Goal: Book appointment/travel/reservation: Book appointment/travel/reservation

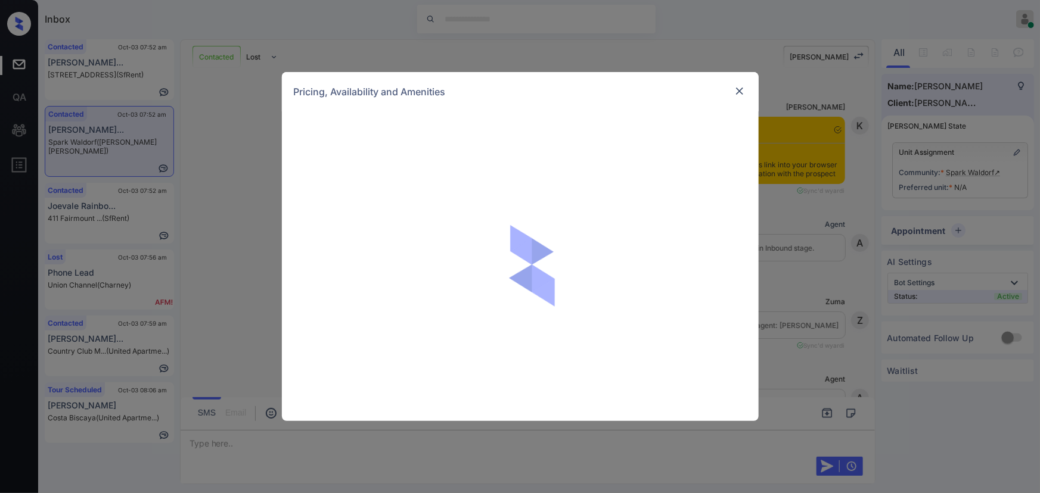
scroll to position [1133, 0]
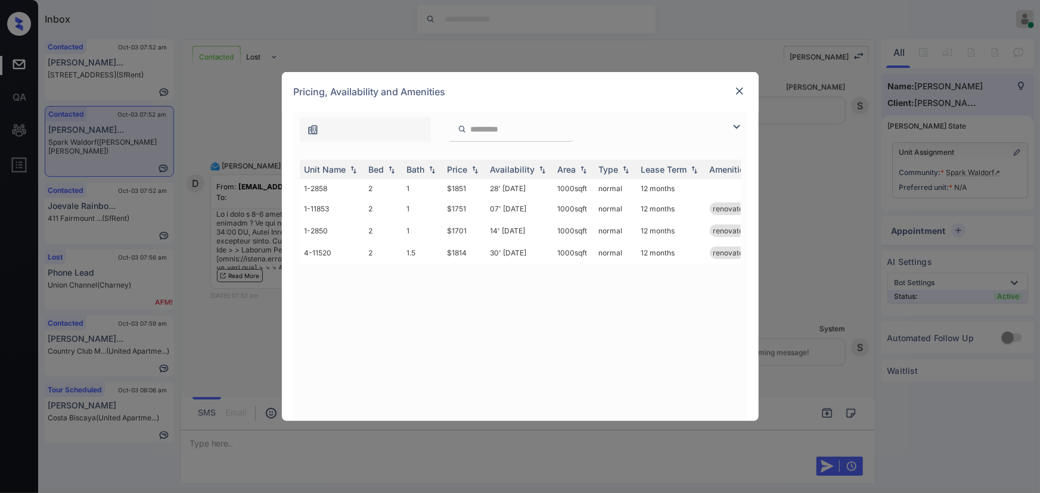
click at [741, 122] on img at bounding box center [736, 127] width 14 height 14
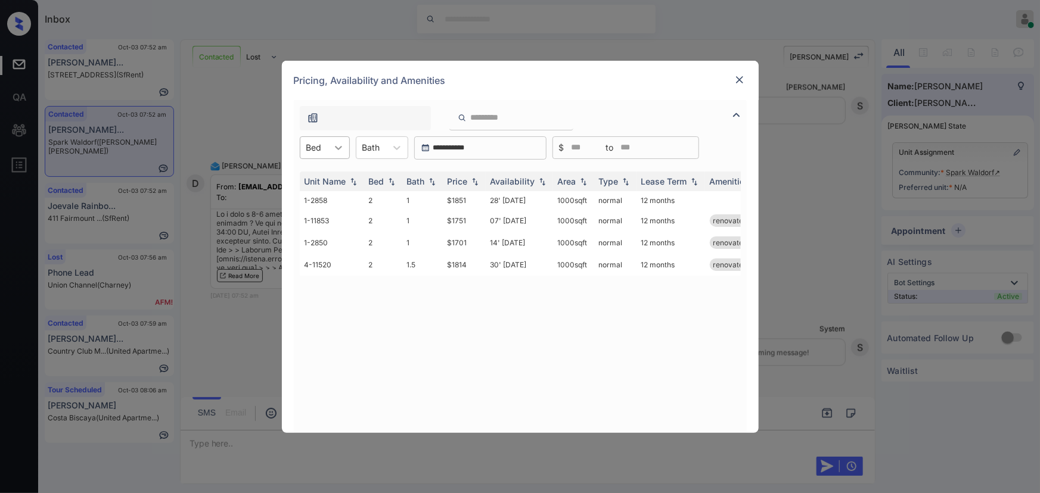
click at [339, 142] on icon at bounding box center [338, 148] width 12 height 12
drag, startPoint x: 326, startPoint y: 174, endPoint x: 375, endPoint y: 155, distance: 51.9
click at [326, 175] on div "2" at bounding box center [325, 176] width 50 height 21
click at [401, 147] on icon at bounding box center [404, 148] width 7 height 4
click at [384, 175] on div "1" at bounding box center [389, 176] width 52 height 21
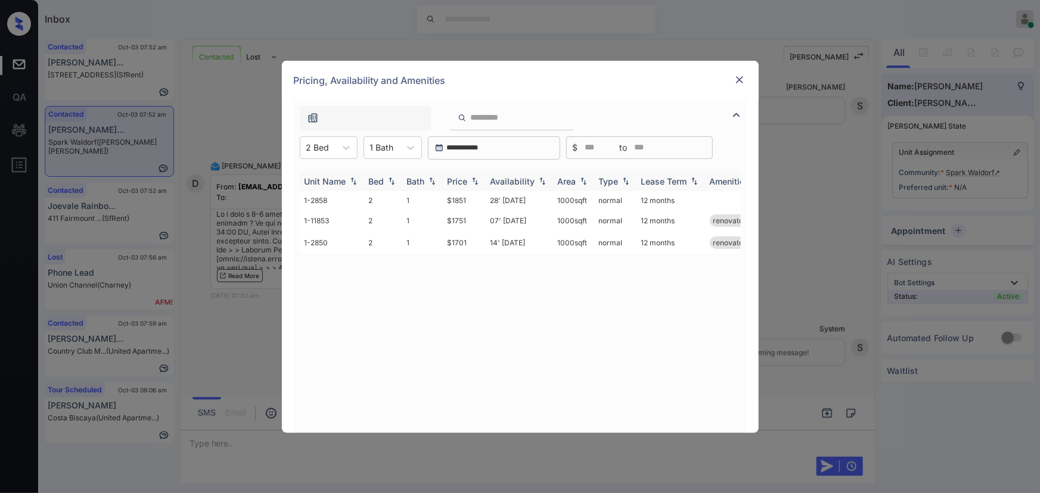
click at [465, 181] on div "Price" at bounding box center [457, 181] width 20 height 10
click at [461, 203] on td "$1701" at bounding box center [464, 202] width 43 height 22
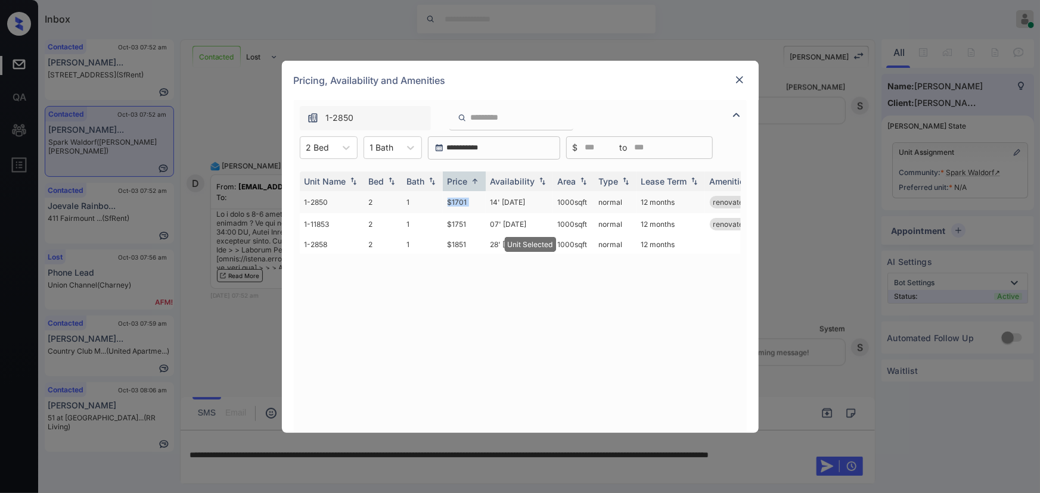
click at [461, 203] on td "$1701" at bounding box center [464, 202] width 43 height 22
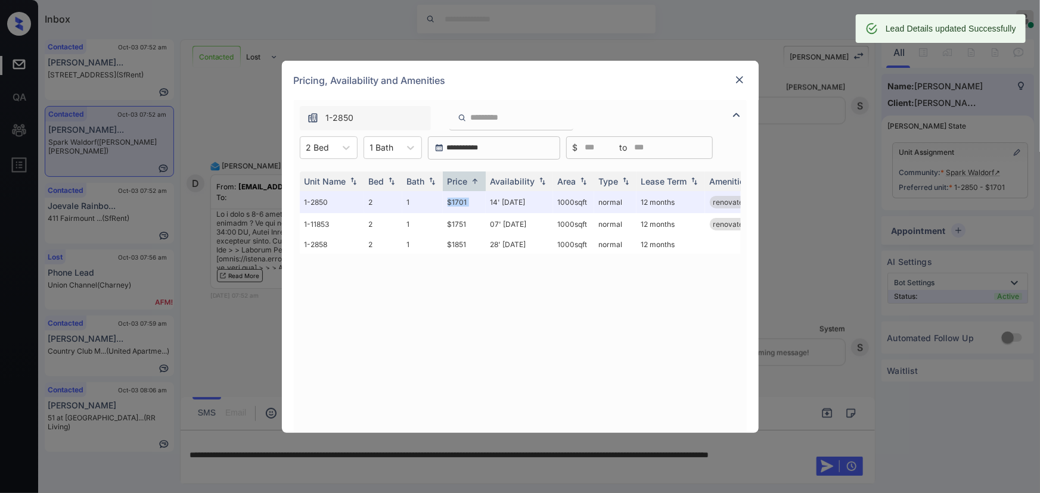
click at [739, 77] on img at bounding box center [739, 80] width 12 height 12
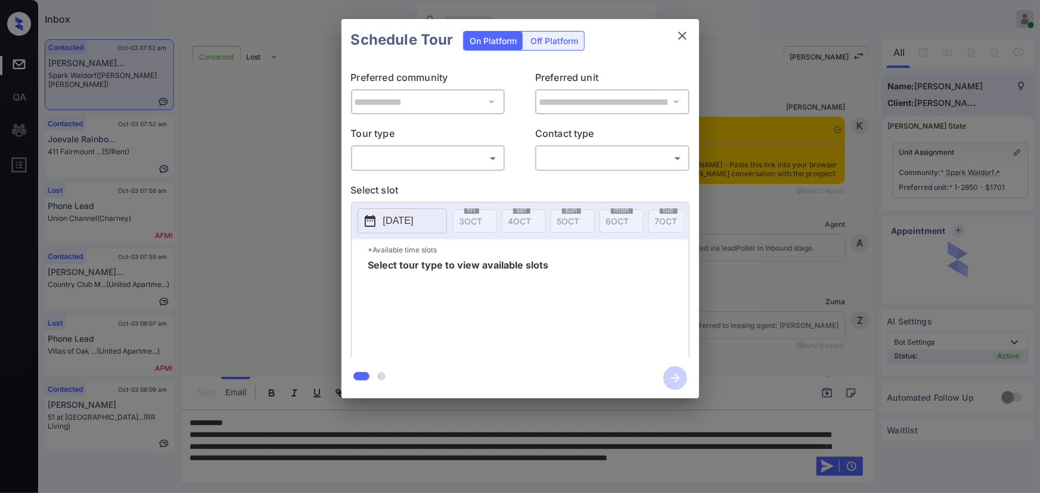
scroll to position [1391, 0]
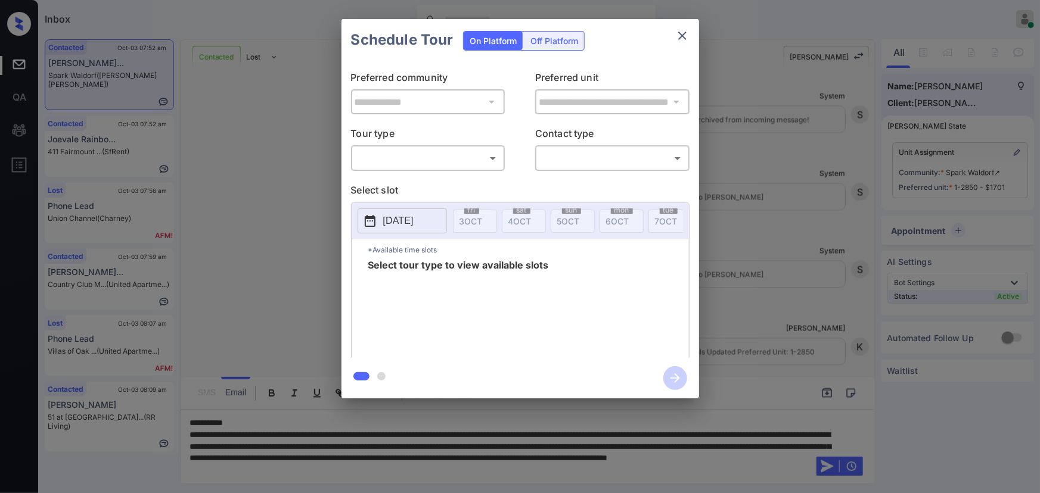
click at [452, 161] on body "Inbox Kenneth Umali Online Set yourself offline Set yourself on break Profile S…" at bounding box center [520, 246] width 1040 height 493
drag, startPoint x: 422, startPoint y: 188, endPoint x: 486, endPoint y: 180, distance: 63.6
click at [428, 186] on li "In Person" at bounding box center [427, 184] width 147 height 21
type input "********"
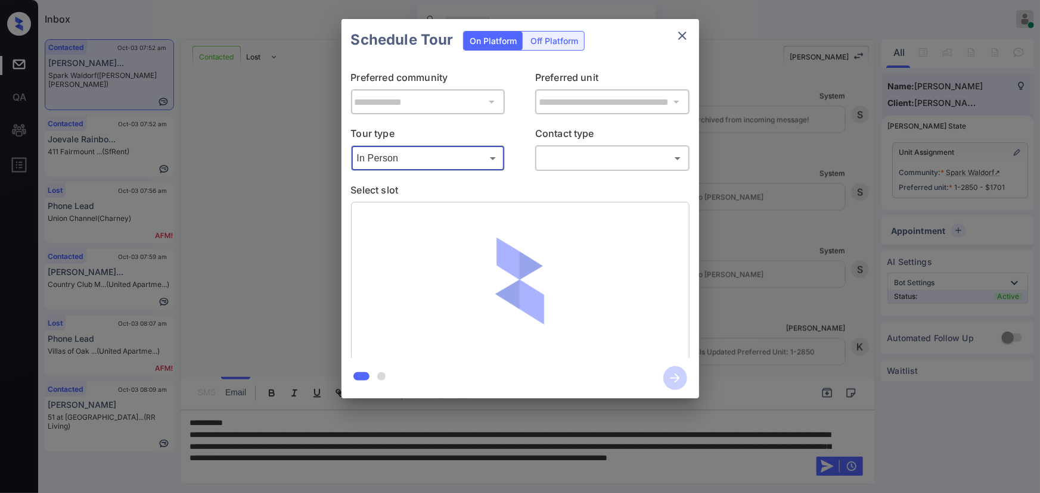
click at [570, 162] on body "Inbox Kenneth Umali Online Set yourself offline Set yourself on break Profile S…" at bounding box center [520, 246] width 1040 height 493
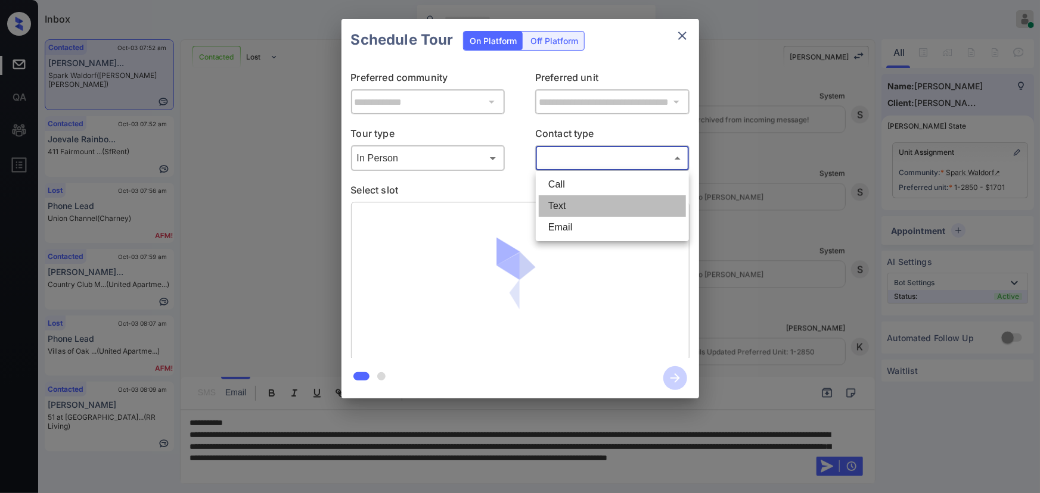
click at [554, 207] on li "Text" at bounding box center [612, 205] width 147 height 21
type input "****"
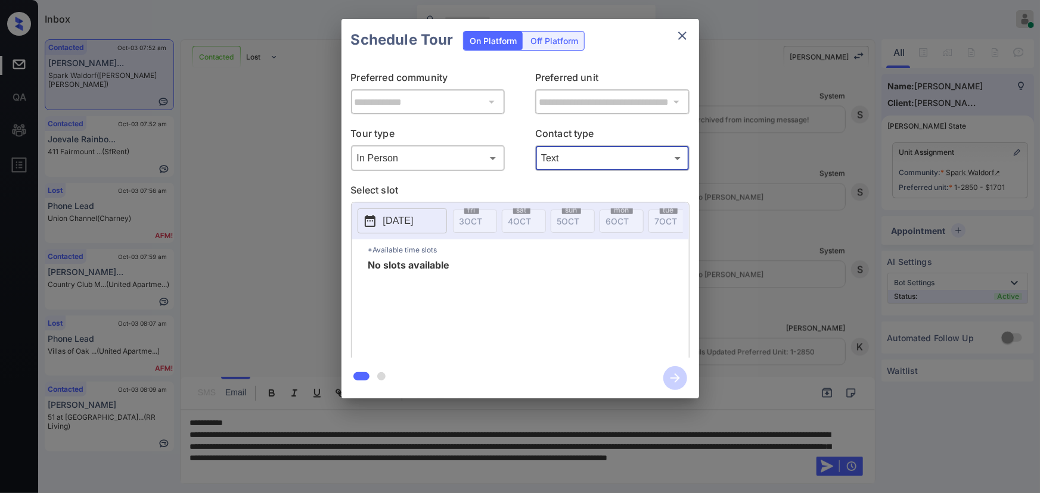
click at [683, 32] on icon "close" at bounding box center [682, 36] width 14 height 14
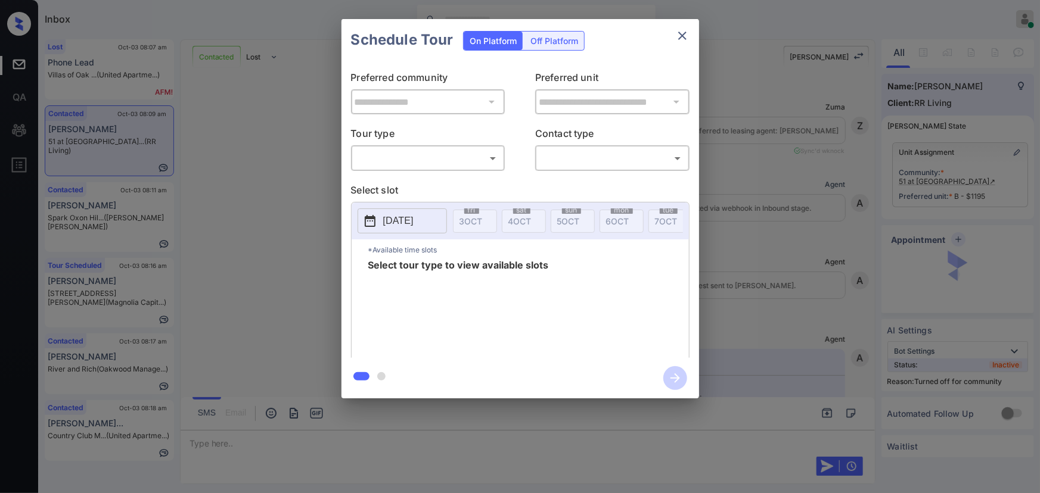
scroll to position [2979, 0]
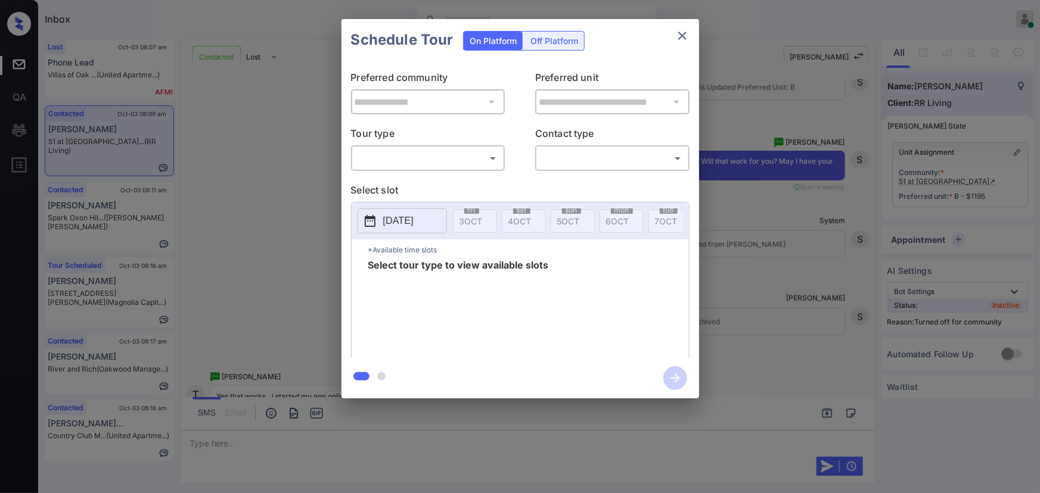
click at [394, 157] on body "Inbox Kenneth Umali Online Set yourself offline Set yourself on break Profile S…" at bounding box center [520, 246] width 1040 height 493
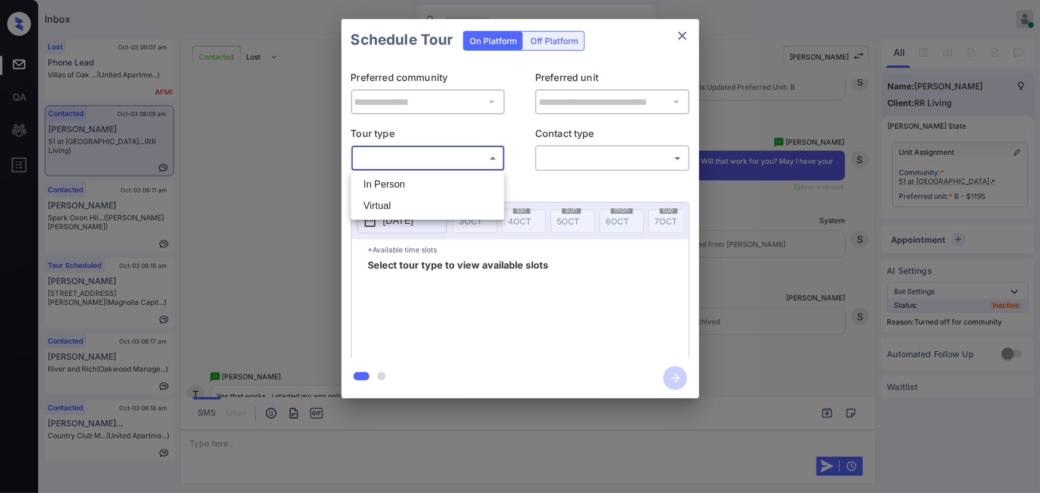
click at [398, 185] on li "In Person" at bounding box center [427, 184] width 147 height 21
type input "********"
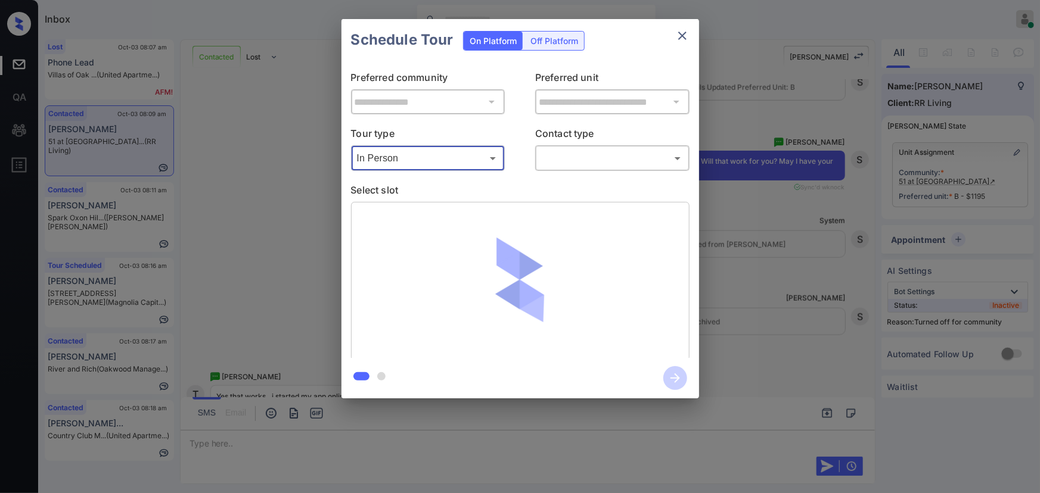
click at [603, 162] on body "Inbox Kenneth Umali Online Set yourself offline Set yourself on break Profile S…" at bounding box center [520, 246] width 1040 height 493
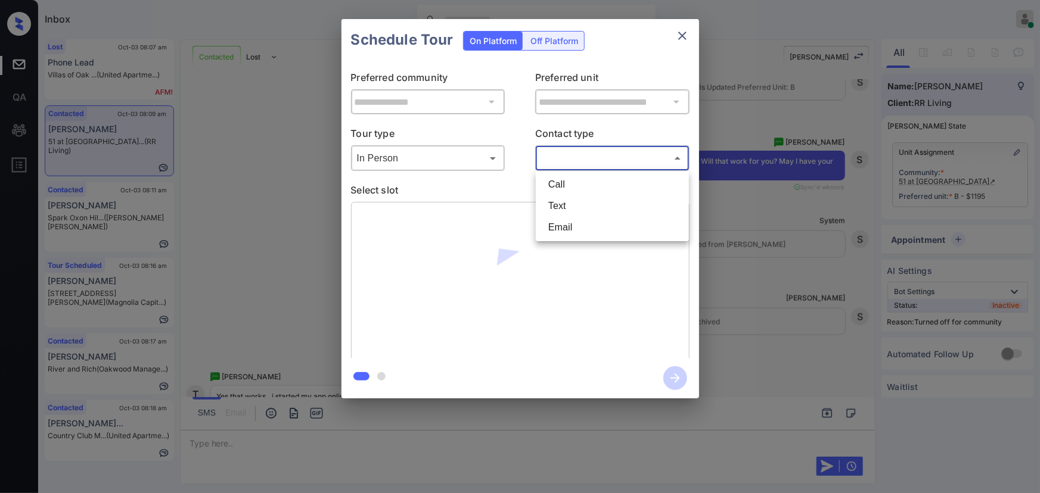
click at [585, 203] on li "Text" at bounding box center [612, 205] width 147 height 21
type input "****"
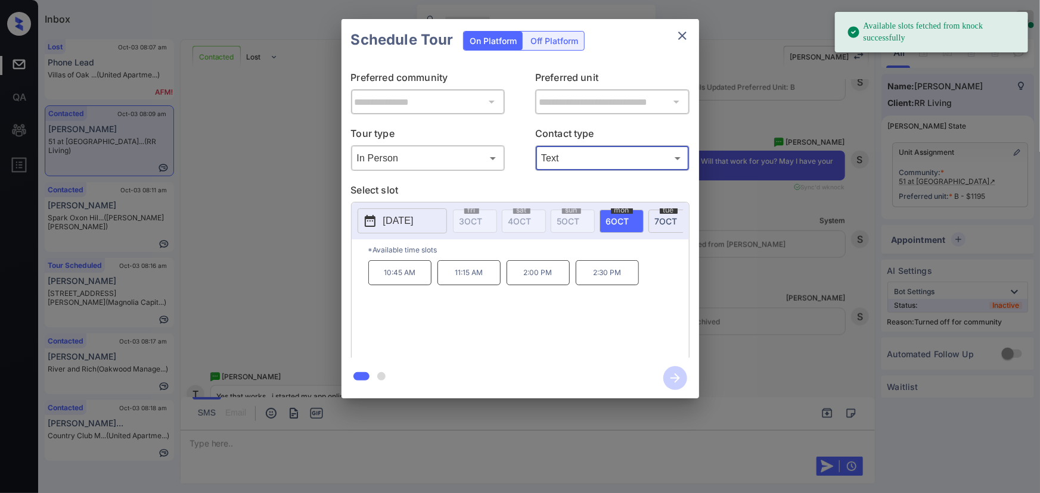
click at [614, 217] on span "6 OCT" at bounding box center [617, 221] width 23 height 10
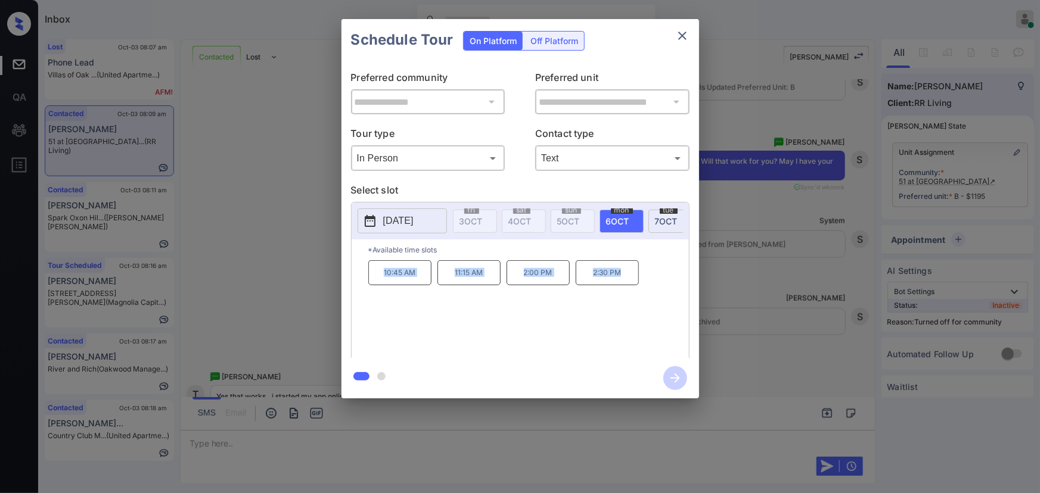
copy div "10:45 AM 11:15 AM 2:00 PM 2:30 PM"
drag, startPoint x: 619, startPoint y: 278, endPoint x: 360, endPoint y: 290, distance: 259.4
click at [367, 272] on div "*Available time slots 10:45 AM 11:15 AM 2:00 PM 2:30 PM" at bounding box center [520, 301] width 337 height 122
click at [346, 435] on div at bounding box center [520, 246] width 1040 height 493
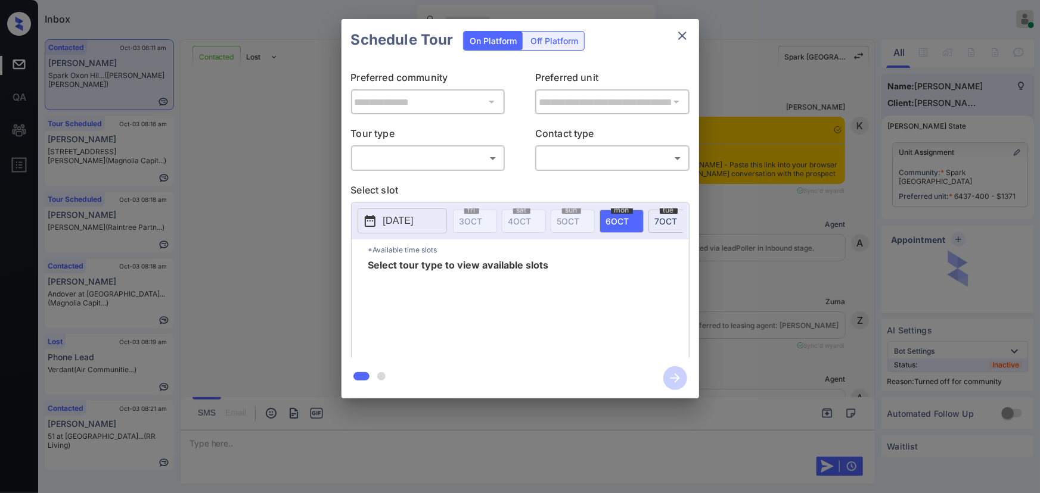
scroll to position [5065, 0]
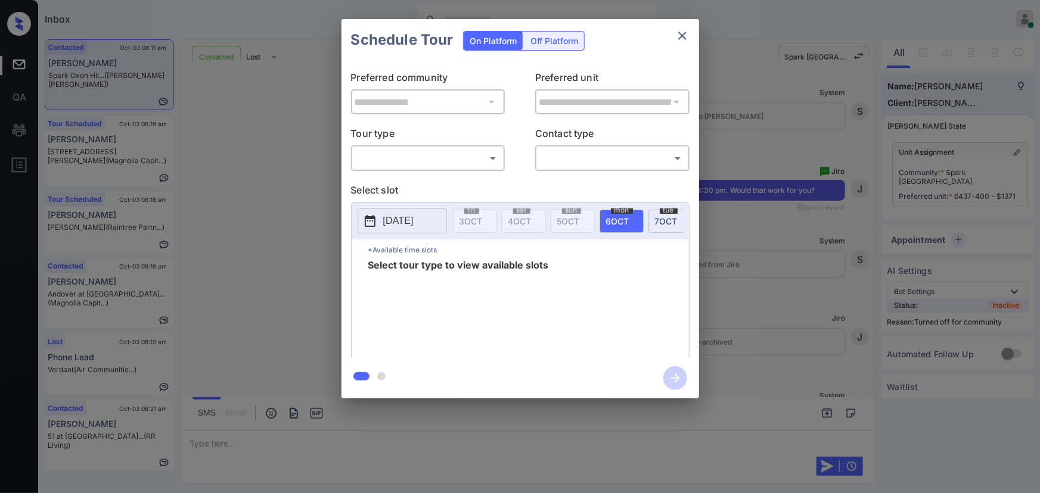
click at [402, 153] on body "Inbox [PERSON_NAME] Online Set yourself offline Set yourself on break Profile S…" at bounding box center [520, 246] width 1040 height 493
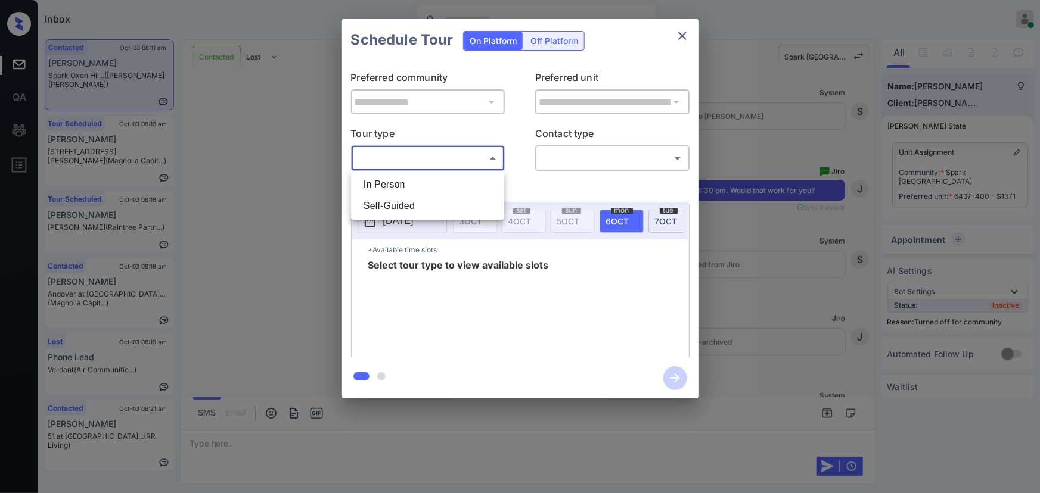
click at [400, 184] on li "In Person" at bounding box center [427, 184] width 147 height 21
type input "********"
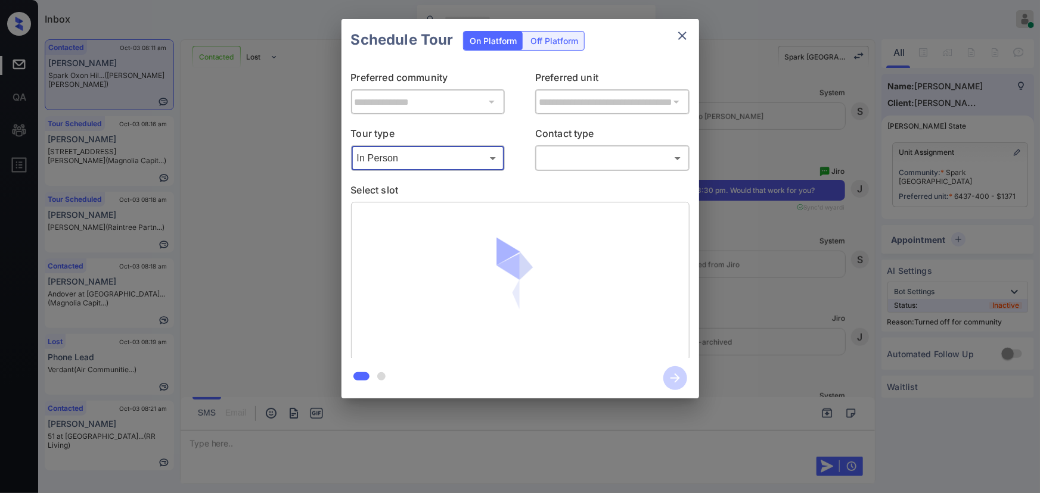
click at [577, 158] on body "Inbox [PERSON_NAME] Online Set yourself offline Set yourself on break Profile S…" at bounding box center [520, 246] width 1040 height 493
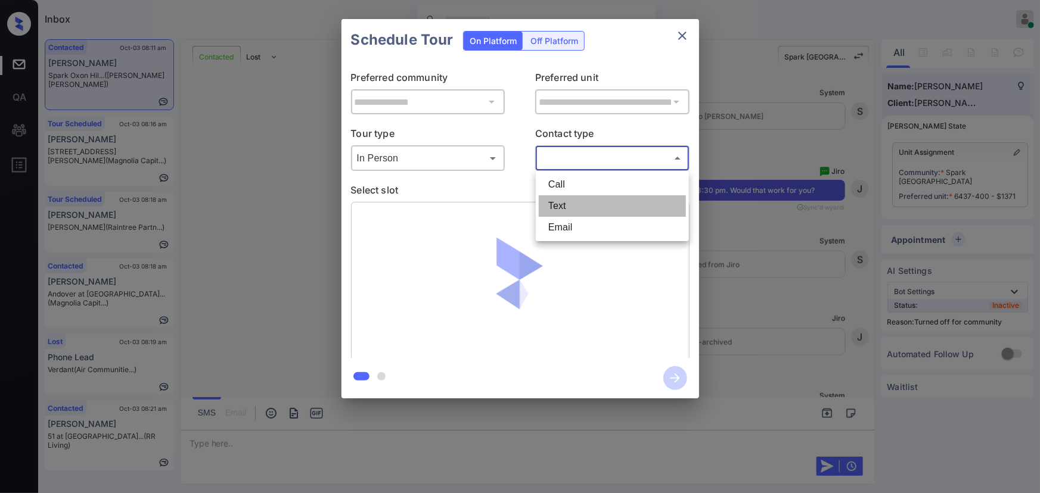
click at [562, 199] on li "Text" at bounding box center [612, 205] width 147 height 21
type input "****"
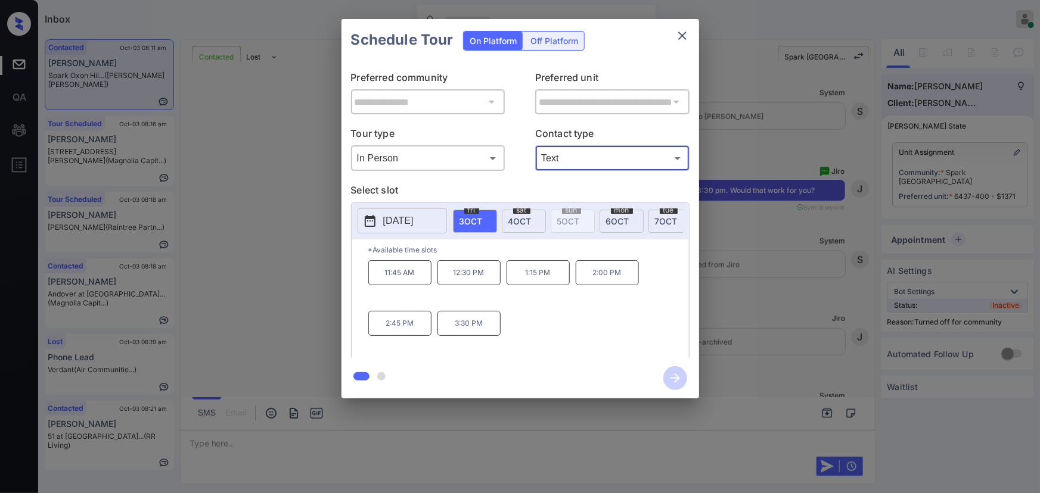
click at [744, 256] on div "**********" at bounding box center [520, 209] width 1040 height 418
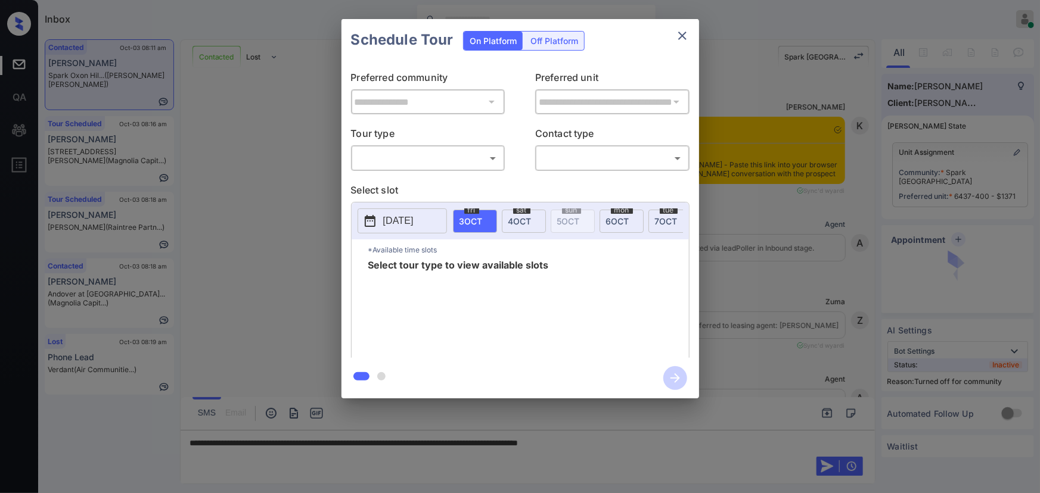
click at [428, 154] on body "Inbox [PERSON_NAME] Online Set yourself offline Set yourself on break Profile S…" at bounding box center [520, 246] width 1040 height 493
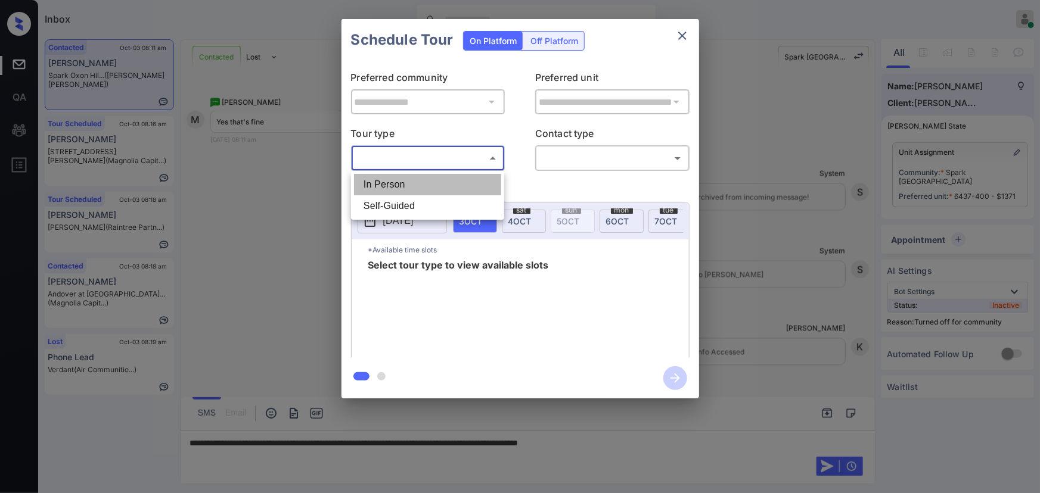
drag, startPoint x: 407, startPoint y: 189, endPoint x: 465, endPoint y: 186, distance: 57.8
click at [410, 189] on li "In Person" at bounding box center [427, 184] width 147 height 21
type input "********"
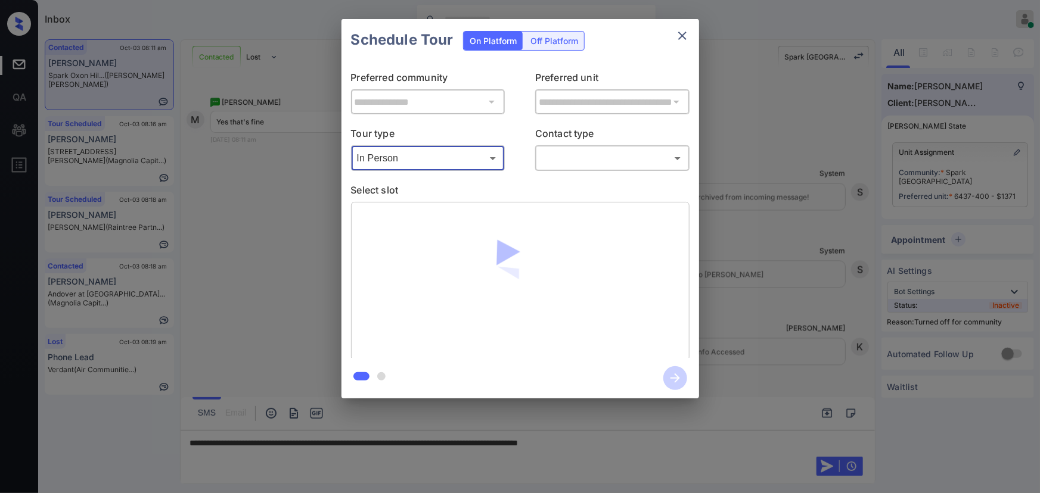
click at [575, 161] on body "Inbox Kenneth Umali Online Set yourself offline Set yourself on break Profile S…" at bounding box center [520, 246] width 1040 height 493
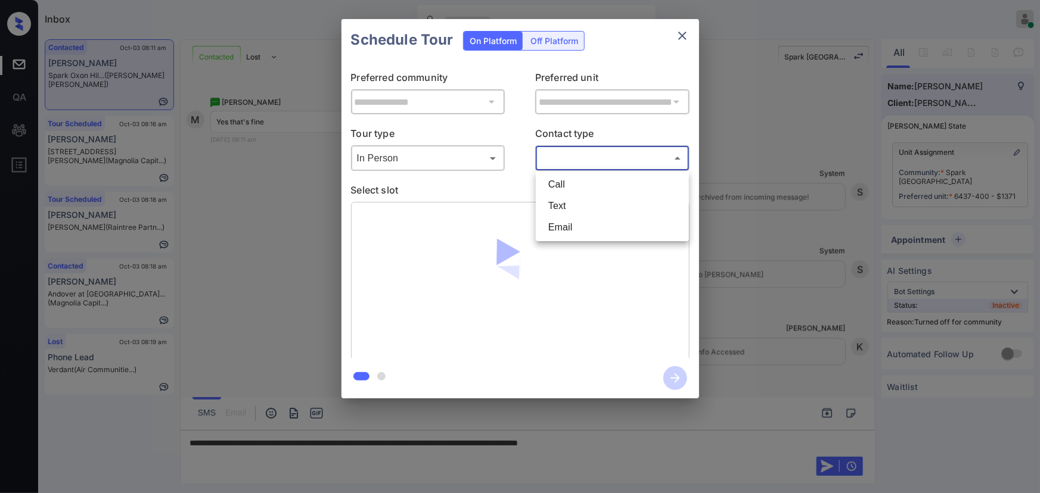
click at [561, 209] on li "Text" at bounding box center [612, 205] width 147 height 21
type input "****"
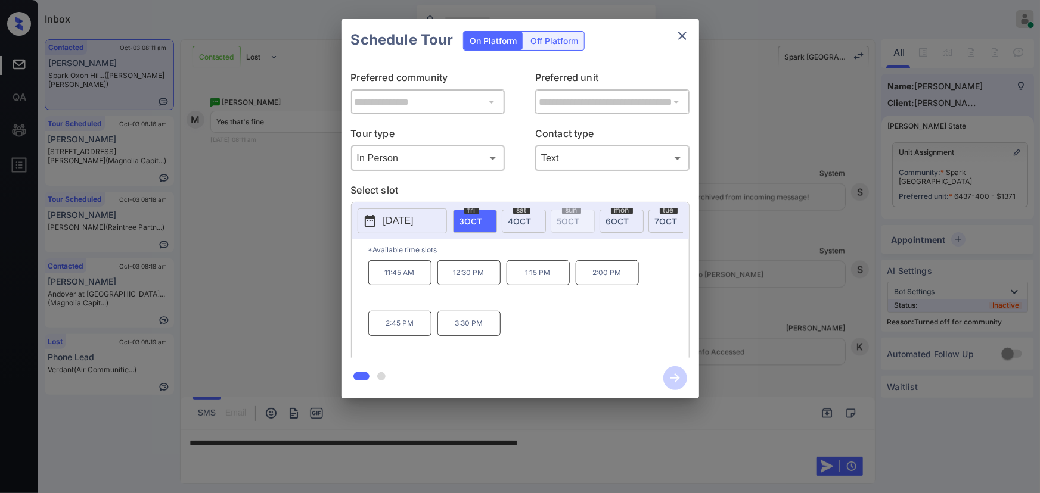
click at [467, 330] on p "3:30 PM" at bounding box center [468, 323] width 63 height 25
click at [641, 445] on div at bounding box center [520, 246] width 1040 height 493
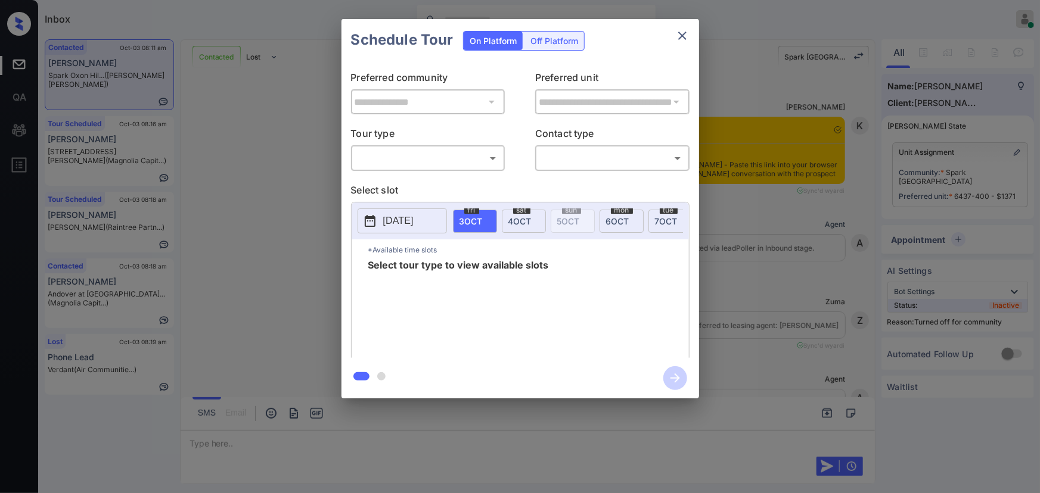
scroll to position [5829, 0]
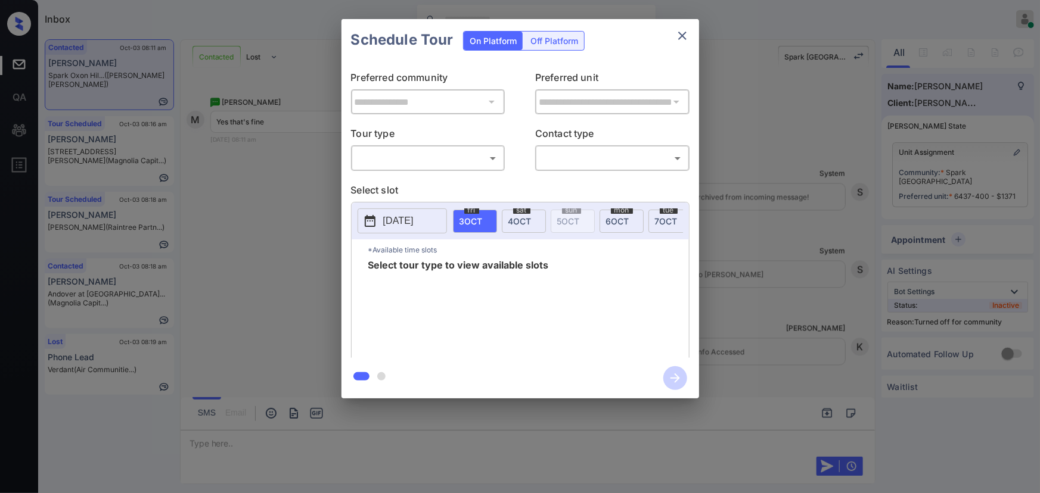
drag, startPoint x: 730, startPoint y: 322, endPoint x: 750, endPoint y: 316, distance: 20.0
click at [750, 316] on div "**********" at bounding box center [520, 209] width 1040 height 418
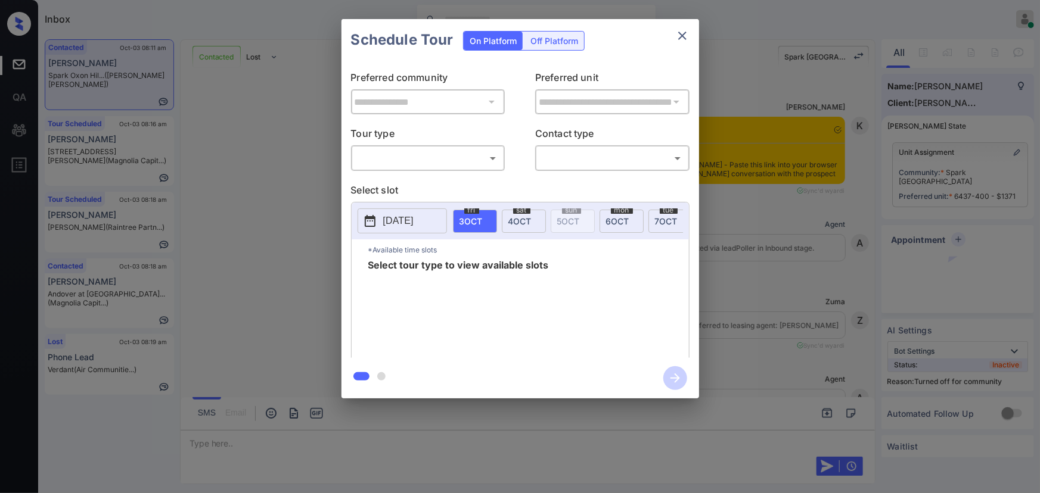
scroll to position [5729, 0]
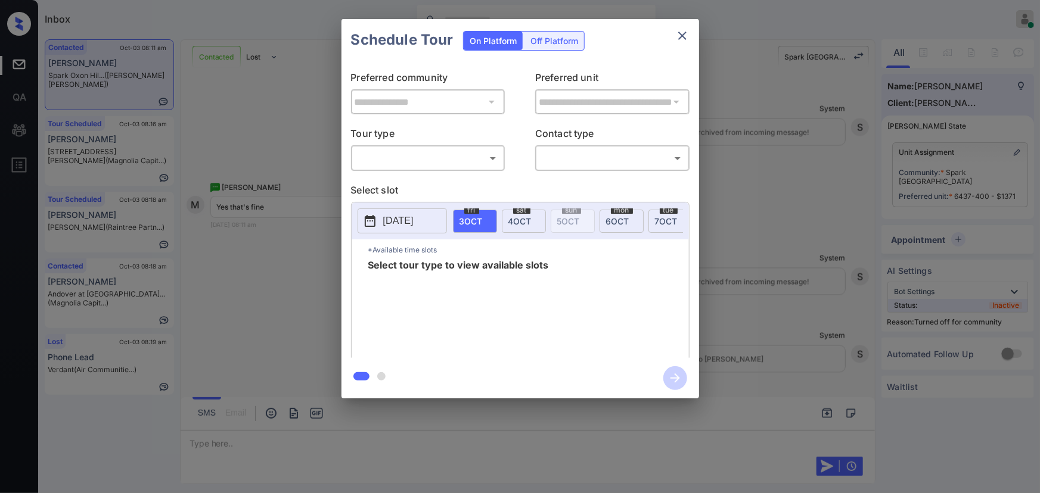
click at [433, 161] on body "Inbox Kenneth Umali Online Set yourself offline Set yourself on break Profile S…" at bounding box center [520, 246] width 1040 height 493
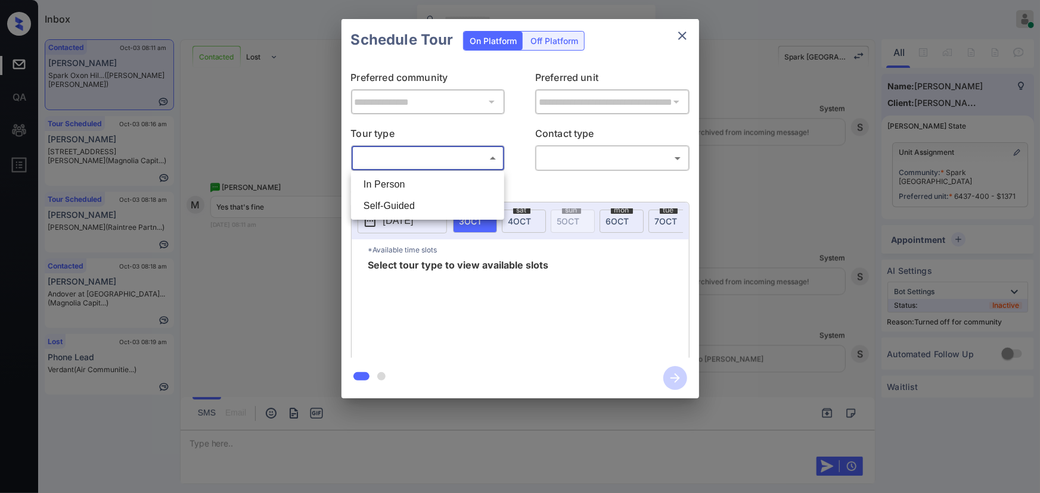
drag, startPoint x: 417, startPoint y: 192, endPoint x: 449, endPoint y: 182, distance: 33.9
click at [422, 191] on li "In Person" at bounding box center [427, 184] width 147 height 21
type input "********"
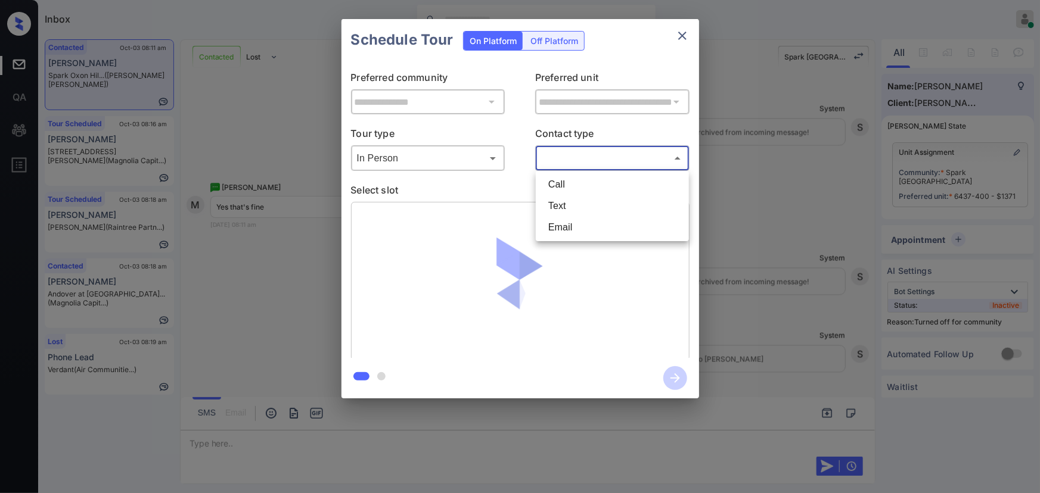
click at [583, 154] on body "Inbox Kenneth Umali Online Set yourself offline Set yourself on break Profile S…" at bounding box center [520, 246] width 1040 height 493
click at [561, 204] on li "Text" at bounding box center [612, 205] width 147 height 21
type input "****"
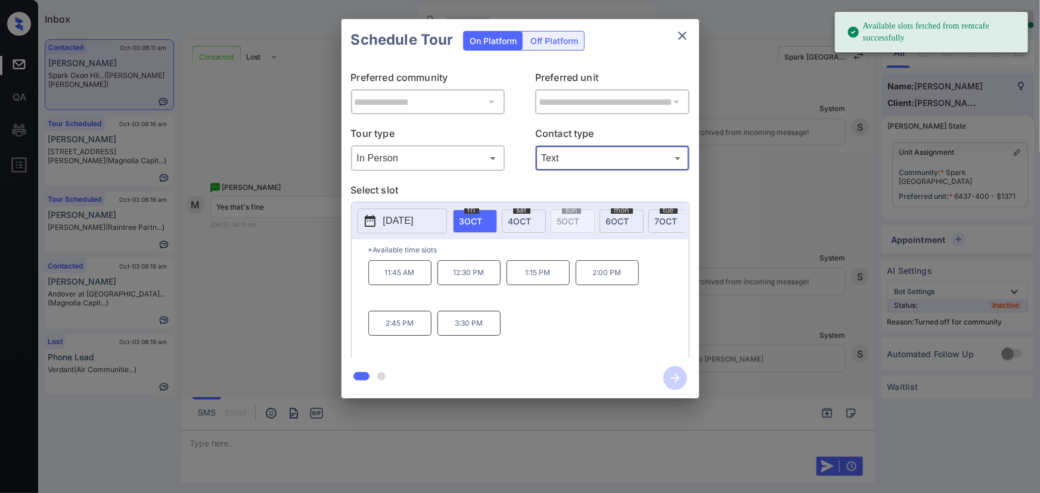
click at [468, 325] on p "3:30 PM" at bounding box center [468, 323] width 63 height 25
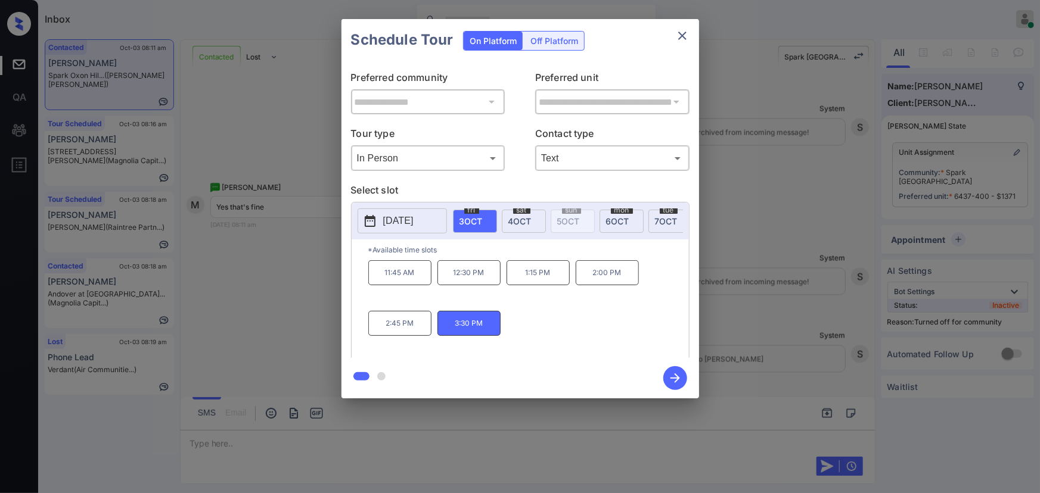
click at [673, 375] on icon "button" at bounding box center [675, 378] width 24 height 24
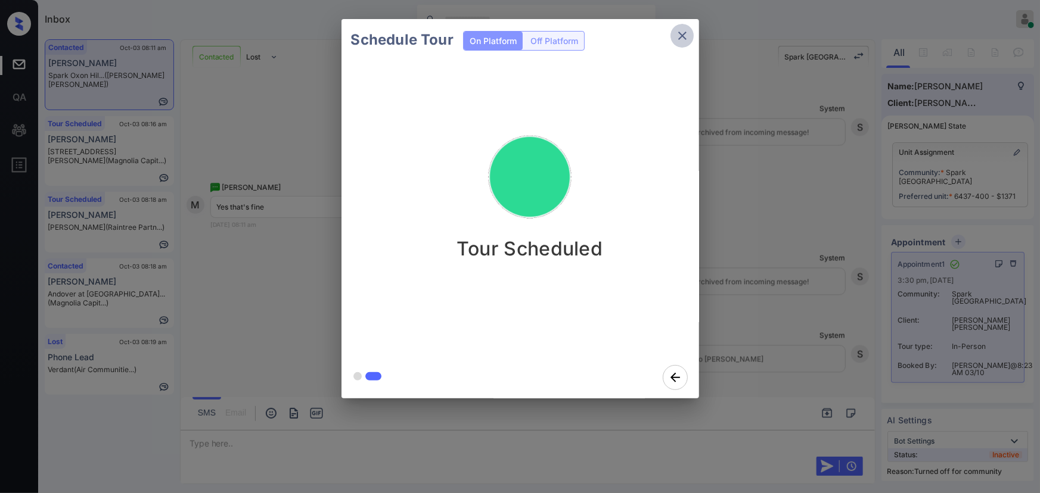
click at [679, 33] on icon "close" at bounding box center [682, 36] width 8 height 8
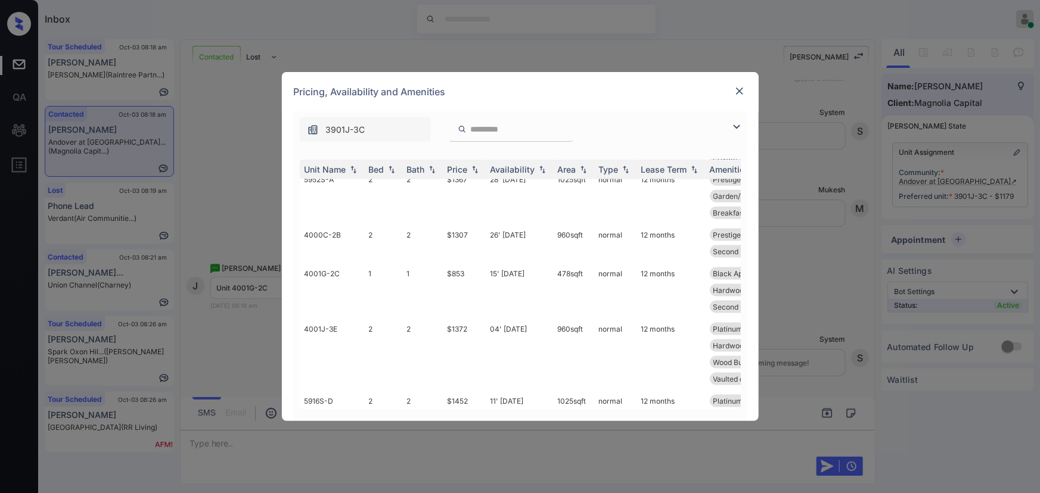
scroll to position [794, 0]
click at [347, 316] on td "4001G-2C" at bounding box center [332, 288] width 64 height 55
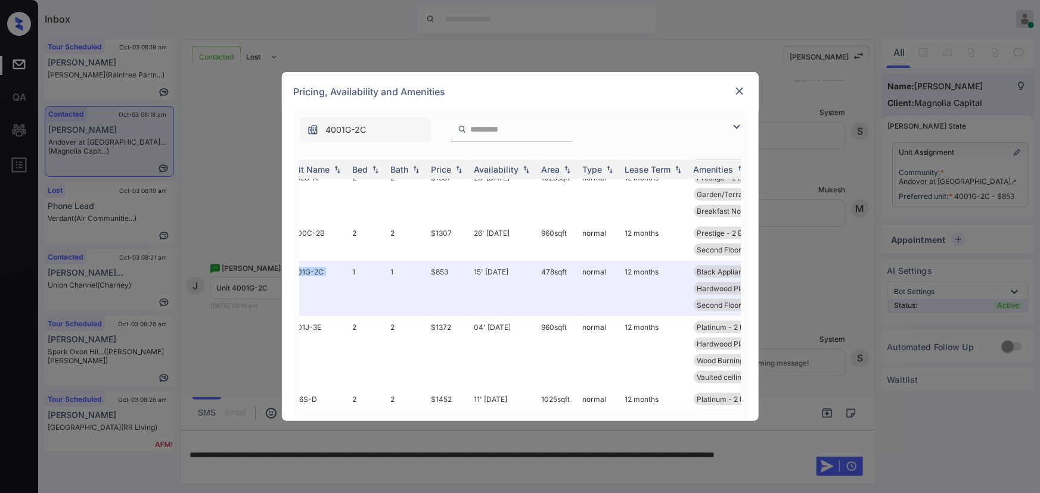
scroll to position [794, 17]
click at [739, 91] on img at bounding box center [739, 91] width 12 height 12
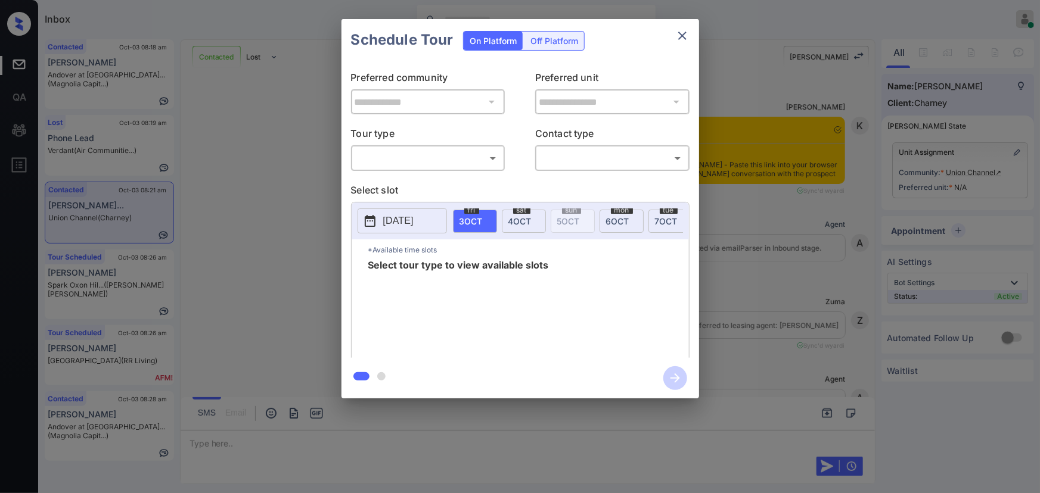
scroll to position [826, 0]
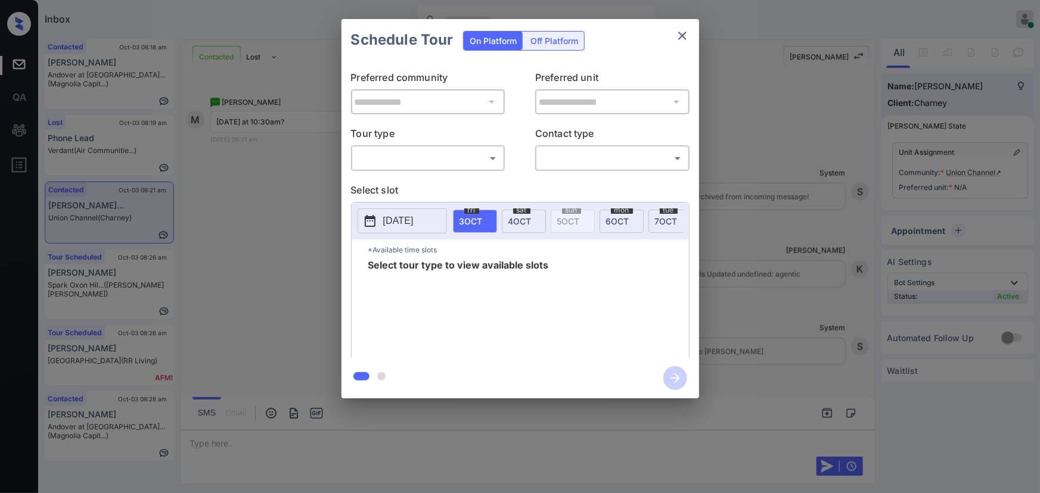
click at [405, 159] on body "Inbox [PERSON_NAME] Online Set yourself offline Set yourself on break Profile S…" at bounding box center [520, 246] width 1040 height 493
click at [402, 180] on li "In Person" at bounding box center [427, 184] width 147 height 21
type input "********"
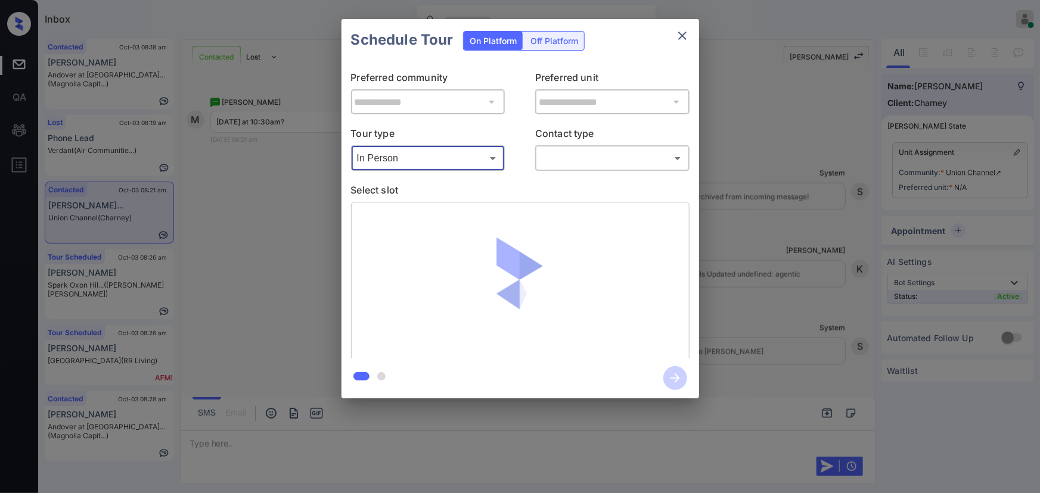
click at [562, 156] on body "Inbox [PERSON_NAME] Online Set yourself offline Set yourself on break Profile S…" at bounding box center [520, 246] width 1040 height 493
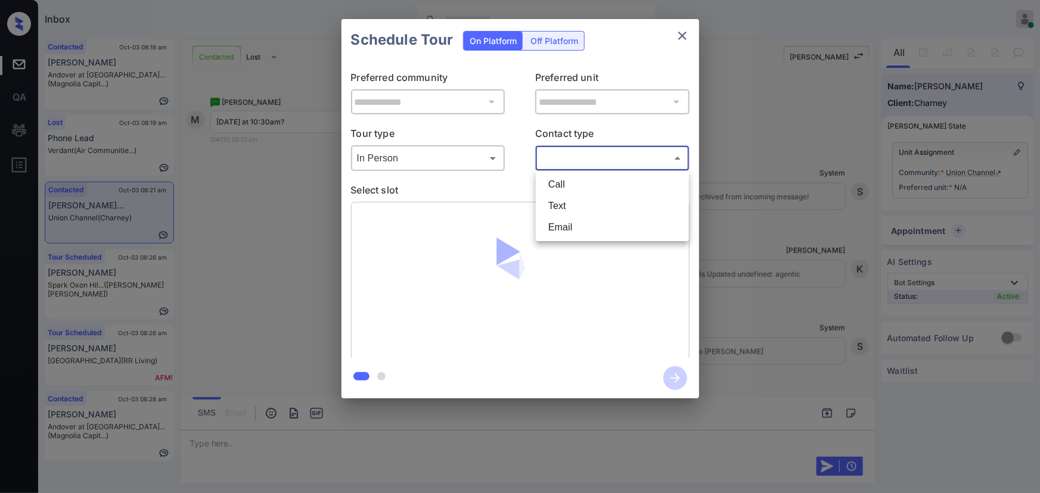
click at [555, 204] on li "Text" at bounding box center [612, 205] width 147 height 21
type input "****"
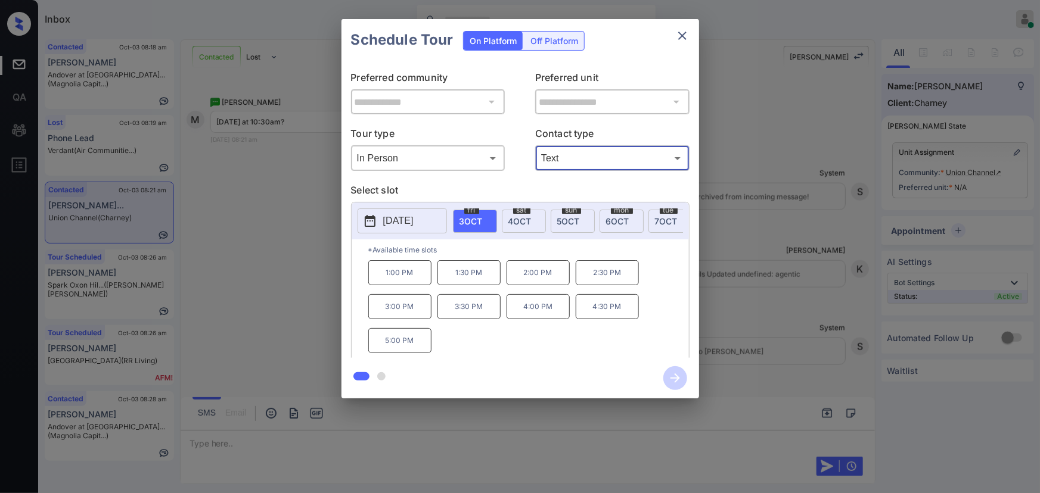
click at [530, 219] on span "4 OCT" at bounding box center [519, 221] width 23 height 10
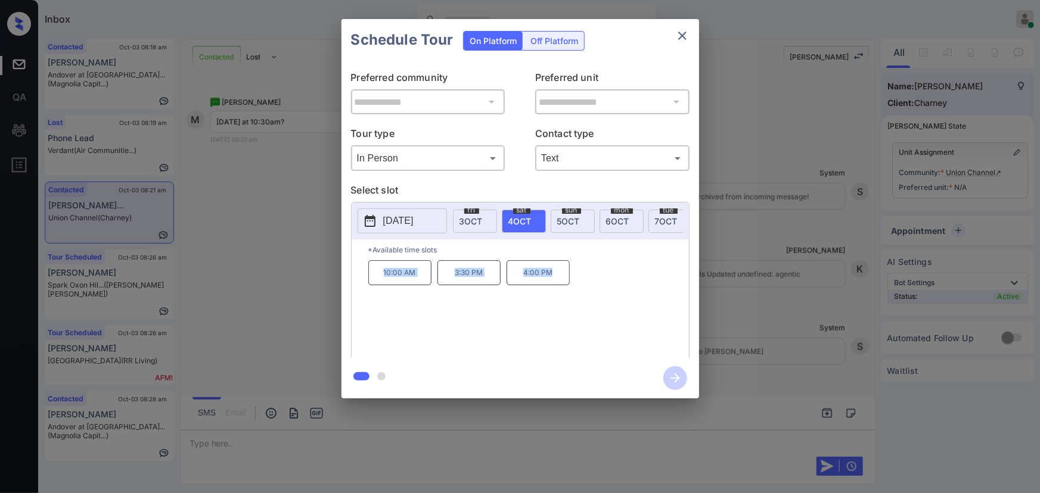
copy div "10:00 AM 3:30 PM 4:00 PM"
drag, startPoint x: 559, startPoint y: 276, endPoint x: 372, endPoint y: 273, distance: 187.7
click at [372, 273] on div "10:00 AM 3:30 PM 4:00 PM" at bounding box center [528, 307] width 321 height 95
click at [450, 440] on div at bounding box center [520, 246] width 1040 height 493
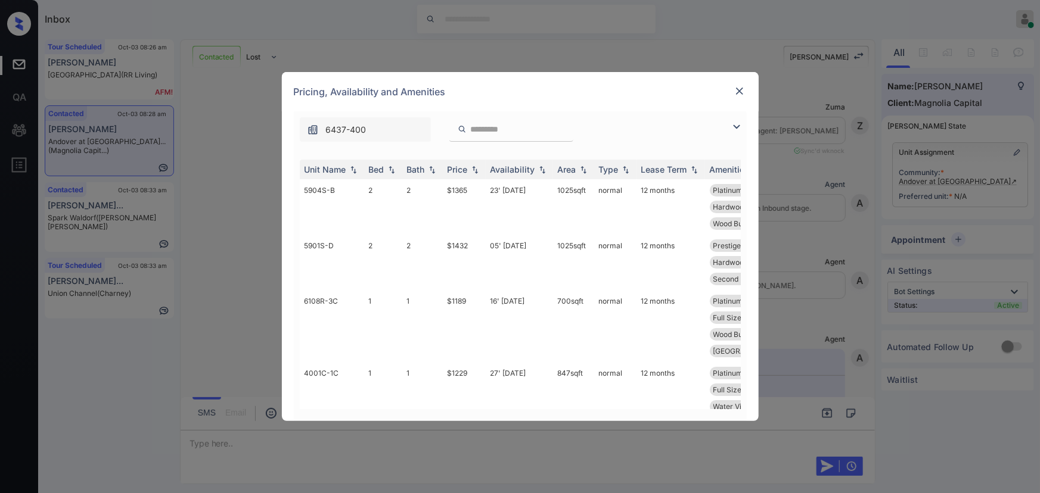
scroll to position [626, 0]
click at [734, 126] on img at bounding box center [736, 127] width 14 height 14
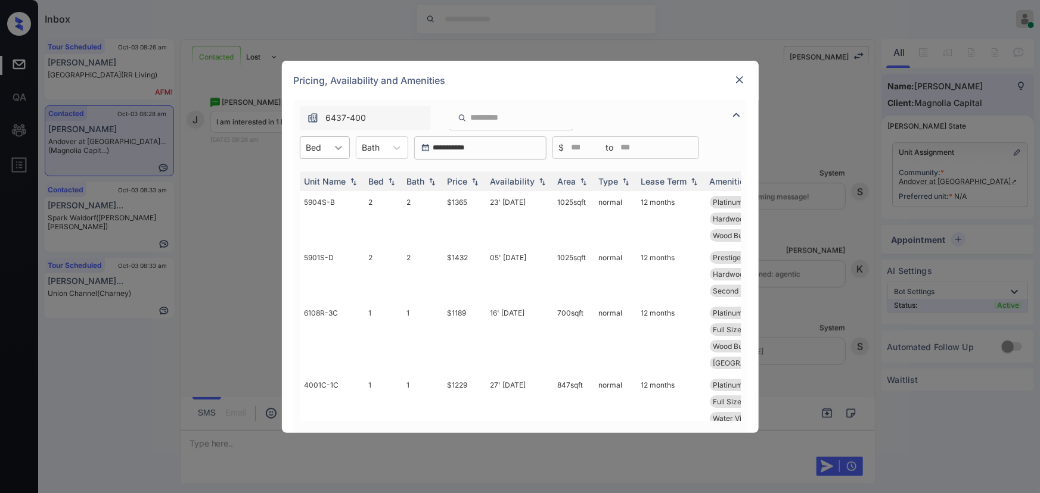
click at [337, 153] on div at bounding box center [338, 147] width 21 height 21
drag, startPoint x: 326, startPoint y: 176, endPoint x: 389, endPoint y: 157, distance: 65.6
click at [331, 177] on div "1" at bounding box center [325, 176] width 50 height 21
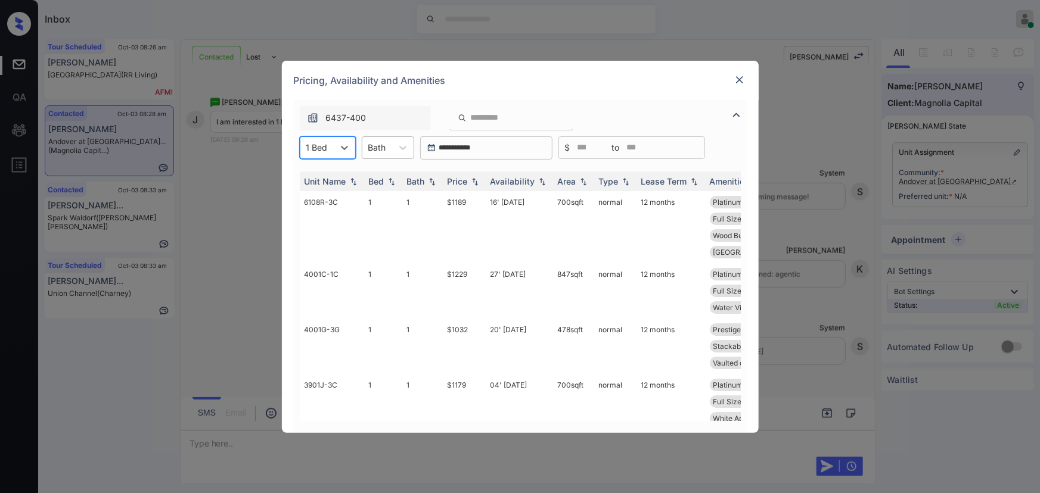
click at [397, 147] on icon at bounding box center [403, 148] width 12 height 12
click at [385, 181] on div "1" at bounding box center [388, 176] width 52 height 21
click at [475, 181] on img at bounding box center [475, 181] width 12 height 8
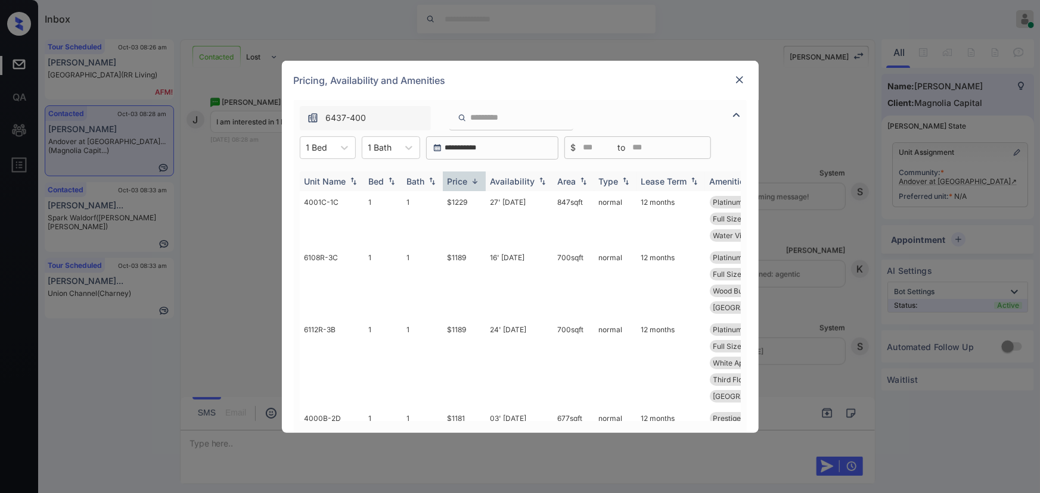
click at [475, 181] on img at bounding box center [475, 181] width 12 height 9
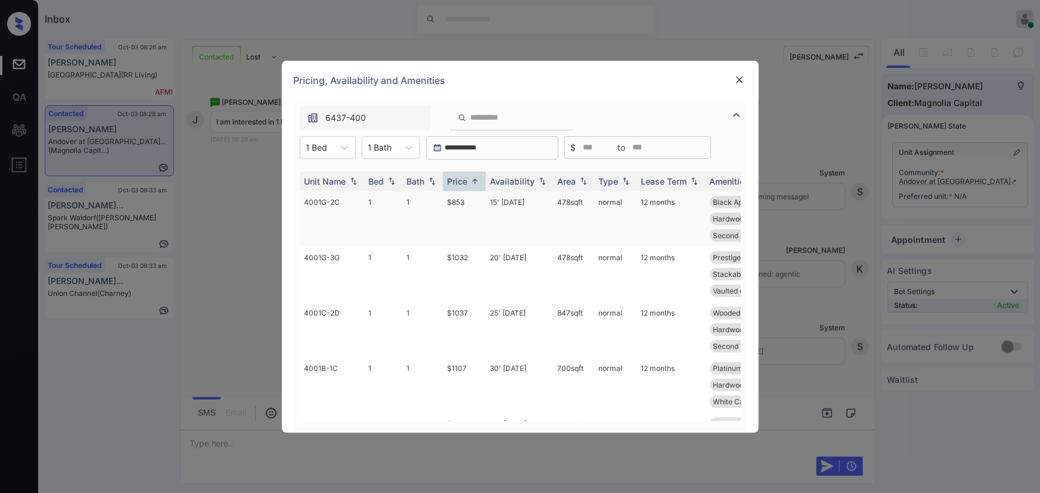
click at [465, 204] on td "$853" at bounding box center [464, 218] width 43 height 55
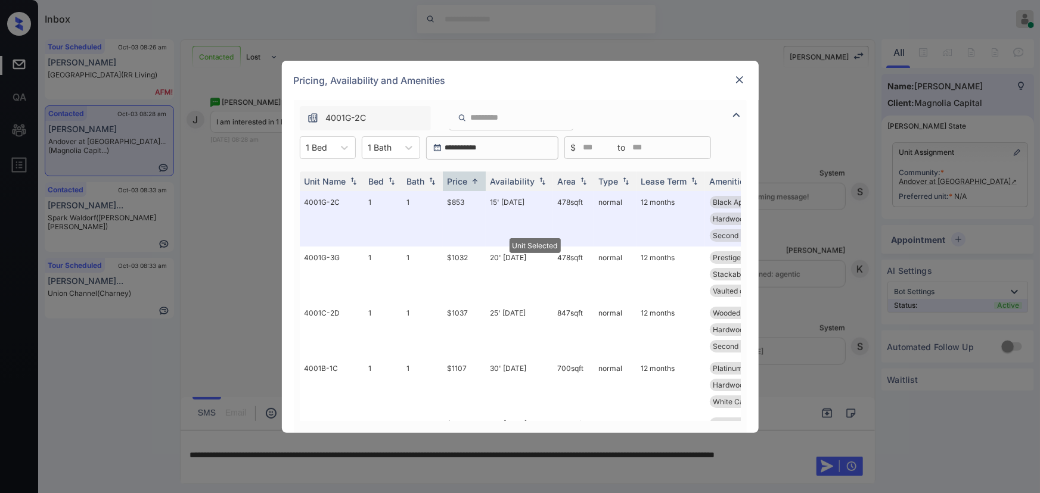
click at [738, 74] on img at bounding box center [739, 80] width 12 height 12
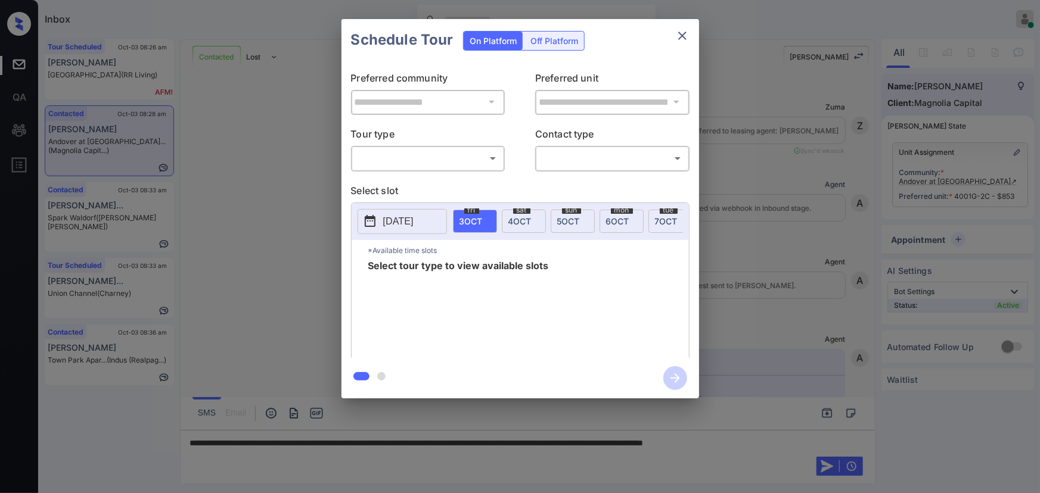
scroll to position [700, 0]
click at [449, 157] on body "Inbox Kenneth Umali Online Set yourself offline Set yourself on break Profile S…" at bounding box center [520, 246] width 1040 height 493
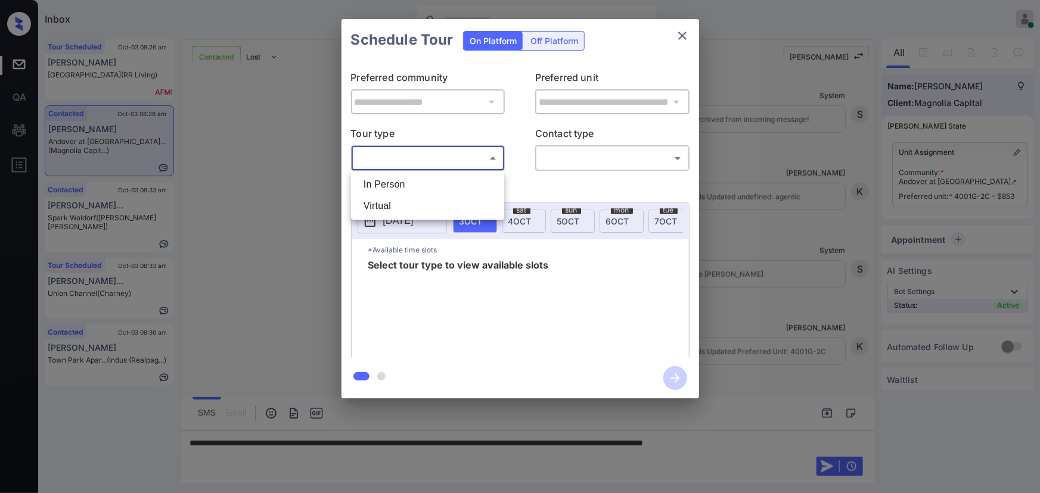
click at [429, 172] on ul "In Person Virtual" at bounding box center [427, 195] width 153 height 49
drag, startPoint x: 431, startPoint y: 179, endPoint x: 502, endPoint y: 180, distance: 71.5
click at [434, 180] on li "In Person" at bounding box center [427, 184] width 147 height 21
type input "********"
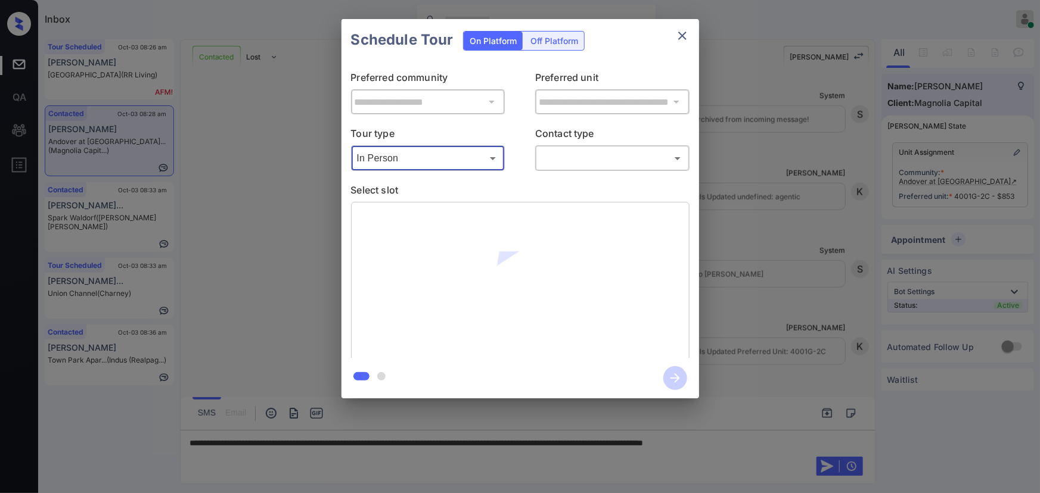
click at [583, 161] on body "Inbox Kenneth Umali Online Set yourself offline Set yourself on break Profile S…" at bounding box center [520, 246] width 1040 height 493
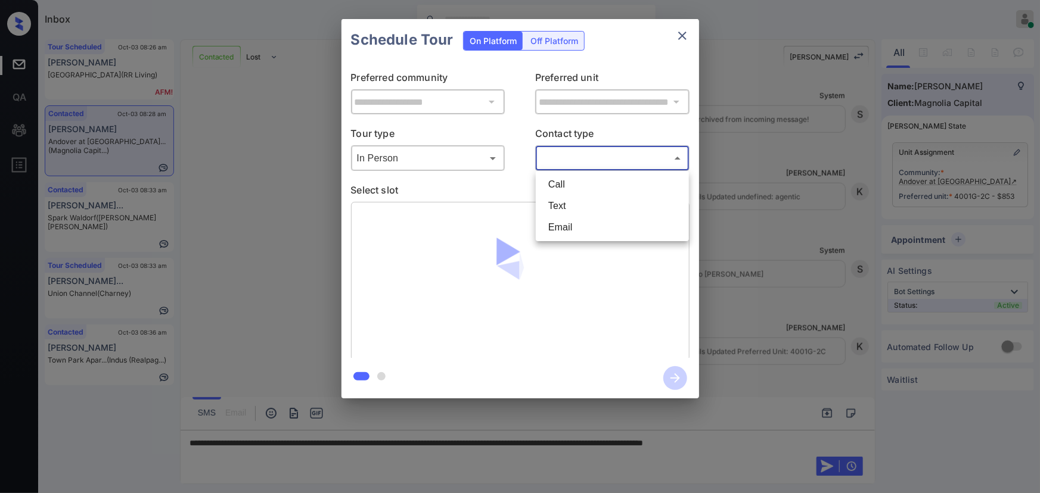
click at [577, 203] on li "Text" at bounding box center [612, 205] width 147 height 21
type input "****"
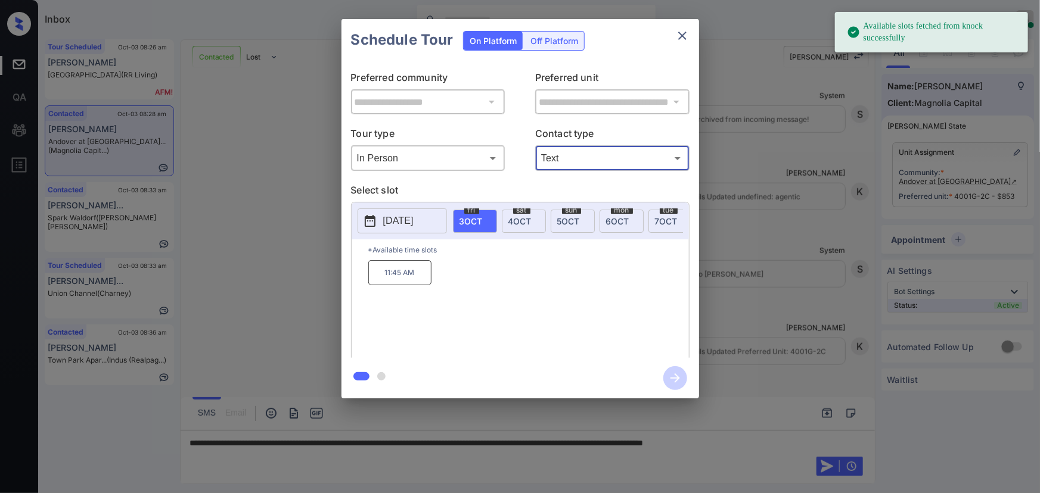
click at [515, 216] on span "4 OCT" at bounding box center [519, 221] width 23 height 10
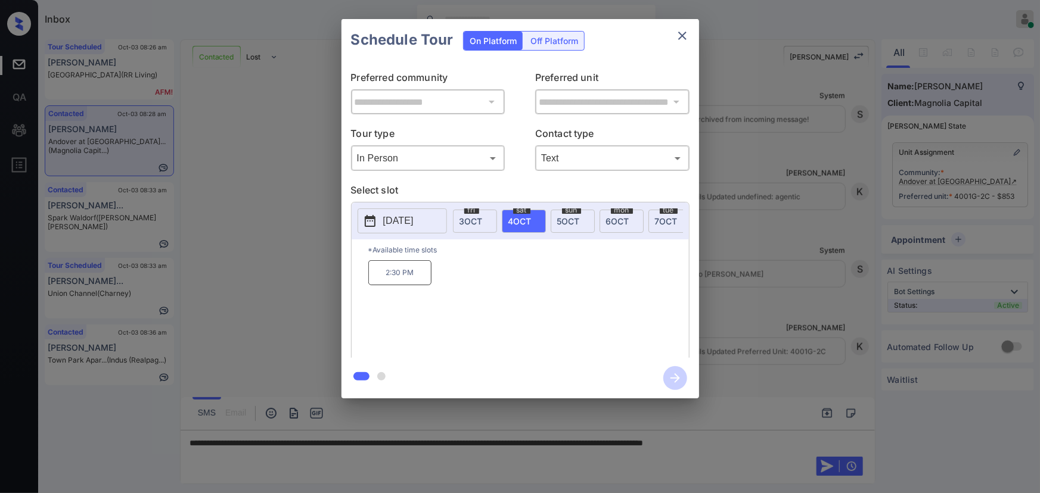
click at [562, 220] on span "5 OCT" at bounding box center [568, 221] width 23 height 10
copy div "12:35 PM 1:20 PM"
drag, startPoint x: 489, startPoint y: 279, endPoint x: 381, endPoint y: 279, distance: 107.8
click at [381, 279] on div "12:35 PM 1:20 PM" at bounding box center [528, 307] width 321 height 95
click at [680, 33] on icon "close" at bounding box center [682, 36] width 14 height 14
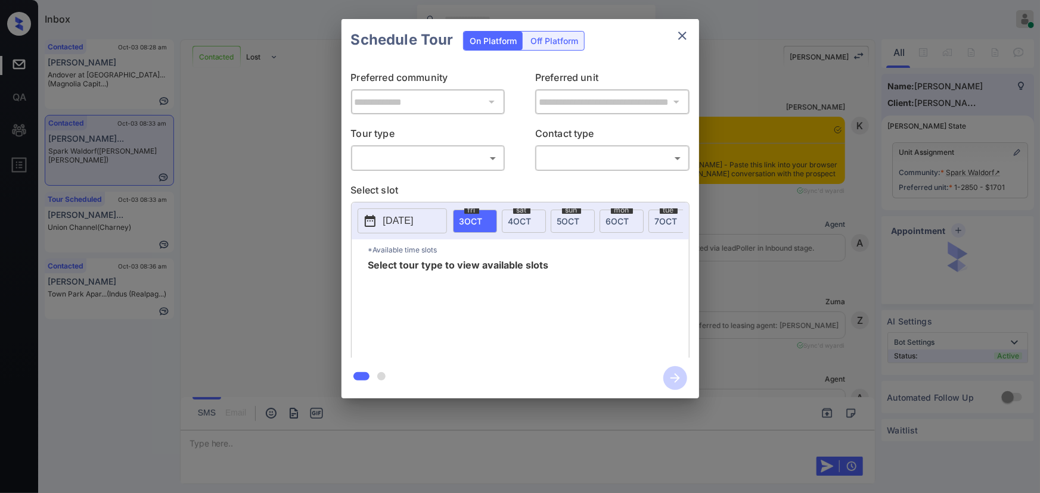
scroll to position [2301, 0]
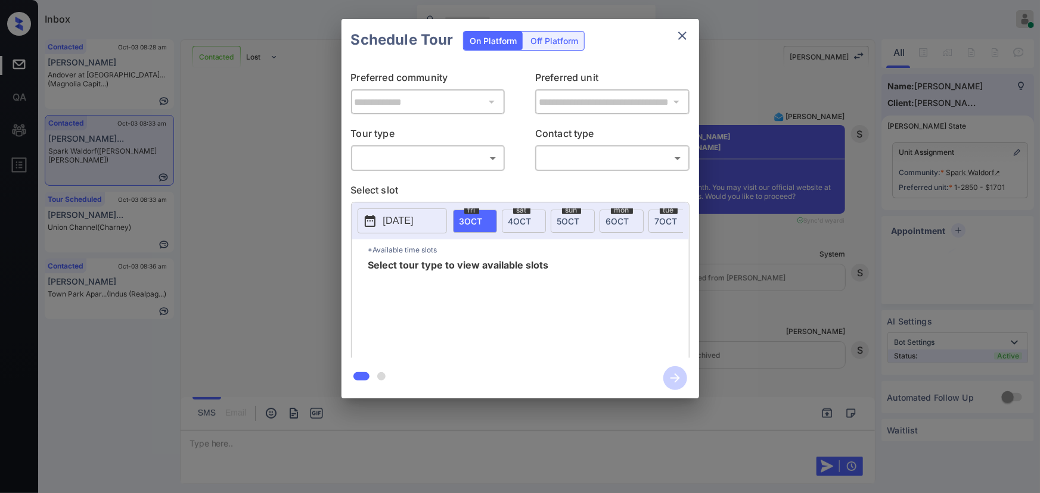
drag, startPoint x: 828, startPoint y: 233, endPoint x: 834, endPoint y: 236, distance: 7.2
click at [834, 236] on div "**********" at bounding box center [520, 209] width 1040 height 418
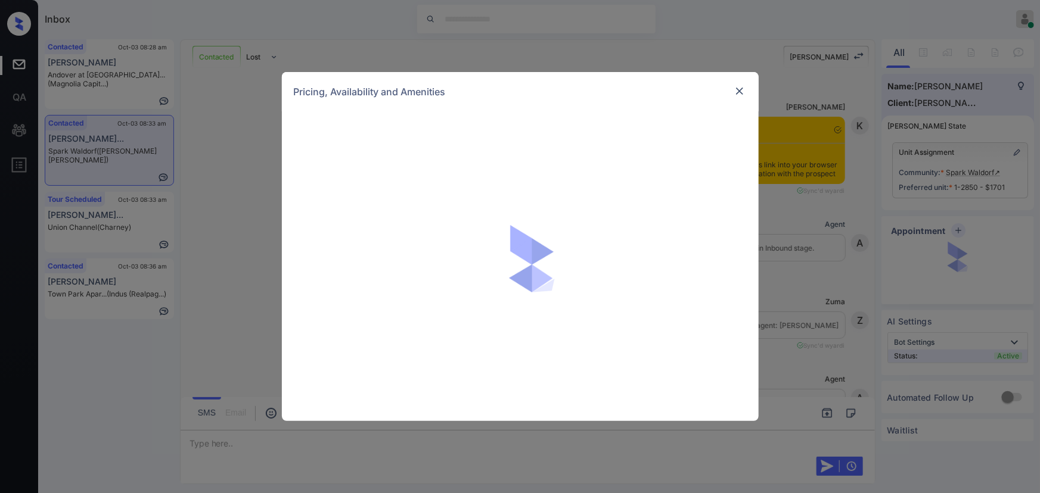
scroll to position [2301, 0]
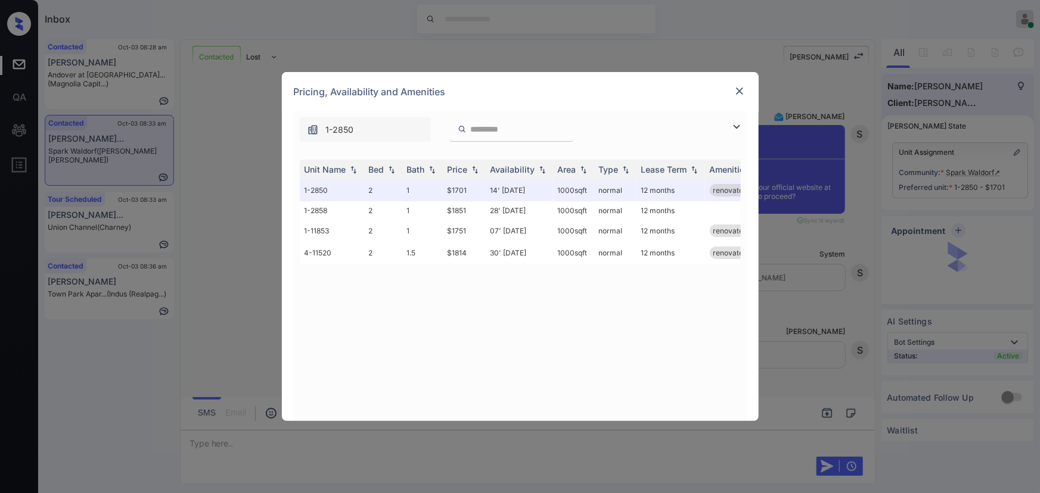
click at [738, 125] on img at bounding box center [736, 127] width 14 height 14
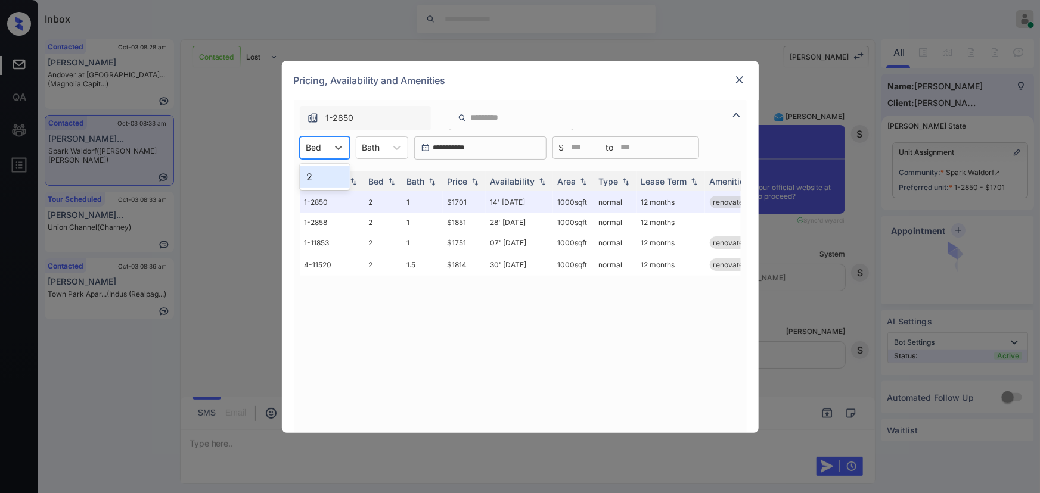
click at [327, 148] on div "Bed" at bounding box center [313, 147] width 27 height 17
click at [324, 175] on div "2" at bounding box center [325, 176] width 50 height 21
click at [739, 79] on img at bounding box center [739, 80] width 12 height 12
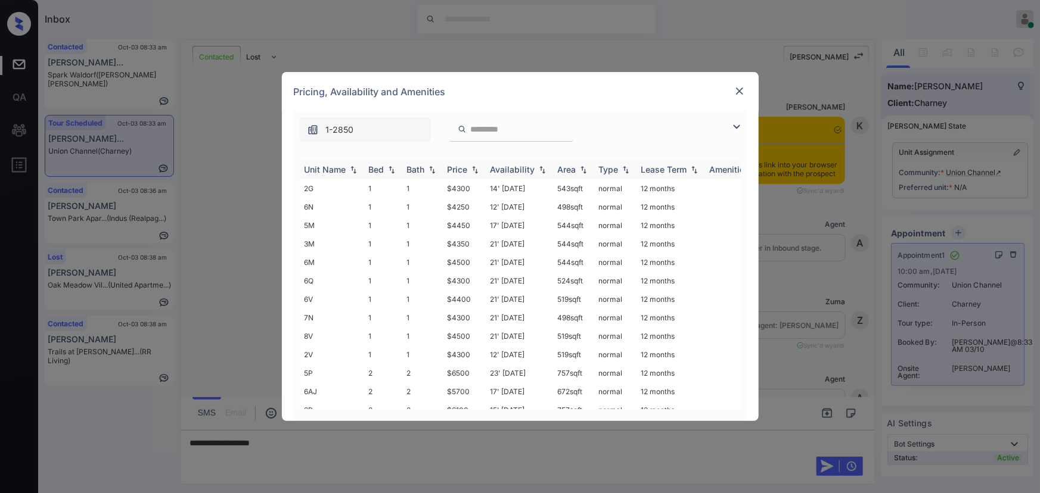
scroll to position [1466, 0]
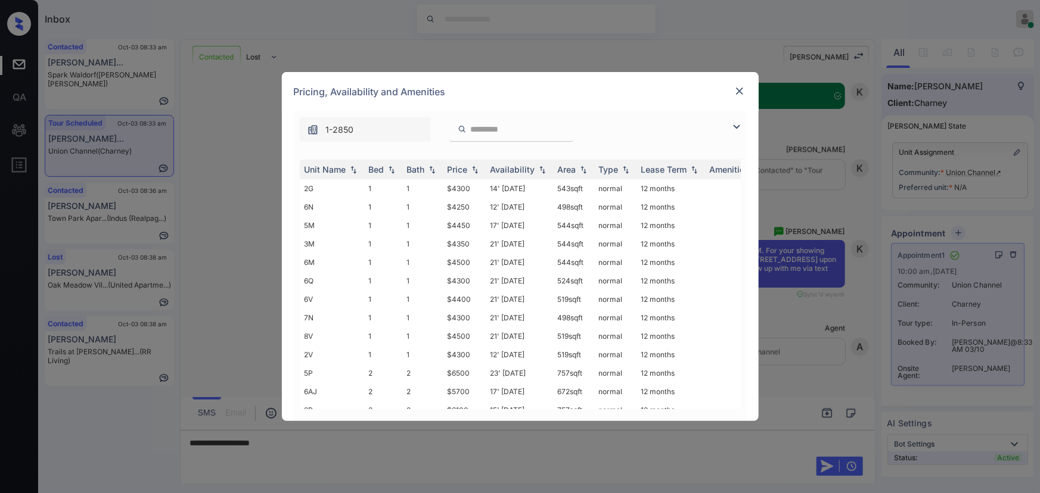
click at [741, 122] on img at bounding box center [736, 127] width 14 height 14
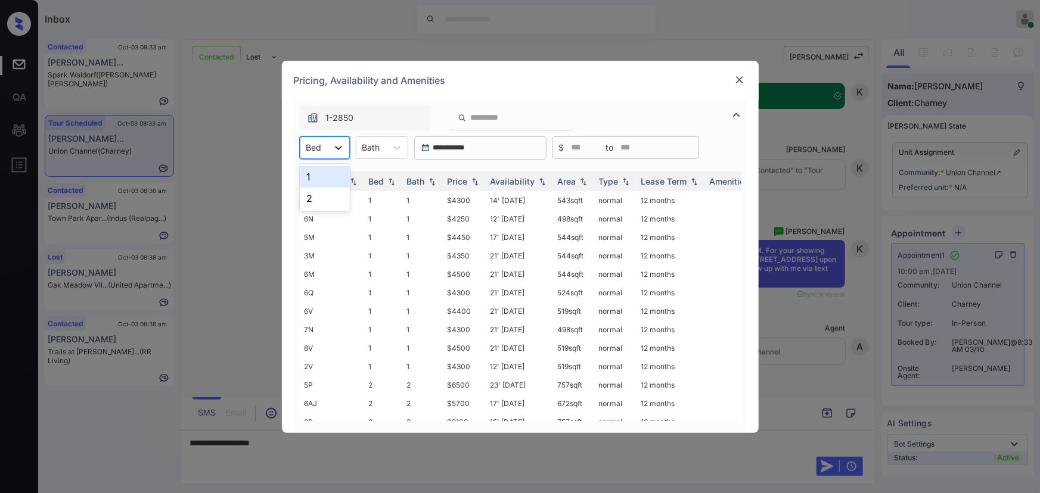
click at [329, 148] on div at bounding box center [338, 147] width 21 height 21
click at [322, 173] on div "1" at bounding box center [325, 176] width 50 height 21
click at [407, 150] on icon at bounding box center [403, 148] width 12 height 12
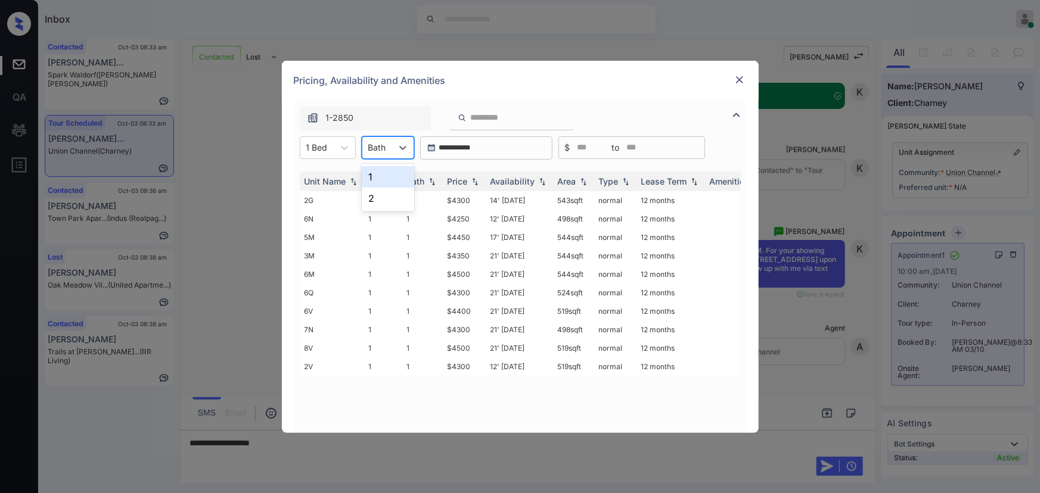
click at [375, 178] on div "1" at bounding box center [388, 176] width 52 height 21
click at [471, 184] on img at bounding box center [475, 181] width 12 height 8
click at [471, 184] on img at bounding box center [475, 181] width 12 height 9
click at [464, 197] on td "$4250" at bounding box center [464, 200] width 43 height 18
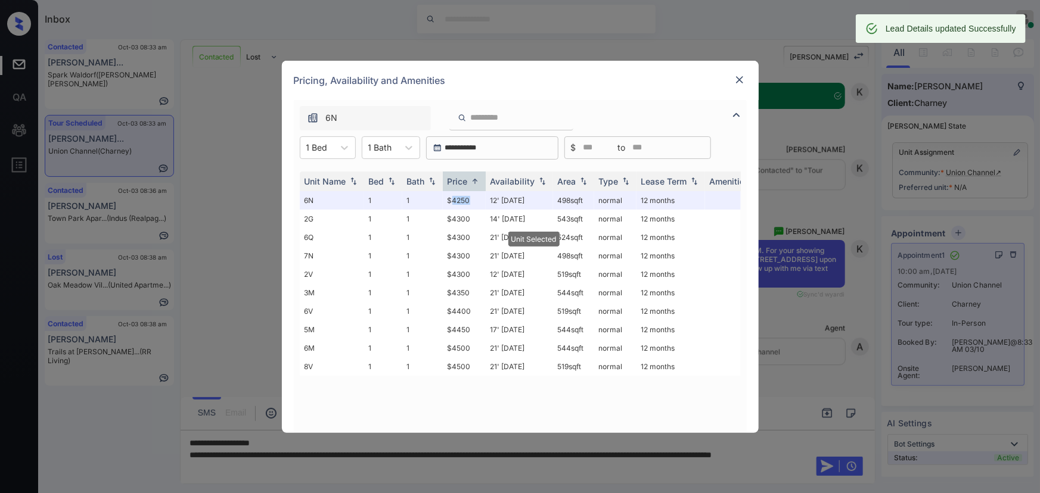
click at [738, 79] on img at bounding box center [739, 80] width 12 height 12
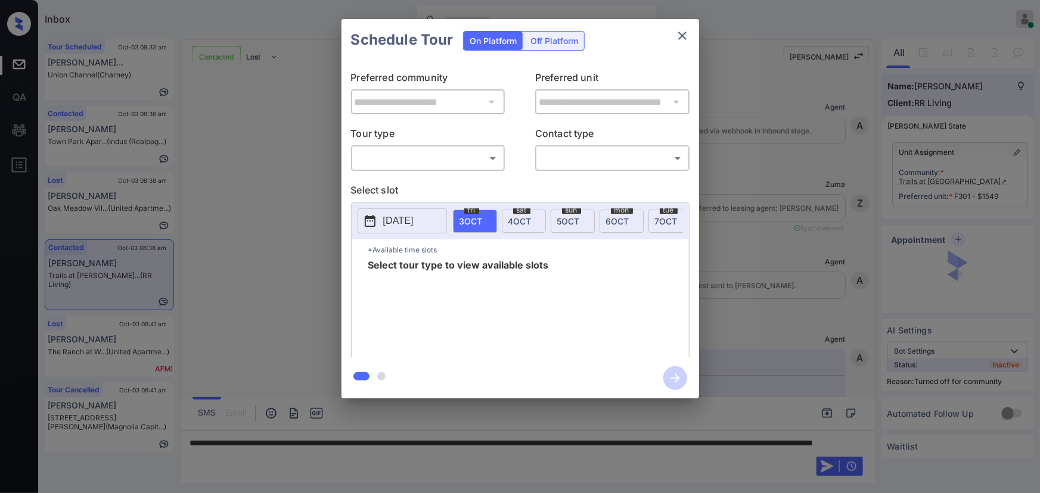
scroll to position [1484, 0]
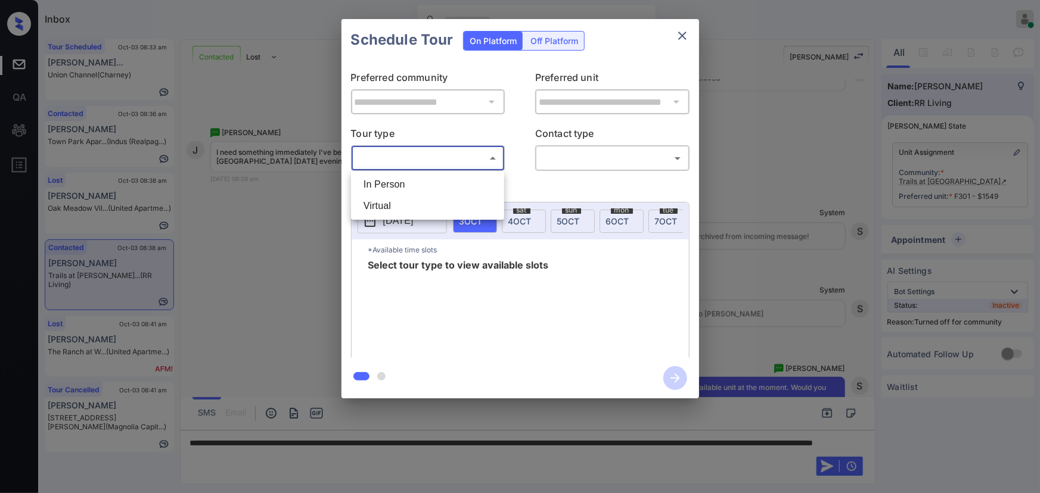
click at [447, 161] on body "Inbox Kenneth Umali Online Set yourself offline Set yourself on break Profile S…" at bounding box center [520, 246] width 1040 height 493
drag, startPoint x: 431, startPoint y: 184, endPoint x: 546, endPoint y: 158, distance: 118.4
click at [443, 184] on li "In Person" at bounding box center [427, 184] width 147 height 21
type input "********"
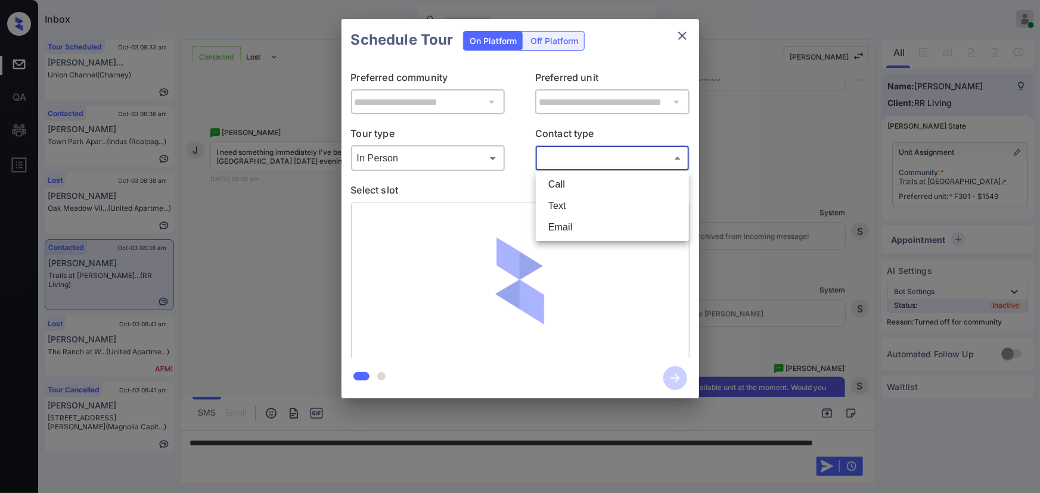
click at [564, 151] on body "Inbox Kenneth Umali Online Set yourself offline Set yourself on break Profile S…" at bounding box center [520, 246] width 1040 height 493
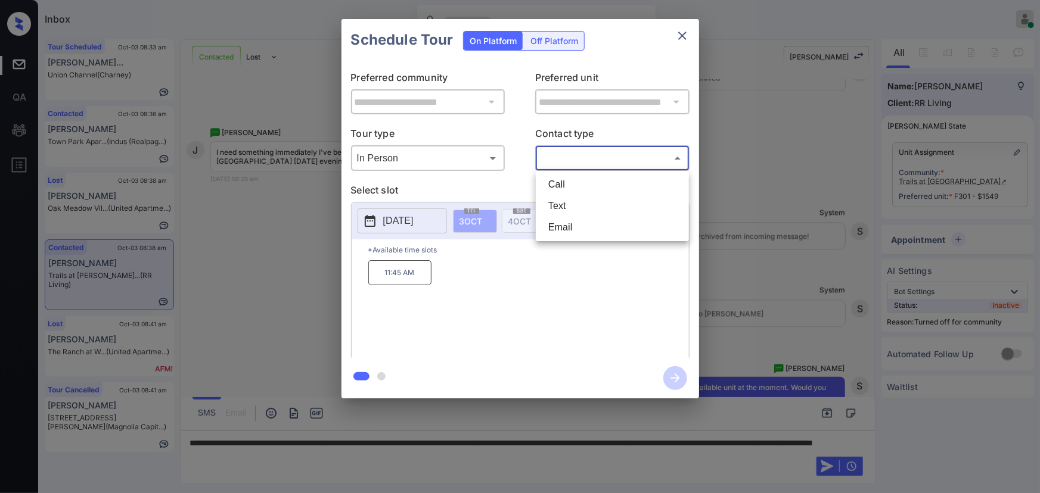
click at [556, 200] on li "Text" at bounding box center [612, 205] width 147 height 21
type input "****"
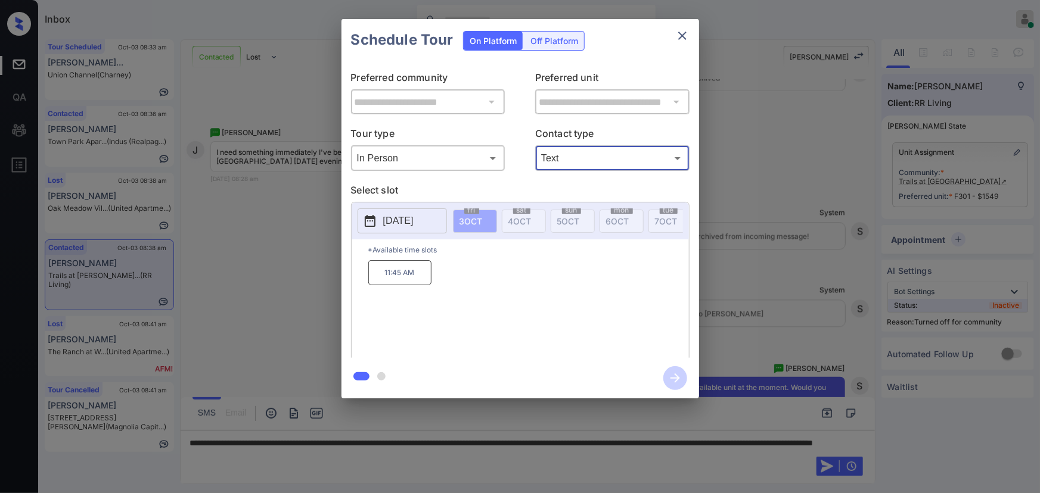
click at [413, 220] on p "2025-10-03" at bounding box center [398, 221] width 30 height 14
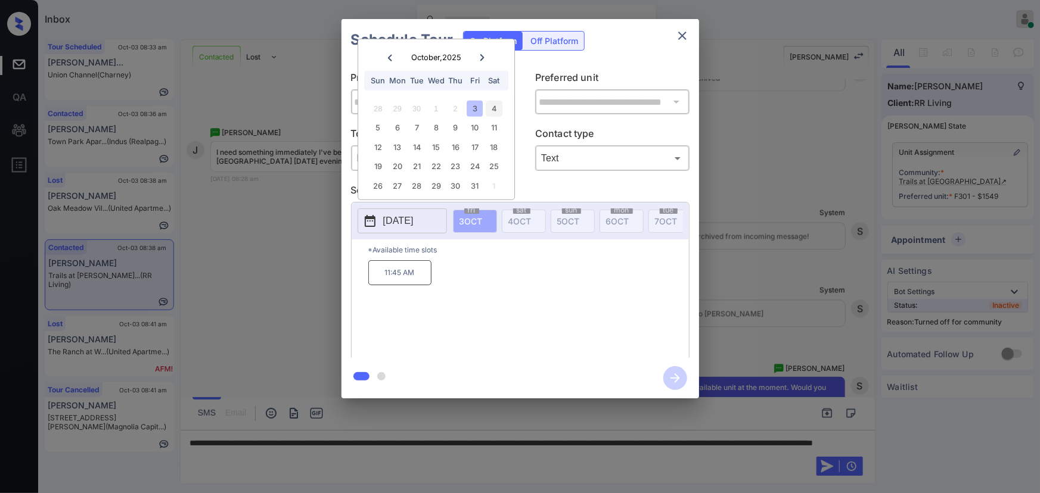
click at [492, 107] on div "4" at bounding box center [494, 109] width 16 height 16
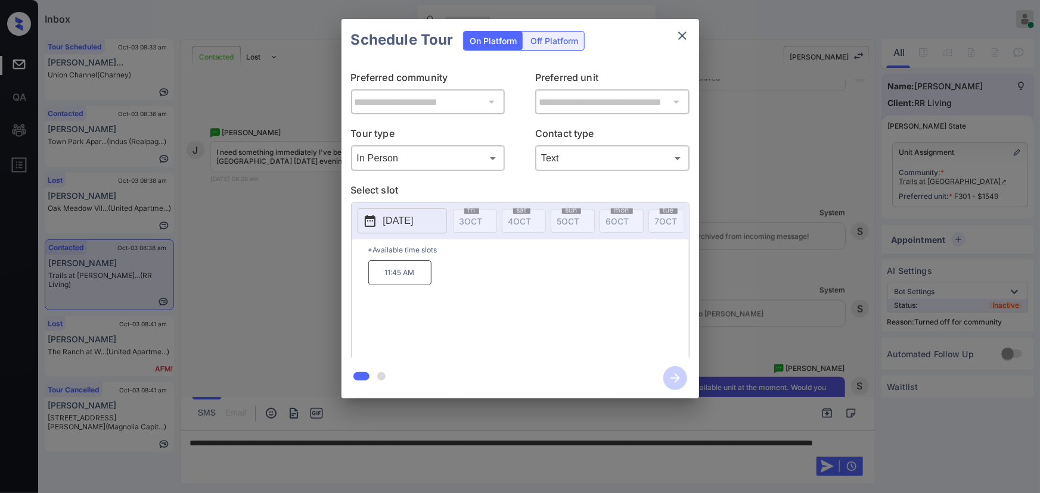
drag, startPoint x: 407, startPoint y: 285, endPoint x: 419, endPoint y: 272, distance: 18.1
click at [414, 279] on p "11:45 AM" at bounding box center [399, 272] width 63 height 25
click at [679, 38] on icon "close" at bounding box center [682, 36] width 8 height 8
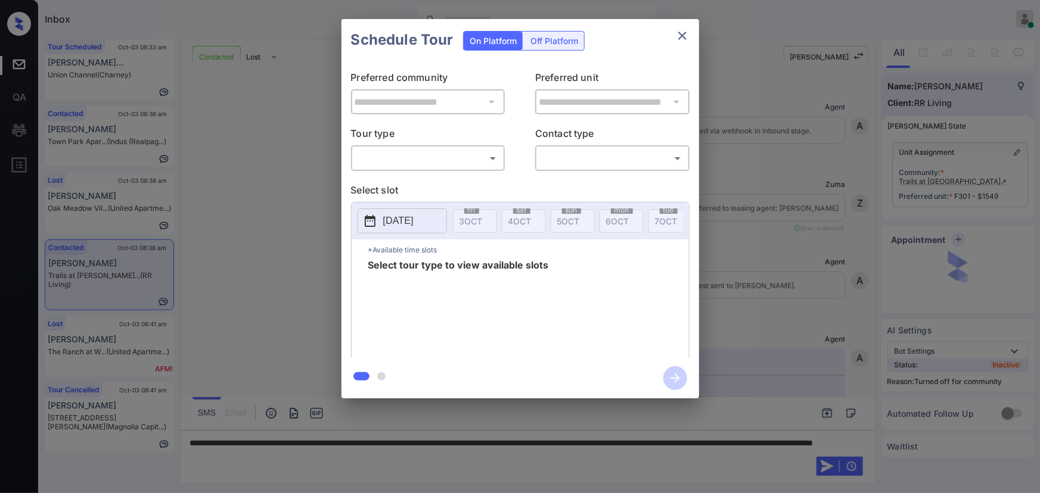
scroll to position [1484, 0]
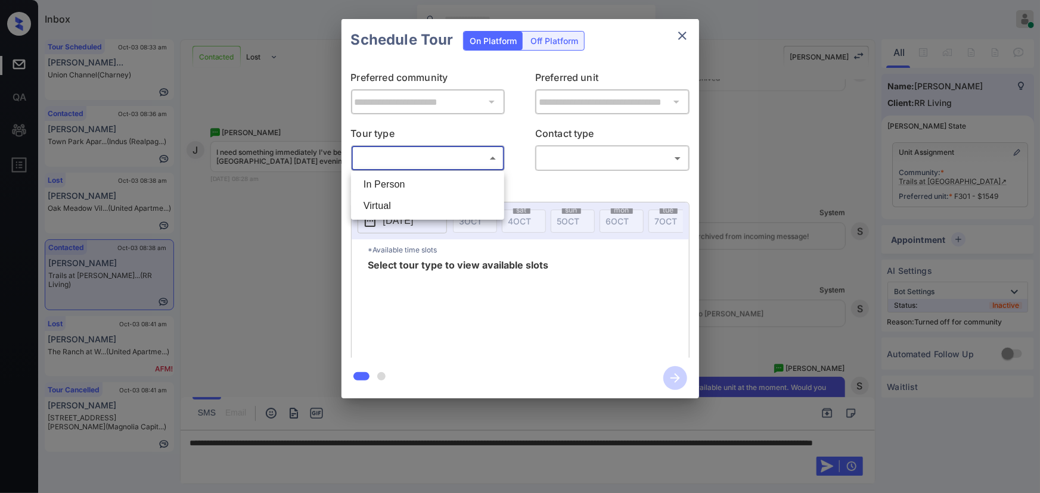
click at [443, 161] on body "Inbox [PERSON_NAME] Online Set yourself offline Set yourself on break Profile S…" at bounding box center [520, 246] width 1040 height 493
drag, startPoint x: 422, startPoint y: 191, endPoint x: 498, endPoint y: 176, distance: 77.7
click at [423, 191] on li "In Person" at bounding box center [427, 184] width 147 height 21
type input "********"
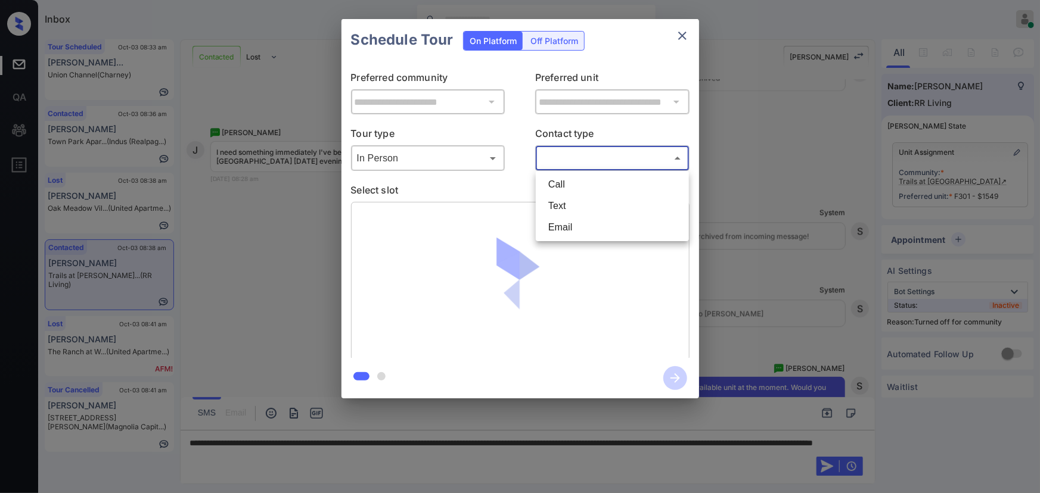
click at [564, 158] on body "Inbox [PERSON_NAME] Online Set yourself offline Set yourself on break Profile S…" at bounding box center [520, 246] width 1040 height 493
click at [560, 198] on li "Text" at bounding box center [612, 205] width 147 height 21
type input "****"
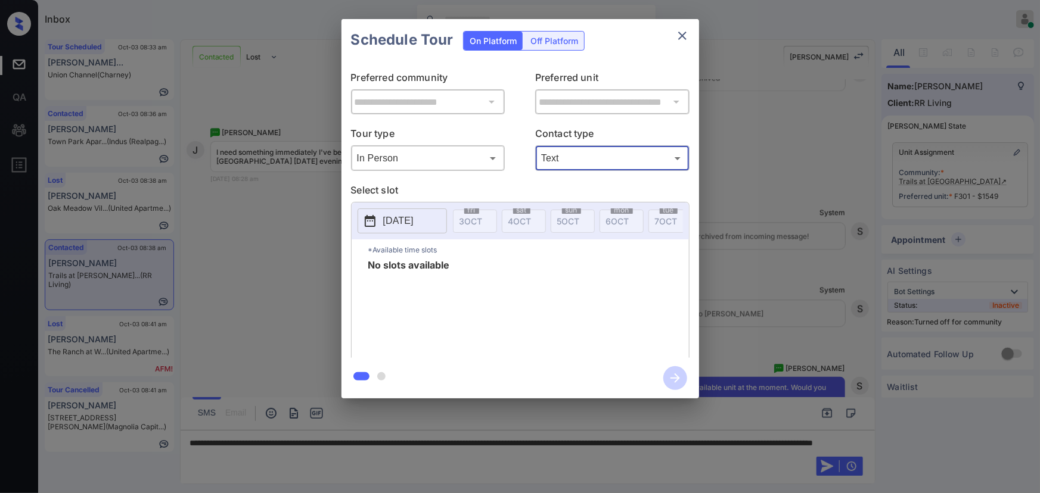
click at [681, 33] on icon "close" at bounding box center [682, 36] width 14 height 14
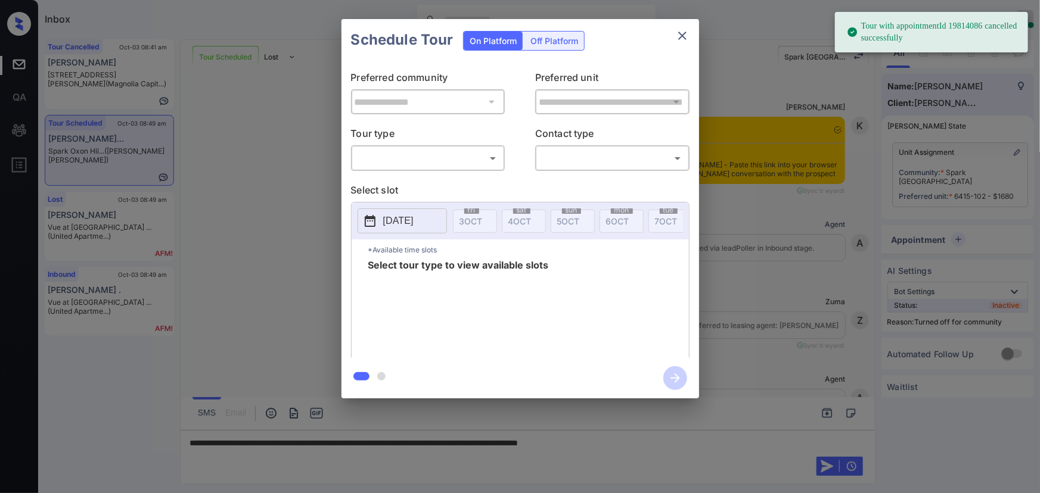
scroll to position [3459, 0]
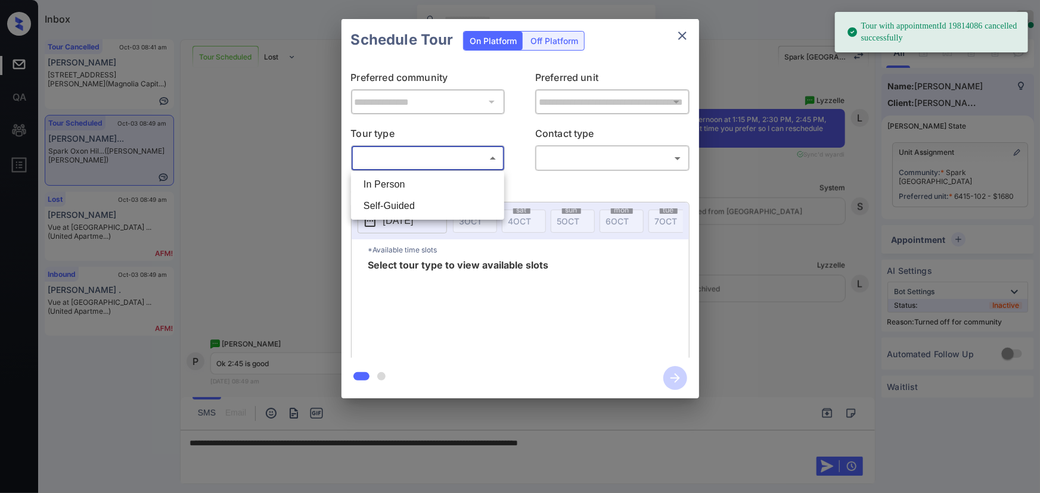
click at [421, 162] on body "Tour with appointmentId 19814086 cancelled successfully Inbox Kenneth Umali Onl…" at bounding box center [520, 246] width 1040 height 493
drag, startPoint x: 416, startPoint y: 179, endPoint x: 427, endPoint y: 179, distance: 10.7
click at [418, 179] on li "In Person" at bounding box center [427, 184] width 147 height 21
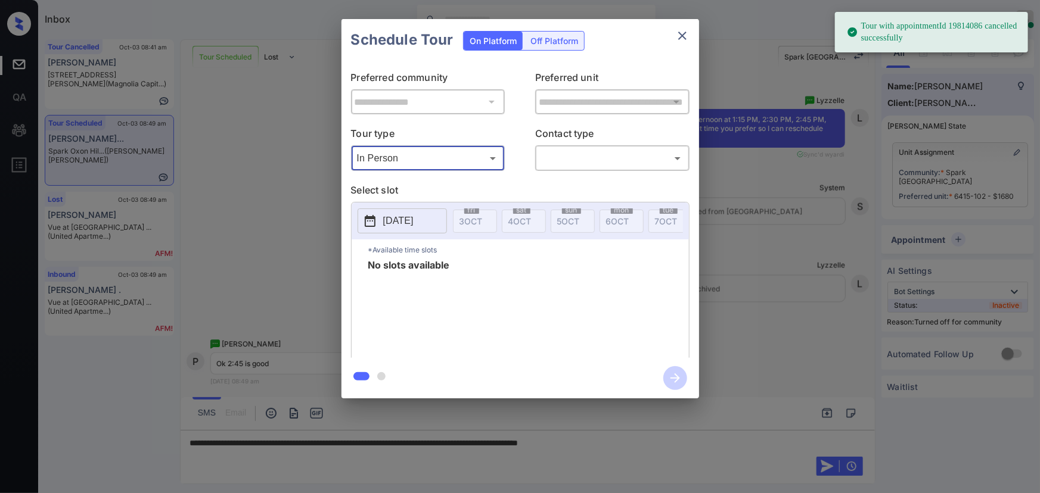
type input "********"
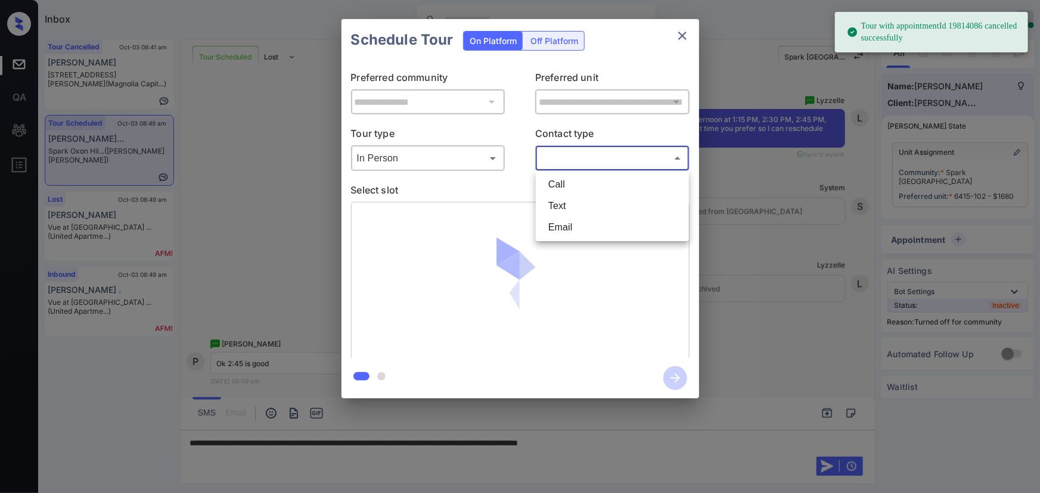
click at [581, 155] on body "Tour with appointmentId 19814086 cancelled successfully Inbox Kenneth Umali Onl…" at bounding box center [520, 246] width 1040 height 493
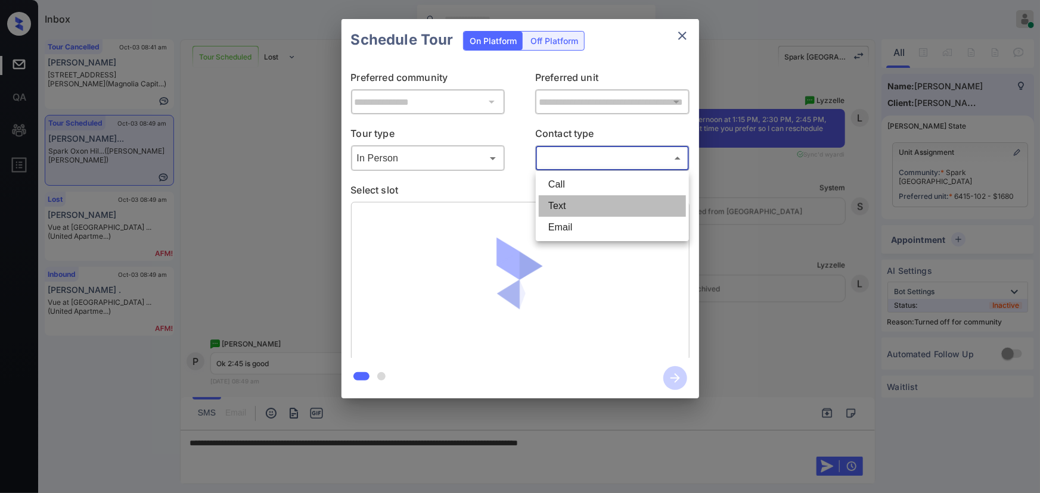
click at [567, 203] on li "Text" at bounding box center [612, 205] width 147 height 21
type input "****"
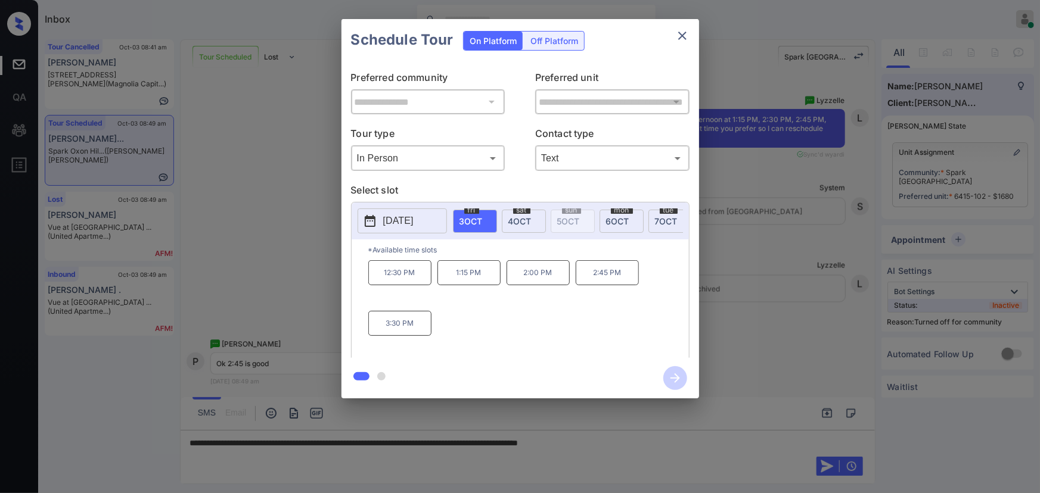
click at [612, 279] on p "2:45 PM" at bounding box center [607, 272] width 63 height 25
click at [607, 440] on div at bounding box center [520, 246] width 1040 height 493
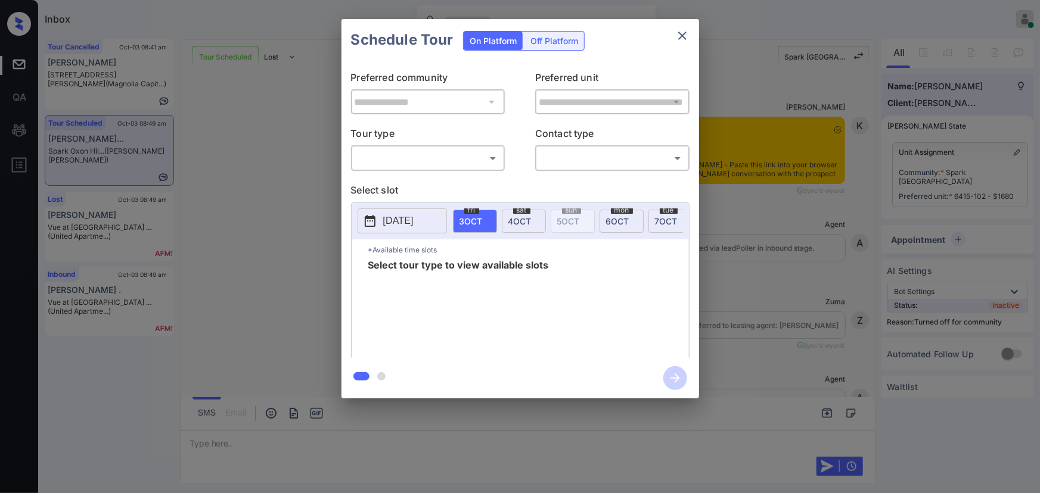
scroll to position [3481, 0]
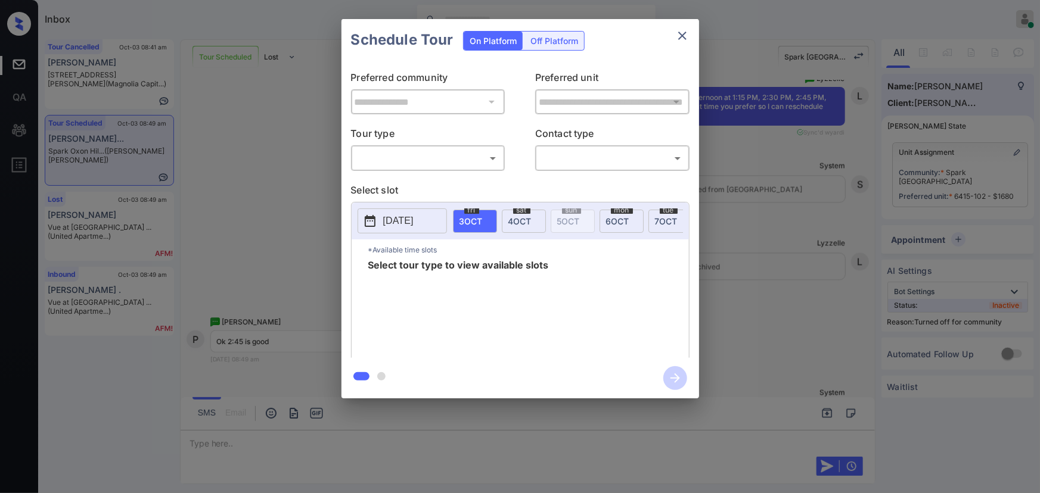
click at [819, 349] on div "**********" at bounding box center [520, 209] width 1040 height 418
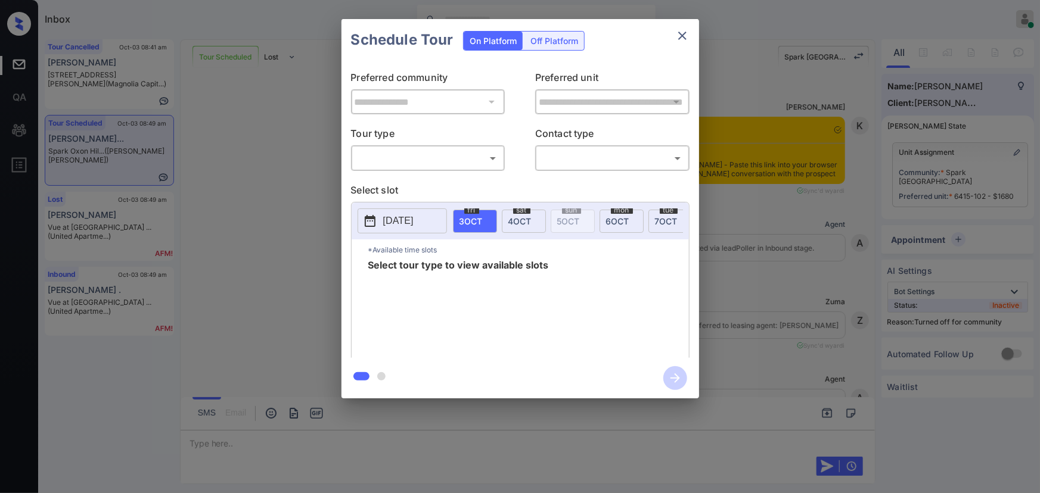
scroll to position [3957, 0]
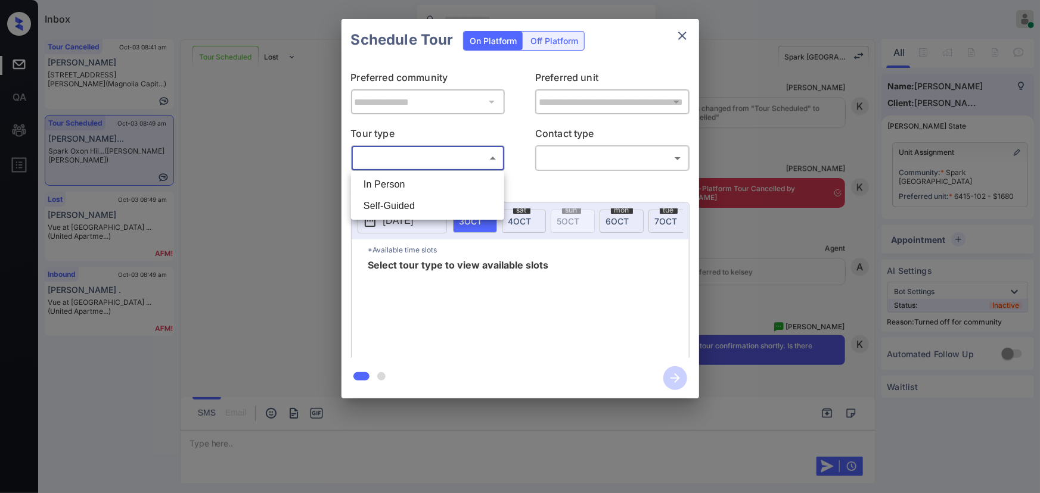
click at [410, 158] on body "Inbox [PERSON_NAME] Online Set yourself offline Set yourself on break Profile S…" at bounding box center [520, 246] width 1040 height 493
drag, startPoint x: 408, startPoint y: 187, endPoint x: 451, endPoint y: 180, distance: 44.1
click at [411, 187] on li "In Person" at bounding box center [427, 184] width 147 height 21
type input "********"
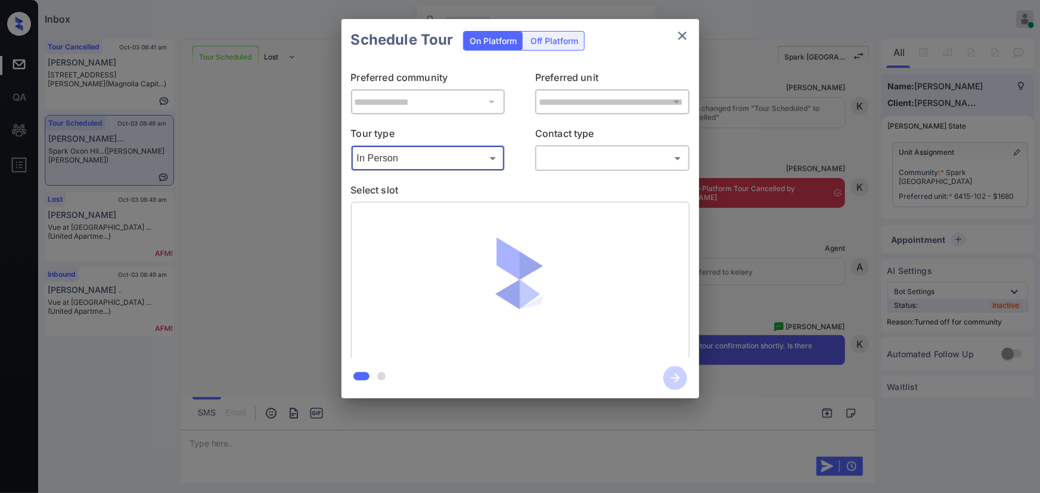
click at [564, 161] on body "Inbox Kenneth Umali Online Set yourself offline Set yourself on break Profile S…" at bounding box center [520, 246] width 1040 height 493
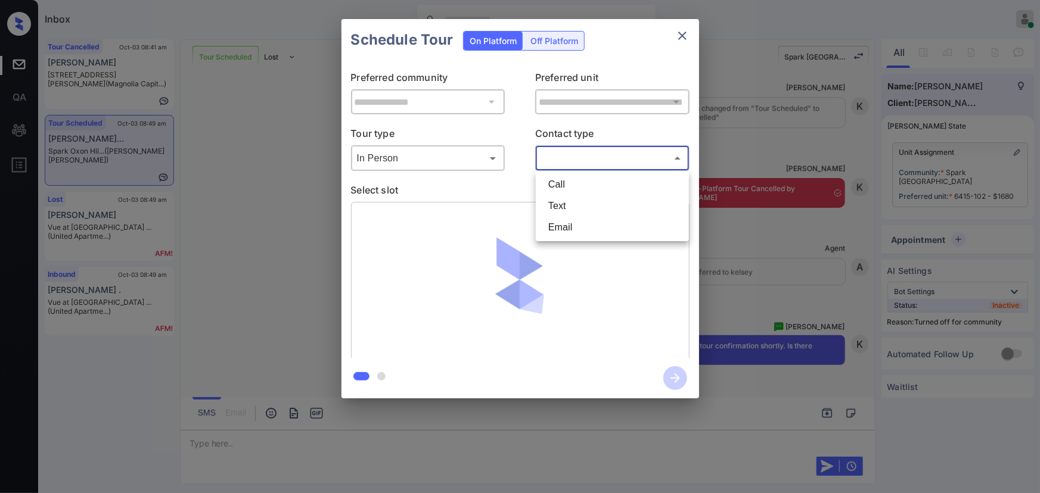
click at [565, 202] on li "Text" at bounding box center [612, 205] width 147 height 21
type input "****"
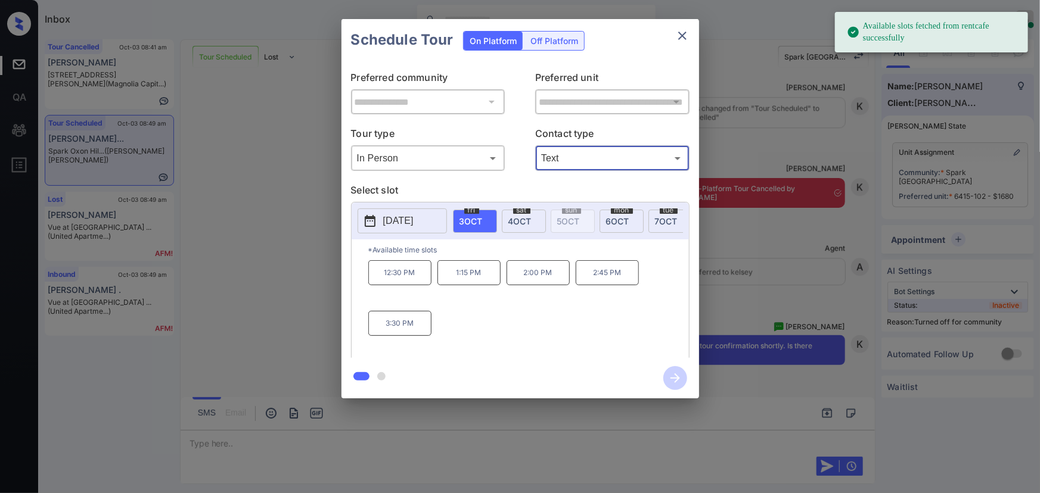
click at [605, 276] on p "2:45 PM" at bounding box center [607, 272] width 63 height 25
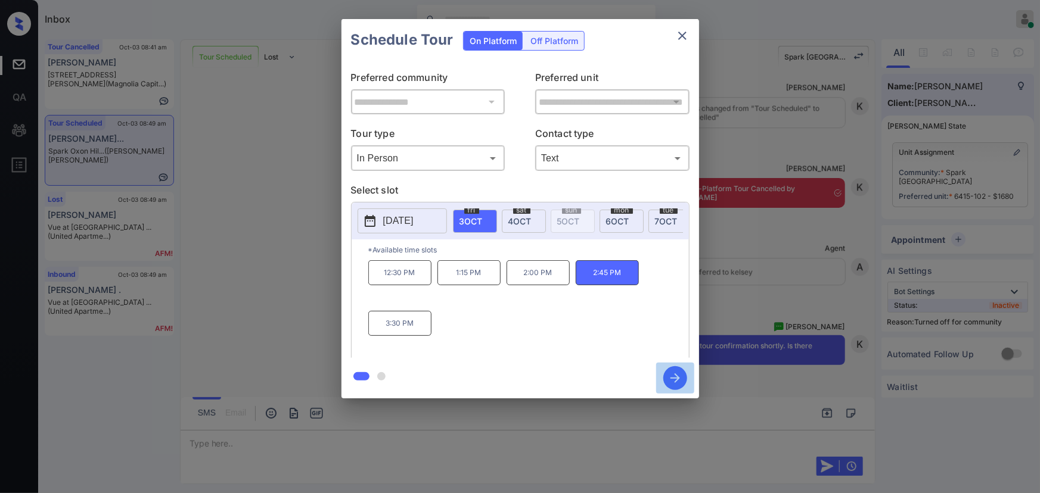
click at [673, 373] on icon "button" at bounding box center [675, 378] width 24 height 24
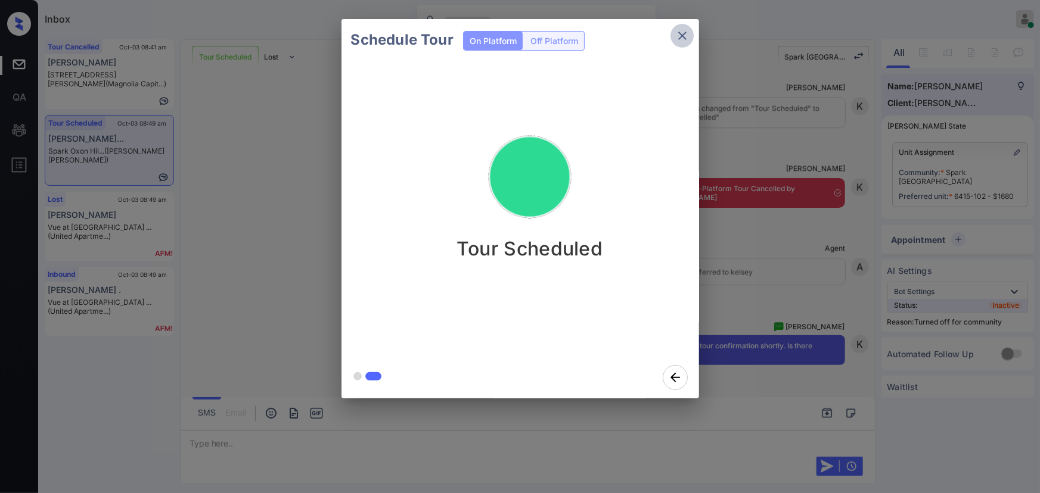
click at [680, 38] on icon "close" at bounding box center [682, 36] width 8 height 8
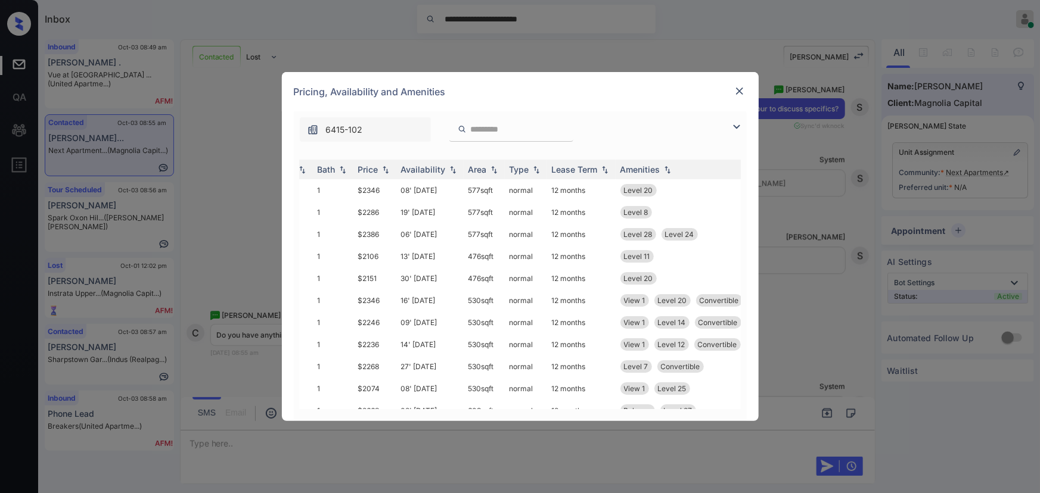
scroll to position [0, 104]
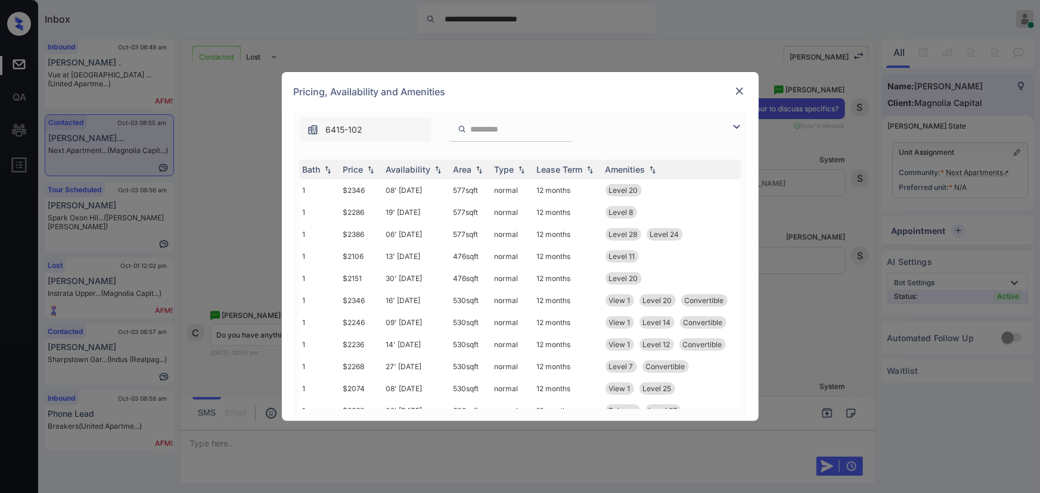
click at [735, 125] on img at bounding box center [736, 127] width 14 height 14
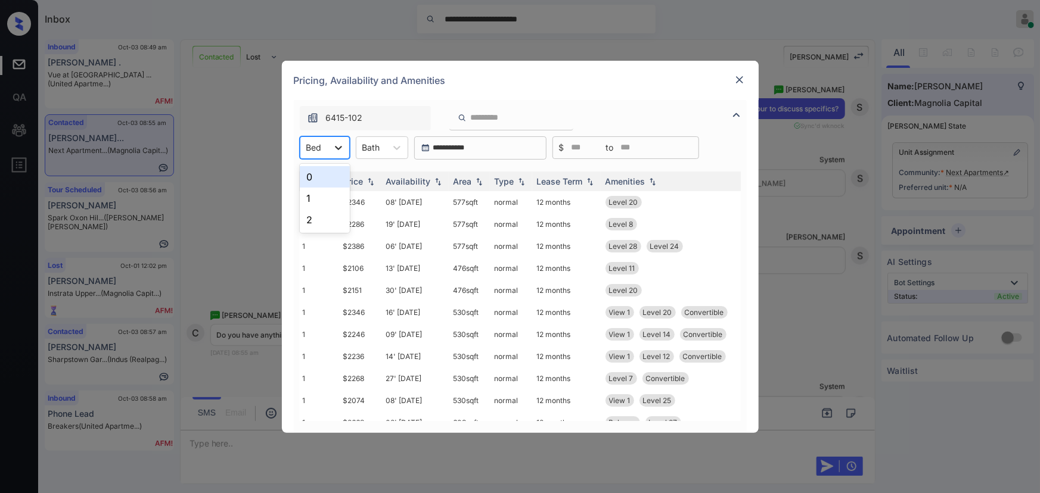
click at [338, 145] on icon at bounding box center [338, 148] width 12 height 12
click at [327, 173] on div "0" at bounding box center [325, 176] width 50 height 21
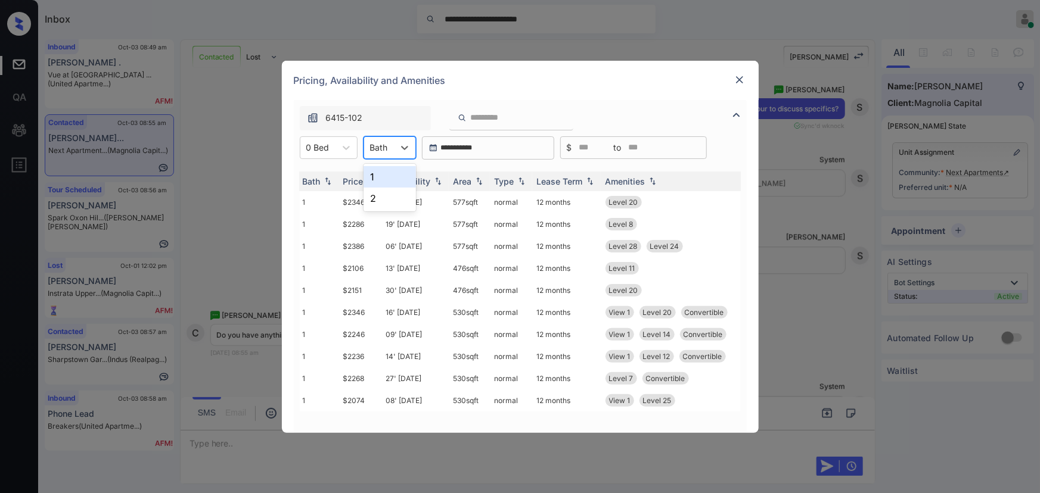
click at [393, 140] on div "Bath" at bounding box center [379, 147] width 30 height 17
click at [384, 176] on div "1" at bounding box center [389, 176] width 52 height 21
click at [362, 184] on div "Price" at bounding box center [353, 181] width 20 height 10
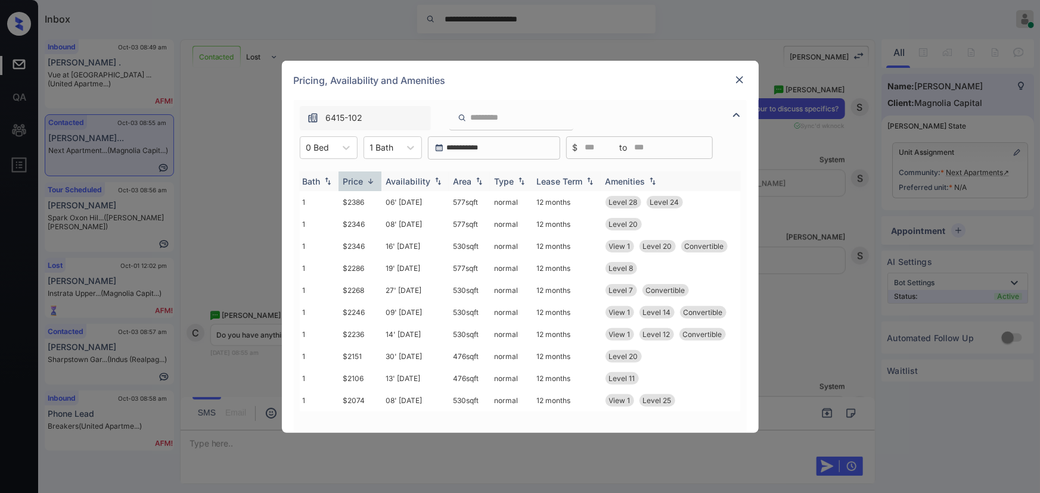
click at [362, 184] on div "Price" at bounding box center [353, 181] width 20 height 10
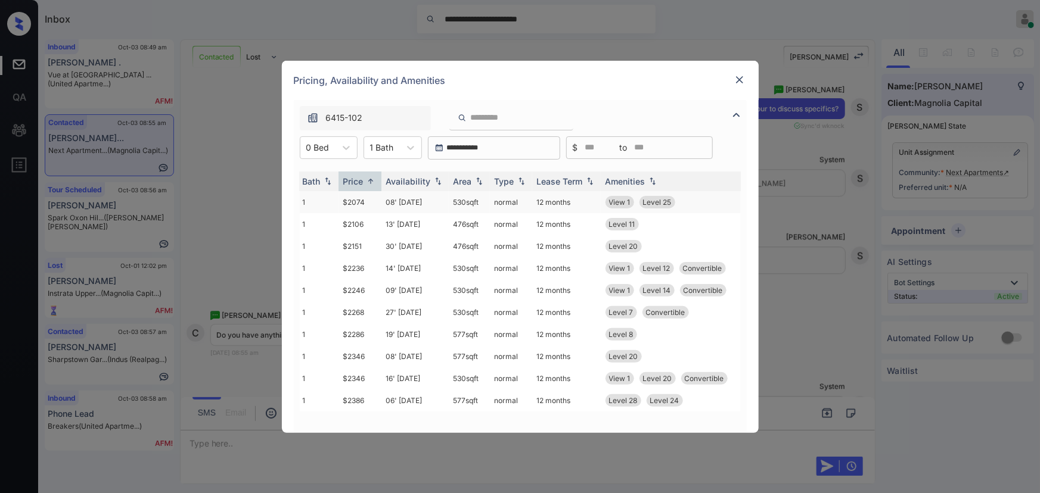
click at [471, 201] on td "530 sqft" at bounding box center [469, 202] width 41 height 22
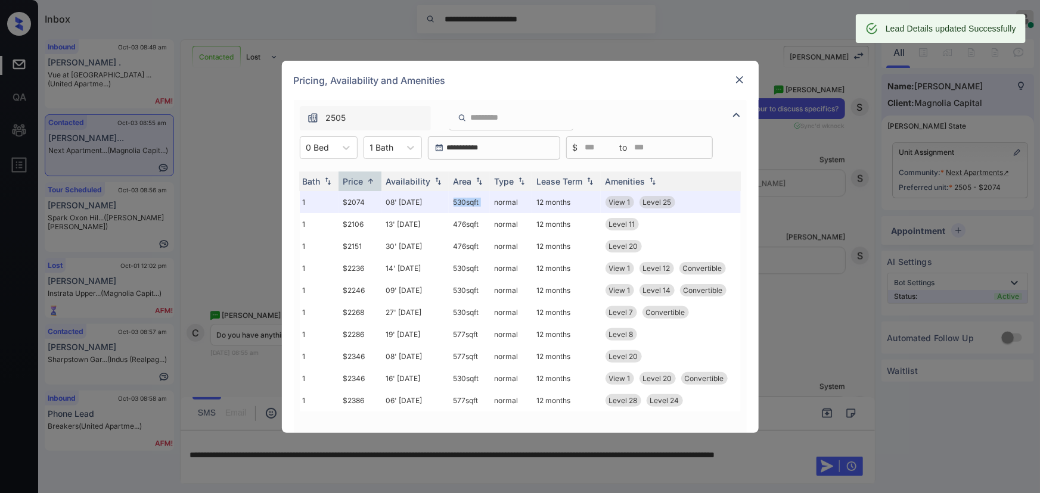
click at [740, 77] on img at bounding box center [739, 80] width 12 height 12
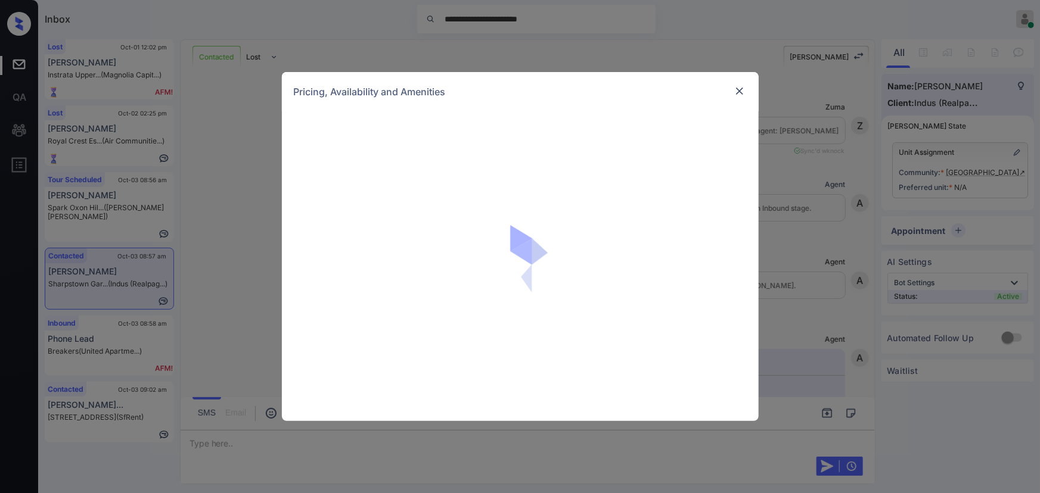
scroll to position [438, 0]
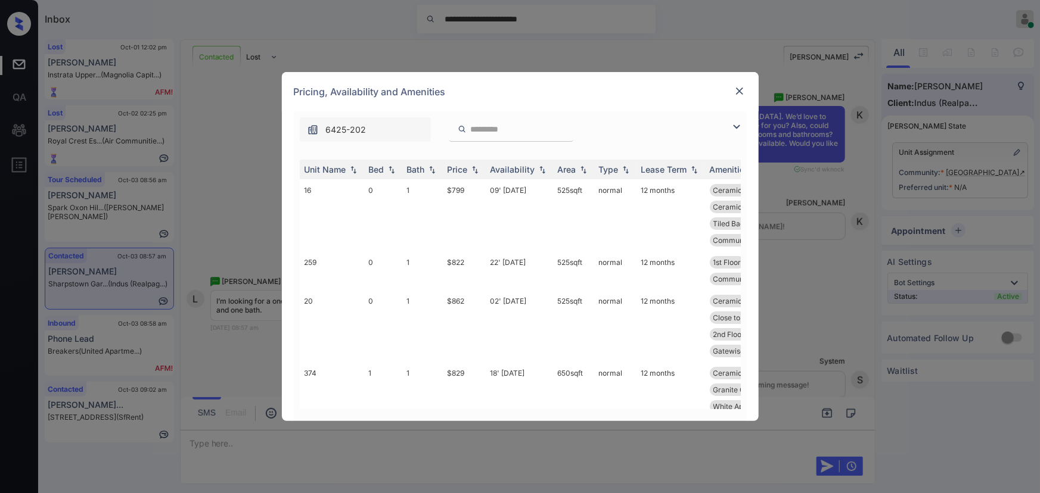
click at [733, 122] on img at bounding box center [736, 127] width 14 height 14
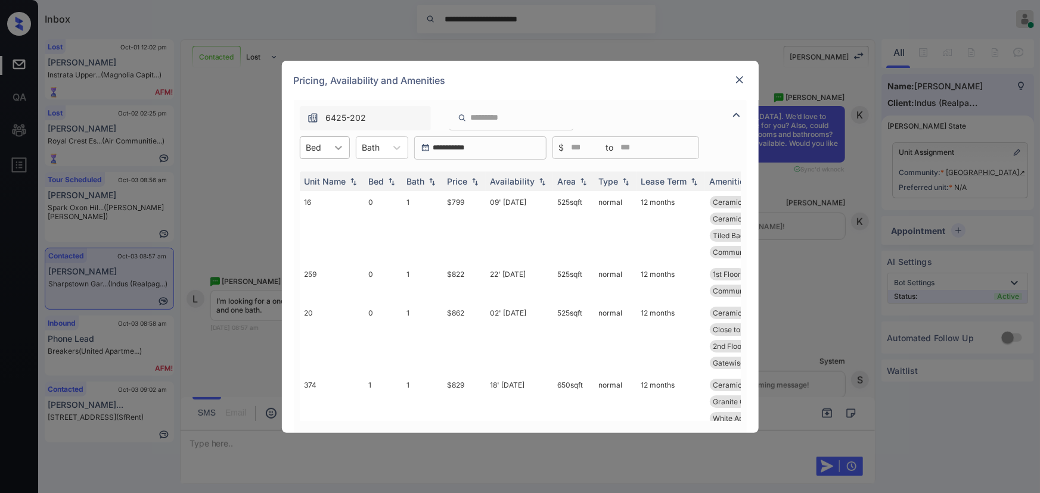
click at [335, 148] on icon at bounding box center [338, 148] width 12 height 12
click at [313, 196] on div "1" at bounding box center [325, 198] width 50 height 21
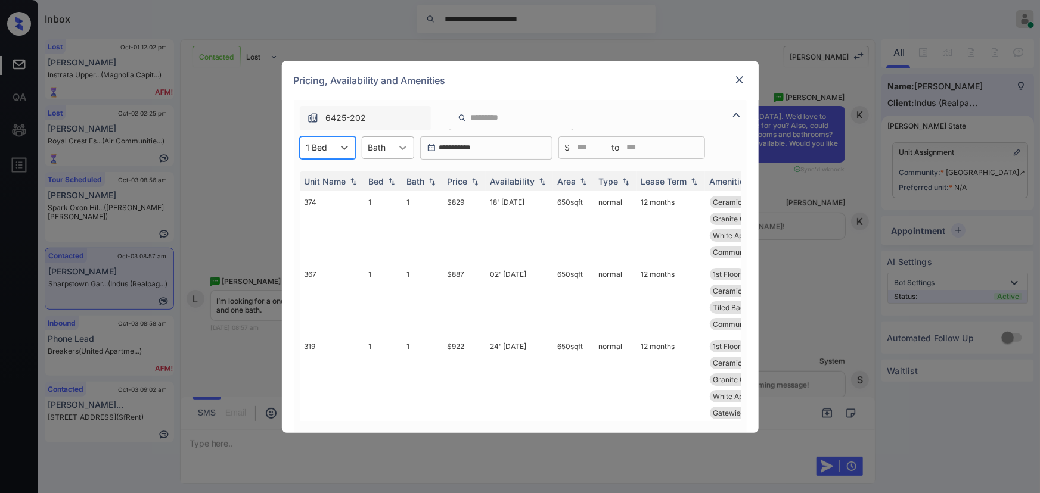
click at [394, 141] on div at bounding box center [402, 147] width 21 height 21
click at [376, 174] on div "1" at bounding box center [388, 176] width 52 height 21
click at [471, 180] on img at bounding box center [475, 181] width 12 height 8
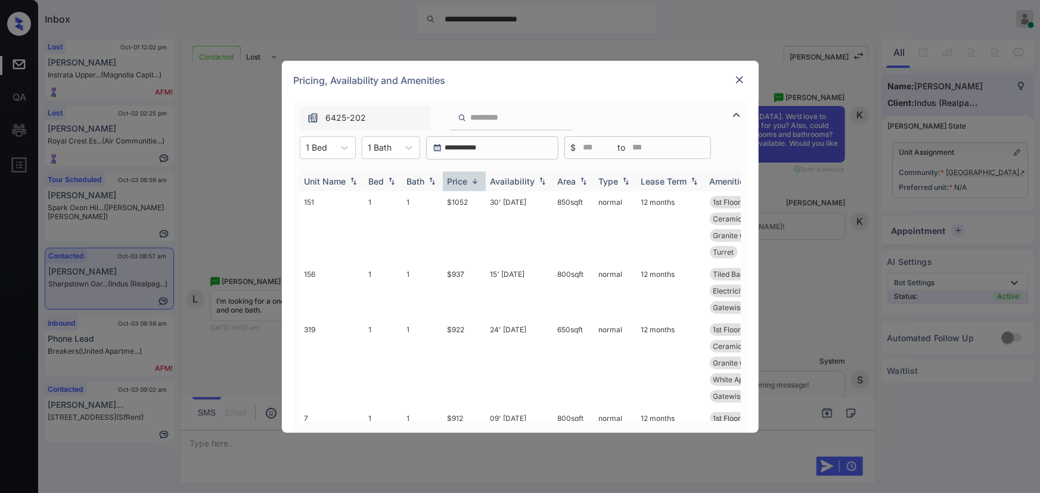
click at [471, 179] on img at bounding box center [475, 181] width 12 height 9
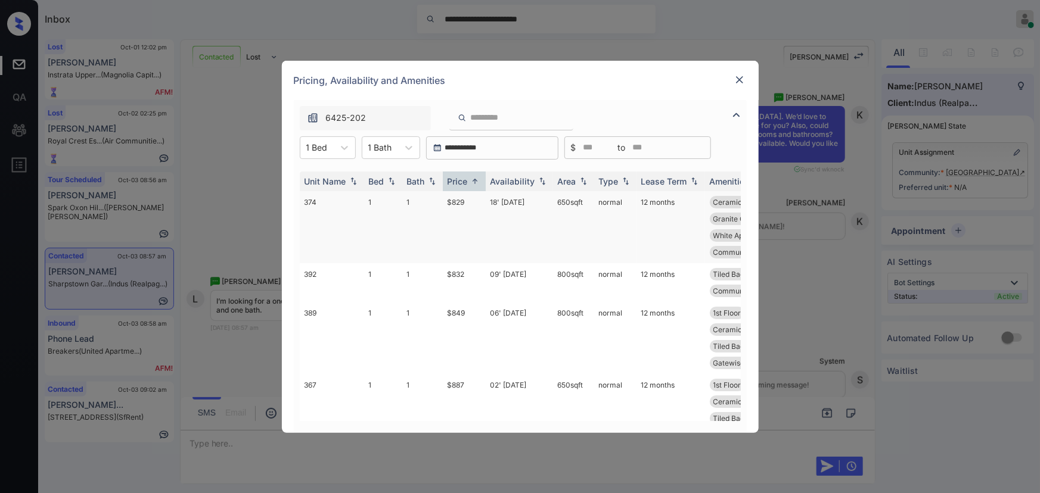
click at [465, 203] on td "$829" at bounding box center [464, 227] width 43 height 72
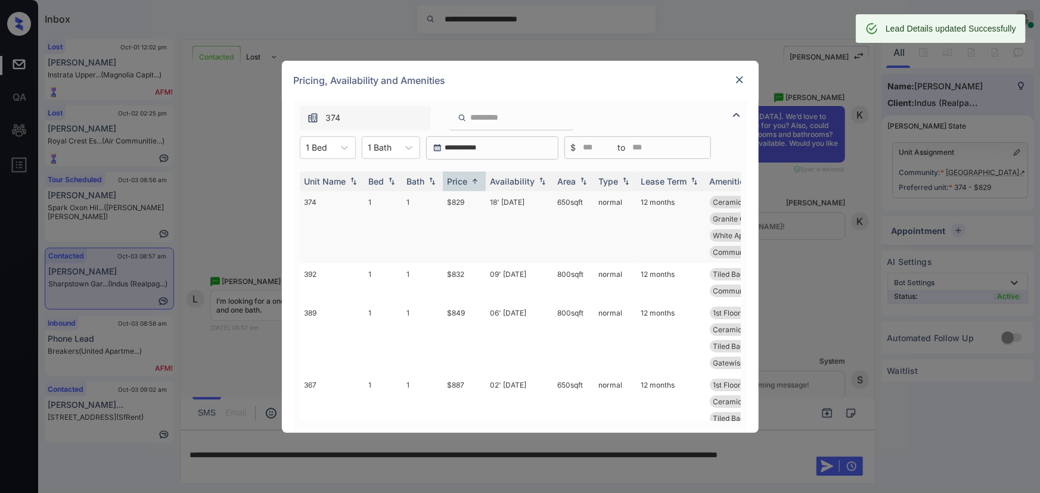
copy td "650 sqft"
drag, startPoint x: 579, startPoint y: 201, endPoint x: 555, endPoint y: 203, distance: 23.3
click at [555, 203] on td "650 sqft" at bounding box center [573, 227] width 41 height 72
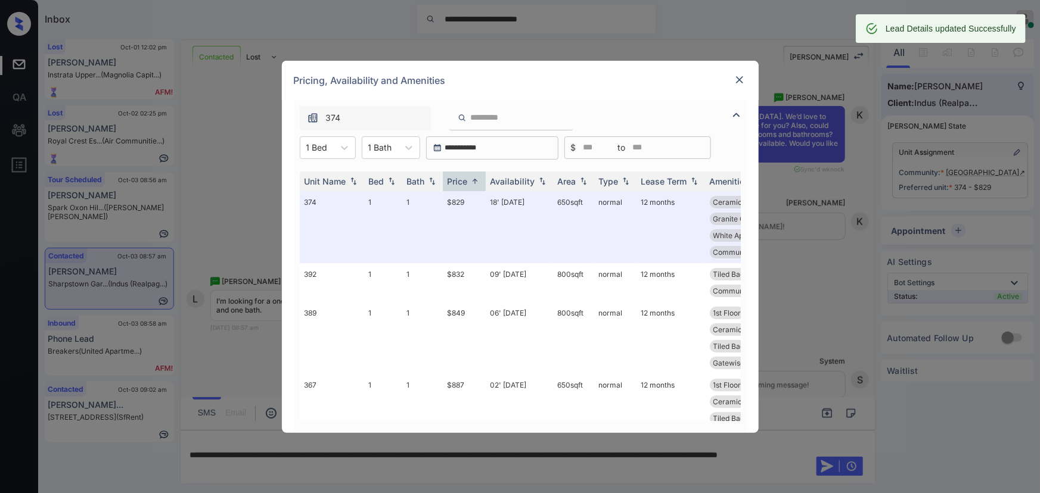
click at [738, 77] on img at bounding box center [739, 80] width 12 height 12
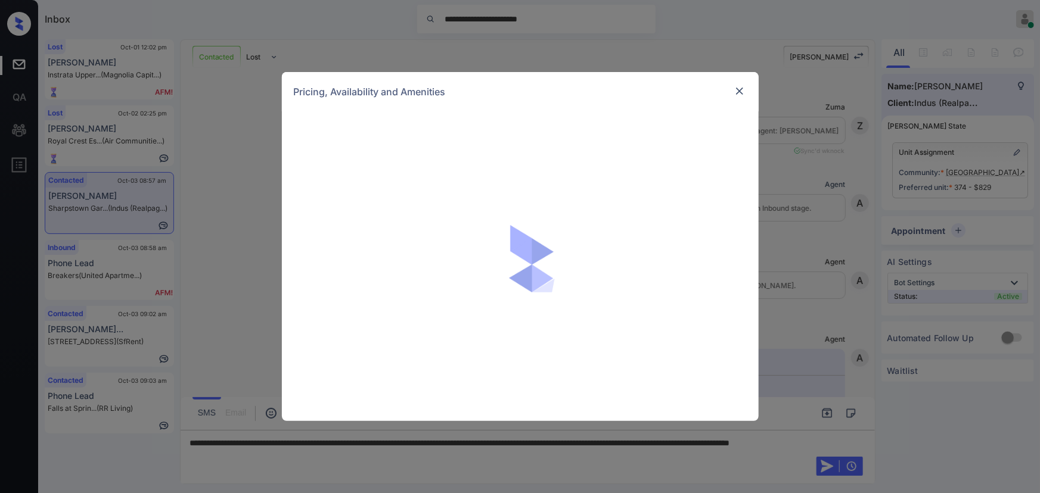
scroll to position [438, 0]
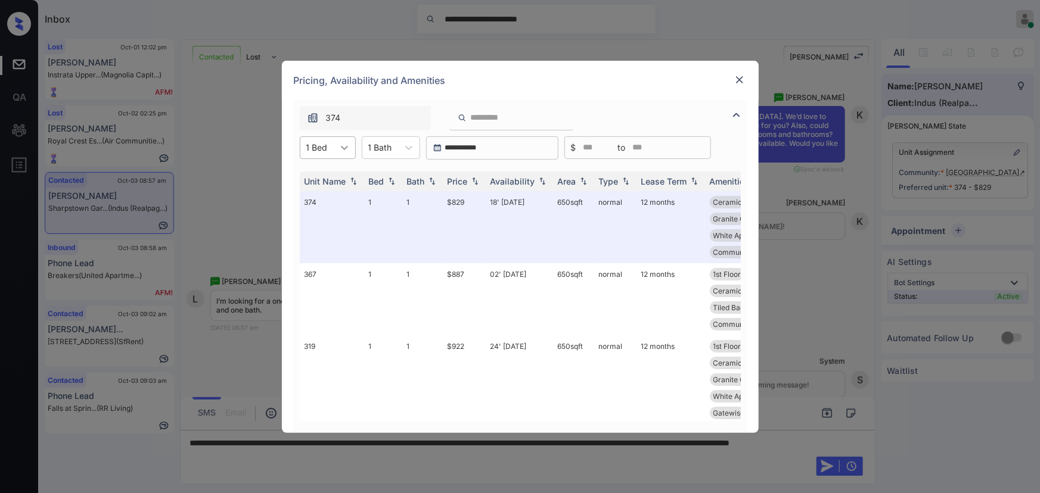
click at [340, 148] on icon at bounding box center [344, 148] width 12 height 12
click at [316, 214] on div "2" at bounding box center [328, 219] width 56 height 21
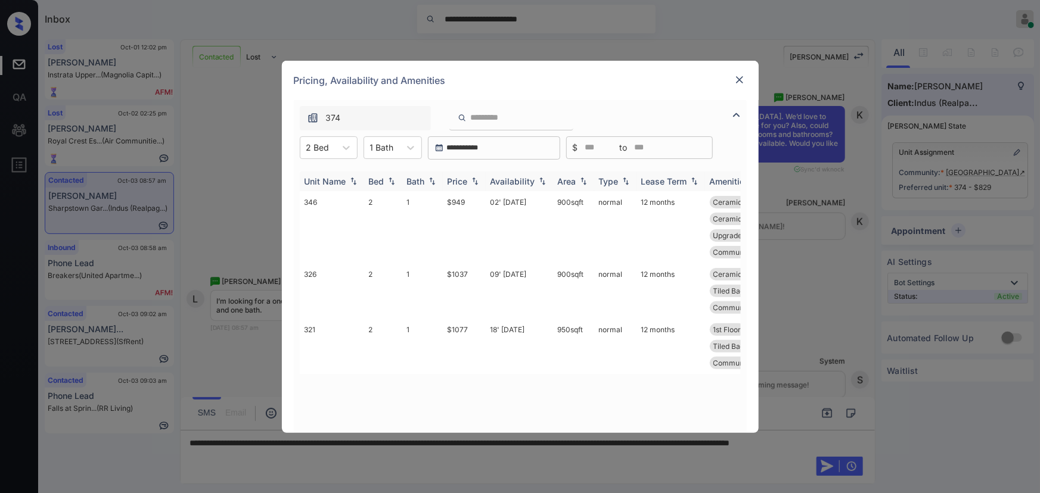
click at [471, 182] on img at bounding box center [475, 181] width 12 height 8
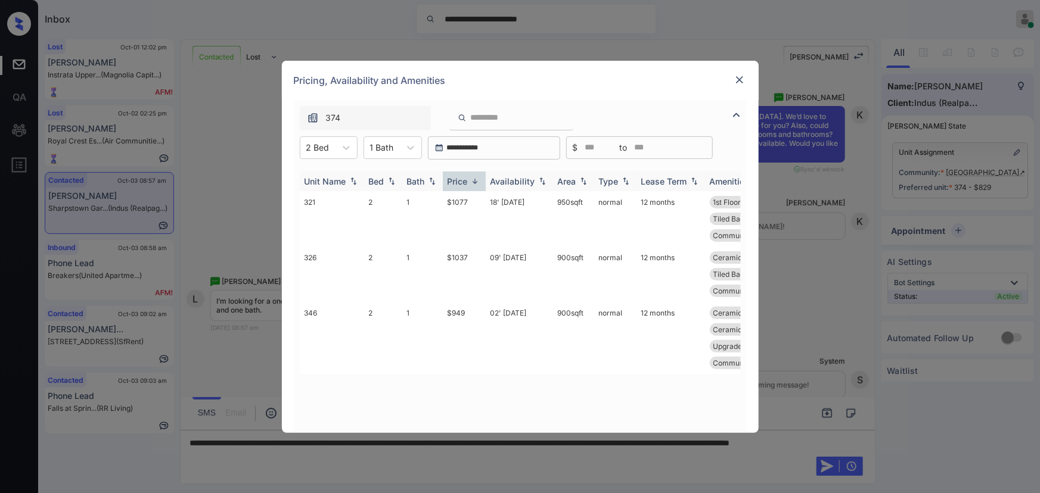
click at [471, 182] on img at bounding box center [475, 181] width 12 height 9
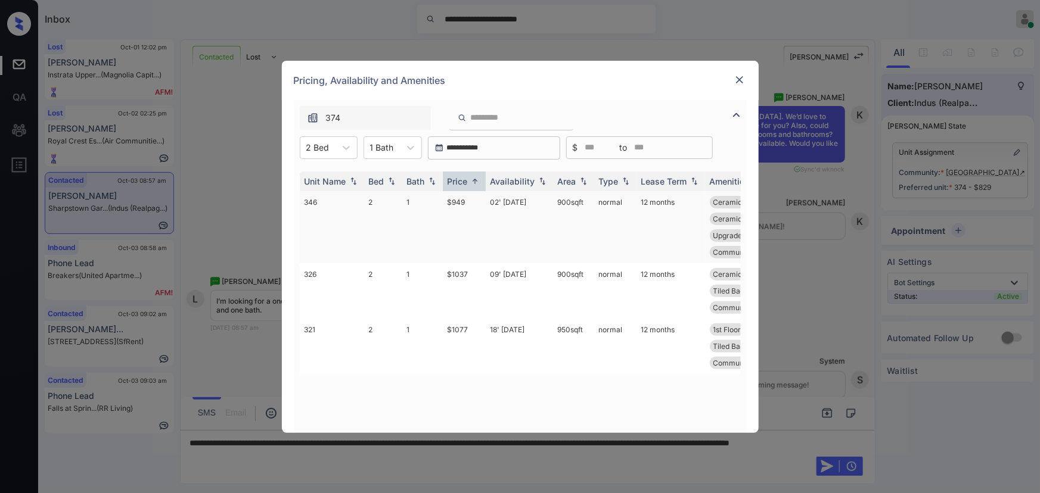
copy td "900 sqft"
drag, startPoint x: 583, startPoint y: 201, endPoint x: 547, endPoint y: 202, distance: 36.4
click at [555, 203] on td "900 sqft" at bounding box center [573, 227] width 41 height 72
click at [489, 201] on td "02' May 25" at bounding box center [519, 227] width 67 height 72
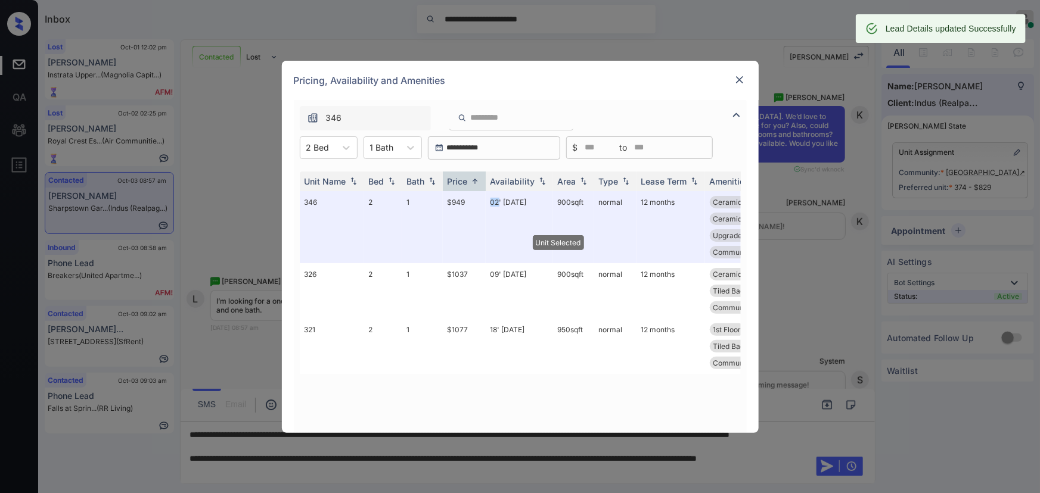
click at [735, 83] on img at bounding box center [739, 80] width 12 height 12
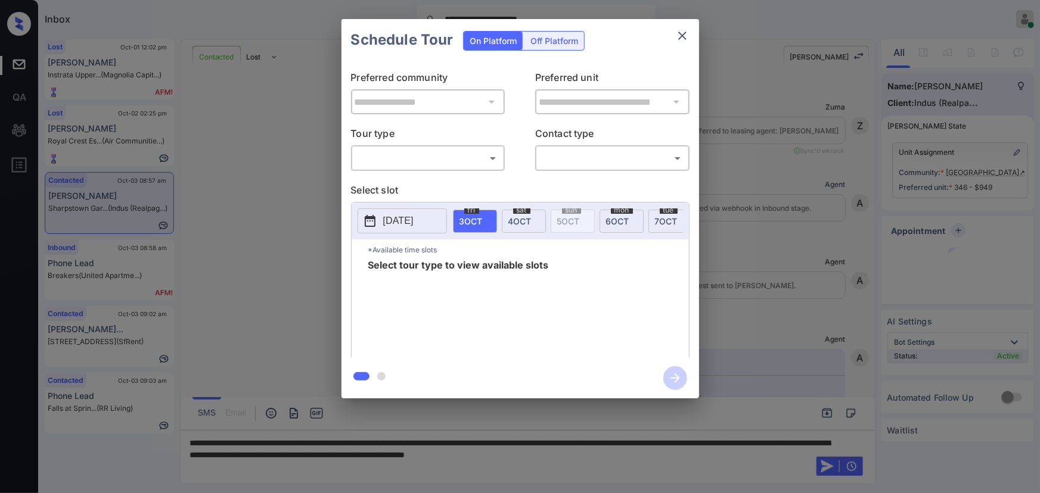
scroll to position [438, 0]
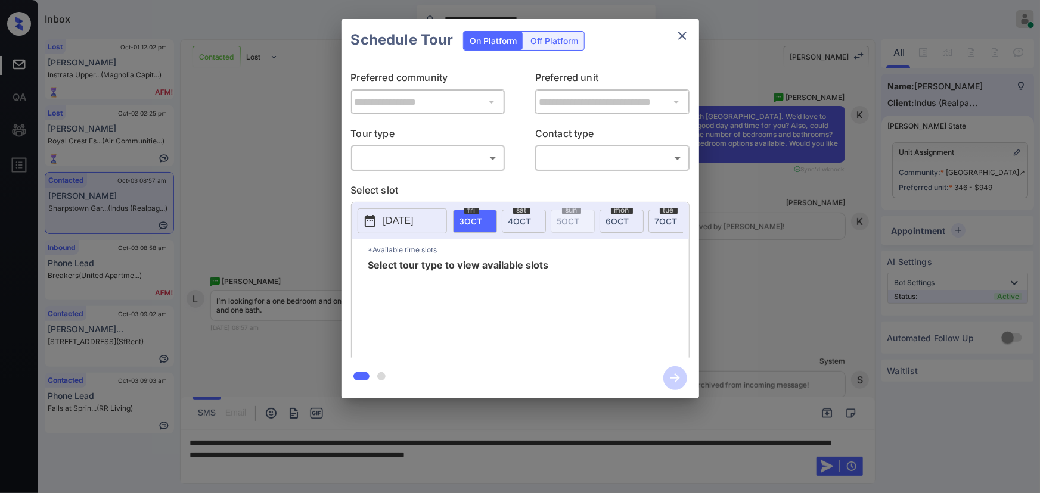
click at [391, 155] on body "**********" at bounding box center [520, 246] width 1040 height 493
click at [390, 180] on li "In Person" at bounding box center [427, 184] width 147 height 21
type input "********"
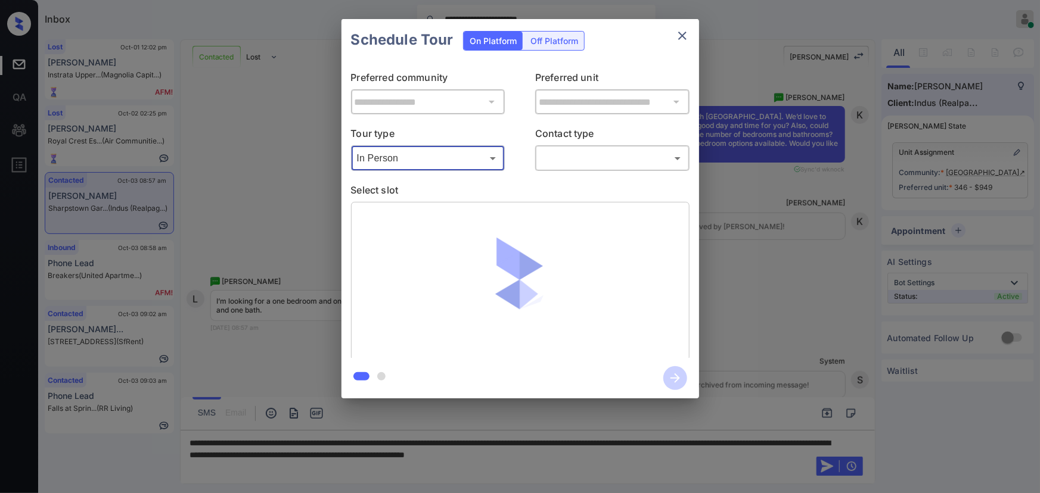
click at [565, 158] on body "**********" at bounding box center [520, 246] width 1040 height 493
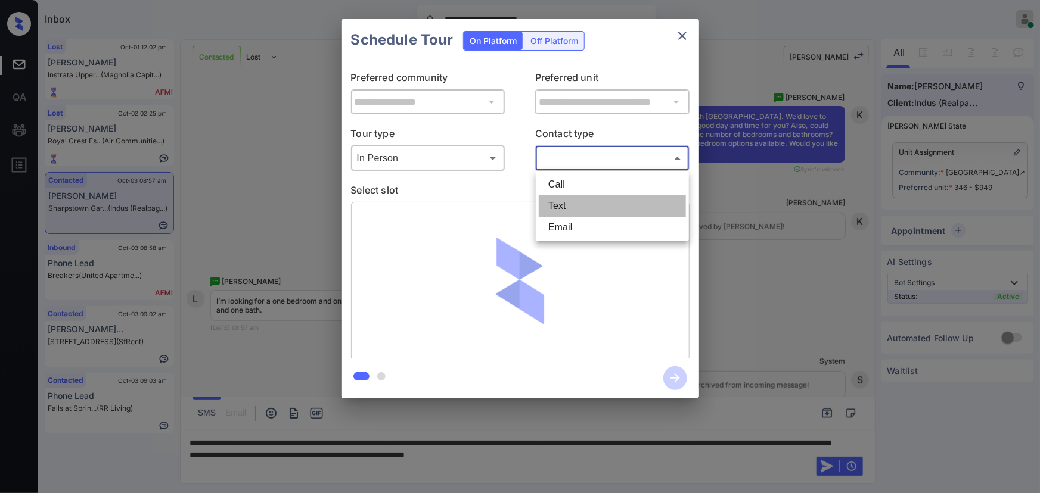
click at [559, 201] on li "Text" at bounding box center [612, 205] width 147 height 21
type input "****"
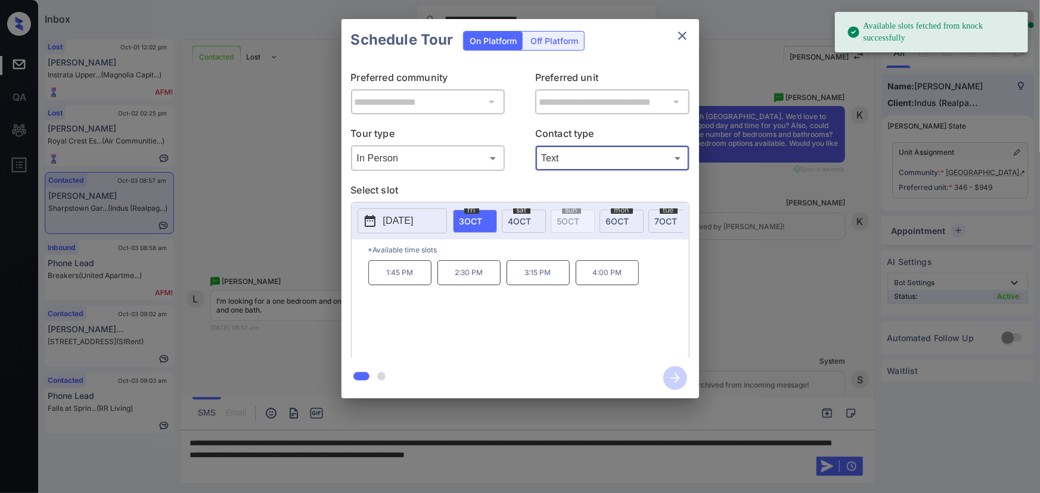
click at [522, 217] on span "4 OCT" at bounding box center [519, 221] width 23 height 10
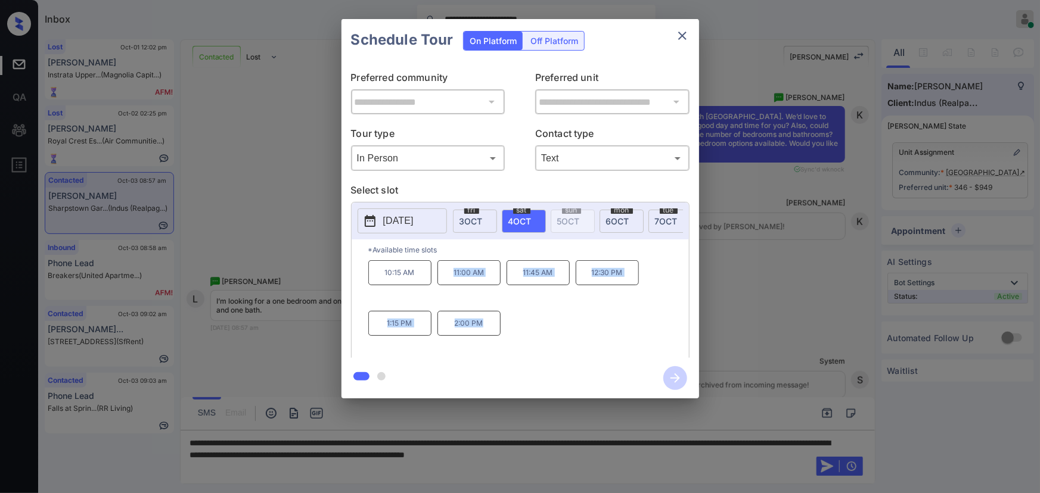
copy div "11:00 AM 11:45 AM 12:30 PM 1:15 PM 2:00 PM"
drag, startPoint x: 483, startPoint y: 325, endPoint x: 451, endPoint y: 276, distance: 58.2
click at [451, 276] on div "10:15 AM 11:00 AM 11:45 AM 12:30 PM 1:15 PM 2:00 PM" at bounding box center [528, 307] width 321 height 95
click at [701, 459] on div at bounding box center [520, 246] width 1040 height 493
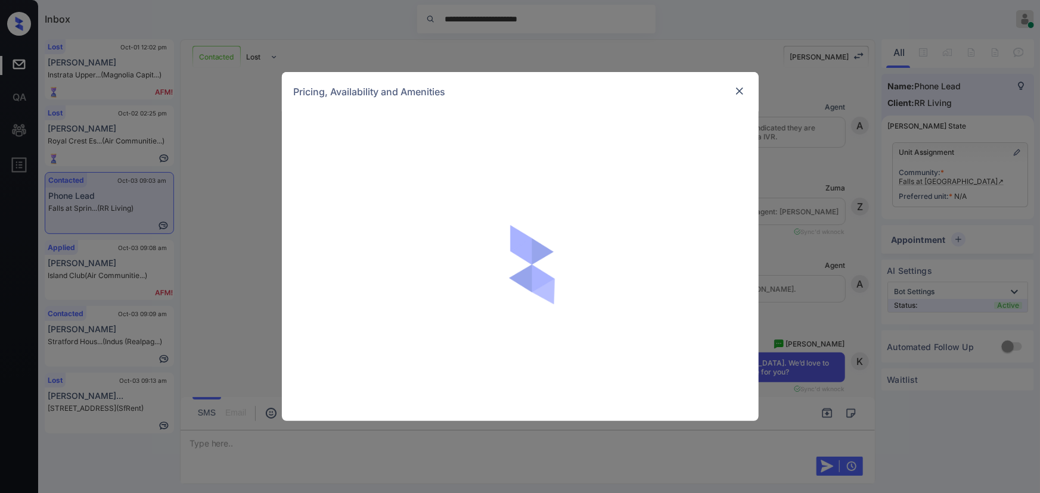
scroll to position [1240, 0]
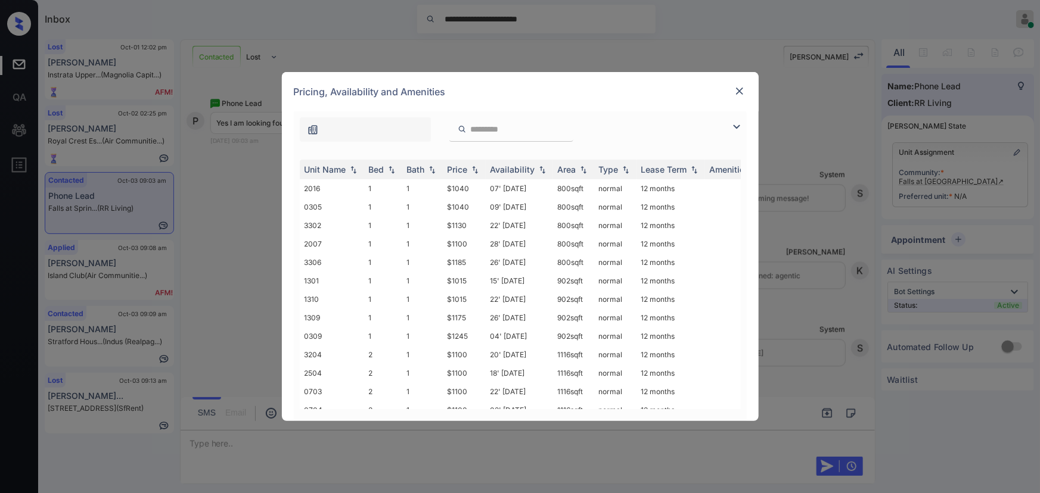
click at [736, 125] on img at bounding box center [736, 127] width 14 height 14
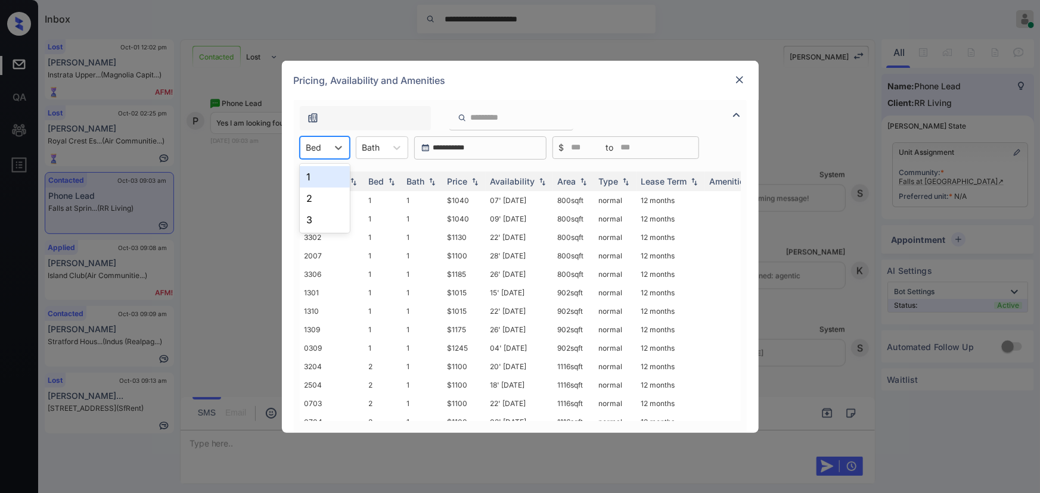
click at [322, 148] on div "Bed" at bounding box center [313, 147] width 27 height 17
click at [311, 219] on div "3" at bounding box center [325, 219] width 50 height 21
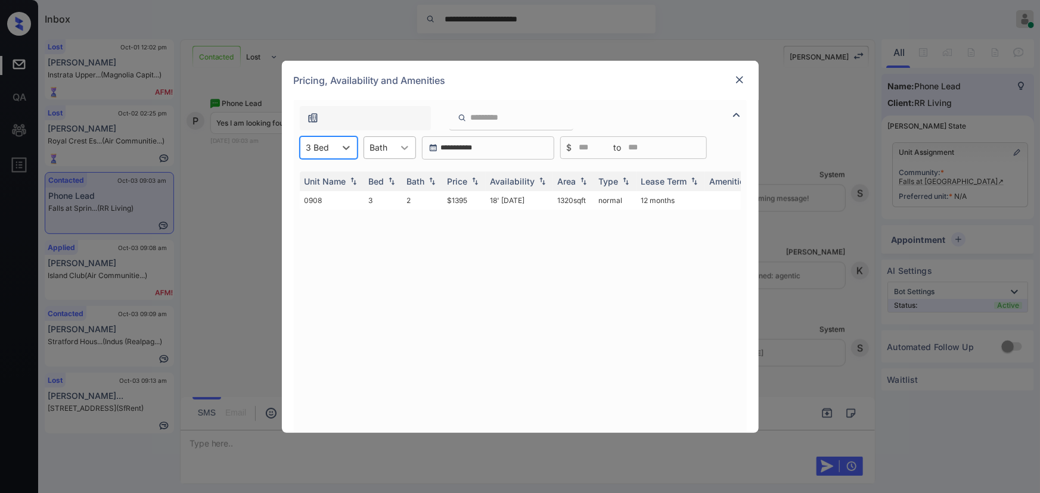
click at [400, 139] on div at bounding box center [404, 147] width 21 height 21
click at [375, 195] on div "2" at bounding box center [389, 198] width 52 height 21
click at [471, 179] on img at bounding box center [475, 181] width 12 height 8
click at [471, 179] on img at bounding box center [475, 181] width 12 height 9
click at [461, 203] on td "$1395" at bounding box center [464, 200] width 43 height 18
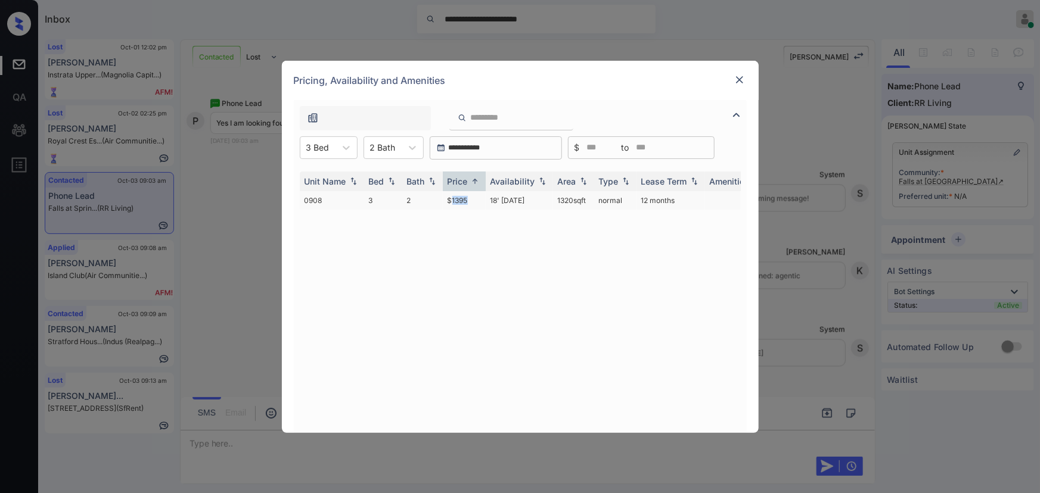
click at [461, 203] on td "$1395" at bounding box center [464, 200] width 43 height 18
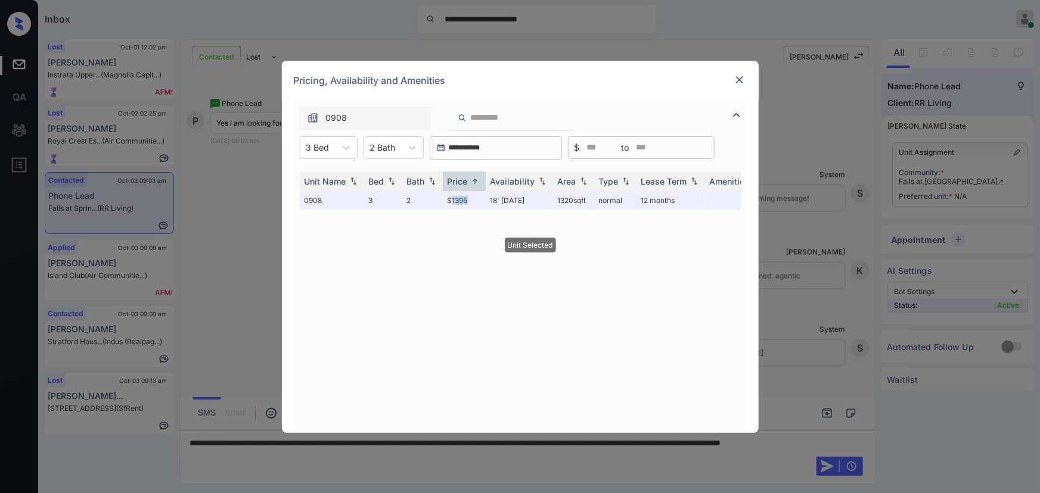
click at [741, 77] on img at bounding box center [739, 80] width 12 height 12
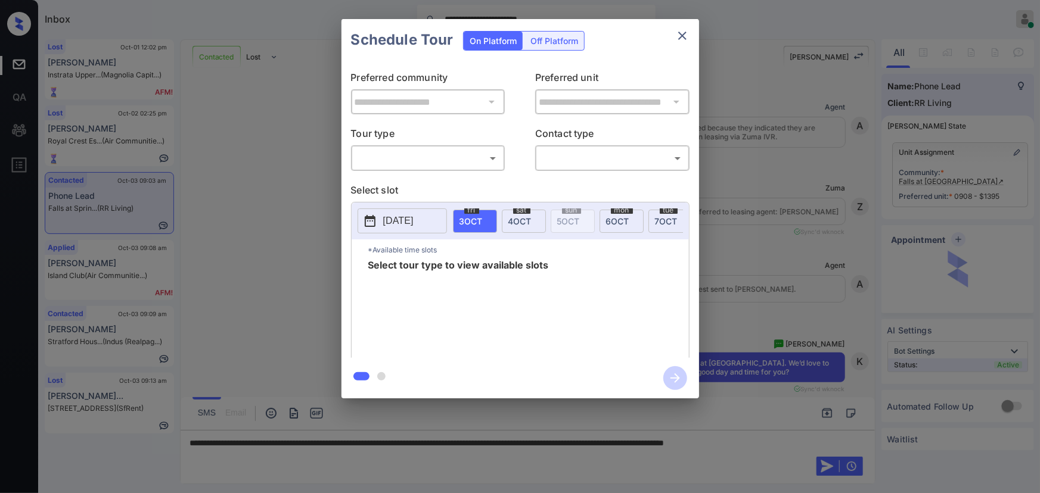
scroll to position [1240, 0]
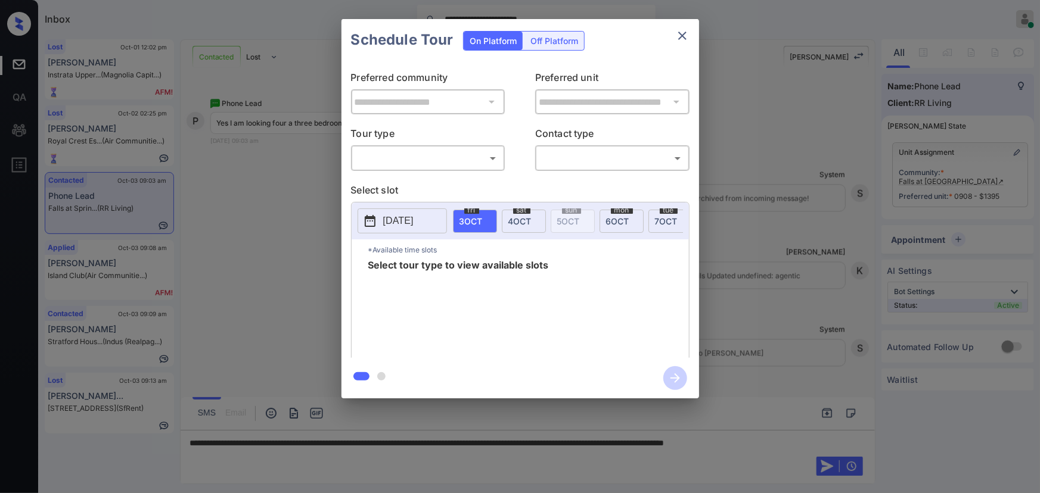
click at [447, 164] on body "**********" at bounding box center [520, 246] width 1040 height 493
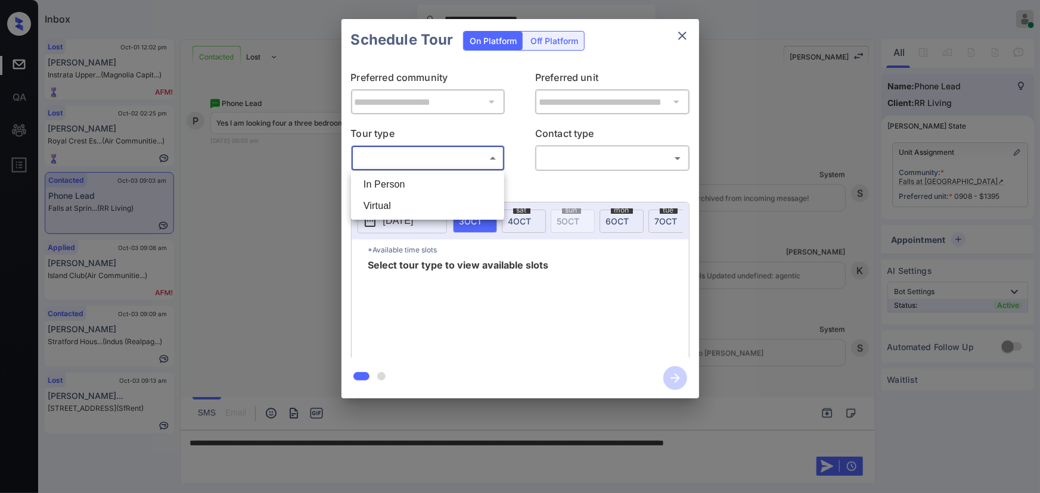
drag, startPoint x: 429, startPoint y: 181, endPoint x: 518, endPoint y: 181, distance: 88.8
click at [430, 181] on li "In Person" at bounding box center [427, 184] width 147 height 21
type input "********"
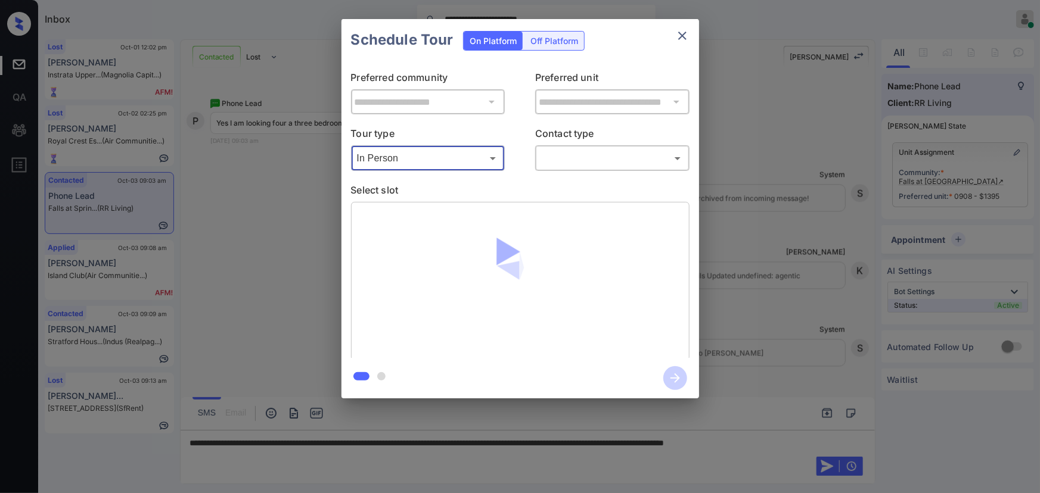
click at [589, 163] on body "**********" at bounding box center [520, 246] width 1040 height 493
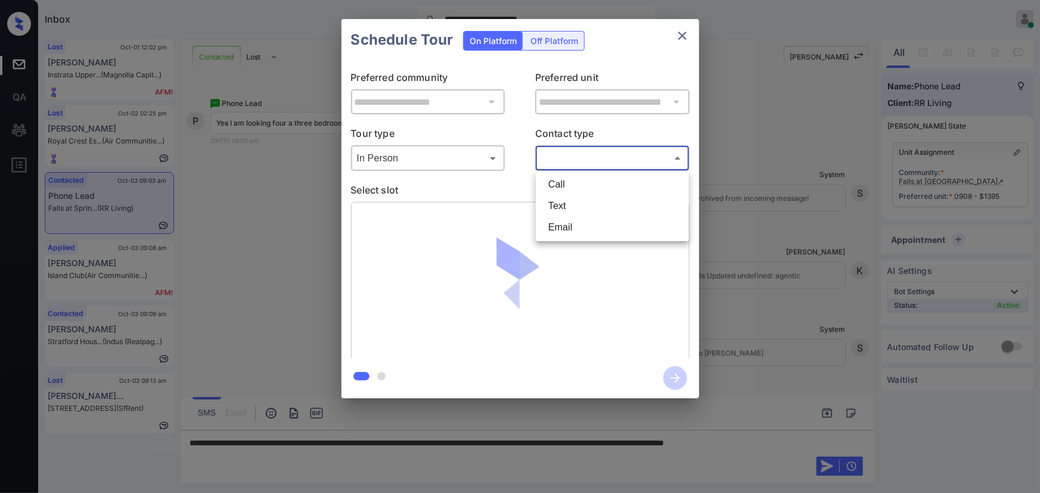
click at [570, 209] on li "Text" at bounding box center [612, 205] width 147 height 21
type input "****"
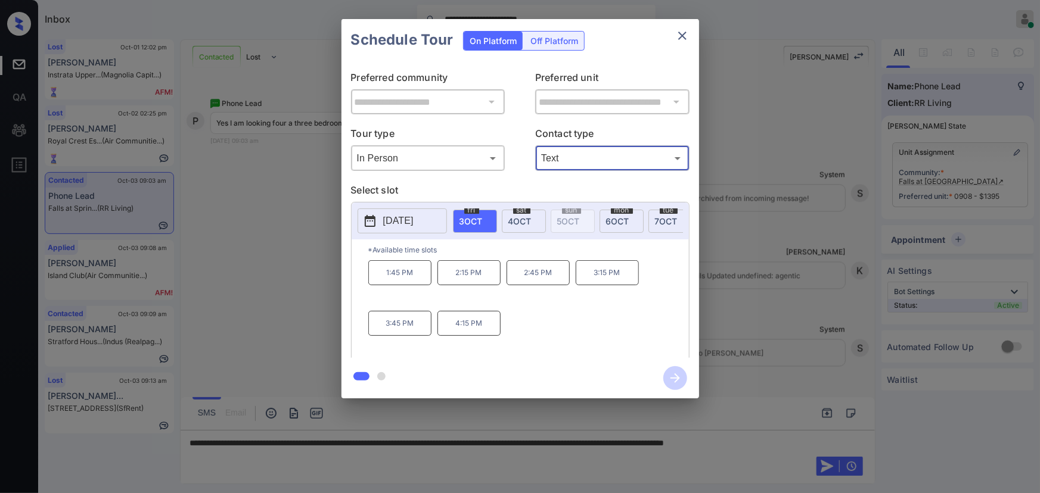
click at [528, 217] on span "4 OCT" at bounding box center [519, 221] width 23 height 10
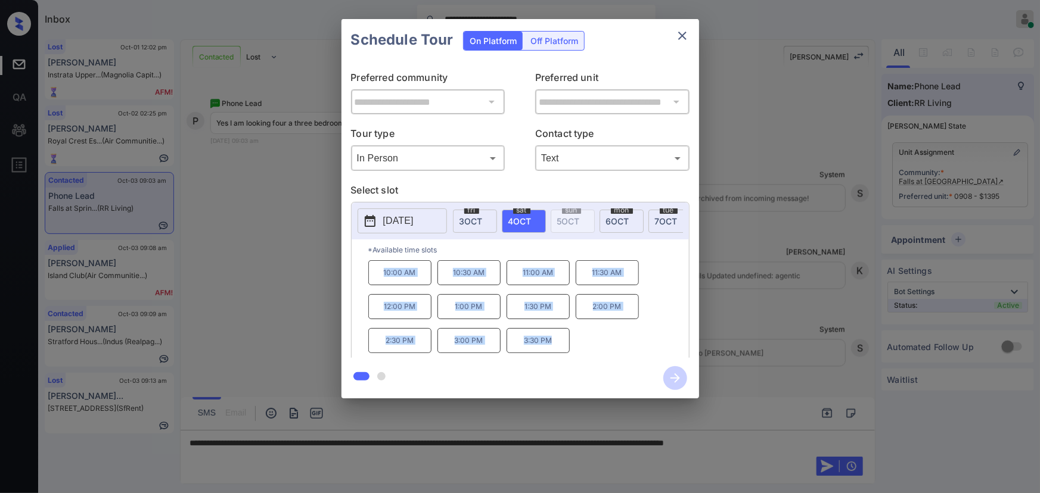
copy div "10:00 AM 10:30 AM 11:00 AM 11:30 AM 12:00 PM 1:00 PM 1:30 PM 2:00 PM 2:30 PM 3:…"
drag, startPoint x: 558, startPoint y: 347, endPoint x: 378, endPoint y: 276, distance: 192.8
click at [378, 276] on div "10:00 AM 10:30 AM 11:00 AM 11:30 AM 12:00 PM 1:00 PM 1:30 PM 2:00 PM 2:30 PM 3:…" at bounding box center [528, 307] width 321 height 95
click at [839, 439] on div at bounding box center [520, 246] width 1040 height 493
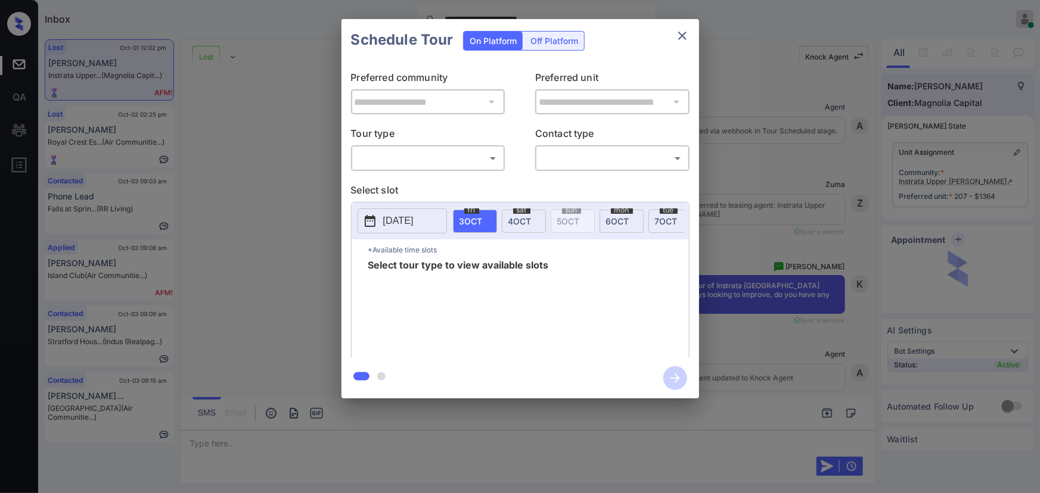
scroll to position [2890, 0]
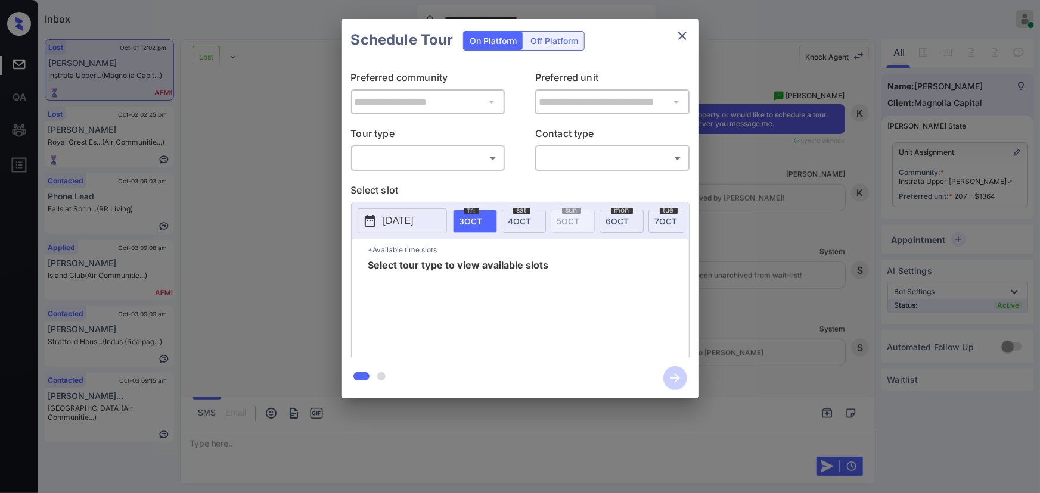
click at [433, 155] on body "**********" at bounding box center [520, 246] width 1040 height 493
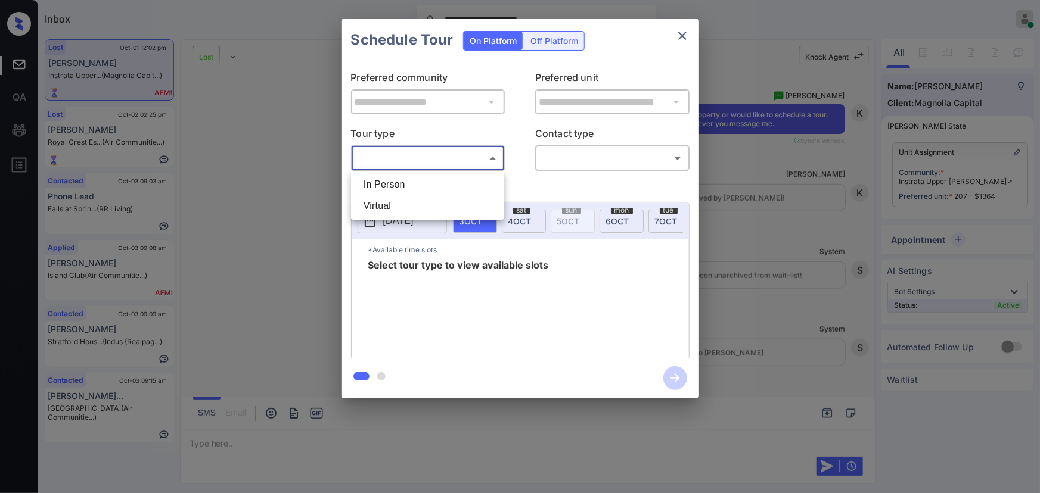
drag, startPoint x: 416, startPoint y: 185, endPoint x: 495, endPoint y: 189, distance: 78.8
click at [419, 183] on li "In Person" at bounding box center [427, 184] width 147 height 21
type input "********"
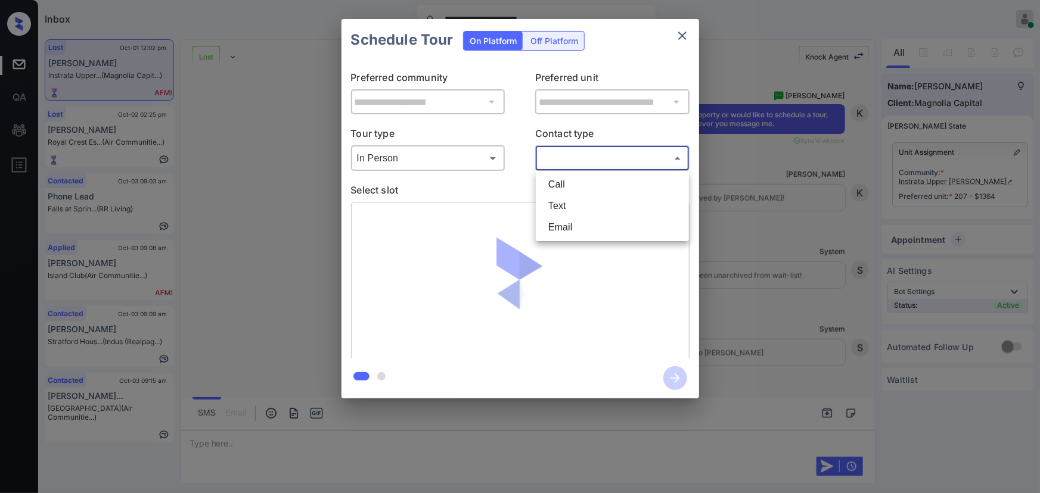
click at [586, 158] on body "**********" at bounding box center [520, 246] width 1040 height 493
click at [561, 206] on li "Text" at bounding box center [612, 205] width 147 height 21
type input "****"
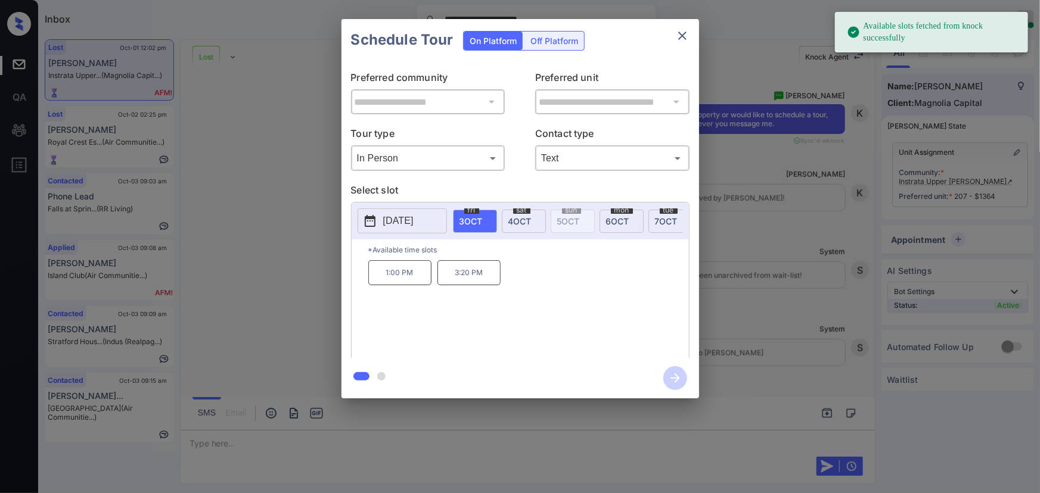
click at [413, 214] on p "2025-10-03" at bounding box center [398, 221] width 30 height 14
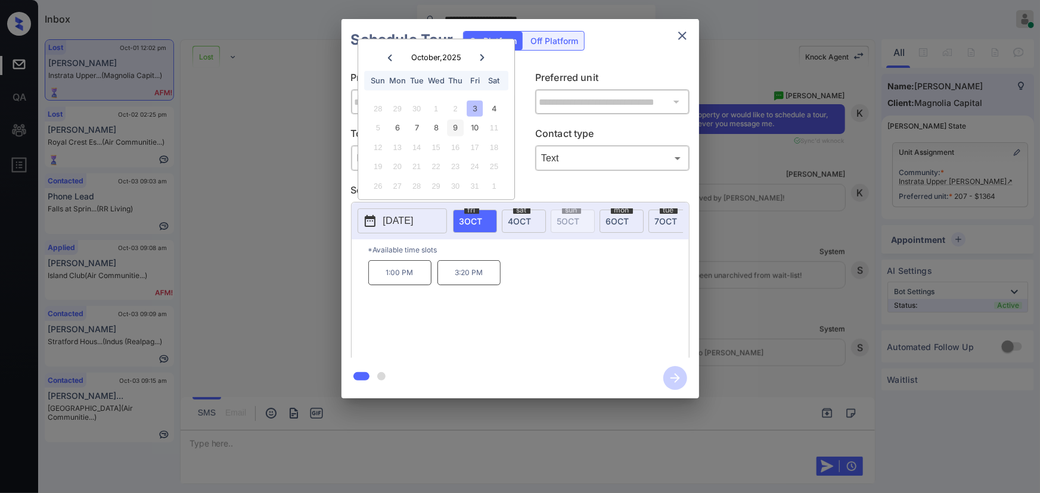
click at [456, 124] on div "9" at bounding box center [455, 128] width 16 height 16
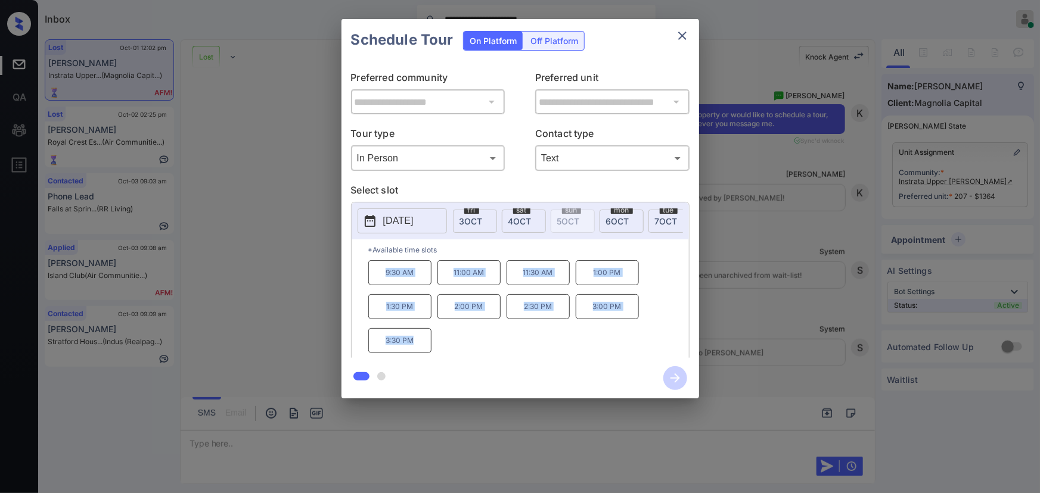
copy div "9:30 AM 11:00 AM 11:30 AM 1:00 PM 1:30 PM 2:00 PM 2:30 PM 3:00 PM 3:30 PM"
drag, startPoint x: 411, startPoint y: 342, endPoint x: 383, endPoint y: 278, distance: 69.9
click at [383, 278] on div "9:30 AM 11:00 AM 11:30 AM 1:00 PM 1:30 PM 2:00 PM 2:30 PM 3:00 PM 3:30 PM" at bounding box center [528, 307] width 321 height 95
click at [648, 455] on div at bounding box center [520, 246] width 1040 height 493
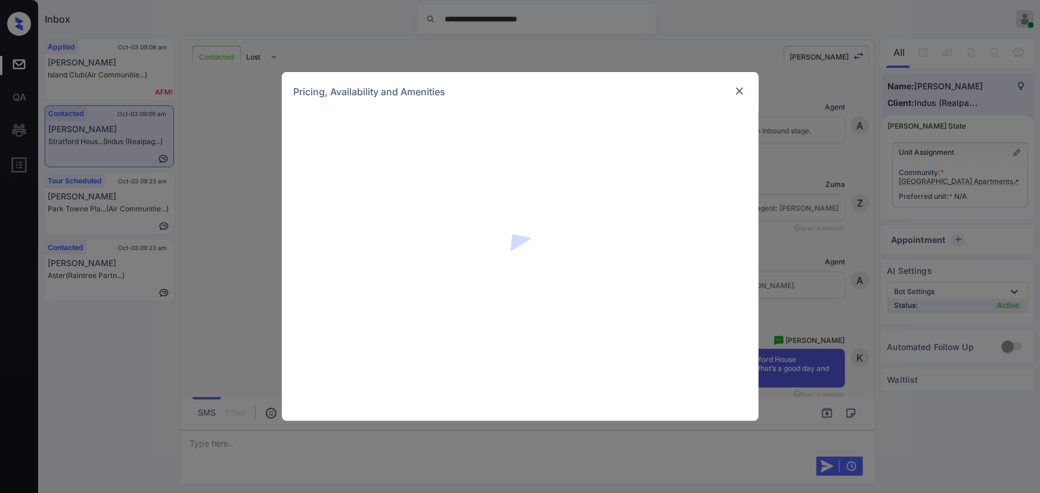
scroll to position [576, 0]
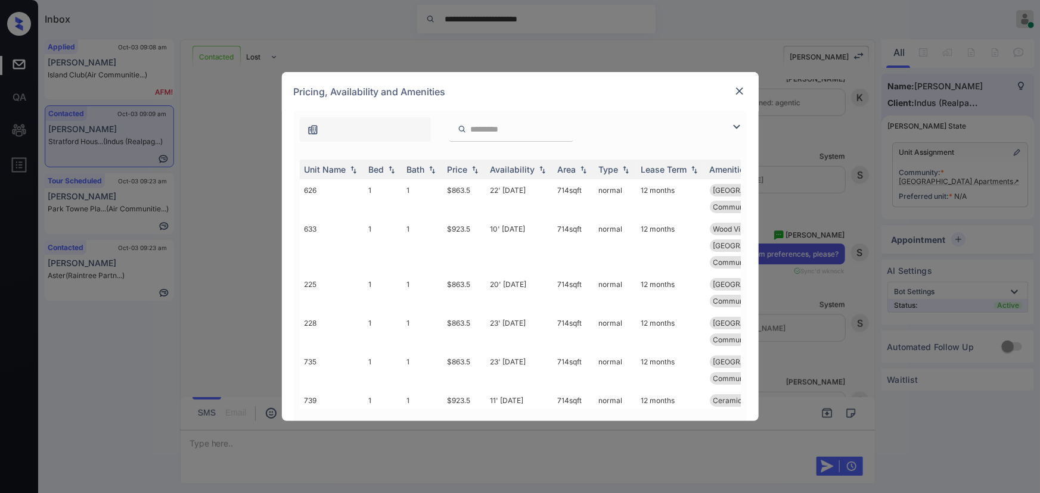
click at [733, 125] on img at bounding box center [736, 127] width 14 height 14
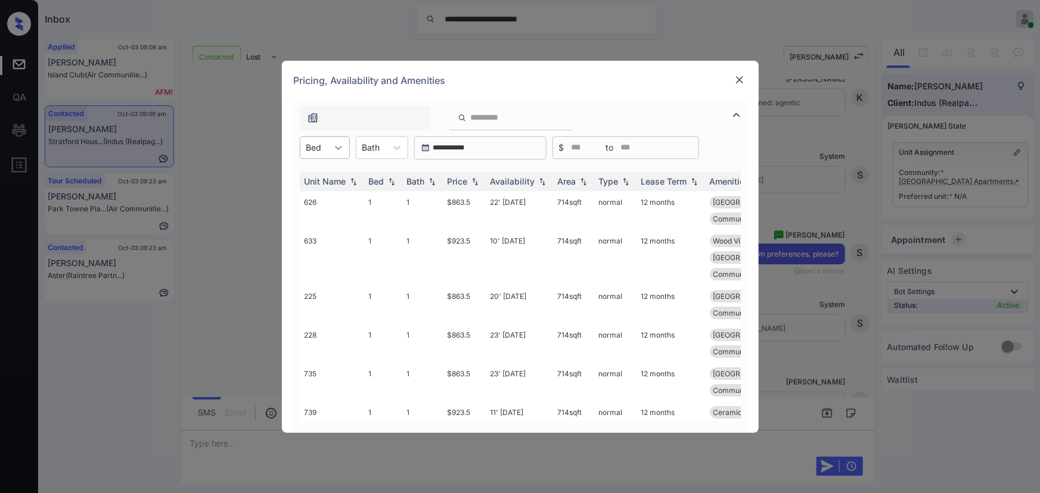
click at [330, 153] on div at bounding box center [338, 147] width 21 height 21
click at [321, 198] on div "2" at bounding box center [325, 198] width 50 height 21
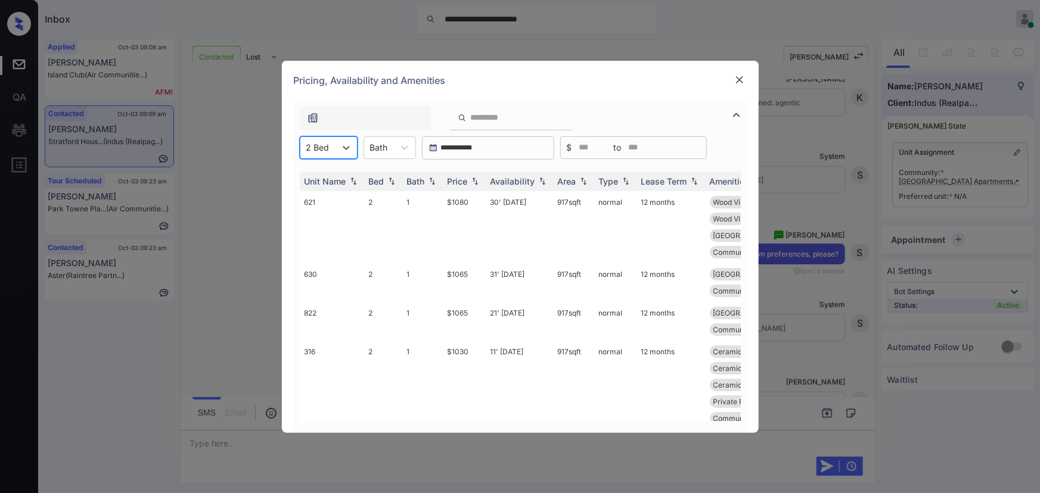
click at [406, 146] on icon at bounding box center [404, 148] width 7 height 4
click at [382, 177] on div "1" at bounding box center [389, 176] width 52 height 21
click at [467, 179] on div "Price" at bounding box center [457, 181] width 20 height 10
click at [467, 180] on div "Price" at bounding box center [457, 181] width 20 height 10
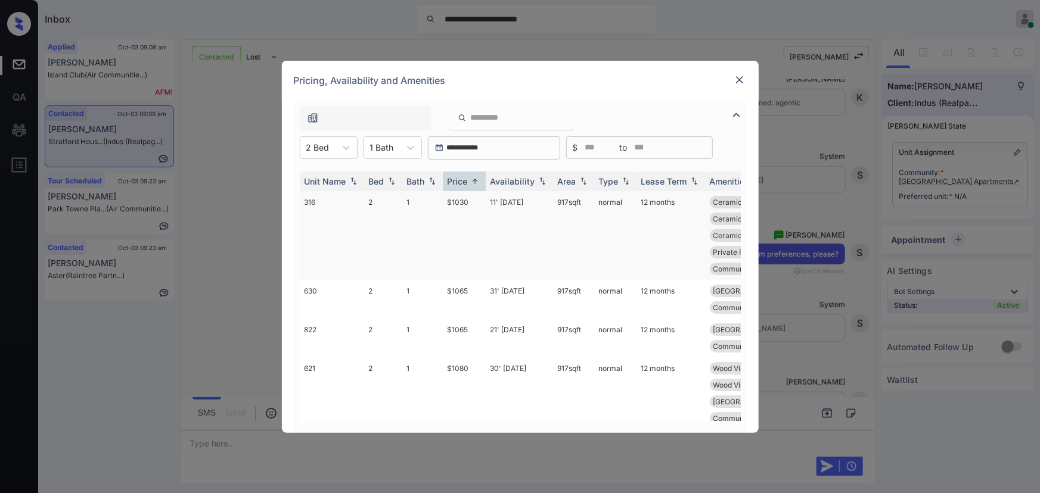
click at [468, 203] on td "$1030" at bounding box center [464, 235] width 43 height 89
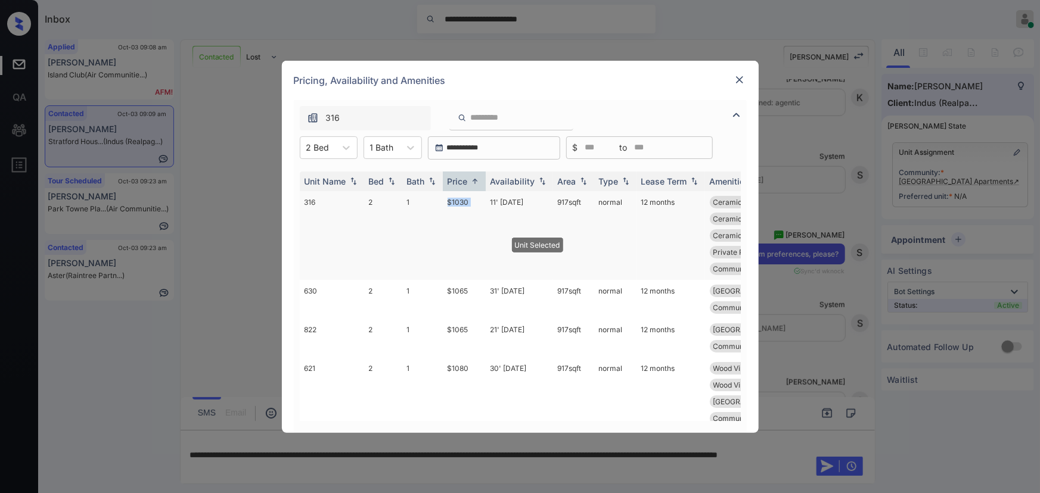
click at [468, 203] on td "$1030" at bounding box center [464, 235] width 43 height 89
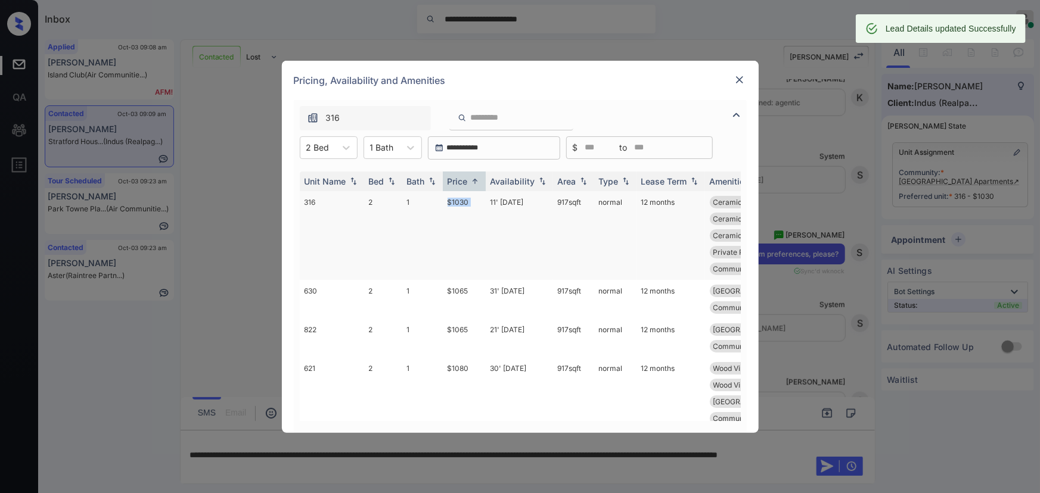
copy td "917 sqft"
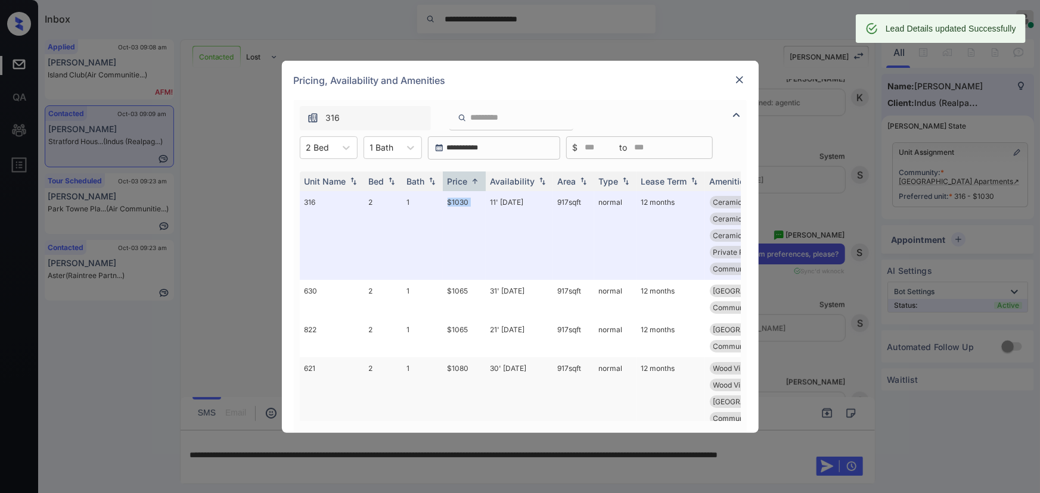
drag, startPoint x: 583, startPoint y: 202, endPoint x: 512, endPoint y: 349, distance: 162.8
click at [555, 203] on td "917 sqft" at bounding box center [573, 235] width 41 height 89
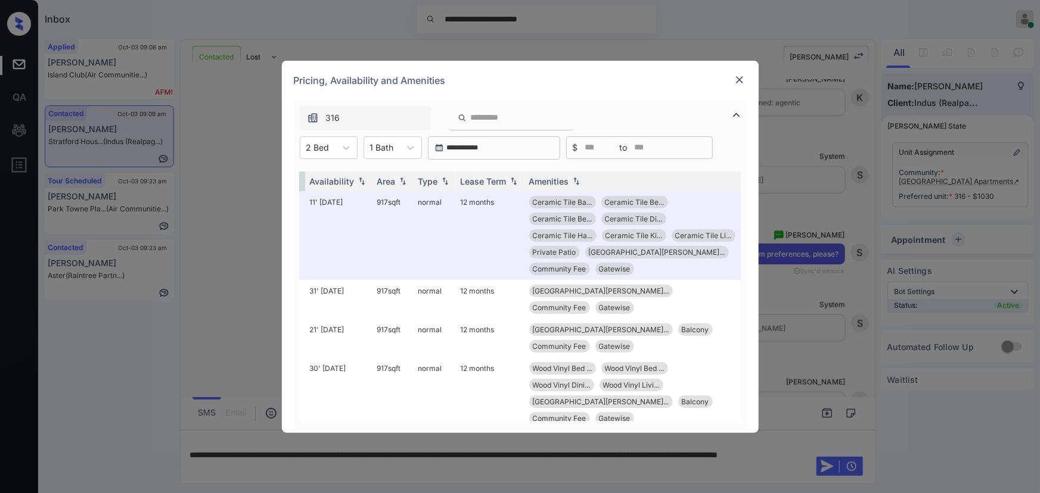
scroll to position [0, 181]
click at [740, 78] on img at bounding box center [739, 80] width 12 height 12
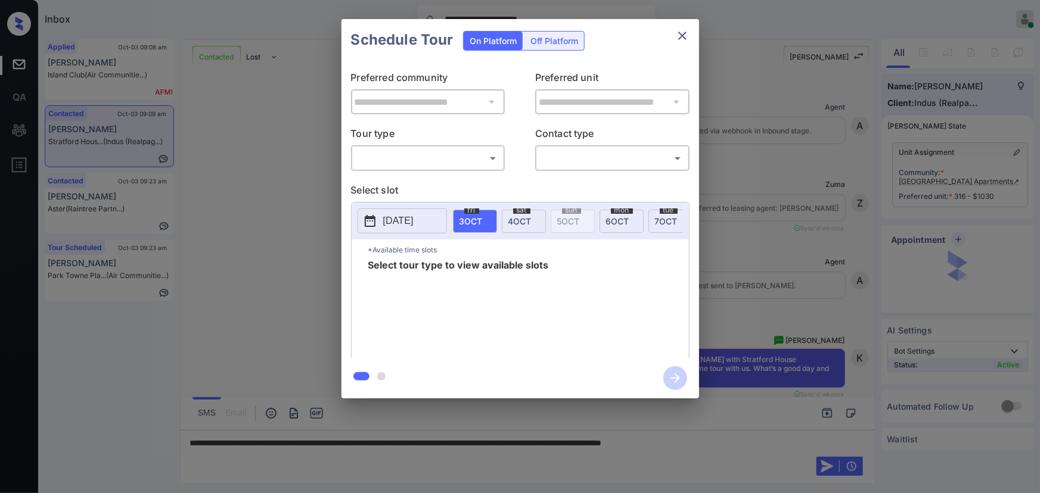
scroll to position [352, 0]
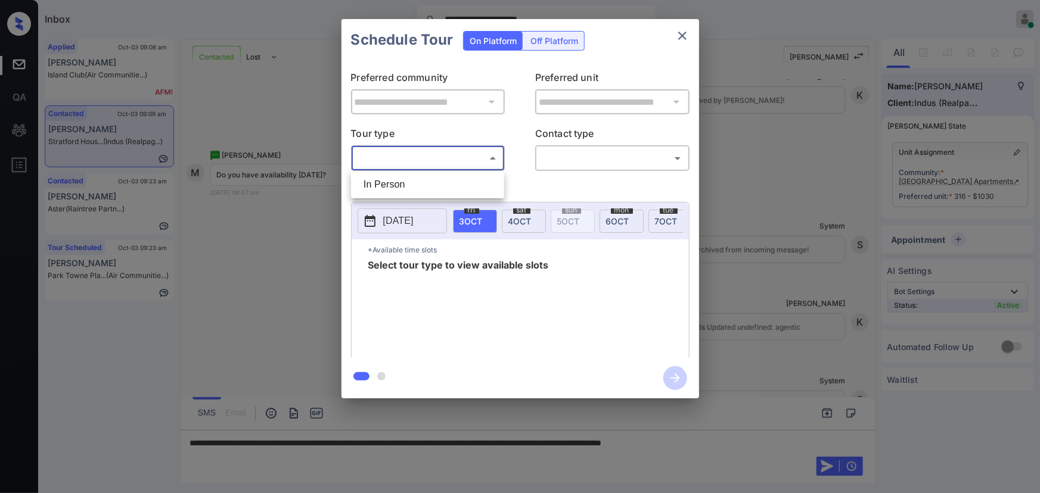
click at [373, 158] on body "**********" at bounding box center [520, 246] width 1040 height 493
click at [395, 185] on li "In Person" at bounding box center [427, 184] width 147 height 21
type input "********"
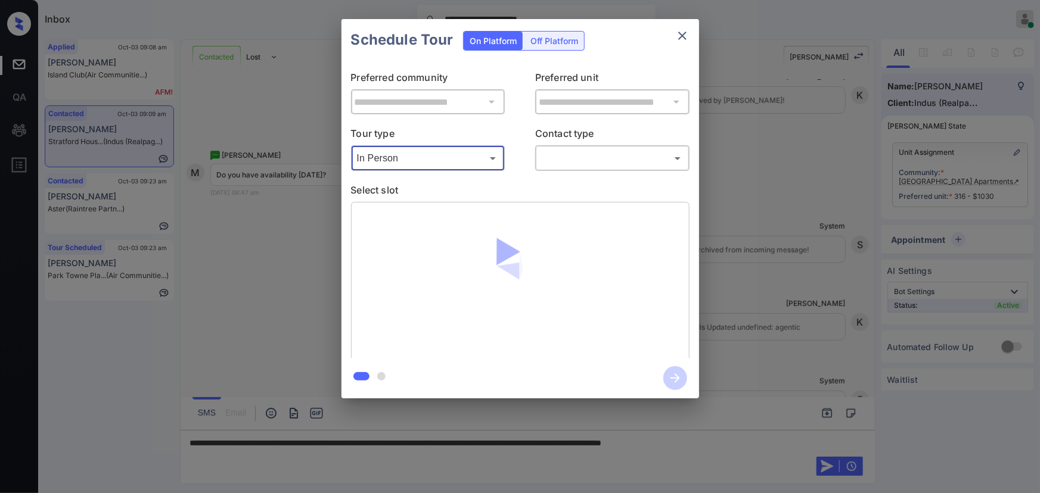
click at [605, 157] on body "**********" at bounding box center [520, 246] width 1040 height 493
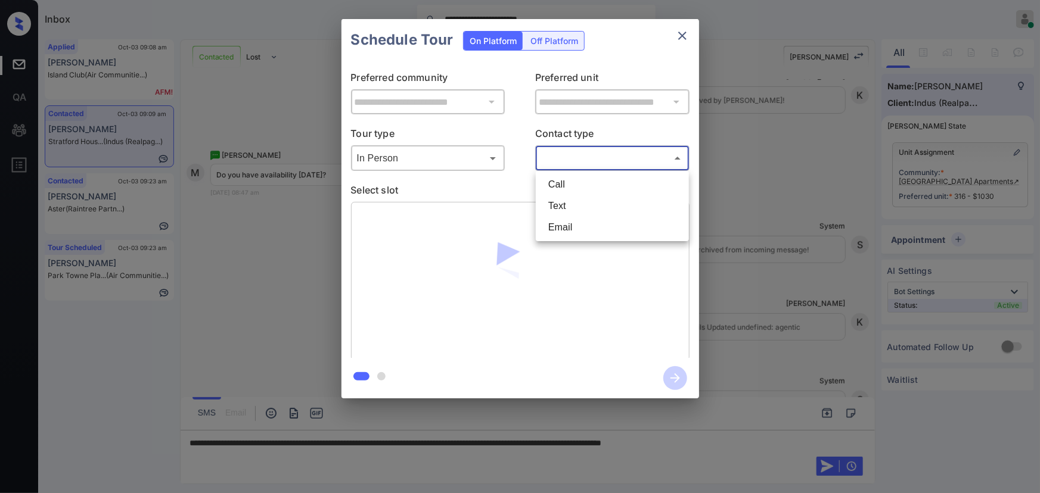
click at [570, 204] on li "Text" at bounding box center [612, 205] width 147 height 21
type input "****"
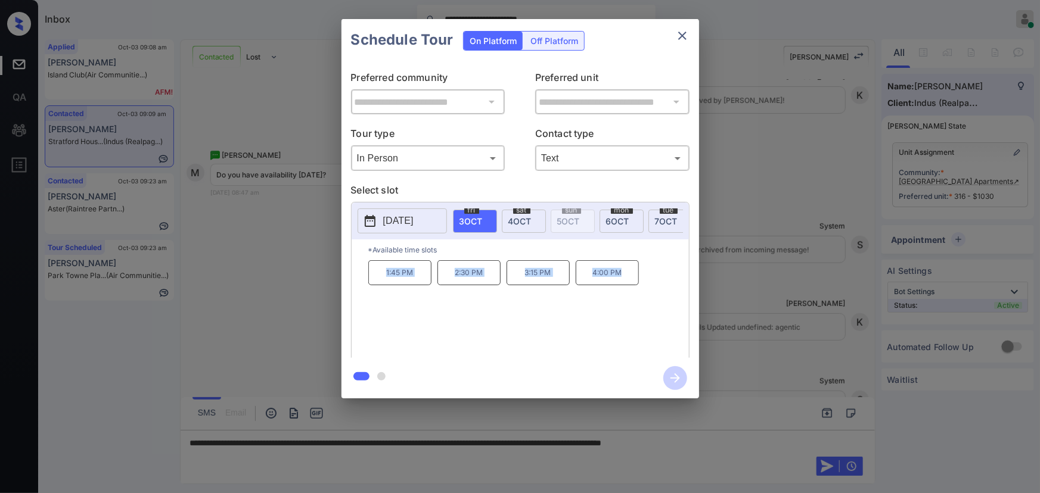
drag, startPoint x: 629, startPoint y: 279, endPoint x: 381, endPoint y: 278, distance: 248.5
click at [380, 275] on div "1:45 PM 2:30 PM 3:15 PM 4:00 PM" at bounding box center [528, 307] width 321 height 95
copy div "1:45 PM 2:30 PM 3:15 PM 4:00 PM"
click at [761, 444] on div at bounding box center [520, 246] width 1040 height 493
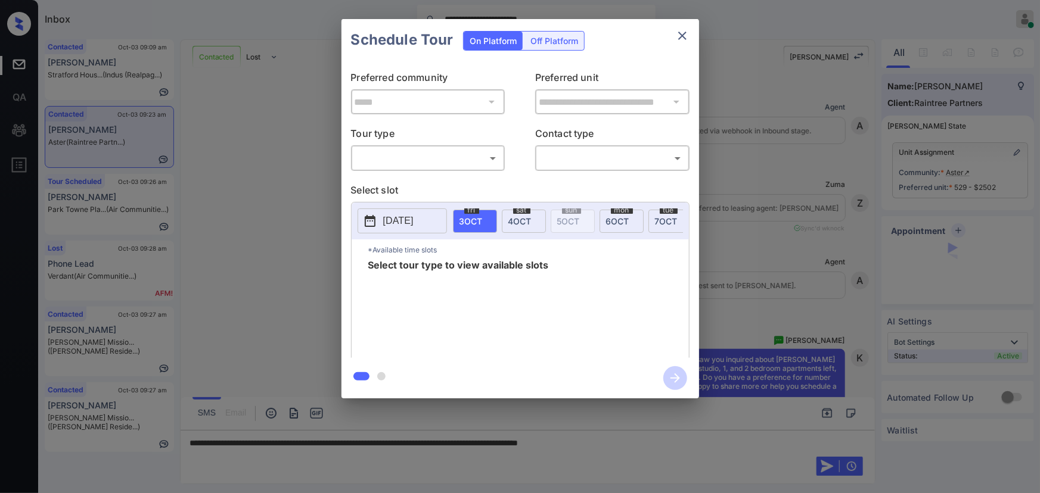
scroll to position [1270, 0]
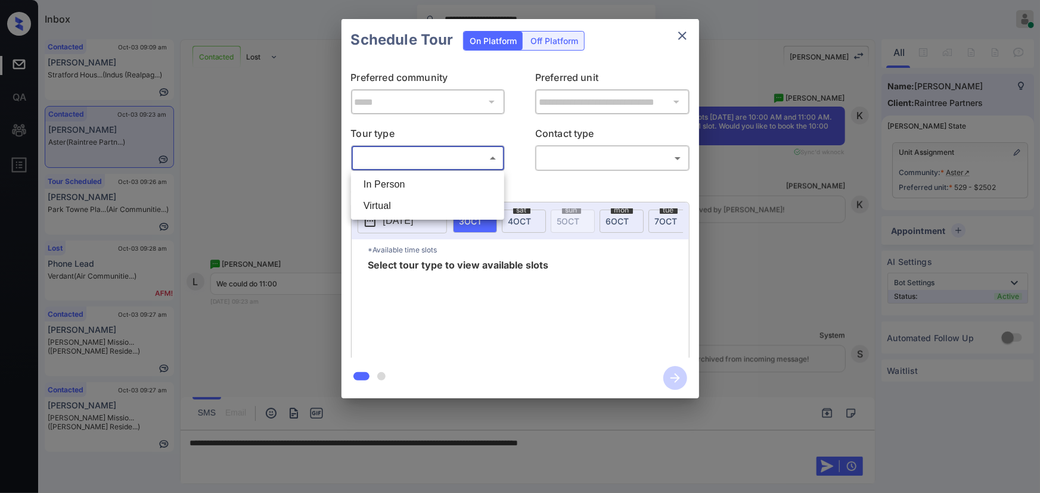
click at [434, 160] on body "**********" at bounding box center [520, 246] width 1040 height 493
drag, startPoint x: 414, startPoint y: 186, endPoint x: 431, endPoint y: 185, distance: 17.3
click at [415, 186] on li "In Person" at bounding box center [427, 184] width 147 height 21
type input "********"
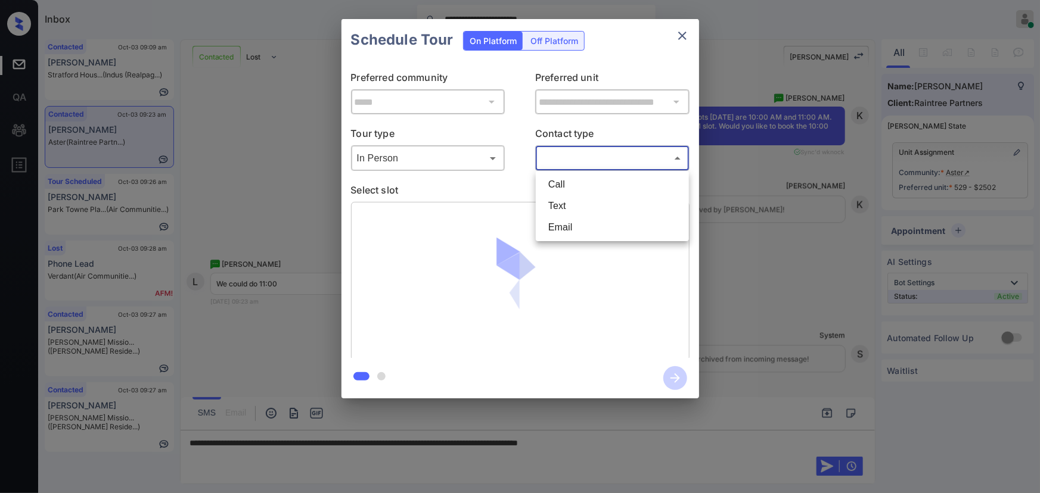
click at [568, 154] on body "**********" at bounding box center [520, 246] width 1040 height 493
click at [558, 207] on li "Text" at bounding box center [612, 205] width 147 height 21
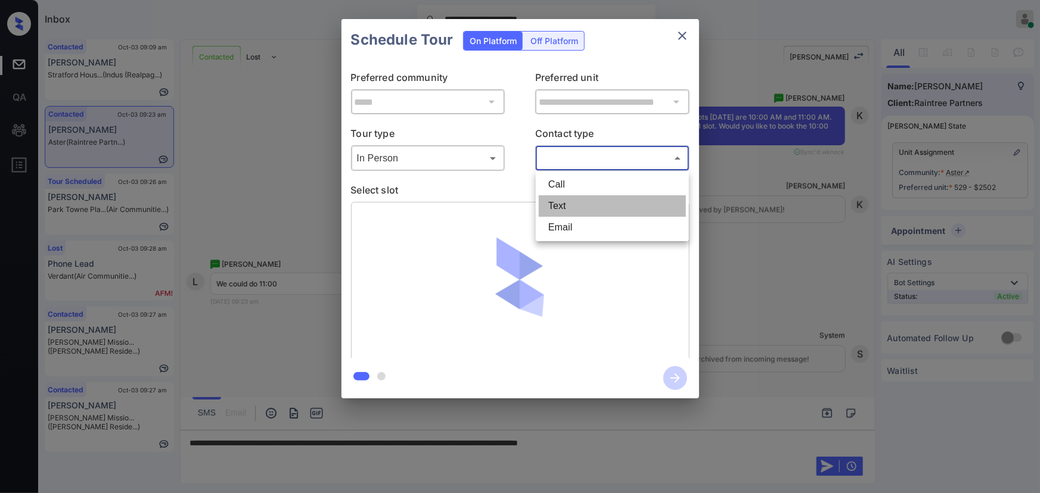
type input "****"
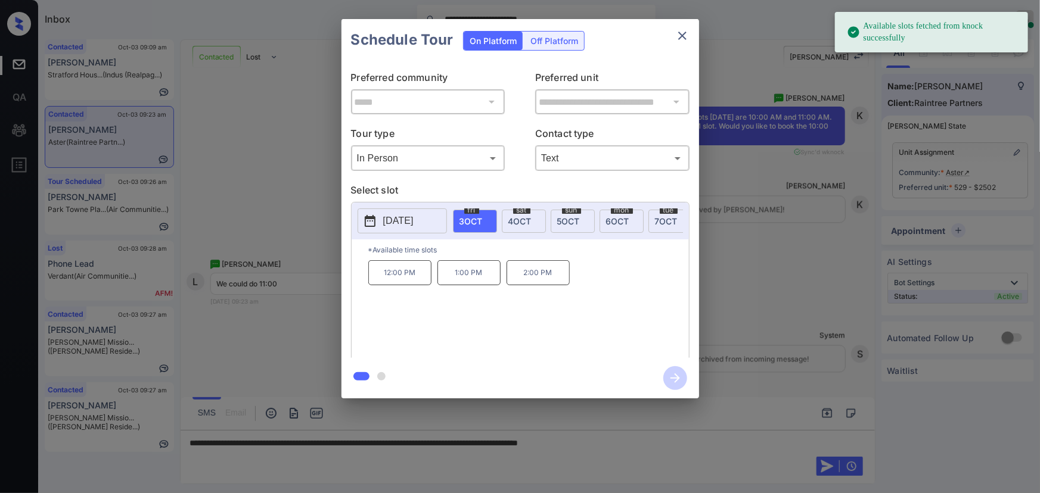
click at [520, 219] on span "4 OCT" at bounding box center [519, 221] width 23 height 10
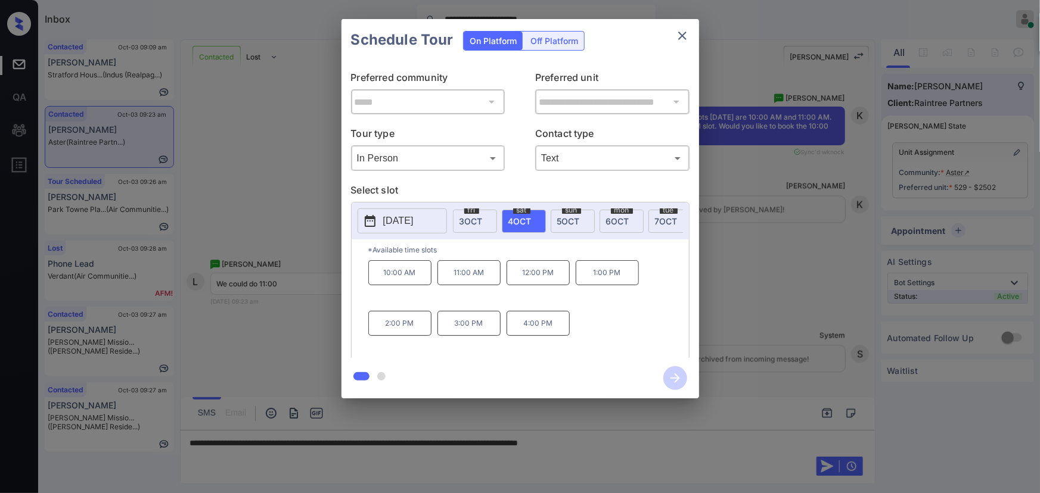
click at [467, 281] on p "11:00 AM" at bounding box center [468, 272] width 63 height 25
click at [826, 422] on div at bounding box center [520, 246] width 1040 height 493
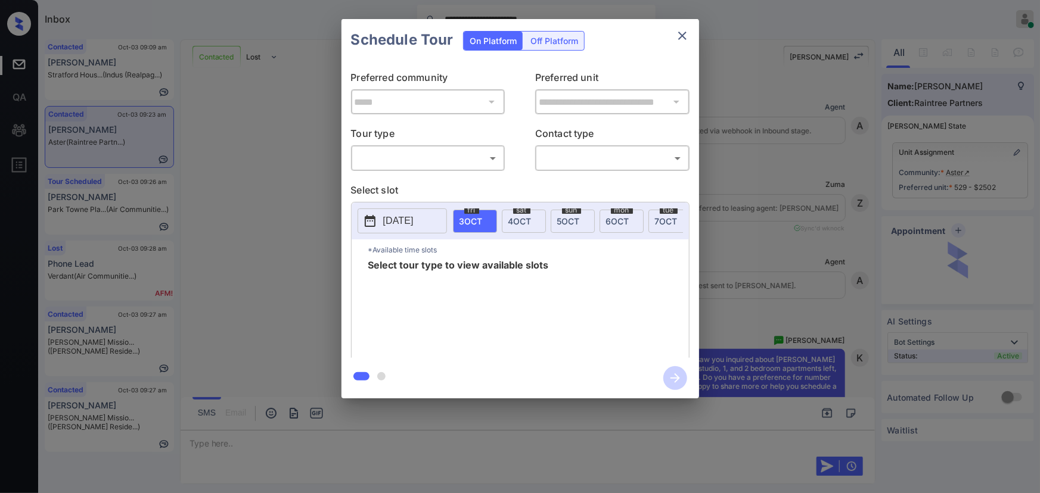
scroll to position [1593, 0]
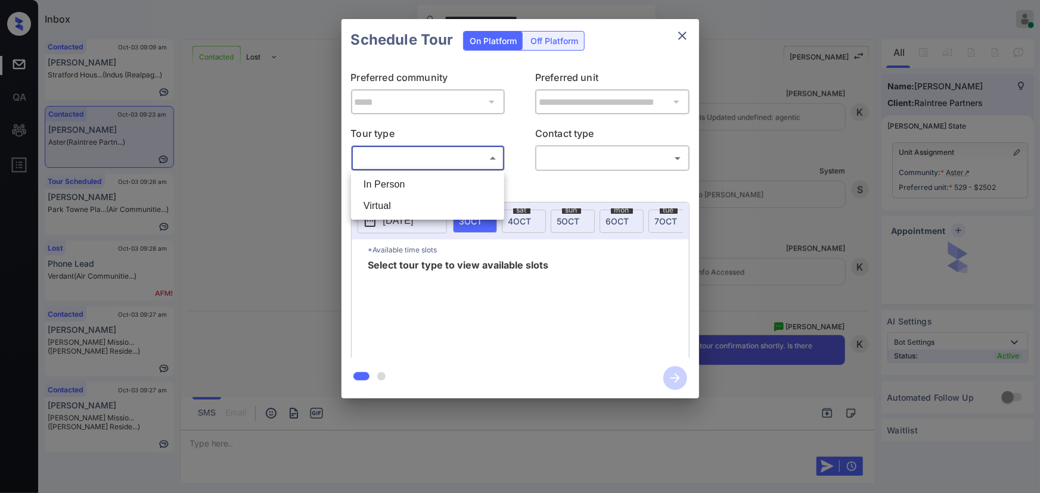
click at [396, 151] on body "**********" at bounding box center [520, 246] width 1040 height 493
drag, startPoint x: 402, startPoint y: 184, endPoint x: 422, endPoint y: 181, distance: 20.6
click at [403, 184] on li "In Person" at bounding box center [427, 184] width 147 height 21
type input "********"
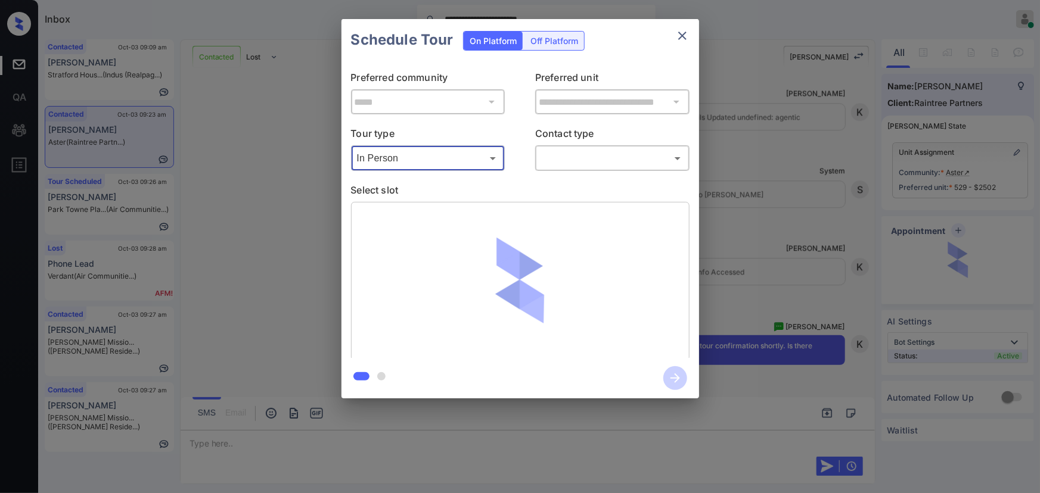
click at [595, 157] on body "**********" at bounding box center [520, 246] width 1040 height 493
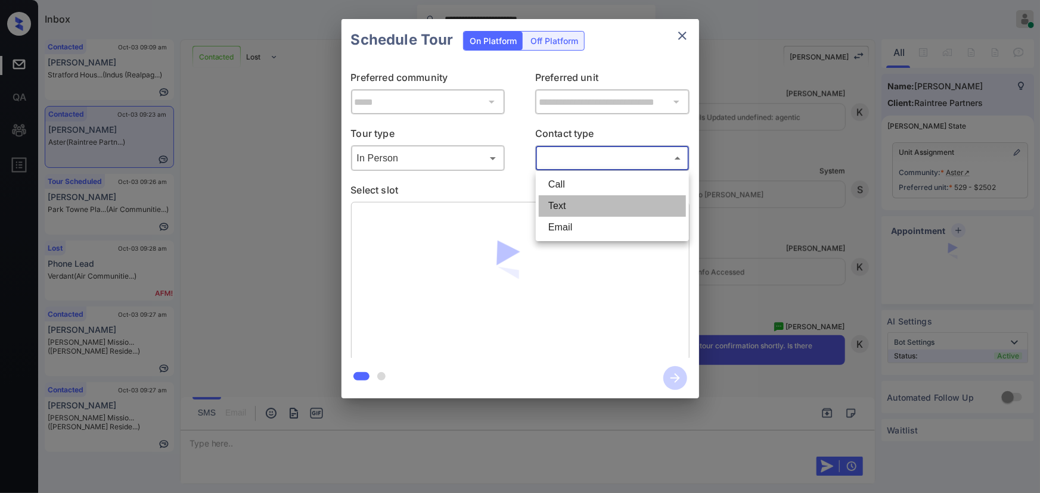
click at [569, 199] on li "Text" at bounding box center [612, 205] width 147 height 21
type input "****"
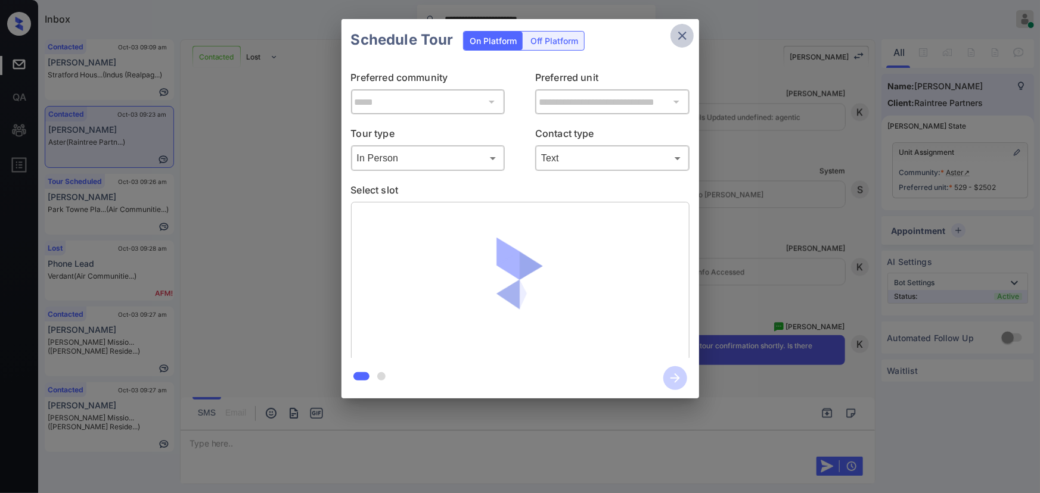
click at [685, 36] on icon "close" at bounding box center [682, 36] width 14 height 14
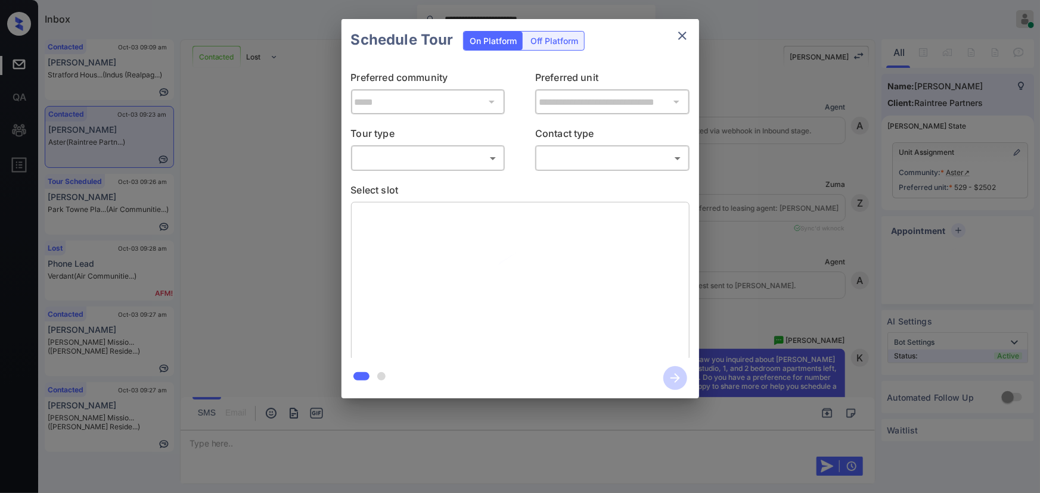
scroll to position [1593, 0]
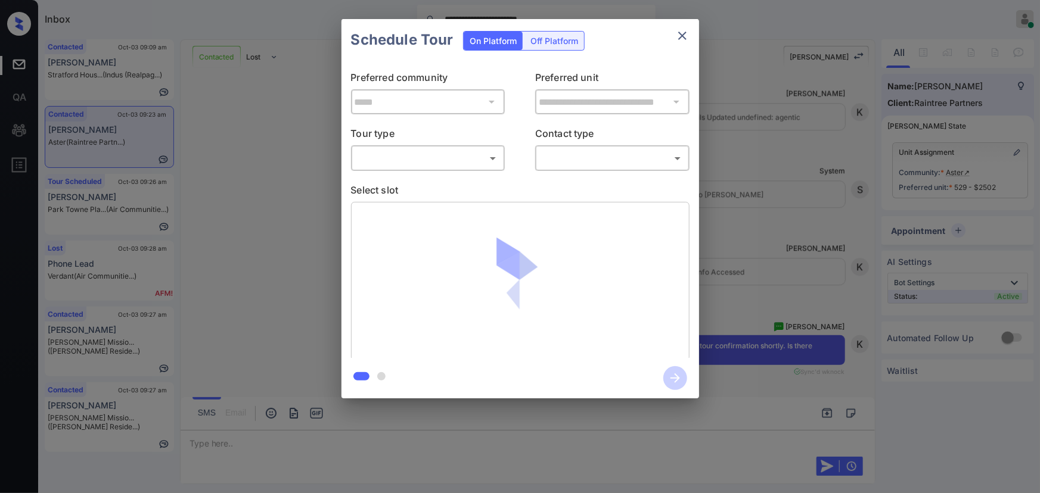
click at [432, 156] on body "**********" at bounding box center [520, 246] width 1040 height 493
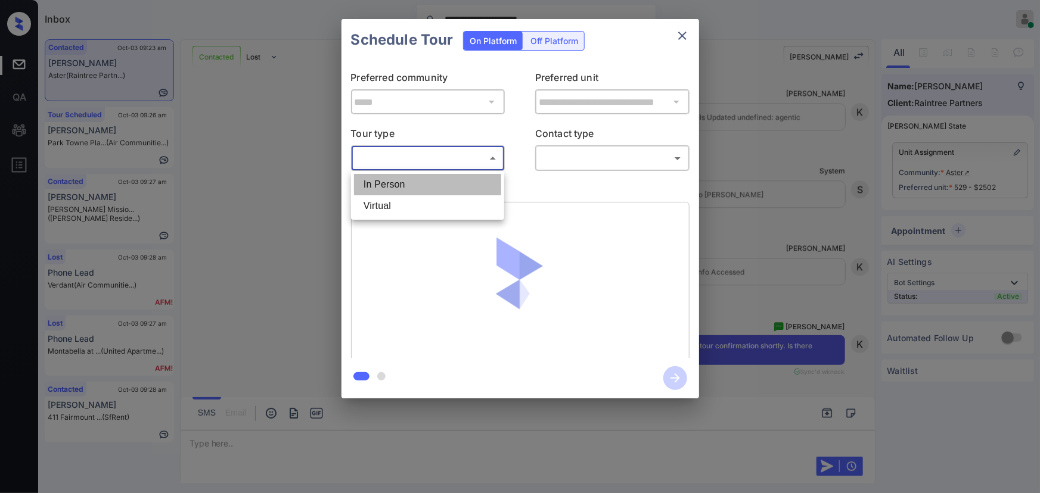
click at [418, 182] on li "In Person" at bounding box center [427, 184] width 147 height 21
type input "********"
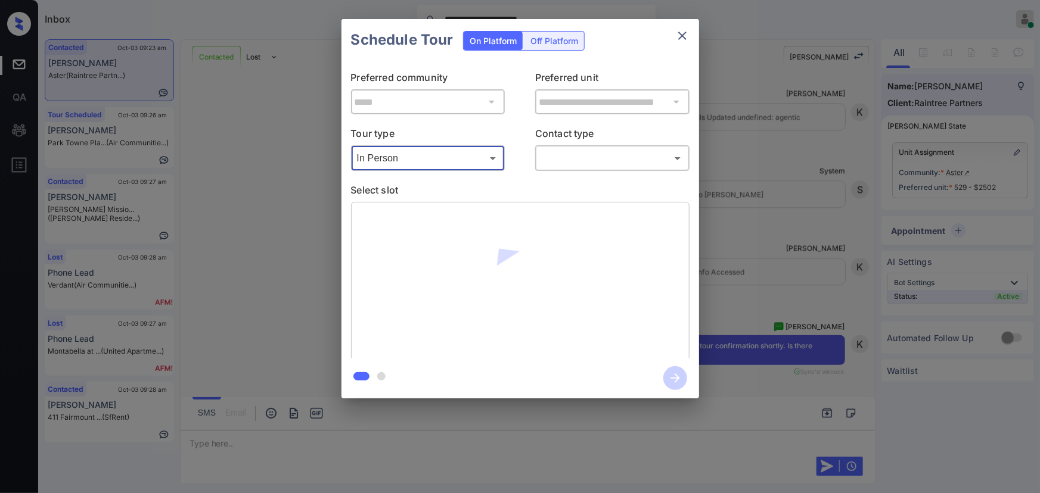
click at [577, 162] on body "**********" at bounding box center [520, 246] width 1040 height 493
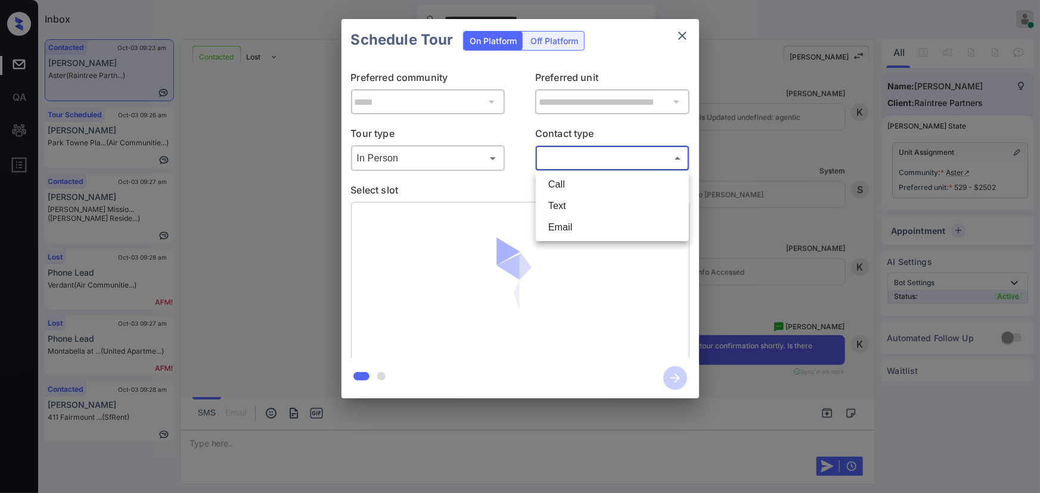
click at [564, 201] on li "Text" at bounding box center [612, 205] width 147 height 21
type input "****"
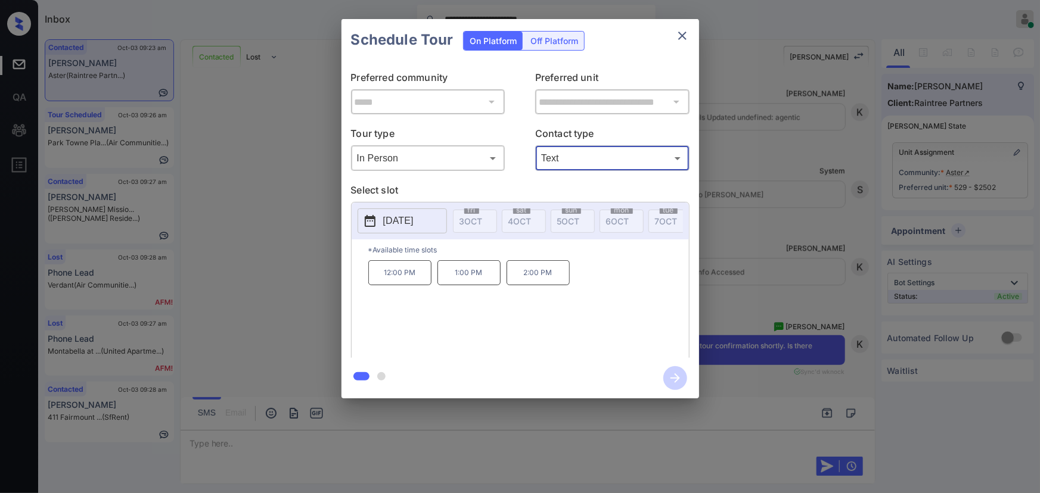
click at [396, 219] on p "[DATE]" at bounding box center [398, 221] width 30 height 14
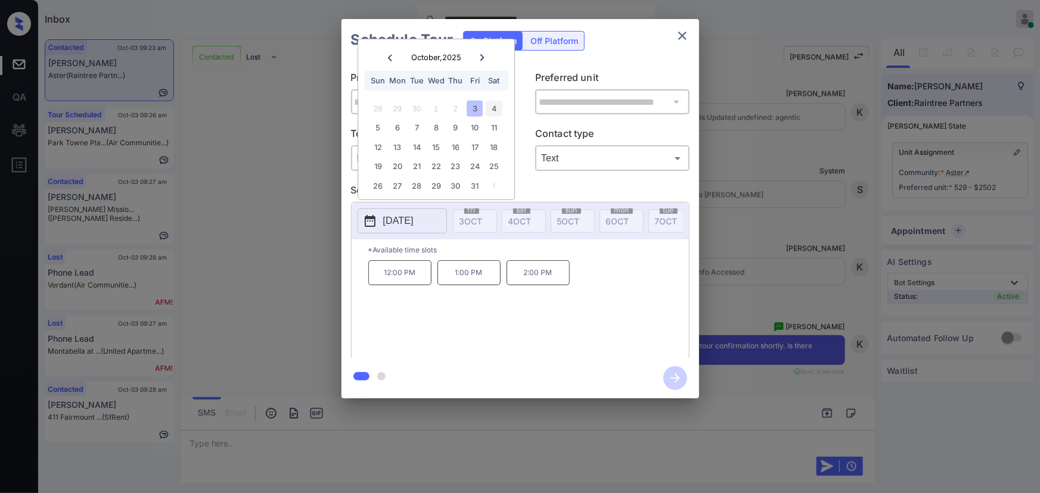
click at [496, 107] on div "4" at bounding box center [494, 109] width 16 height 16
click at [496, 105] on div "4" at bounding box center [494, 109] width 16 height 16
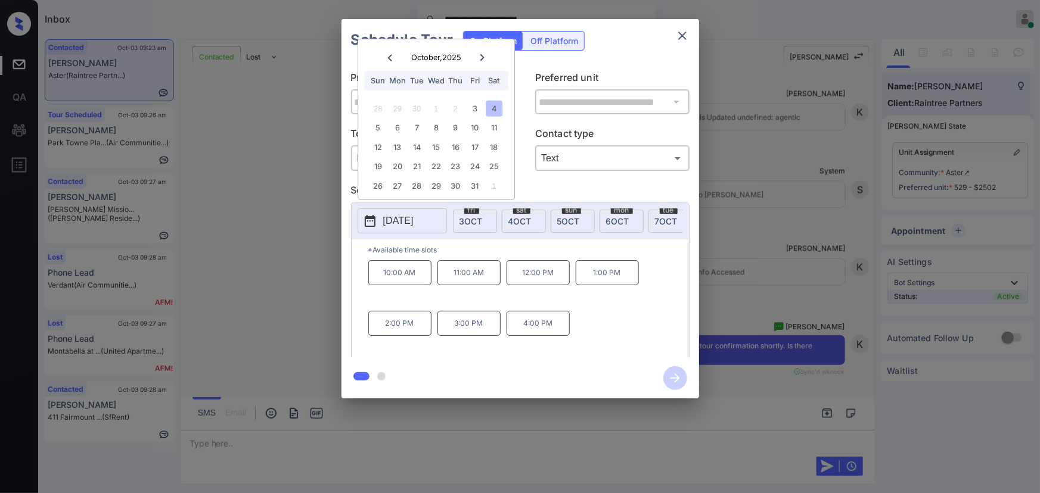
click at [467, 284] on p "11:00 AM" at bounding box center [468, 272] width 63 height 25
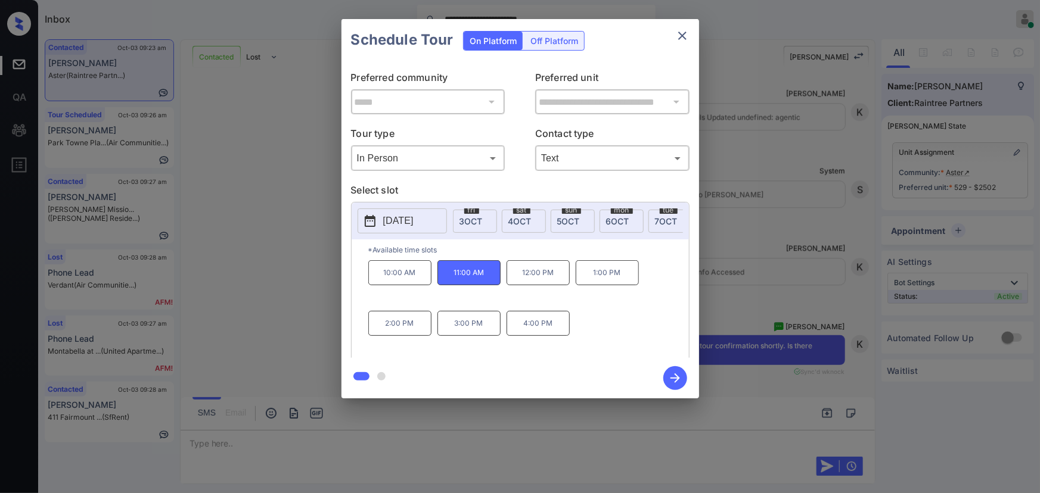
click at [675, 382] on icon "button" at bounding box center [675, 379] width 10 height 10
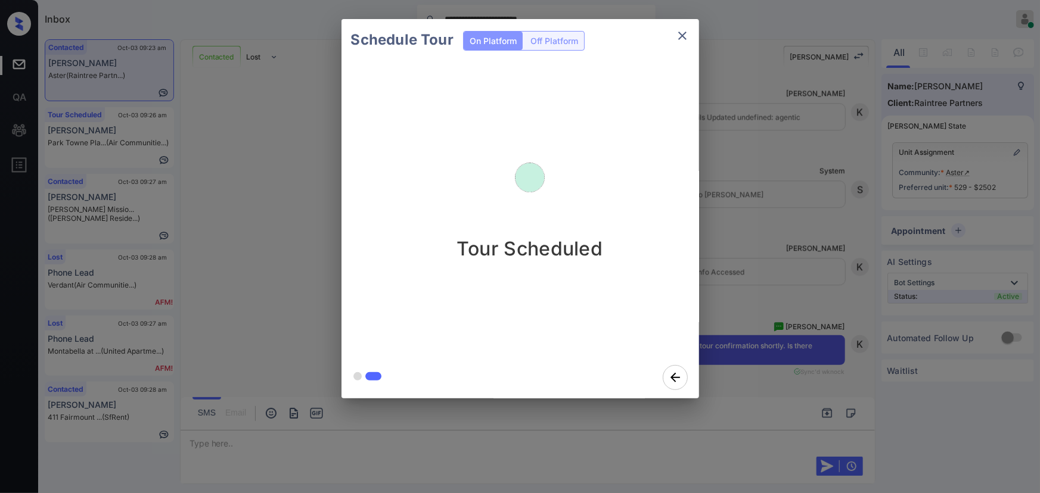
click at [801, 415] on div "Schedule Tour On Platform Off Platform Tour Scheduled" at bounding box center [520, 209] width 1040 height 418
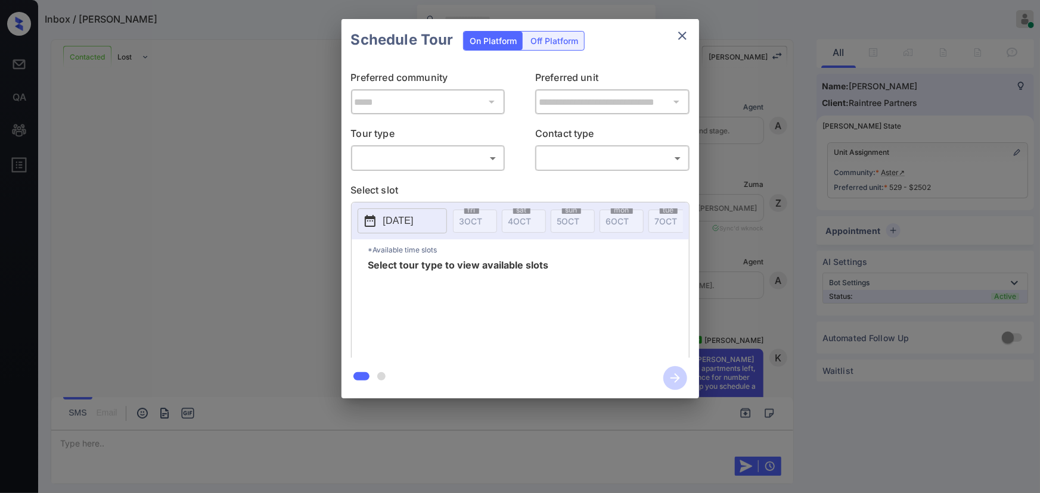
scroll to position [1593, 0]
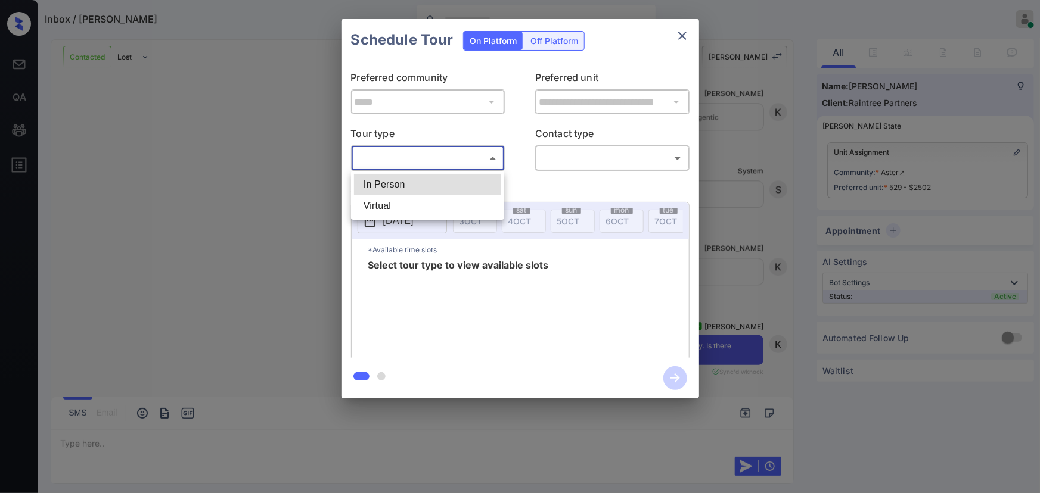
click at [429, 153] on body "Inbox / [PERSON_NAME] [PERSON_NAME] Online Set yourself offline Set yourself on…" at bounding box center [520, 246] width 1040 height 493
click at [421, 176] on li "In Person" at bounding box center [427, 184] width 147 height 21
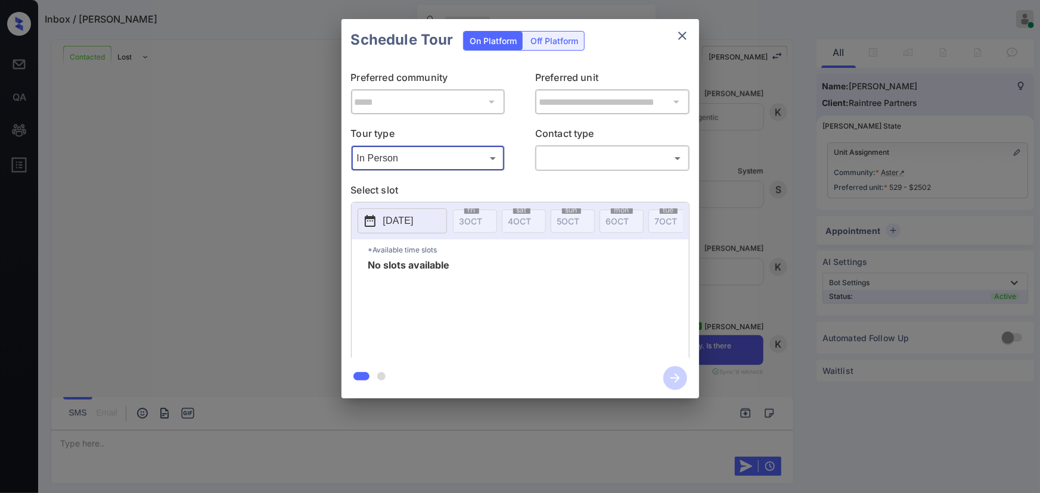
type input "********"
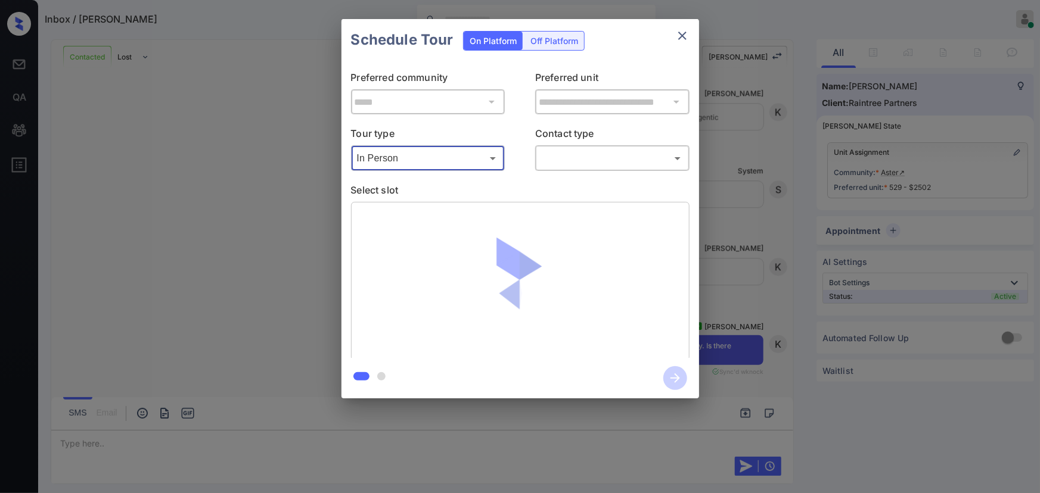
click at [614, 154] on body "Inbox / [PERSON_NAME] [PERSON_NAME] Online Set yourself offline Set yourself on…" at bounding box center [520, 246] width 1040 height 493
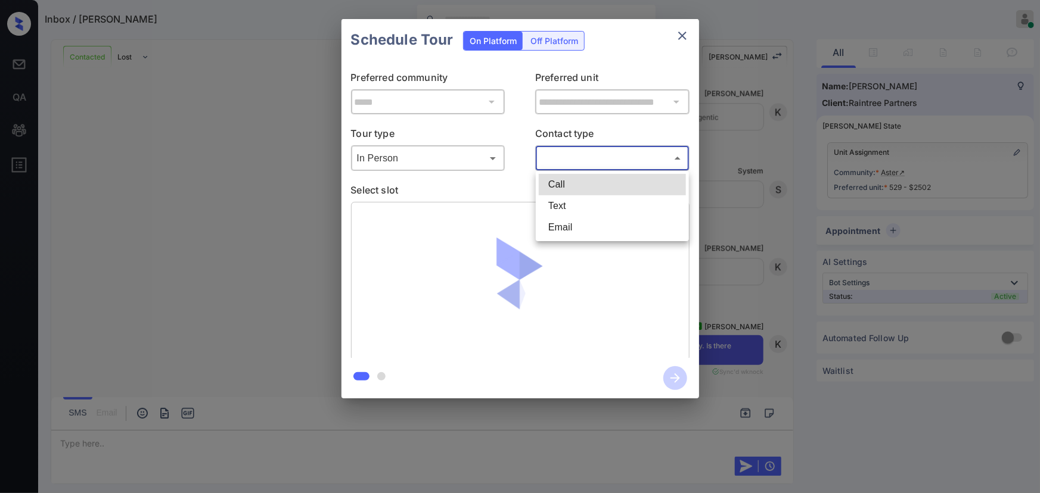
click at [572, 206] on li "Text" at bounding box center [612, 205] width 147 height 21
type input "****"
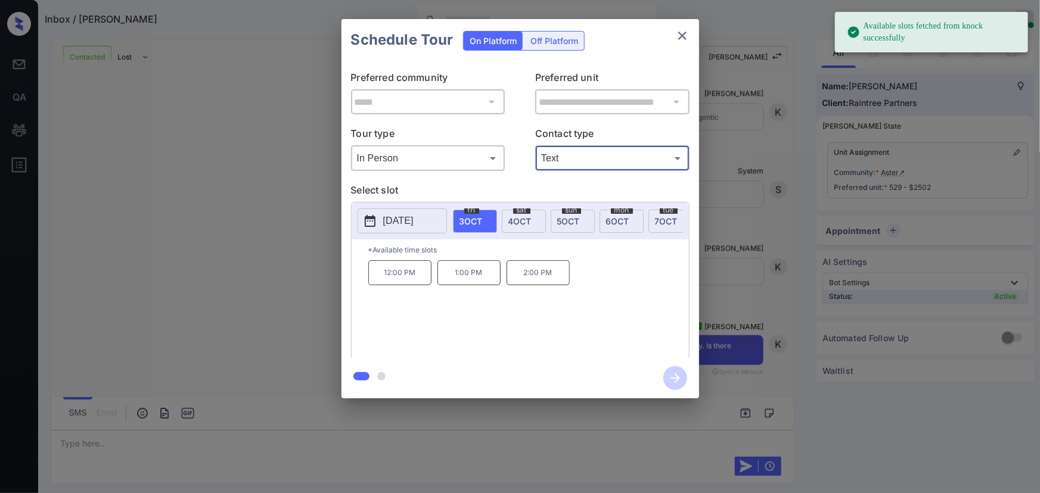
click at [514, 216] on span "[DATE]" at bounding box center [519, 221] width 23 height 10
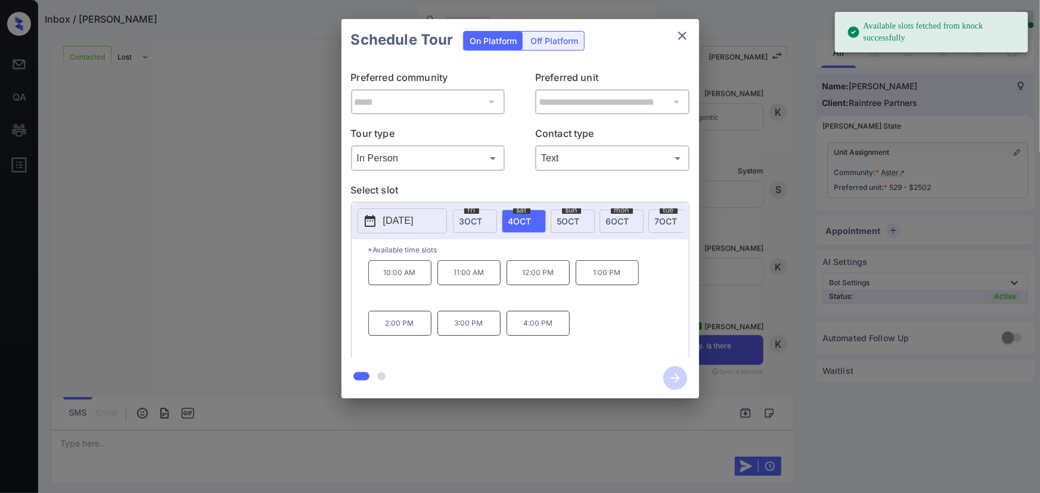
click at [483, 280] on p "11:00 AM" at bounding box center [468, 272] width 63 height 25
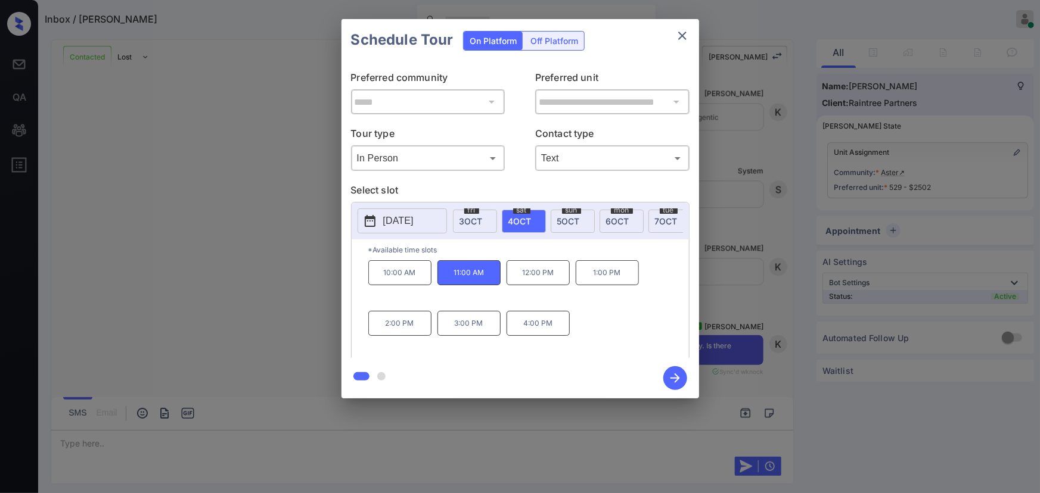
click at [677, 380] on icon "button" at bounding box center [675, 379] width 10 height 10
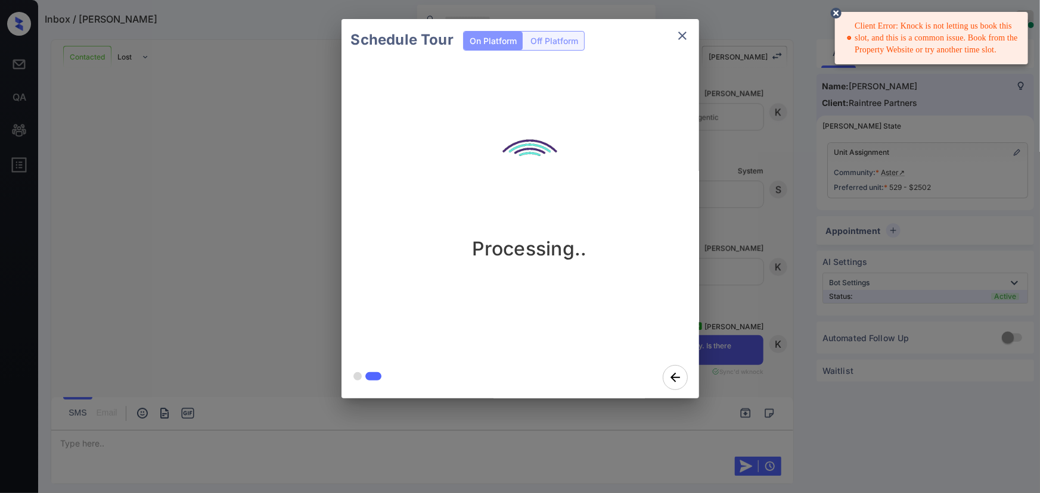
click at [1014, 123] on div "Schedule Tour On Platform Off Platform Processing.." at bounding box center [520, 209] width 1040 height 418
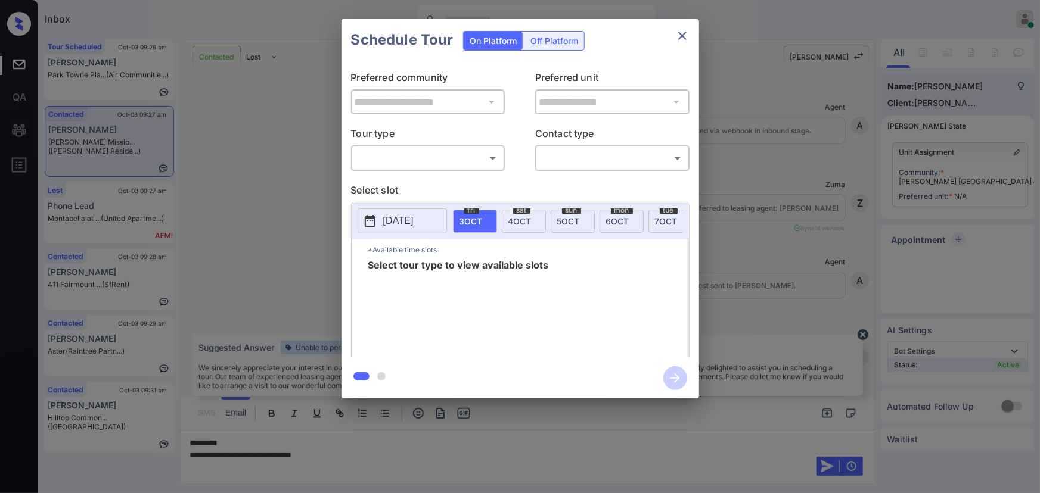
scroll to position [3749, 0]
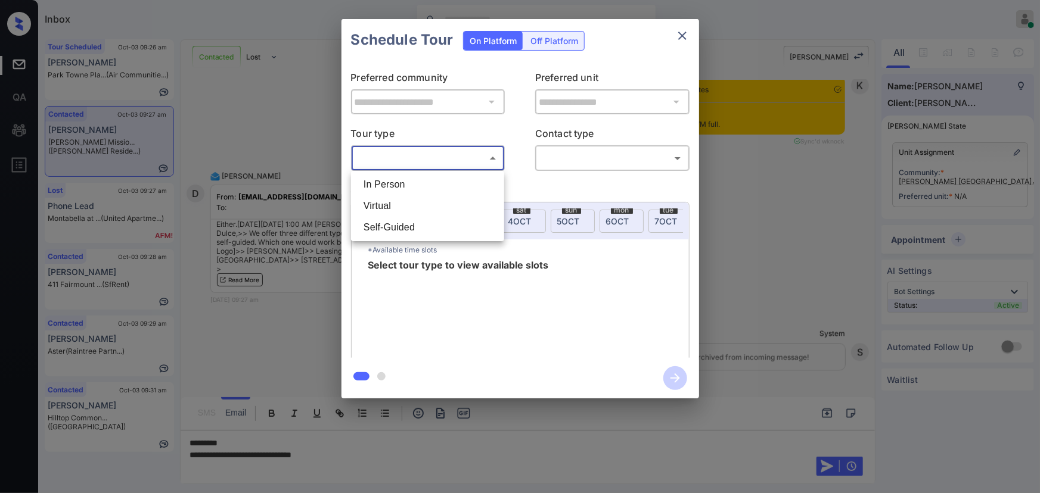
click at [455, 160] on body "Inbox [PERSON_NAME] Online Set yourself offline Set yourself on break Profile S…" at bounding box center [520, 246] width 1040 height 493
click at [435, 188] on li "In Person" at bounding box center [427, 184] width 147 height 21
type input "********"
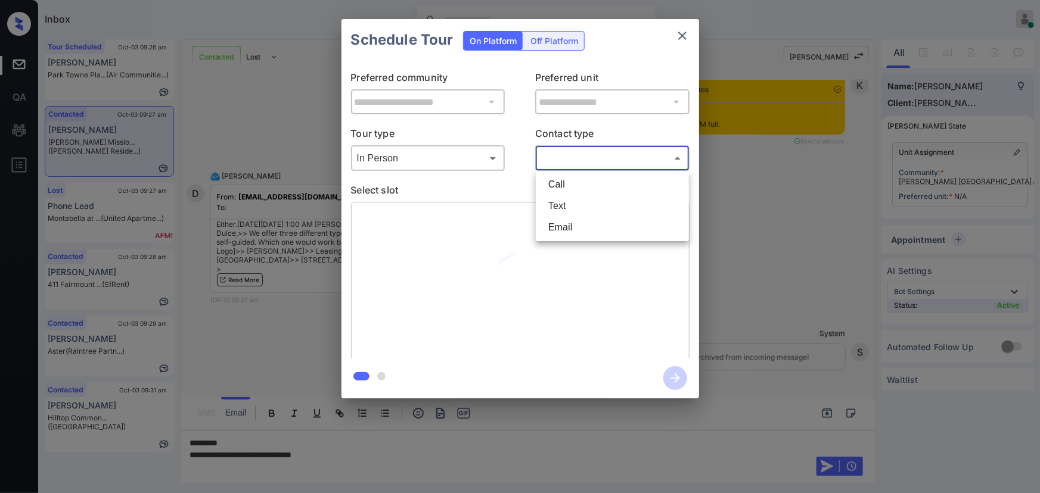
click at [611, 155] on body "Inbox [PERSON_NAME] Online Set yourself offline Set yourself on break Profile S…" at bounding box center [520, 246] width 1040 height 493
click at [577, 204] on li "Text" at bounding box center [612, 205] width 147 height 21
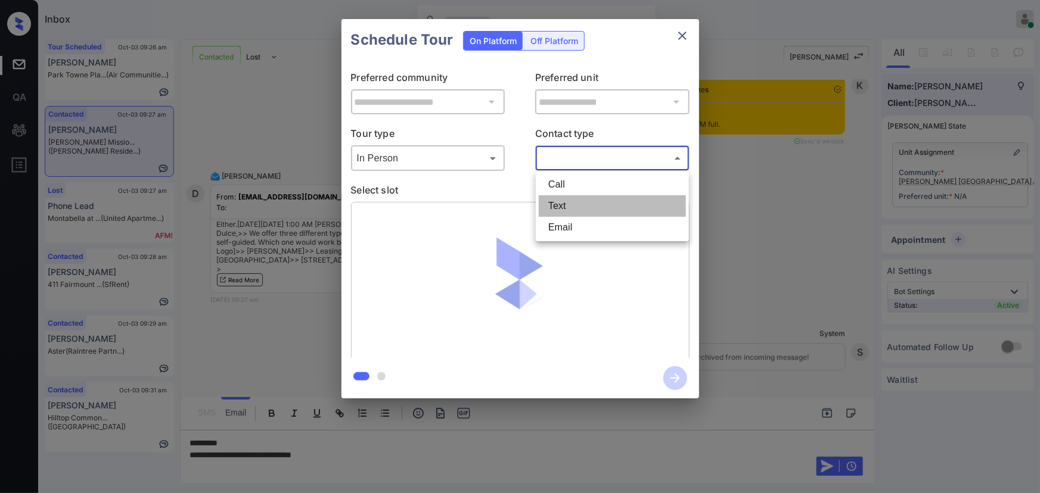
type input "****"
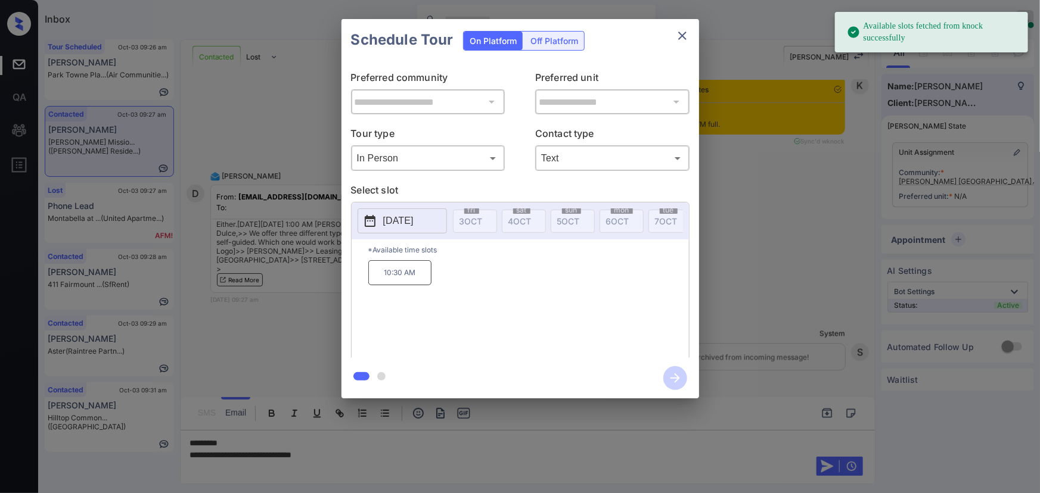
click at [413, 219] on p "2025-10-08" at bounding box center [398, 221] width 30 height 14
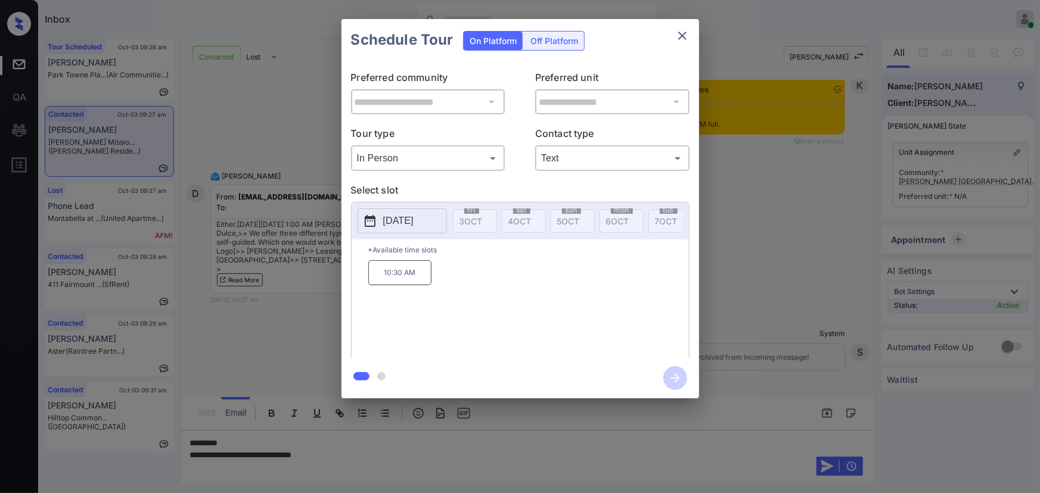
drag, startPoint x: 559, startPoint y: 173, endPoint x: 621, endPoint y: 220, distance: 77.7
click at [562, 173] on div "**********" at bounding box center [519, 209] width 357 height 297
click at [836, 251] on div "**********" at bounding box center [520, 209] width 1040 height 418
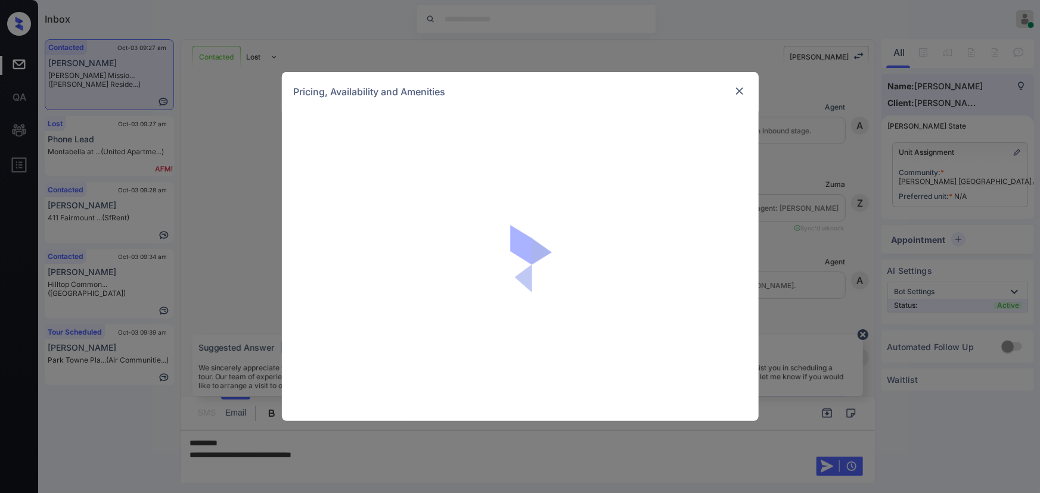
scroll to position [3388, 0]
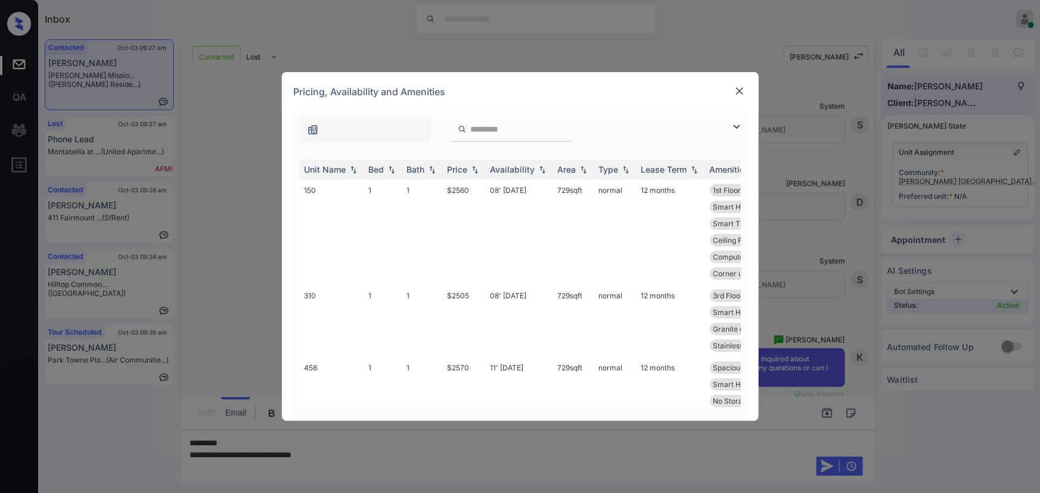
click at [736, 125] on img at bounding box center [736, 127] width 14 height 14
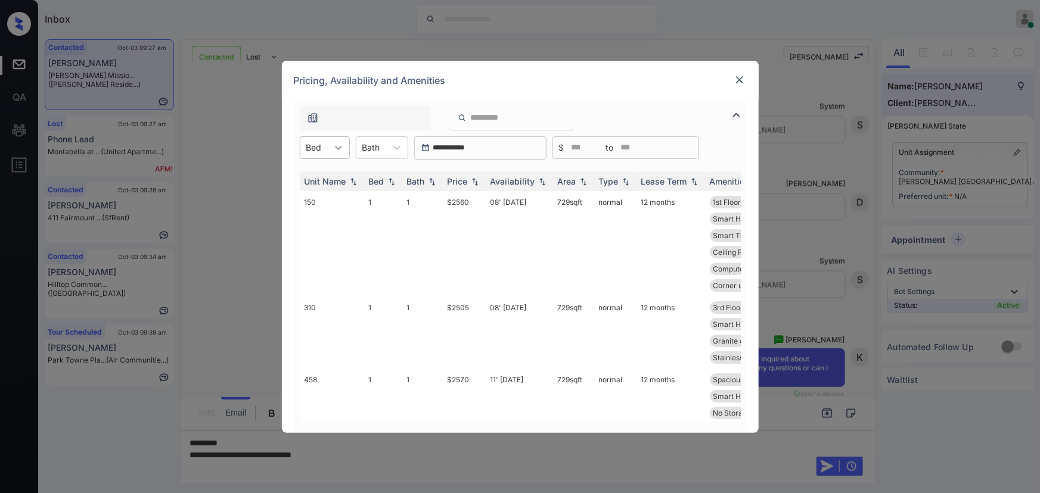
click at [328, 151] on div at bounding box center [338, 147] width 21 height 21
click at [312, 219] on div "3" at bounding box center [325, 219] width 50 height 21
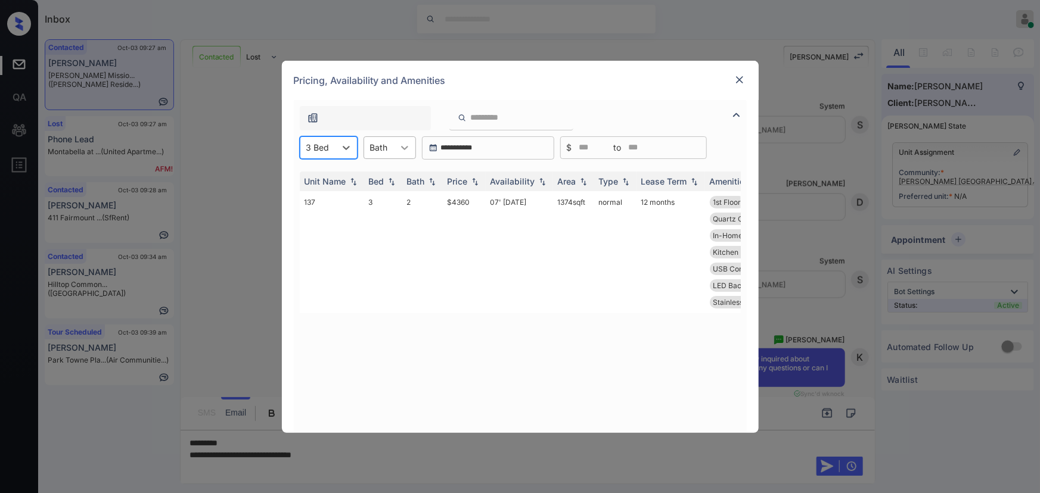
click at [403, 149] on icon at bounding box center [405, 148] width 12 height 12
click at [378, 200] on div "2" at bounding box center [389, 198] width 52 height 21
click at [474, 180] on img at bounding box center [475, 181] width 12 height 8
click at [474, 180] on img at bounding box center [475, 181] width 12 height 9
click at [465, 203] on td "$4360" at bounding box center [464, 252] width 43 height 122
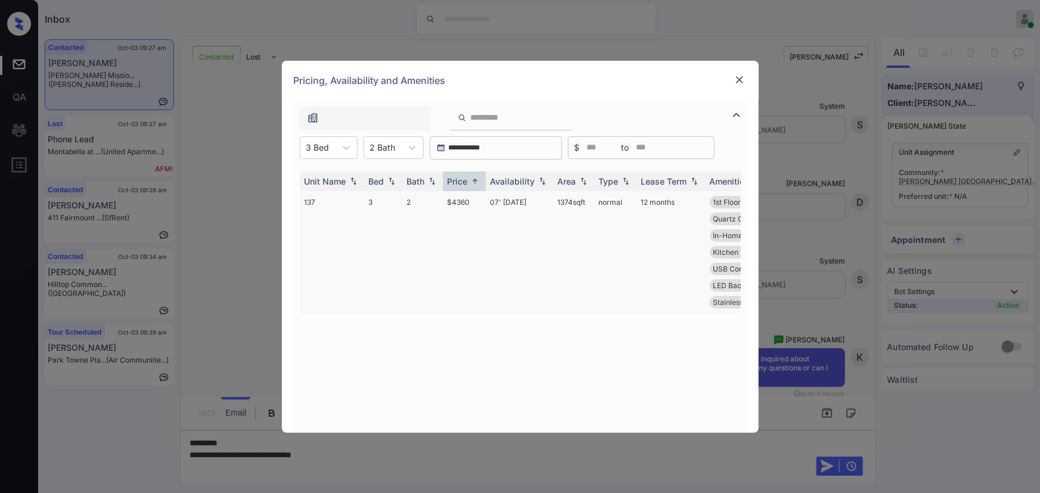
click at [465, 203] on td "$4360" at bounding box center [464, 252] width 43 height 122
click at [738, 79] on img at bounding box center [739, 80] width 12 height 12
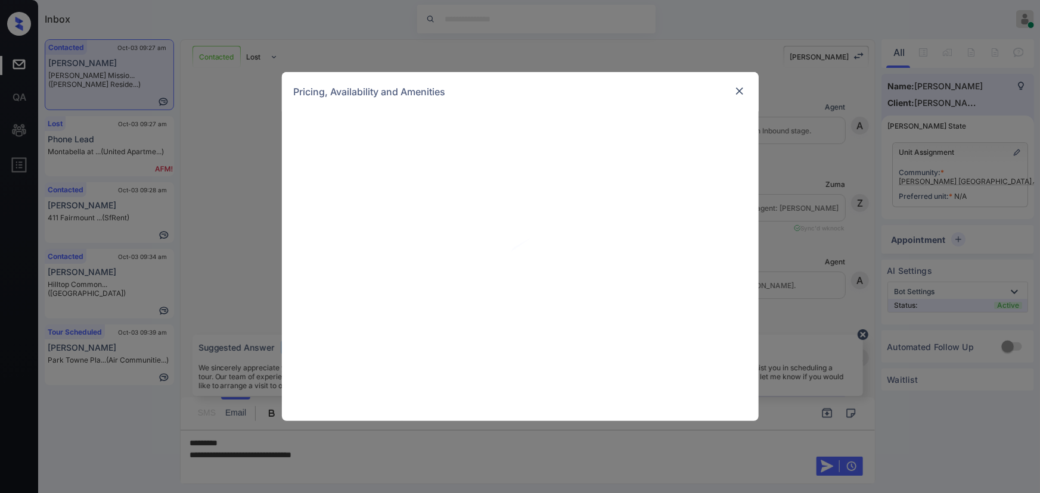
scroll to position [3388, 0]
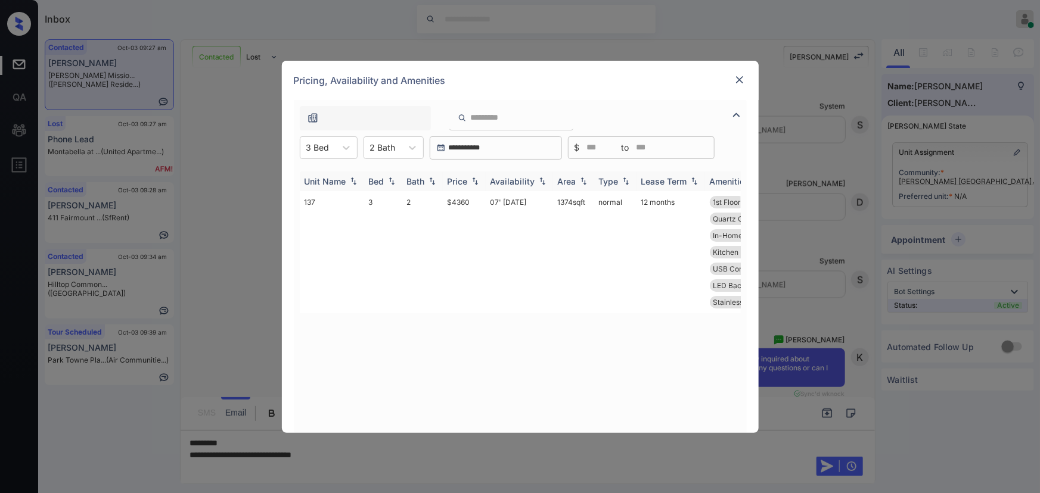
click at [459, 183] on div "Price" at bounding box center [457, 181] width 20 height 10
click at [459, 182] on div "Price" at bounding box center [457, 181] width 20 height 10
click at [461, 203] on td "$4360" at bounding box center [464, 252] width 43 height 122
click at [461, 202] on td "$4360" at bounding box center [464, 252] width 43 height 122
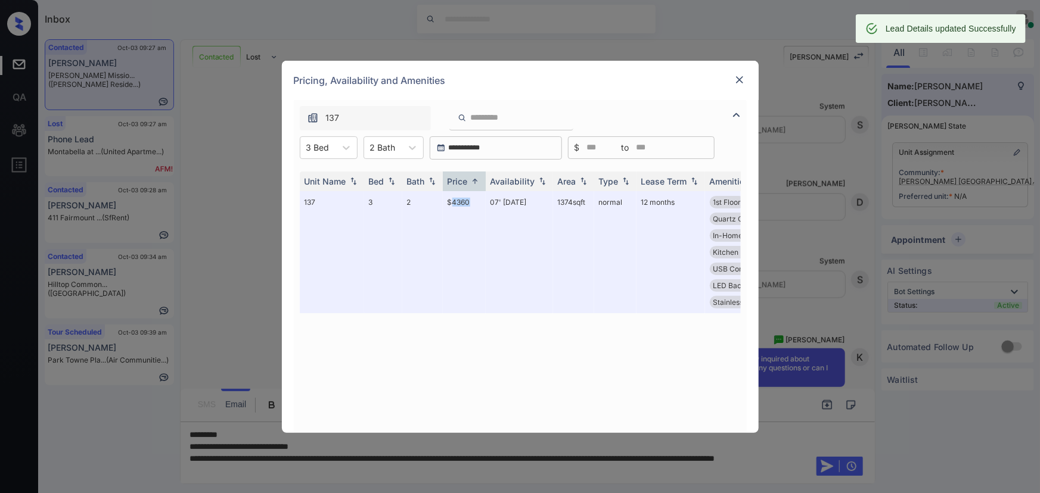
click at [735, 78] on img at bounding box center [739, 80] width 12 height 12
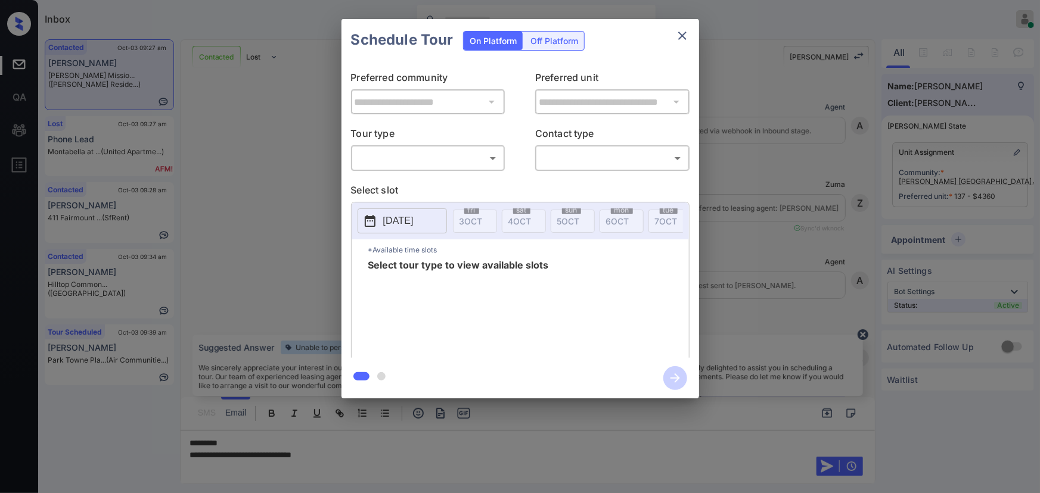
scroll to position [3388, 0]
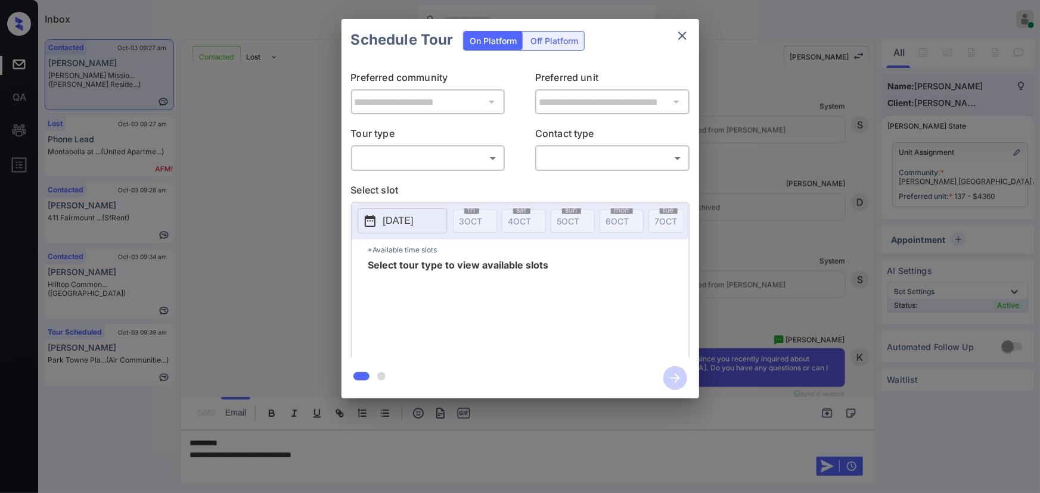
click at [422, 163] on body "Inbox [PERSON_NAME] Online Set yourself offline Set yourself on break Profile S…" at bounding box center [520, 246] width 1040 height 493
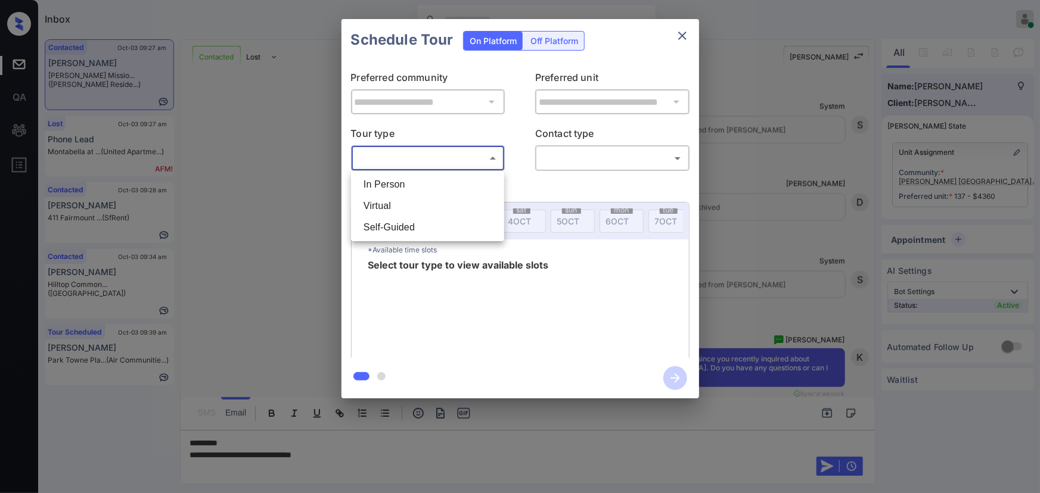
drag, startPoint x: 418, startPoint y: 182, endPoint x: 445, endPoint y: 183, distance: 27.4
click at [421, 181] on li "In Person" at bounding box center [427, 184] width 147 height 21
type input "********"
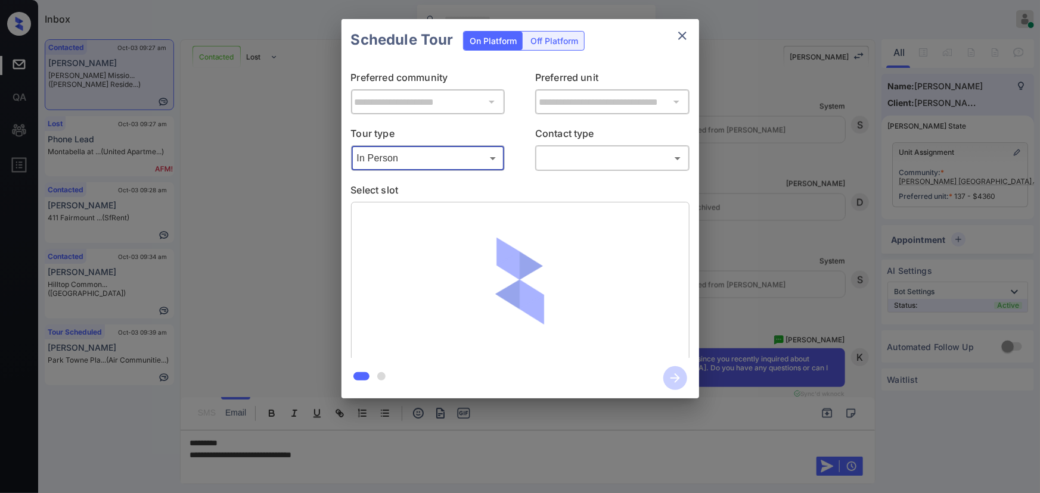
click at [599, 159] on body "Inbox [PERSON_NAME] Online Set yourself offline Set yourself on break Profile S…" at bounding box center [520, 246] width 1040 height 493
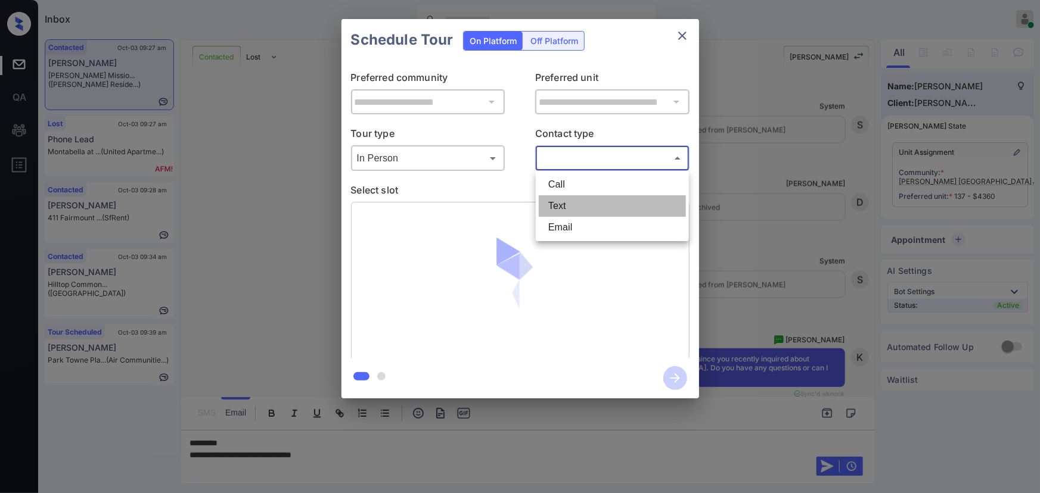
click at [570, 209] on li "Text" at bounding box center [612, 205] width 147 height 21
type input "****"
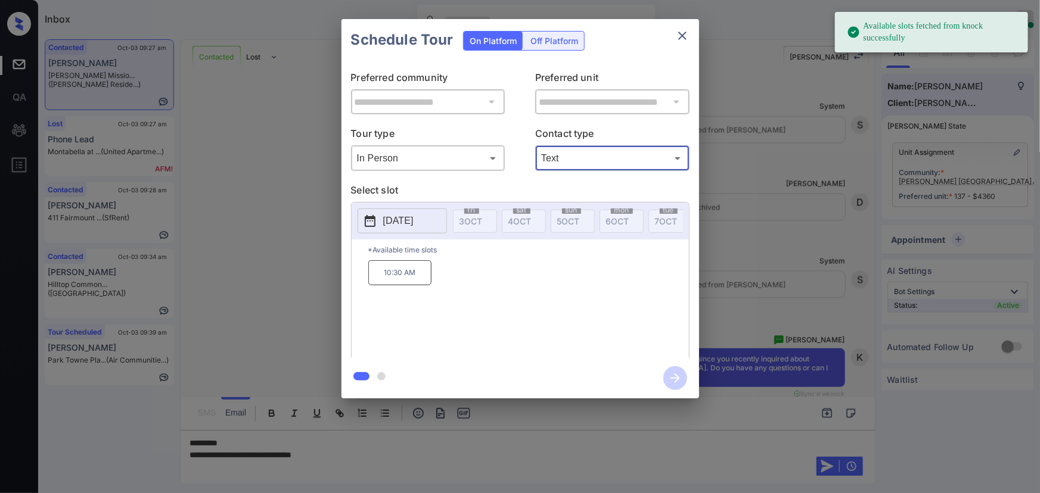
click at [412, 216] on p "[DATE]" at bounding box center [398, 221] width 30 height 14
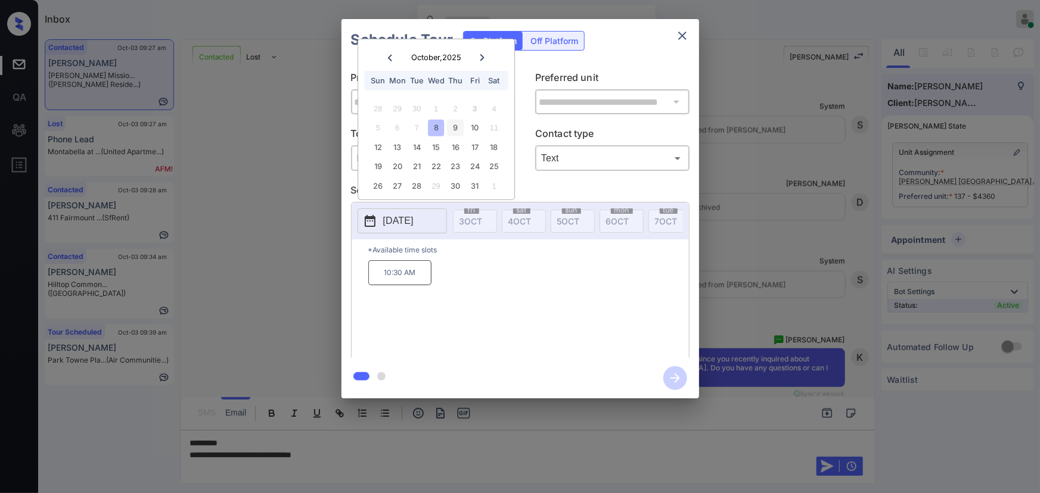
click at [454, 126] on div "9" at bounding box center [455, 128] width 16 height 16
click at [437, 123] on div "8" at bounding box center [436, 128] width 16 height 16
click at [455, 122] on div "9" at bounding box center [455, 128] width 16 height 16
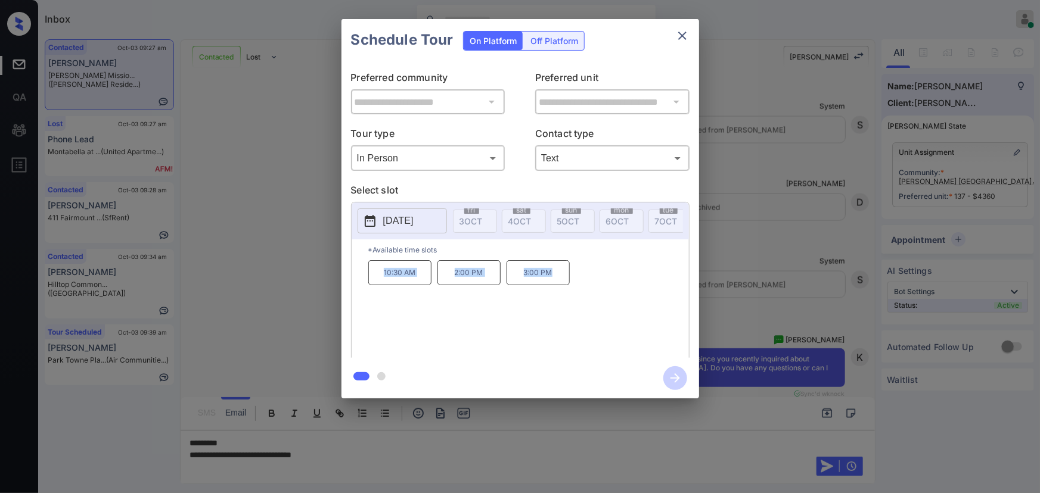
copy div "10:30 AM 2:00 PM 3:00 PM"
drag, startPoint x: 554, startPoint y: 273, endPoint x: 317, endPoint y: 453, distance: 297.7
click at [375, 275] on div "10:30 AM 2:00 PM 3:00 PM" at bounding box center [528, 307] width 321 height 95
click at [357, 450] on div at bounding box center [520, 246] width 1040 height 493
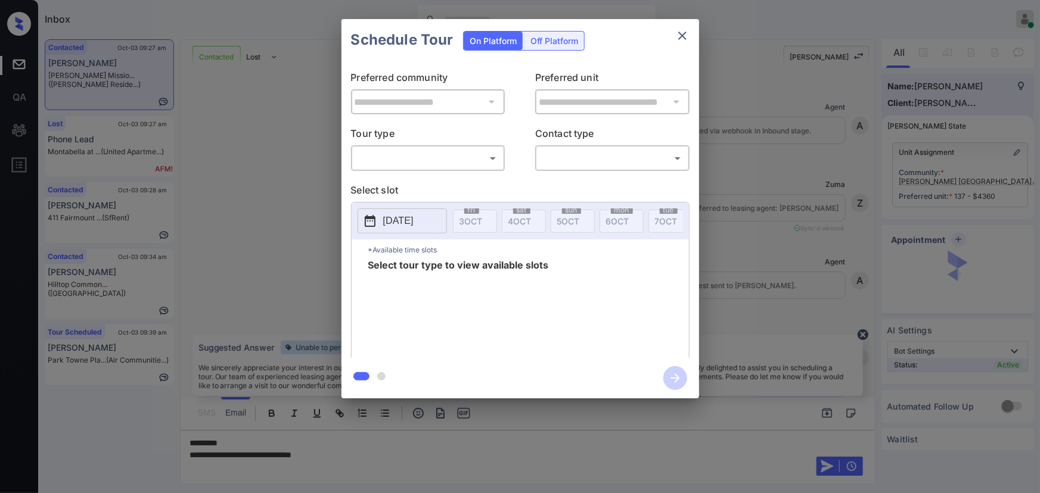
scroll to position [3388, 0]
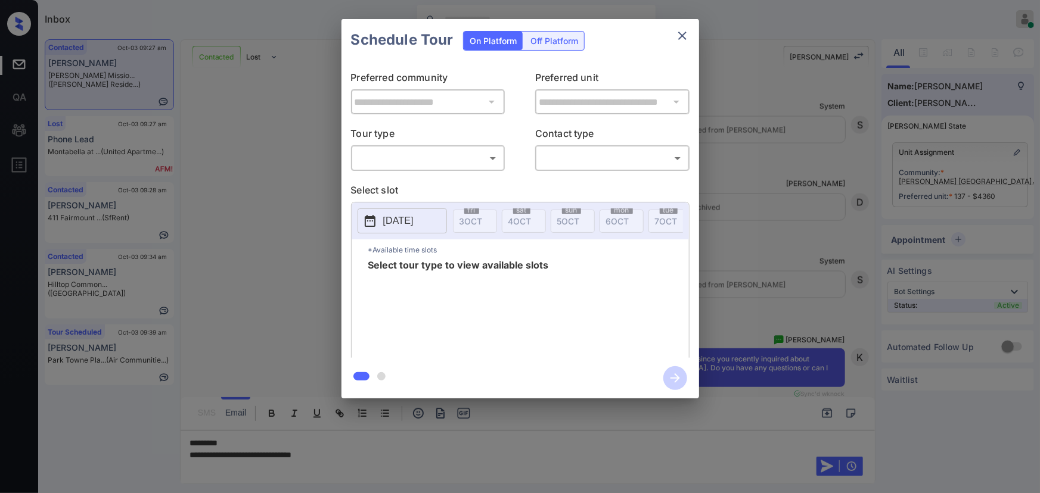
click at [435, 160] on body "Inbox [PERSON_NAME] Online Set yourself offline Set yourself on break Profile S…" at bounding box center [520, 246] width 1040 height 493
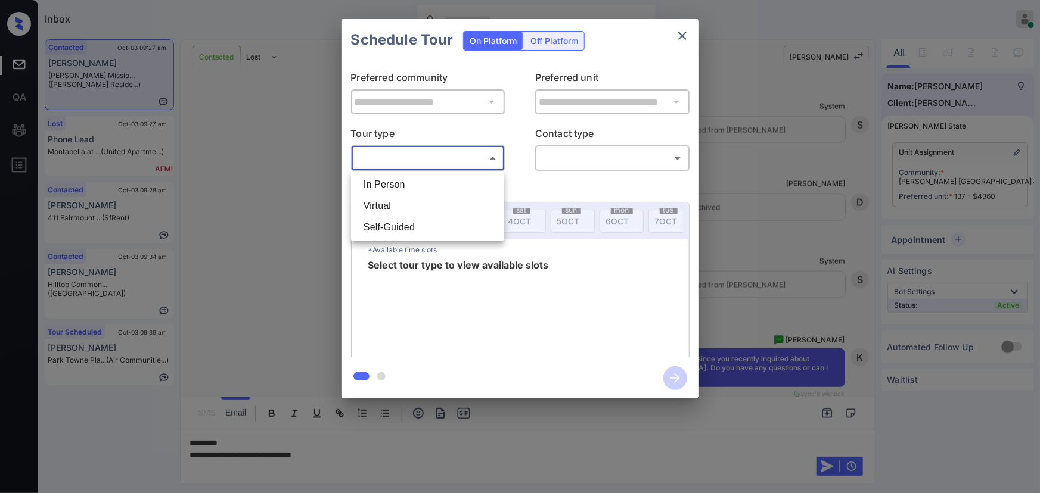
click at [425, 178] on li "In Person" at bounding box center [427, 184] width 147 height 21
type input "********"
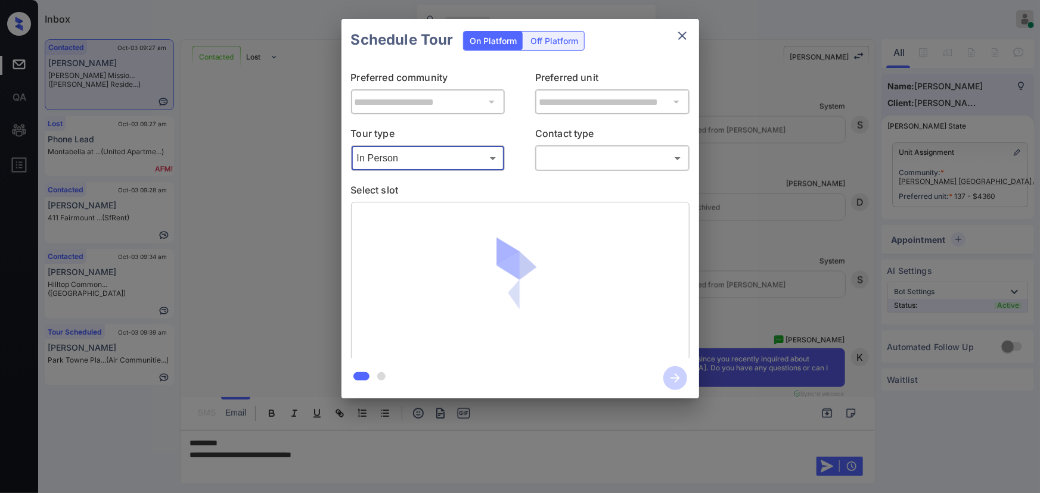
click at [559, 161] on body "Inbox [PERSON_NAME] Online Set yourself offline Set yourself on break Profile S…" at bounding box center [520, 246] width 1040 height 493
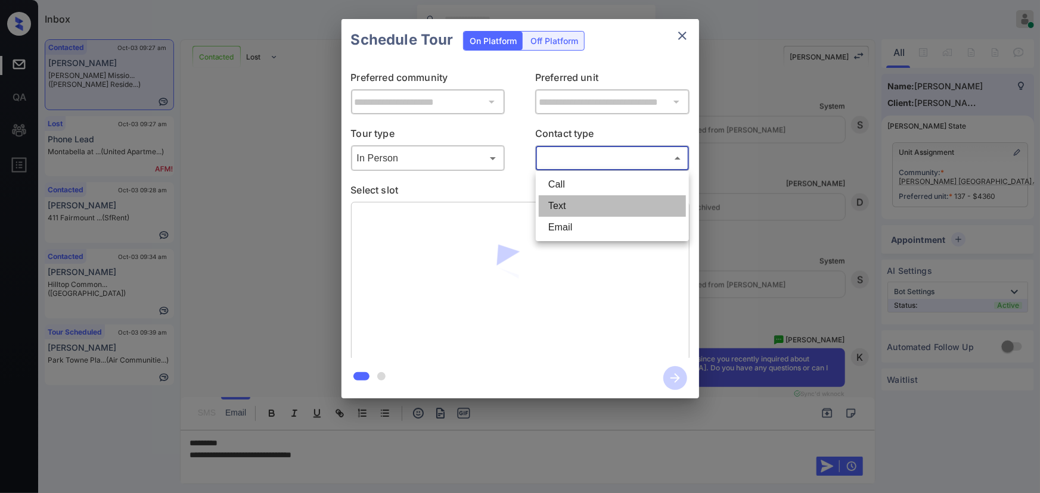
click at [558, 202] on li "Text" at bounding box center [612, 205] width 147 height 21
type input "****"
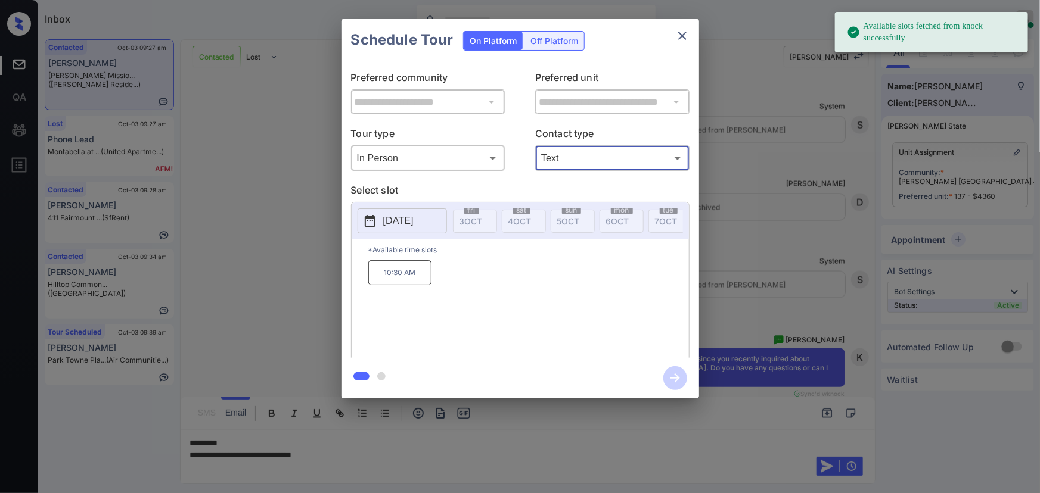
click at [413, 216] on p "[DATE]" at bounding box center [398, 221] width 30 height 14
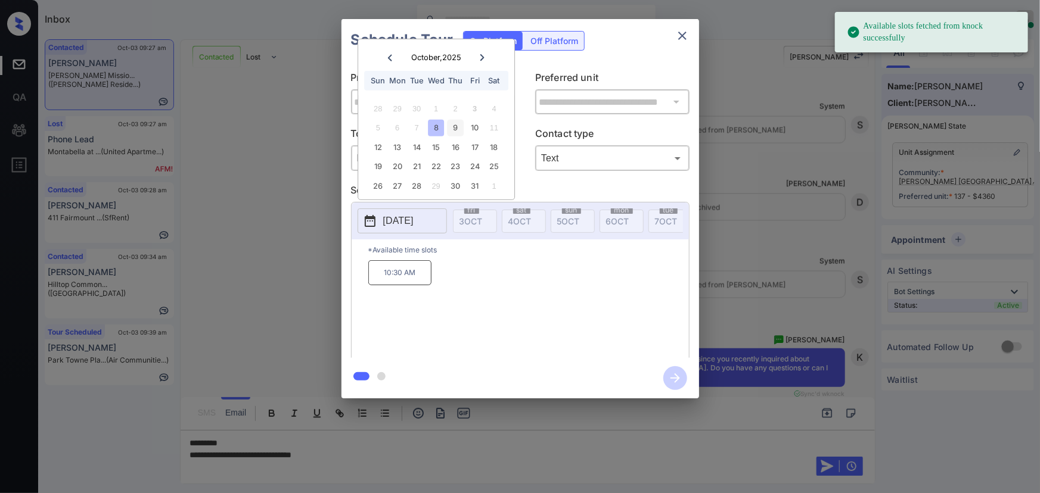
click at [455, 127] on div "9" at bounding box center [455, 128] width 16 height 16
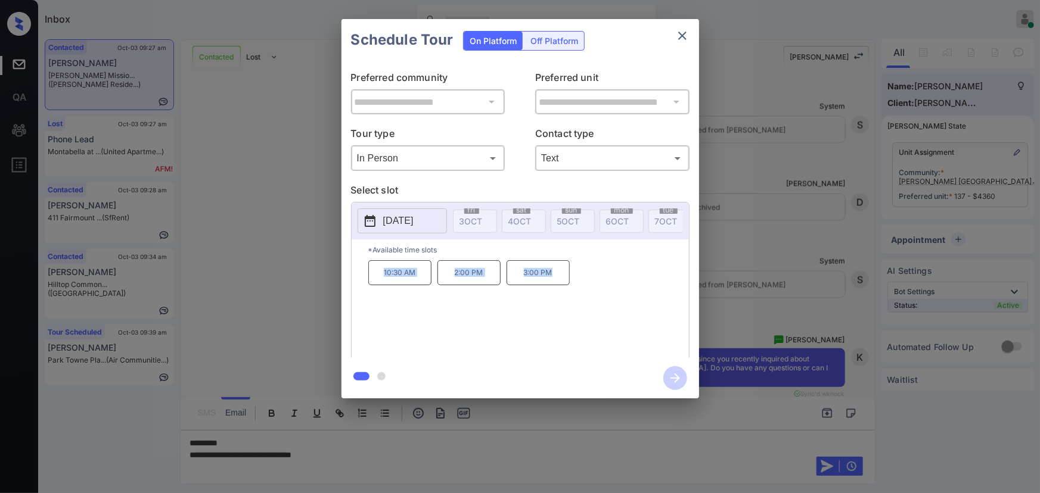
copy div "10:30 AM 2:00 PM 3:00 PM"
drag, startPoint x: 521, startPoint y: 277, endPoint x: 375, endPoint y: 273, distance: 146.6
click at [375, 273] on div "10:30 AM 2:00 PM 3:00 PM" at bounding box center [528, 307] width 321 height 95
click at [472, 461] on div at bounding box center [520, 246] width 1040 height 493
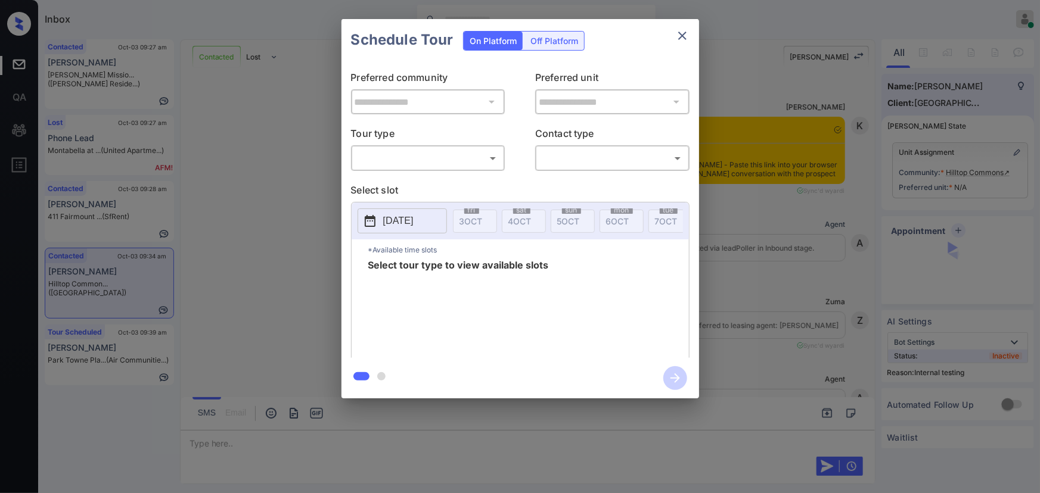
scroll to position [1710, 0]
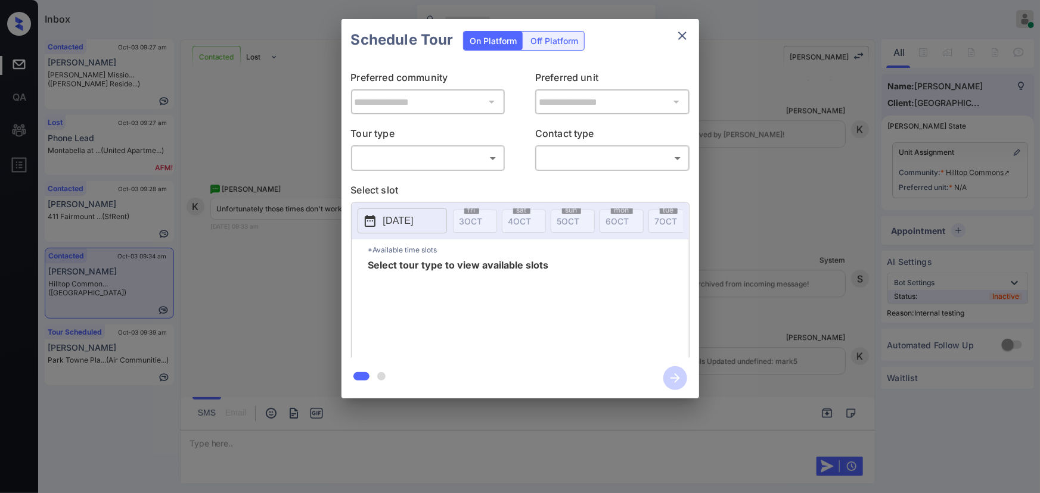
click at [411, 163] on body "Inbox Kenneth Umali Online Set yourself offline Set yourself on break Profile S…" at bounding box center [520, 246] width 1040 height 493
drag, startPoint x: 403, startPoint y: 179, endPoint x: 520, endPoint y: 183, distance: 117.4
click at [408, 181] on li "In Person" at bounding box center [427, 184] width 147 height 21
type input "********"
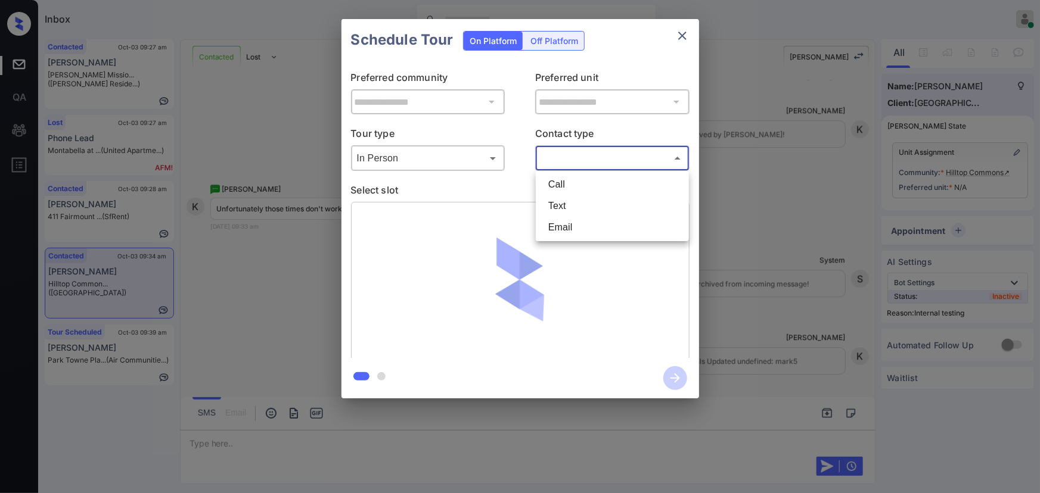
click at [586, 167] on body "Inbox Kenneth Umali Online Set yourself offline Set yourself on break Profile S…" at bounding box center [520, 246] width 1040 height 493
click at [571, 202] on li "Text" at bounding box center [612, 205] width 147 height 21
type input "****"
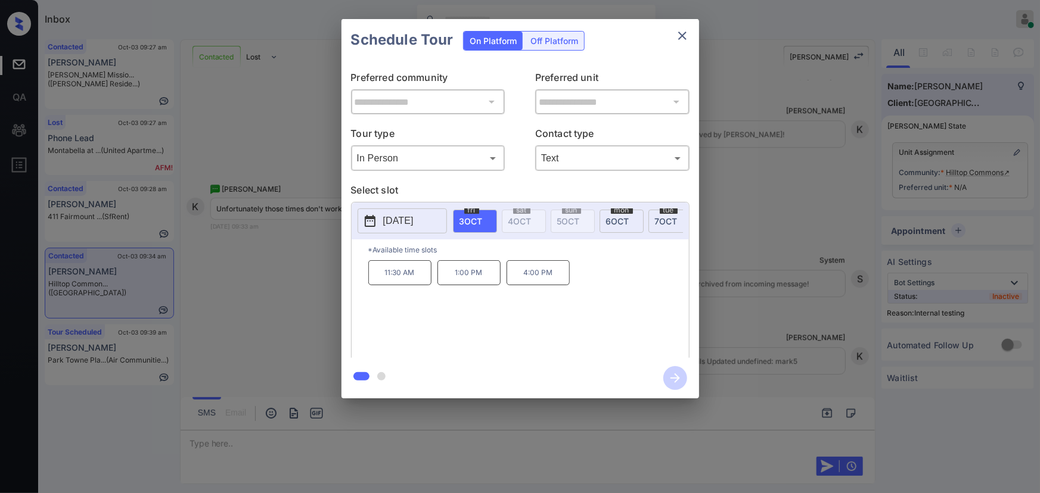
click at [760, 286] on div "**********" at bounding box center [520, 209] width 1040 height 418
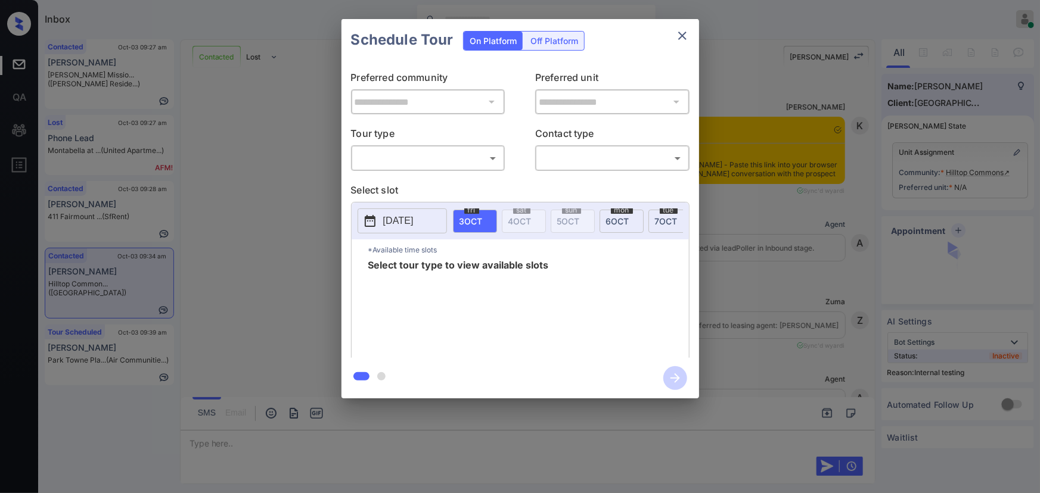
scroll to position [1530, 0]
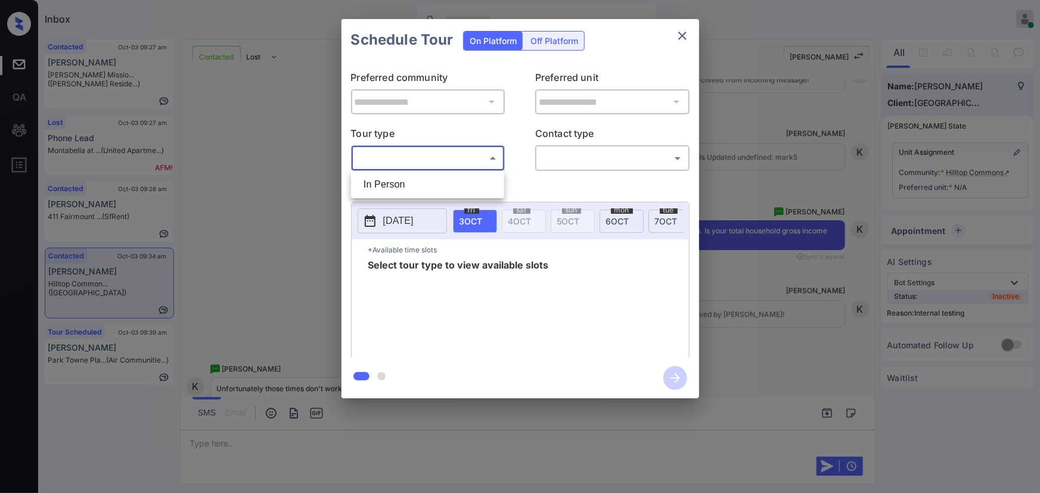
click at [433, 162] on body "Inbox [PERSON_NAME] Online Set yourself offline Set yourself on break Profile S…" at bounding box center [520, 246] width 1040 height 493
drag, startPoint x: 396, startPoint y: 184, endPoint x: 507, endPoint y: 182, distance: 110.8
click at [400, 185] on li "In Person" at bounding box center [427, 184] width 147 height 21
type input "********"
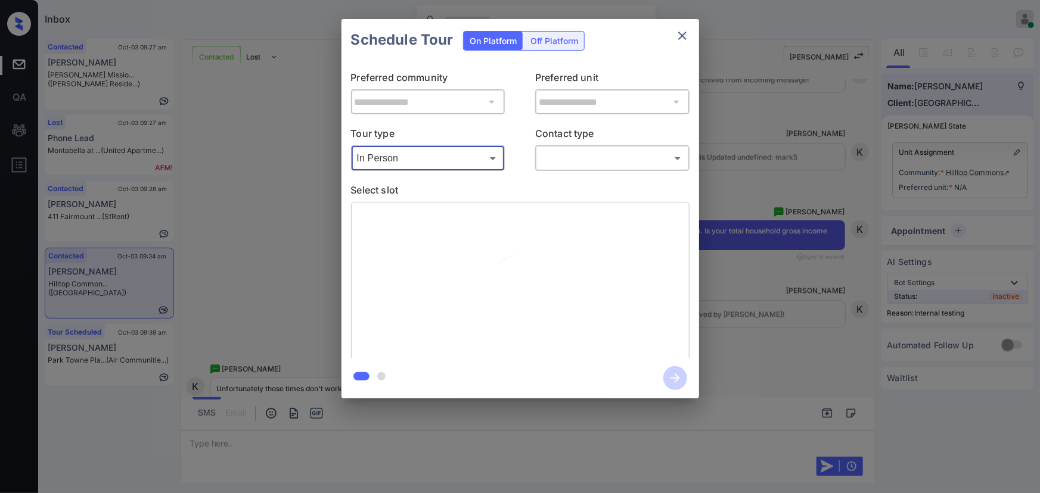
click at [581, 165] on body "Inbox [PERSON_NAME] Online Set yourself offline Set yourself on break Profile S…" at bounding box center [520, 246] width 1040 height 493
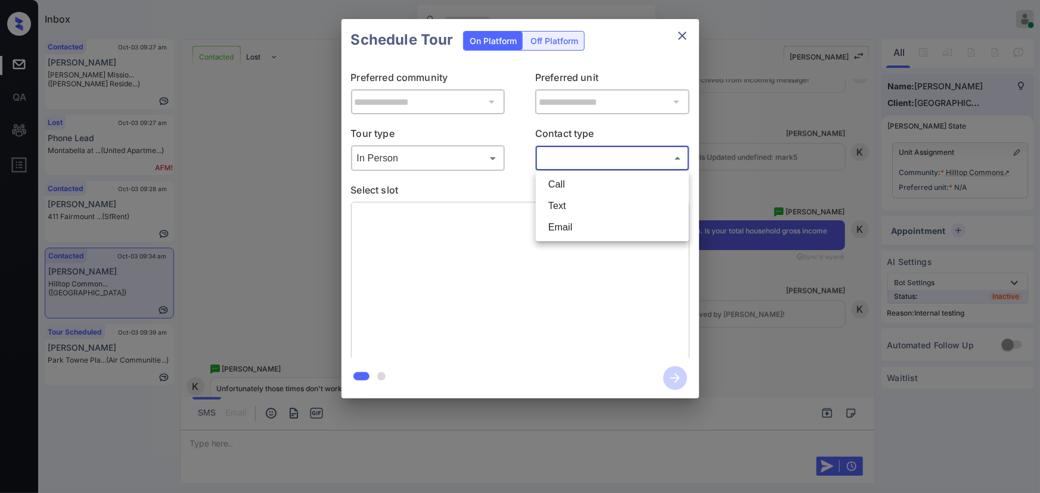
click at [567, 209] on li "Text" at bounding box center [612, 205] width 147 height 21
type input "****"
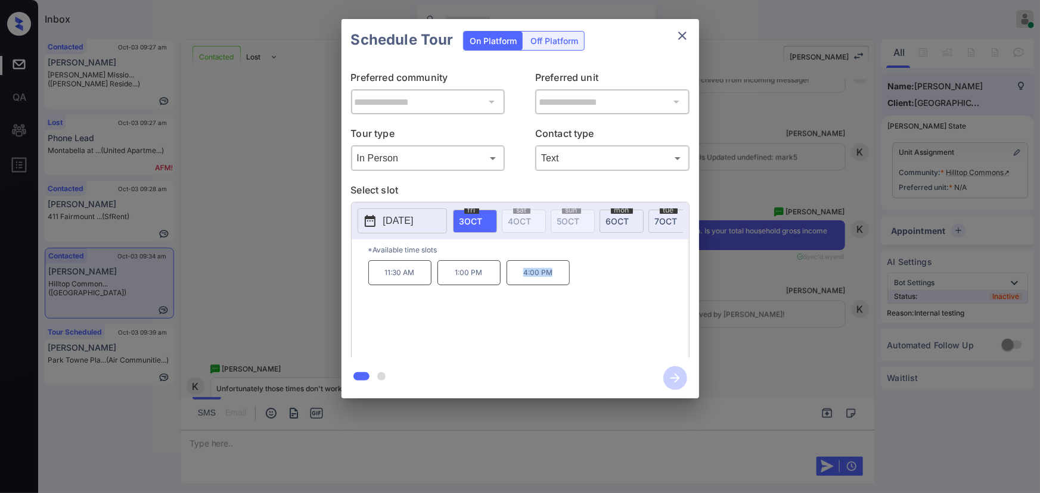
copy p "4:00 PM"
drag, startPoint x: 552, startPoint y: 277, endPoint x: 519, endPoint y: 279, distance: 33.4
click at [520, 279] on p "4:00 PM" at bounding box center [537, 272] width 63 height 25
click at [456, 441] on div at bounding box center [520, 246] width 1040 height 493
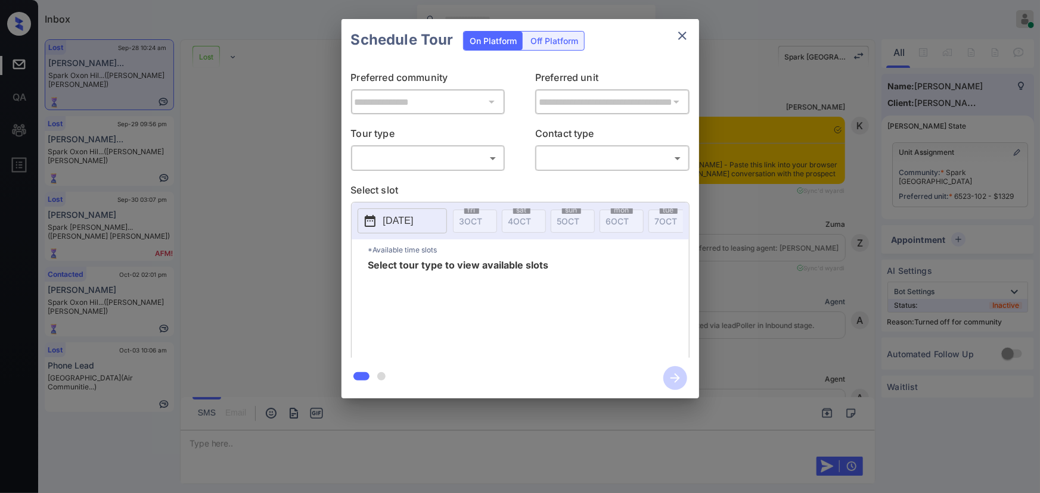
scroll to position [2730, 0]
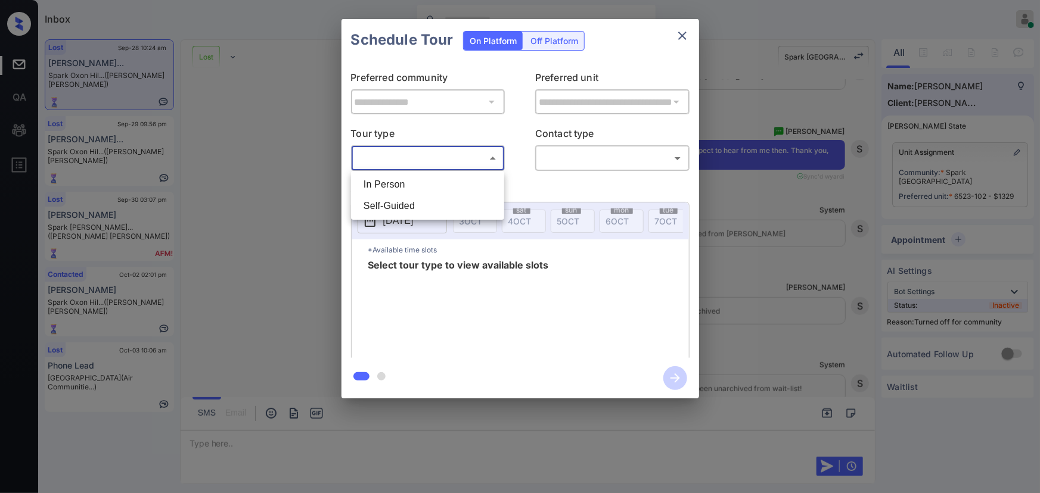
click at [369, 159] on body "Inbox [PERSON_NAME] Online Set yourself offline Set yourself on break Profile S…" at bounding box center [520, 246] width 1040 height 493
drag, startPoint x: 380, startPoint y: 186, endPoint x: 472, endPoint y: 164, distance: 94.9
click at [384, 186] on li "In Person" at bounding box center [427, 184] width 147 height 21
type input "********"
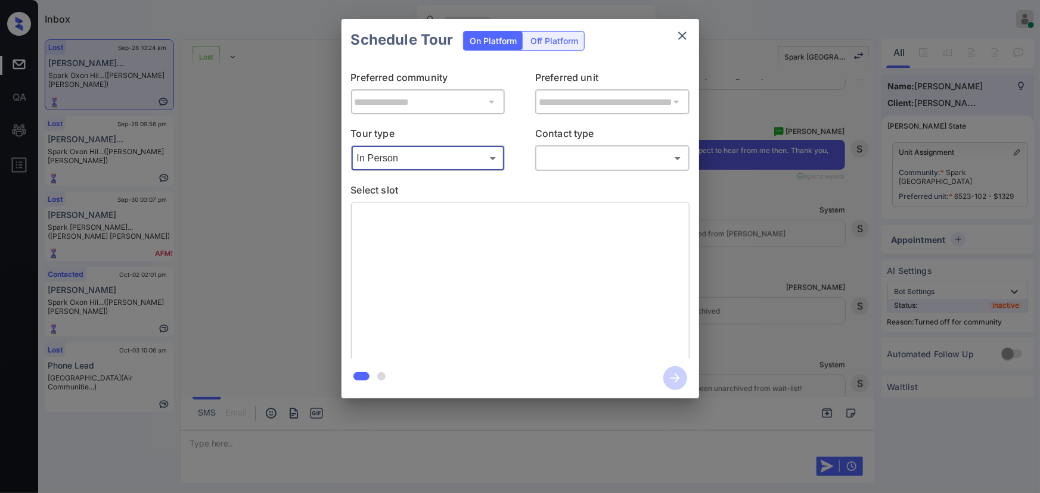
click at [576, 157] on body "Inbox [PERSON_NAME] Online Set yourself offline Set yourself on break Profile S…" at bounding box center [520, 246] width 1040 height 493
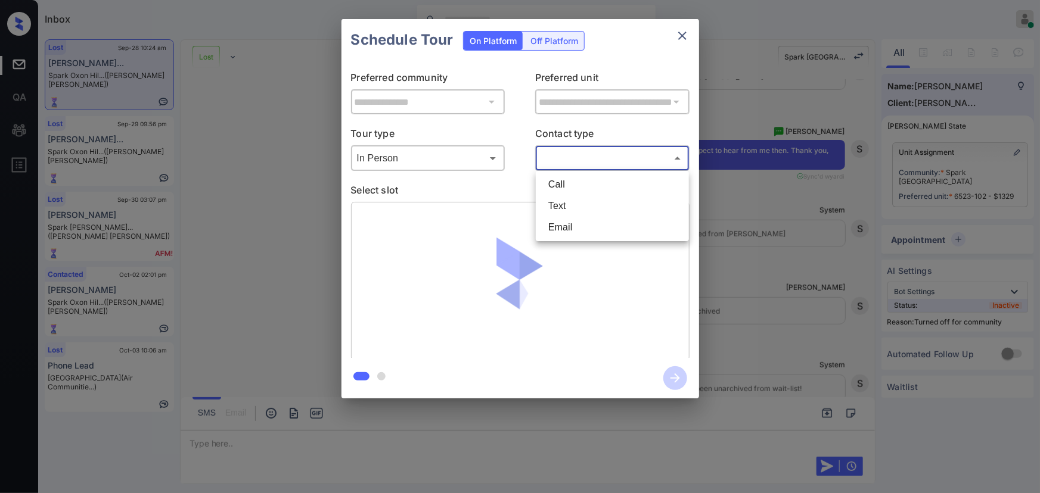
click at [562, 206] on li "Text" at bounding box center [612, 205] width 147 height 21
type input "****"
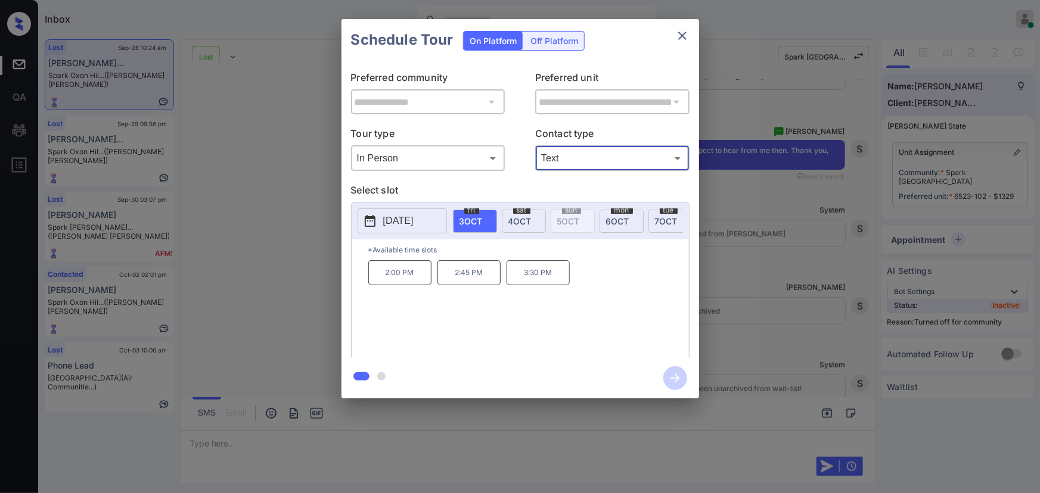
click at [628, 451] on div at bounding box center [520, 246] width 1040 height 493
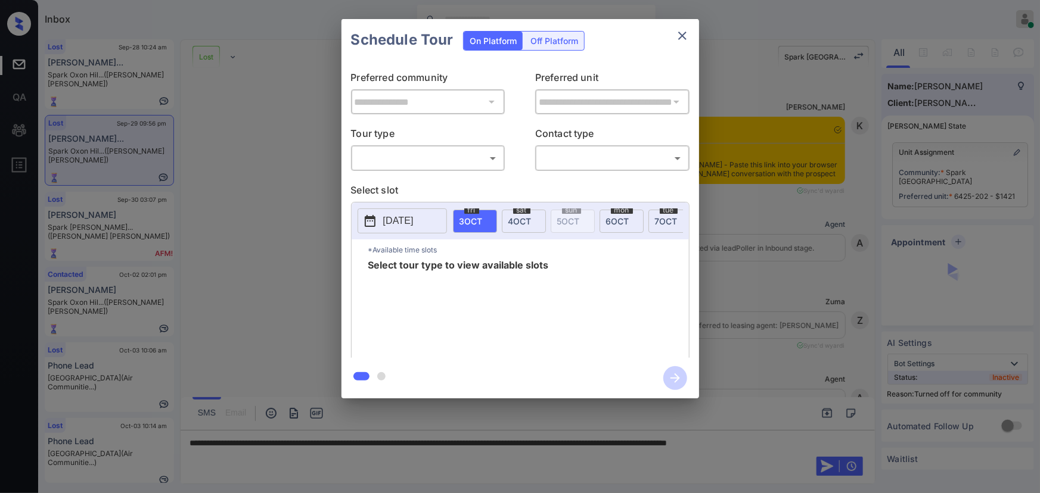
scroll to position [6252, 0]
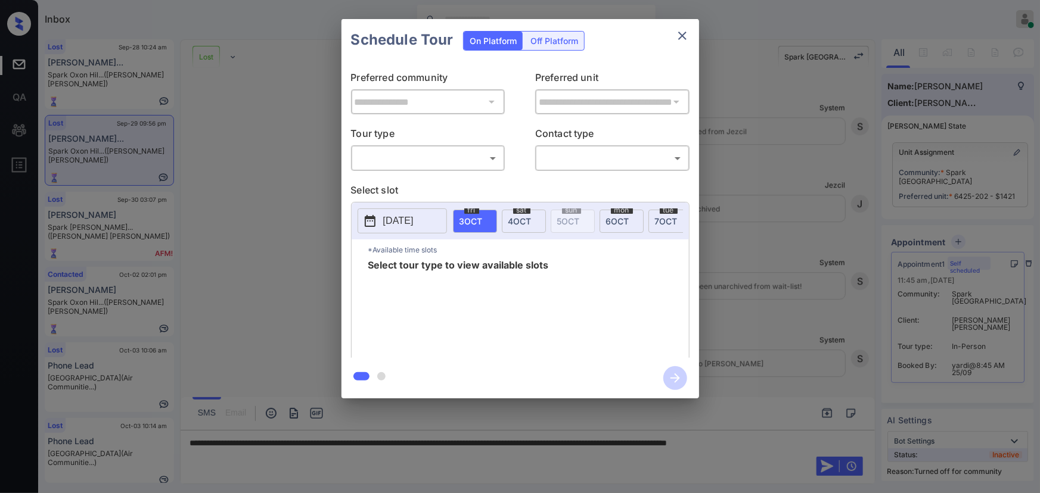
click at [425, 160] on body "Inbox [PERSON_NAME] Online Set yourself offline Set yourself on break Profile S…" at bounding box center [520, 246] width 1040 height 493
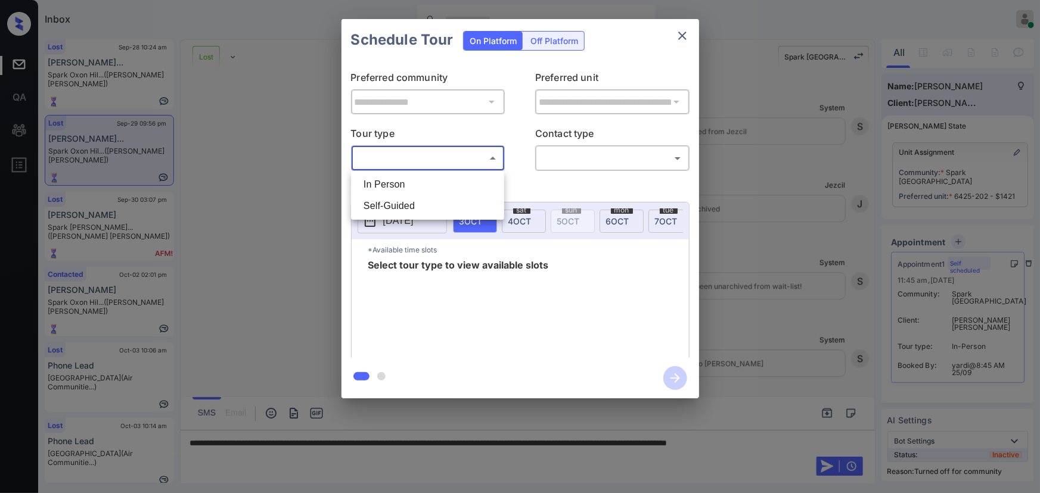
click at [419, 175] on li "In Person" at bounding box center [427, 184] width 147 height 21
type input "********"
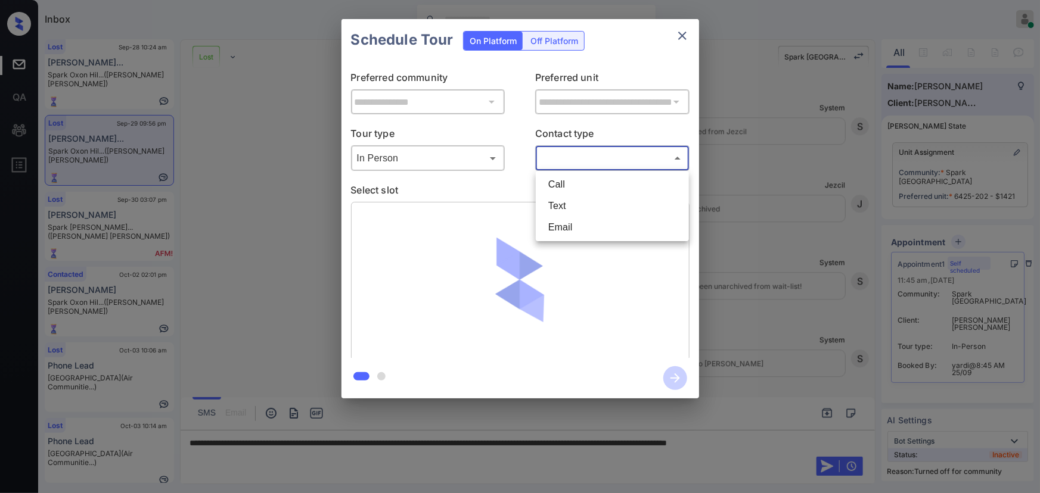
click at [587, 158] on body "Inbox [PERSON_NAME] Online Set yourself offline Set yourself on break Profile S…" at bounding box center [520, 246] width 1040 height 493
click at [568, 206] on li "Text" at bounding box center [612, 205] width 147 height 21
type input "****"
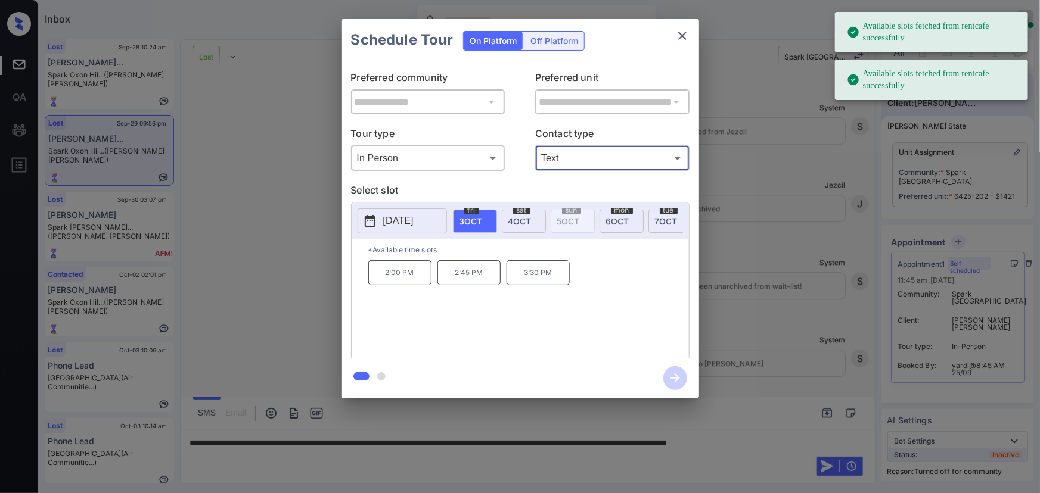
click at [798, 346] on div "**********" at bounding box center [520, 209] width 1040 height 418
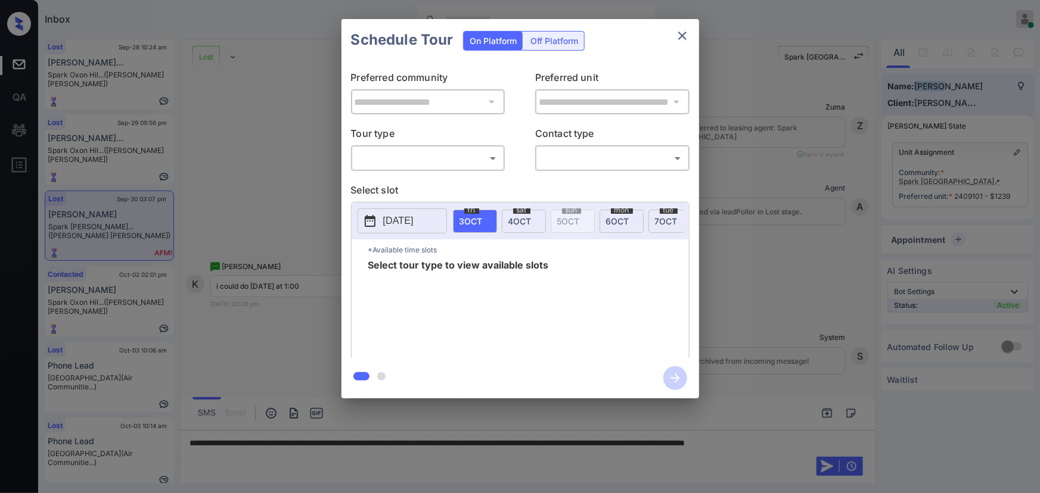
scroll to position [2539, 0]
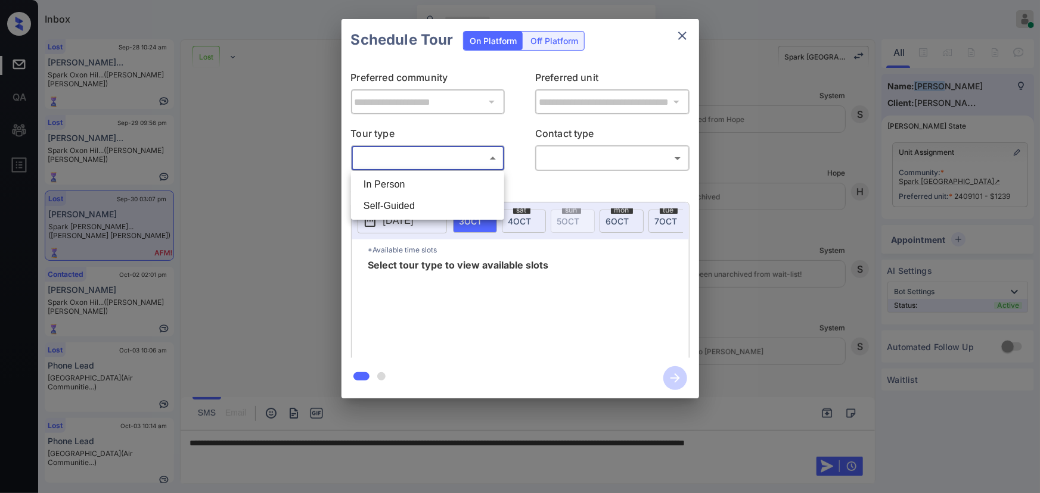
click at [423, 163] on body "Inbox [PERSON_NAME] Online Set yourself offline Set yourself on break Profile S…" at bounding box center [520, 246] width 1040 height 493
drag, startPoint x: 416, startPoint y: 180, endPoint x: 427, endPoint y: 179, distance: 10.8
click at [419, 180] on li "In Person" at bounding box center [427, 184] width 147 height 21
type input "********"
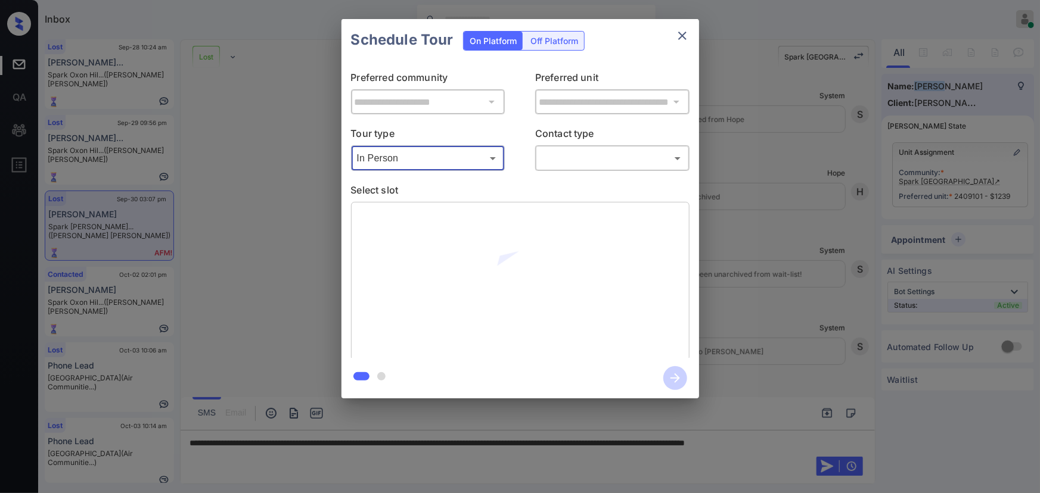
click at [562, 151] on body "Inbox [PERSON_NAME] Online Set yourself offline Set yourself on break Profile S…" at bounding box center [520, 246] width 1040 height 493
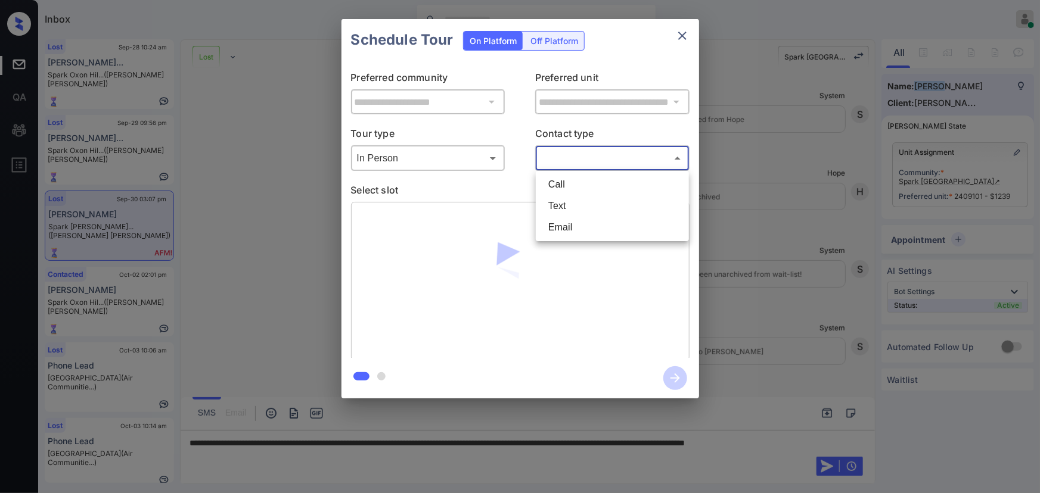
click at [551, 203] on li "Text" at bounding box center [612, 205] width 147 height 21
type input "****"
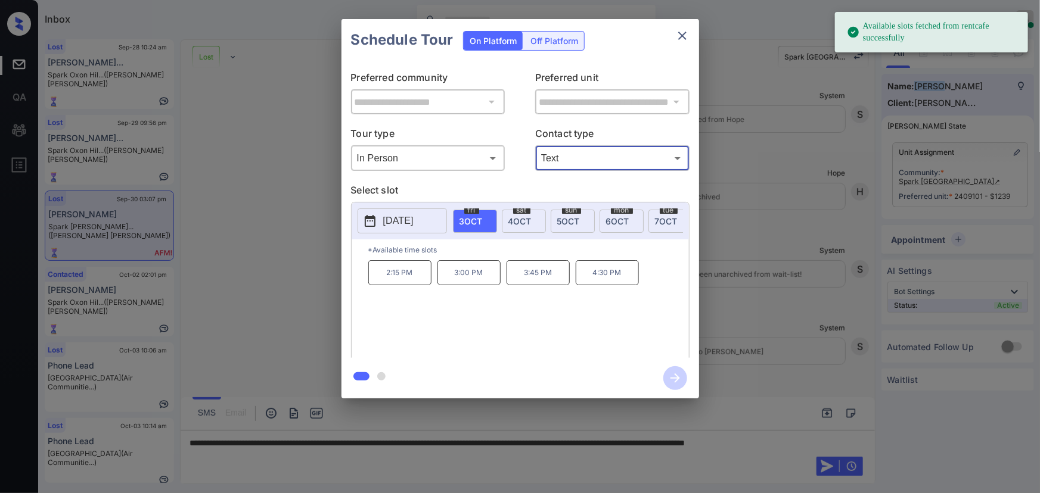
click at [682, 34] on icon "close" at bounding box center [682, 36] width 14 height 14
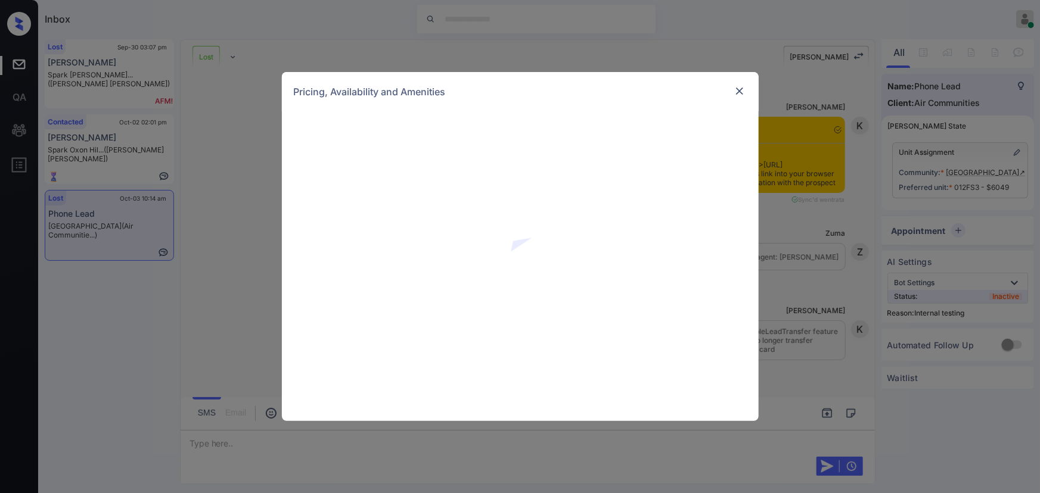
scroll to position [4129, 0]
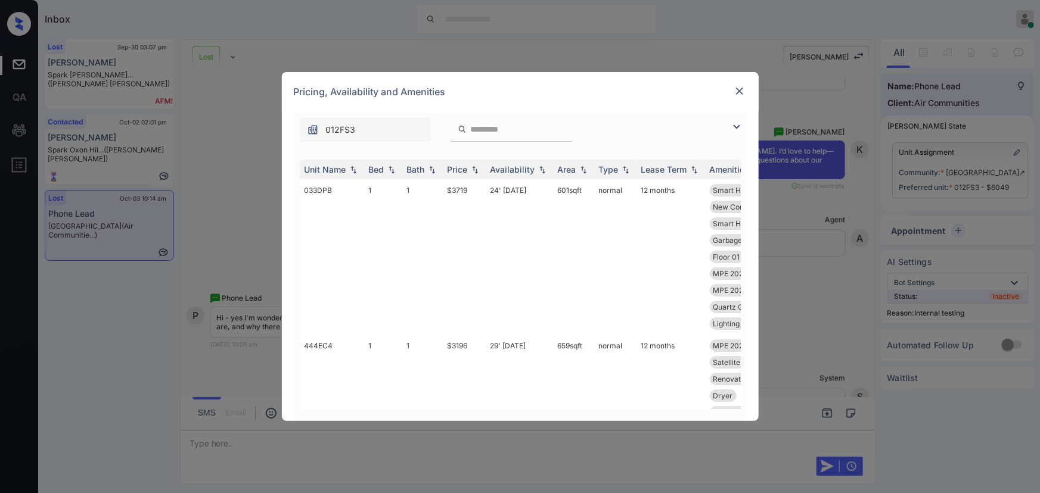
click at [368, 129] on div "012FS3" at bounding box center [365, 129] width 131 height 24
click at [368, 122] on div "012FS3" at bounding box center [365, 129] width 131 height 24
click at [465, 170] on div "Price" at bounding box center [457, 169] width 20 height 10
click at [465, 169] on div "Price" at bounding box center [457, 169] width 20 height 10
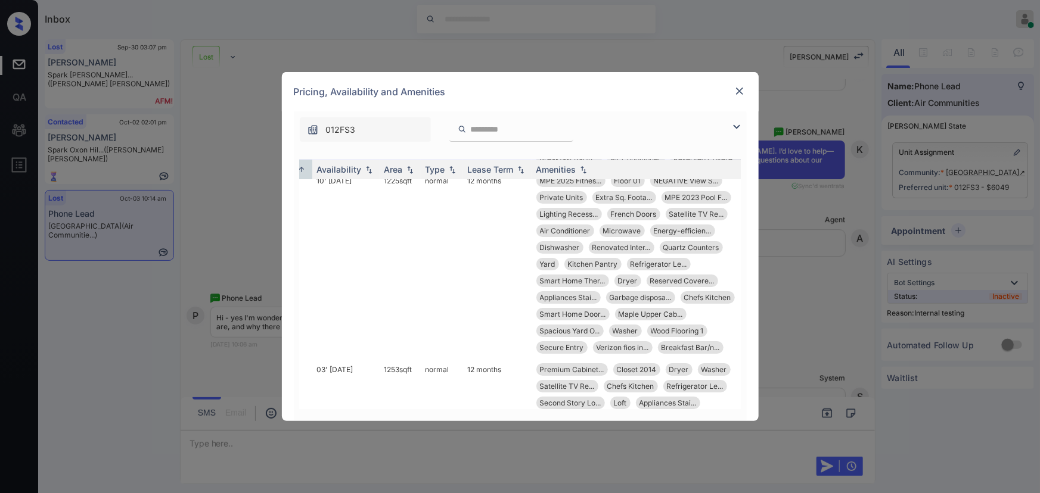
scroll to position [4369, 189]
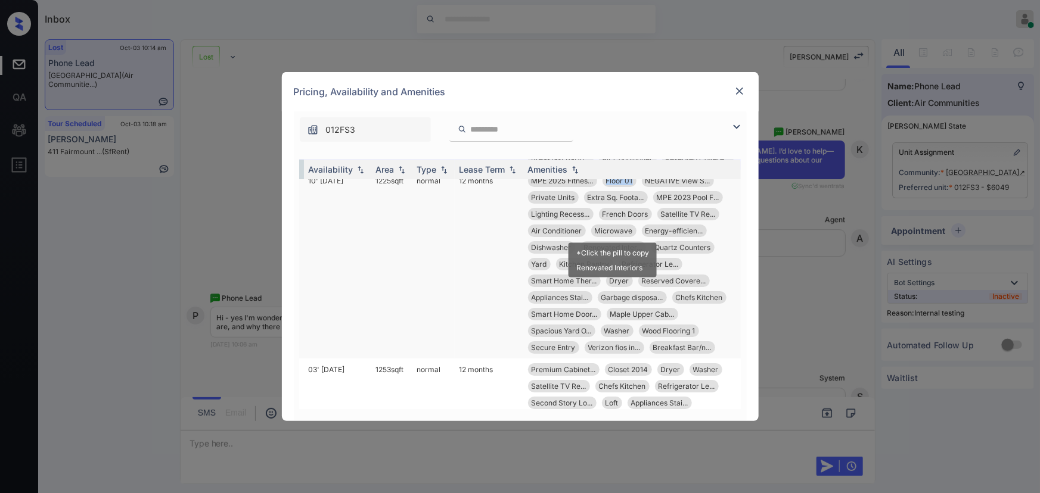
copy span "Floor 01"
drag, startPoint x: 626, startPoint y: 227, endPoint x: 596, endPoint y: 229, distance: 29.8
click at [602, 187] on div "Floor 01" at bounding box center [619, 181] width 34 height 13
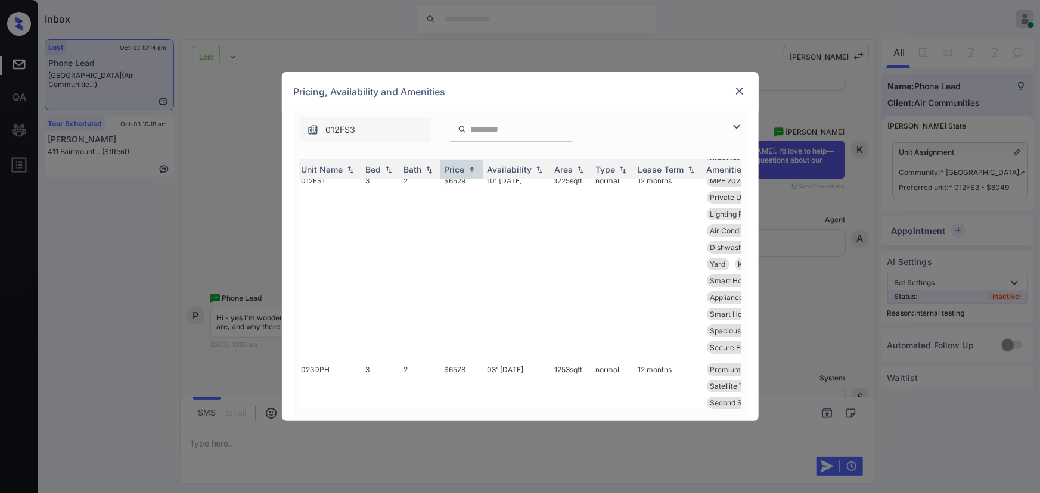
scroll to position [4369, 0]
click at [739, 91] on img at bounding box center [739, 91] width 12 height 12
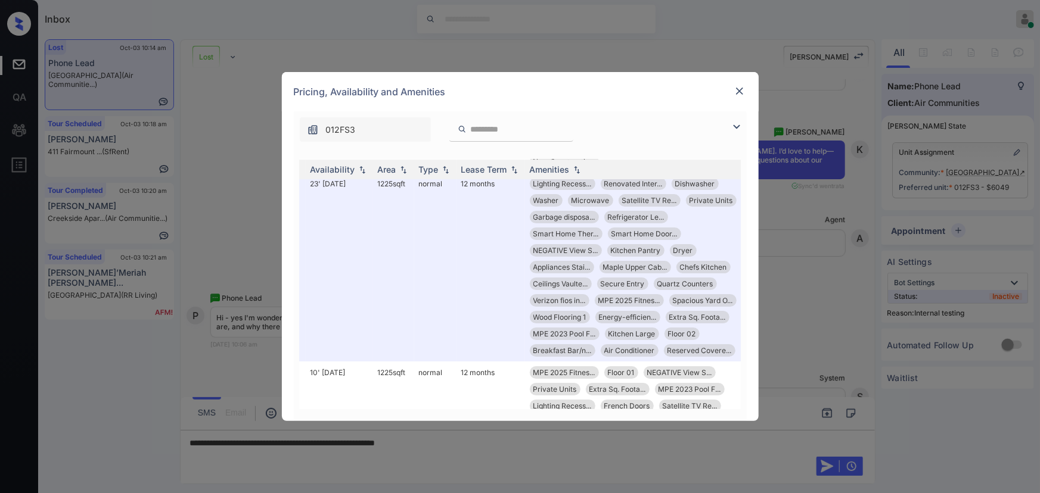
scroll to position [4349, 189]
click at [739, 86] on img at bounding box center [739, 91] width 12 height 12
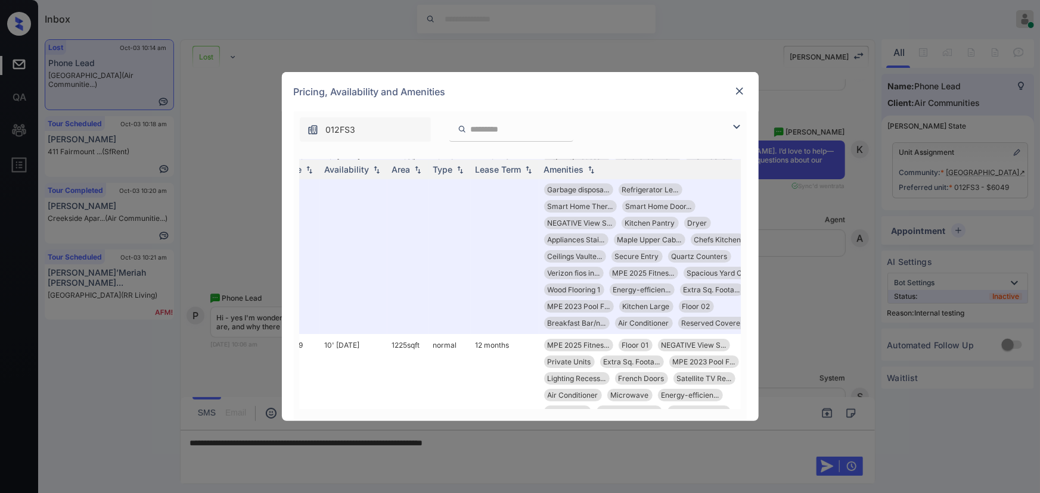
scroll to position [4377, 167]
click at [740, 86] on img at bounding box center [739, 91] width 12 height 12
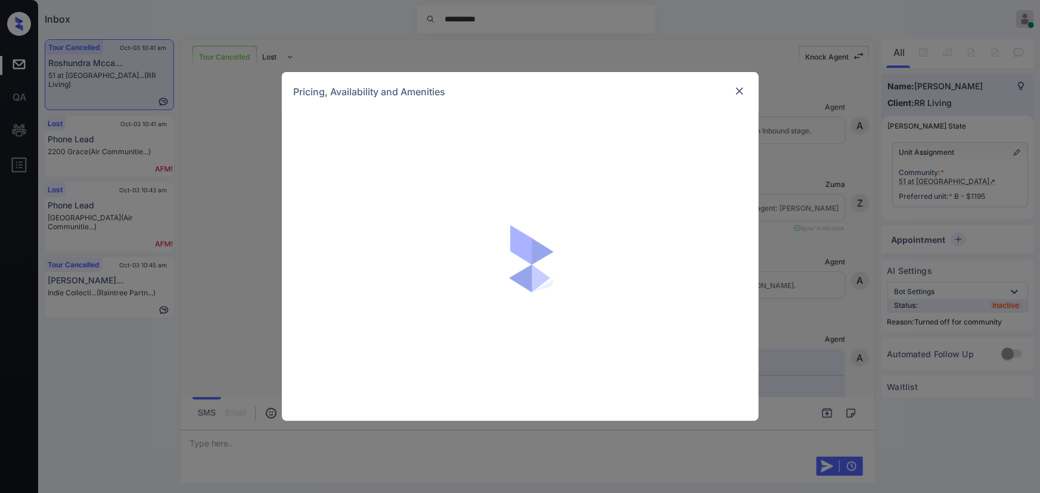
scroll to position [7382, 0]
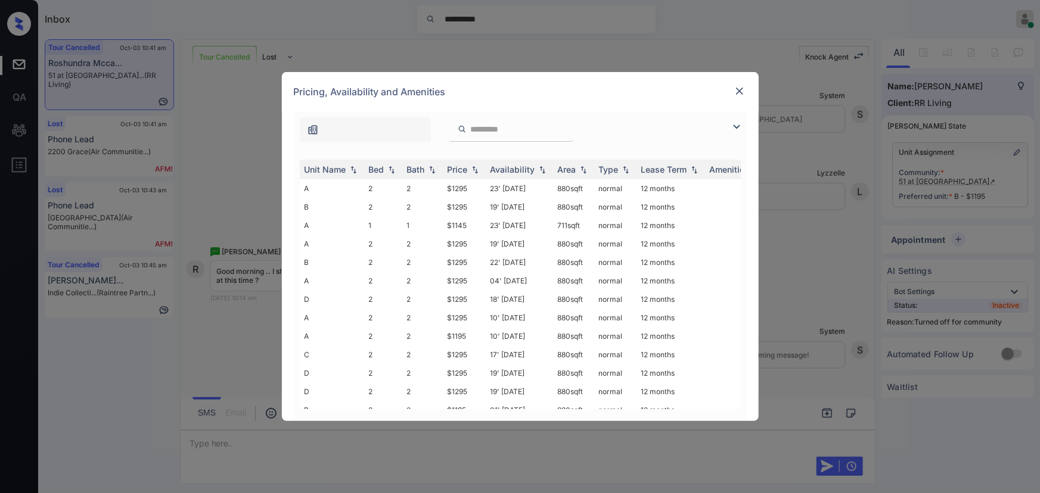
click at [738, 124] on img at bounding box center [736, 127] width 14 height 14
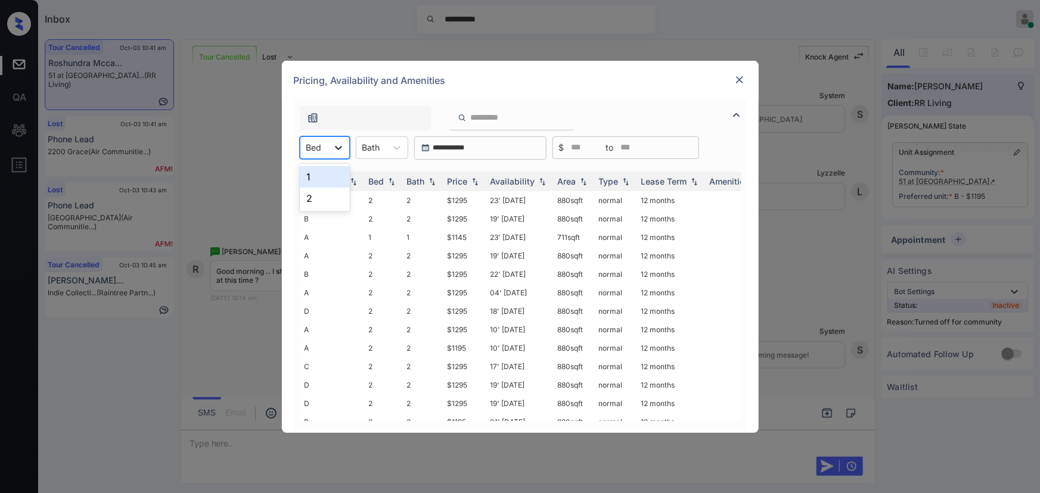
click at [331, 147] on div at bounding box center [338, 147] width 21 height 21
click at [314, 197] on div "2" at bounding box center [325, 198] width 50 height 21
click at [403, 148] on icon at bounding box center [404, 148] width 7 height 4
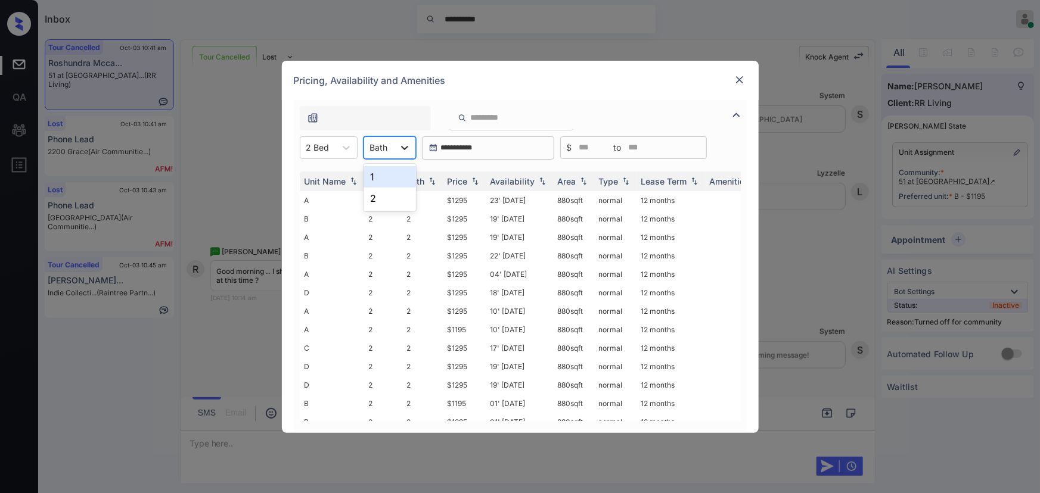
click at [392, 176] on div "1" at bounding box center [389, 176] width 52 height 21
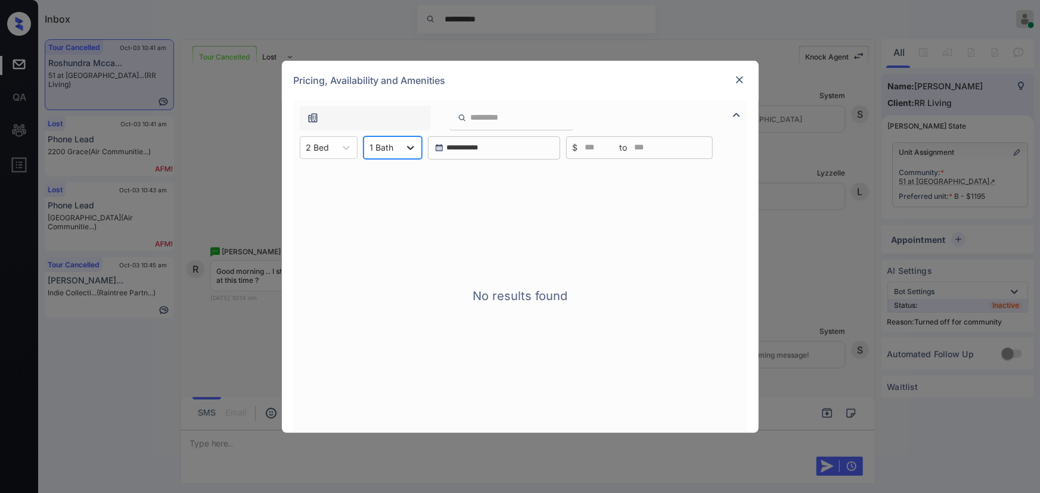
click at [406, 145] on icon at bounding box center [411, 148] width 12 height 12
click at [380, 199] on div "2" at bounding box center [392, 198] width 58 height 21
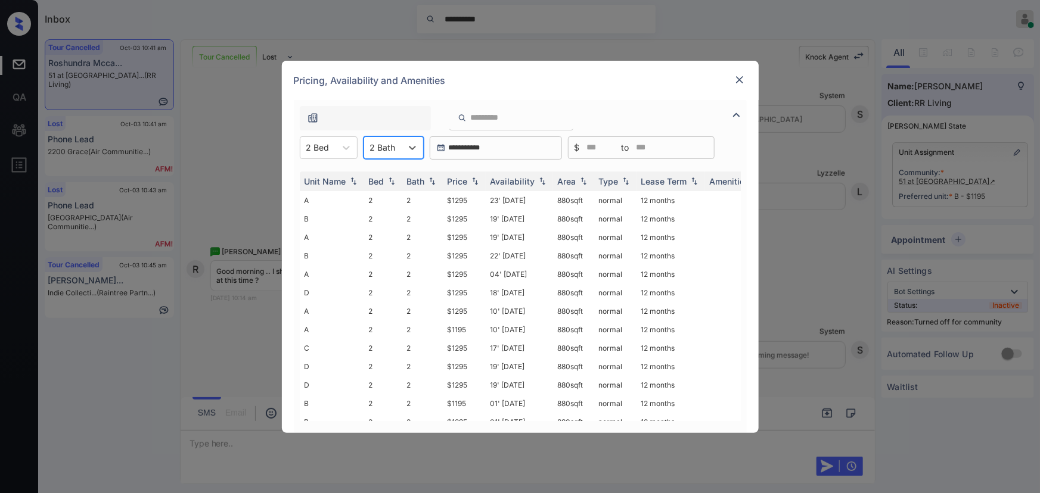
click at [739, 77] on img at bounding box center [739, 80] width 12 height 12
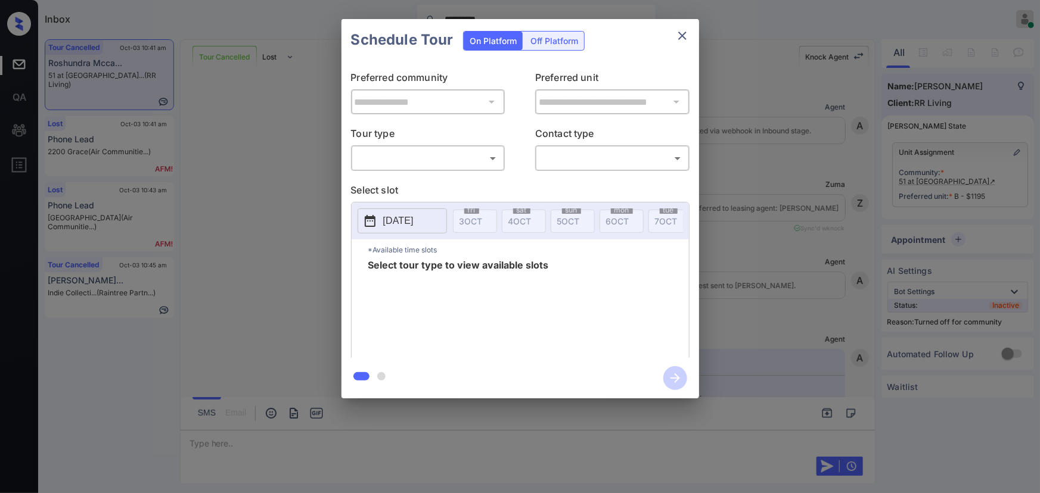
click at [458, 156] on body "**********" at bounding box center [520, 246] width 1040 height 493
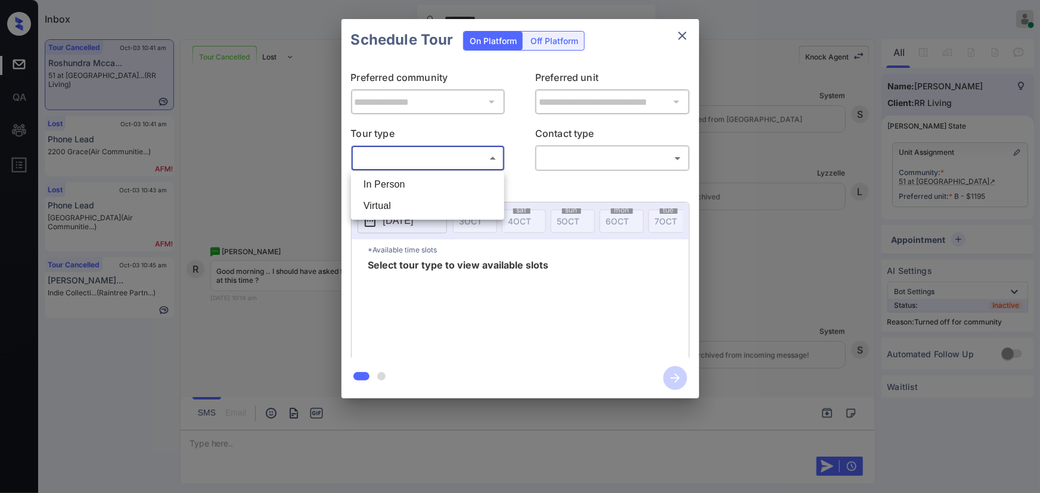
drag, startPoint x: 826, startPoint y: 206, endPoint x: 850, endPoint y: 183, distance: 32.9
click at [826, 204] on div at bounding box center [520, 246] width 1040 height 493
click at [678, 33] on icon "close" at bounding box center [682, 36] width 14 height 14
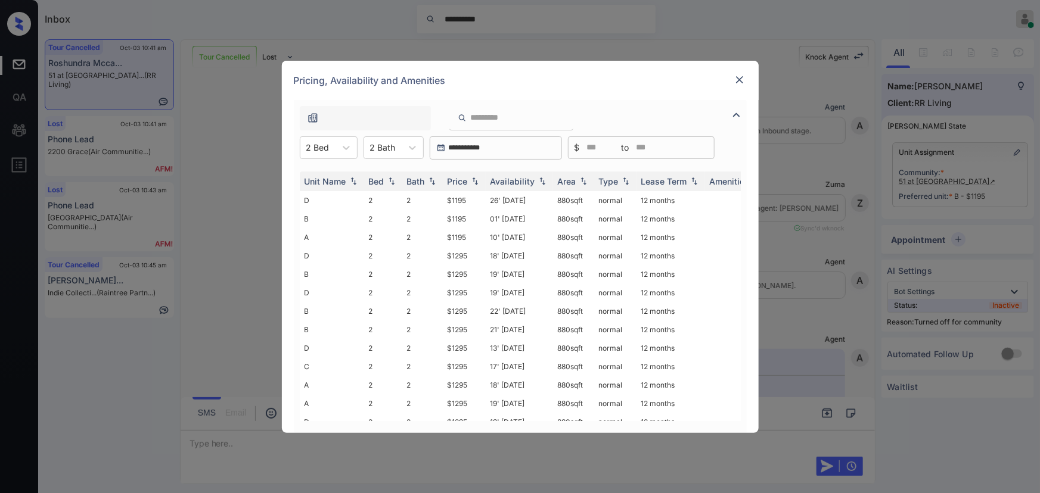
scroll to position [7382, 0]
click at [475, 179] on img at bounding box center [475, 181] width 12 height 8
click at [475, 179] on img at bounding box center [475, 181] width 12 height 9
click at [349, 141] on div at bounding box center [345, 147] width 21 height 21
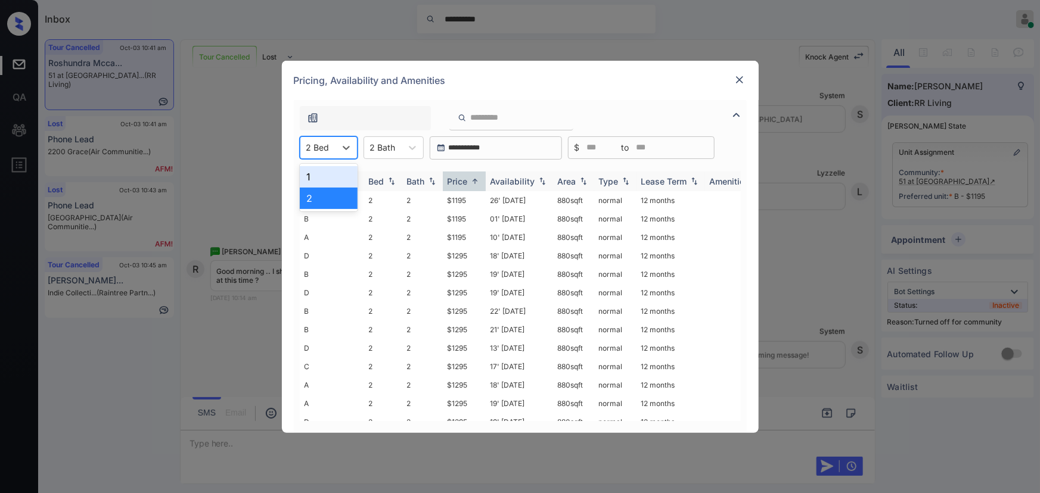
click at [323, 194] on div "2" at bounding box center [329, 198] width 58 height 21
click at [472, 182] on img at bounding box center [475, 181] width 12 height 9
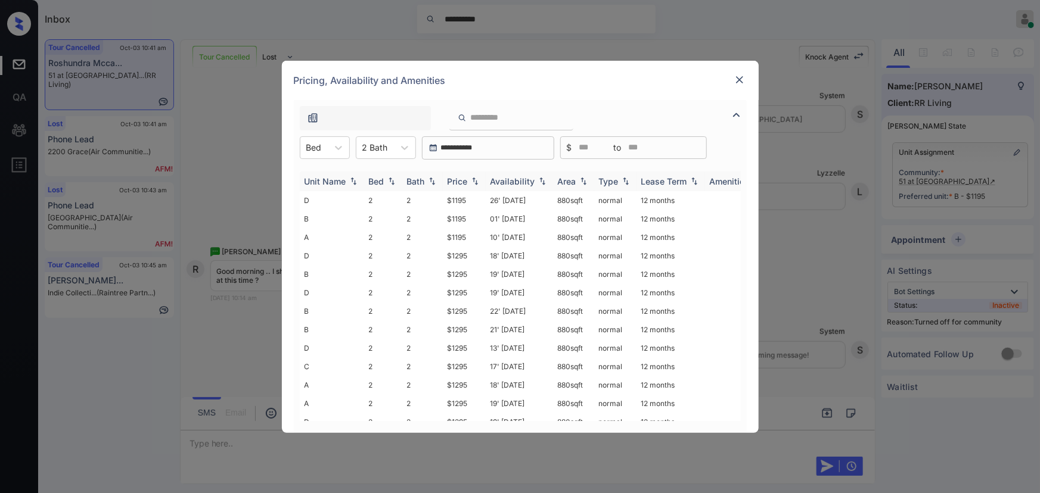
click at [472, 182] on img at bounding box center [475, 181] width 12 height 8
click at [471, 182] on img at bounding box center [475, 181] width 12 height 9
click at [471, 182] on img at bounding box center [475, 181] width 12 height 8
click at [477, 176] on div "Price" at bounding box center [463, 181] width 33 height 10
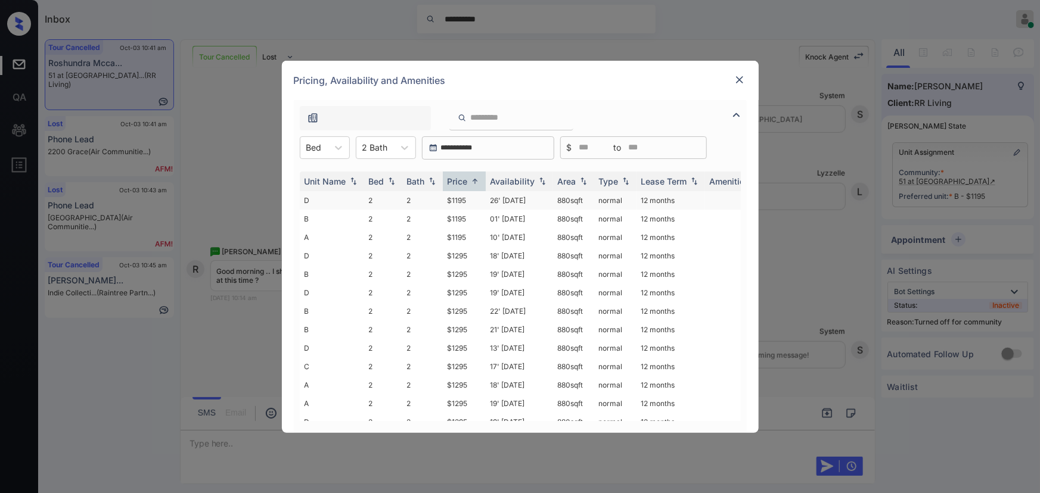
click at [462, 198] on td "$1195" at bounding box center [464, 200] width 43 height 18
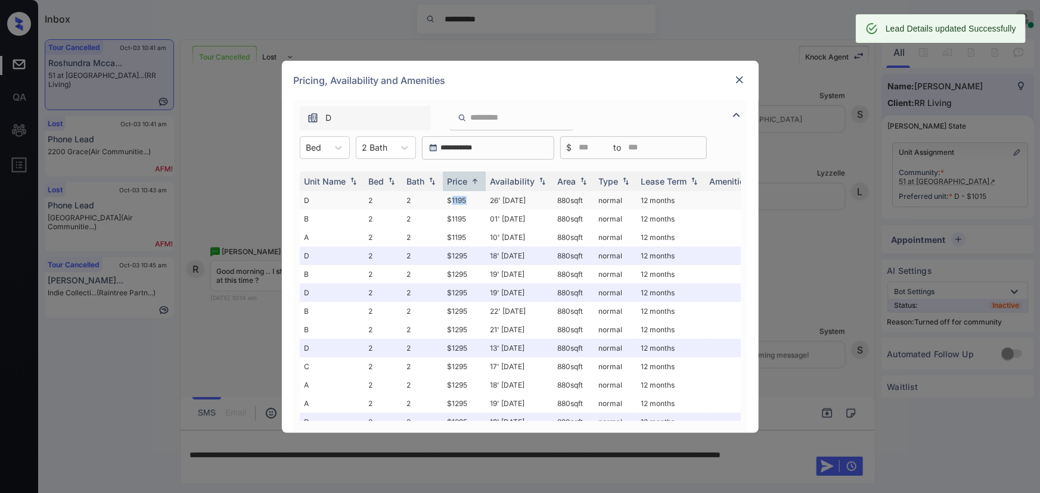
copy td "880 sqft"
drag, startPoint x: 587, startPoint y: 199, endPoint x: 555, endPoint y: 197, distance: 32.8
click at [553, 197] on td "880 sqft" at bounding box center [573, 200] width 41 height 18
click at [739, 77] on img at bounding box center [739, 80] width 12 height 12
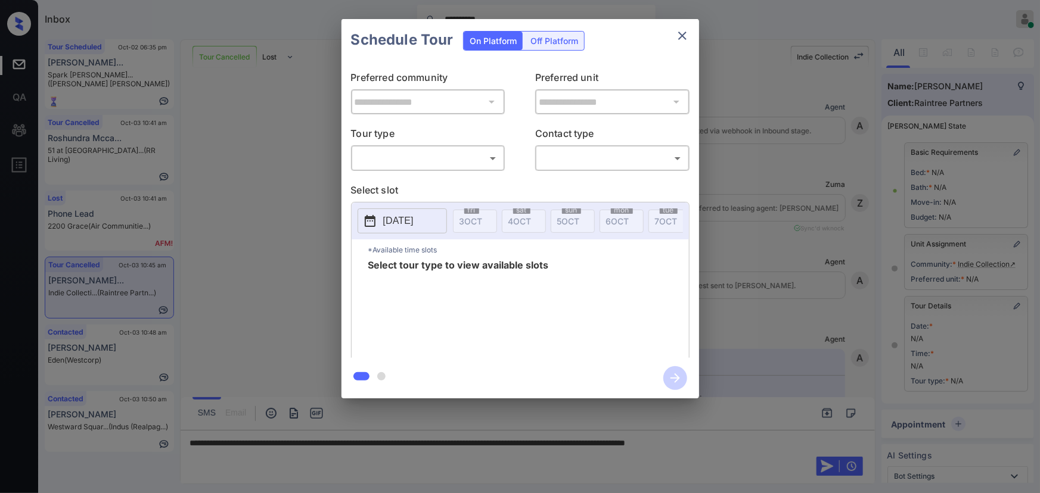
scroll to position [5095, 0]
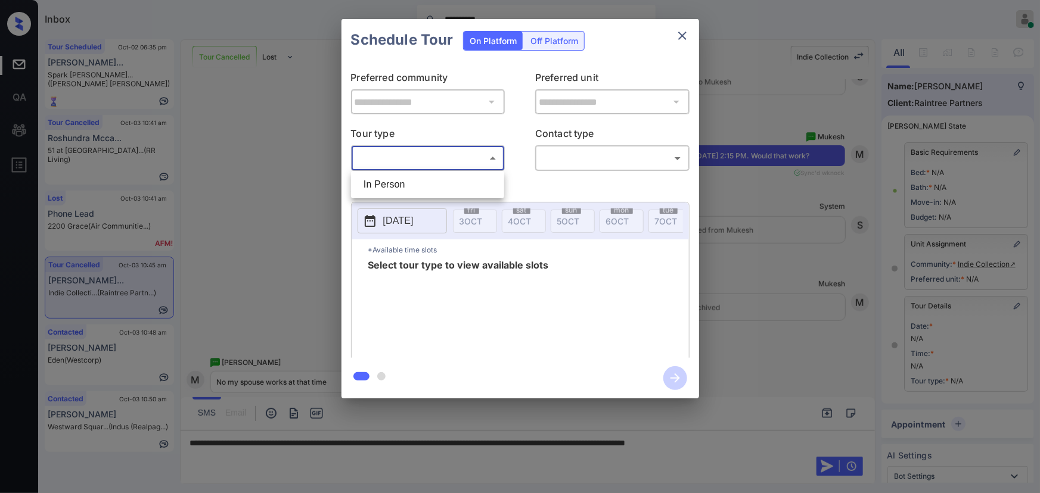
click at [456, 156] on body "**********" at bounding box center [520, 246] width 1040 height 493
drag, startPoint x: 409, startPoint y: 183, endPoint x: 578, endPoint y: 185, distance: 169.2
click at [413, 183] on li "In Person" at bounding box center [427, 184] width 147 height 21
type input "********"
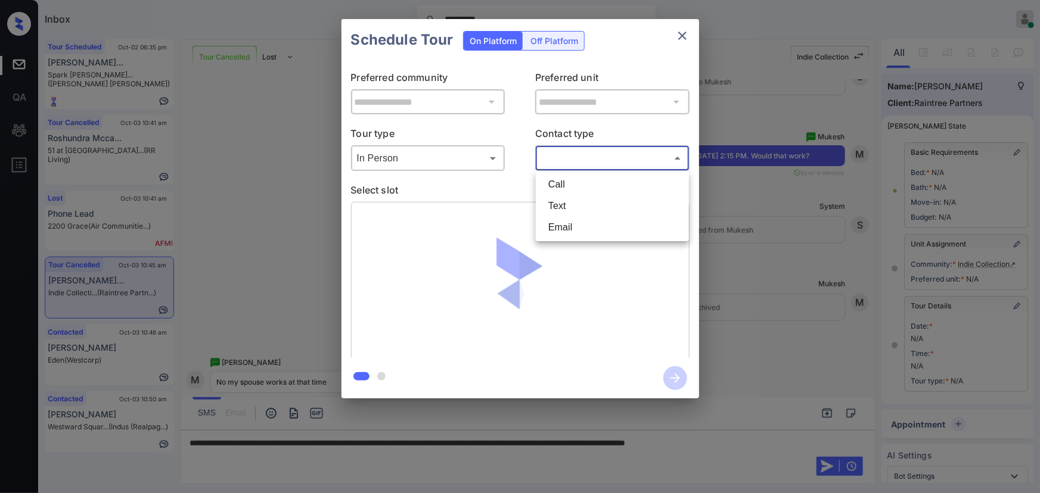
click at [608, 159] on body "**********" at bounding box center [520, 246] width 1040 height 493
click at [586, 202] on li "Text" at bounding box center [612, 205] width 147 height 21
type input "****"
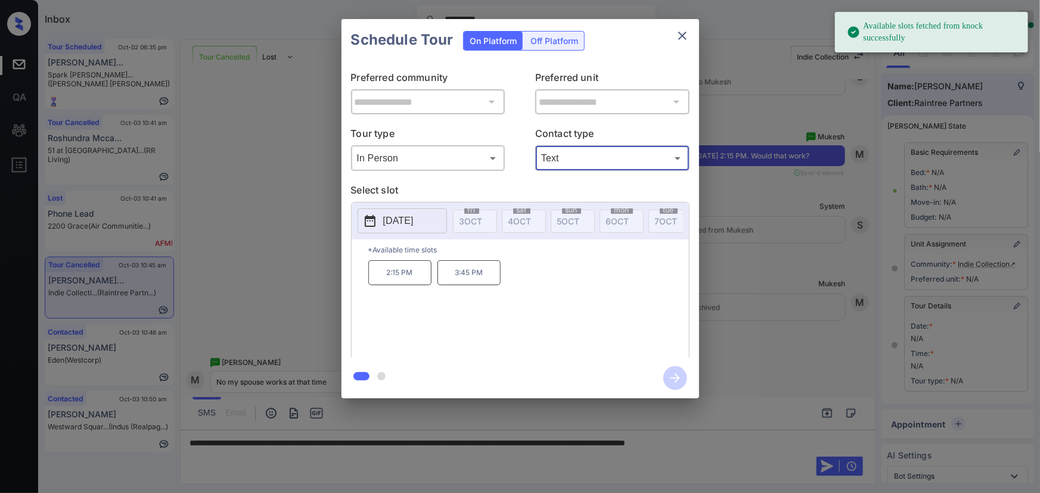
click at [411, 223] on p "2025-10-08" at bounding box center [398, 221] width 30 height 14
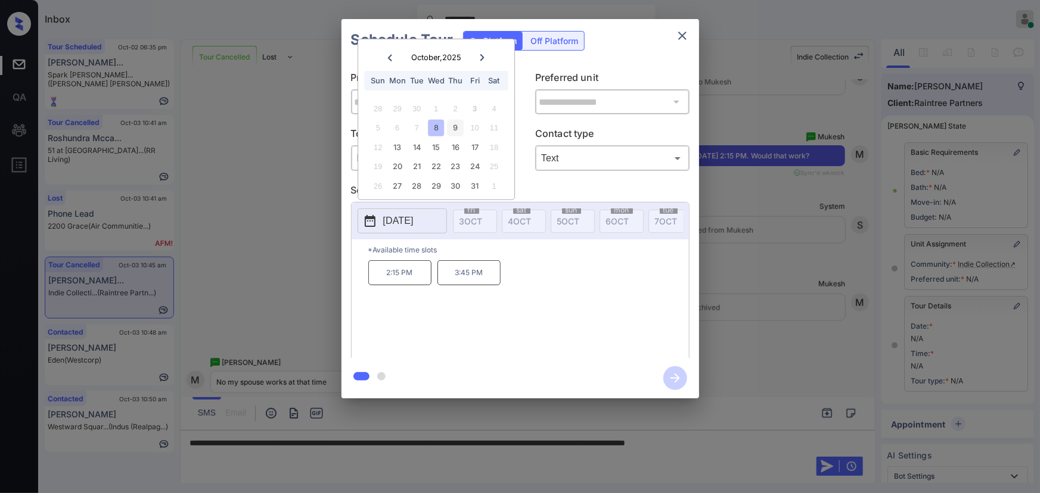
click at [454, 125] on div "9" at bounding box center [455, 128] width 16 height 16
click at [400, 143] on div "13" at bounding box center [397, 147] width 16 height 16
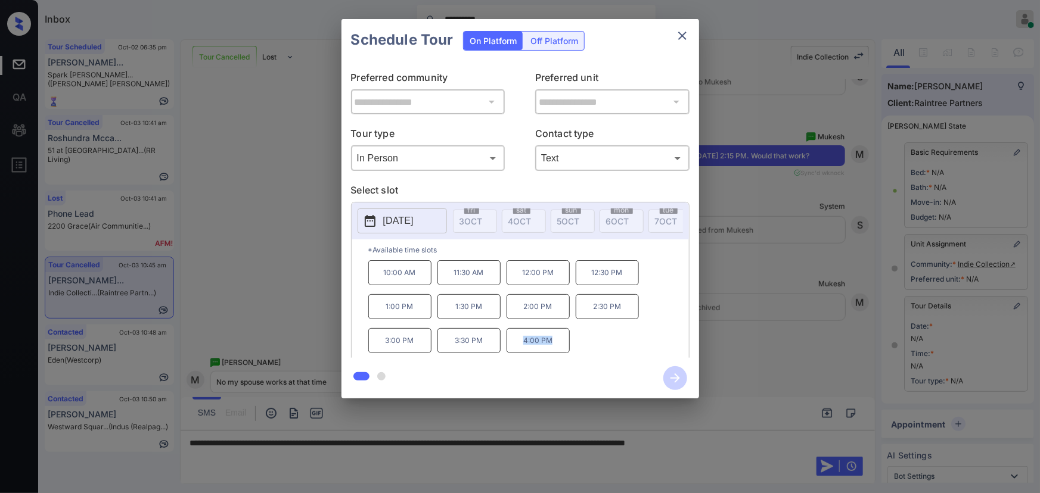
copy p "4:00 PM"
drag, startPoint x: 551, startPoint y: 344, endPoint x: 524, endPoint y: 346, distance: 27.5
click at [524, 346] on p "4:00 PM" at bounding box center [537, 340] width 63 height 25
click at [772, 444] on div at bounding box center [520, 246] width 1040 height 493
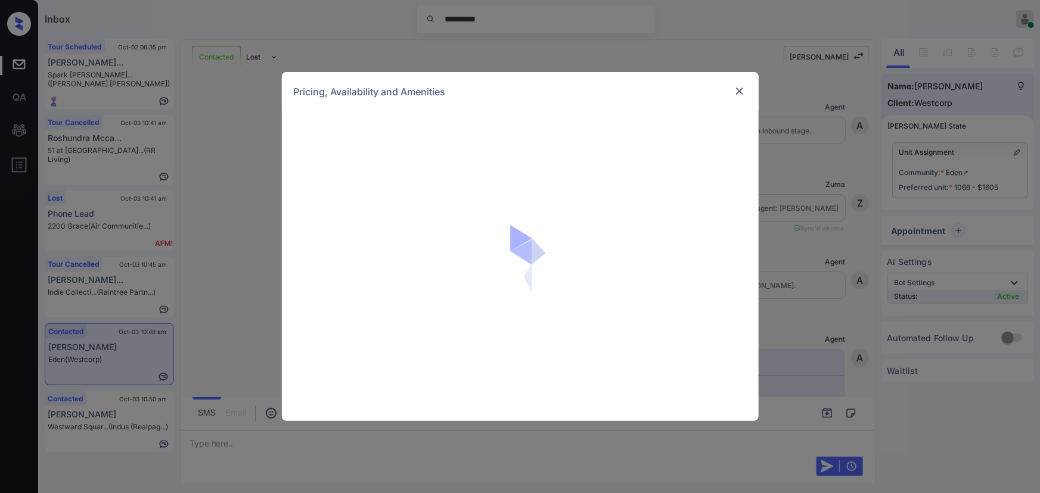
scroll to position [1459, 0]
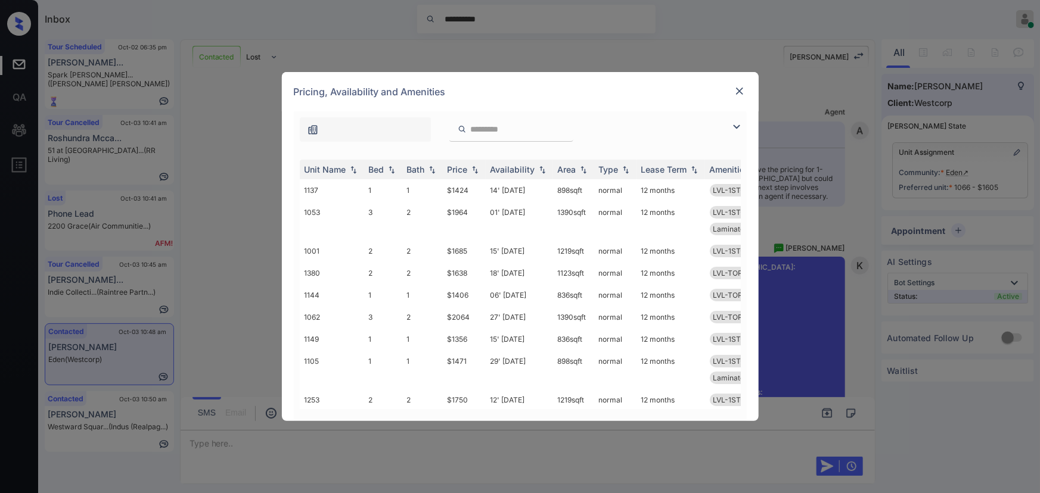
click at [736, 122] on img at bounding box center [736, 127] width 14 height 14
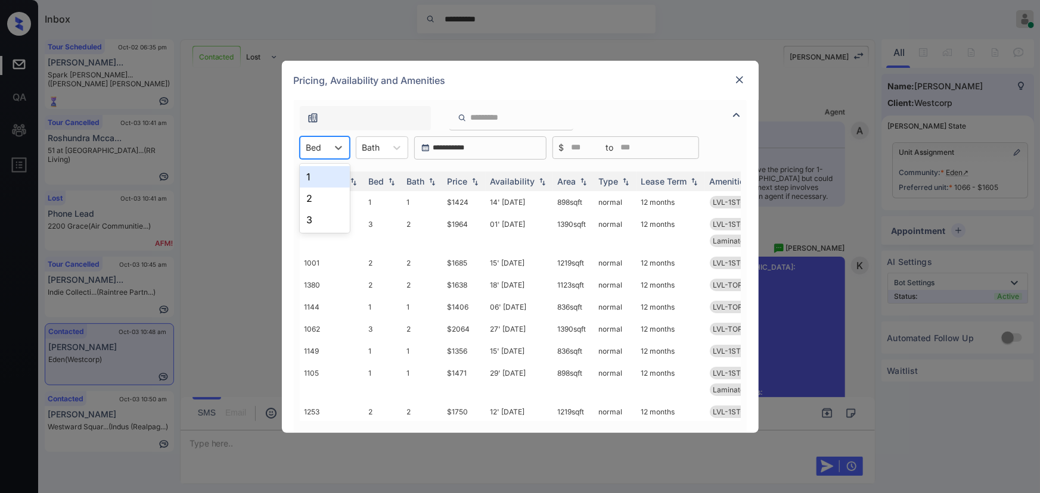
drag, startPoint x: 328, startPoint y: 141, endPoint x: 324, endPoint y: 152, distance: 11.9
click at [328, 141] on div at bounding box center [338, 147] width 21 height 21
click at [314, 175] on div "1" at bounding box center [325, 176] width 50 height 21
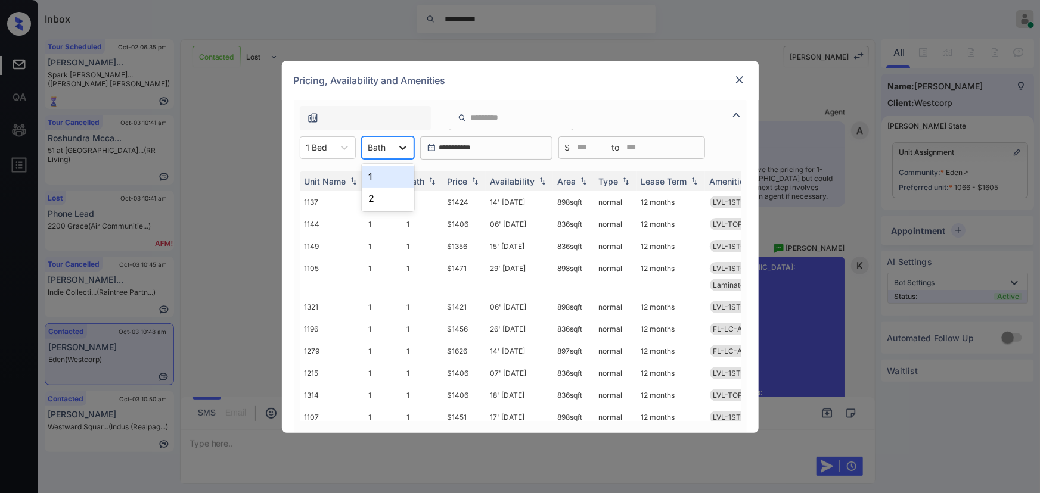
click at [400, 144] on icon at bounding box center [403, 148] width 12 height 12
drag, startPoint x: 369, startPoint y: 175, endPoint x: 381, endPoint y: 175, distance: 11.3
click at [372, 175] on div "1" at bounding box center [388, 176] width 52 height 21
click at [471, 180] on img at bounding box center [475, 181] width 12 height 8
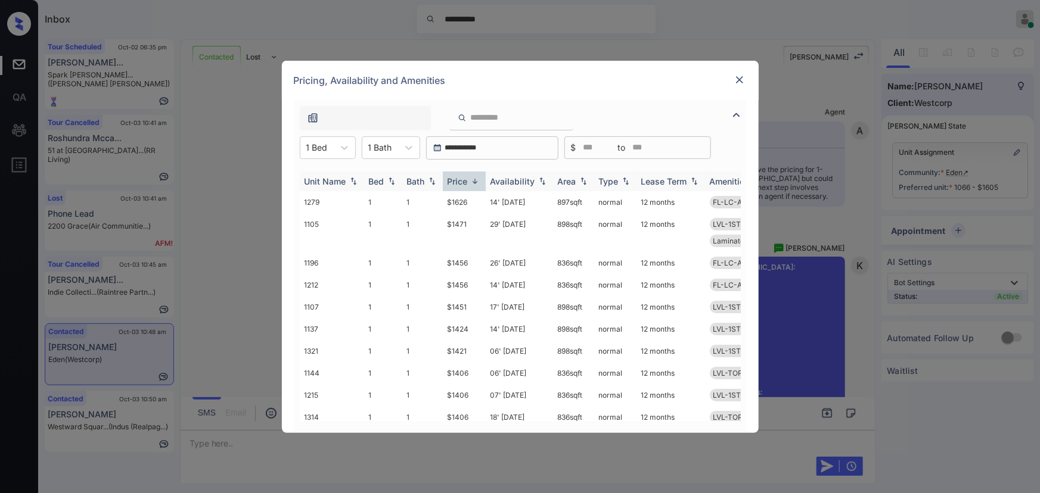
click at [471, 180] on img at bounding box center [475, 181] width 12 height 9
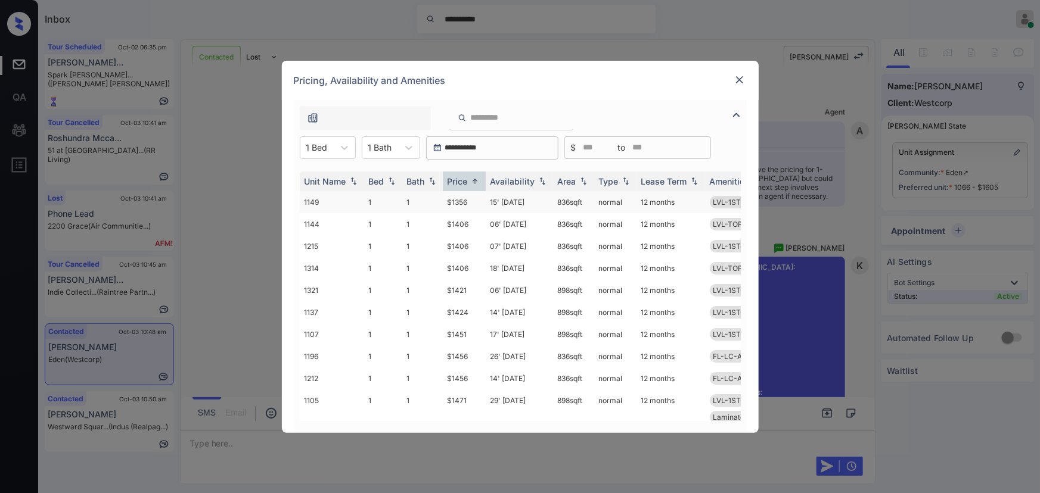
click at [463, 206] on td "$1356" at bounding box center [464, 202] width 43 height 22
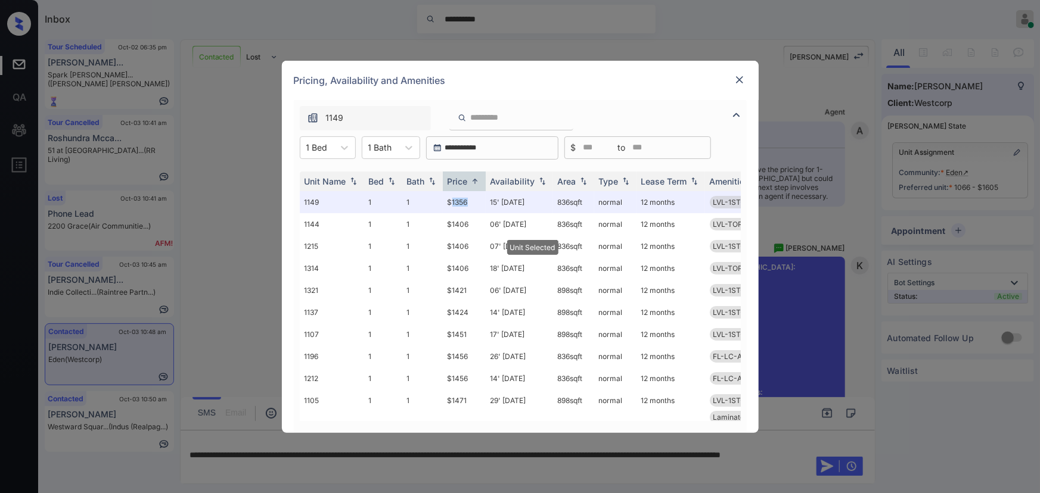
click at [739, 76] on img at bounding box center [739, 80] width 12 height 12
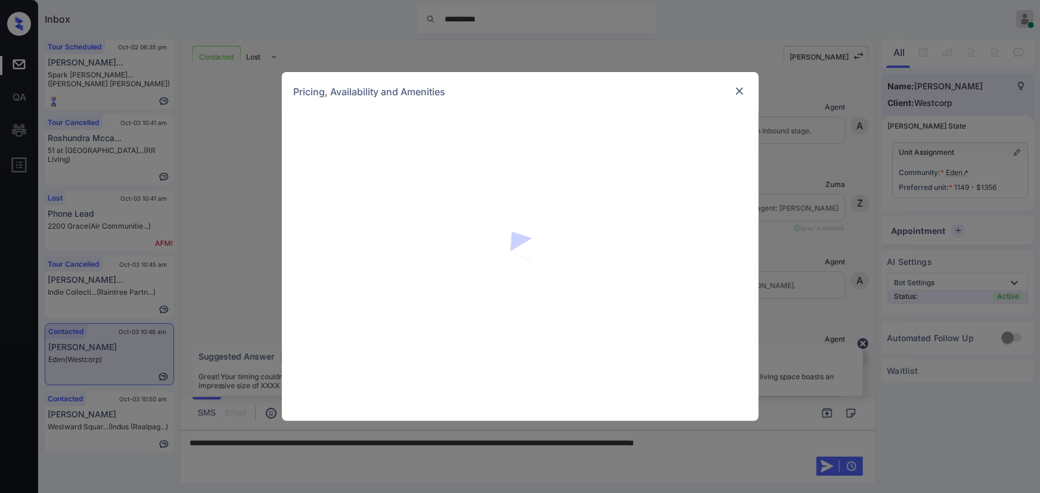
scroll to position [1211, 0]
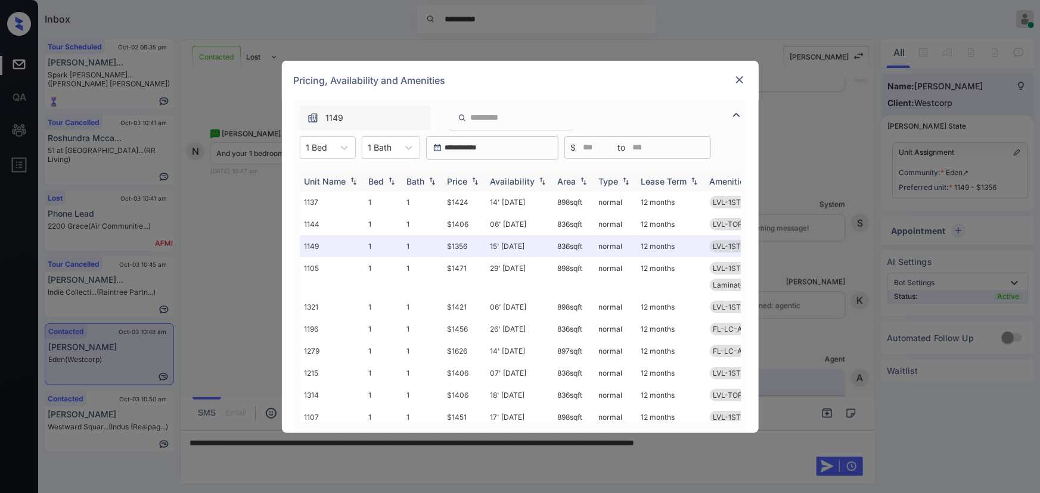
click at [478, 183] on img at bounding box center [475, 181] width 12 height 8
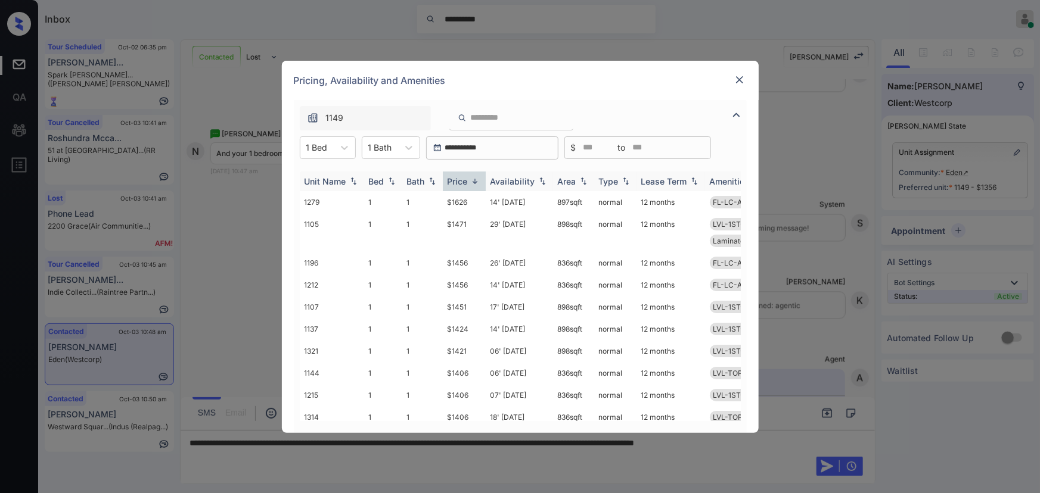
click at [477, 182] on img at bounding box center [475, 181] width 12 height 9
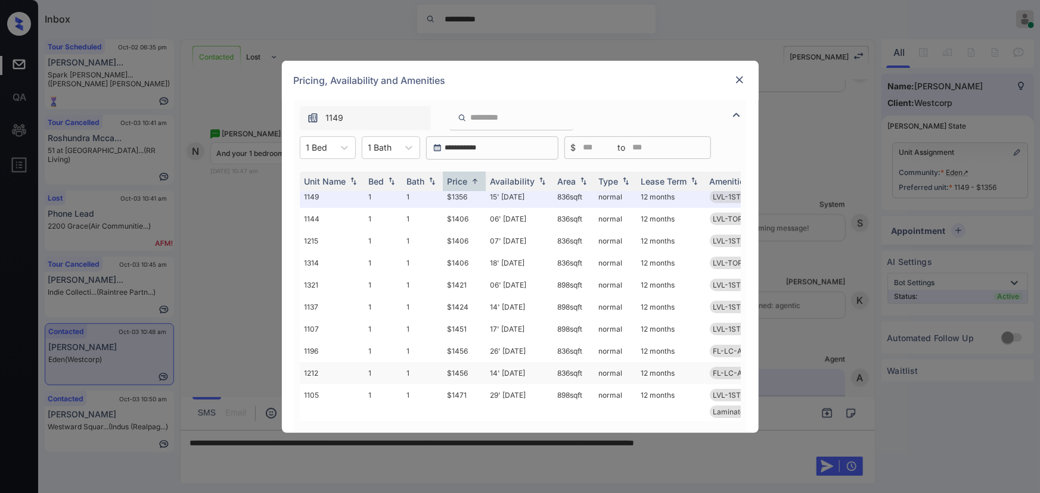
scroll to position [0, 0]
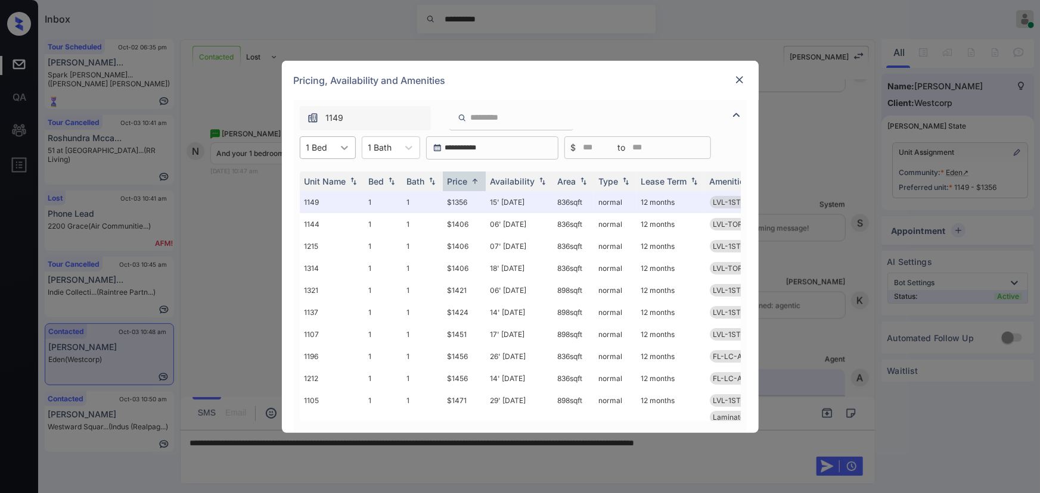
click at [344, 147] on icon at bounding box center [344, 148] width 12 height 12
click at [332, 173] on div "1" at bounding box center [328, 176] width 56 height 21
click at [739, 79] on img at bounding box center [739, 80] width 12 height 12
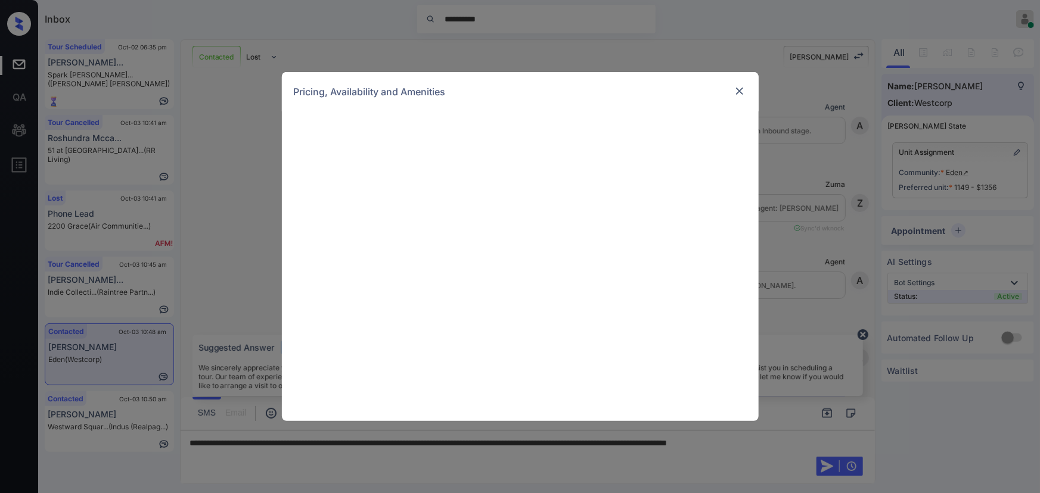
scroll to position [1573, 0]
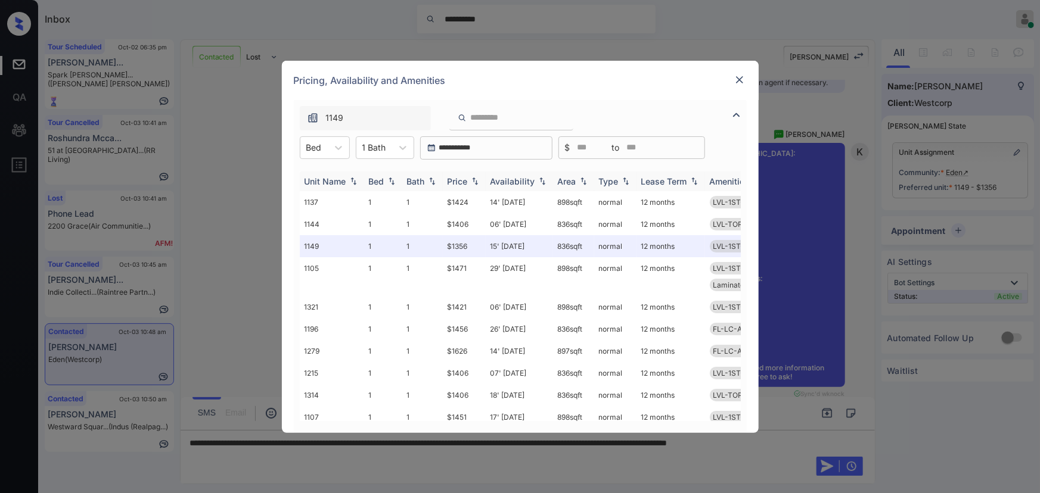
click at [477, 184] on img at bounding box center [475, 181] width 12 height 8
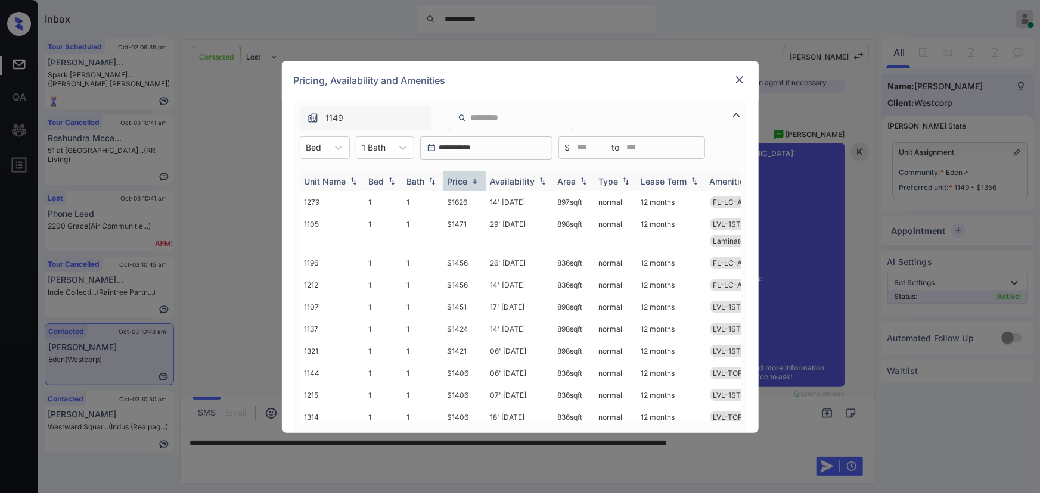
click at [477, 183] on img at bounding box center [475, 181] width 12 height 9
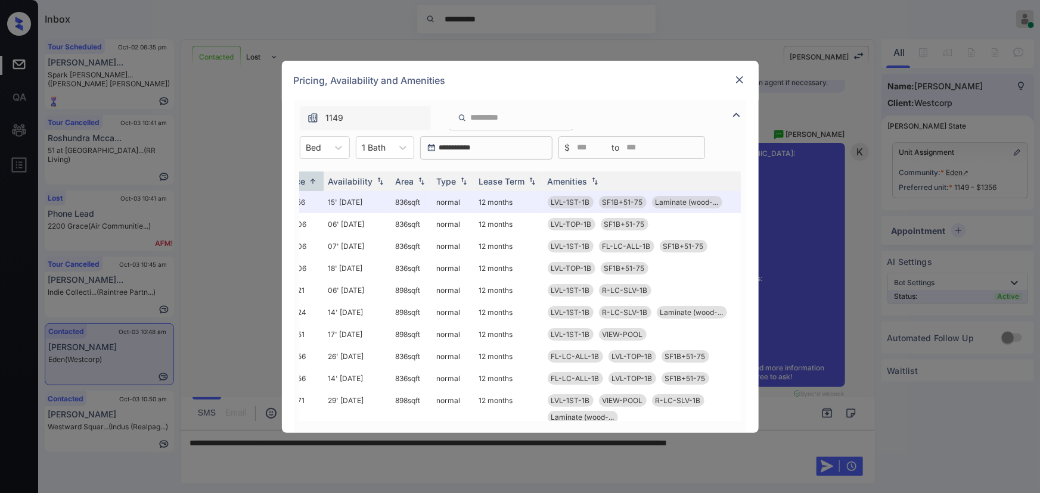
scroll to position [0, 163]
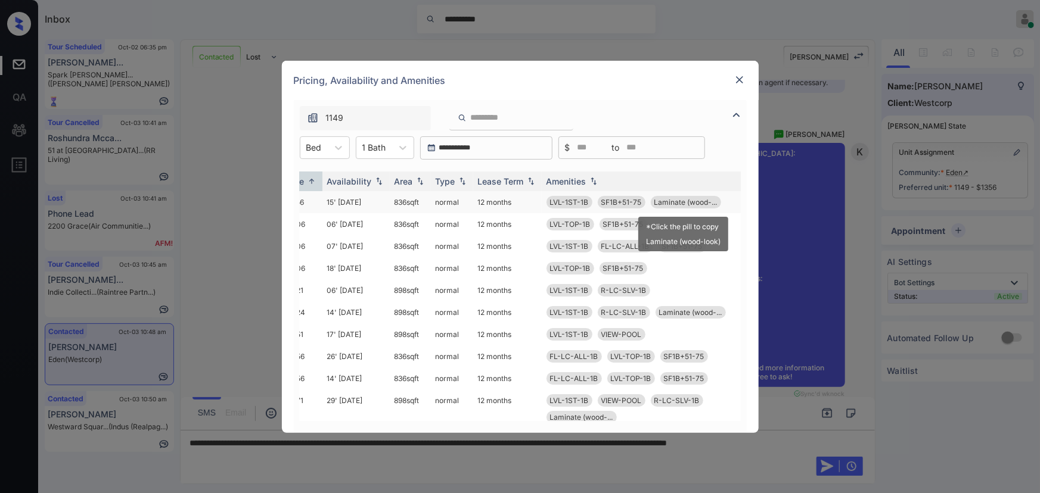
click at [665, 203] on span "Laminate (wood-..." at bounding box center [685, 202] width 63 height 9
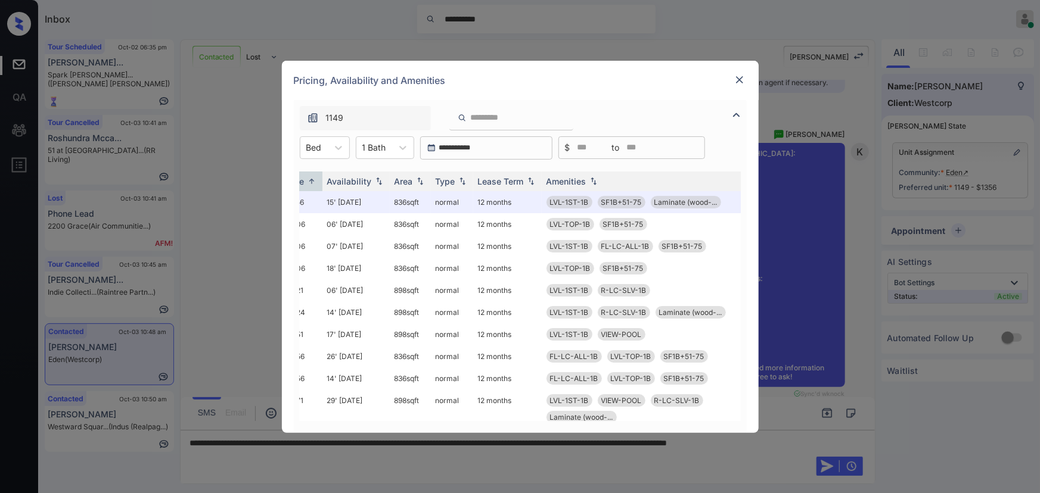
click at [738, 79] on img at bounding box center [739, 80] width 12 height 12
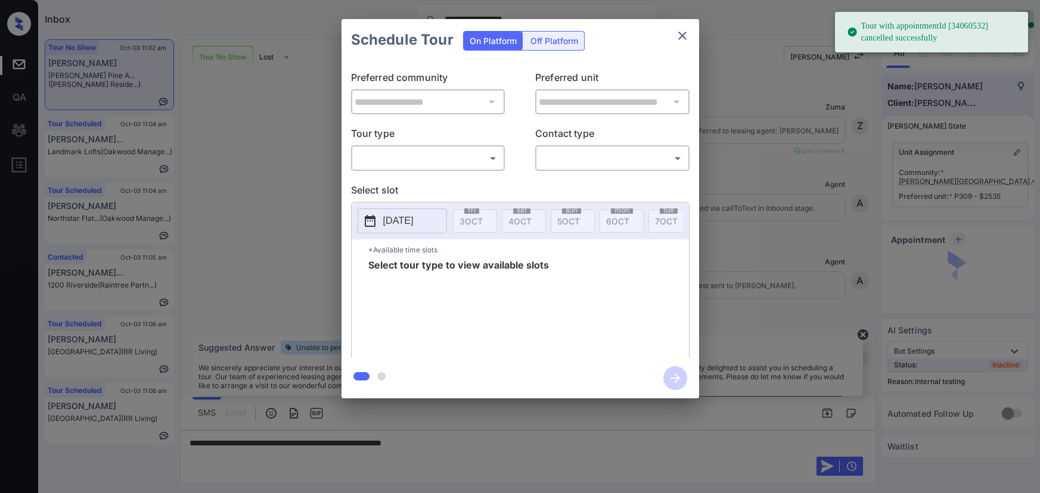
click at [441, 160] on body "**********" at bounding box center [520, 246] width 1040 height 493
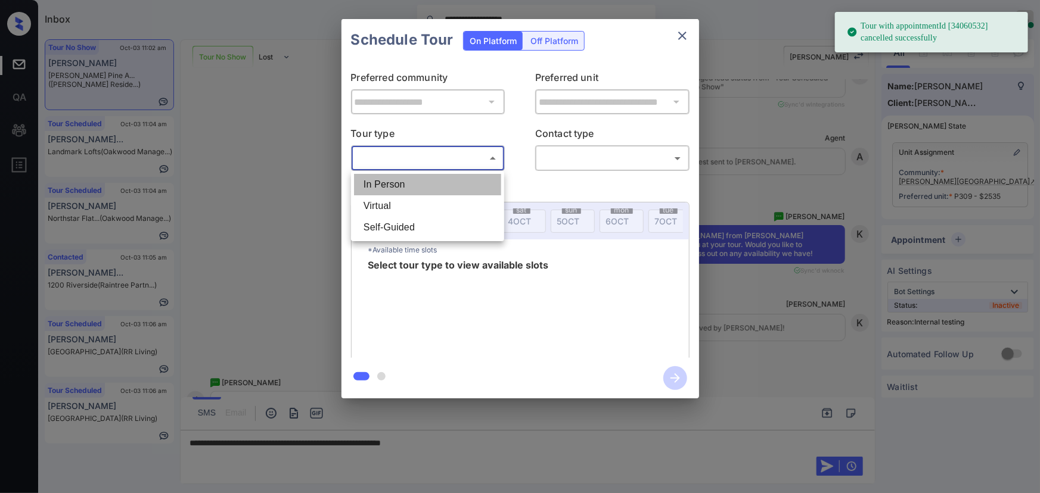
click at [409, 181] on li "In Person" at bounding box center [427, 184] width 147 height 21
type input "********"
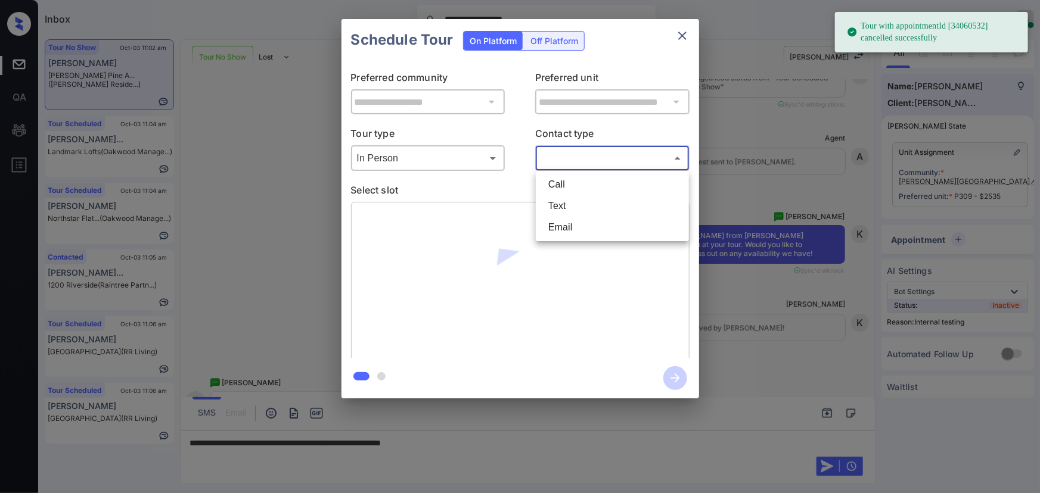
click at [620, 160] on body "**********" at bounding box center [520, 246] width 1040 height 493
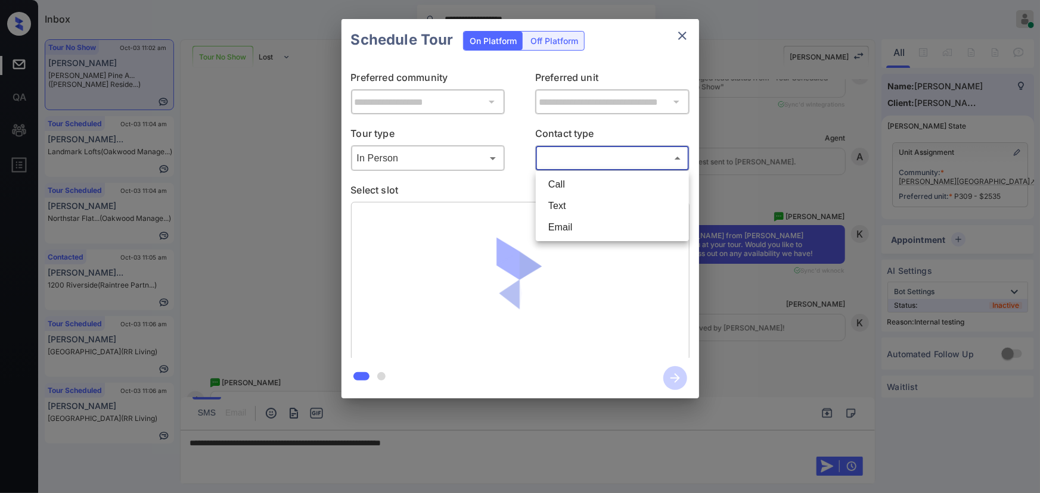
click at [576, 209] on li "Text" at bounding box center [612, 205] width 147 height 21
type input "****"
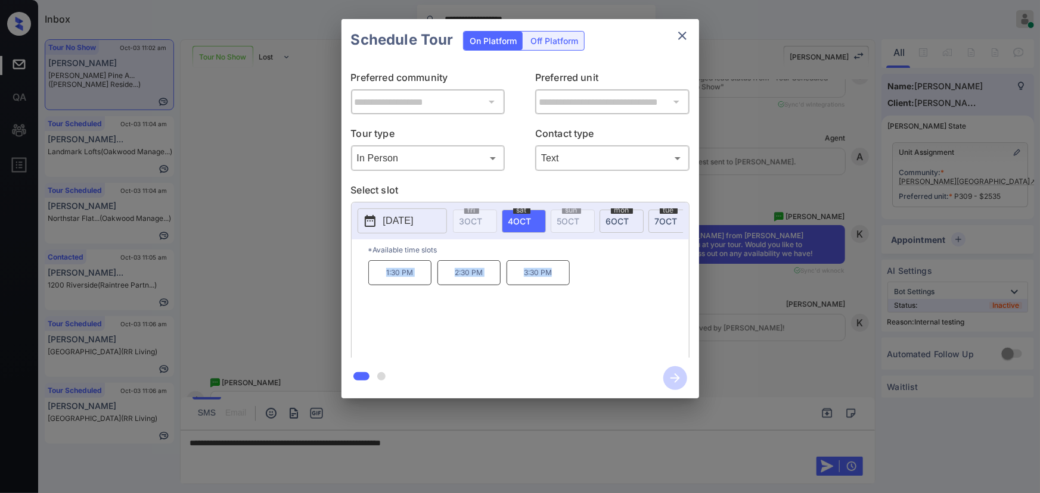
drag, startPoint x: 556, startPoint y: 279, endPoint x: 380, endPoint y: 276, distance: 177.0
click at [380, 276] on div "1:30 PM 2:30 PM 3:30 PM" at bounding box center [528, 307] width 321 height 95
copy div "1:30 PM 2:30 PM 3:30 PM"
click at [456, 444] on div at bounding box center [520, 246] width 1040 height 493
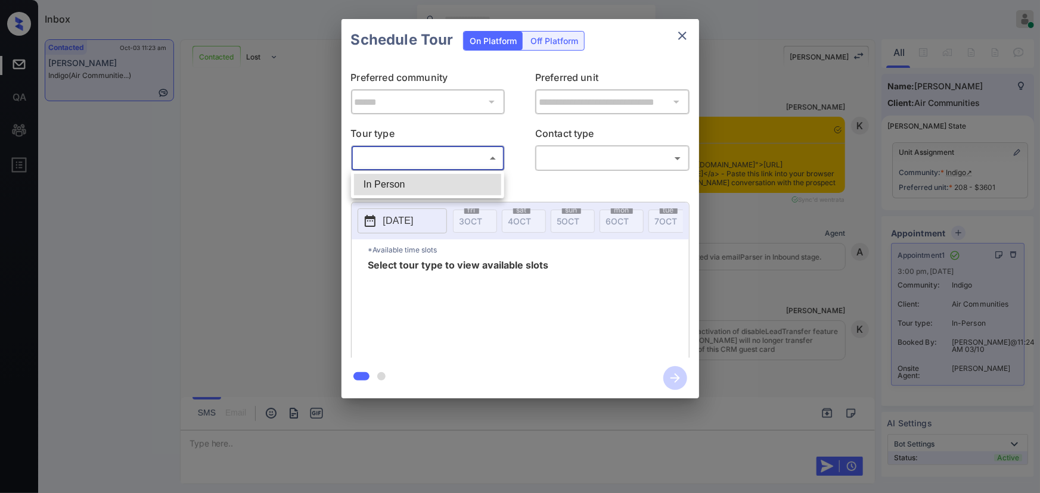
drag, startPoint x: 396, startPoint y: 155, endPoint x: 398, endPoint y: 167, distance: 12.0
click at [397, 155] on body "Inbox [PERSON_NAME] Online Set yourself offline Set yourself on break Profile S…" at bounding box center [520, 246] width 1040 height 493
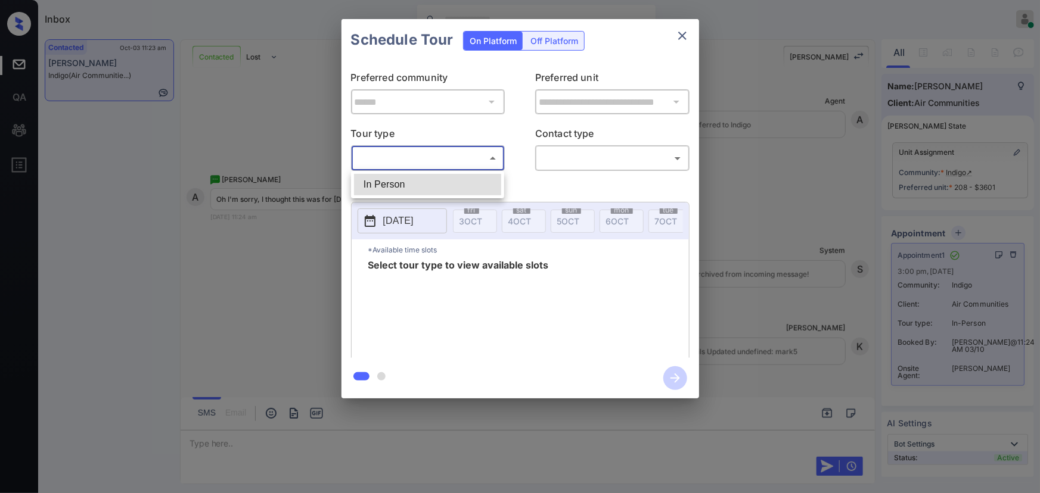
click at [394, 181] on li "In Person" at bounding box center [427, 184] width 147 height 21
type input "********"
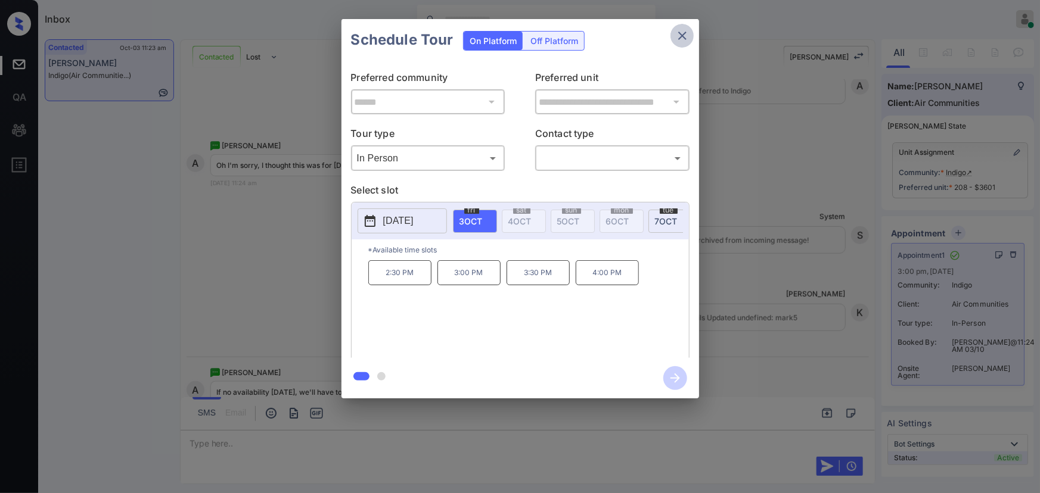
click at [682, 35] on icon "close" at bounding box center [682, 36] width 8 height 8
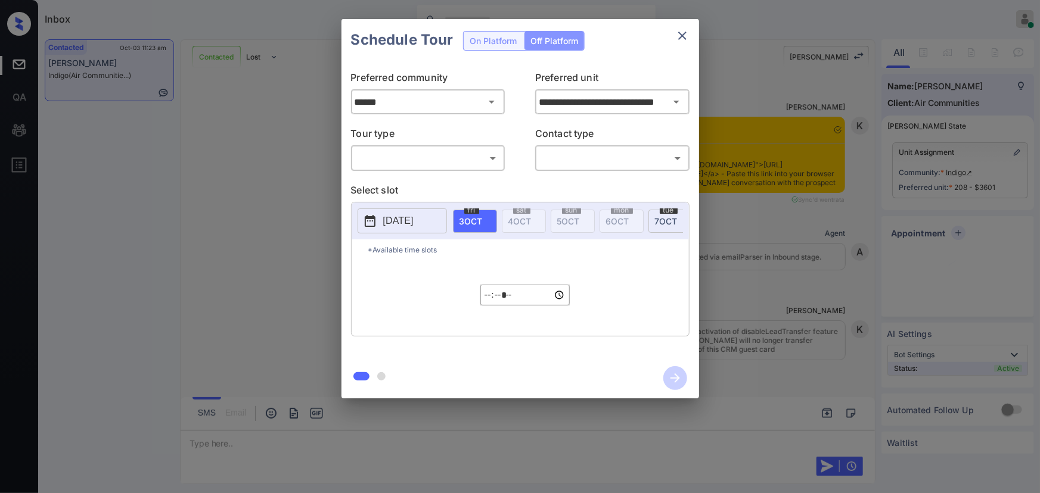
scroll to position [3159, 0]
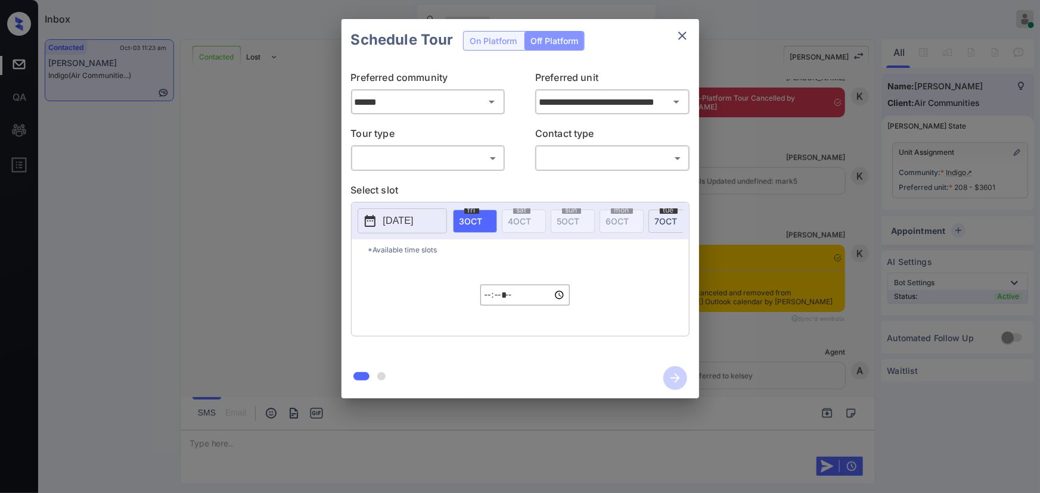
click at [470, 164] on body "Inbox [PERSON_NAME] Online Set yourself offline Set yourself on break Profile S…" at bounding box center [520, 246] width 1040 height 493
click at [422, 183] on li "In Person" at bounding box center [427, 184] width 147 height 21
type input "********"
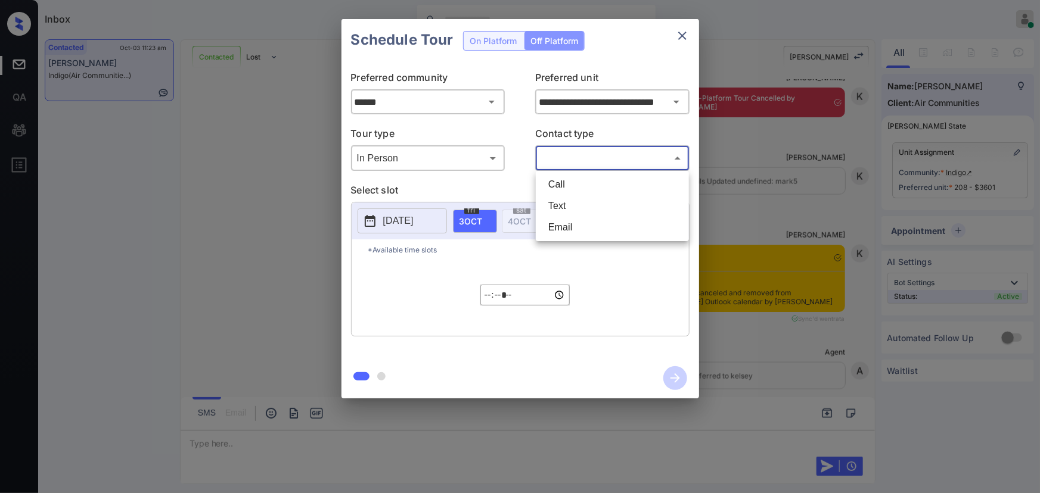
click at [597, 158] on body "Inbox [PERSON_NAME] Online Set yourself offline Set yourself on break Profile S…" at bounding box center [520, 246] width 1040 height 493
click at [569, 198] on li "Text" at bounding box center [612, 205] width 147 height 21
type input "****"
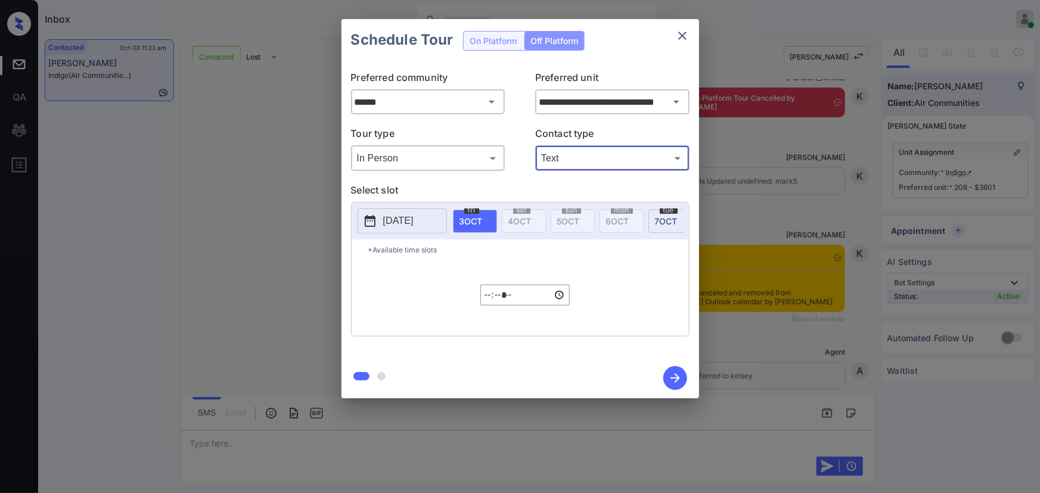
click at [470, 220] on span "3 OCT" at bounding box center [470, 221] width 23 height 10
click at [680, 37] on icon "close" at bounding box center [682, 36] width 8 height 8
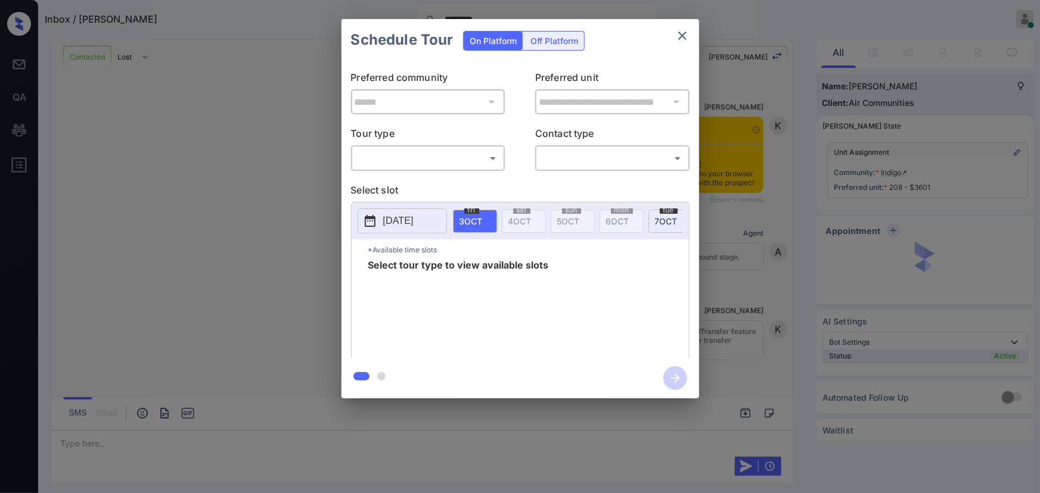
scroll to position [3159, 0]
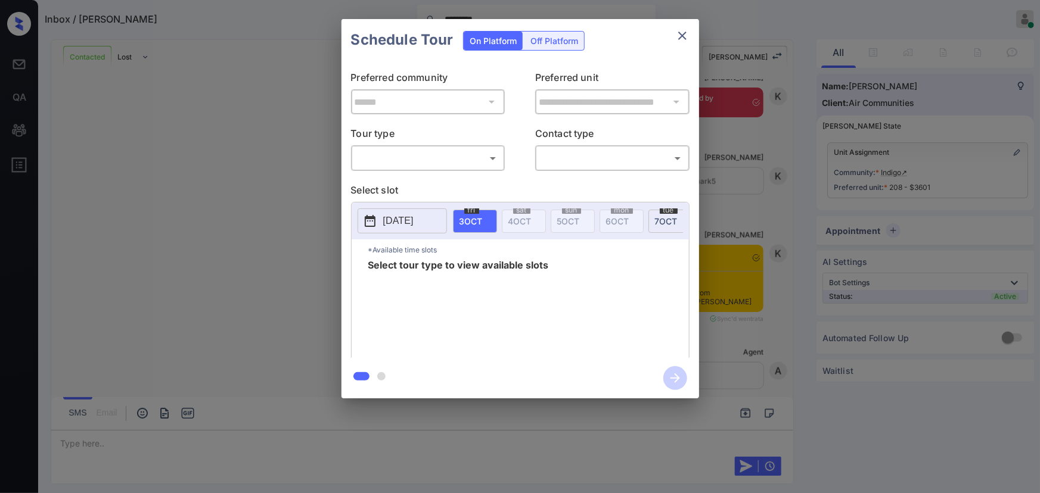
click at [437, 156] on body "Inbox / [PERSON_NAME] ********* [PERSON_NAME] Online Set yourself offline Set y…" at bounding box center [520, 246] width 1040 height 493
click at [408, 191] on li "In Person" at bounding box center [427, 184] width 147 height 21
type input "********"
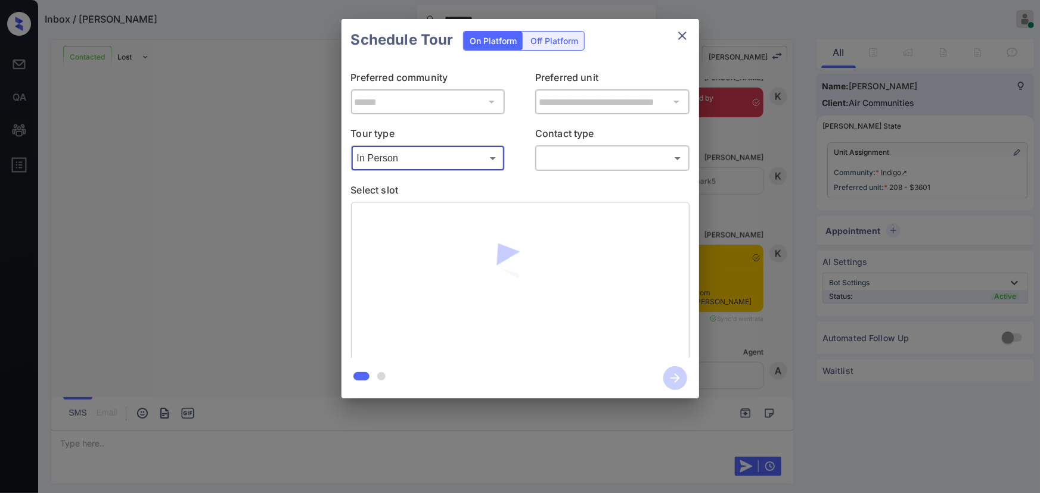
click at [584, 167] on body "Inbox / Andy Dinh ********* Kenneth Umali Online Set yourself offline Set yours…" at bounding box center [520, 246] width 1040 height 493
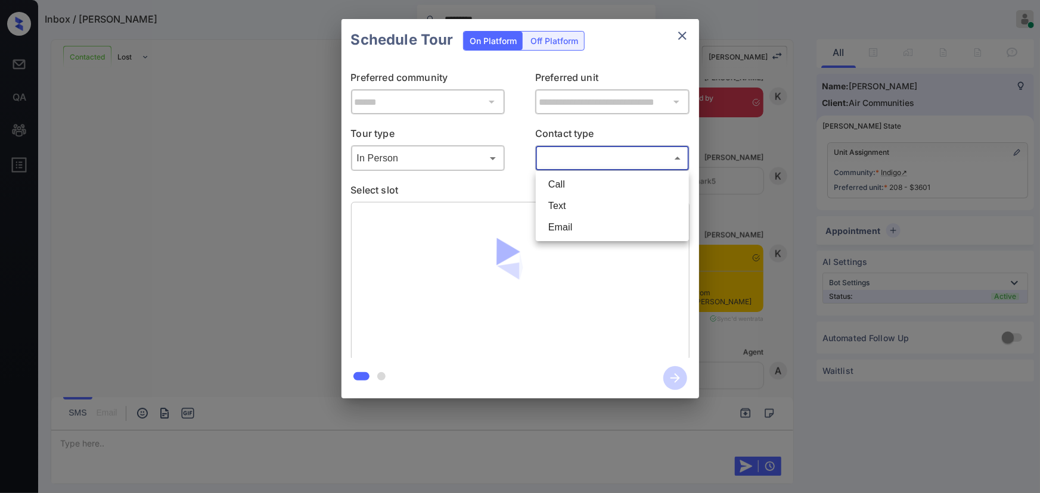
click at [573, 196] on li "Text" at bounding box center [612, 205] width 147 height 21
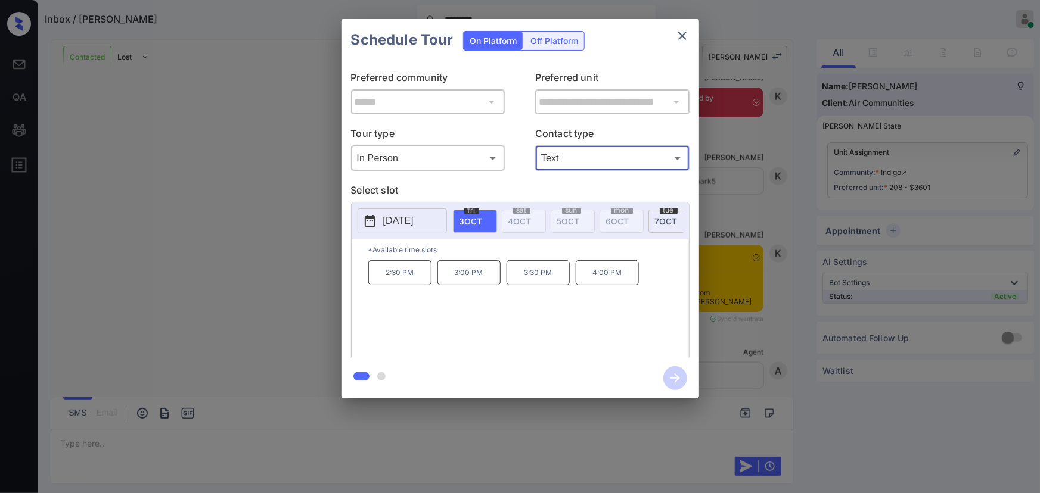
type input "****"
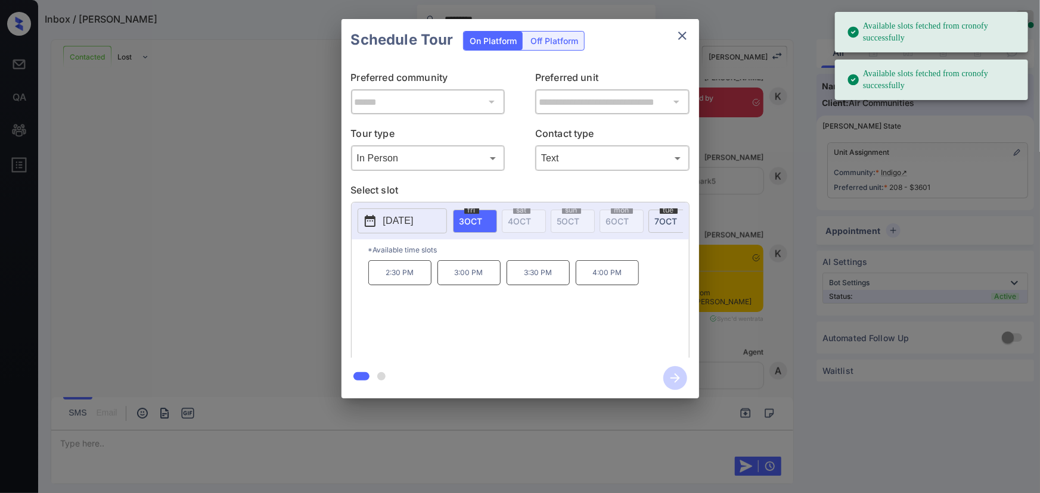
click at [662, 210] on span "tue" at bounding box center [669, 210] width 18 height 7
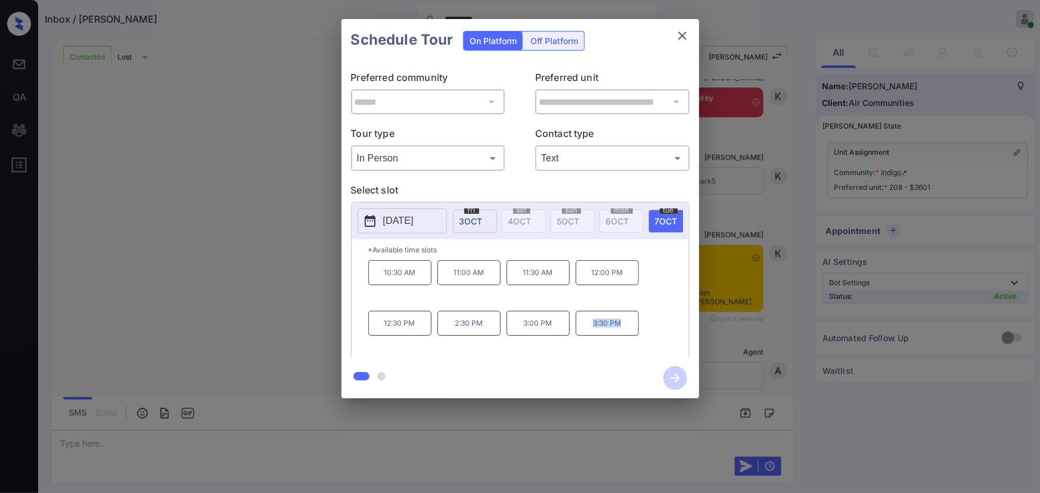
drag, startPoint x: 622, startPoint y: 331, endPoint x: 585, endPoint y: 322, distance: 38.0
click at [589, 323] on p "3:30 PM" at bounding box center [607, 323] width 63 height 25
copy p "3:30 PM"
click at [429, 435] on div at bounding box center [520, 246] width 1040 height 493
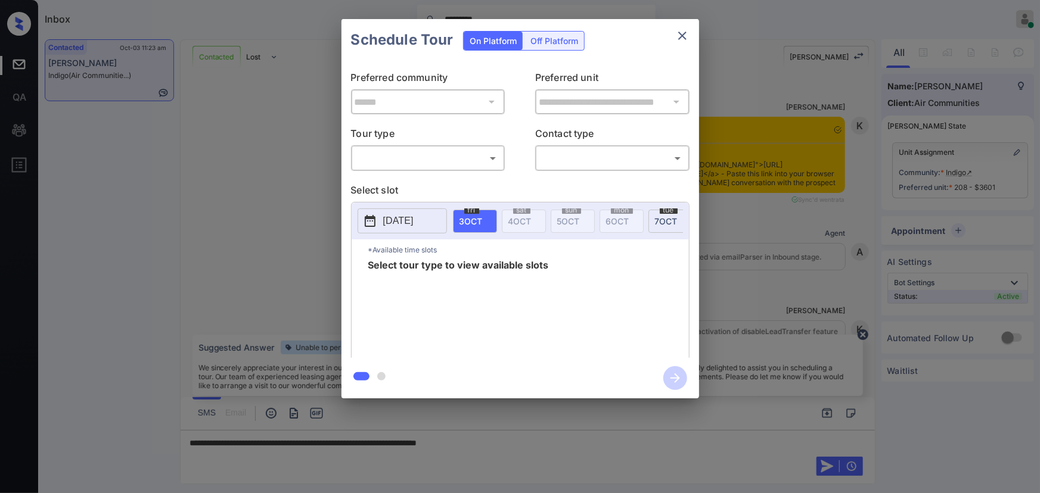
scroll to position [3470, 0]
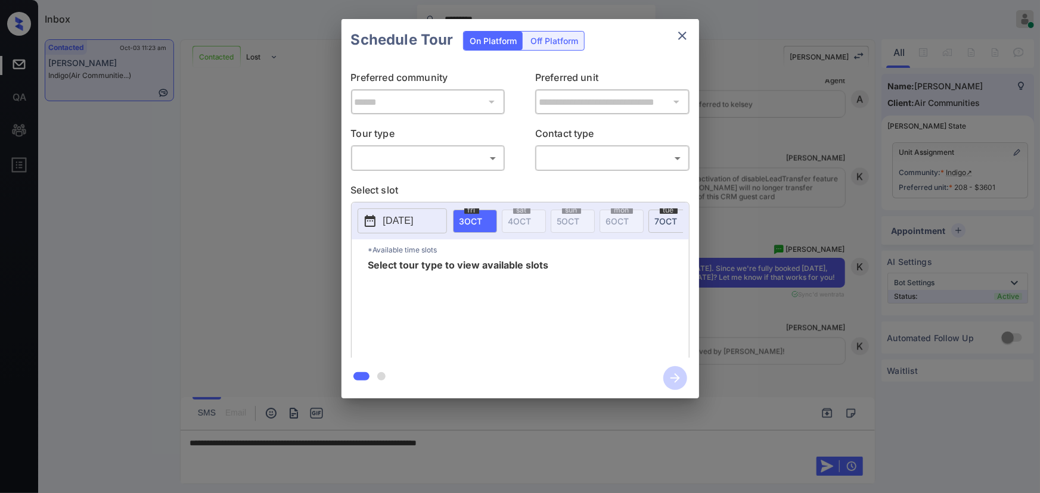
click at [421, 161] on body "Inbox ********* Kenneth Umali Online Set yourself offline Set yourself on break…" at bounding box center [520, 246] width 1040 height 493
click at [412, 185] on li "In Person" at bounding box center [427, 184] width 147 height 21
type input "********"
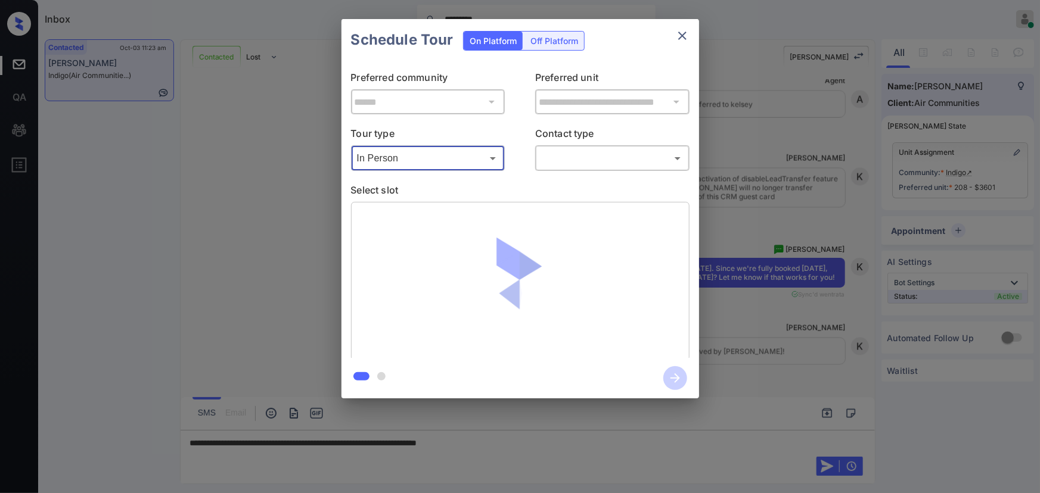
click at [577, 157] on body "Inbox ********* Kenneth Umali Online Set yourself offline Set yourself on break…" at bounding box center [520, 246] width 1040 height 493
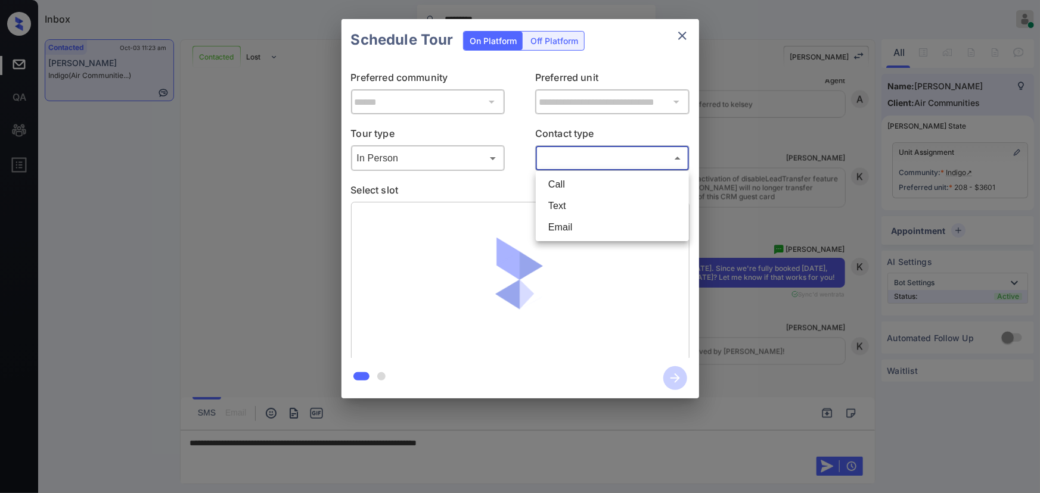
click at [557, 205] on li "Text" at bounding box center [612, 205] width 147 height 21
type input "****"
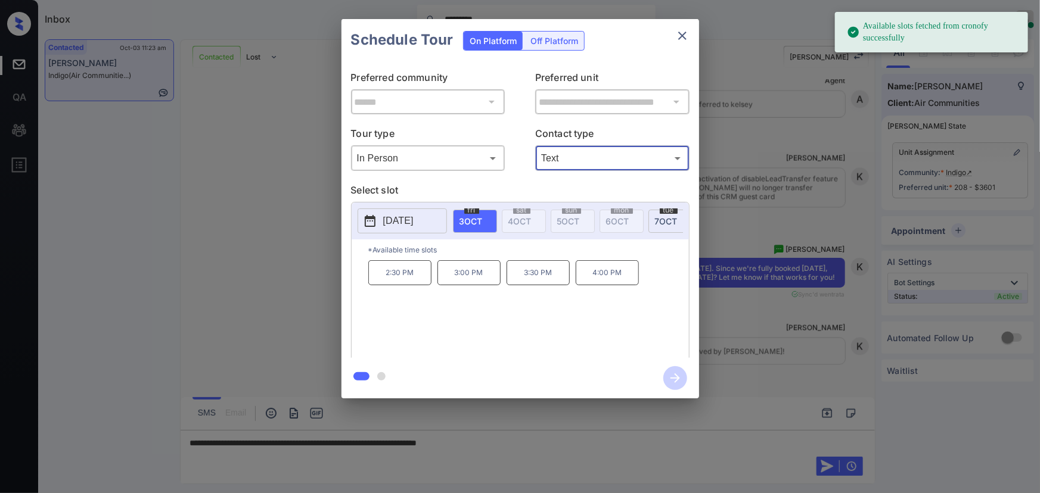
click at [660, 217] on span "7 OCT" at bounding box center [666, 221] width 23 height 10
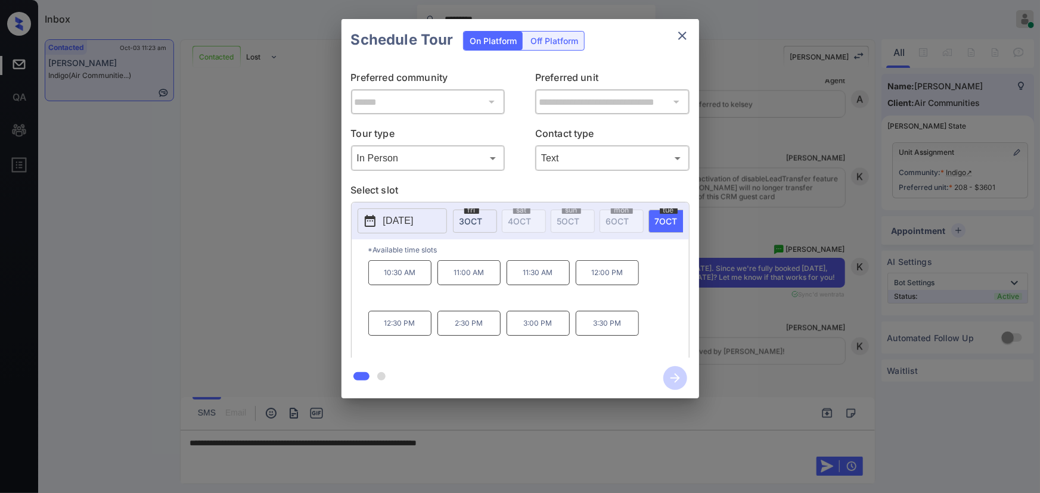
click at [567, 446] on div at bounding box center [520, 246] width 1040 height 493
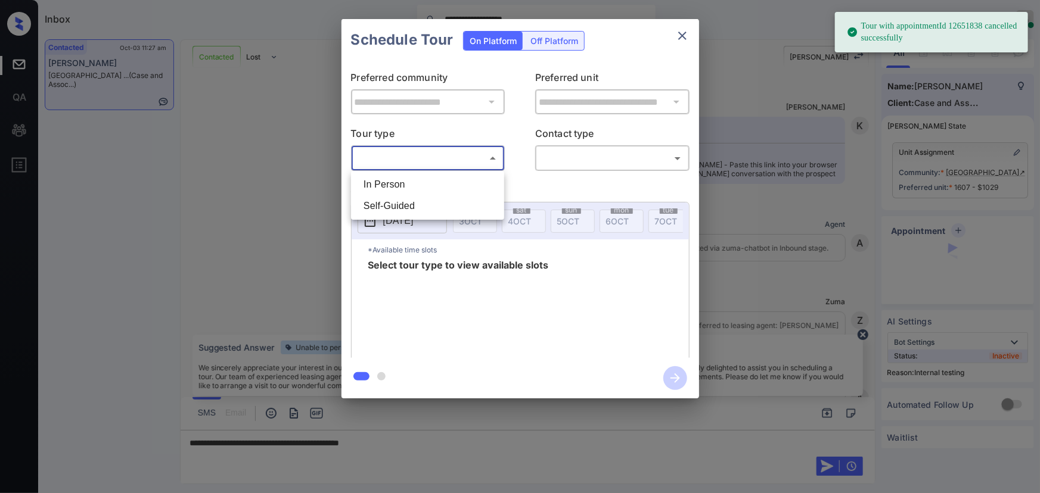
scroll to position [3158, 0]
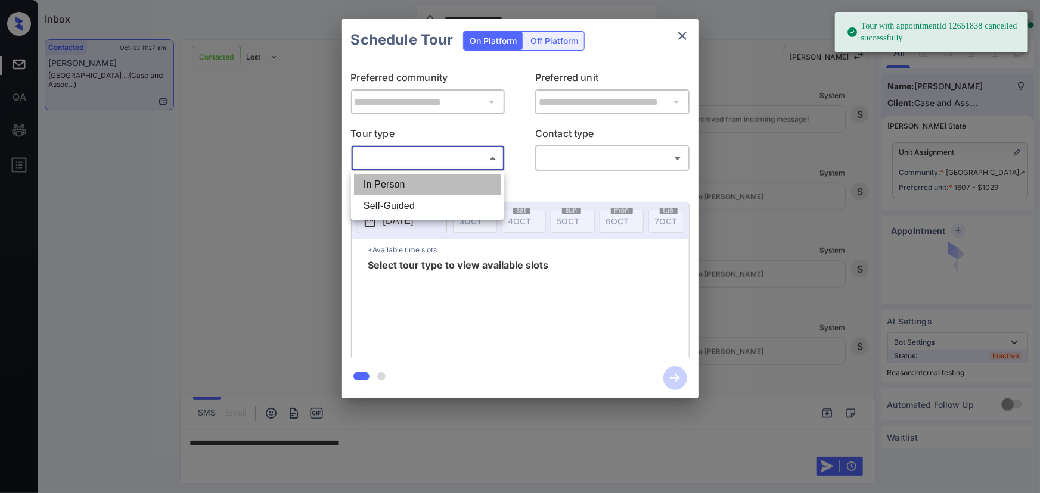
click at [413, 178] on li "In Person" at bounding box center [427, 184] width 147 height 21
type input "********"
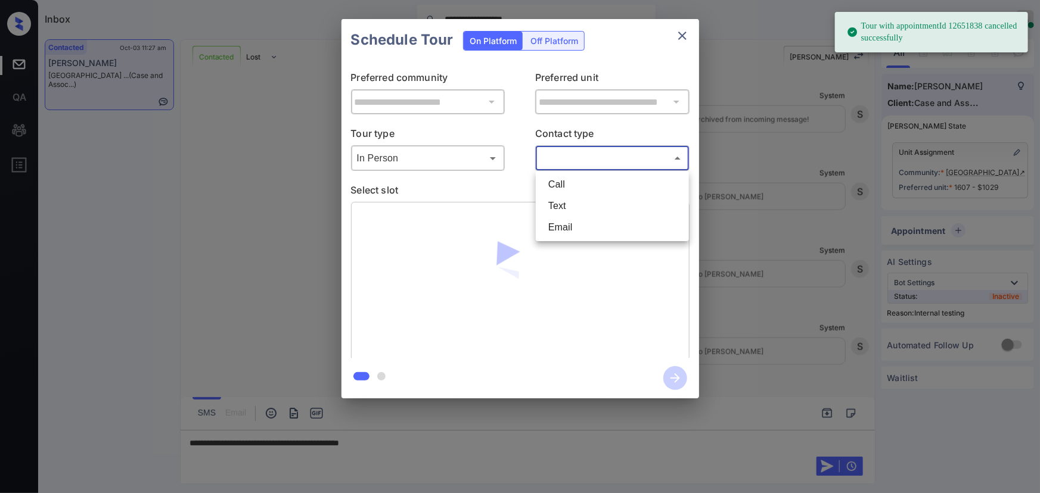
drag, startPoint x: 556, startPoint y: 160, endPoint x: 559, endPoint y: 184, distance: 24.0
click at [558, 160] on body "**********" at bounding box center [520, 246] width 1040 height 493
click at [558, 203] on li "Text" at bounding box center [612, 205] width 147 height 21
type input "****"
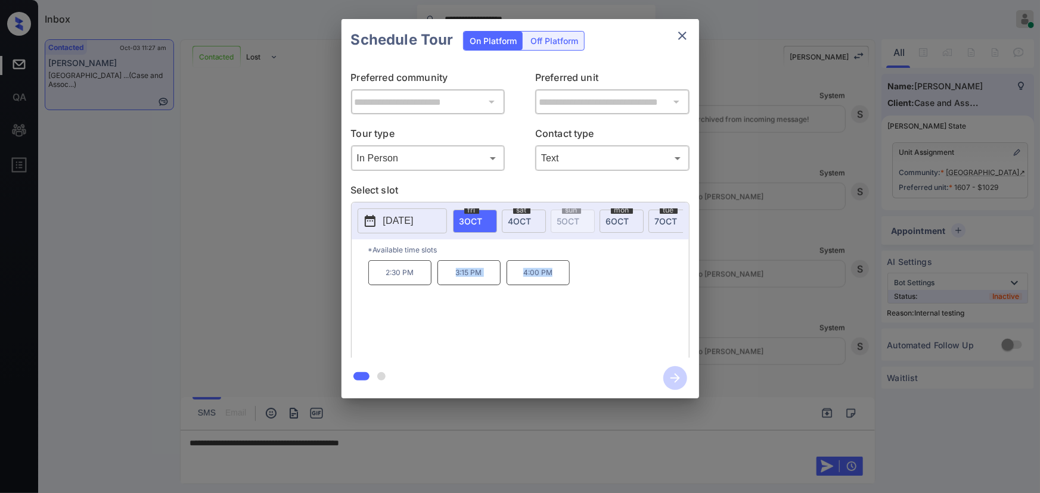
drag, startPoint x: 558, startPoint y: 279, endPoint x: 452, endPoint y: 300, distance: 108.1
click at [452, 275] on div "2:30 PM 3:15 PM 4:00 PM" at bounding box center [528, 307] width 321 height 95
copy div "3:15 PM 4:00 PM"
click at [441, 445] on div at bounding box center [520, 246] width 1040 height 493
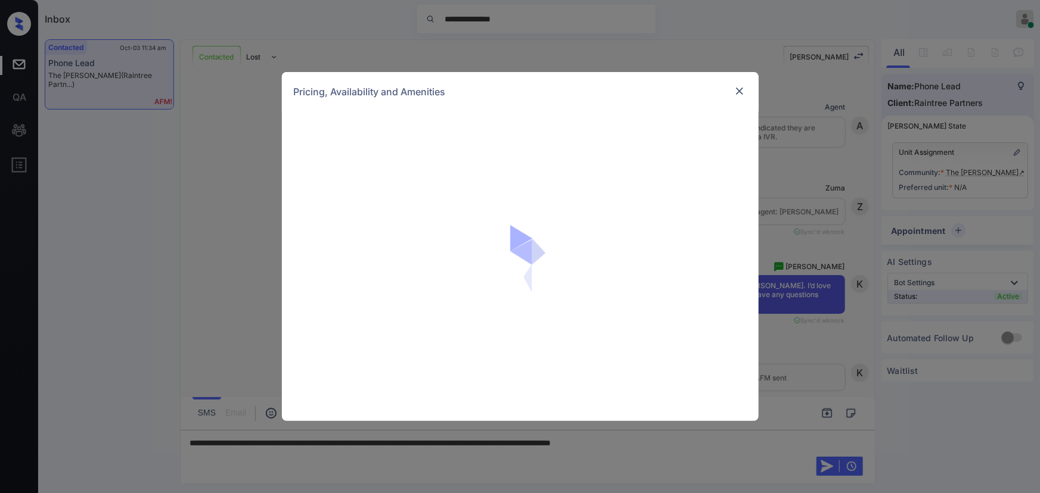
scroll to position [211, 0]
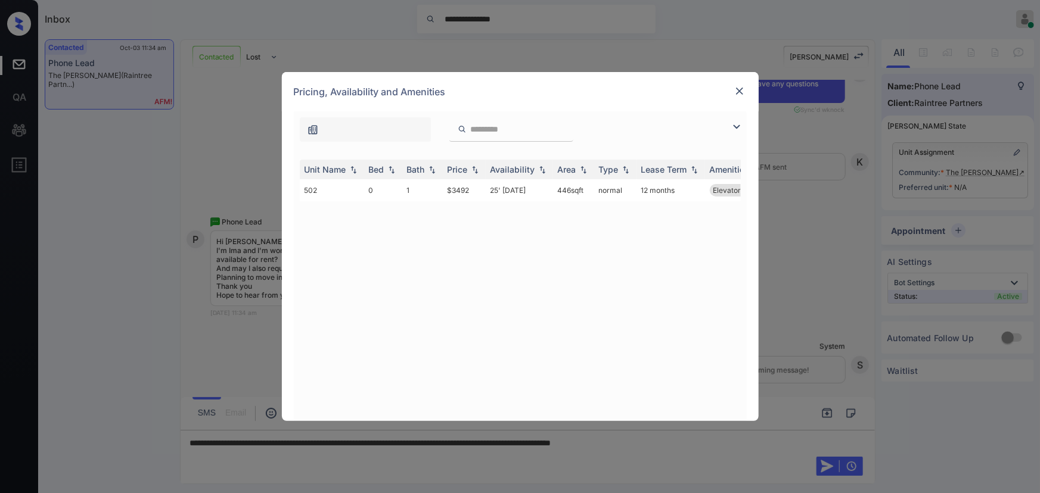
click at [735, 126] on img at bounding box center [736, 127] width 14 height 14
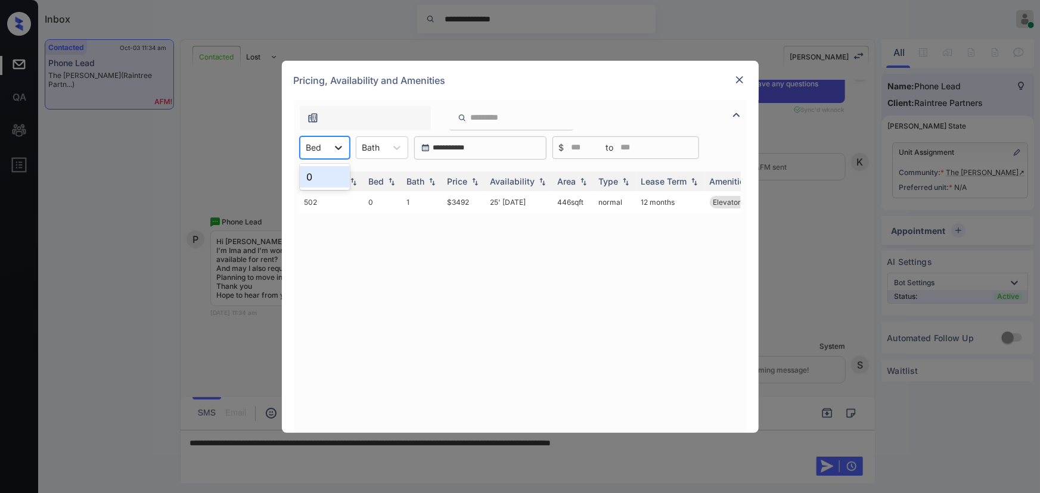
click at [338, 145] on icon at bounding box center [338, 148] width 12 height 12
click at [316, 174] on div "0" at bounding box center [325, 176] width 50 height 21
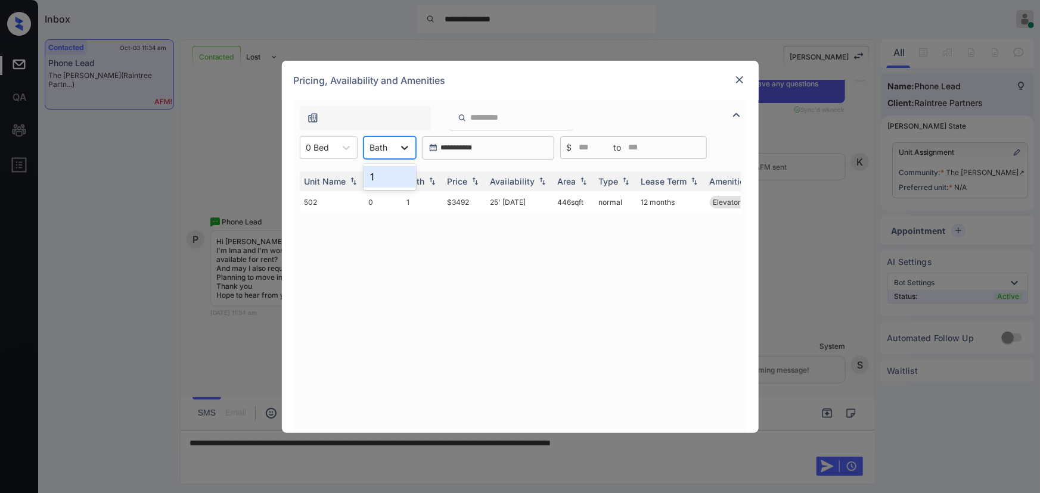
click at [395, 147] on div at bounding box center [404, 147] width 21 height 21
drag, startPoint x: 386, startPoint y: 177, endPoint x: 401, endPoint y: 184, distance: 16.5
click at [387, 177] on div "1" at bounding box center [389, 176] width 52 height 21
drag, startPoint x: 576, startPoint y: 200, endPoint x: 557, endPoint y: 200, distance: 19.1
click at [557, 200] on td "446 sqft" at bounding box center [573, 202] width 41 height 22
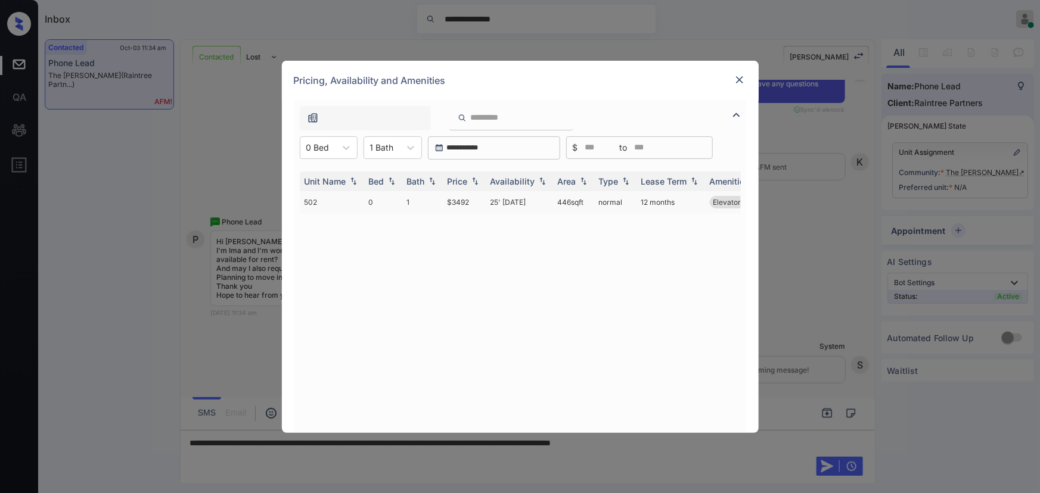
copy td "446 sqft"
click at [465, 203] on td "$3492" at bounding box center [464, 202] width 43 height 22
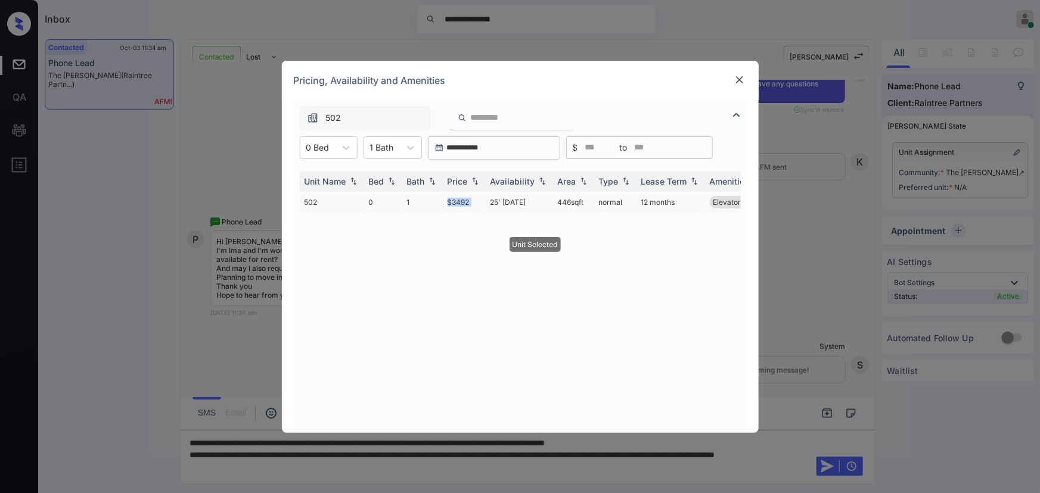
click at [465, 203] on td "$3492" at bounding box center [464, 202] width 43 height 22
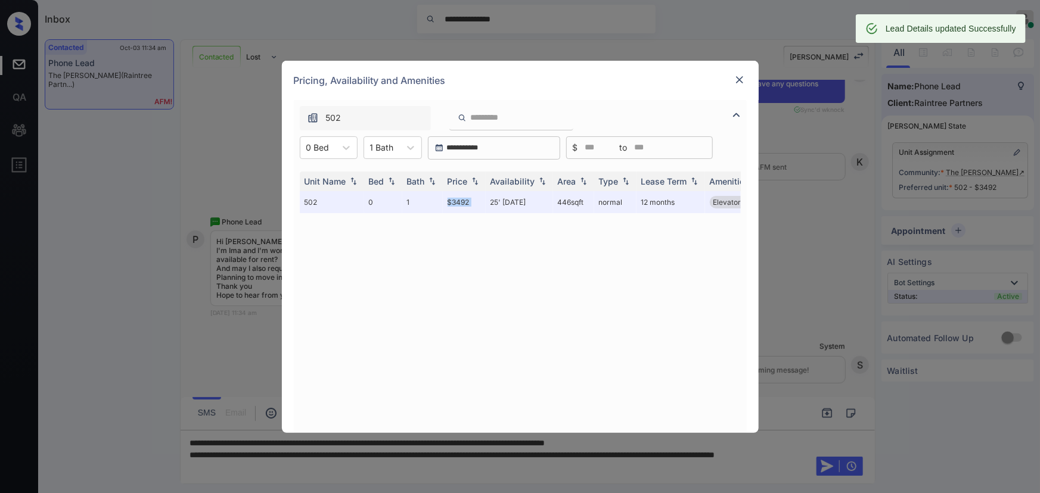
click at [739, 76] on img at bounding box center [739, 80] width 12 height 12
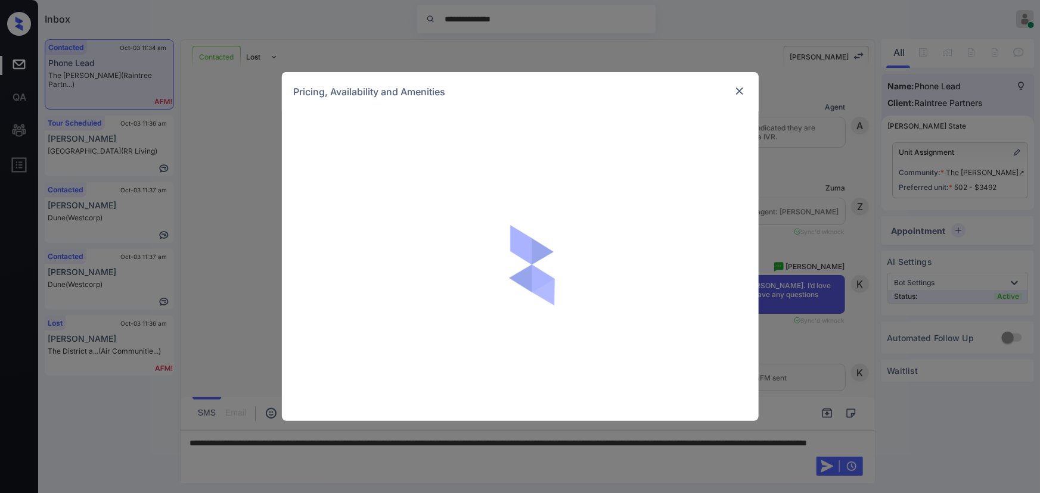
scroll to position [469, 0]
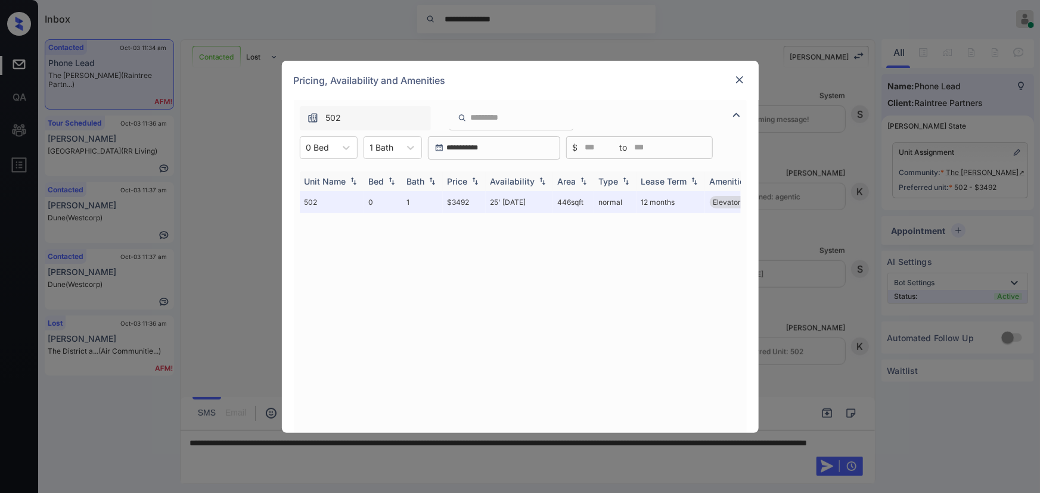
click at [474, 182] on img at bounding box center [475, 181] width 12 height 8
click at [474, 182] on img at bounding box center [475, 181] width 12 height 9
click at [739, 79] on img at bounding box center [739, 80] width 12 height 12
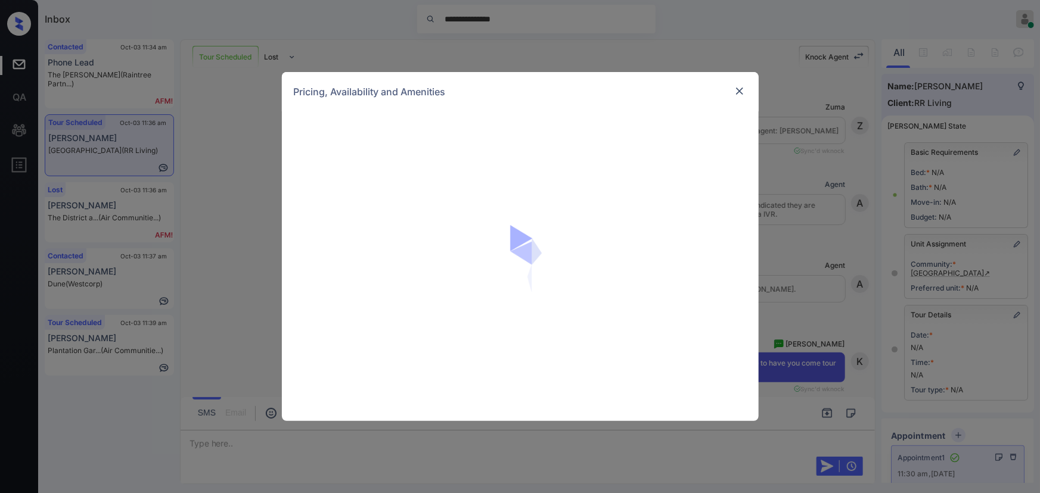
scroll to position [8568, 0]
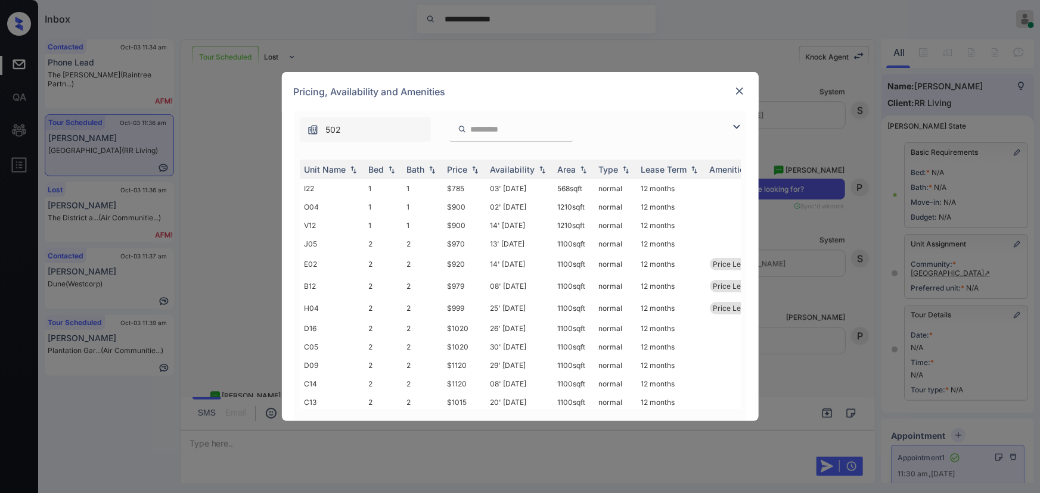
click at [734, 124] on img at bounding box center [736, 127] width 14 height 14
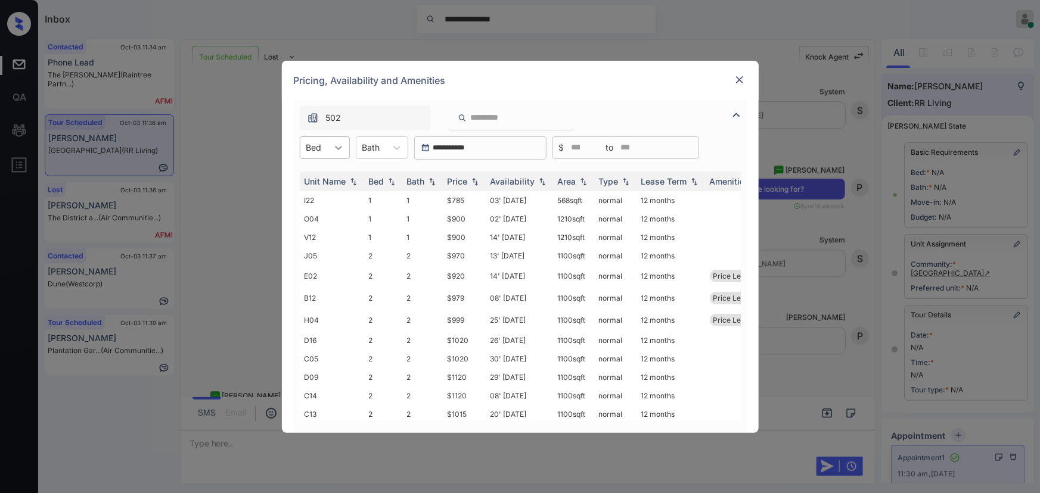
click at [344, 146] on div at bounding box center [338, 147] width 21 height 21
click at [321, 174] on div "1" at bounding box center [325, 176] width 50 height 21
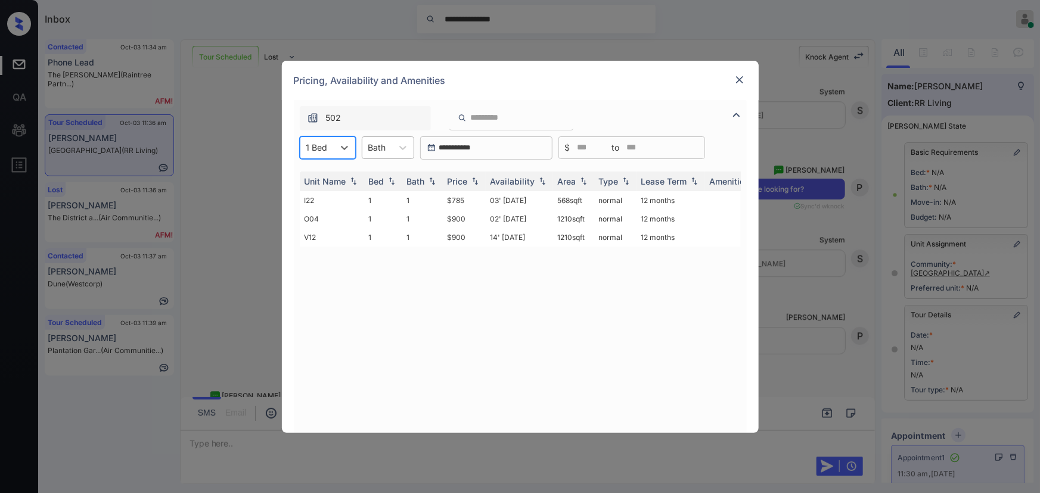
click at [383, 146] on div at bounding box center [377, 147] width 18 height 13
click at [381, 174] on div "1" at bounding box center [388, 176] width 52 height 21
click at [516, 181] on div "Availability" at bounding box center [512, 181] width 45 height 10
click at [462, 179] on div "Price" at bounding box center [457, 181] width 20 height 10
click at [464, 179] on div "Price" at bounding box center [457, 181] width 20 height 10
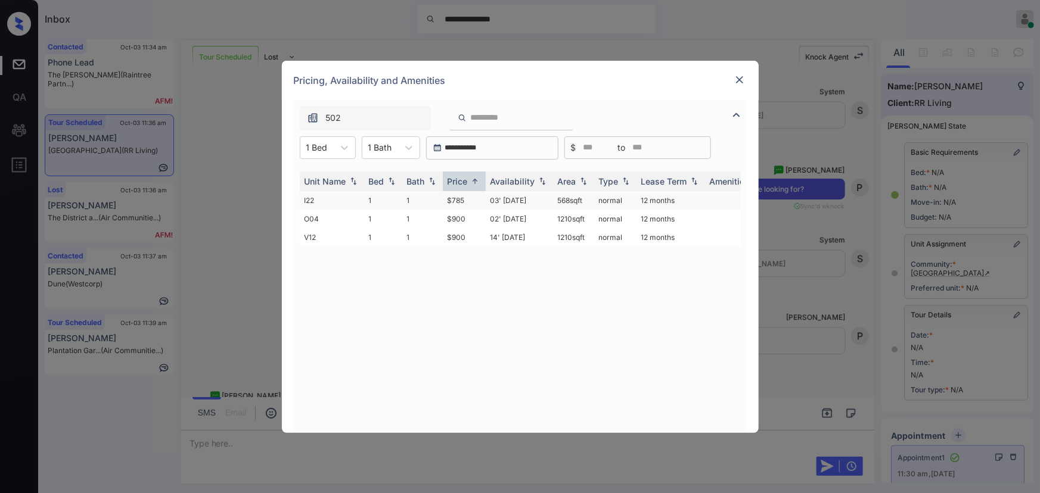
click at [461, 198] on td "$785" at bounding box center [464, 200] width 43 height 18
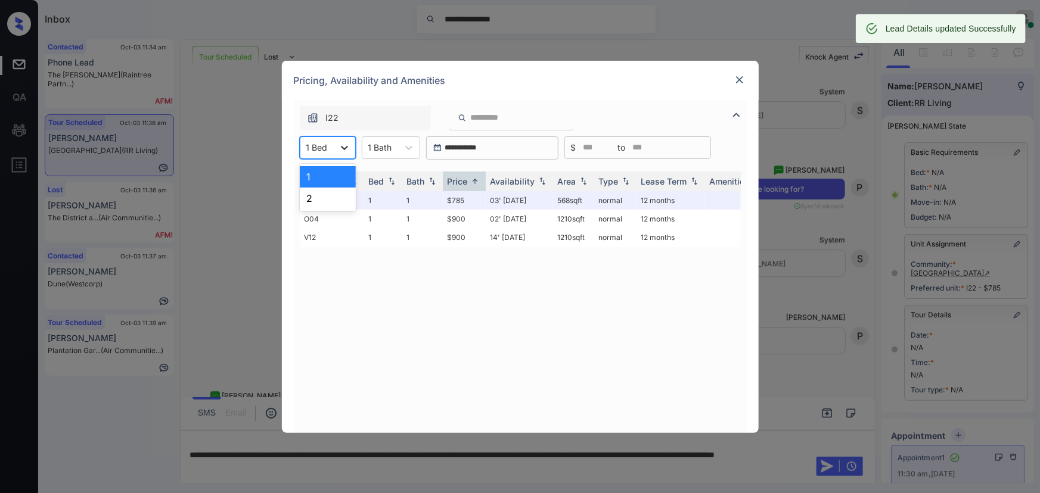
click at [341, 148] on icon at bounding box center [344, 148] width 12 height 12
click at [313, 194] on div "2" at bounding box center [328, 198] width 56 height 21
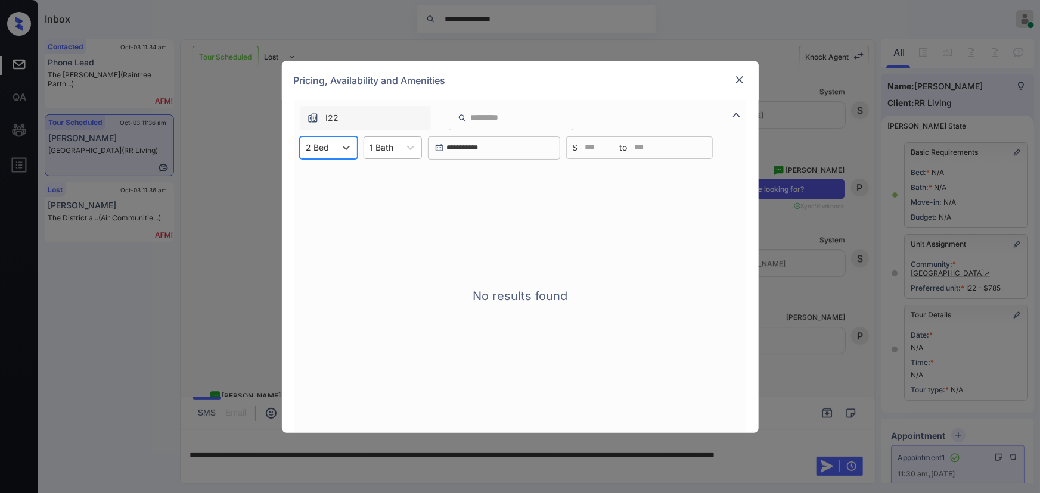
click at [414, 144] on icon at bounding box center [411, 148] width 12 height 12
click at [394, 148] on div "1 Bath" at bounding box center [382, 147] width 36 height 17
click at [383, 147] on div at bounding box center [382, 147] width 24 height 13
click at [372, 197] on div "2" at bounding box center [392, 198] width 58 height 21
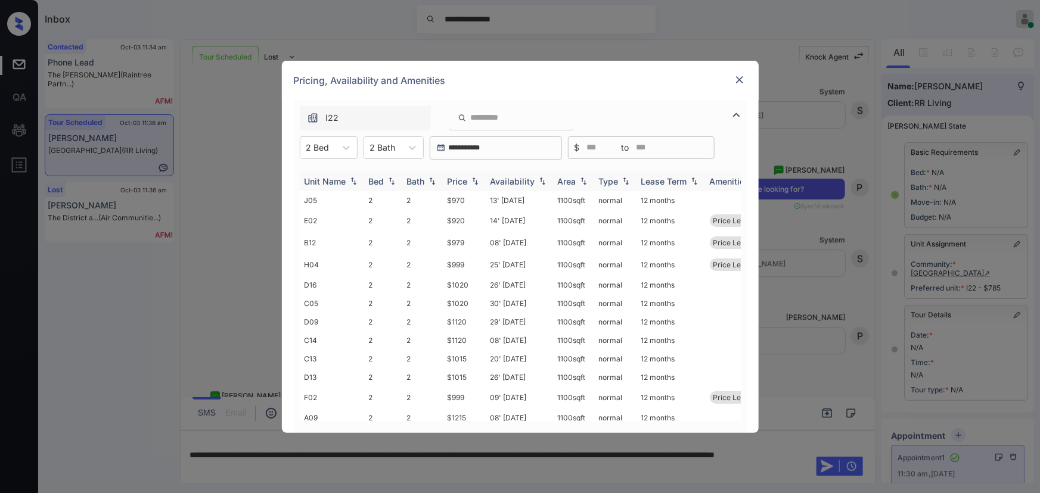
click at [465, 180] on div "Price" at bounding box center [457, 181] width 20 height 10
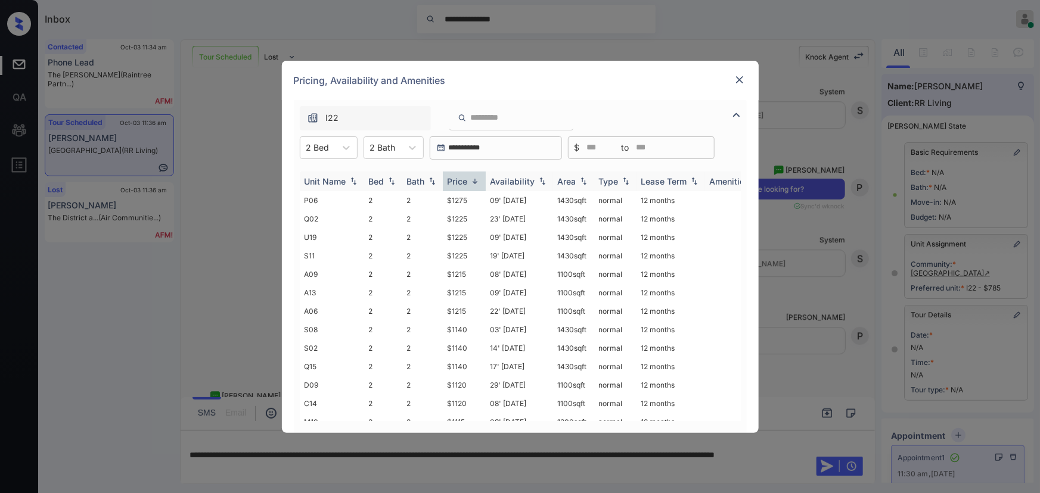
click at [468, 179] on div "Price" at bounding box center [457, 181] width 20 height 10
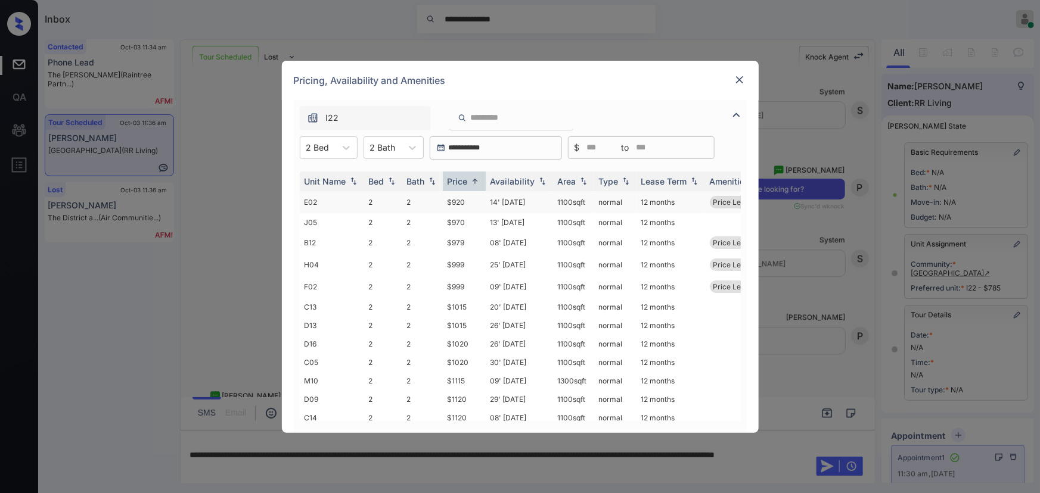
click at [480, 205] on td "$920" at bounding box center [464, 202] width 43 height 22
click at [481, 205] on td "$920" at bounding box center [464, 202] width 43 height 22
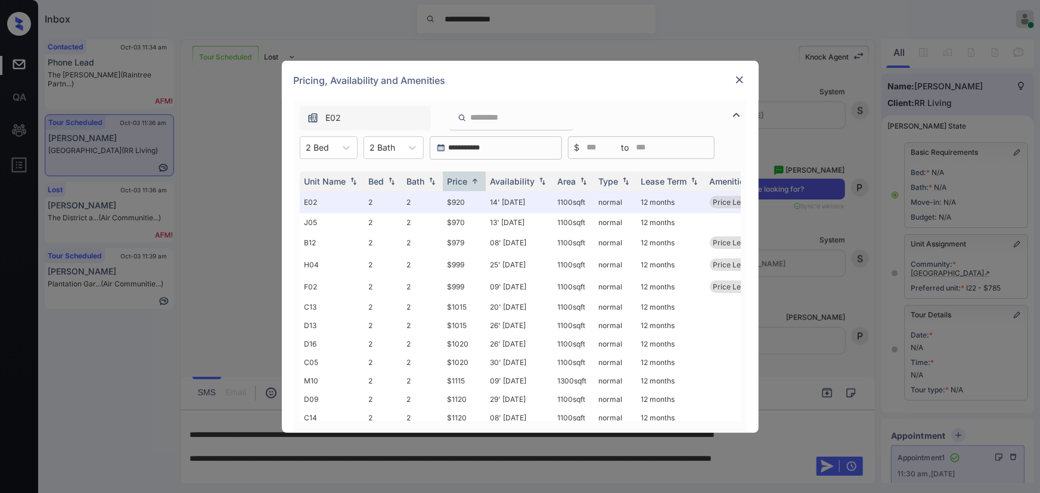
click at [739, 79] on img at bounding box center [739, 80] width 12 height 12
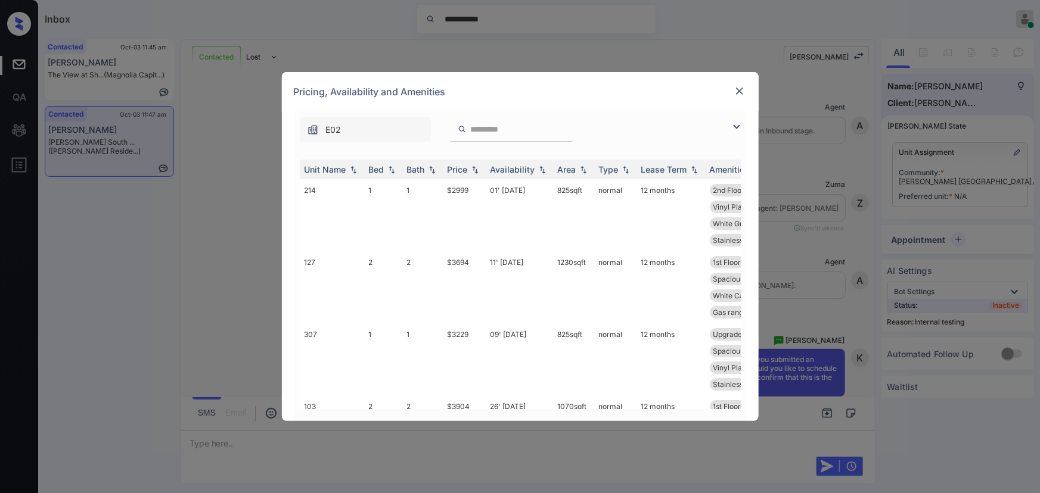
scroll to position [1267, 0]
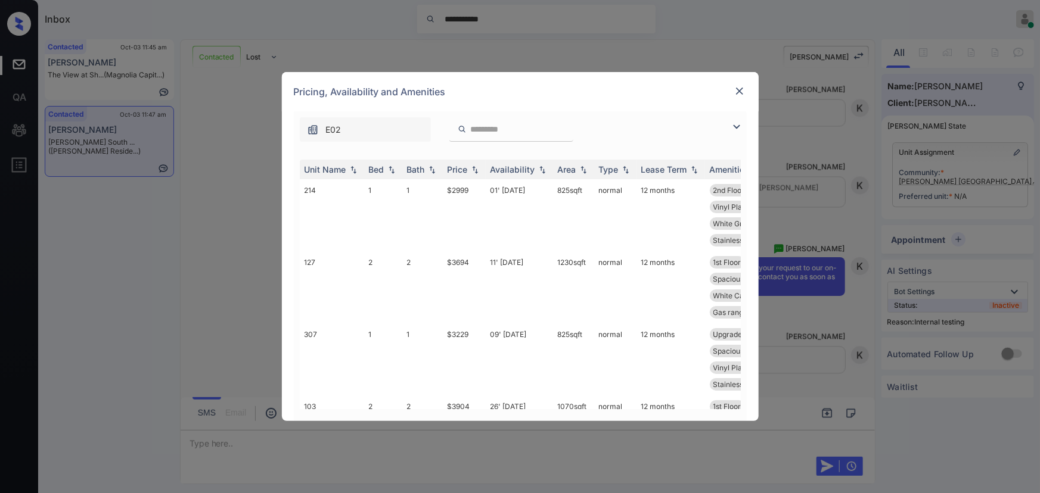
click at [732, 125] on img at bounding box center [736, 127] width 14 height 14
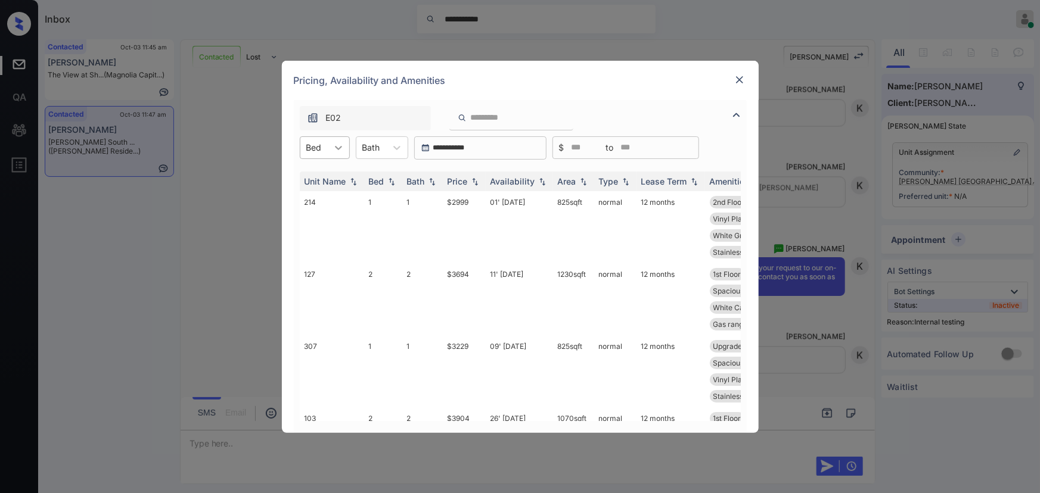
click at [335, 147] on icon at bounding box center [338, 148] width 12 height 12
click at [320, 178] on div "1" at bounding box center [325, 176] width 50 height 21
click at [475, 181] on img at bounding box center [475, 181] width 12 height 8
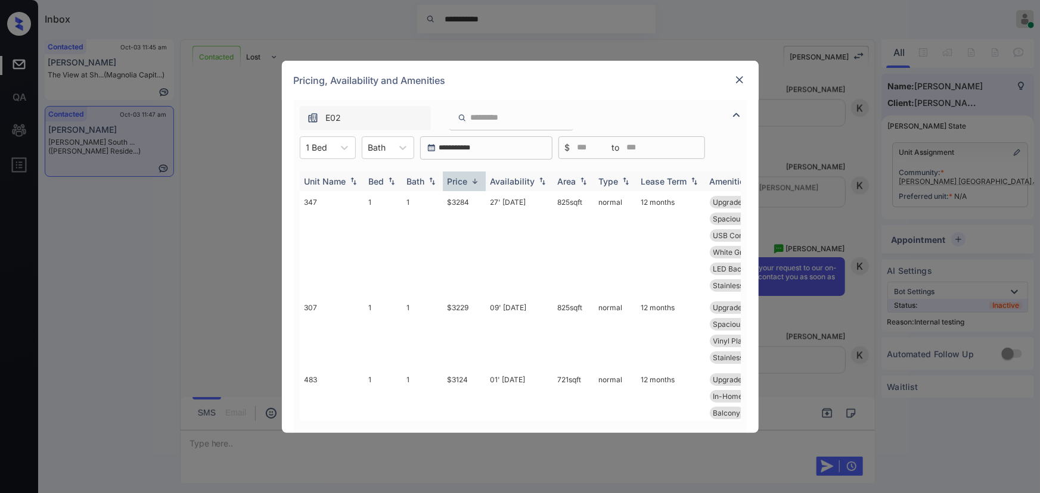
click at [475, 180] on img at bounding box center [475, 181] width 12 height 9
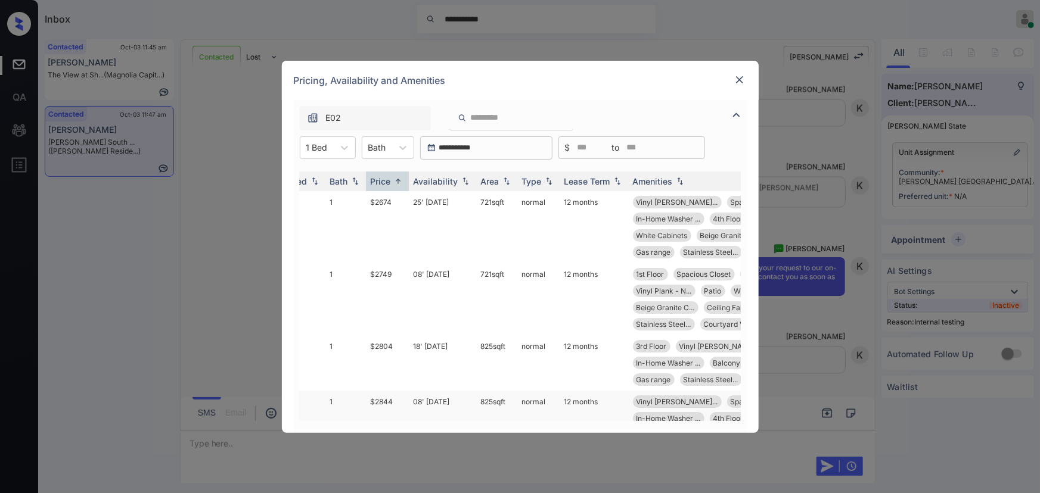
scroll to position [0, 77]
click at [526, 203] on td "normal" at bounding box center [538, 227] width 42 height 72
drag, startPoint x: 527, startPoint y: 203, endPoint x: 729, endPoint y: 136, distance: 213.3
click at [528, 203] on td "normal" at bounding box center [538, 227] width 42 height 72
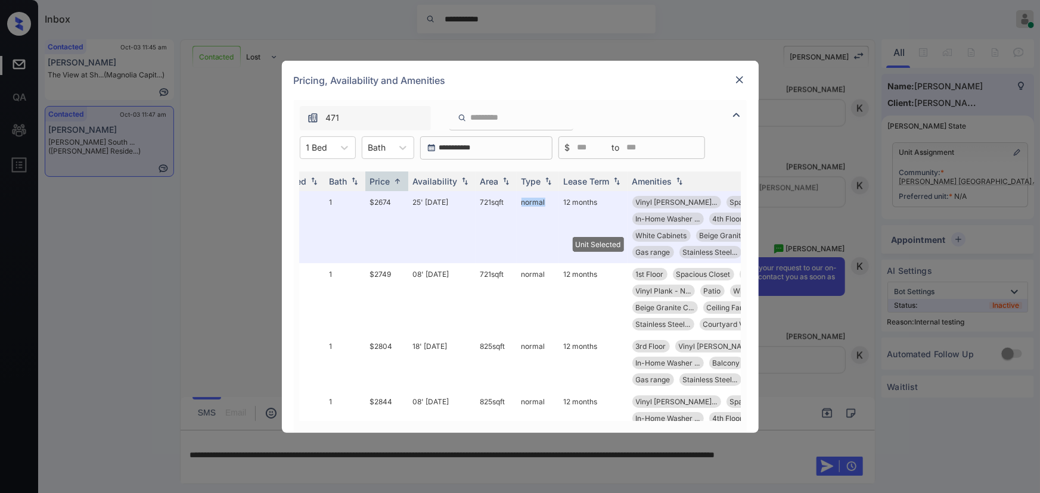
click at [742, 79] on img at bounding box center [739, 80] width 12 height 12
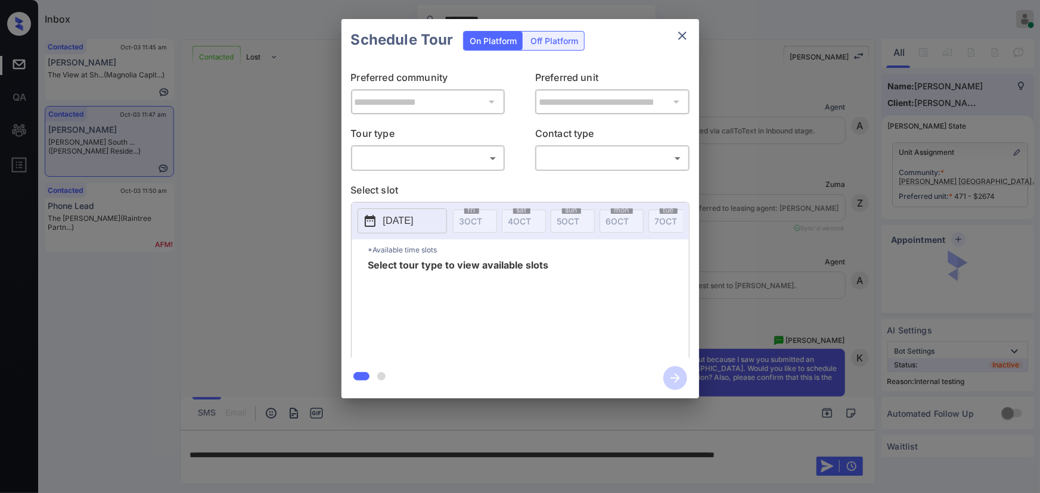
scroll to position [1267, 0]
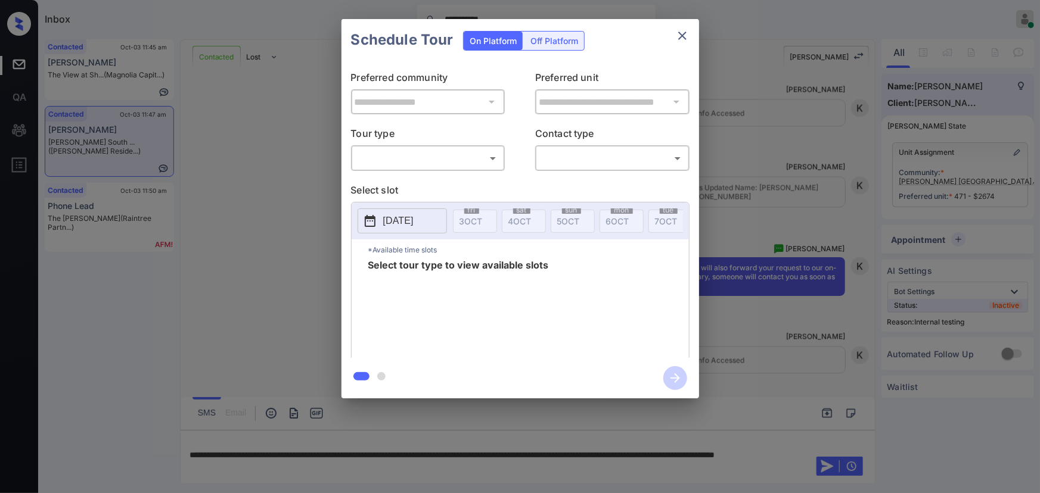
click at [441, 157] on body "**********" at bounding box center [520, 246] width 1040 height 493
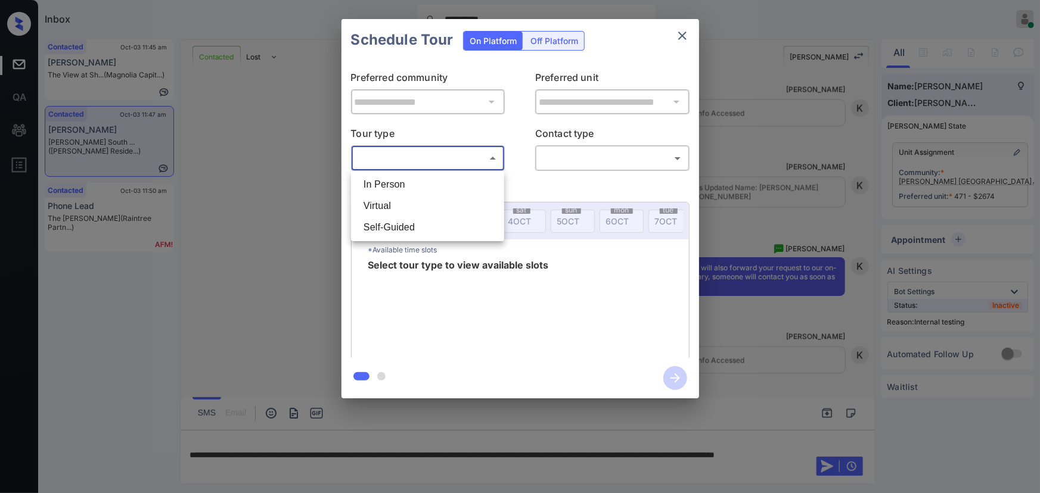
drag, startPoint x: 816, startPoint y: 195, endPoint x: 839, endPoint y: 188, distance: 23.7
click at [824, 191] on div at bounding box center [520, 246] width 1040 height 493
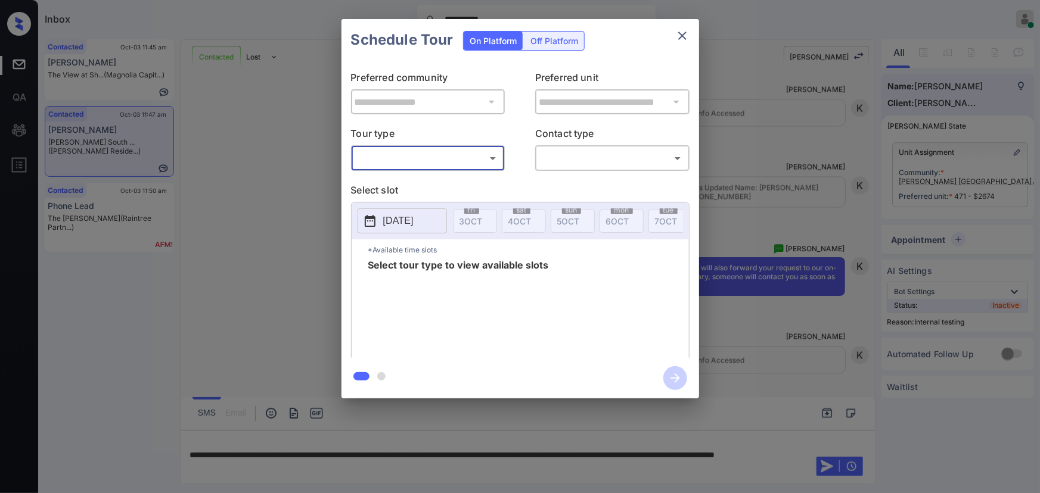
click at [675, 32] on button "close" at bounding box center [682, 36] width 24 height 24
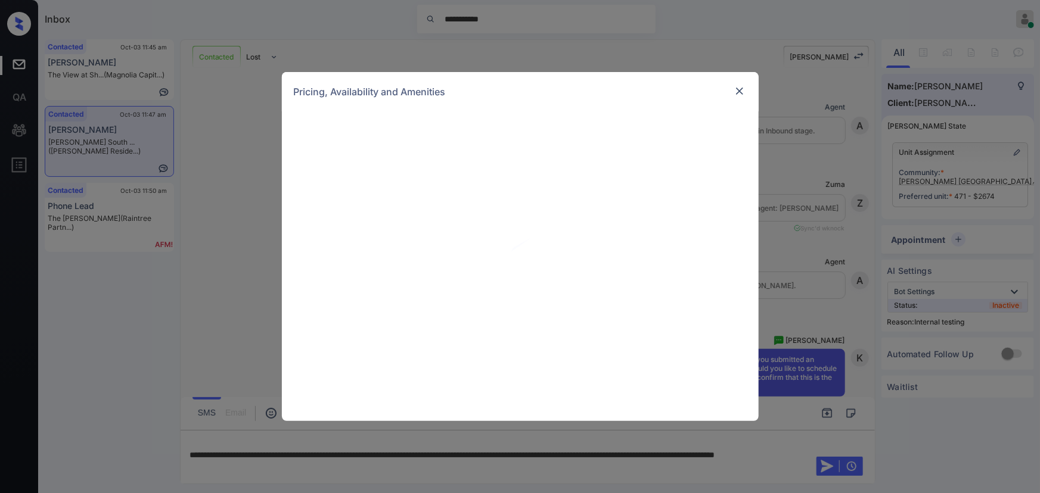
scroll to position [1267, 0]
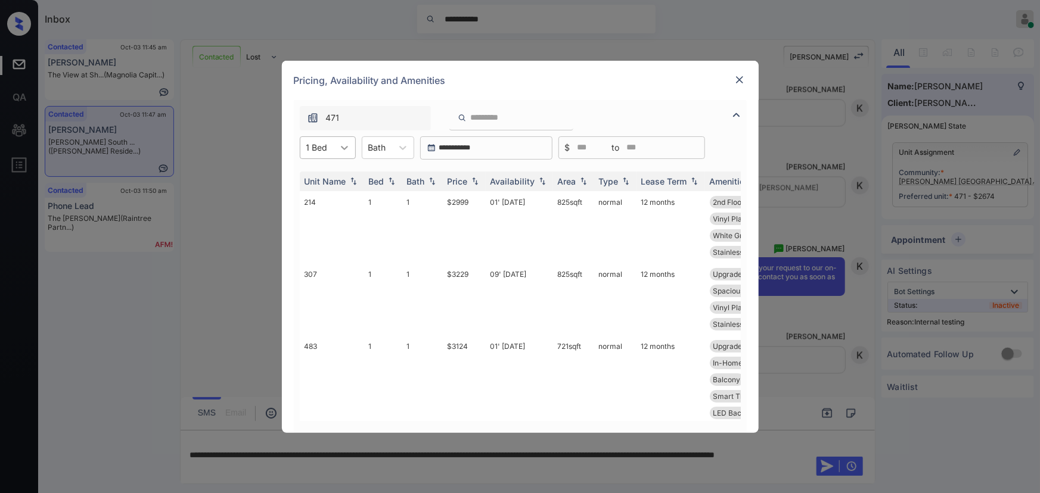
click at [344, 147] on icon at bounding box center [344, 148] width 12 height 12
click at [738, 80] on img at bounding box center [739, 80] width 12 height 12
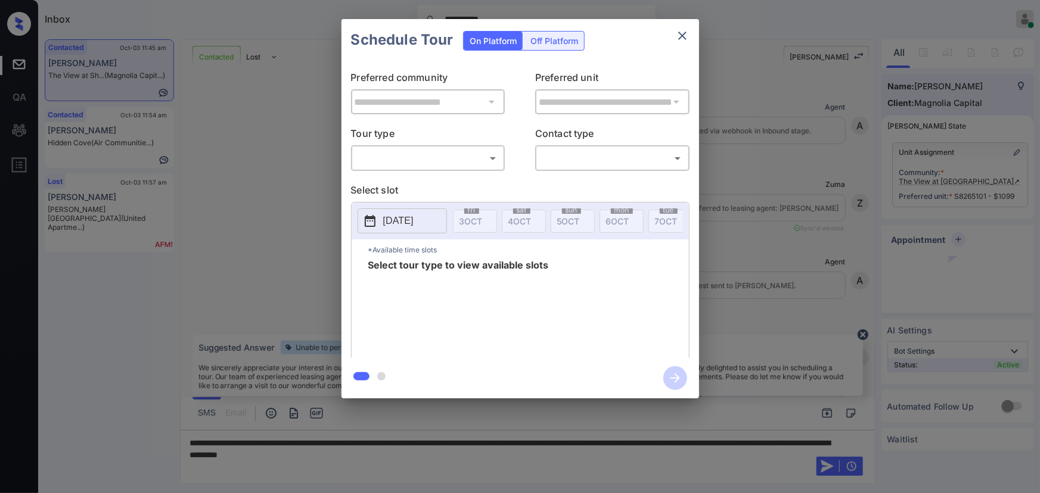
scroll to position [1409, 0]
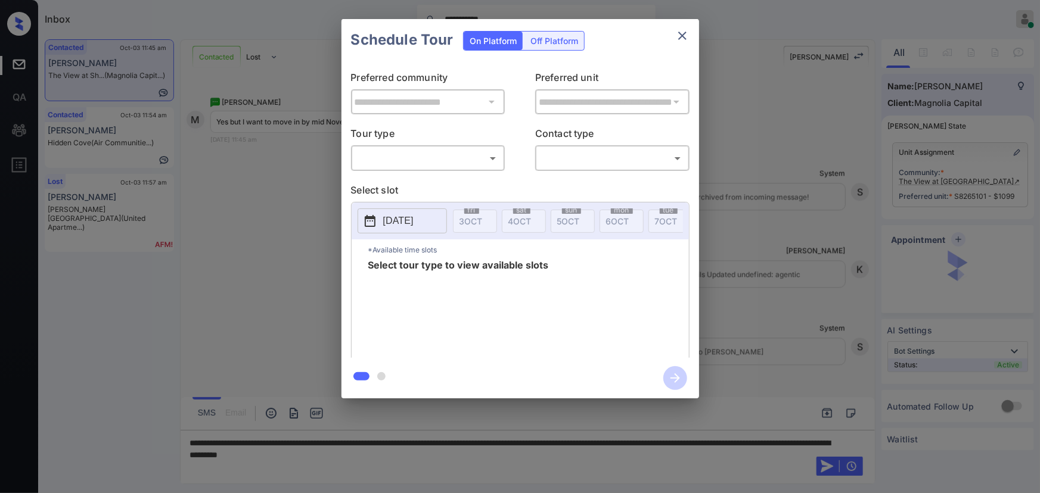
click at [435, 159] on body "**********" at bounding box center [520, 246] width 1040 height 493
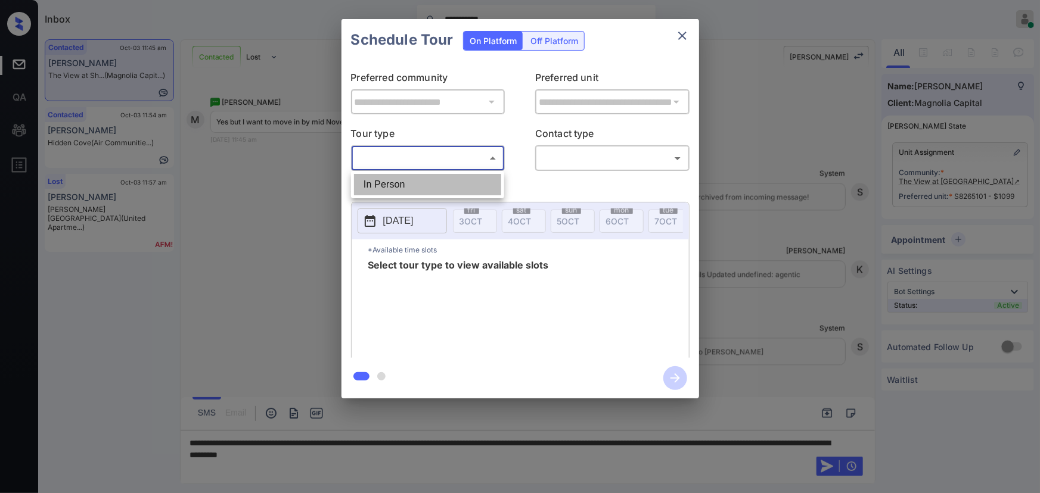
click at [416, 179] on li "In Person" at bounding box center [427, 184] width 147 height 21
type input "********"
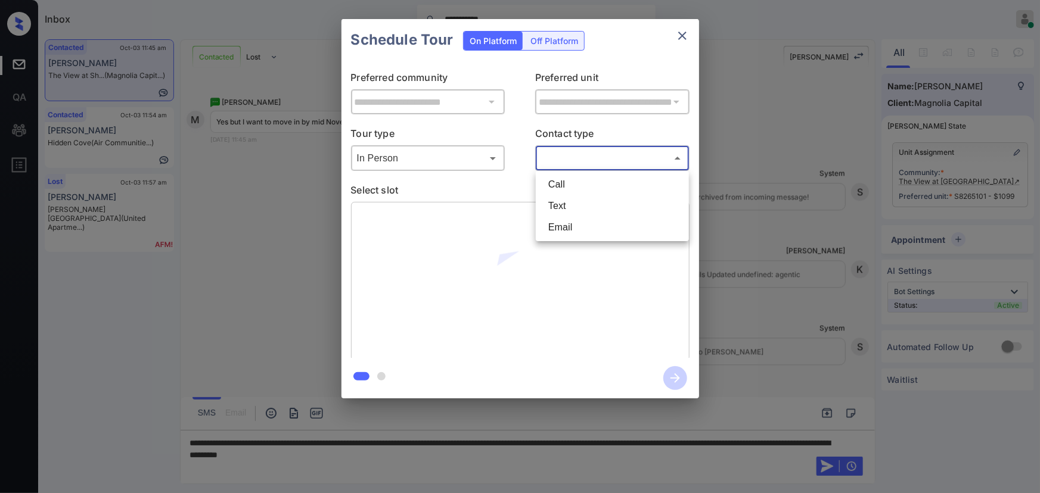
click at [556, 161] on body "**********" at bounding box center [520, 246] width 1040 height 493
click at [553, 208] on li "Text" at bounding box center [612, 205] width 147 height 21
type input "****"
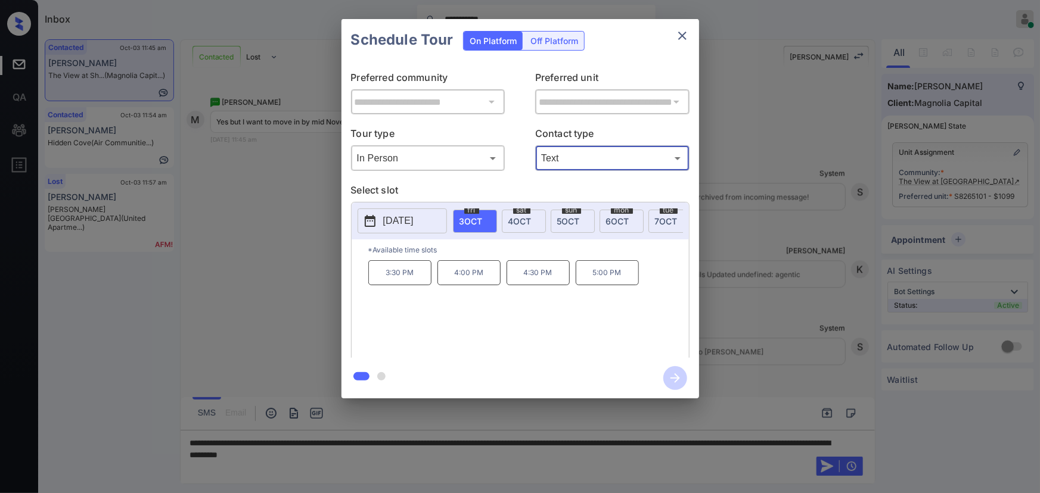
click at [509, 222] on span "4 OCT" at bounding box center [519, 221] width 23 height 10
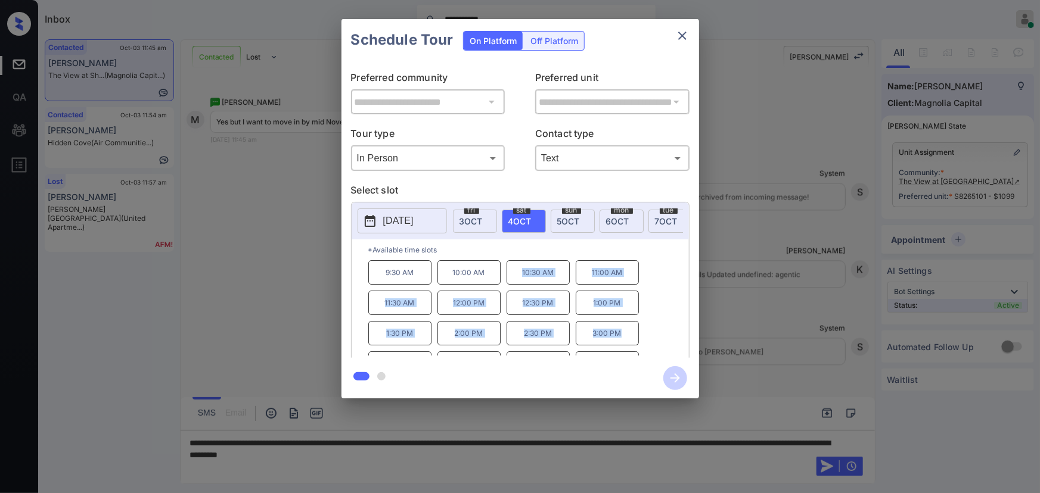
drag, startPoint x: 621, startPoint y: 341, endPoint x: 512, endPoint y: 313, distance: 112.7
click at [517, 278] on div "9:30 AM 10:00 AM 10:30 AM 11:00 AM 11:30 AM 12:00 PM 12:30 PM 1:00 PM 1:30 PM 2…" at bounding box center [528, 307] width 321 height 95
copy div "10:30 AM 11:00 AM 11:30 AM 12:00 PM 12:30 PM 1:00 PM 1:30 PM 2:00 PM 2:30 PM 3:…"
click at [500, 473] on div at bounding box center [520, 246] width 1040 height 493
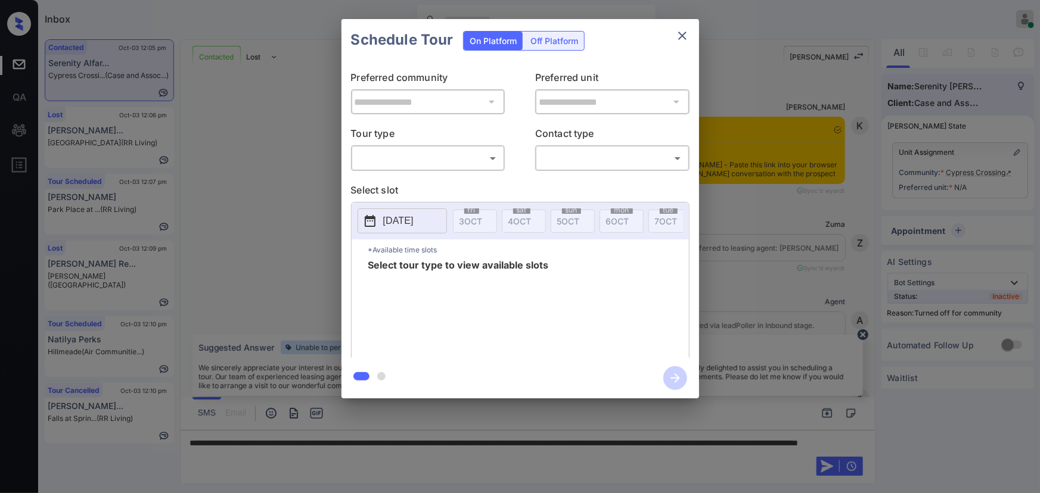
scroll to position [2187, 0]
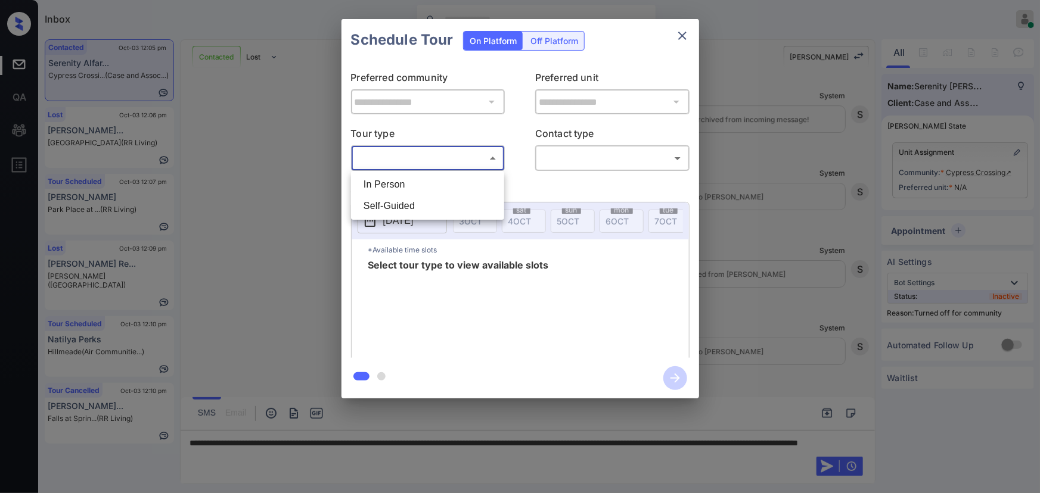
click body "Inbox Kenneth Umali Online Set yourself offline Set yourself on break Profile S…"
click li "In Person"
type input "********"
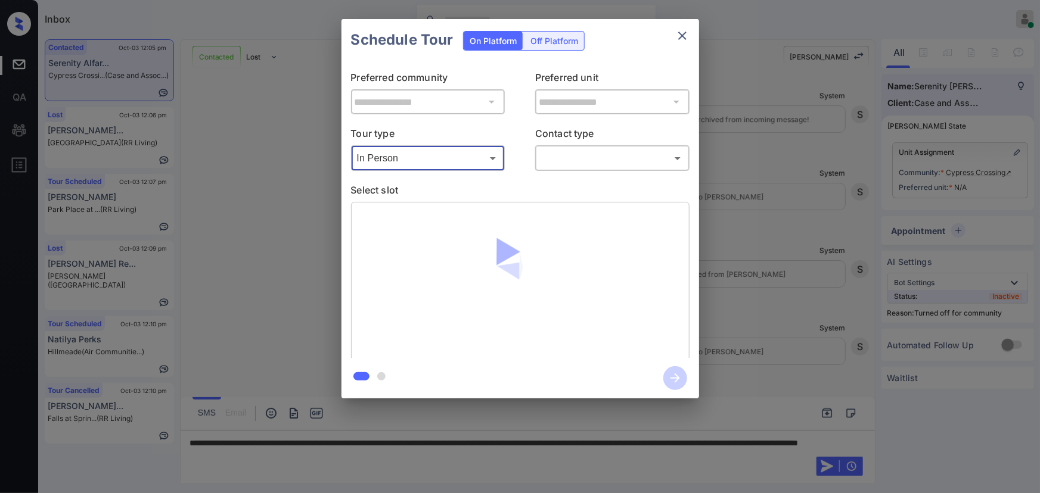
click body "Inbox Kenneth Umali Online Set yourself offline Set yourself on break Profile S…"
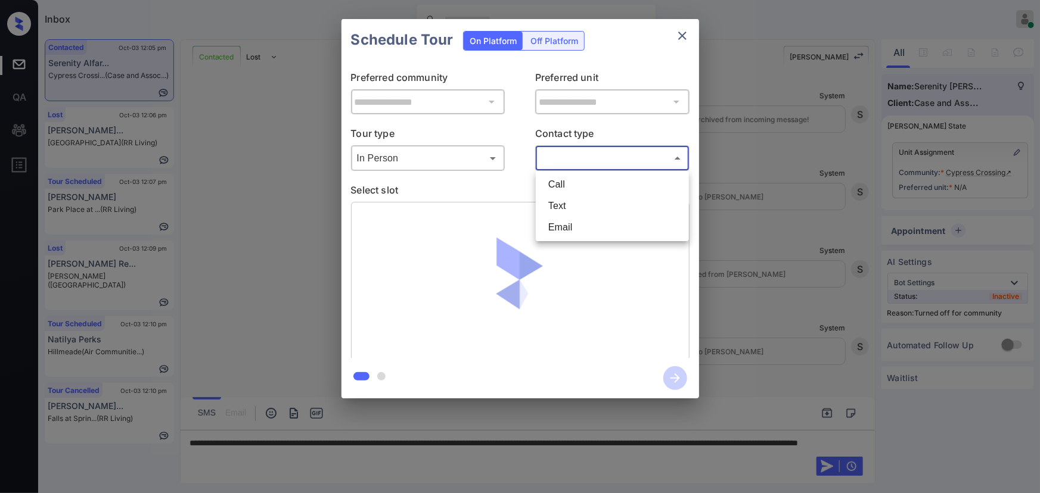
click li "Text"
type input "****"
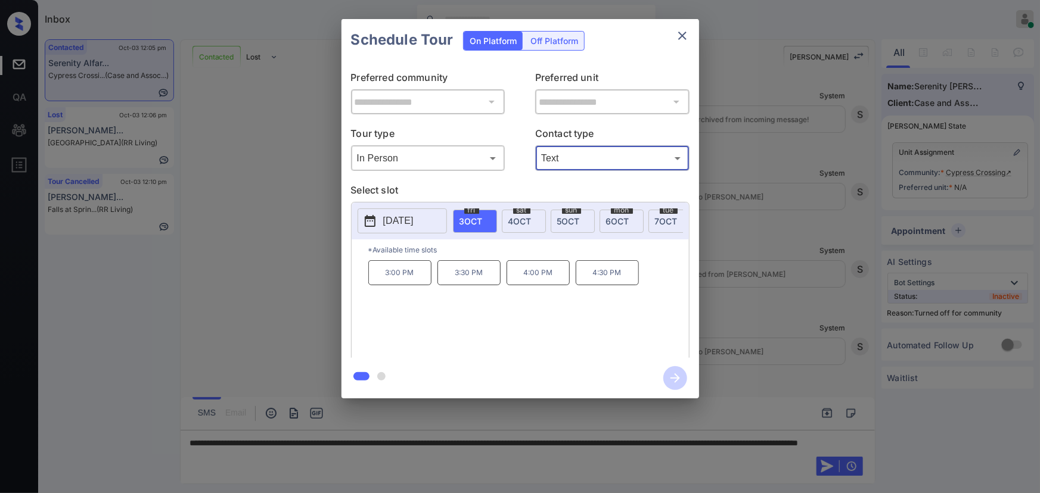
click span "4 OCT"
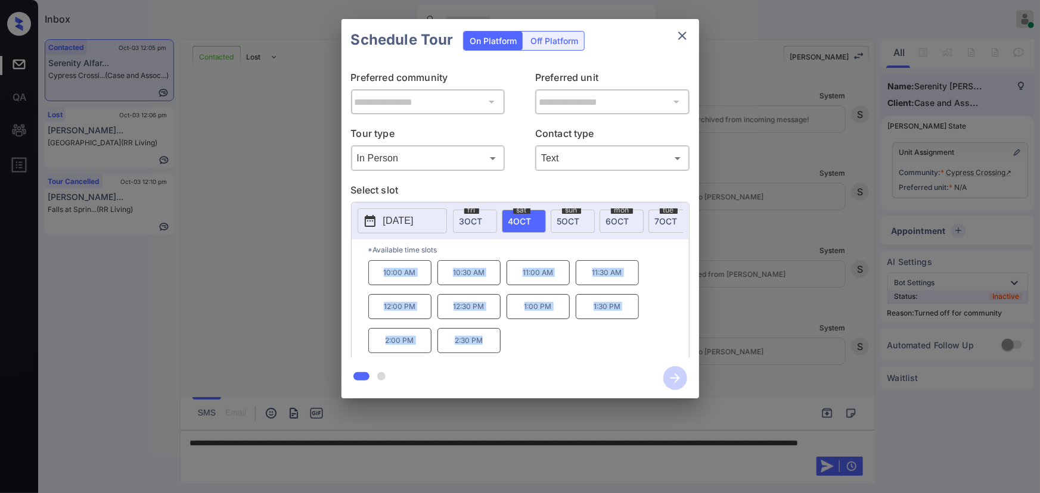
drag, startPoint x: 485, startPoint y: 343, endPoint x: 377, endPoint y: 272, distance: 129.6
click div "10:00 AM 10:30 AM 11:00 AM 11:30 AM 12:00 PM 12:30 PM 1:00 PM 1:30 PM 2:00 PM 2…"
copy div "10:00 AM 10:30 AM 11:00 AM 11:30 AM 12:00 PM 12:30 PM 1:00 PM 1:30 PM 2:00 PM 2…"
click div
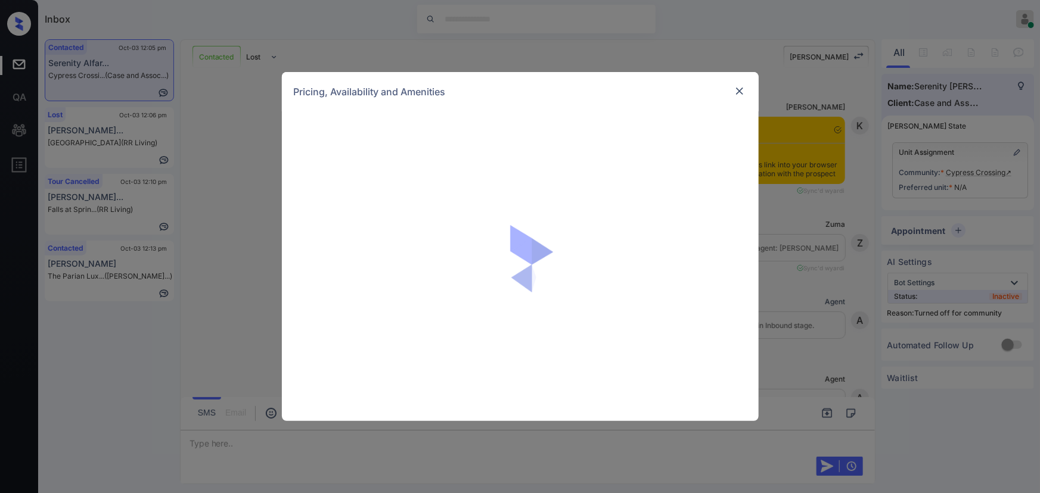
scroll to position [1826, 0]
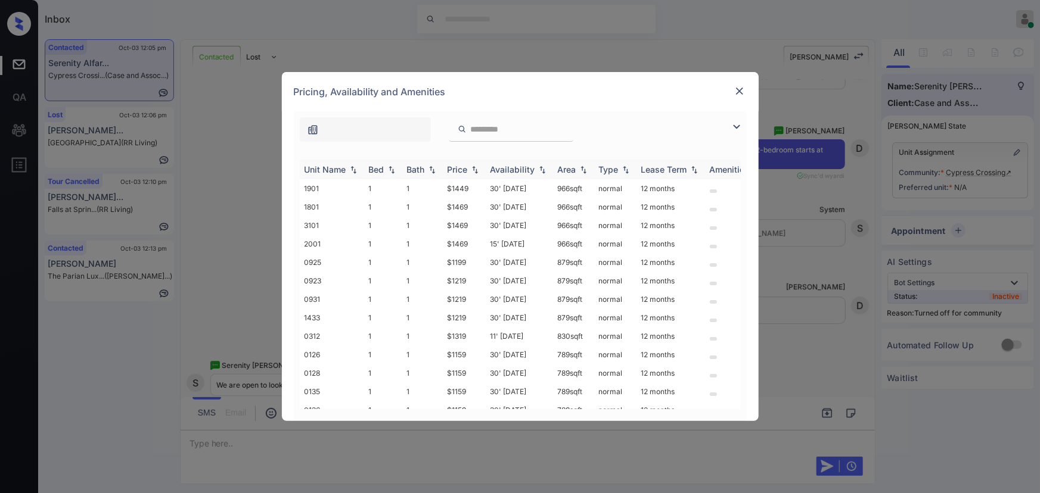
click at [736, 121] on img at bounding box center [736, 127] width 14 height 14
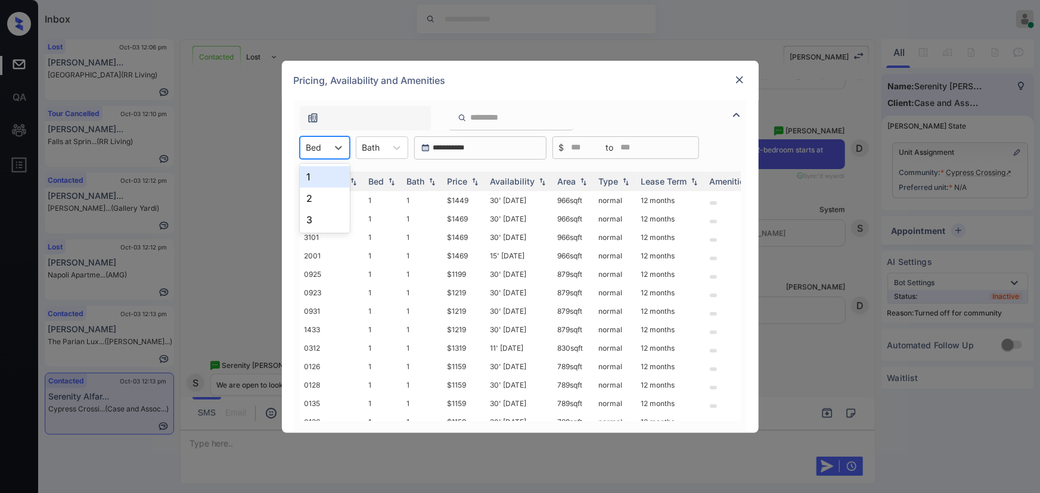
click at [325, 146] on div "Bed" at bounding box center [313, 147] width 27 height 17
drag, startPoint x: 318, startPoint y: 170, endPoint x: 331, endPoint y: 178, distance: 15.2
click at [318, 171] on div "1" at bounding box center [325, 176] width 50 height 21
click at [471, 178] on img at bounding box center [475, 181] width 12 height 8
click at [471, 178] on img at bounding box center [475, 181] width 12 height 9
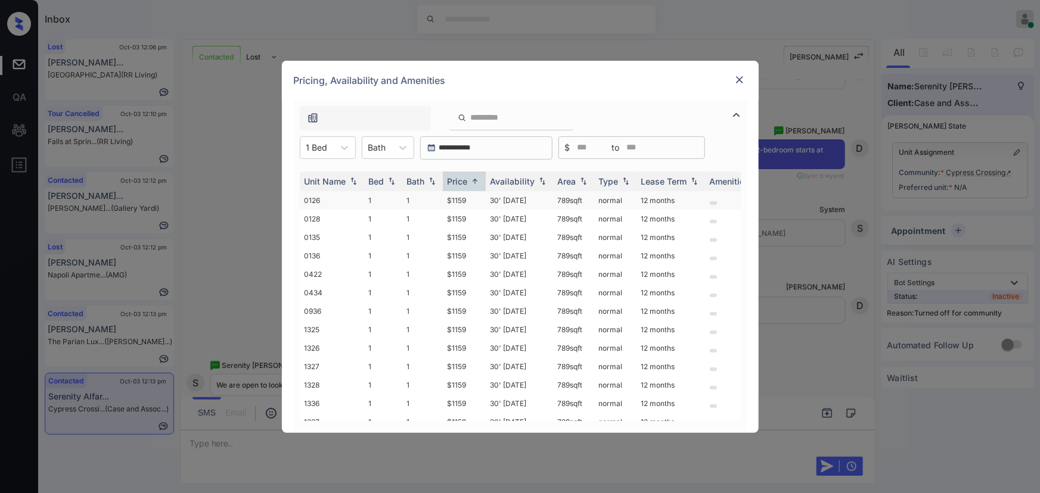
click at [459, 198] on td "$1159" at bounding box center [464, 200] width 43 height 18
click at [461, 196] on td "$1159" at bounding box center [464, 200] width 43 height 18
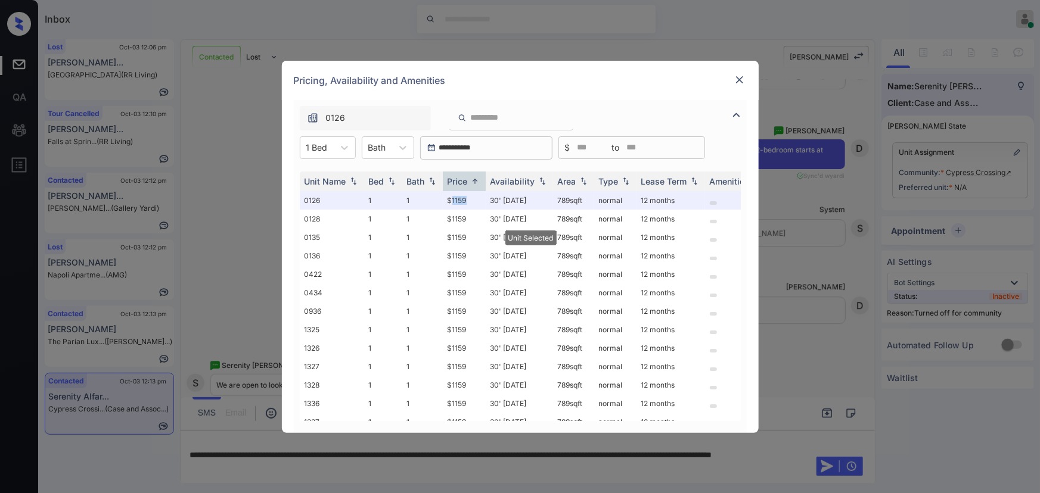
click at [742, 80] on img at bounding box center [739, 80] width 12 height 12
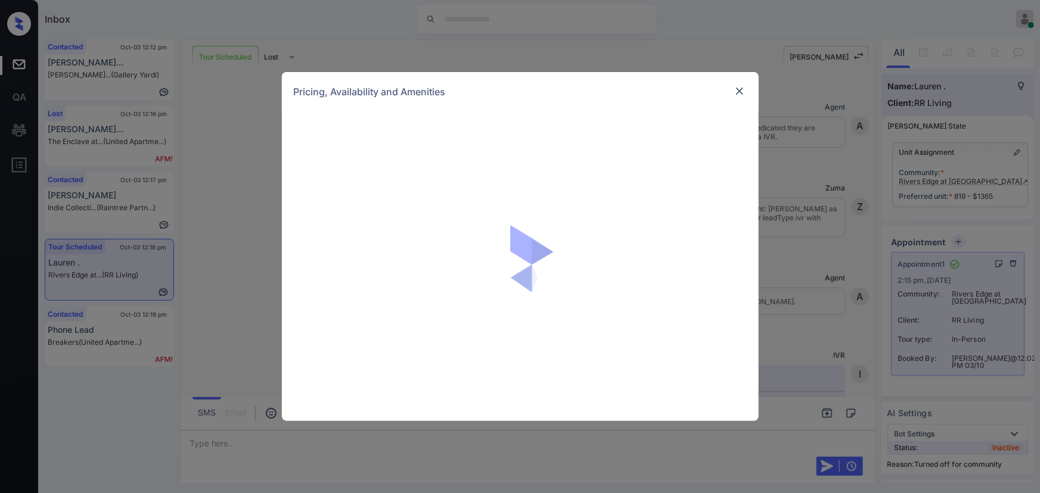
scroll to position [3810, 0]
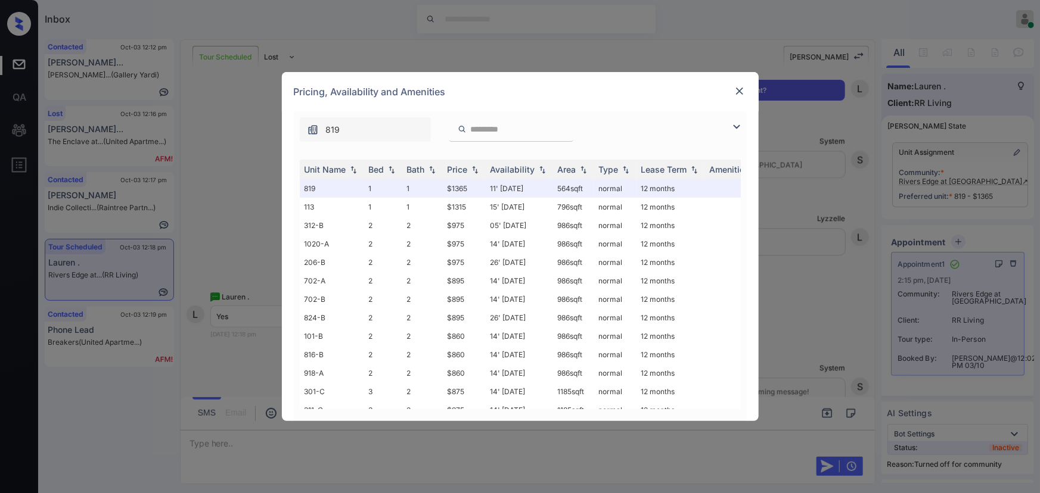
click at [735, 127] on img at bounding box center [736, 127] width 14 height 14
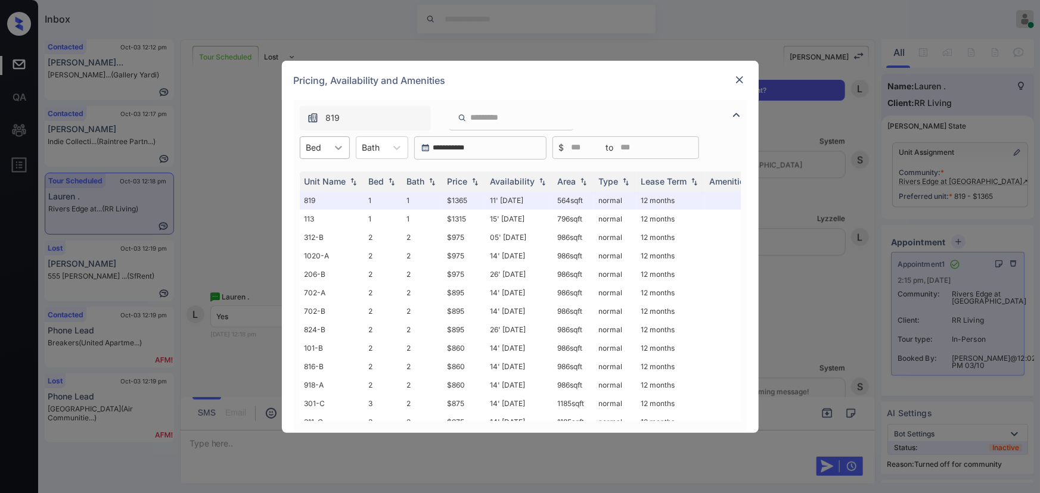
click at [343, 151] on icon at bounding box center [338, 148] width 12 height 12
click at [340, 183] on div "1" at bounding box center [325, 176] width 50 height 21
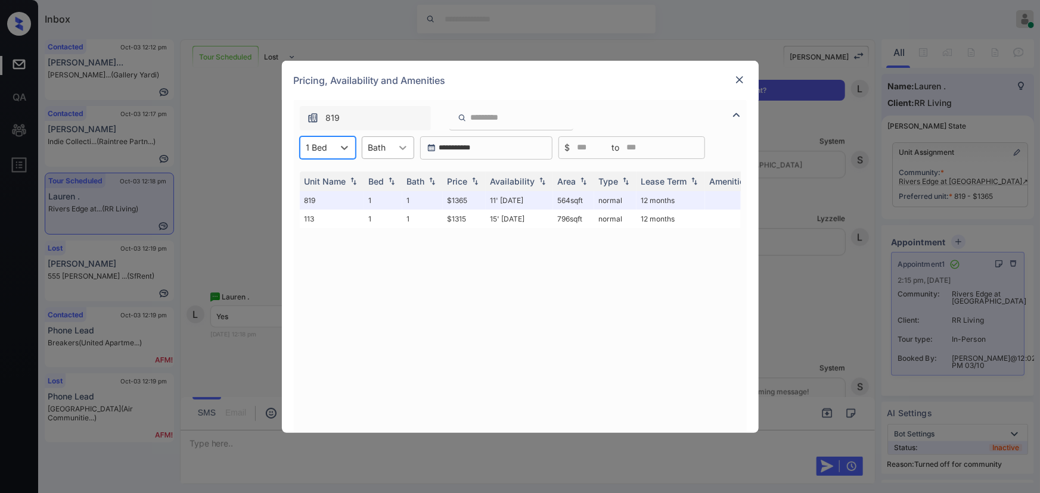
click at [393, 147] on div at bounding box center [402, 147] width 21 height 21
click at [381, 178] on div "1" at bounding box center [388, 176] width 52 height 21
click at [468, 184] on div "Price" at bounding box center [463, 181] width 33 height 10
click at [468, 183] on div "Price" at bounding box center [463, 181] width 33 height 10
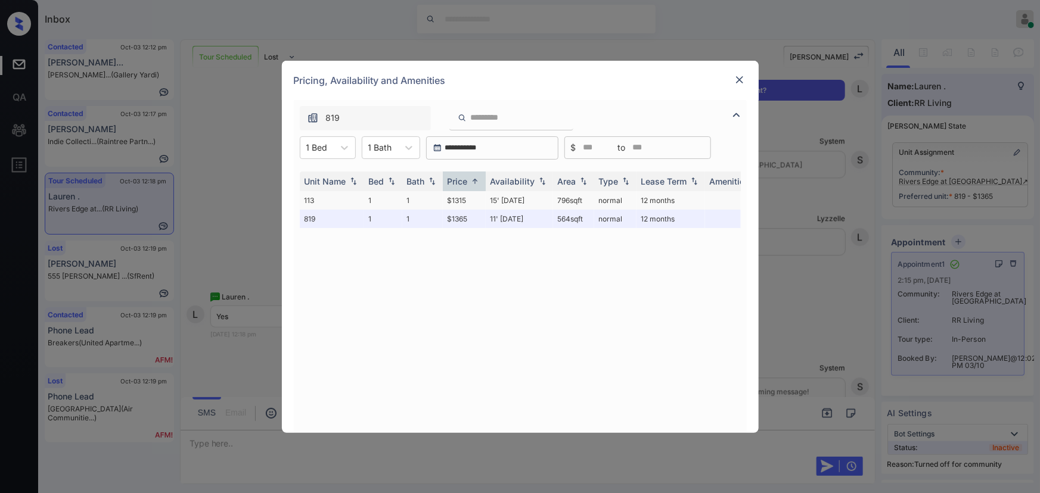
click at [465, 200] on td "$1315" at bounding box center [464, 200] width 43 height 18
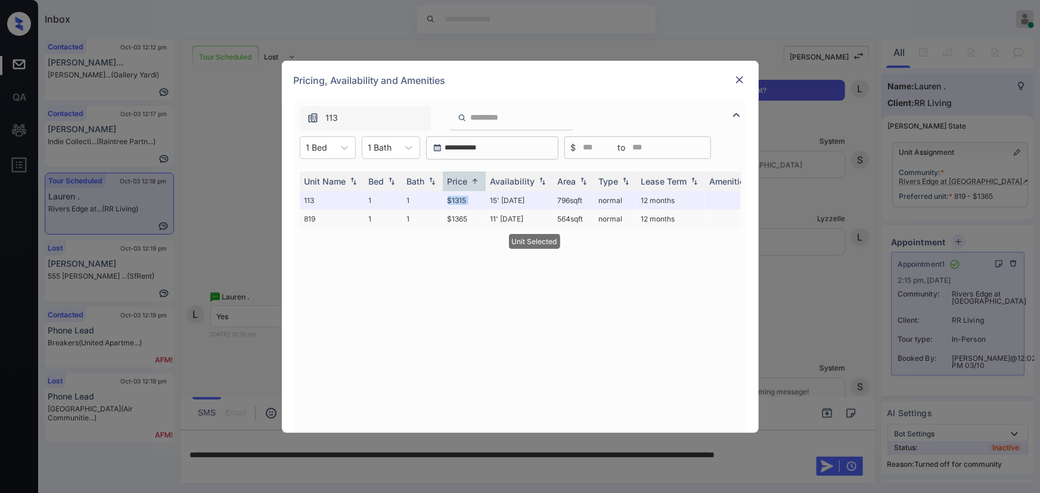
drag, startPoint x: 465, startPoint y: 200, endPoint x: 530, endPoint y: 209, distance: 65.6
click at [465, 200] on td "$1315" at bounding box center [464, 200] width 43 height 18
drag, startPoint x: 576, startPoint y: 201, endPoint x: 634, endPoint y: 130, distance: 91.8
click at [556, 201] on td "796 sqft" at bounding box center [573, 200] width 41 height 18
copy td "796 sqft"
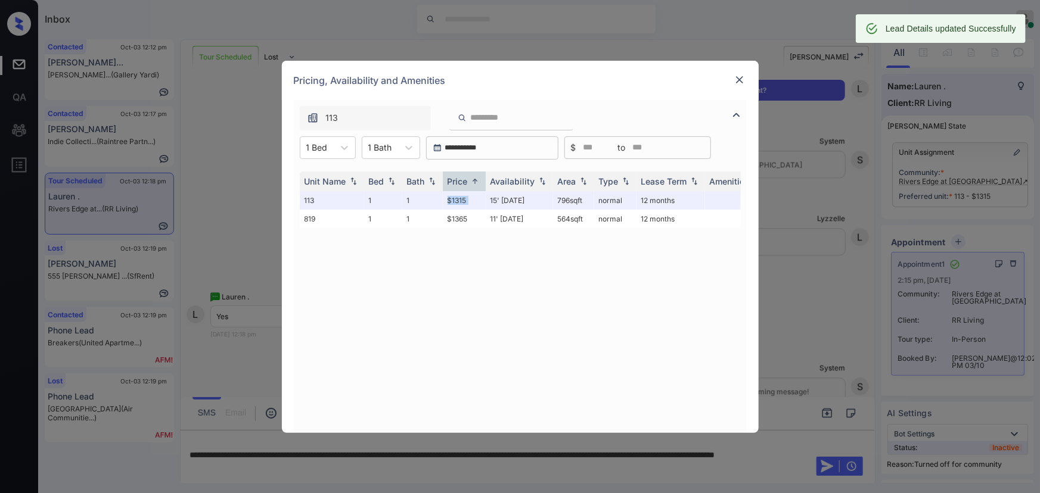
click at [739, 79] on img at bounding box center [739, 80] width 12 height 12
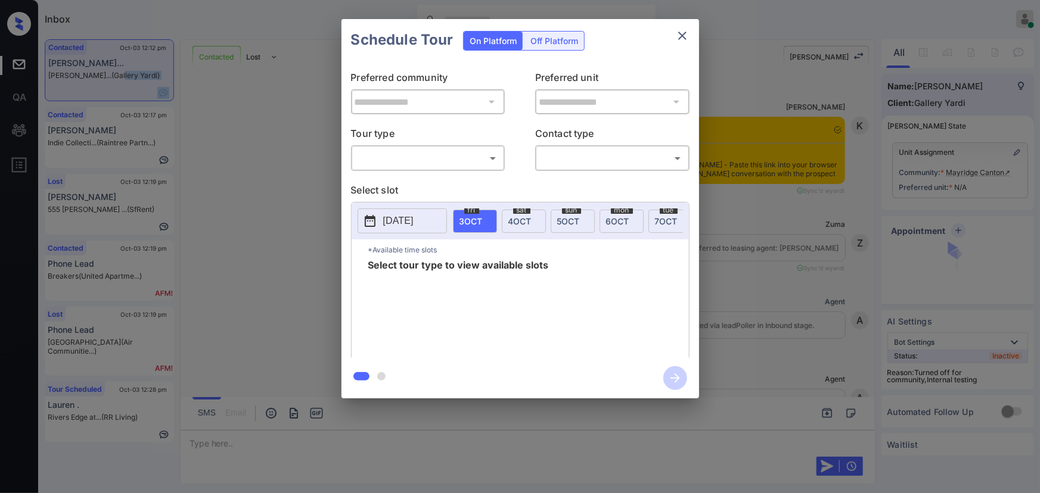
scroll to position [4007, 0]
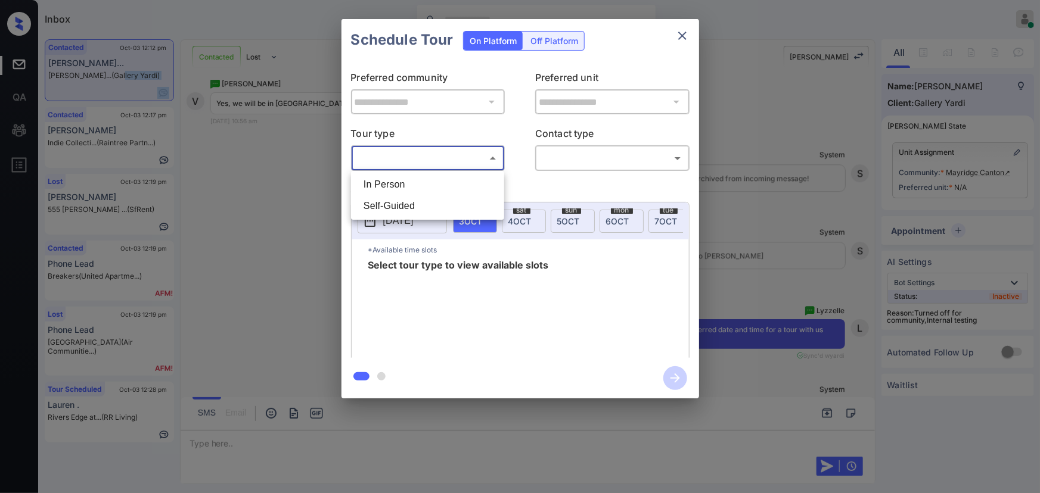
click at [439, 153] on body "Inbox [PERSON_NAME] Online Set yourself offline Set yourself on break Profile S…" at bounding box center [520, 246] width 1040 height 493
drag, startPoint x: 419, startPoint y: 182, endPoint x: 456, endPoint y: 181, distance: 37.6
click at [421, 182] on li "In Person" at bounding box center [427, 184] width 147 height 21
type input "********"
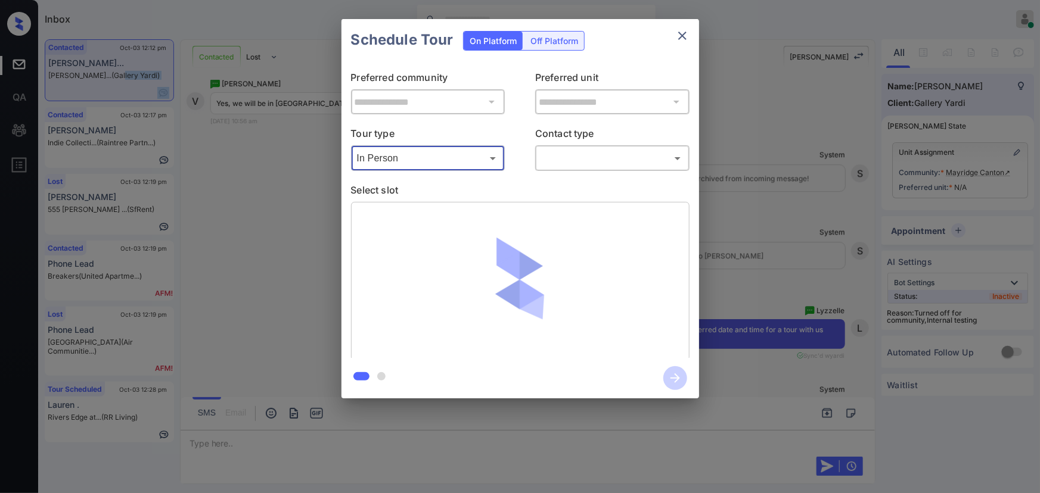
click at [556, 155] on body "Inbox [PERSON_NAME] Online Set yourself offline Set yourself on break Profile S…" at bounding box center [520, 246] width 1040 height 493
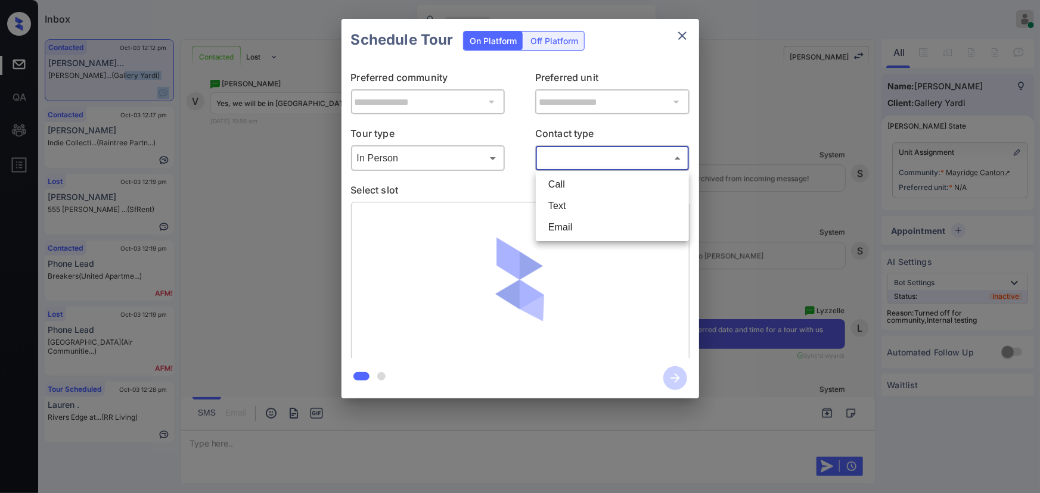
click at [557, 198] on li "Text" at bounding box center [612, 205] width 147 height 21
type input "****"
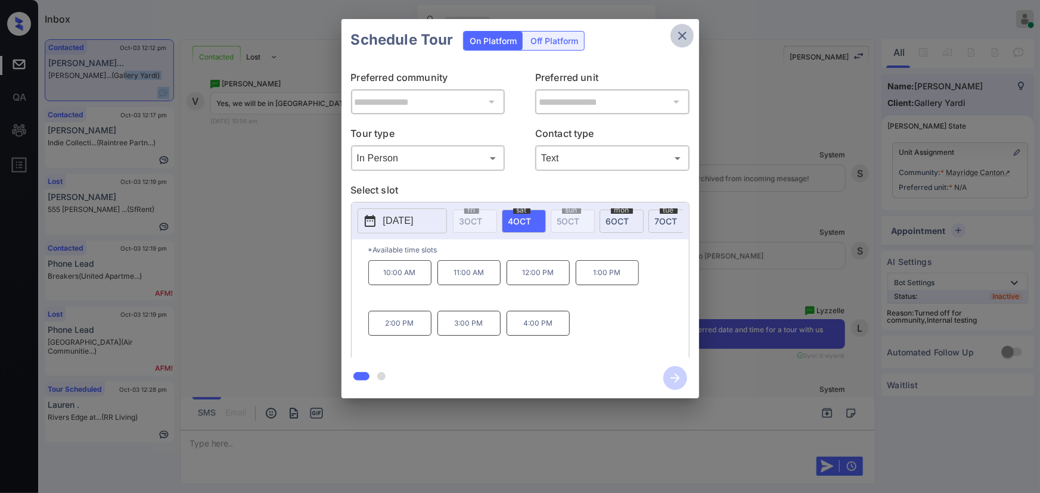
click at [678, 33] on icon "close" at bounding box center [682, 36] width 14 height 14
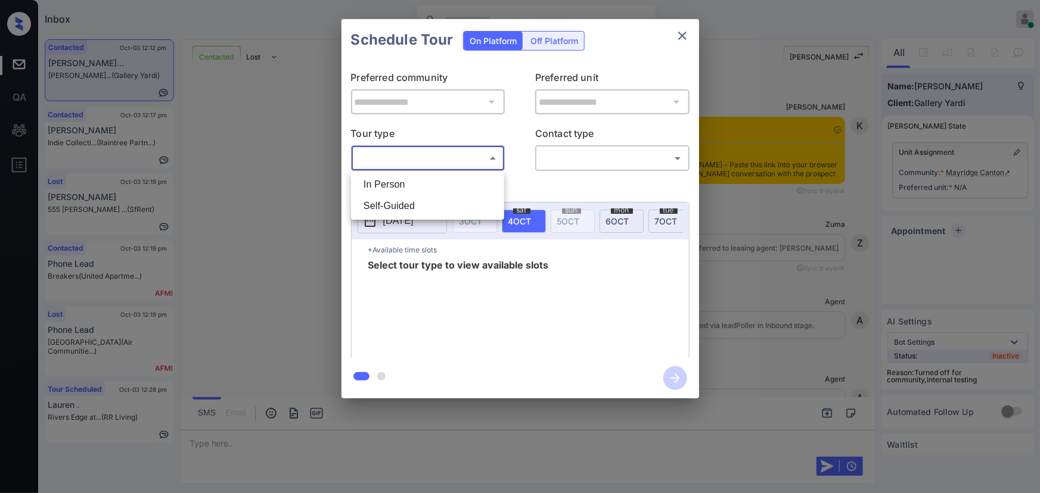
scroll to position [4557, 0]
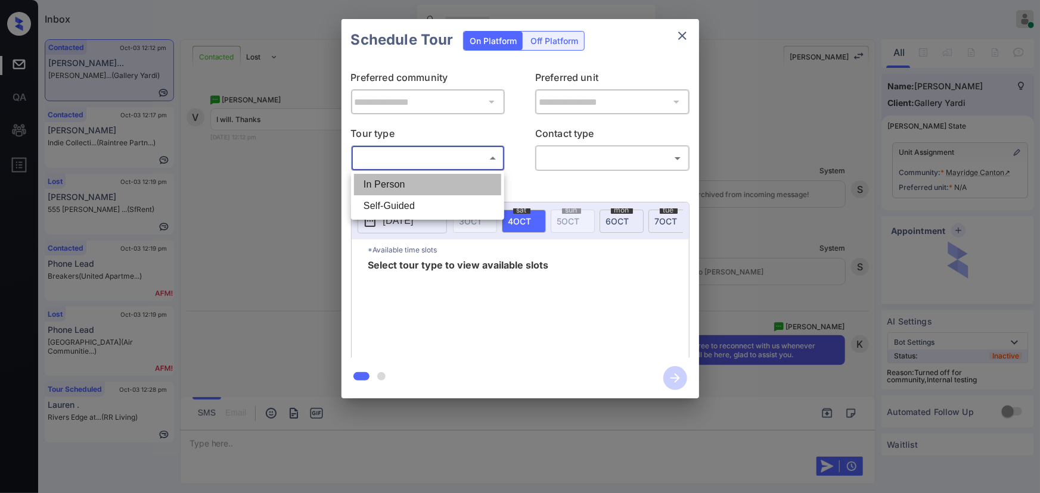
drag, startPoint x: 381, startPoint y: 188, endPoint x: 388, endPoint y: 186, distance: 6.8
click at [385, 188] on li "In Person" at bounding box center [427, 184] width 147 height 21
type input "********"
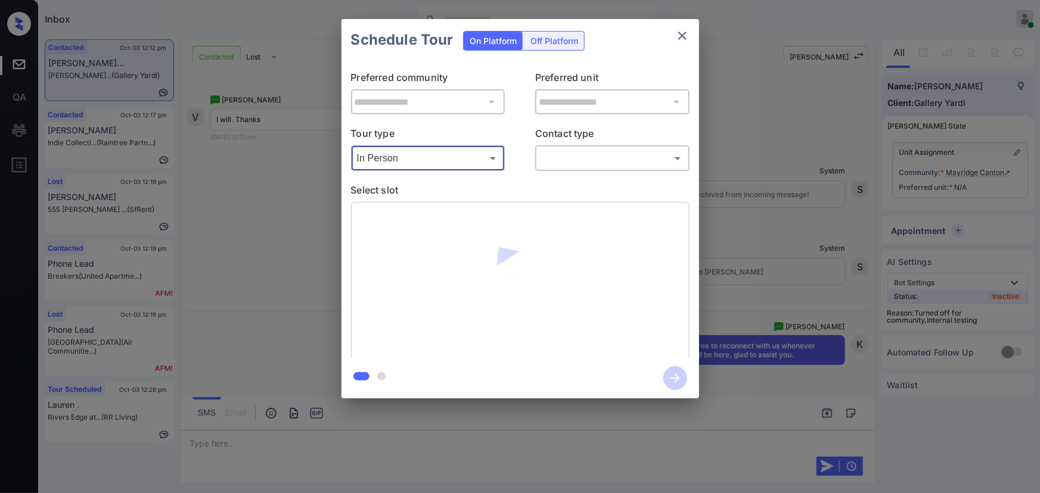
click at [565, 161] on body "Inbox [PERSON_NAME] Online Set yourself offline Set yourself on break Profile S…" at bounding box center [520, 246] width 1040 height 493
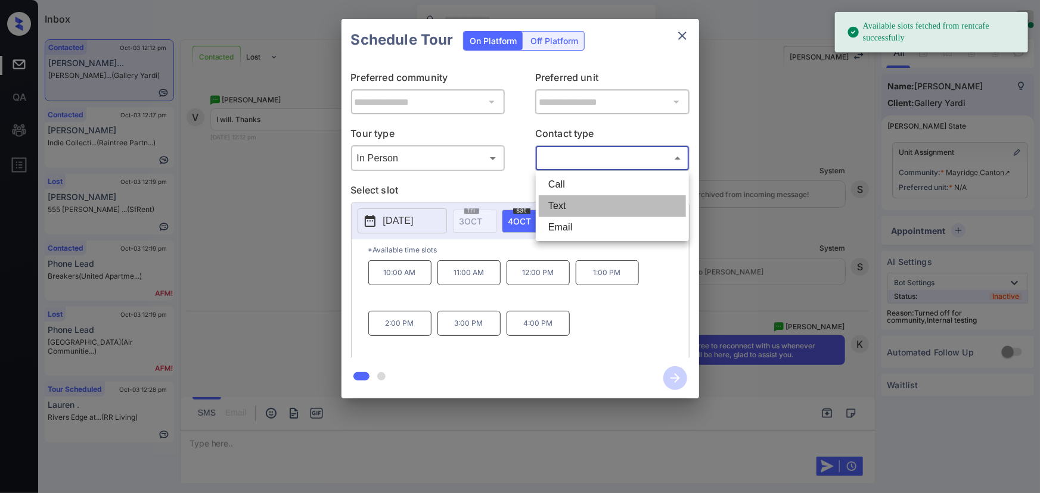
click at [567, 205] on li "Text" at bounding box center [612, 205] width 147 height 21
type input "****"
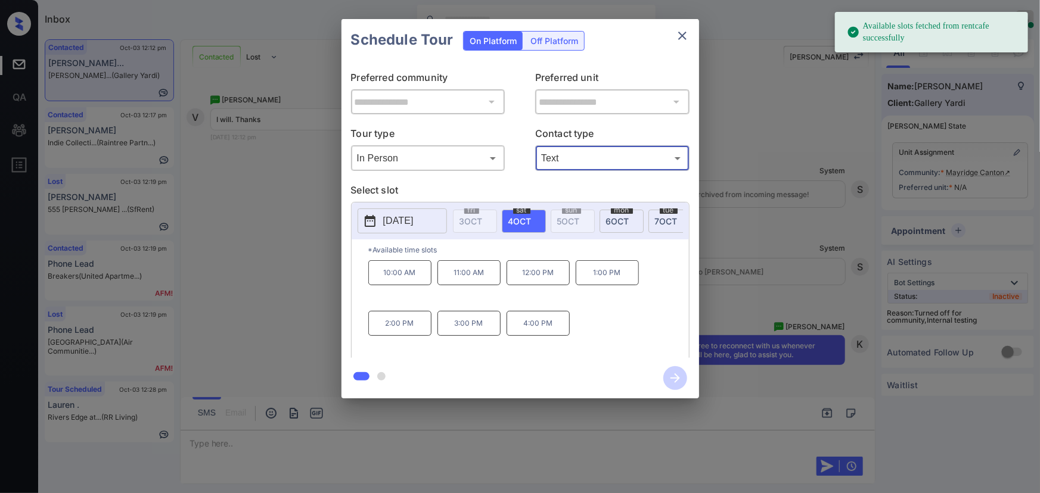
click at [763, 237] on div "**********" at bounding box center [520, 209] width 1040 height 418
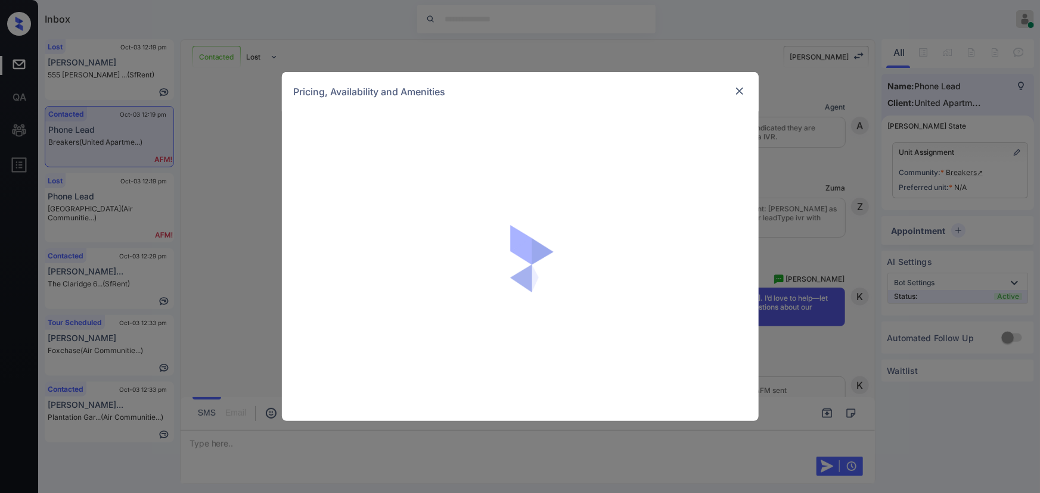
scroll to position [171, 0]
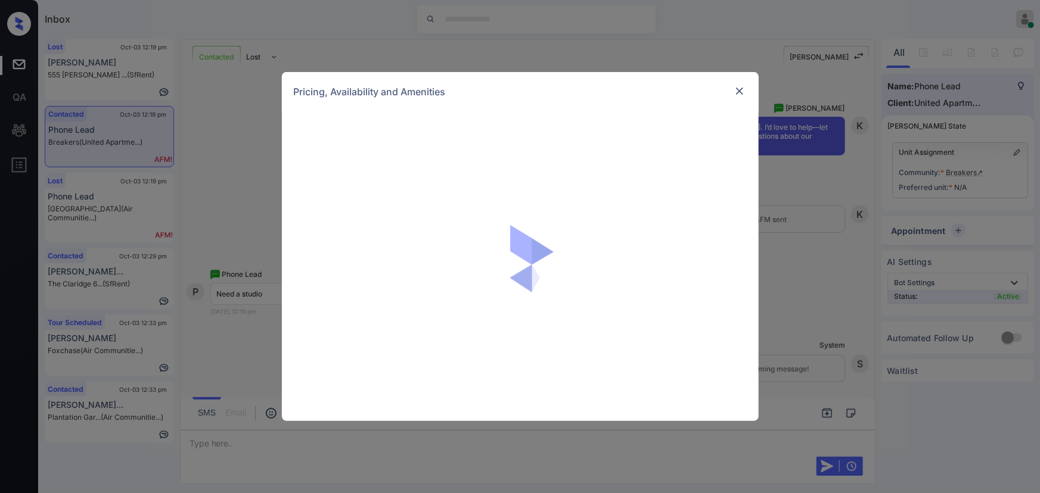
click at [599, 171] on div at bounding box center [520, 266] width 477 height 310
click at [742, 90] on img at bounding box center [739, 91] width 12 height 12
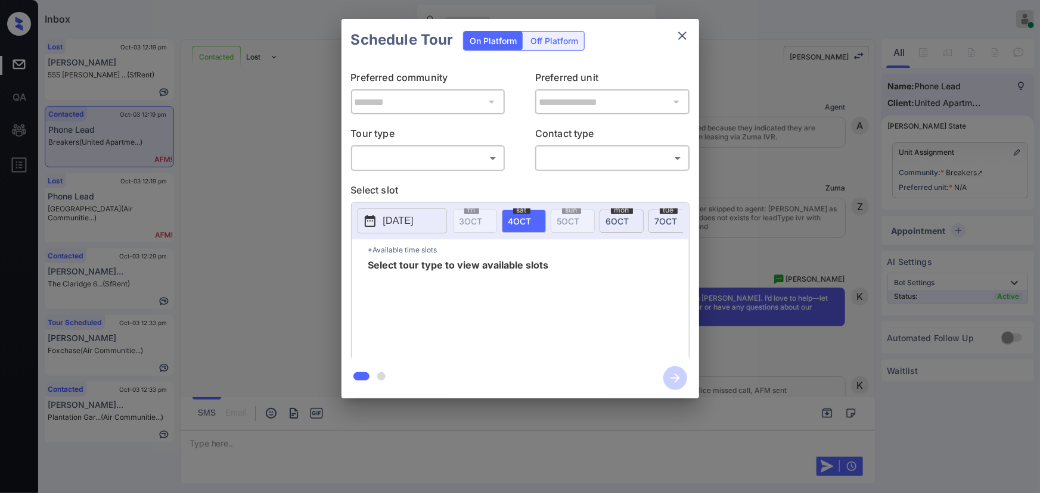
scroll to position [83, 0]
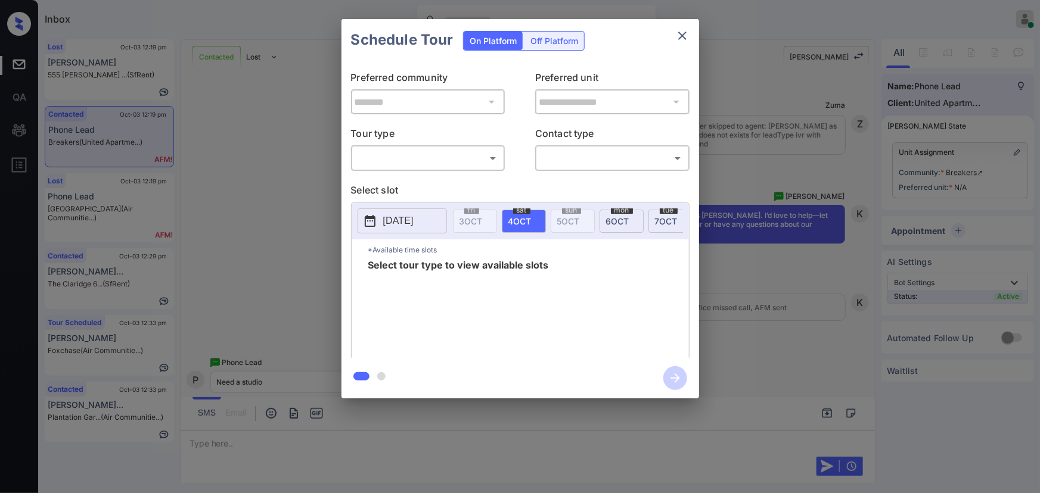
click at [680, 36] on icon "close" at bounding box center [682, 36] width 14 height 14
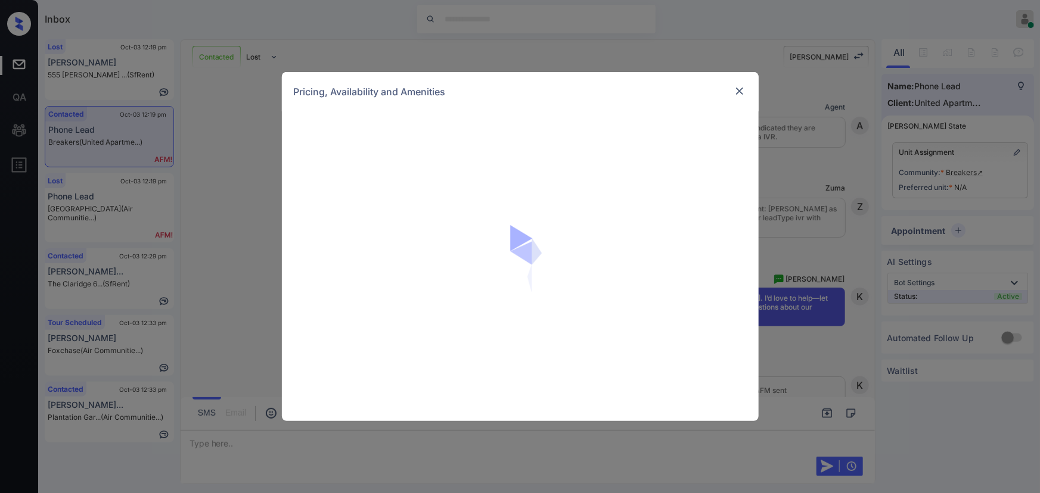
scroll to position [83, 0]
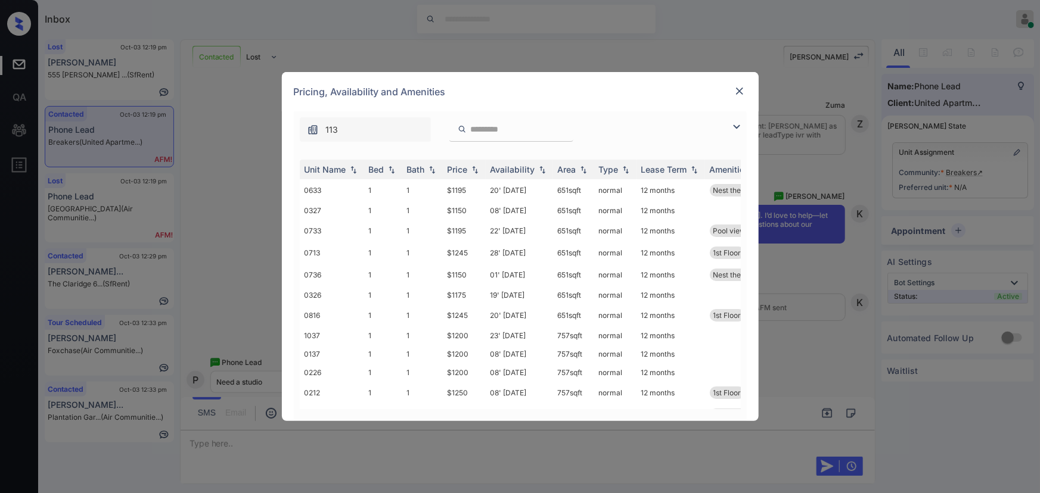
click at [733, 122] on img at bounding box center [736, 127] width 14 height 14
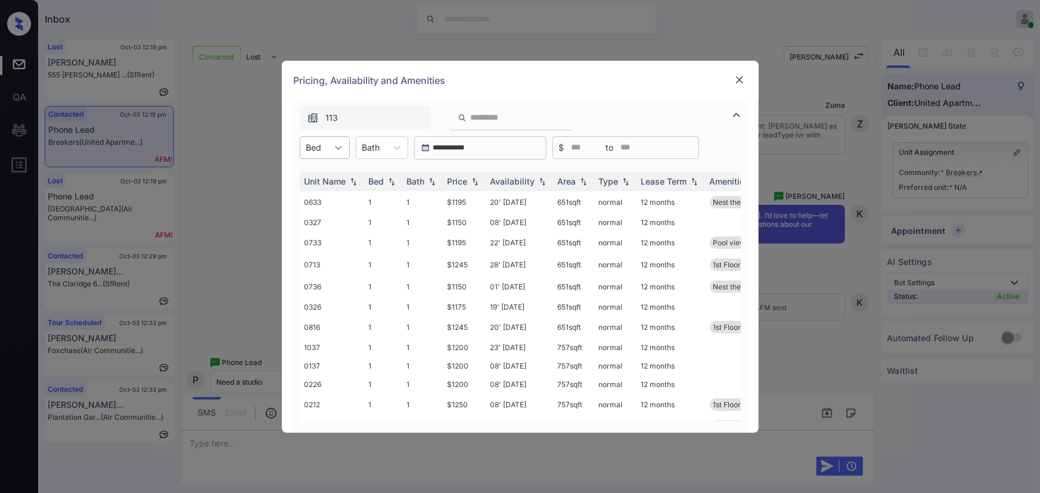
click at [340, 149] on icon at bounding box center [338, 148] width 12 height 12
click at [319, 176] on div "1" at bounding box center [325, 176] width 50 height 21
click at [400, 150] on icon at bounding box center [403, 148] width 12 height 12
click at [388, 178] on div "1" at bounding box center [388, 176] width 52 height 21
click at [469, 180] on img at bounding box center [475, 181] width 12 height 8
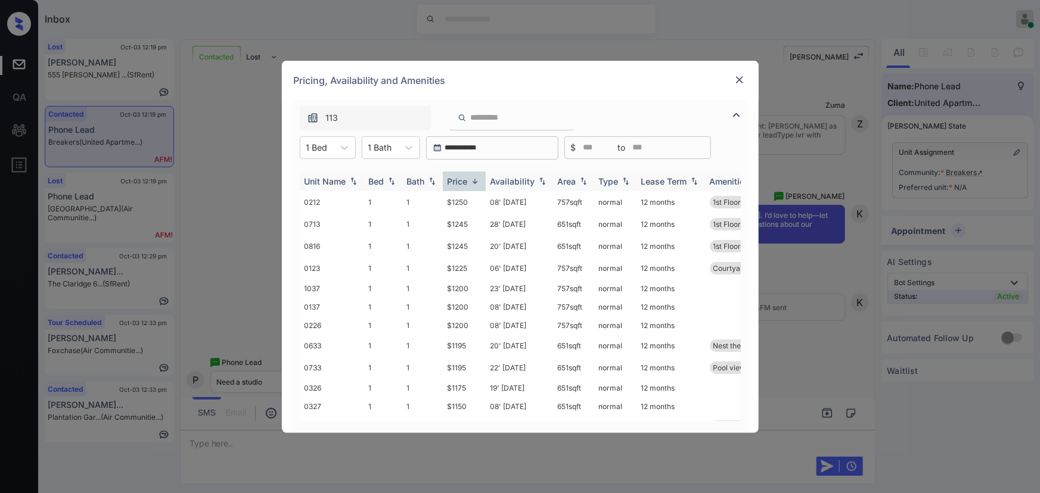
click at [469, 179] on img at bounding box center [475, 181] width 12 height 9
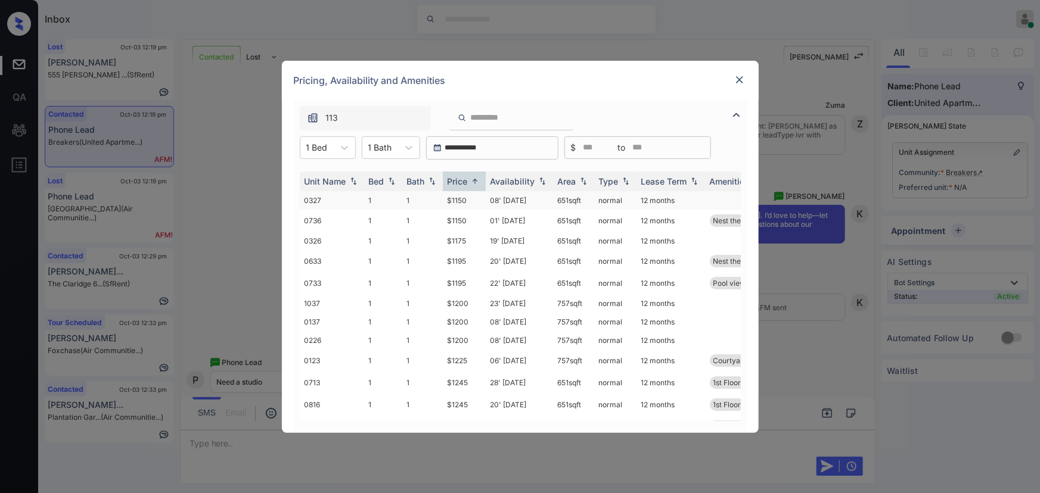
click at [489, 201] on td "08' [DATE]" at bounding box center [519, 200] width 67 height 18
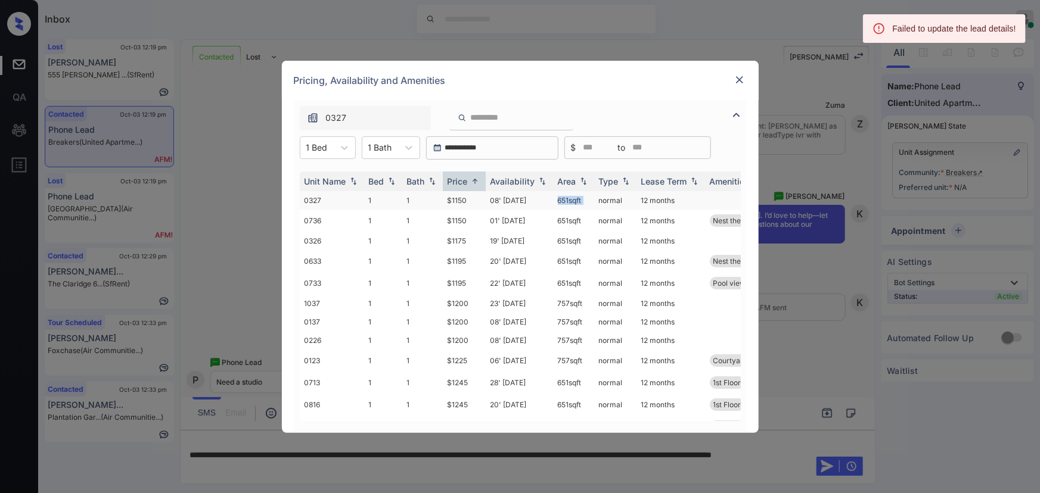
copy td "651 sqft"
drag, startPoint x: 592, startPoint y: 197, endPoint x: 552, endPoint y: 203, distance: 39.8
click at [552, 203] on tr "0327 1 1 $1150 08' Oct 25 651 sqft normal 12 months" at bounding box center [611, 200] width 623 height 18
click at [740, 78] on img at bounding box center [739, 80] width 12 height 12
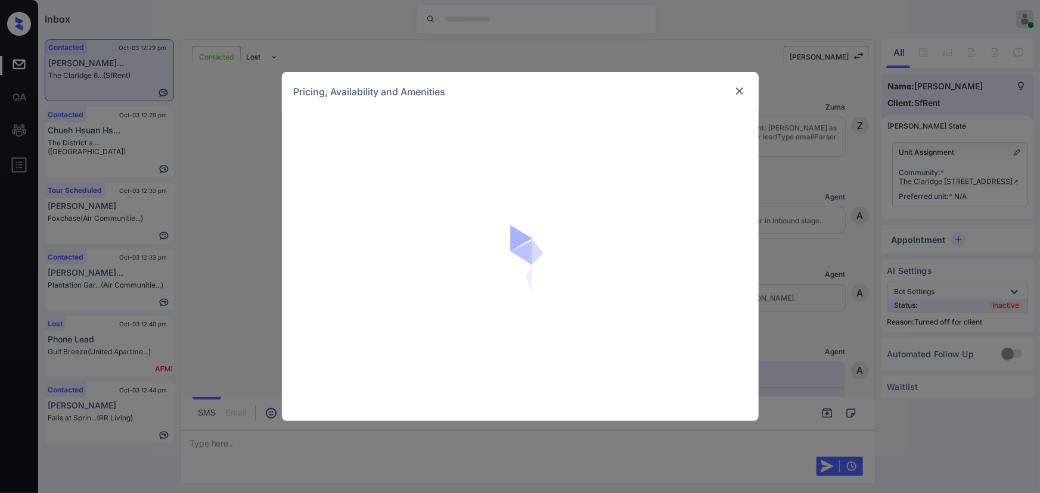
scroll to position [1790, 0]
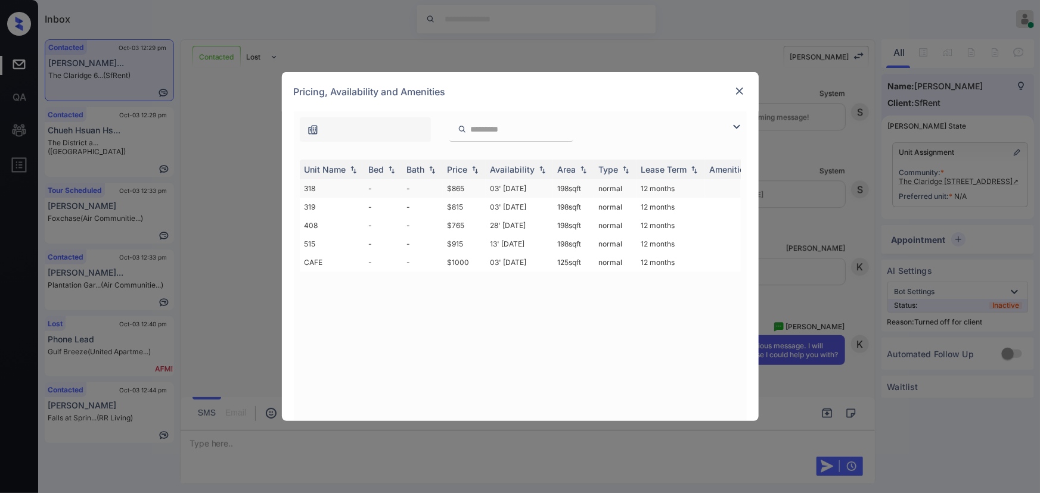
click at [510, 191] on td "03' [DATE]" at bounding box center [519, 188] width 67 height 18
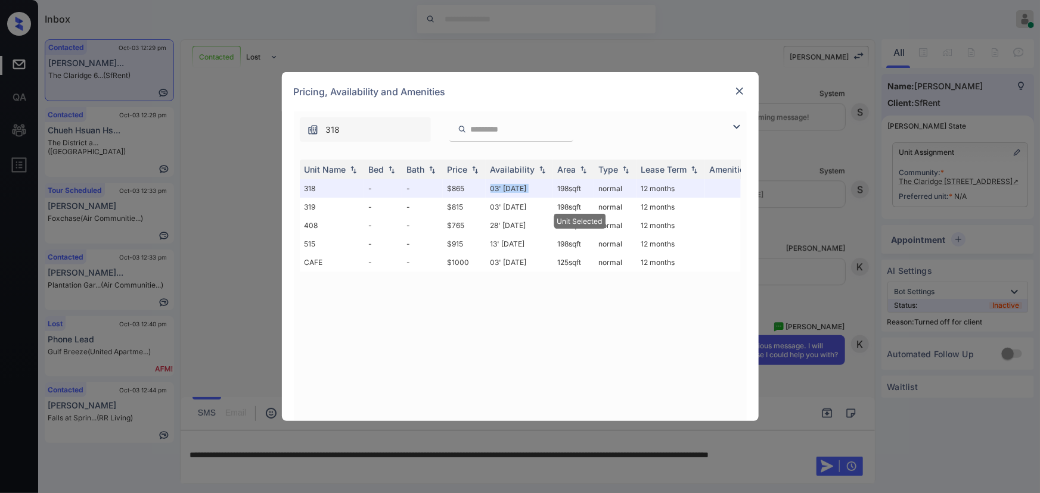
click at [741, 91] on img at bounding box center [739, 91] width 12 height 12
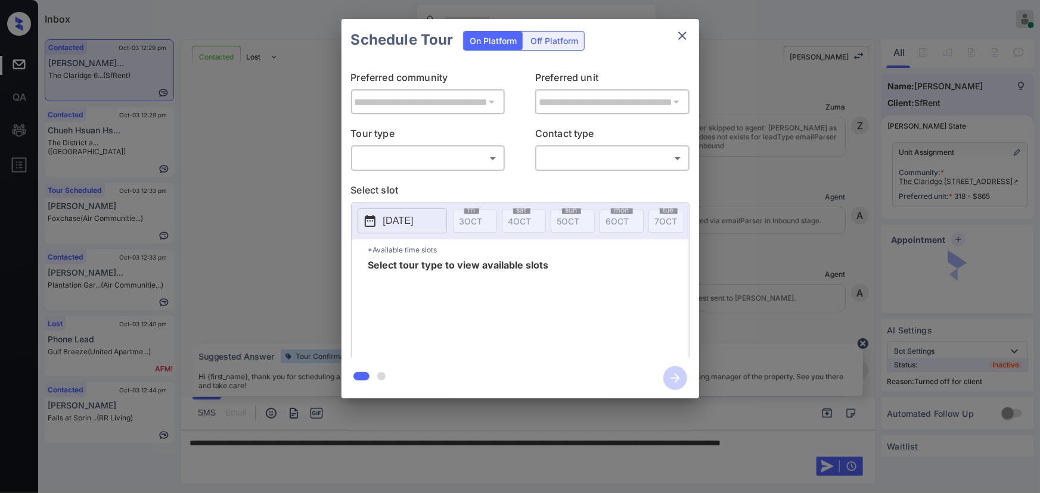
scroll to position [1868, 0]
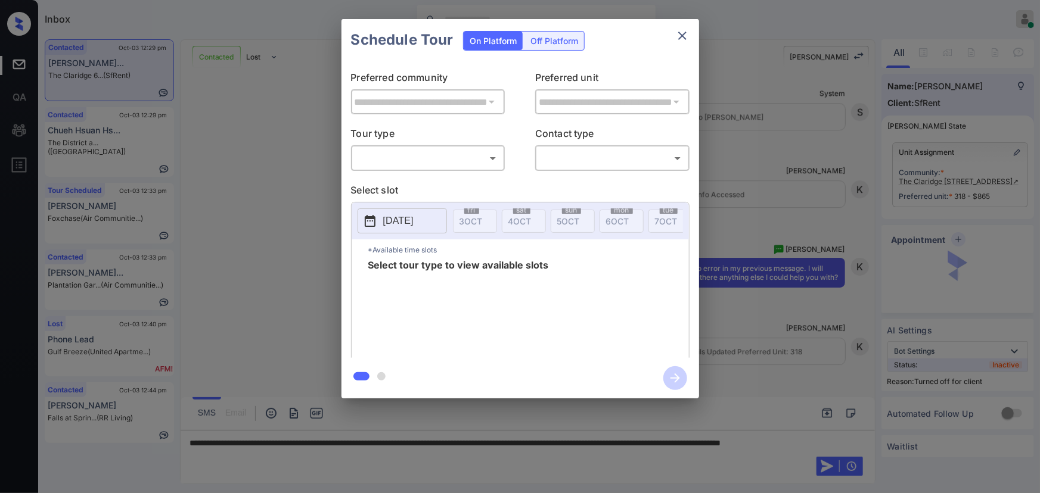
click at [768, 314] on div "**********" at bounding box center [520, 209] width 1040 height 418
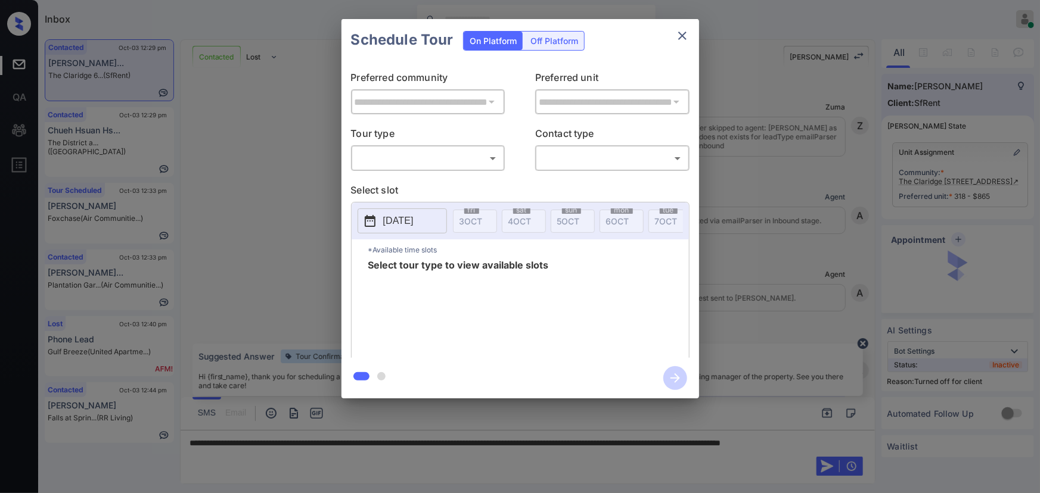
scroll to position [1110, 0]
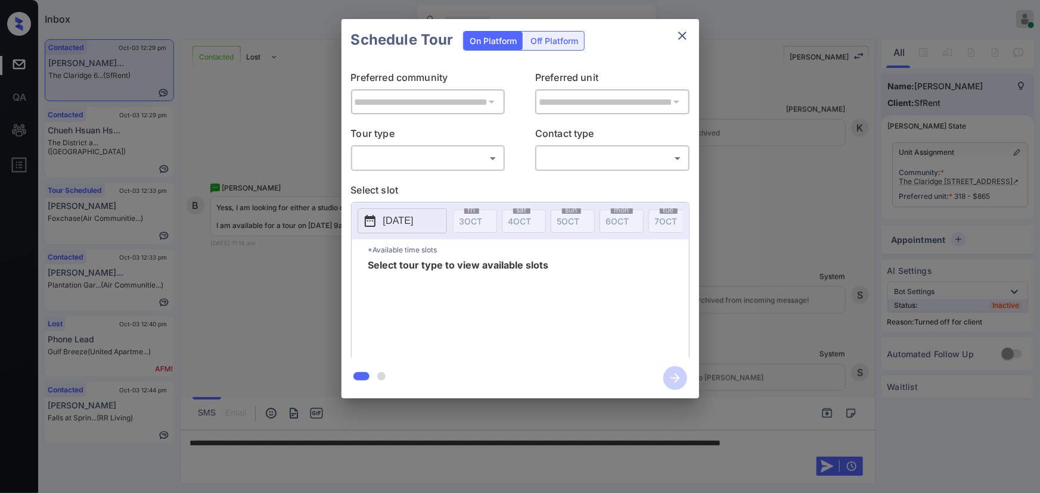
click at [548, 30] on div "On Platform Off Platform" at bounding box center [524, 40] width 122 height 42
click at [549, 40] on div "Off Platform" at bounding box center [554, 41] width 60 height 18
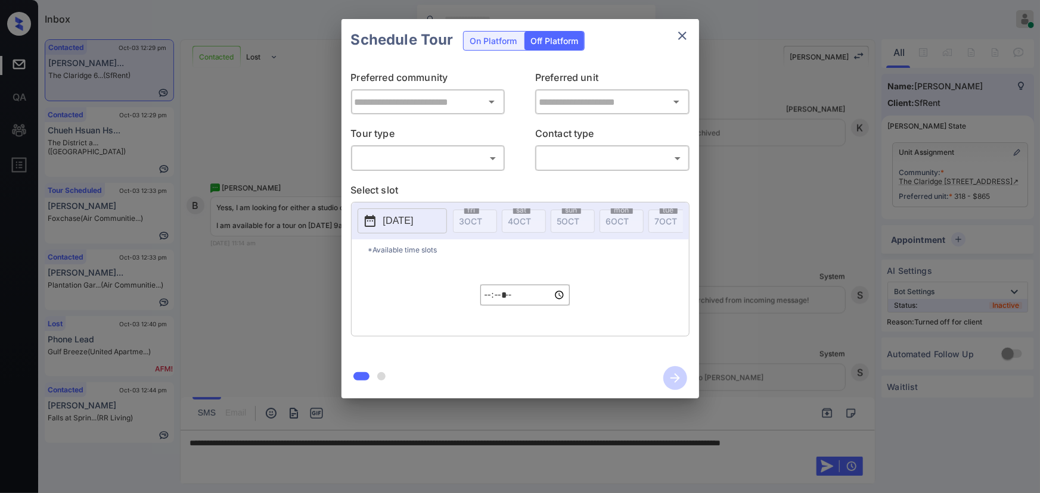
type input "**********"
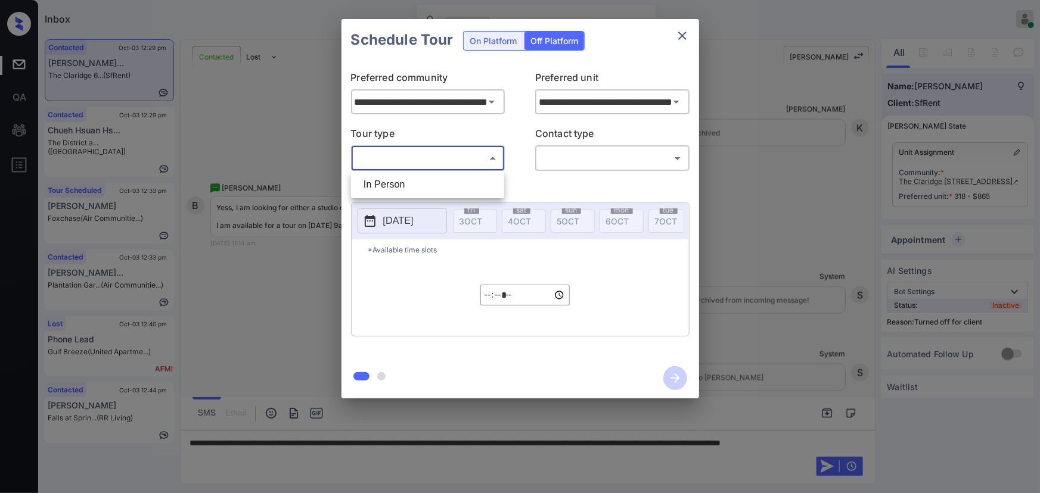
click at [453, 161] on body "Inbox Kenneth Umali Online Set yourself offline Set yourself on break Profile S…" at bounding box center [520, 246] width 1040 height 493
click at [433, 178] on li "In Person" at bounding box center [427, 184] width 147 height 21
type input "********"
click at [589, 160] on body "Inbox Kenneth Umali Online Set yourself offline Set yourself on break Profile S…" at bounding box center [520, 246] width 1040 height 493
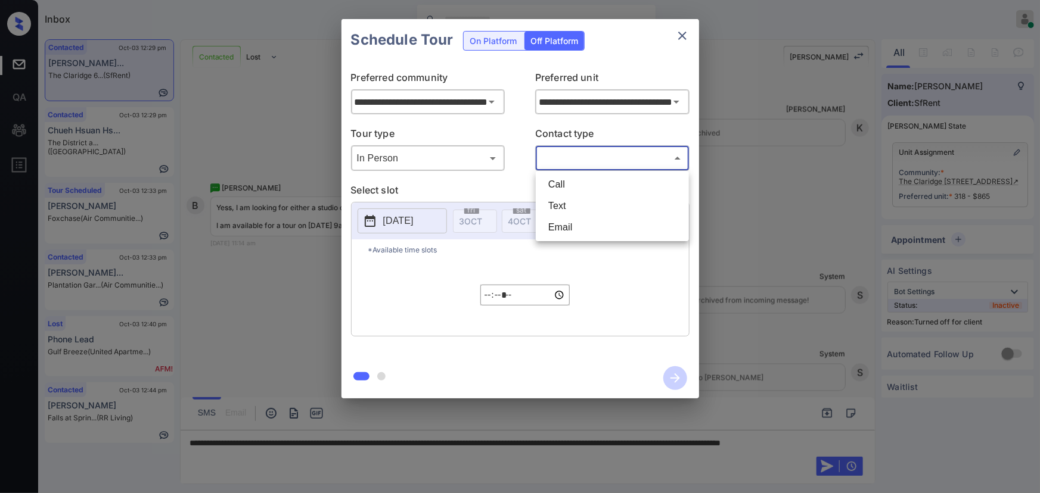
click at [570, 198] on li "Text" at bounding box center [612, 205] width 147 height 21
type input "****"
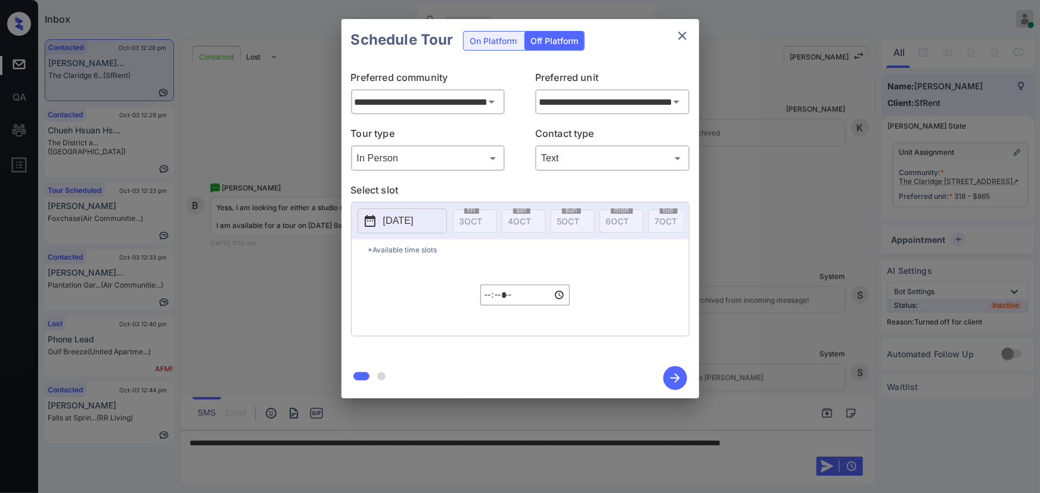
click at [405, 217] on p "2025-10-03" at bounding box center [398, 221] width 30 height 14
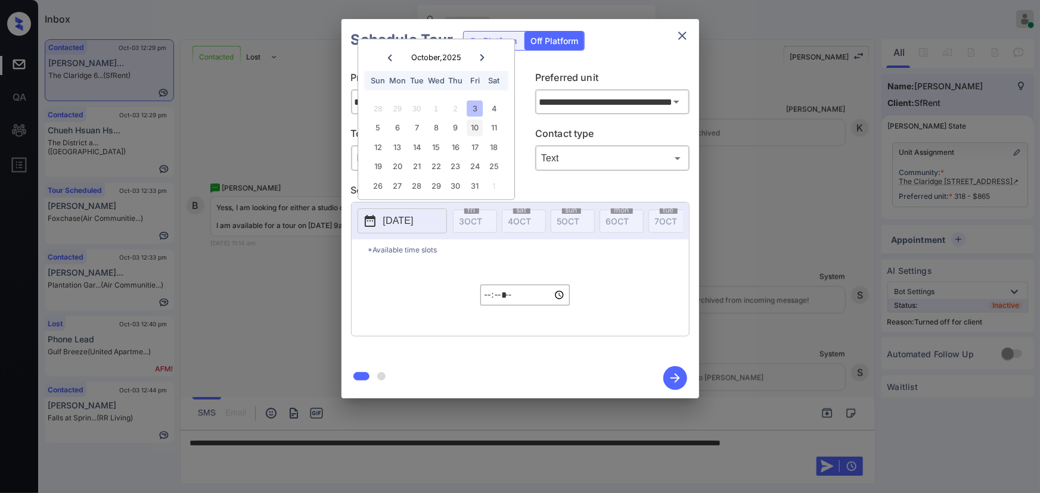
click at [473, 125] on div "10" at bounding box center [475, 128] width 16 height 16
click at [493, 294] on input "*****" at bounding box center [524, 295] width 89 height 21
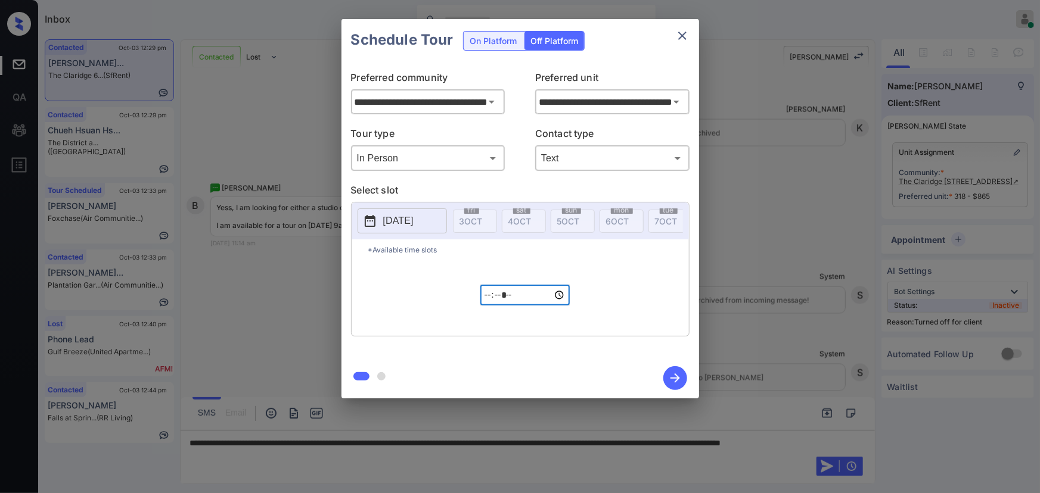
type input "*****"
click at [671, 380] on icon "button" at bounding box center [675, 378] width 24 height 24
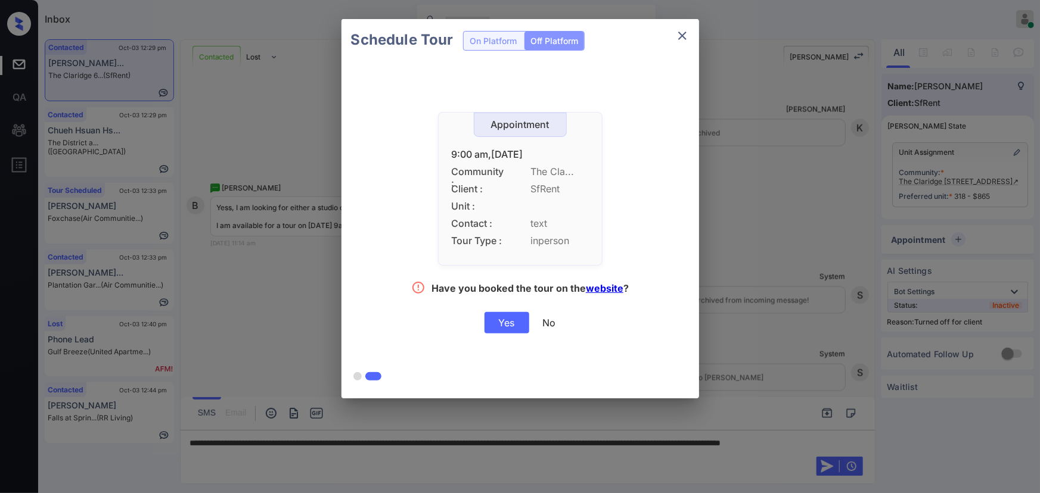
click at [509, 319] on div "Yes" at bounding box center [506, 322] width 45 height 21
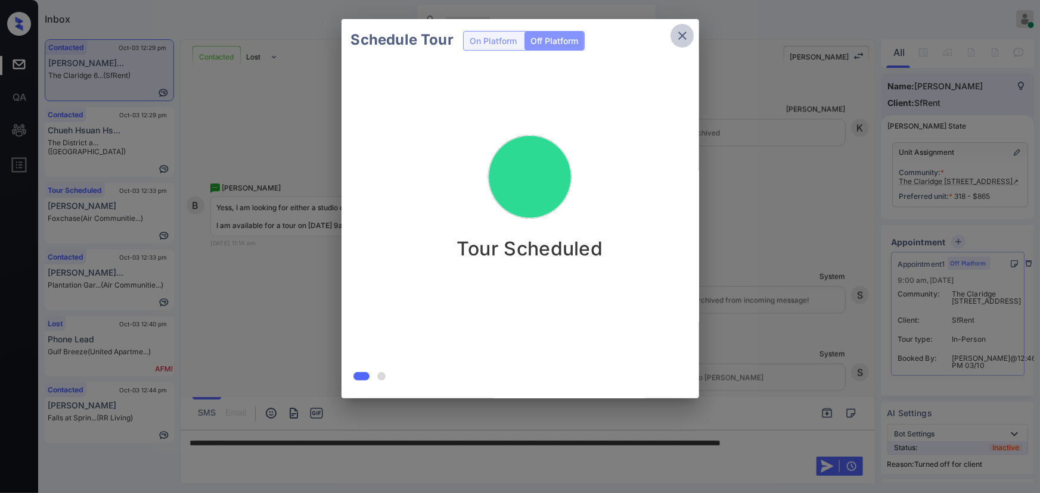
click at [683, 35] on icon "close" at bounding box center [682, 36] width 8 height 8
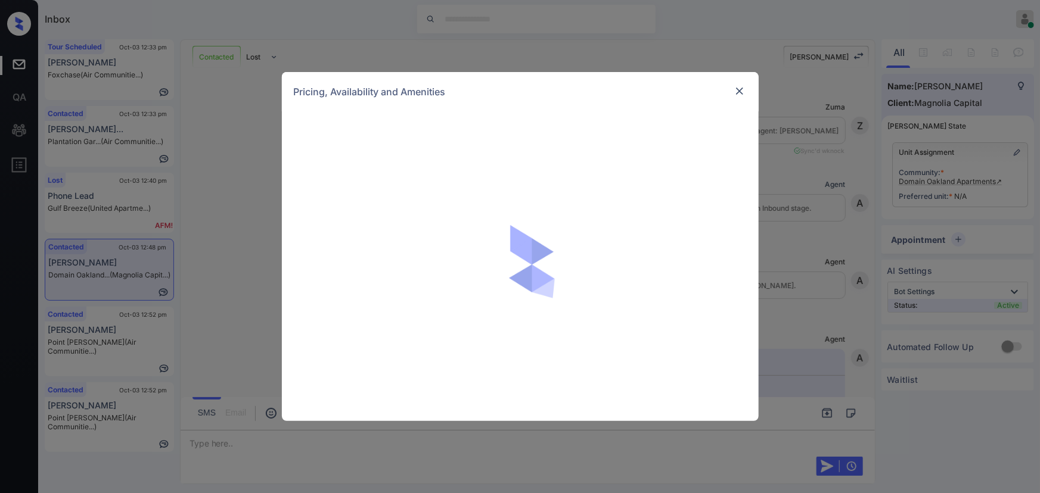
scroll to position [2692, 0]
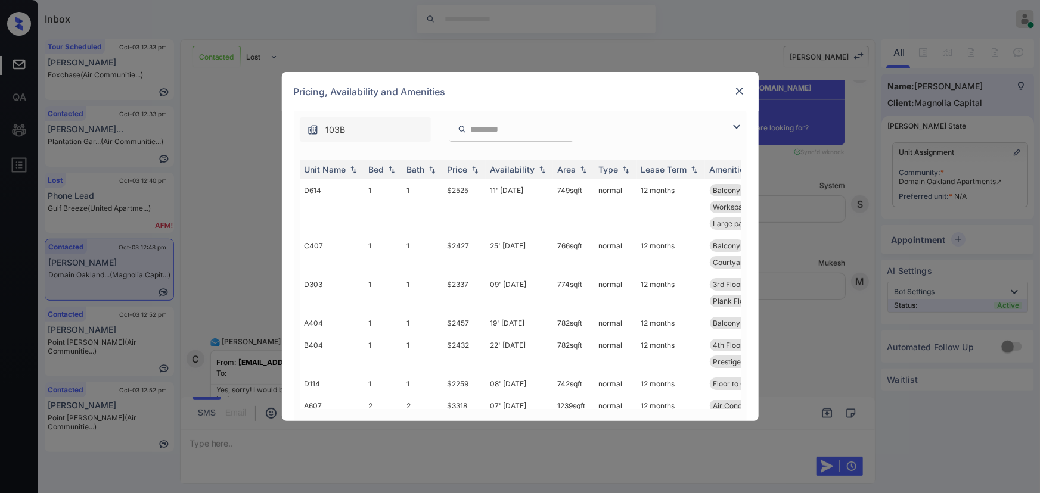
click at [739, 128] on img at bounding box center [736, 127] width 14 height 14
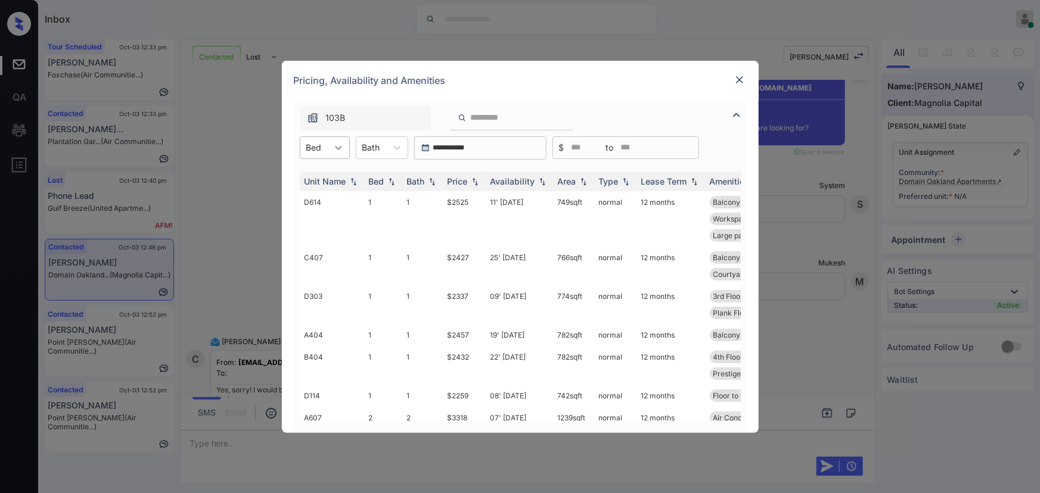
click at [339, 144] on icon at bounding box center [338, 148] width 12 height 12
click at [311, 173] on div "1" at bounding box center [325, 176] width 50 height 21
click at [402, 147] on icon at bounding box center [403, 148] width 12 height 12
click at [384, 179] on div "1" at bounding box center [388, 176] width 52 height 21
click at [477, 176] on div "Price" at bounding box center [463, 181] width 33 height 10
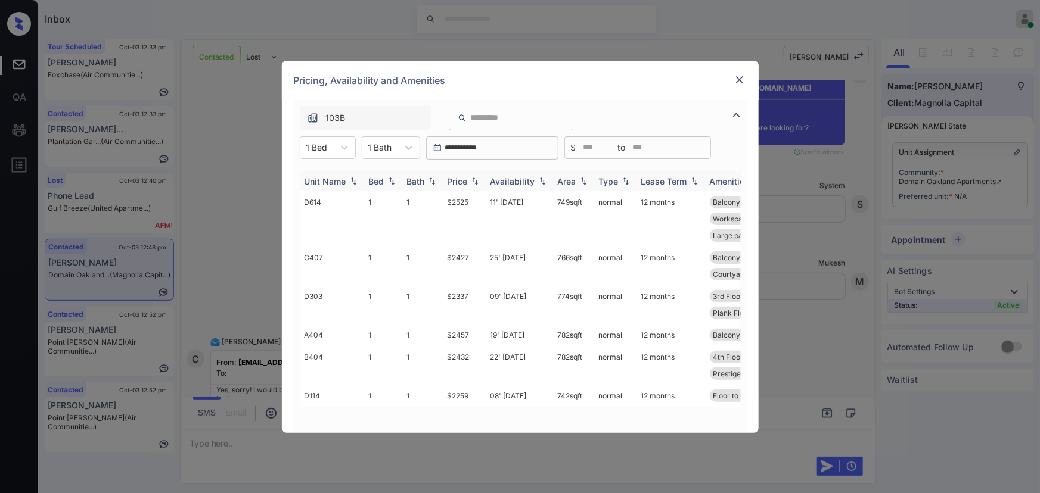
click at [477, 176] on div "Price" at bounding box center [463, 181] width 33 height 10
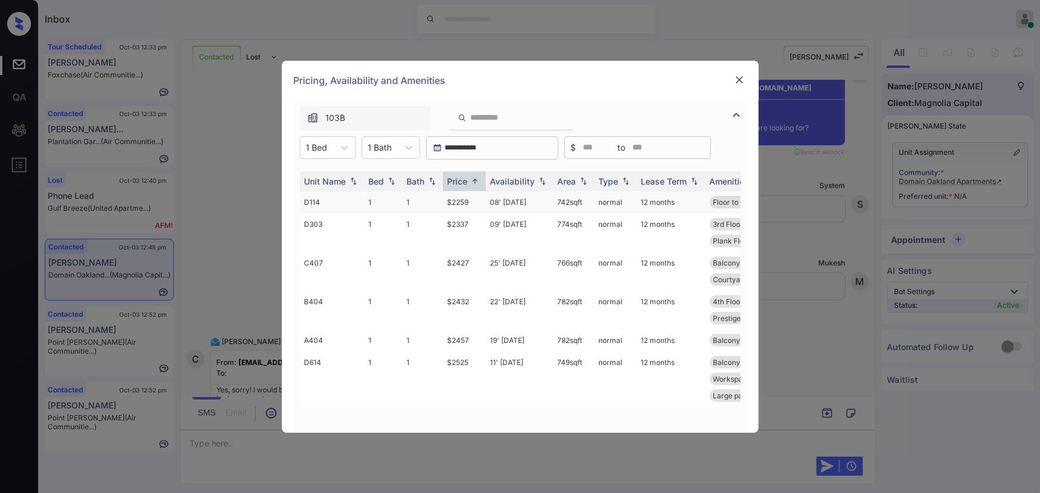
click at [469, 201] on td "$2259" at bounding box center [464, 202] width 43 height 22
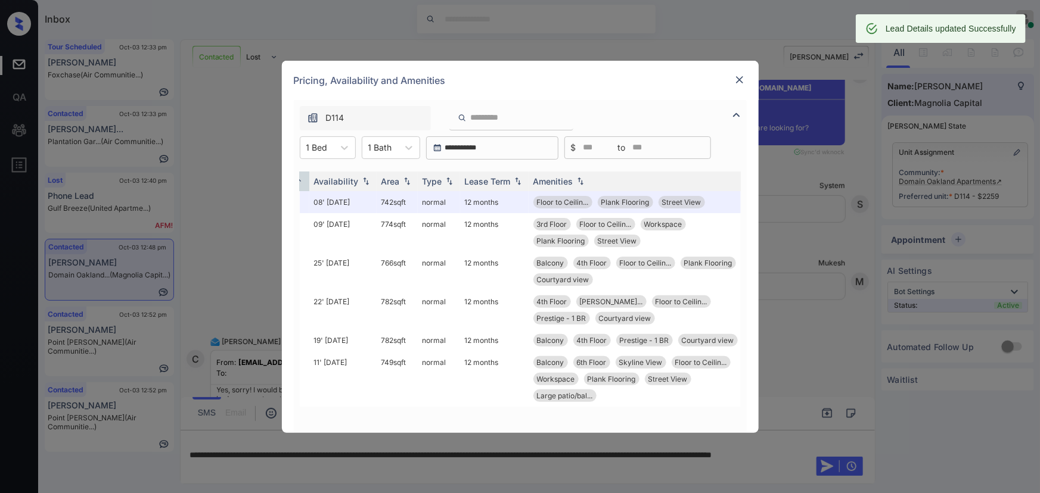
scroll to position [0, 181]
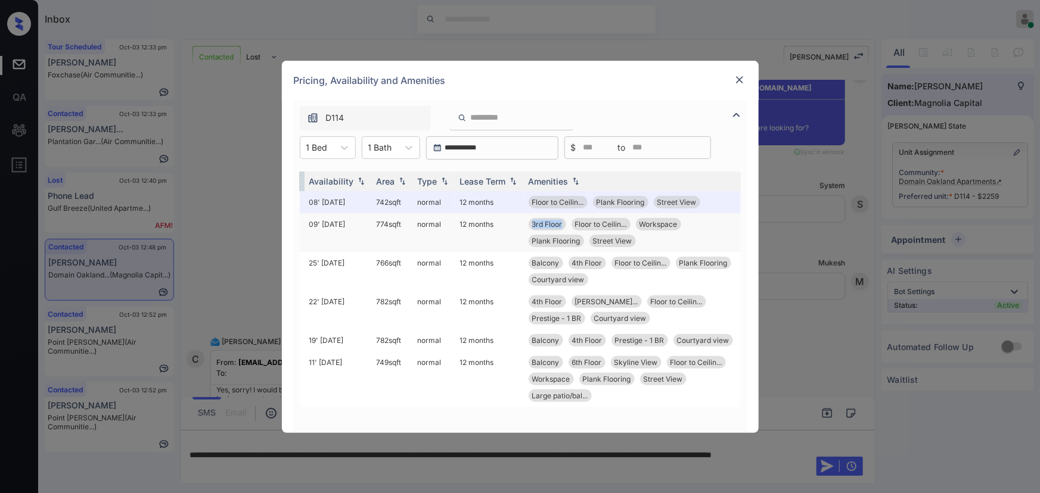
drag, startPoint x: 563, startPoint y: 223, endPoint x: 524, endPoint y: 221, distance: 39.4
click at [524, 222] on td "3rd Floor Floor to Ceilin... Workspace Plank Flooring Street View" at bounding box center [632, 232] width 217 height 39
copy span "3rd Floor"
click at [741, 79] on img at bounding box center [739, 80] width 12 height 12
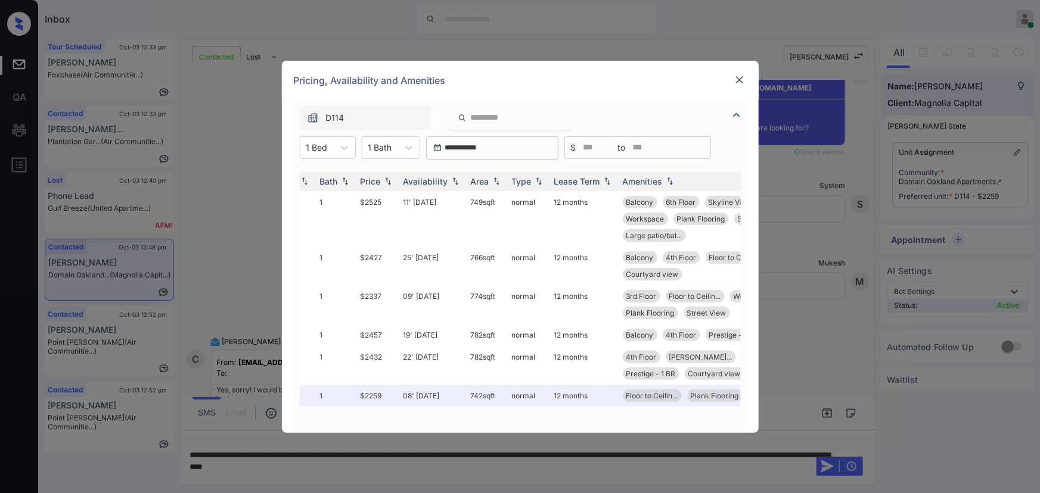
scroll to position [0, 90]
click at [372, 179] on div "Price" at bounding box center [367, 181] width 20 height 10
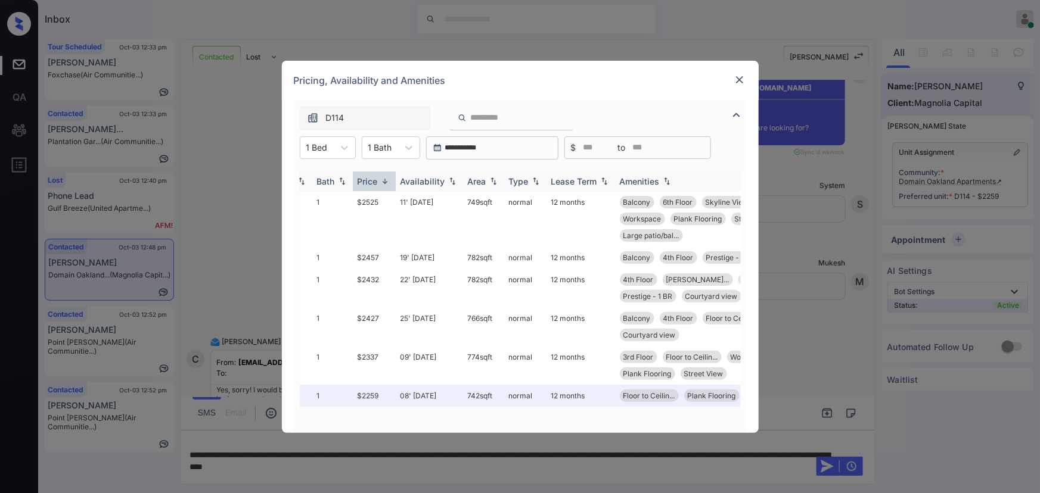
click at [372, 179] on div "Price" at bounding box center [367, 181] width 20 height 10
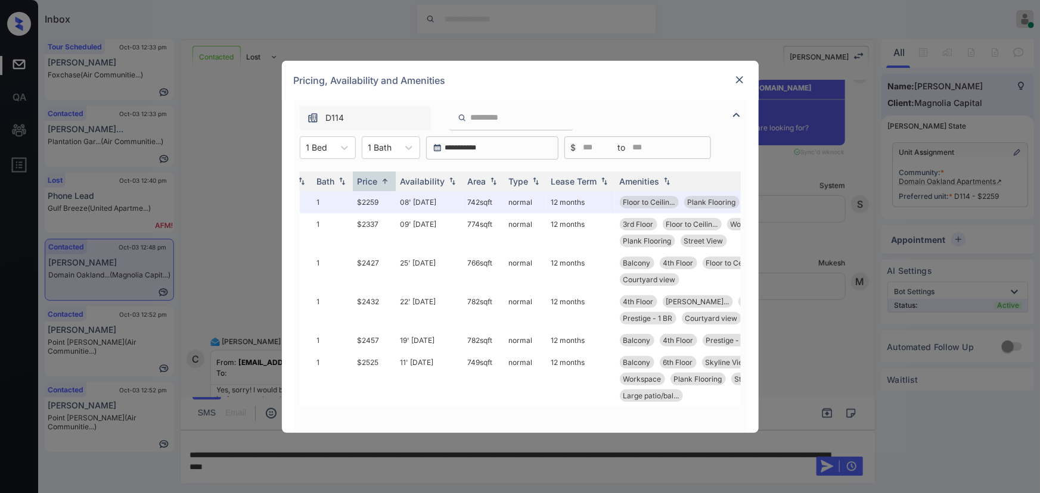
click at [741, 82] on img at bounding box center [739, 80] width 12 height 12
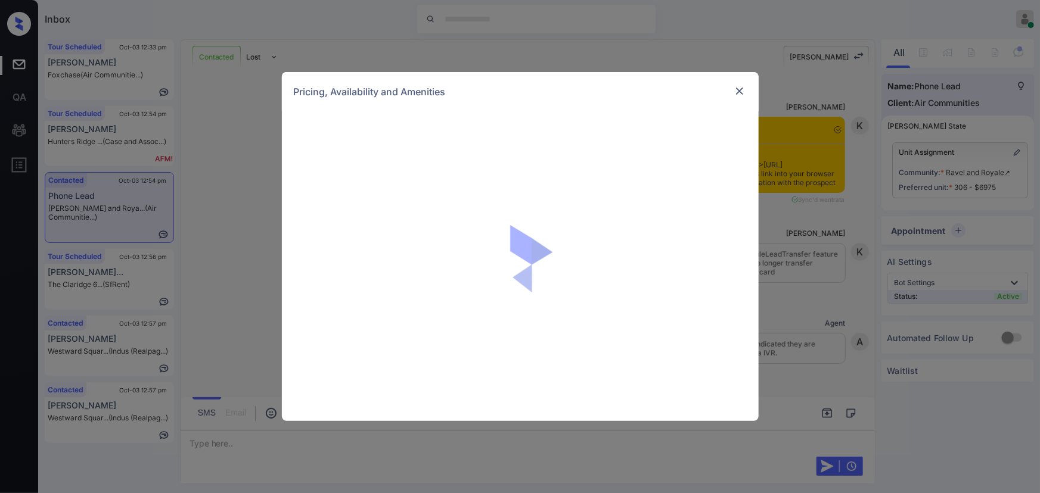
scroll to position [763, 0]
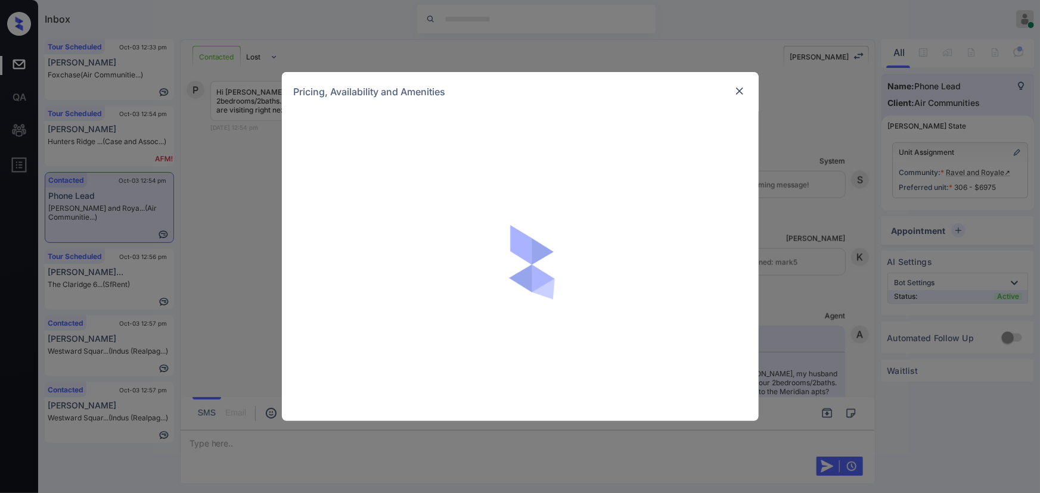
click at [821, 220] on div "Pricing, Availability and Amenities" at bounding box center [520, 246] width 1040 height 493
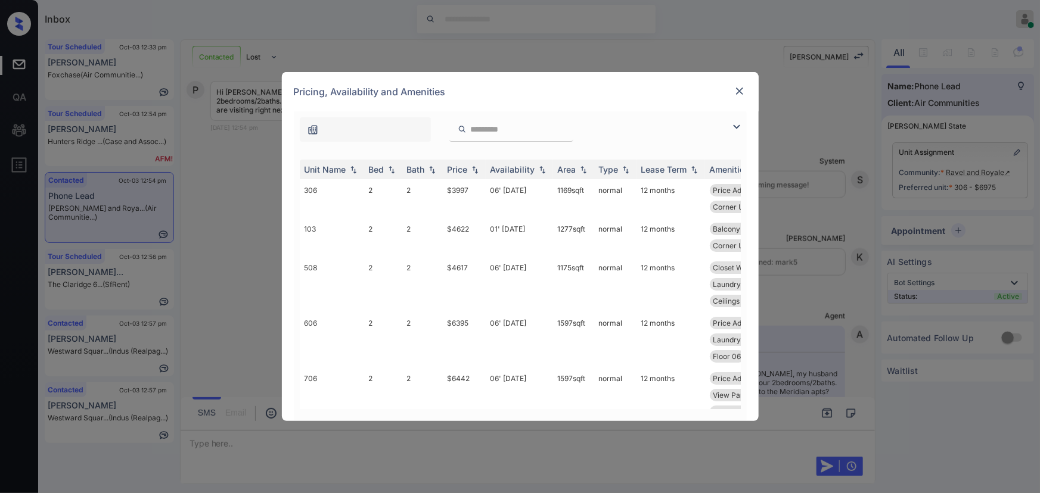
click at [738, 91] on img at bounding box center [739, 91] width 12 height 12
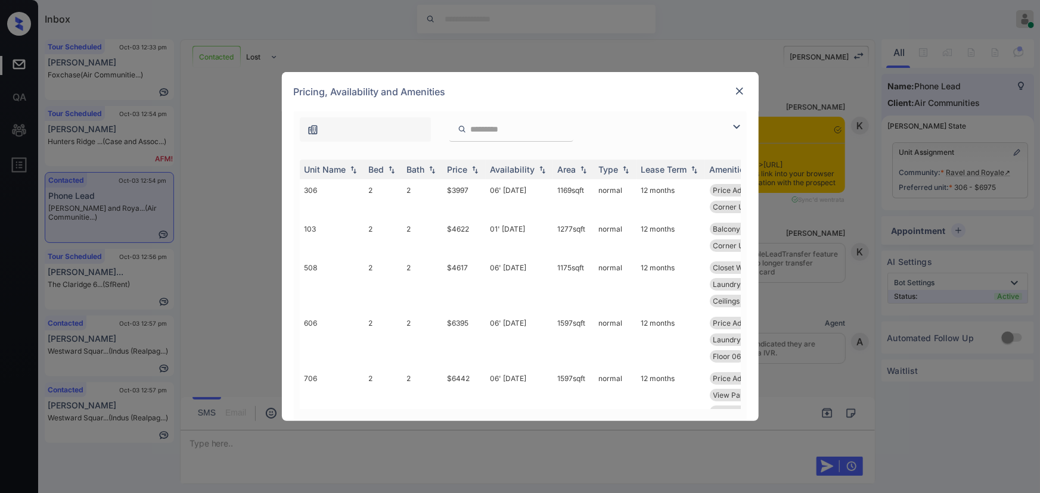
scroll to position [1178, 0]
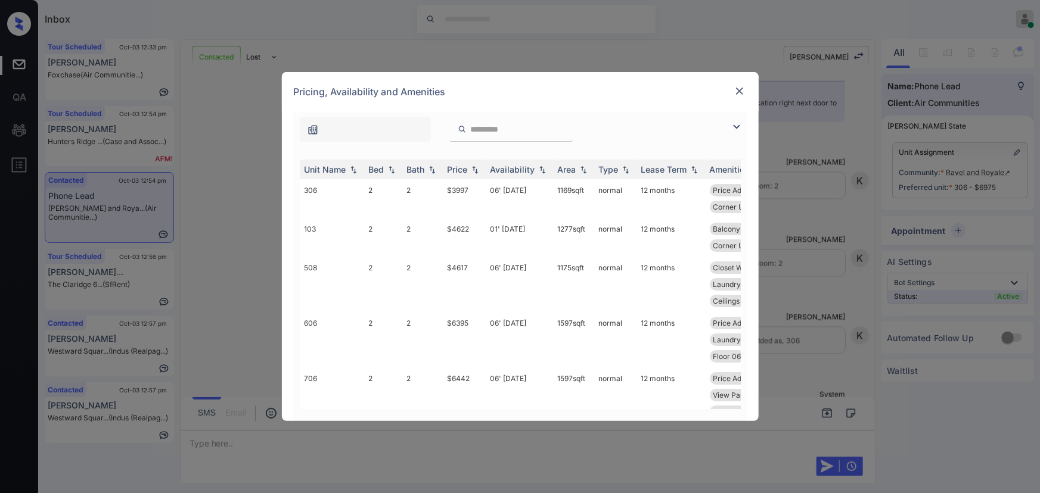
click at [733, 124] on img at bounding box center [736, 127] width 14 height 14
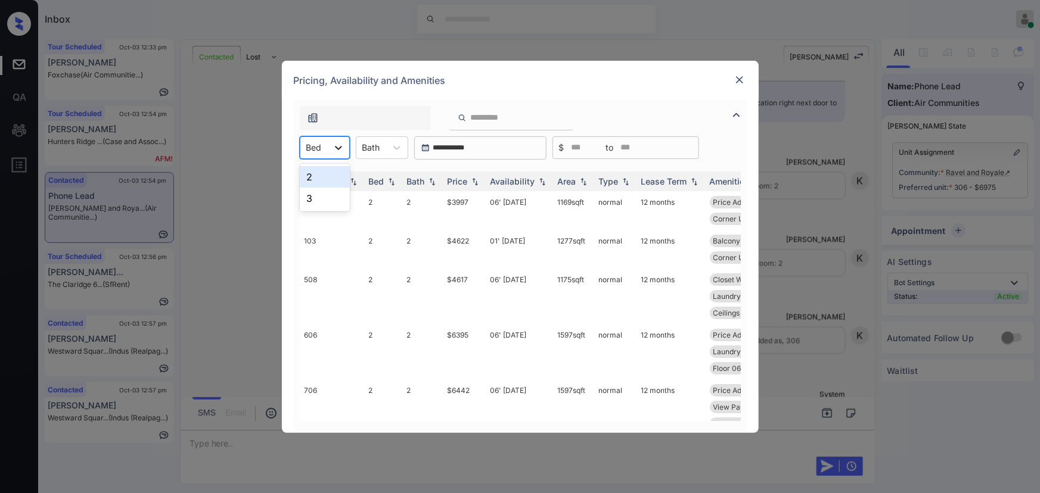
click at [335, 148] on icon at bounding box center [338, 148] width 12 height 12
drag, startPoint x: 325, startPoint y: 178, endPoint x: 340, endPoint y: 170, distance: 16.8
click at [325, 177] on div "2" at bounding box center [325, 176] width 50 height 21
click at [394, 147] on div at bounding box center [404, 147] width 21 height 21
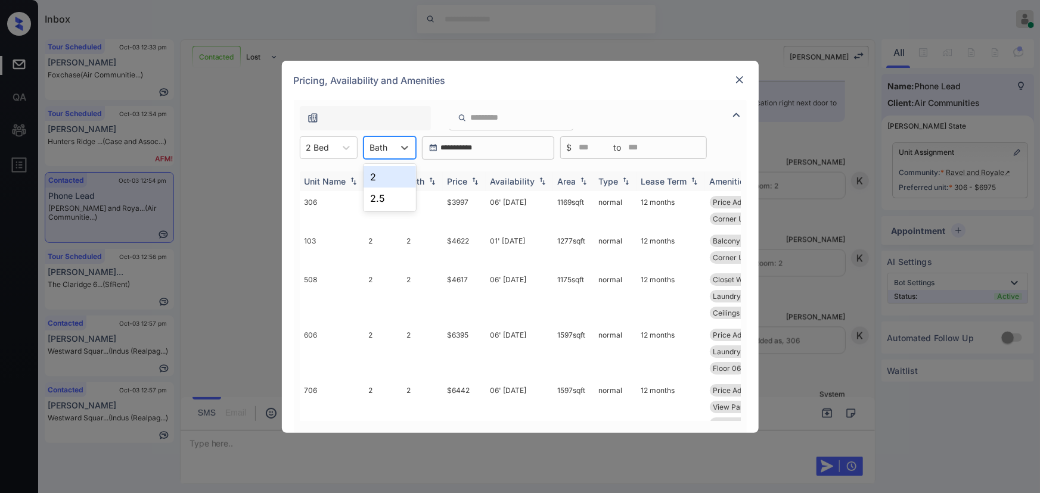
click at [381, 174] on div "2" at bounding box center [389, 176] width 52 height 21
click at [477, 184] on img at bounding box center [475, 181] width 12 height 8
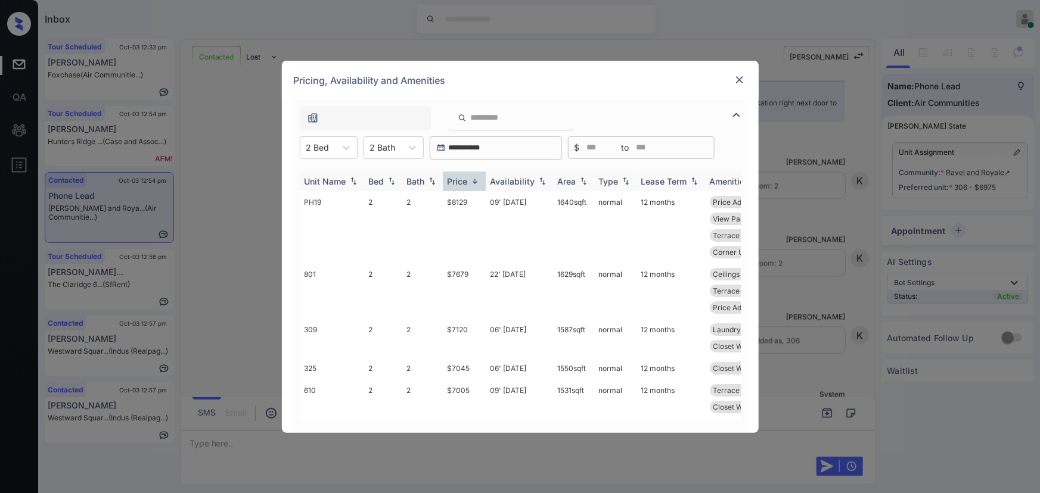
click at [477, 184] on img at bounding box center [475, 181] width 12 height 9
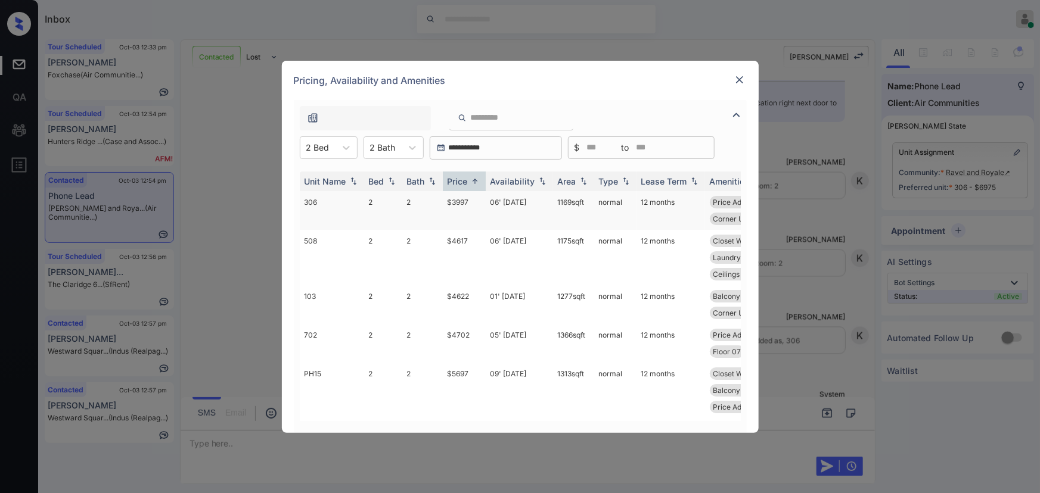
click at [486, 201] on td "06' [DATE]" at bounding box center [519, 210] width 67 height 39
click at [486, 199] on td "06' [DATE]" at bounding box center [519, 210] width 67 height 39
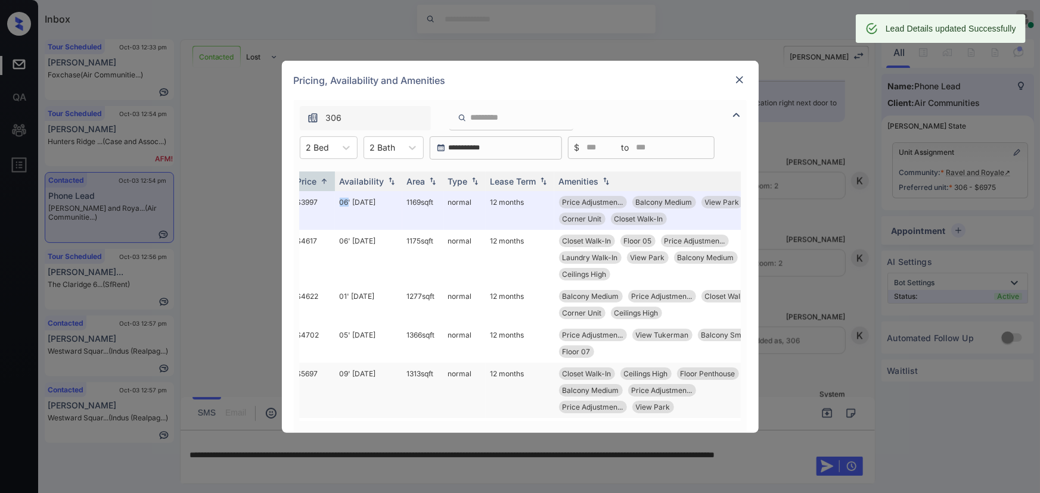
scroll to position [0, 163]
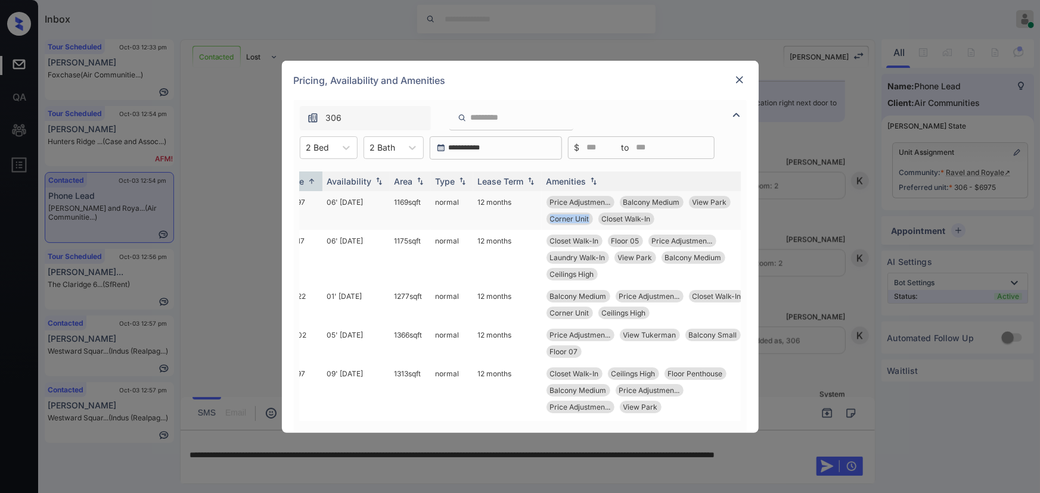
drag, startPoint x: 587, startPoint y: 218, endPoint x: 541, endPoint y: 217, distance: 46.5
click at [543, 218] on td "Price Adjustmen... Balcony Medium View Park Corner Unit Closet Walk-In" at bounding box center [650, 210] width 217 height 39
copy span "Corner Unit"
copy td "1169 sqft"
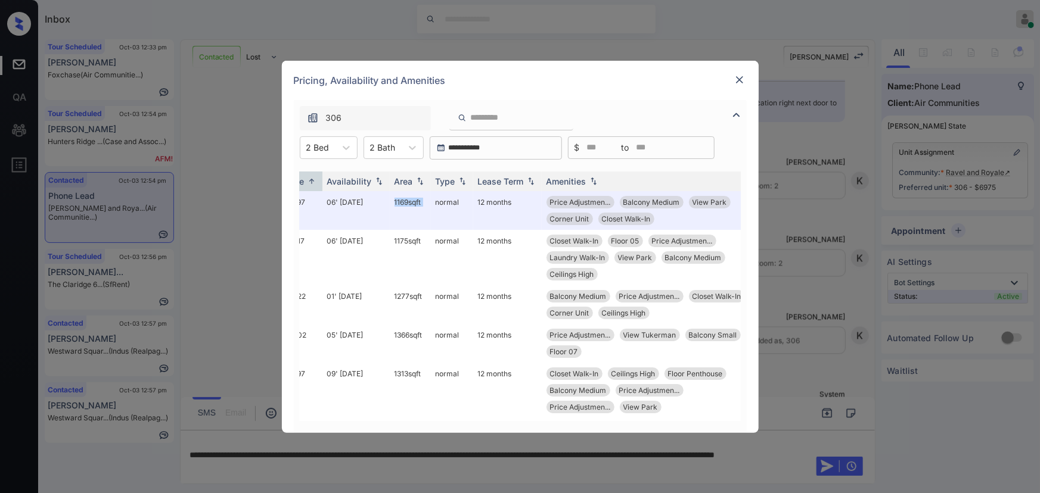
drag, startPoint x: 423, startPoint y: 201, endPoint x: 680, endPoint y: 113, distance: 272.1
click at [391, 200] on tr "306 2 2 $3997 06' Dec 24 1169 sqft normal 12 months Price Adjustmen... Balcony …" at bounding box center [447, 210] width 623 height 39
click at [737, 77] on img at bounding box center [739, 80] width 12 height 12
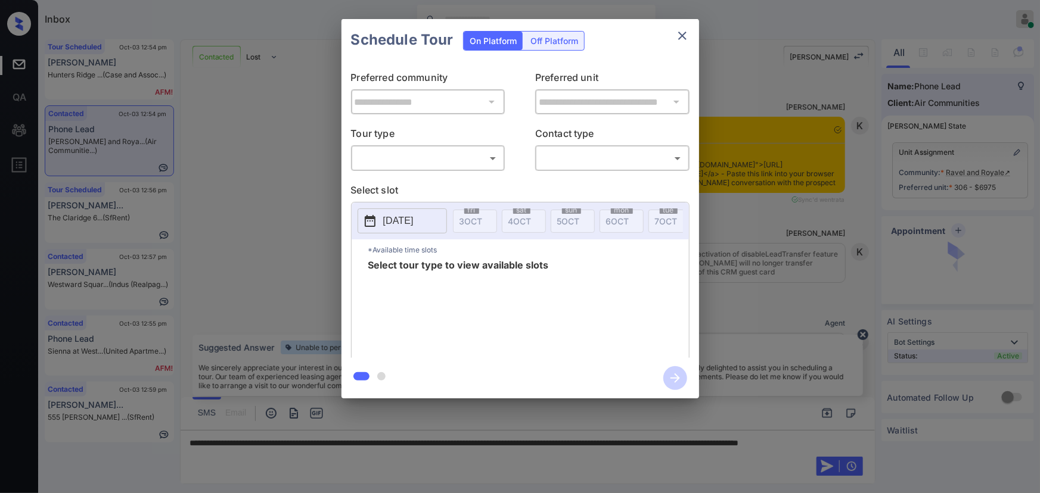
scroll to position [696, 0]
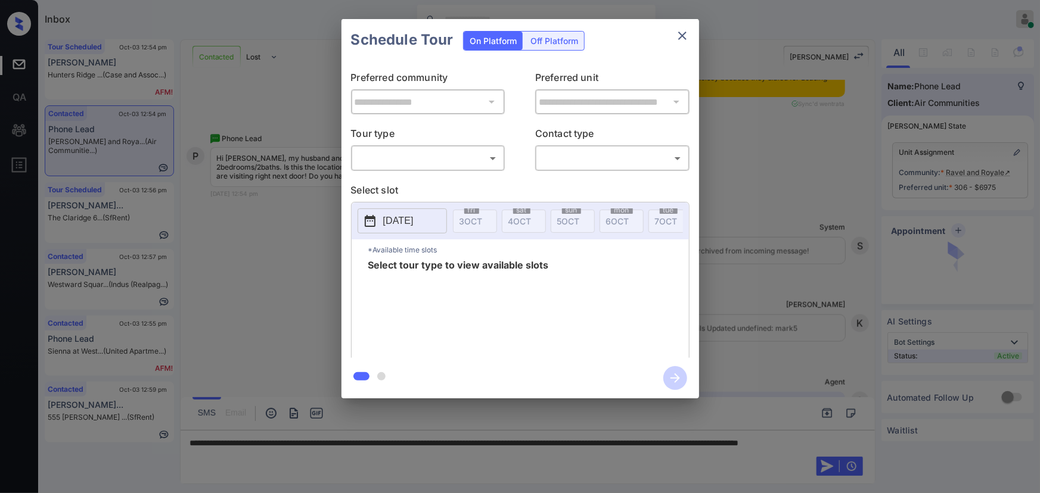
click at [447, 161] on body "Inbox [PERSON_NAME] Online Set yourself offline Set yourself on break Profile S…" at bounding box center [520, 246] width 1040 height 493
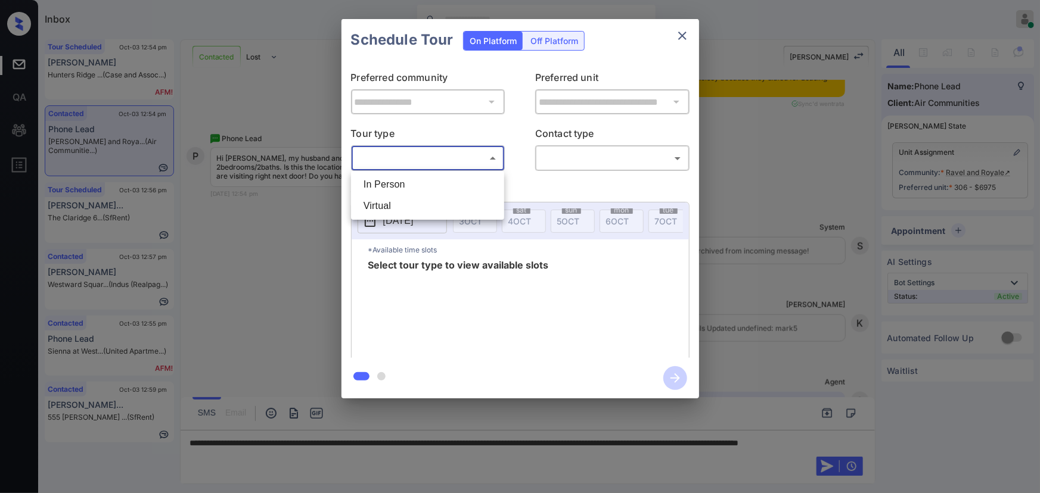
click at [415, 187] on li "In Person" at bounding box center [427, 184] width 147 height 21
type input "********"
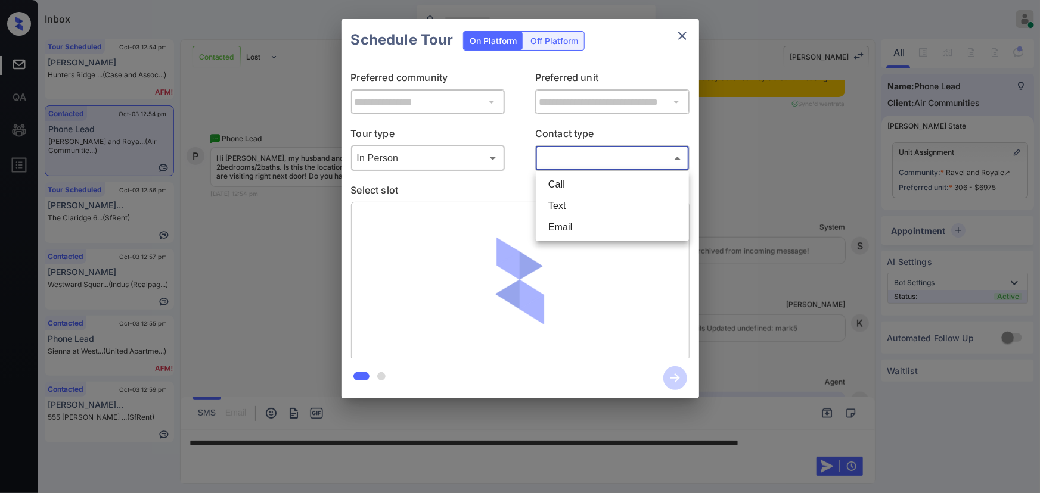
drag, startPoint x: 586, startPoint y: 158, endPoint x: 579, endPoint y: 184, distance: 26.6
click at [588, 158] on body "Inbox [PERSON_NAME] Online Set yourself offline Set yourself on break Profile S…" at bounding box center [520, 246] width 1040 height 493
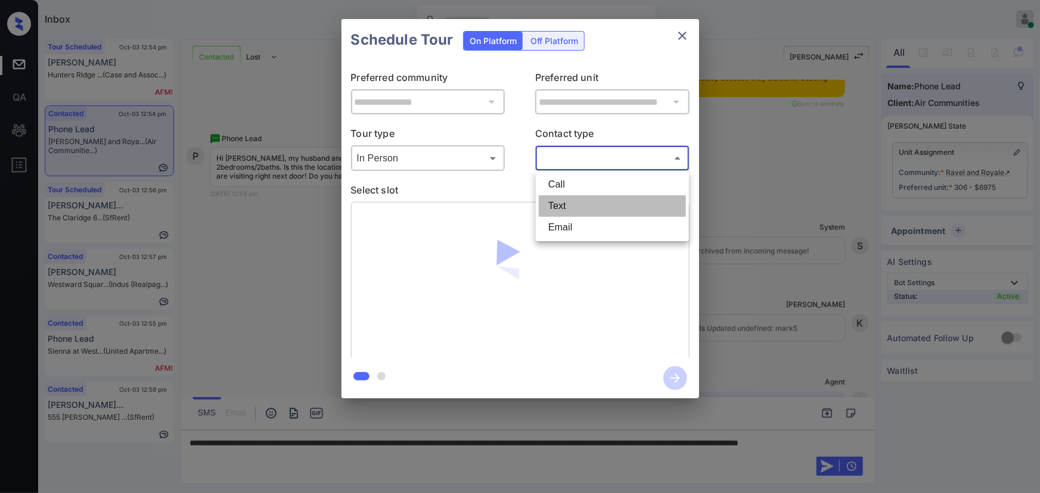
drag, startPoint x: 568, startPoint y: 196, endPoint x: 574, endPoint y: 204, distance: 10.3
click at [567, 196] on li "Text" at bounding box center [612, 205] width 147 height 21
type input "****"
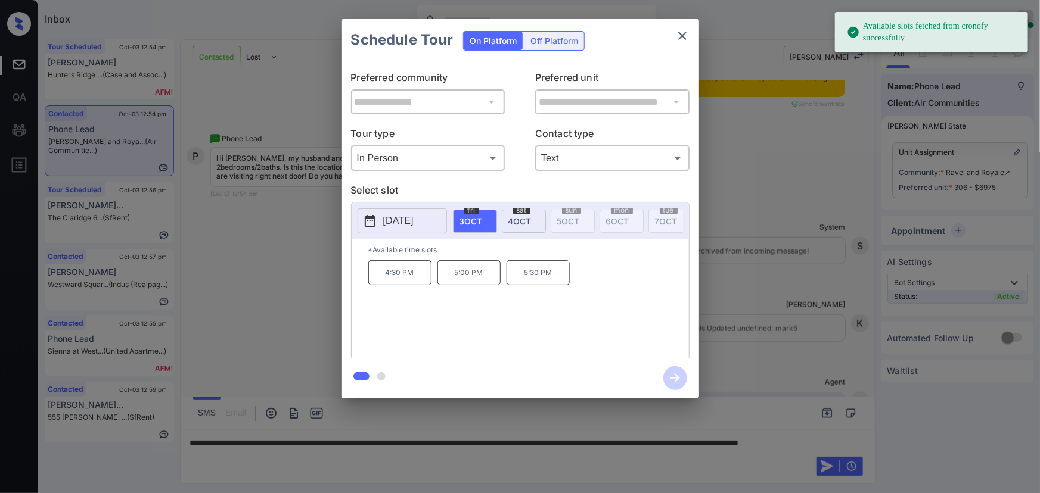
click at [518, 219] on span "4 OCT" at bounding box center [519, 221] width 23 height 10
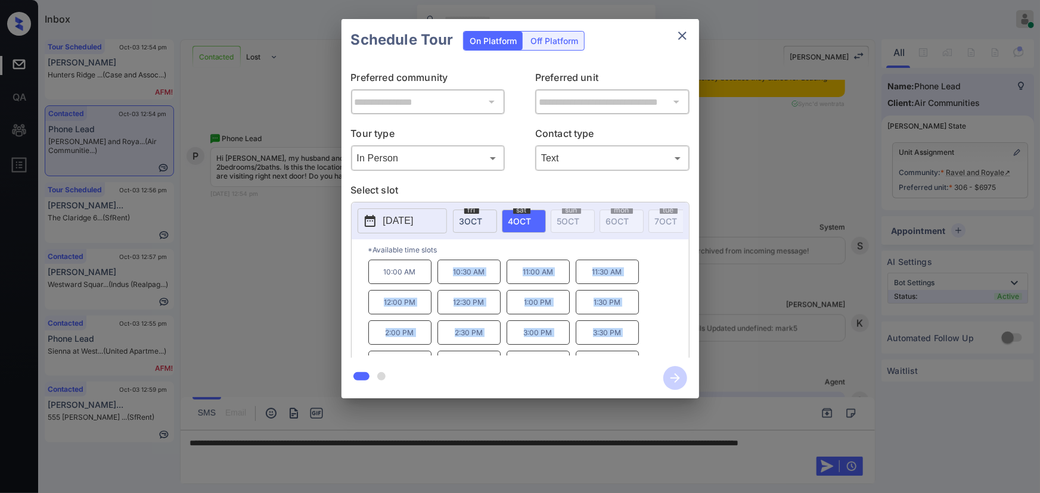
scroll to position [0, 0]
copy div "10:00 AM 10:30 AM 11:00 AM 11:30 AM 12:00 PM 12:30 PM 1:00 PM 1:30 PM 2:00 PM 2…"
drag, startPoint x: 551, startPoint y: 347, endPoint x: 409, endPoint y: 387, distance: 146.7
click at [359, 278] on div "*Available time slots 10:00 AM 10:30 AM 11:00 AM 11:30 AM 12:00 PM 12:30 PM 1:0…" at bounding box center [520, 301] width 337 height 122
click at [451, 459] on div at bounding box center [520, 246] width 1040 height 493
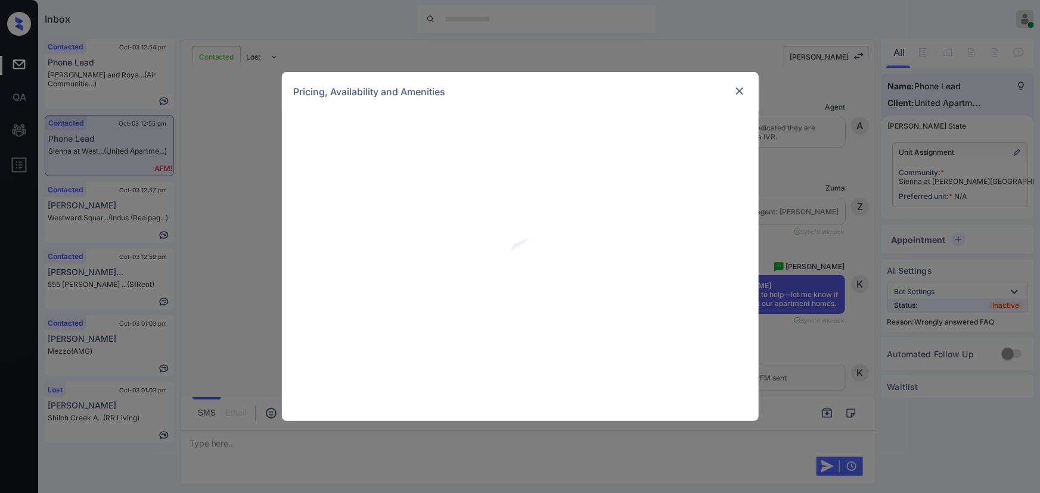
scroll to position [3304, 0]
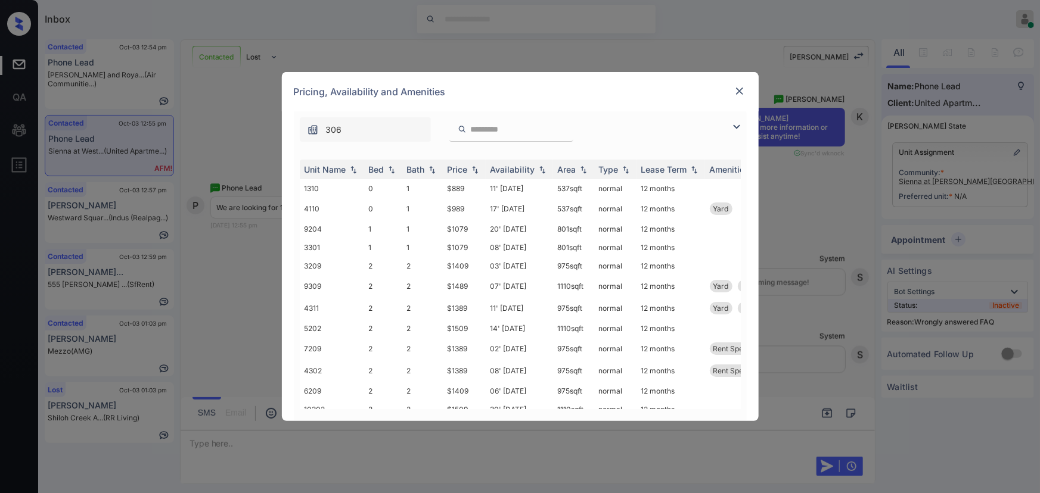
click at [736, 125] on img at bounding box center [736, 127] width 14 height 14
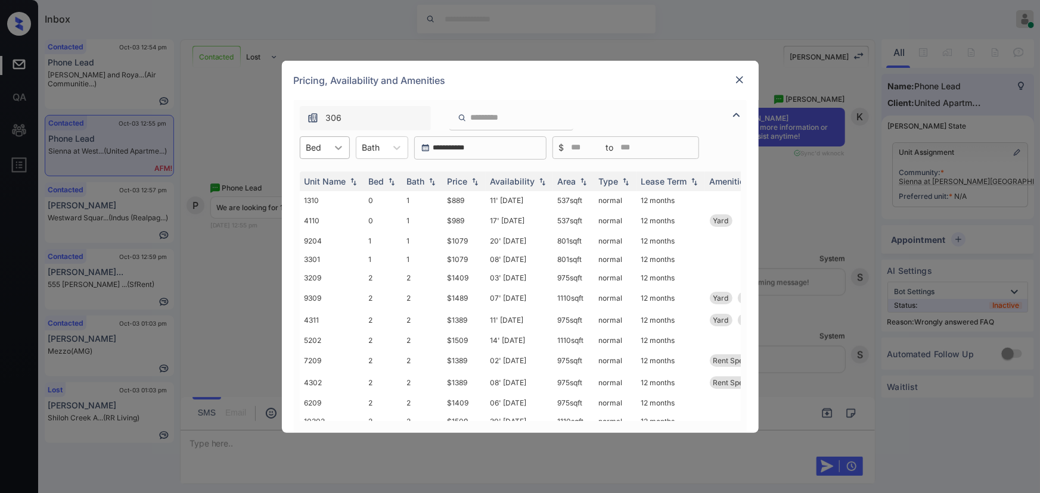
click at [332, 145] on icon at bounding box center [338, 148] width 12 height 12
click at [307, 193] on div "1" at bounding box center [325, 198] width 50 height 21
click at [380, 145] on div at bounding box center [371, 147] width 18 height 13
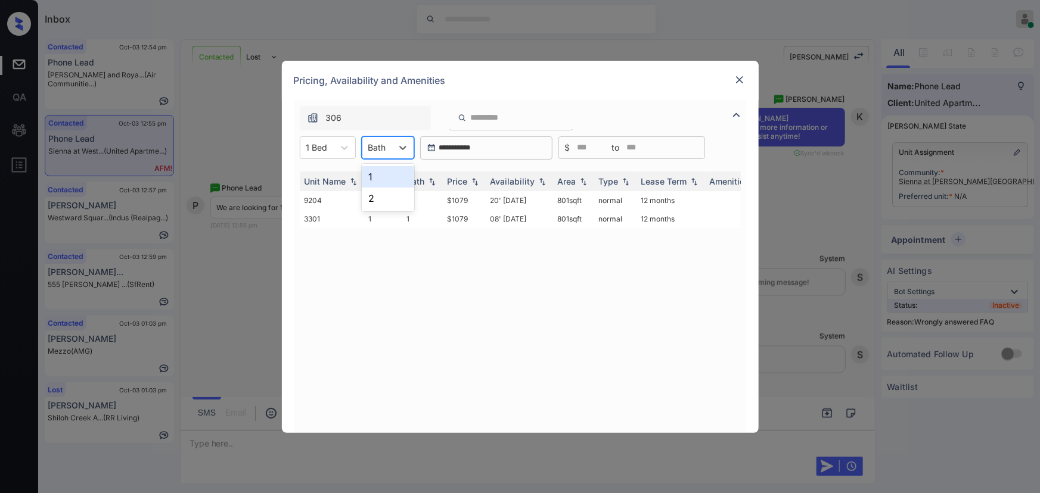
click at [381, 174] on div "1" at bounding box center [388, 176] width 52 height 21
click at [466, 182] on div "Price" at bounding box center [457, 181] width 20 height 10
click at [468, 219] on td "$1079" at bounding box center [464, 219] width 43 height 18
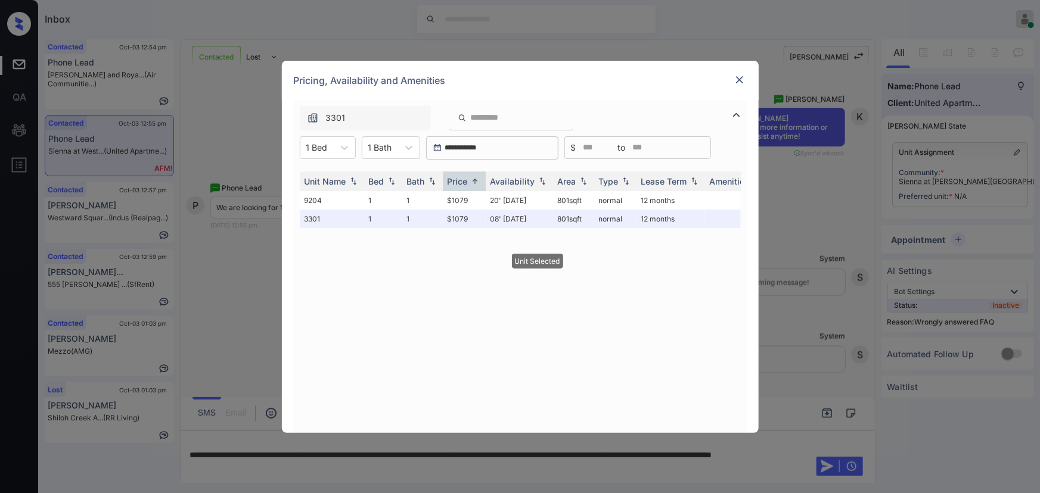
click at [741, 76] on img at bounding box center [739, 80] width 12 height 12
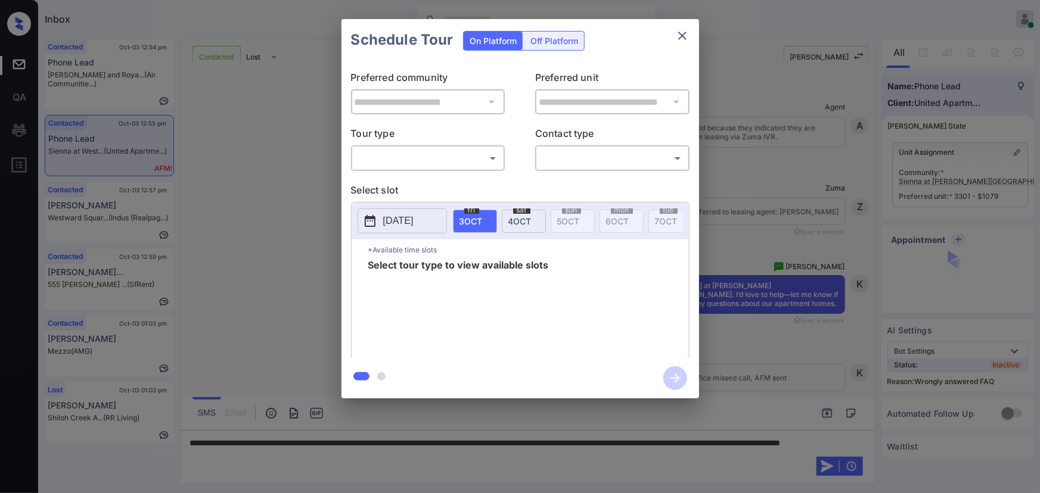
scroll to position [3562, 0]
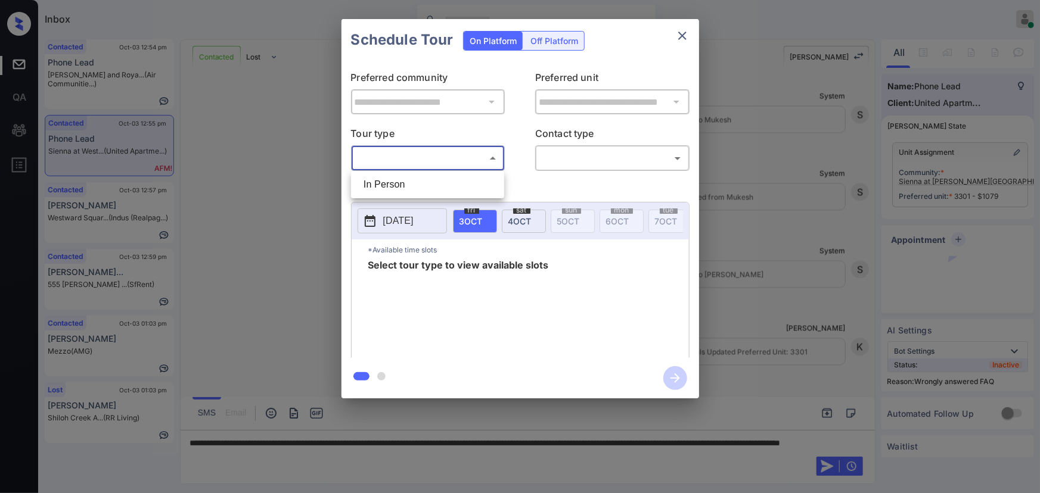
click at [429, 166] on body "Inbox [PERSON_NAME] Online Set yourself offline Set yourself on break Profile S…" at bounding box center [520, 246] width 1040 height 493
click at [411, 185] on li "In Person" at bounding box center [427, 184] width 147 height 21
type input "********"
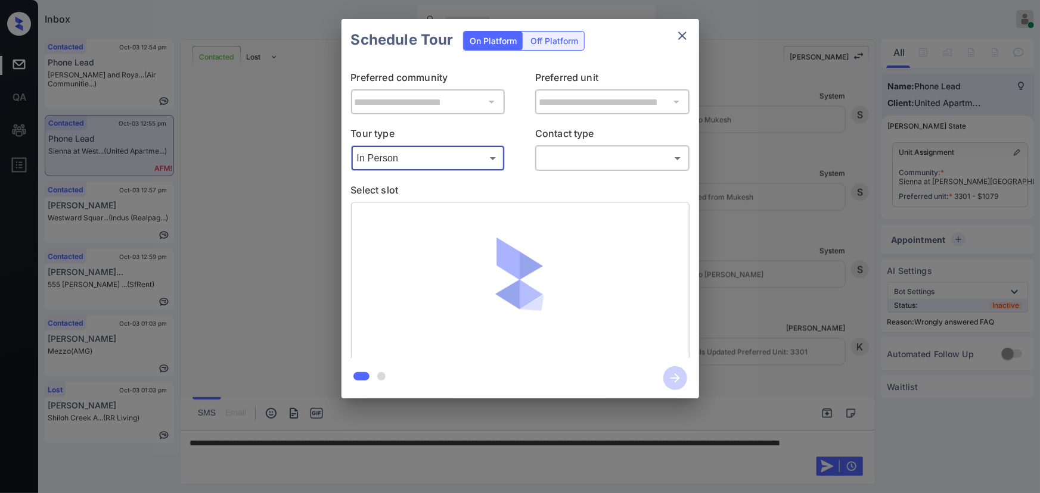
click at [593, 159] on body "Inbox Kenneth Umali Online Set yourself offline Set yourself on break Profile S…" at bounding box center [520, 246] width 1040 height 493
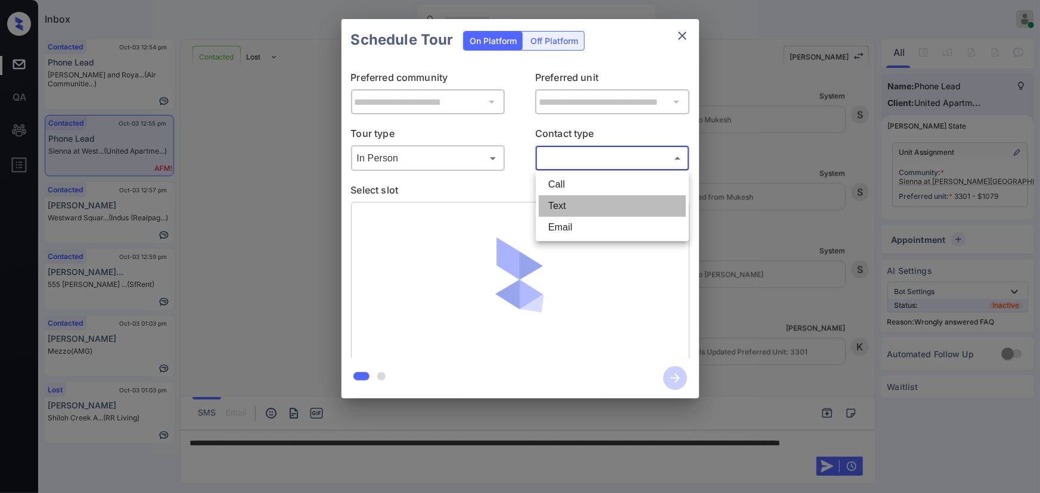
click at [565, 208] on li "Text" at bounding box center [612, 205] width 147 height 21
type input "****"
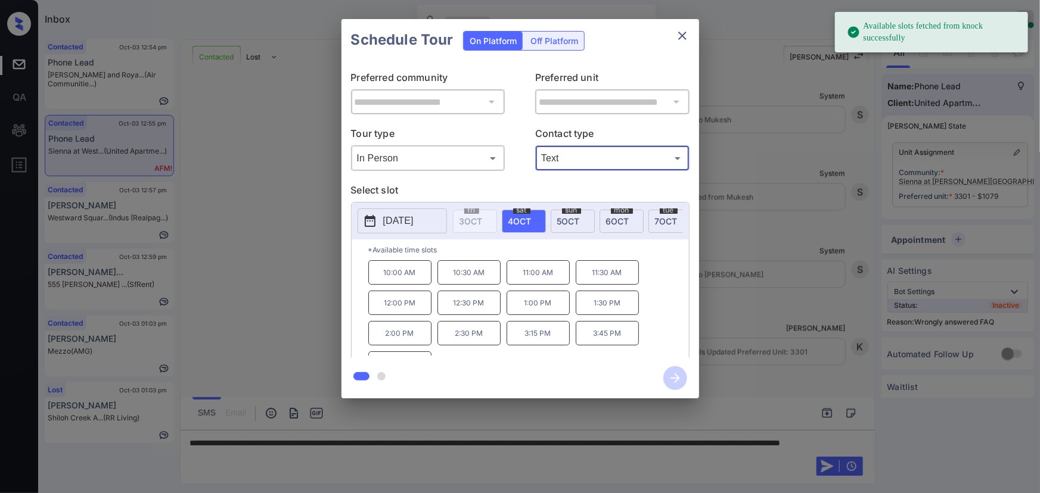
click at [565, 220] on span "5 OCT" at bounding box center [568, 221] width 23 height 10
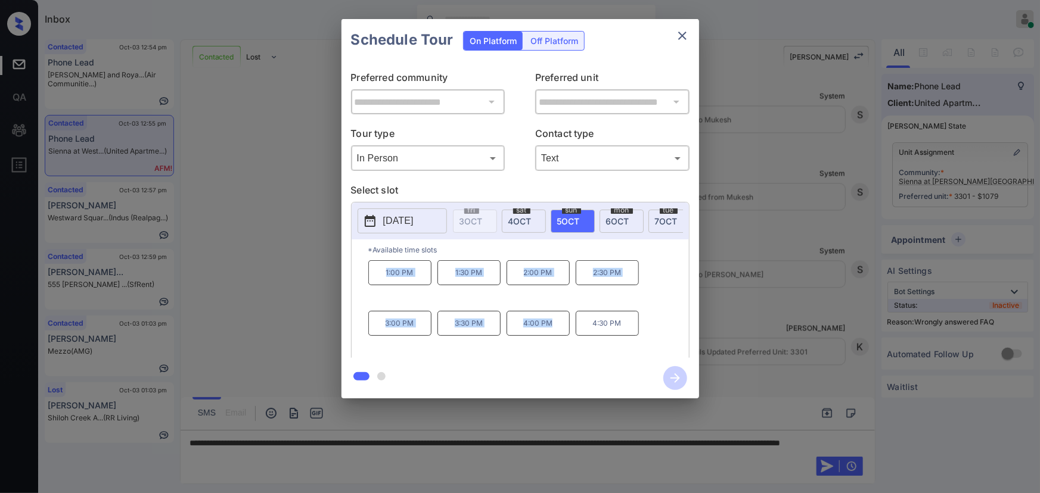
drag, startPoint x: 555, startPoint y: 332, endPoint x: 349, endPoint y: 383, distance: 213.0
click at [375, 286] on div "1:00 PM 1:30 PM 2:00 PM 2:30 PM 3:00 PM 3:30 PM 4:00 PM 4:30 PM" at bounding box center [528, 307] width 321 height 95
copy div "1:00 PM 1:30 PM 2:00 PM 2:30 PM 3:00 PM 3:30 PM 4:00 PM"
click at [350, 453] on div at bounding box center [520, 246] width 1040 height 493
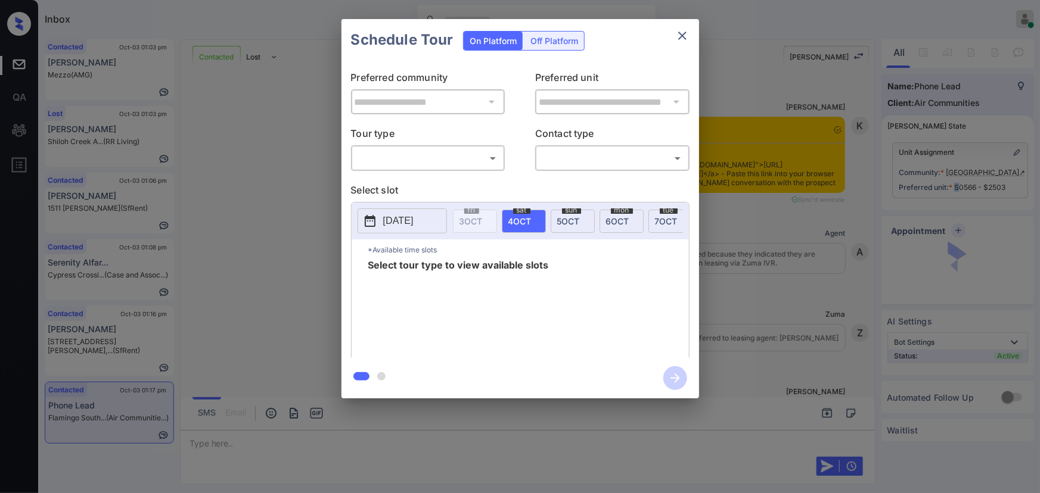
scroll to position [2337, 0]
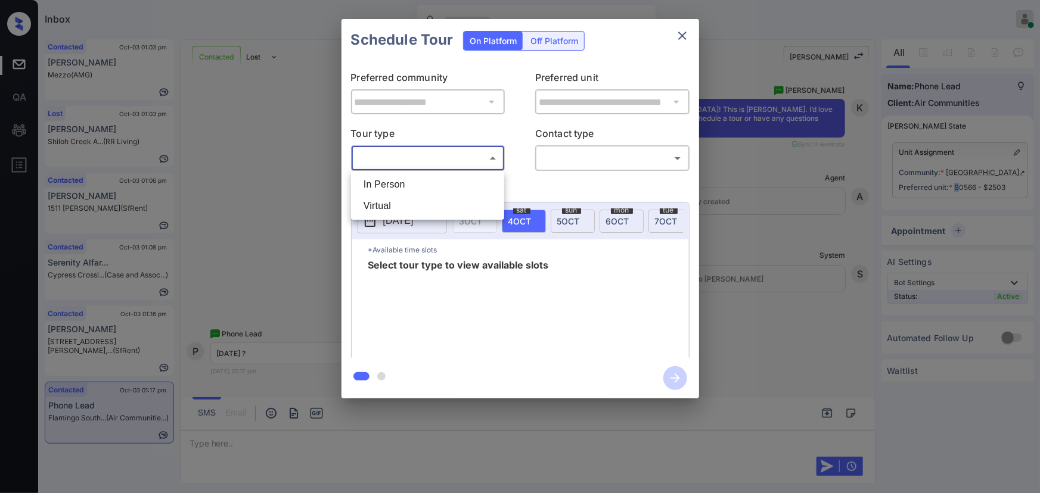
click at [415, 156] on body "Inbox [PERSON_NAME] Online Set yourself offline Set yourself on break Profile S…" at bounding box center [520, 246] width 1040 height 493
drag, startPoint x: 401, startPoint y: 189, endPoint x: 411, endPoint y: 184, distance: 11.5
click at [405, 186] on li "In Person" at bounding box center [427, 184] width 147 height 21
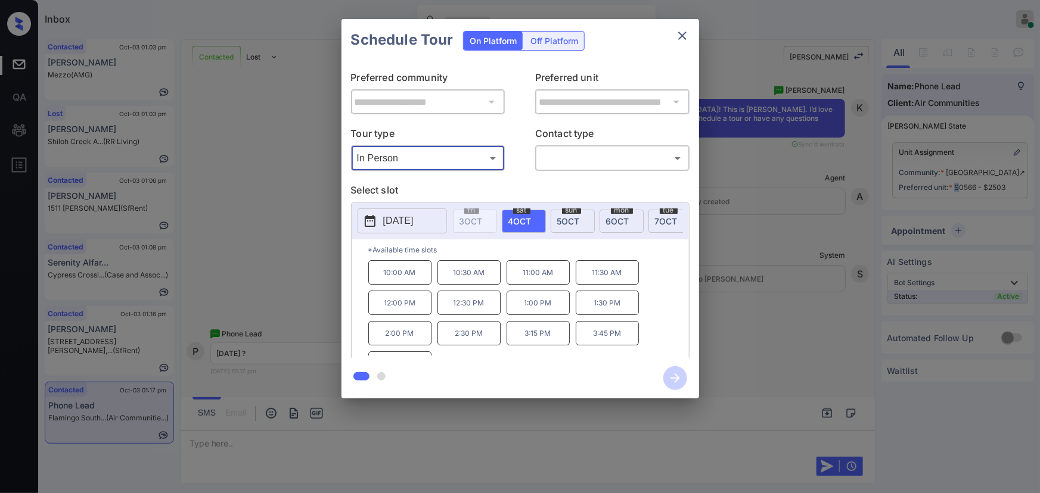
type input "********"
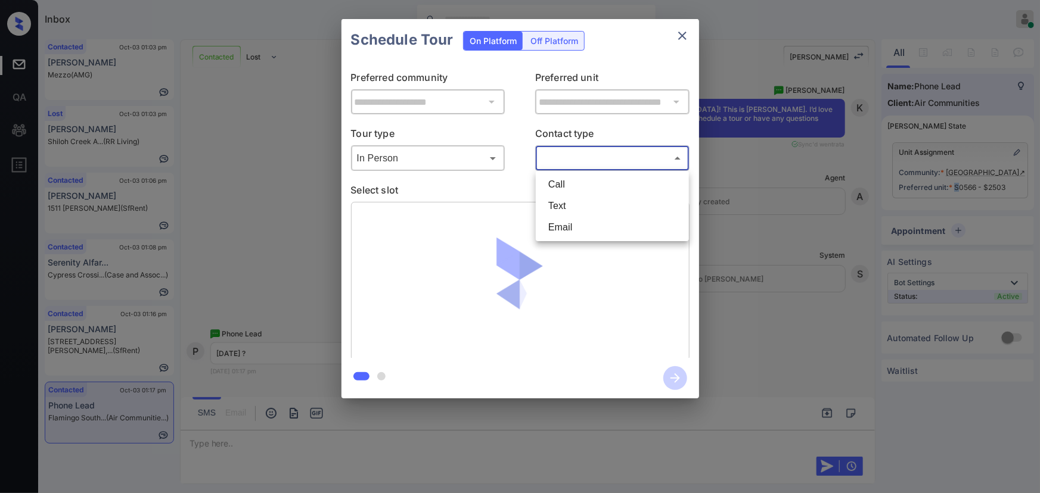
click at [563, 160] on body "Inbox [PERSON_NAME] Online Set yourself offline Set yourself on break Profile S…" at bounding box center [520, 246] width 1040 height 493
click at [557, 199] on li "Text" at bounding box center [612, 205] width 147 height 21
type input "****"
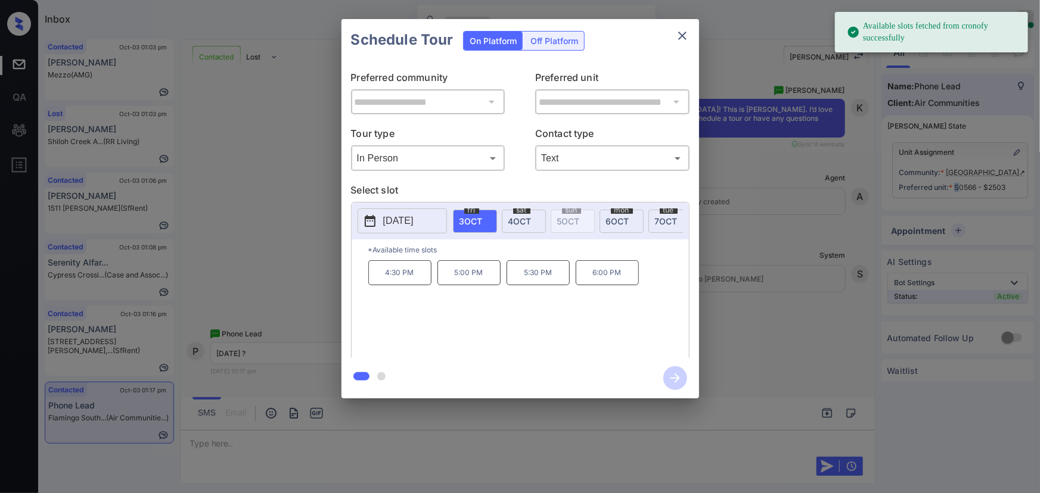
click at [410, 218] on p "[DATE]" at bounding box center [398, 221] width 30 height 14
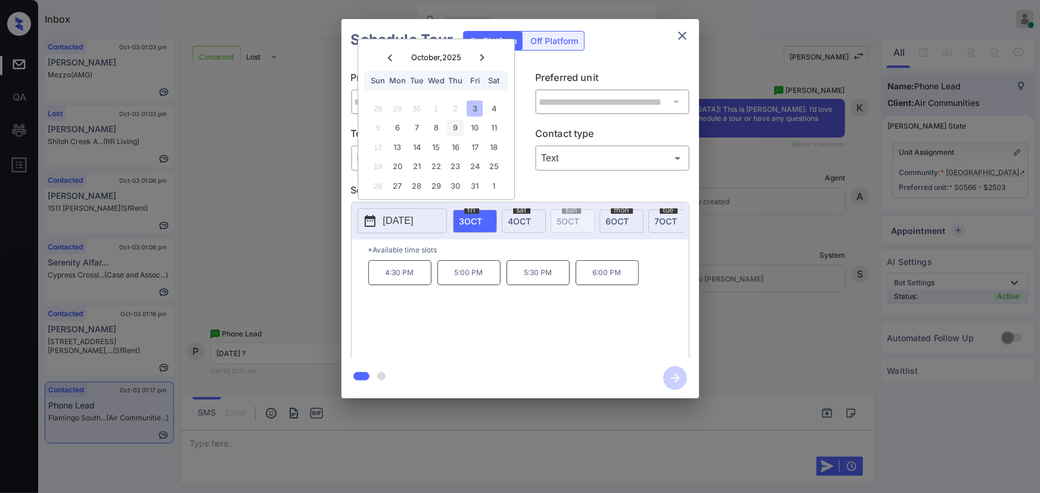
click at [454, 124] on div "9" at bounding box center [455, 128] width 16 height 16
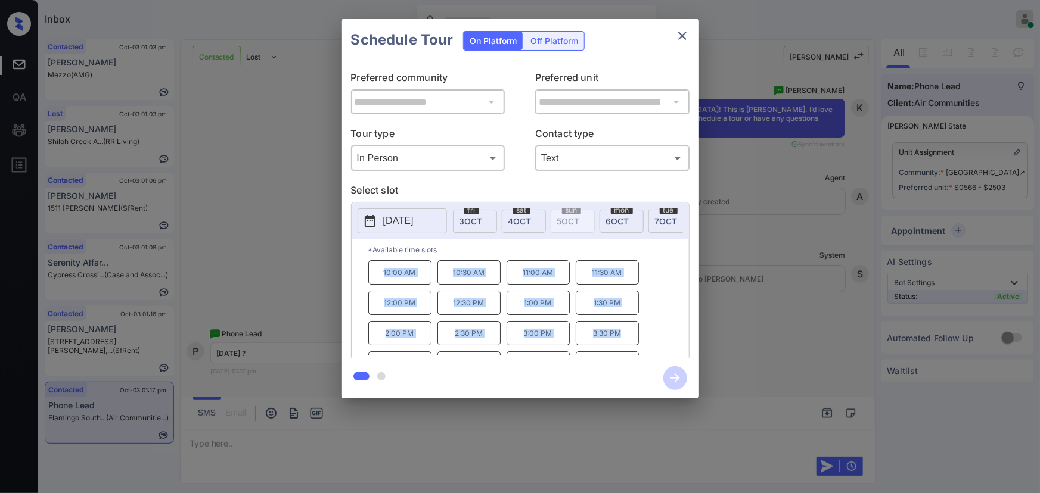
copy div "10:00 AM 10:30 AM 11:00 AM 11:30 AM 12:00 PM 12:30 PM 1:00 PM 1:30 PM 2:00 PM 2…"
drag, startPoint x: 617, startPoint y: 340, endPoint x: 325, endPoint y: 391, distance: 296.4
click at [380, 277] on div "10:00 AM 10:30 AM 11:00 AM 11:30 AM 12:00 PM 12:30 PM 1:00 PM 1:30 PM 2:00 PM 2…" at bounding box center [528, 307] width 321 height 95
click at [322, 440] on div at bounding box center [520, 246] width 1040 height 493
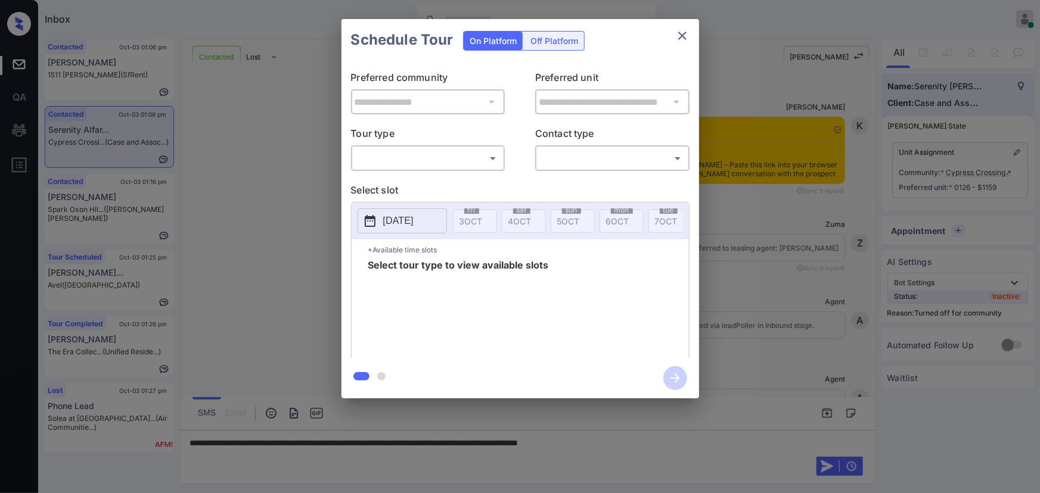
scroll to position [2823, 0]
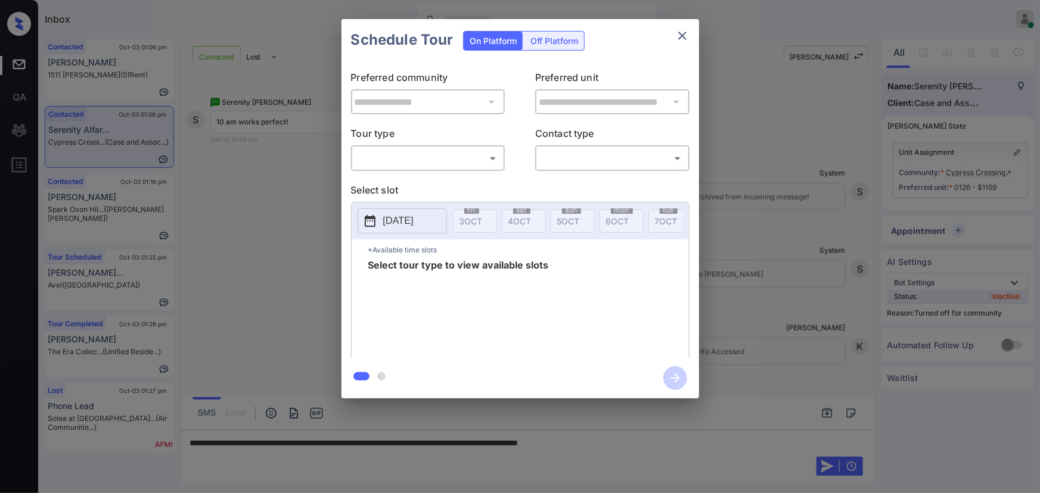
click at [423, 157] on body "Inbox Kenneth Umali Online Set yourself offline Set yourself on break Profile S…" at bounding box center [520, 246] width 1040 height 493
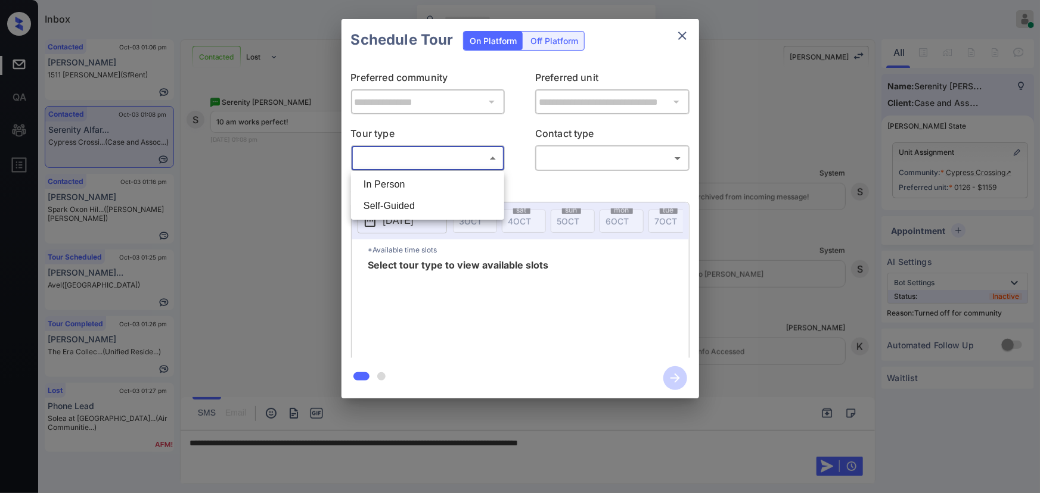
drag, startPoint x: 408, startPoint y: 183, endPoint x: 415, endPoint y: 182, distance: 7.8
click at [410, 182] on li "In Person" at bounding box center [427, 184] width 147 height 21
type input "********"
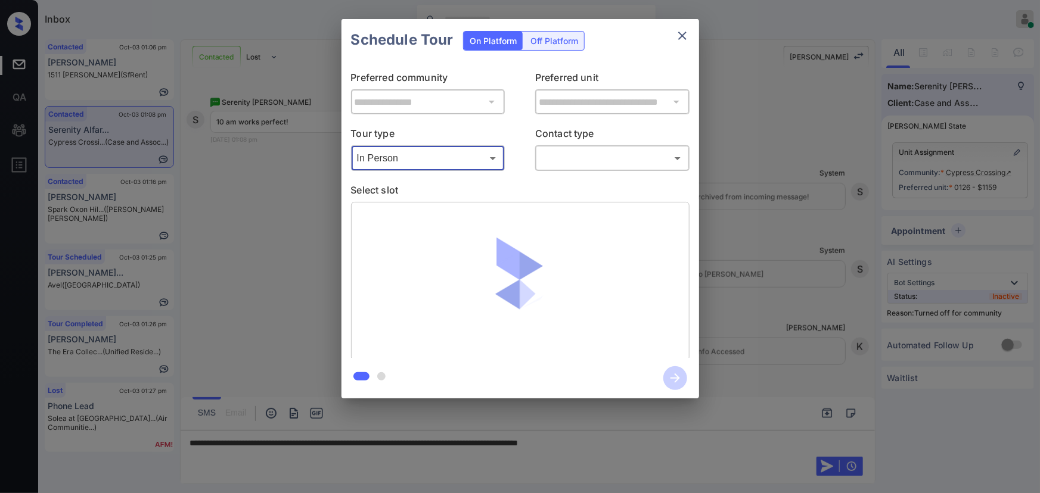
click at [596, 156] on body "Inbox [PERSON_NAME] Online Set yourself offline Set yourself on break Profile S…" at bounding box center [520, 246] width 1040 height 493
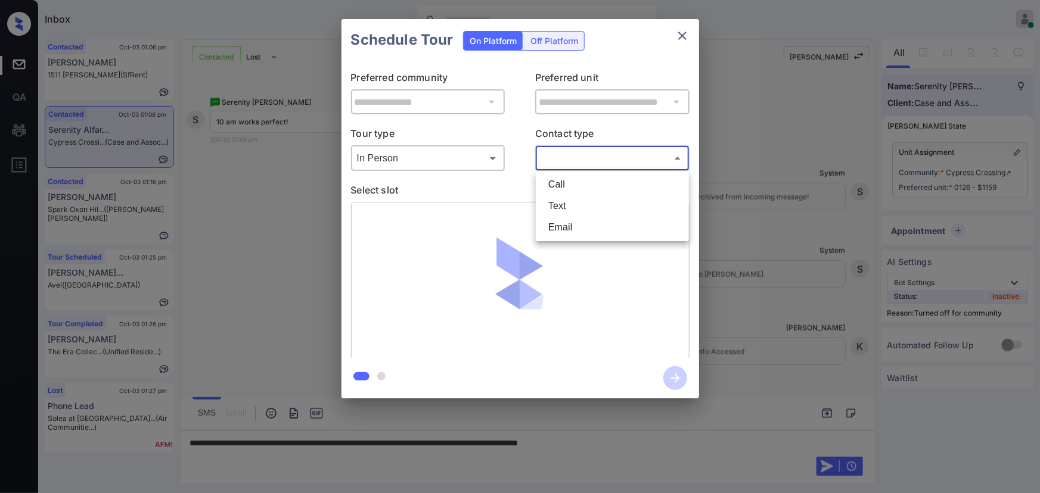
click at [577, 202] on li "Text" at bounding box center [612, 205] width 147 height 21
type input "****"
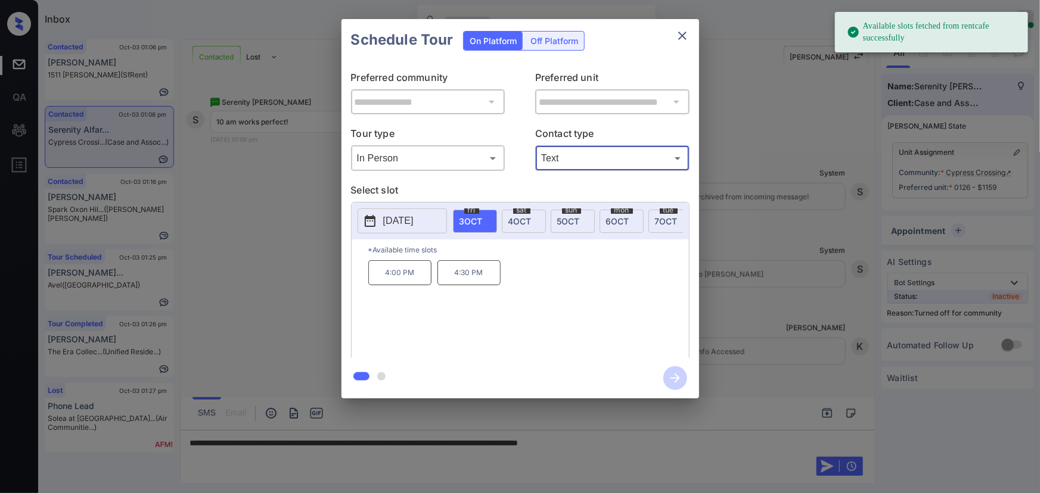
click at [525, 212] on div "sat 4 OCT" at bounding box center [524, 221] width 44 height 23
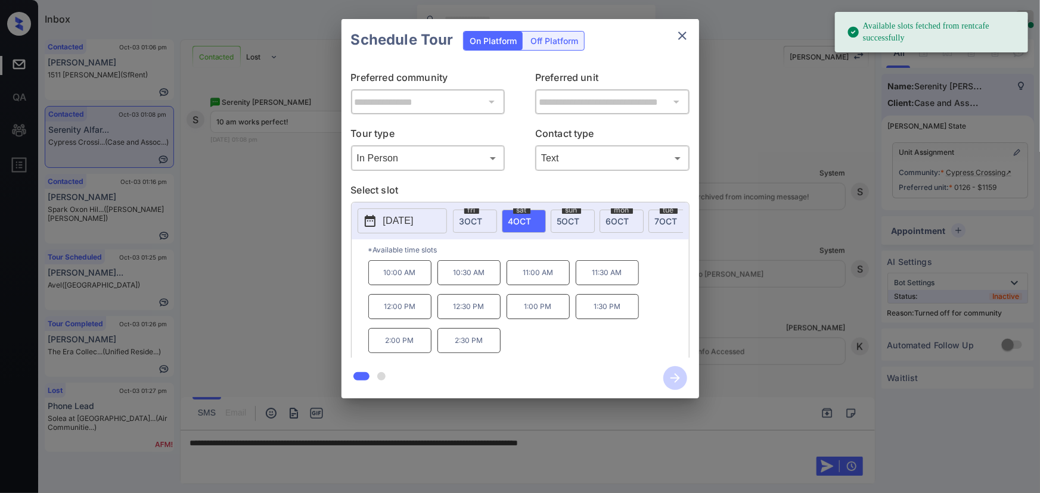
click at [402, 277] on p "10:00 AM" at bounding box center [399, 272] width 63 height 25
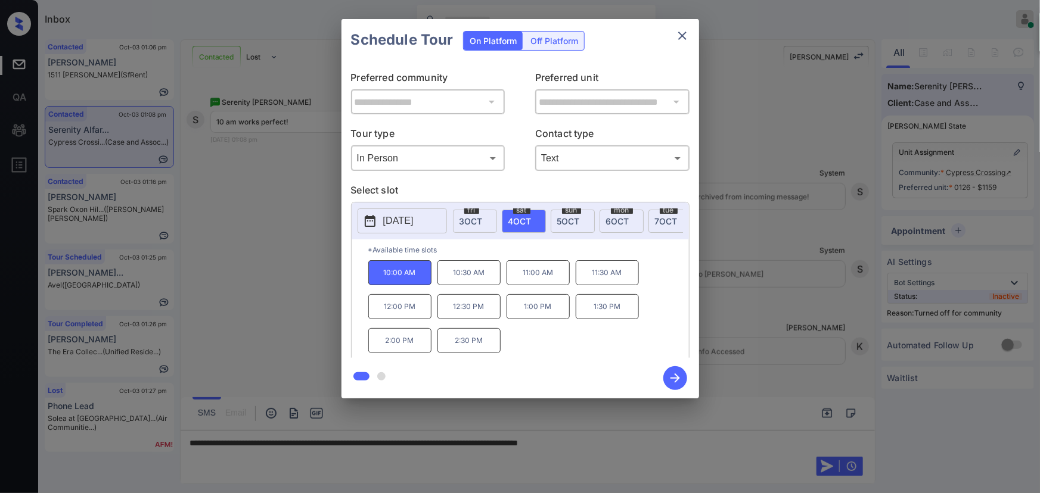
click at [659, 441] on div at bounding box center [520, 246] width 1040 height 493
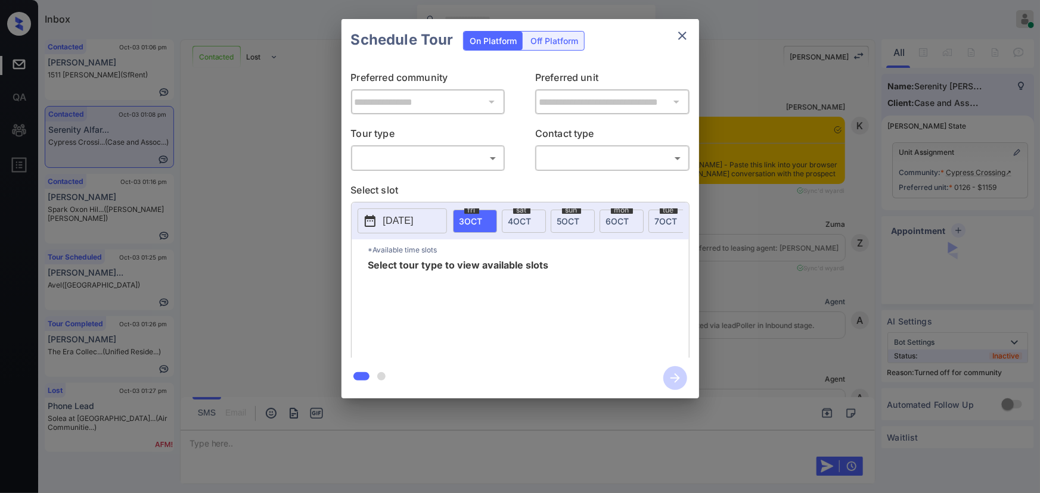
scroll to position [2903, 0]
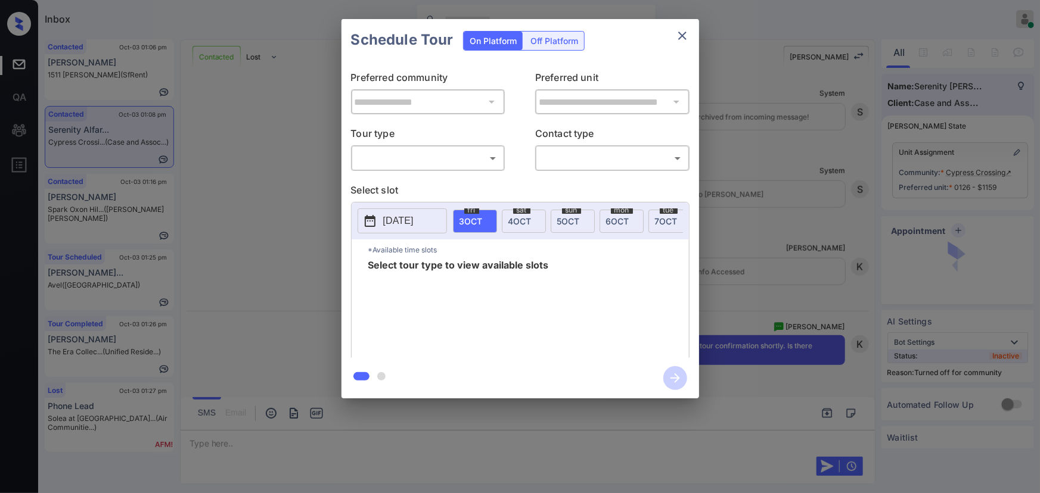
click at [449, 160] on body "Inbox [PERSON_NAME] Online Set yourself offline Set yourself on break Profile S…" at bounding box center [520, 246] width 1040 height 493
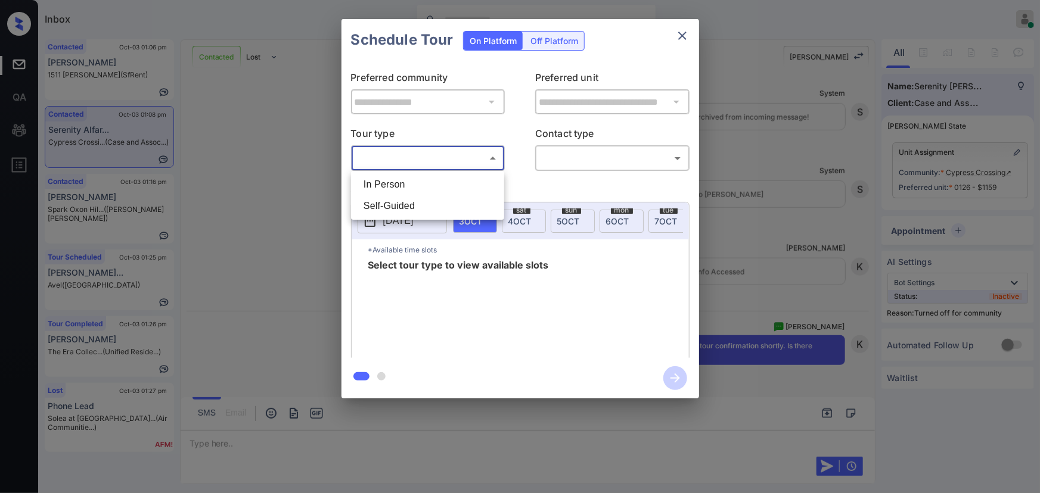
drag, startPoint x: 411, startPoint y: 184, endPoint x: 431, endPoint y: 186, distance: 20.3
click at [413, 185] on li "In Person" at bounding box center [427, 184] width 147 height 21
type input "********"
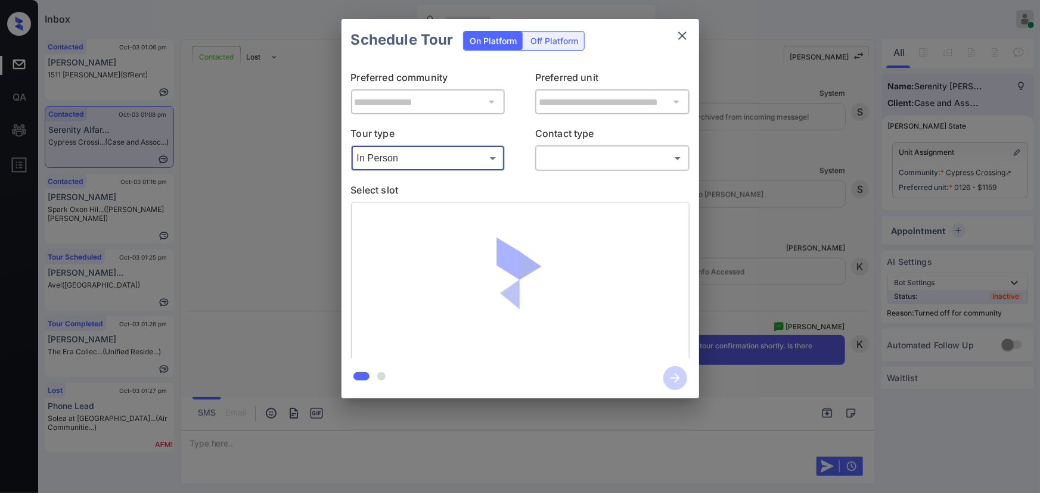
click at [567, 161] on body "Inbox [PERSON_NAME] Online Set yourself offline Set yourself on break Profile S…" at bounding box center [520, 246] width 1040 height 493
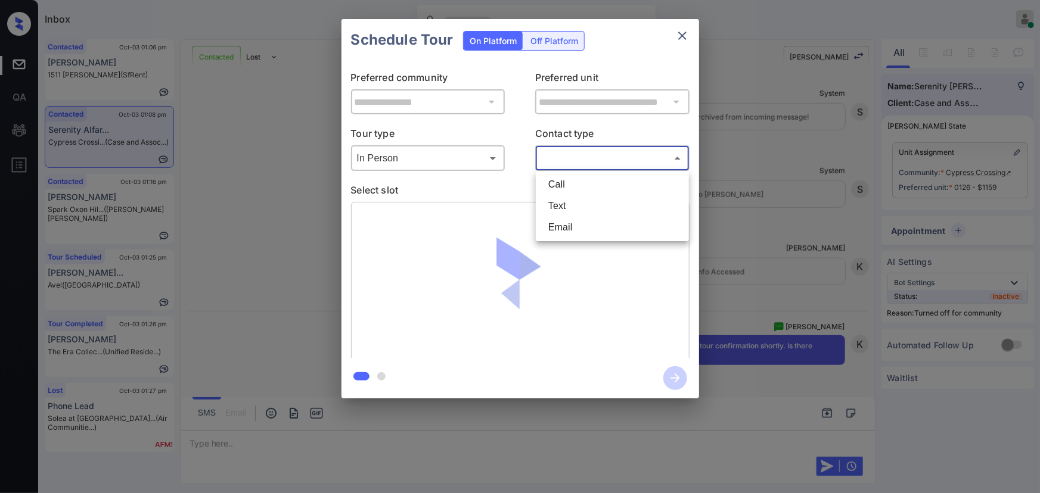
click at [555, 207] on li "Text" at bounding box center [612, 205] width 147 height 21
type input "****"
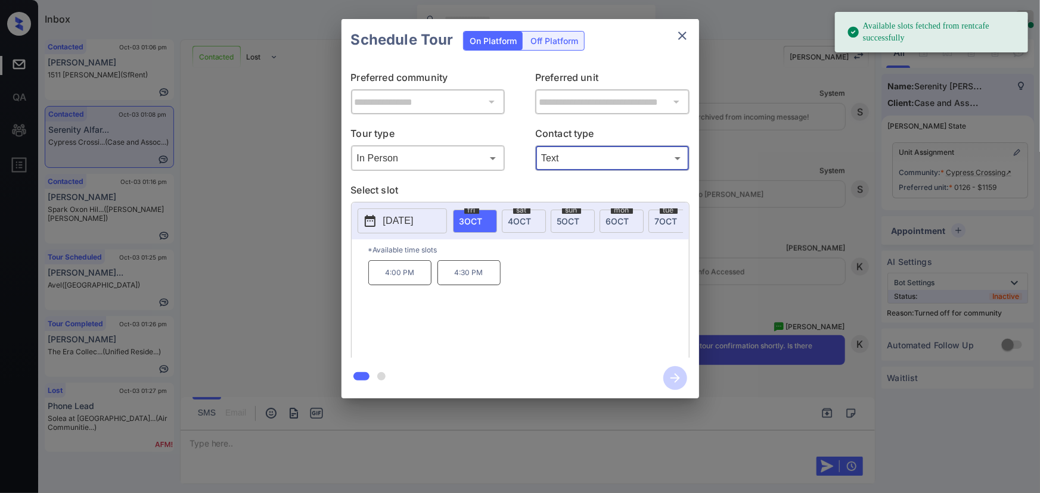
click at [528, 218] on span "4 OCT" at bounding box center [519, 221] width 23 height 10
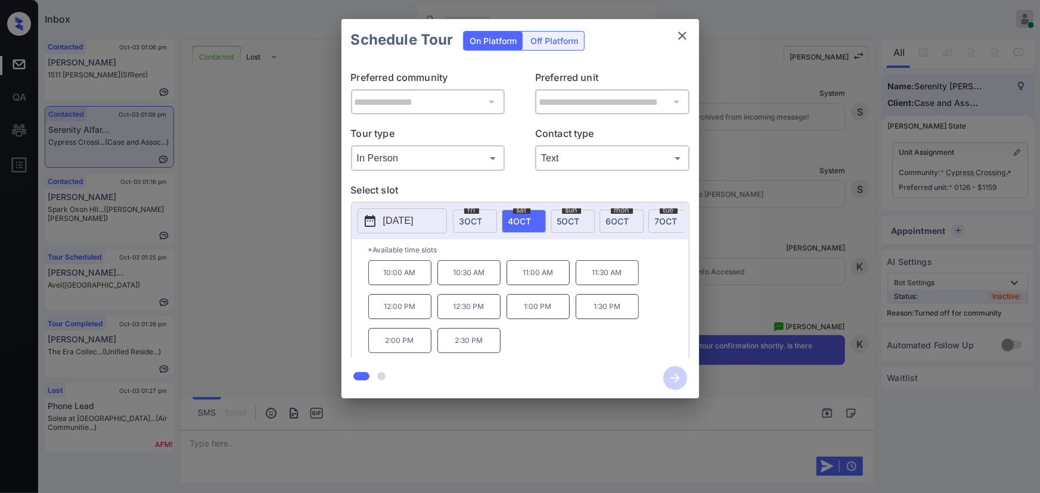
click at [410, 279] on p "10:00 AM" at bounding box center [399, 272] width 63 height 25
click at [676, 377] on icon "button" at bounding box center [675, 378] width 24 height 24
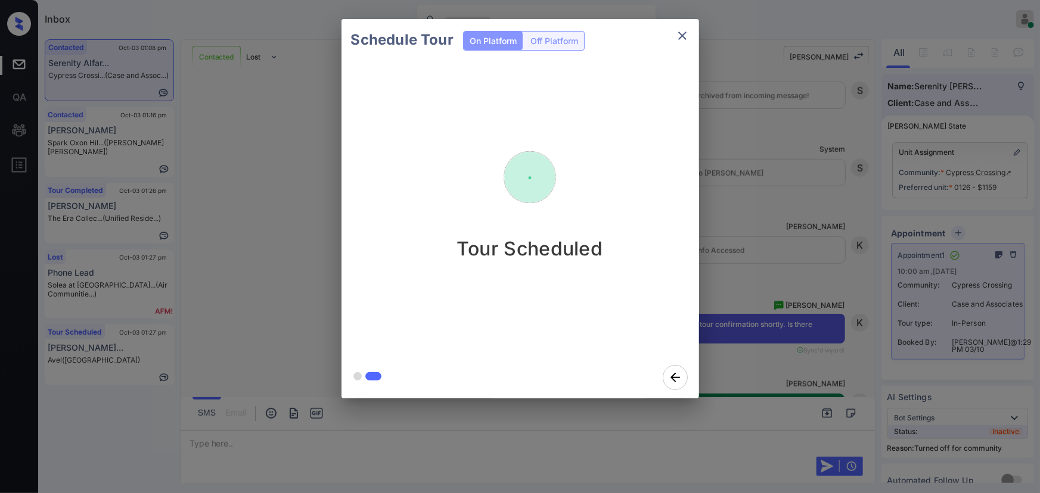
click at [679, 35] on icon "close" at bounding box center [682, 36] width 14 height 14
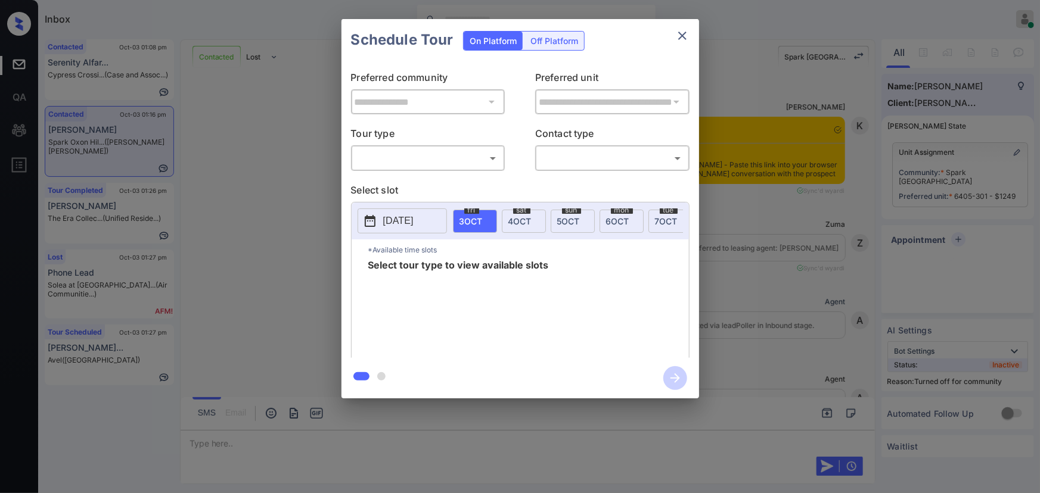
scroll to position [3027, 0]
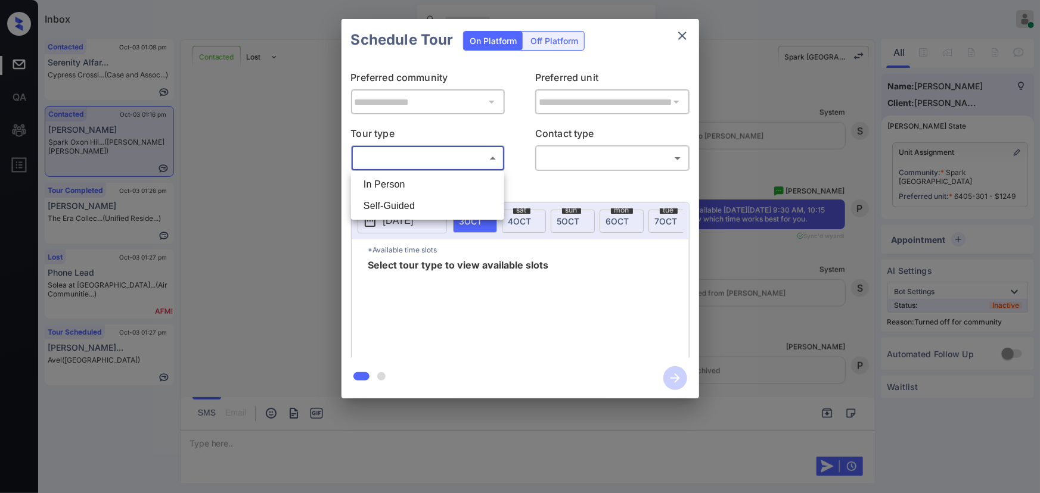
click at [440, 162] on body "Inbox [PERSON_NAME] Online Set yourself offline Set yourself on break Profile S…" at bounding box center [520, 246] width 1040 height 493
click at [410, 188] on li "In Person" at bounding box center [427, 184] width 147 height 21
type input "********"
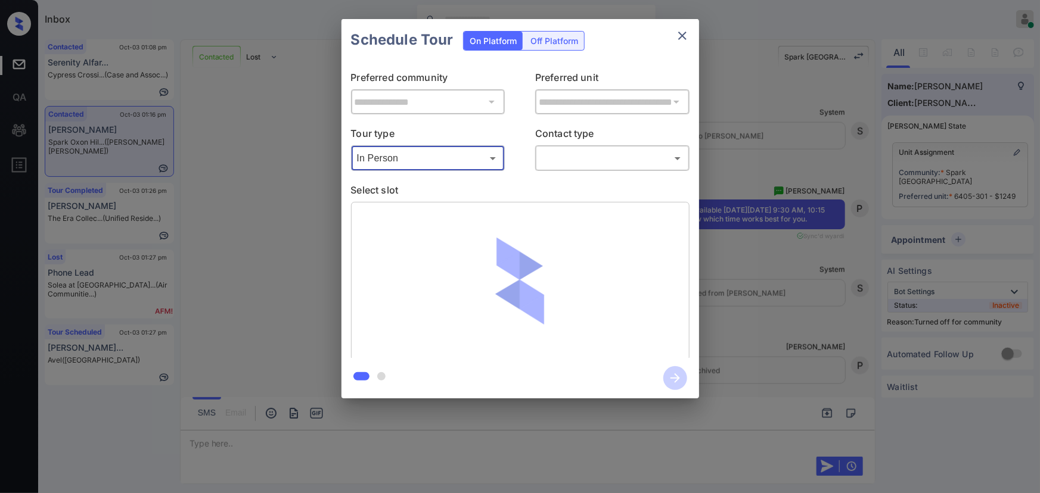
click at [565, 163] on body "Inbox [PERSON_NAME] Online Set yourself offline Set yourself on break Profile S…" at bounding box center [520, 246] width 1040 height 493
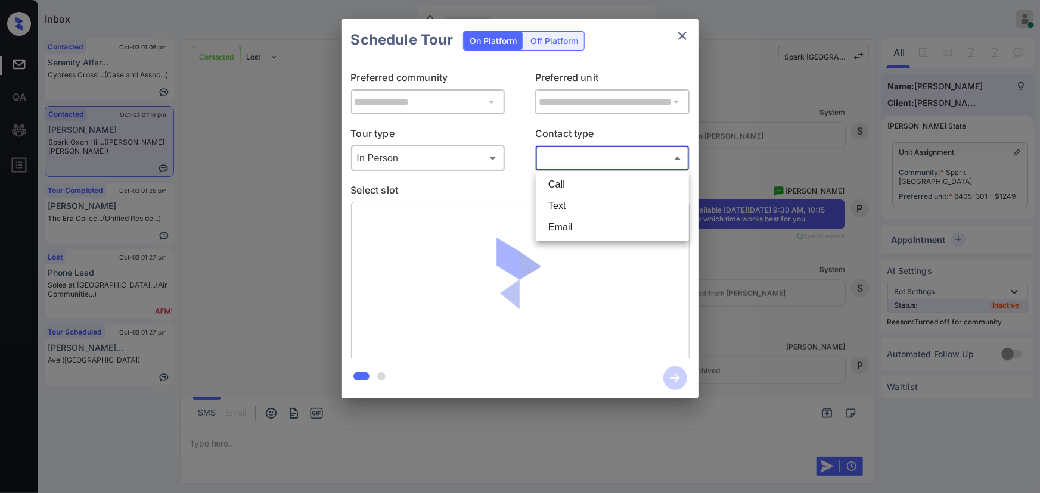
click at [550, 207] on li "Text" at bounding box center [612, 205] width 147 height 21
type input "****"
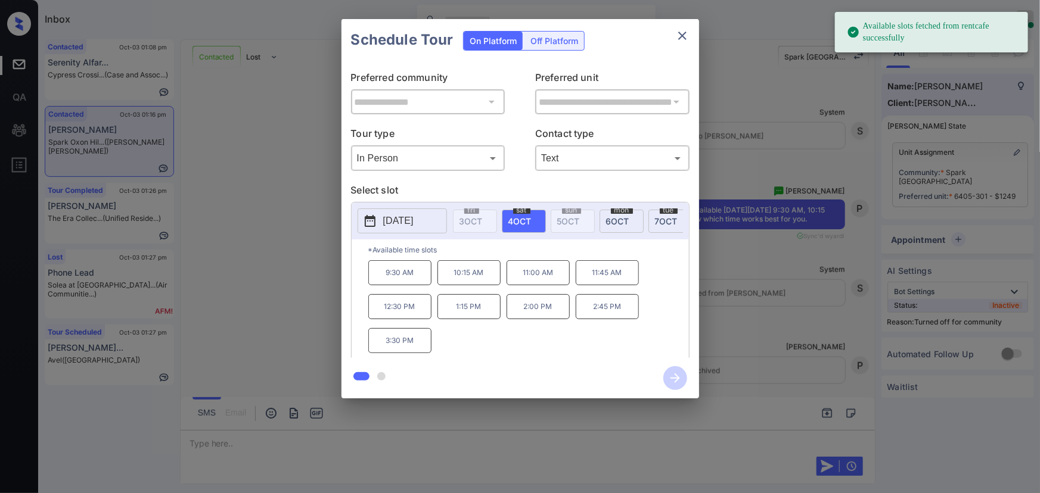
click at [668, 219] on span "7 OCT" at bounding box center [666, 221] width 23 height 10
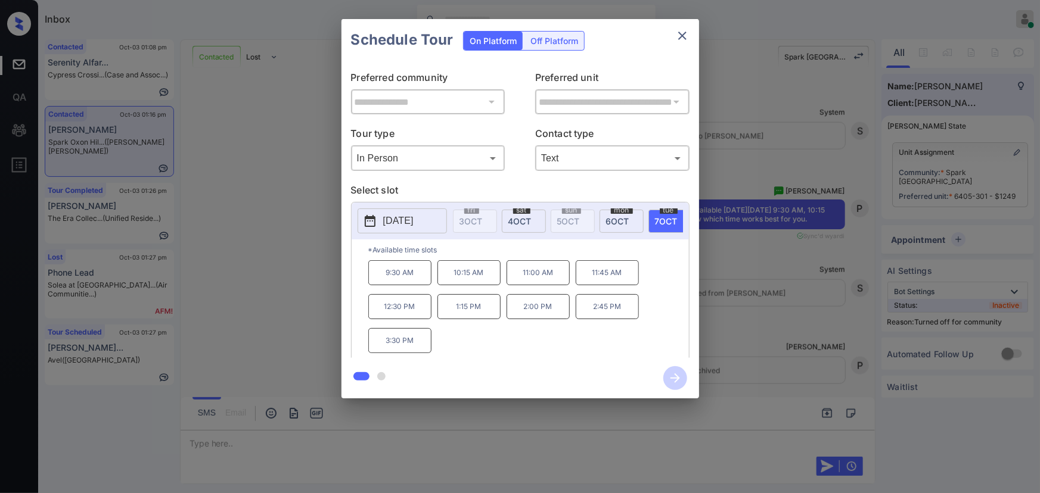
click at [467, 278] on p "10:15 AM" at bounding box center [468, 272] width 63 height 25
drag, startPoint x: 798, startPoint y: 337, endPoint x: 809, endPoint y: 325, distance: 16.5
click at [809, 325] on div "**********" at bounding box center [520, 209] width 1040 height 418
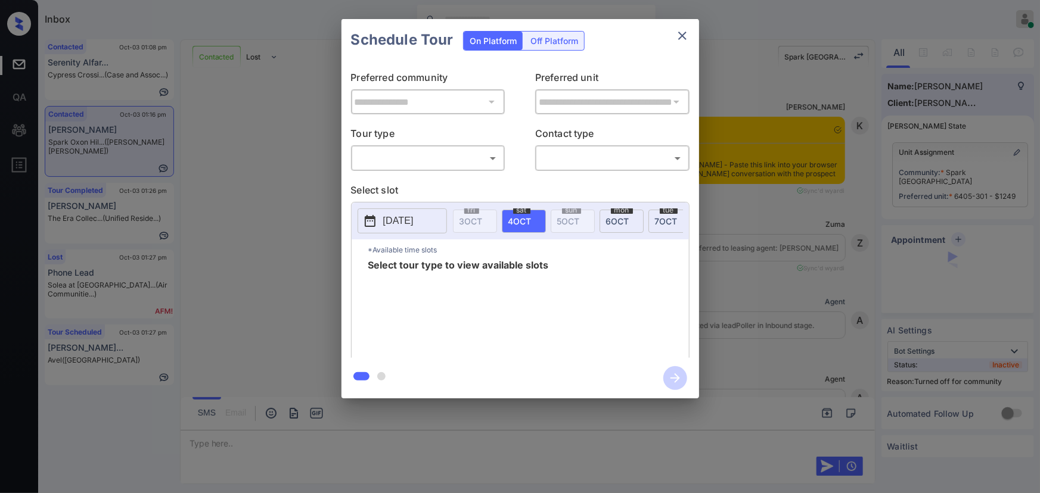
scroll to position [3521, 0]
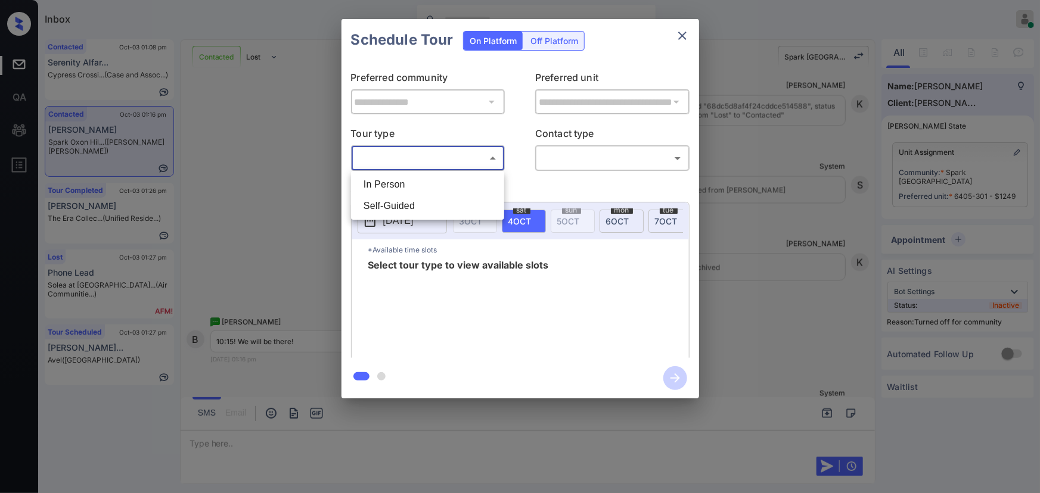
click at [468, 153] on body "Inbox [PERSON_NAME] Online Set yourself offline Set yourself on break Profile S…" at bounding box center [520, 246] width 1040 height 493
drag, startPoint x: 411, startPoint y: 190, endPoint x: 500, endPoint y: 185, distance: 88.9
click at [412, 190] on li "In Person" at bounding box center [427, 184] width 147 height 21
type input "********"
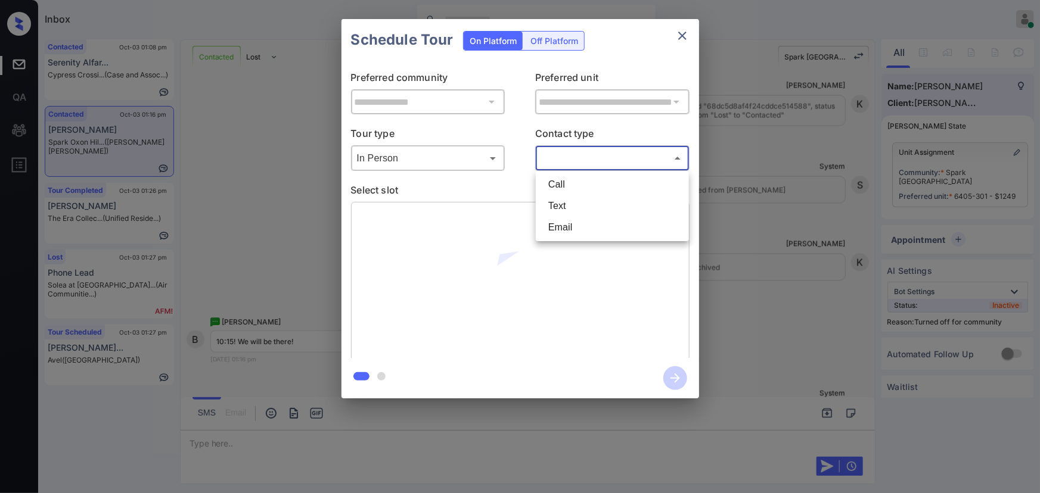
click at [597, 163] on body "Inbox Kenneth Umali Online Set yourself offline Set yourself on break Profile S…" at bounding box center [520, 246] width 1040 height 493
click at [564, 204] on li "Text" at bounding box center [612, 205] width 147 height 21
type input "****"
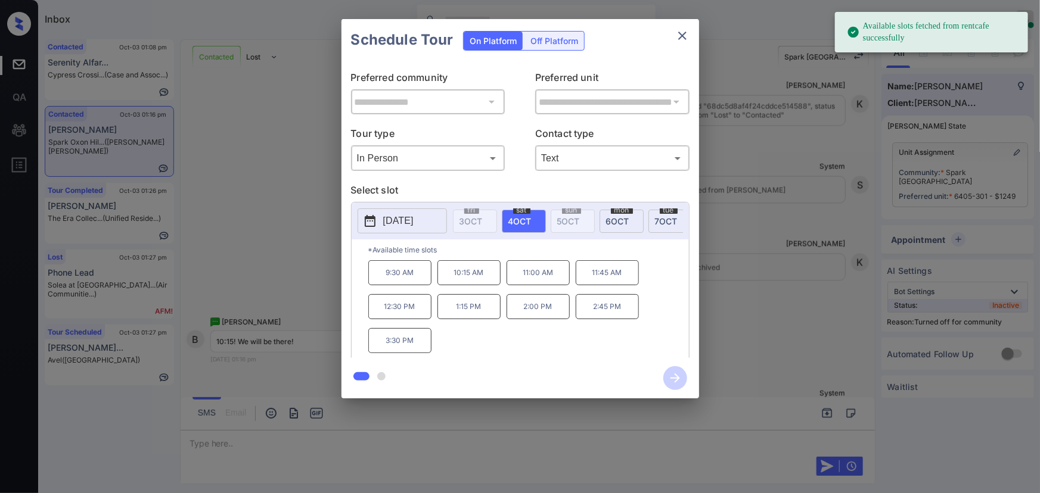
click at [657, 216] on span "7 OCT" at bounding box center [666, 221] width 23 height 10
click at [452, 279] on p "10:15 AM" at bounding box center [468, 272] width 63 height 25
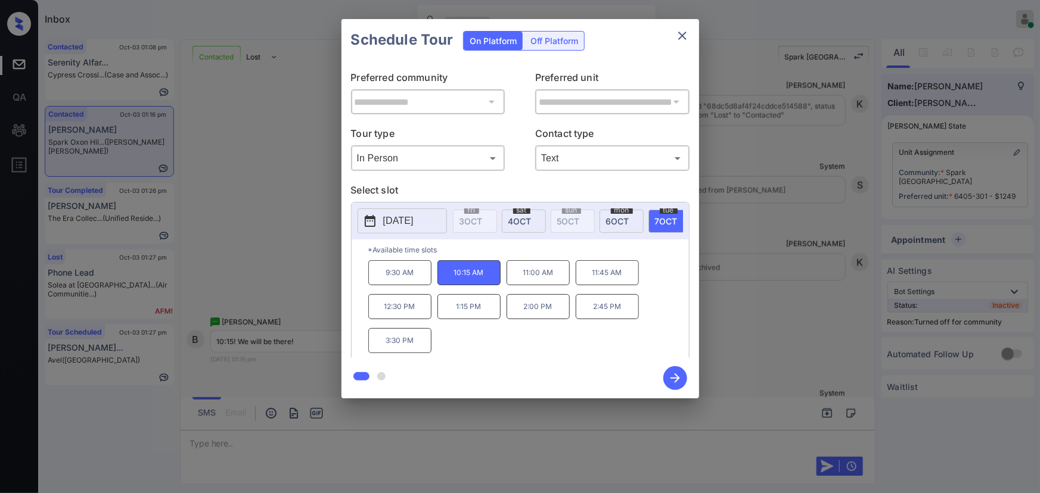
click at [671, 375] on icon "button" at bounding box center [675, 378] width 24 height 24
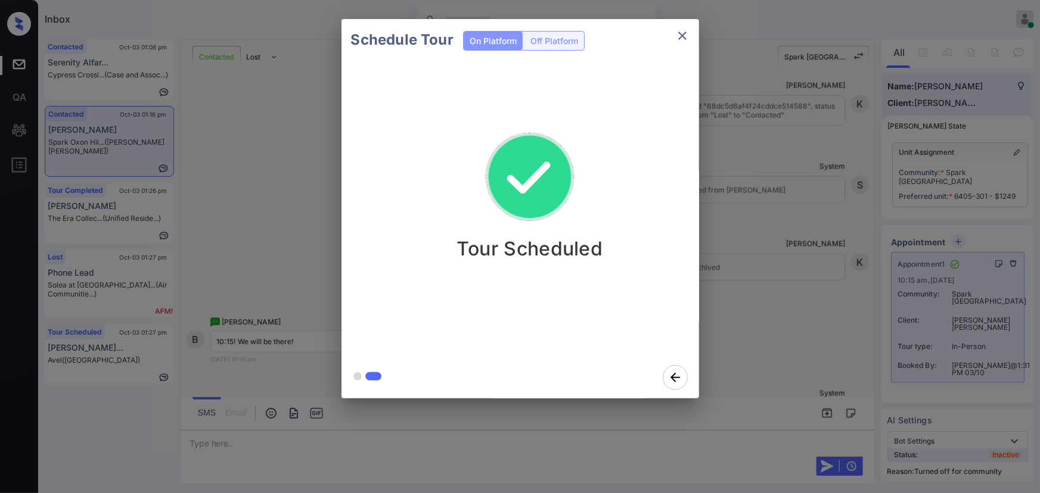
drag, startPoint x: 784, startPoint y: 201, endPoint x: 780, endPoint y: 192, distance: 10.2
click at [780, 192] on div "Schedule Tour On Platform Off Platform Tour Scheduled" at bounding box center [520, 209] width 1040 height 418
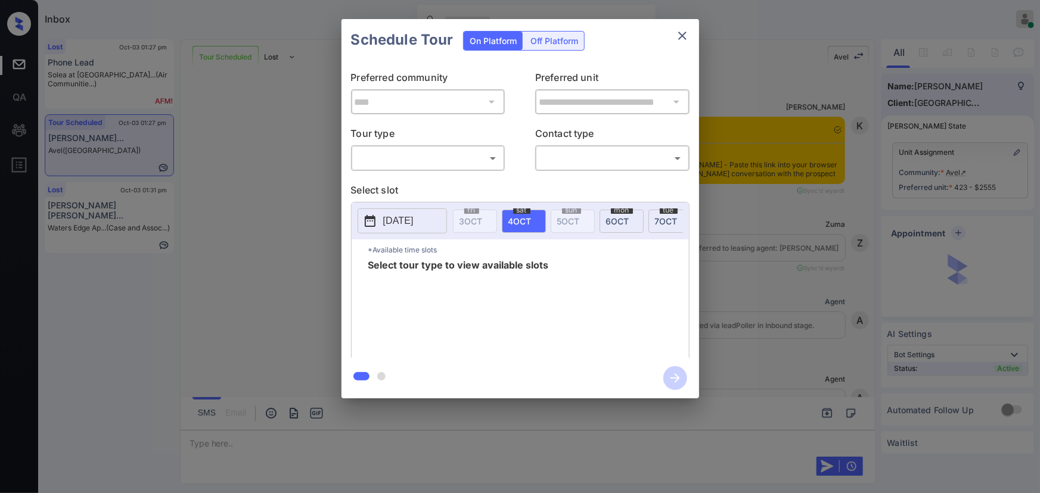
scroll to position [5134, 0]
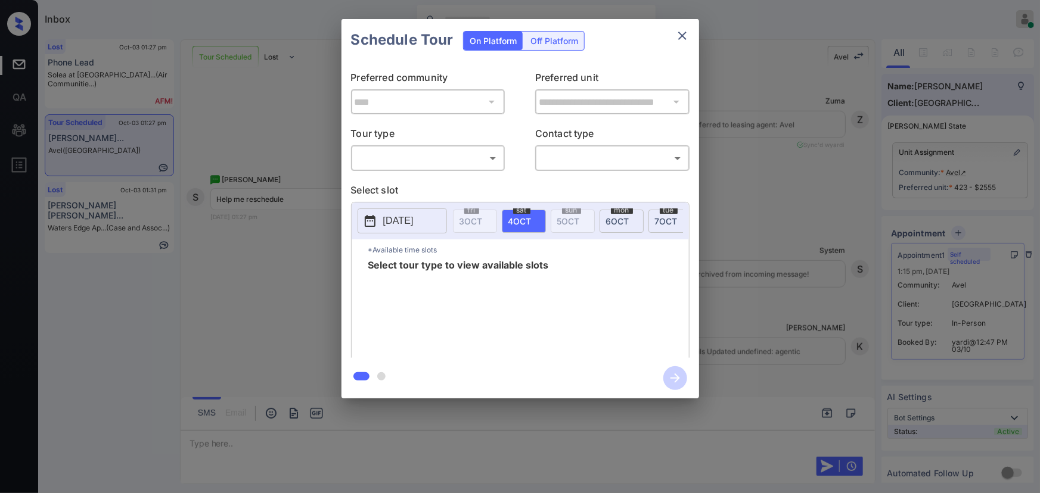
click at [449, 153] on body "Inbox Kenneth Umali Online Set yourself offline Set yourself on break Profile S…" at bounding box center [520, 246] width 1040 height 493
click at [431, 185] on li "In Person" at bounding box center [427, 184] width 147 height 21
type input "********"
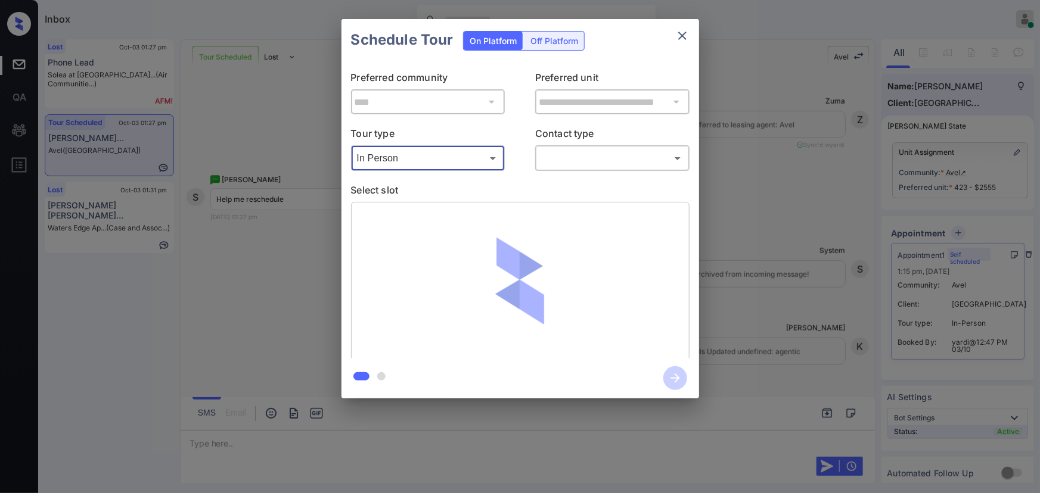
click at [587, 160] on body "Inbox Kenneth Umali Online Set yourself offline Set yourself on break Profile S…" at bounding box center [520, 246] width 1040 height 493
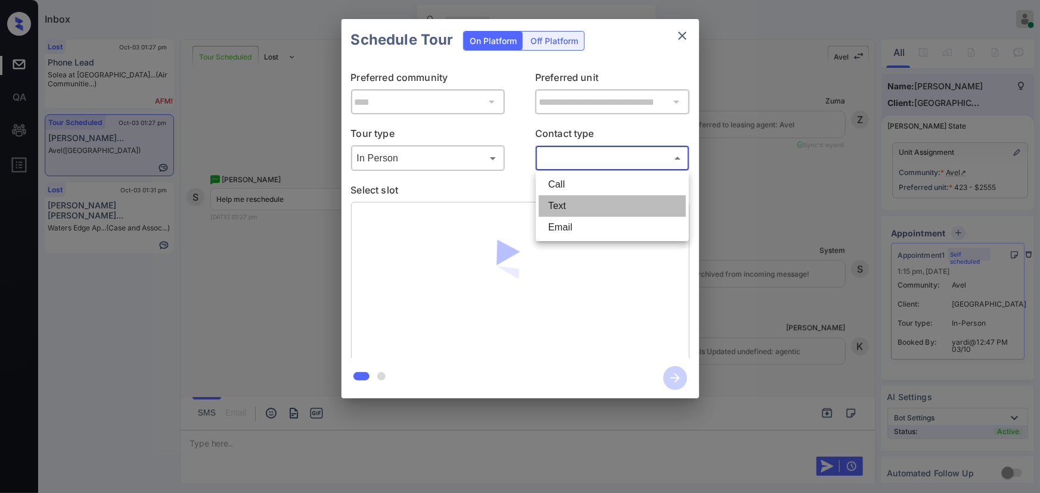
click at [569, 204] on li "Text" at bounding box center [612, 205] width 147 height 21
type input "****"
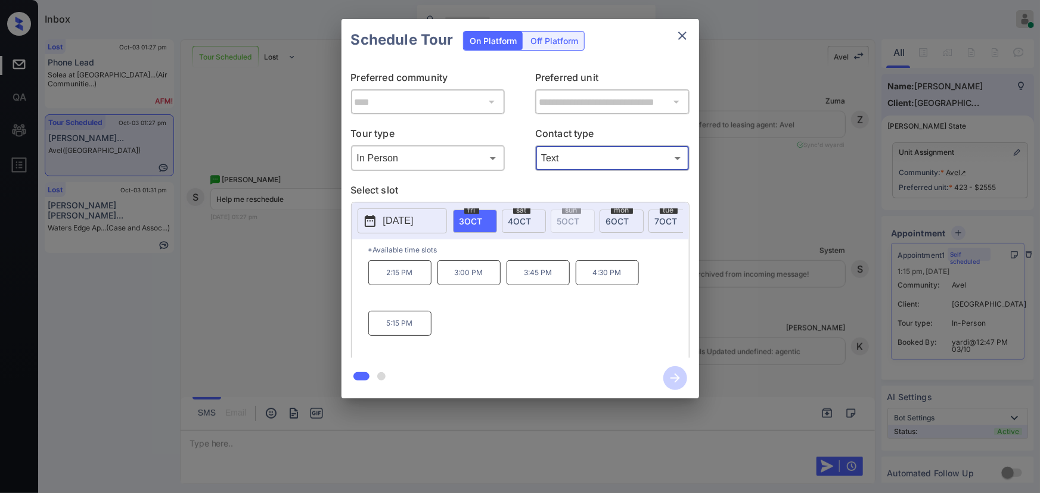
click at [523, 216] on span "4 OCT" at bounding box center [519, 221] width 23 height 10
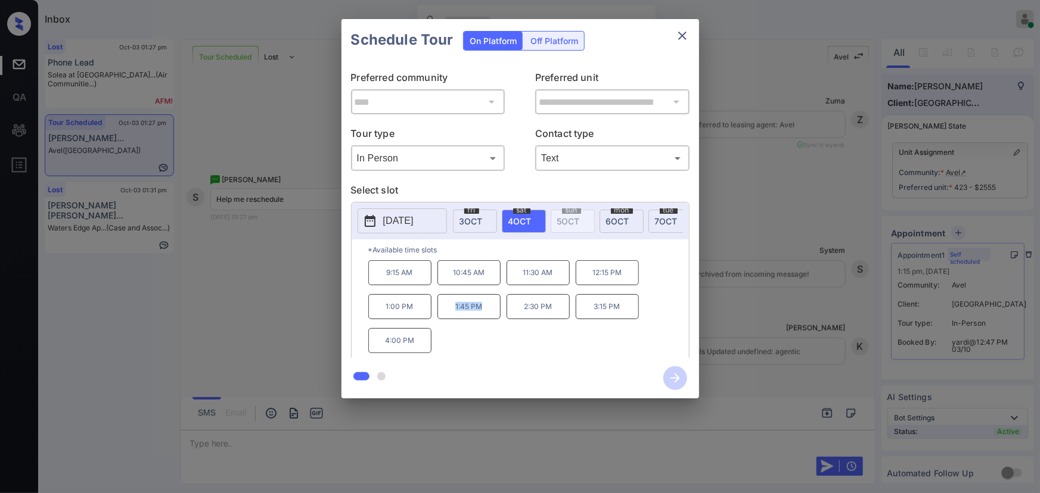
drag, startPoint x: 484, startPoint y: 312, endPoint x: 453, endPoint y: 310, distance: 31.0
click at [453, 310] on p "1:45 PM" at bounding box center [468, 306] width 63 height 25
copy p "1:45 PM"
click at [685, 36] on icon "close" at bounding box center [682, 36] width 14 height 14
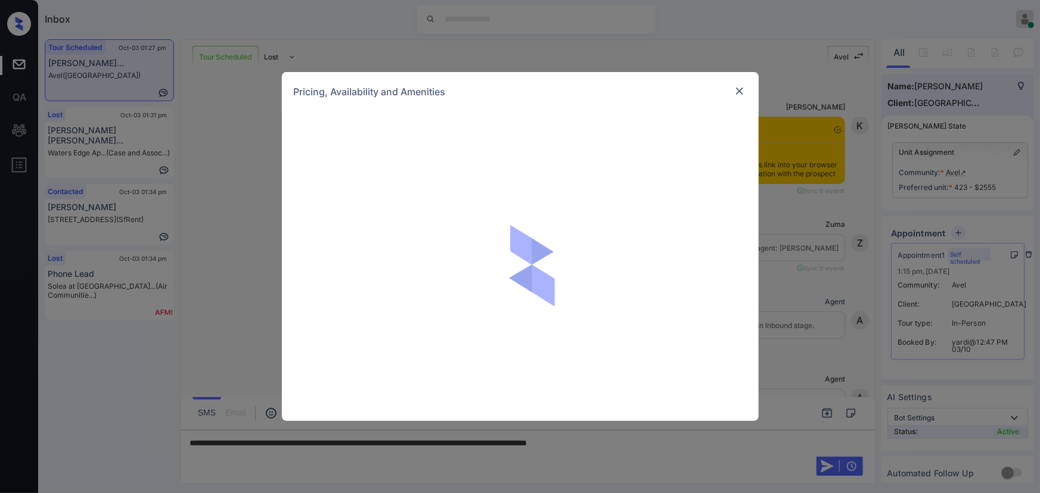
scroll to position [4953, 0]
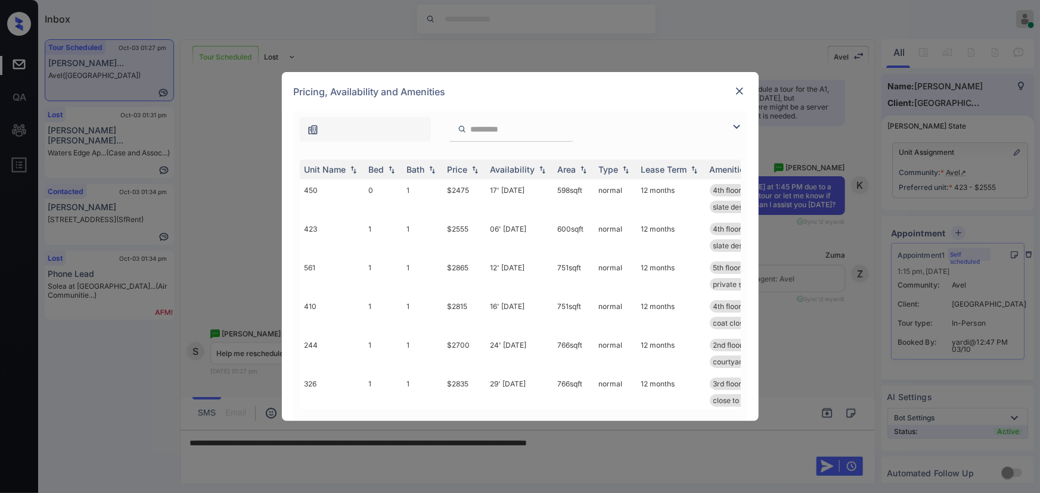
click at [739, 92] on img at bounding box center [739, 91] width 12 height 12
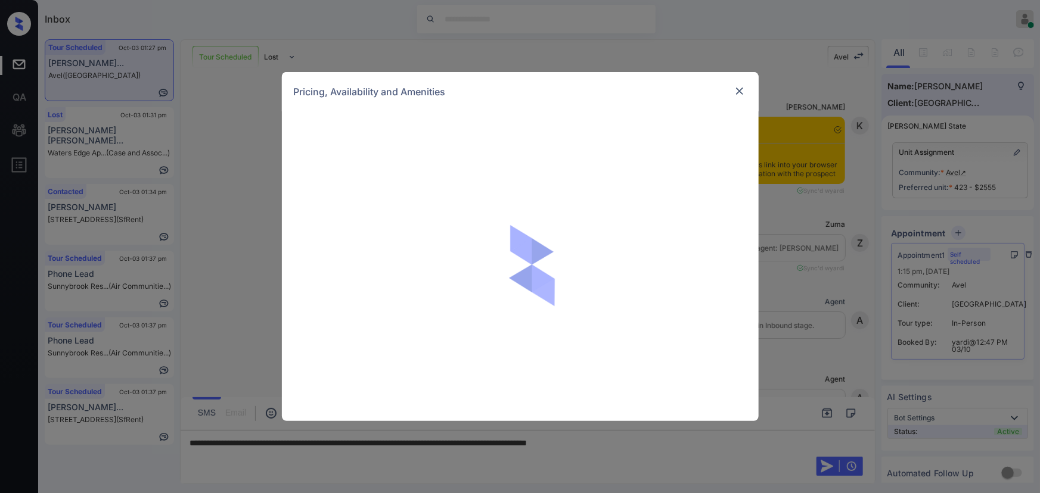
scroll to position [4953, 0]
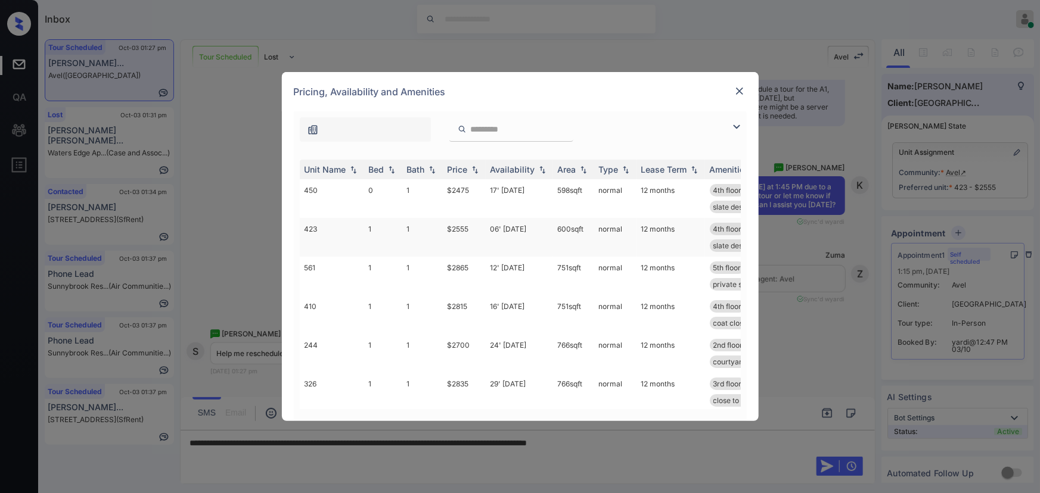
click at [533, 228] on td "06' [DATE]" at bounding box center [519, 237] width 67 height 39
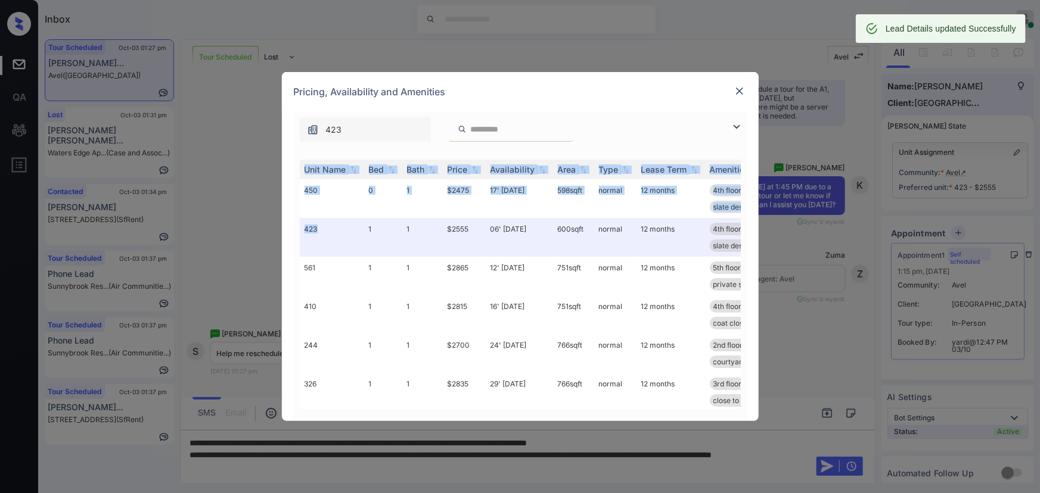
copy div "Unit Name Bed Bath Price Availability Area Type Lease Term Amenities 450 0 1 $2…"
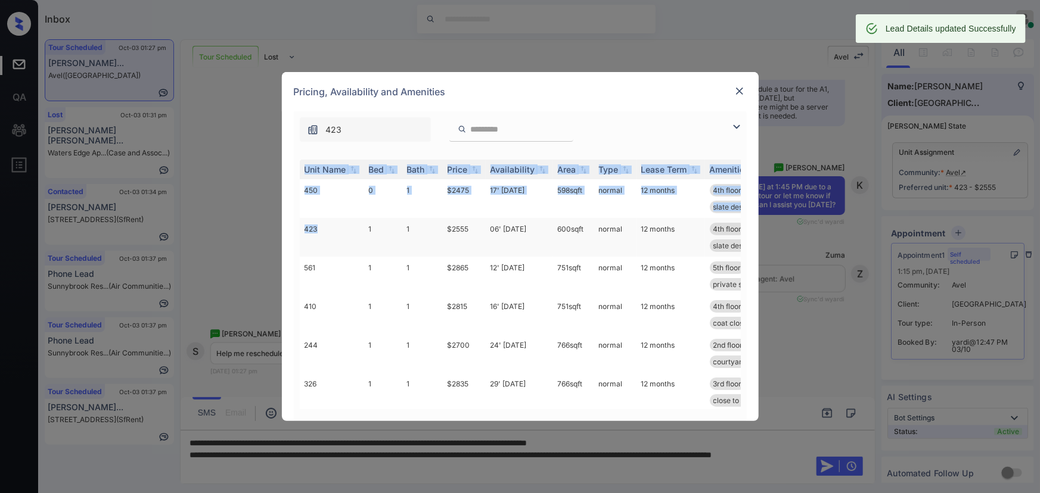
drag, startPoint x: 313, startPoint y: 225, endPoint x: 302, endPoint y: 225, distance: 10.7
click at [300, 225] on td "423" at bounding box center [332, 237] width 64 height 39
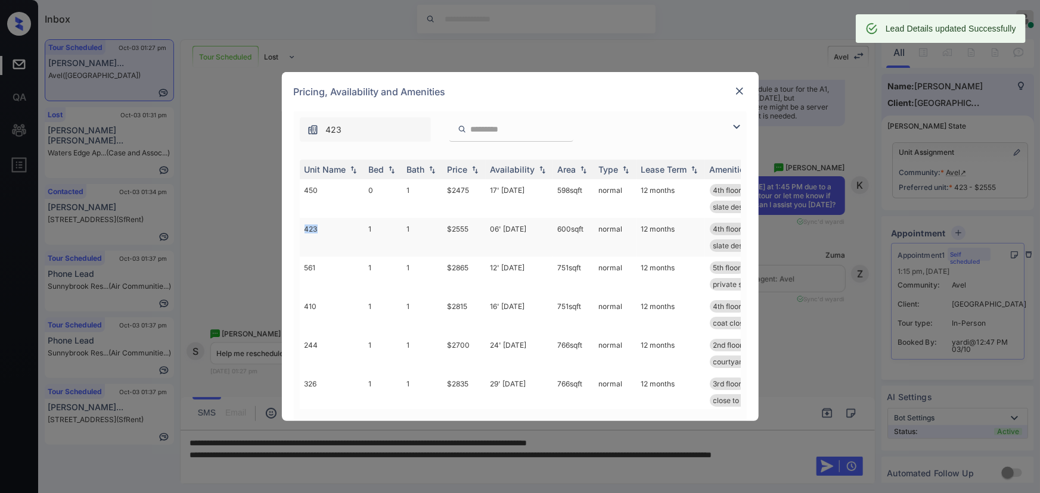
click at [321, 230] on td "423" at bounding box center [332, 237] width 64 height 39
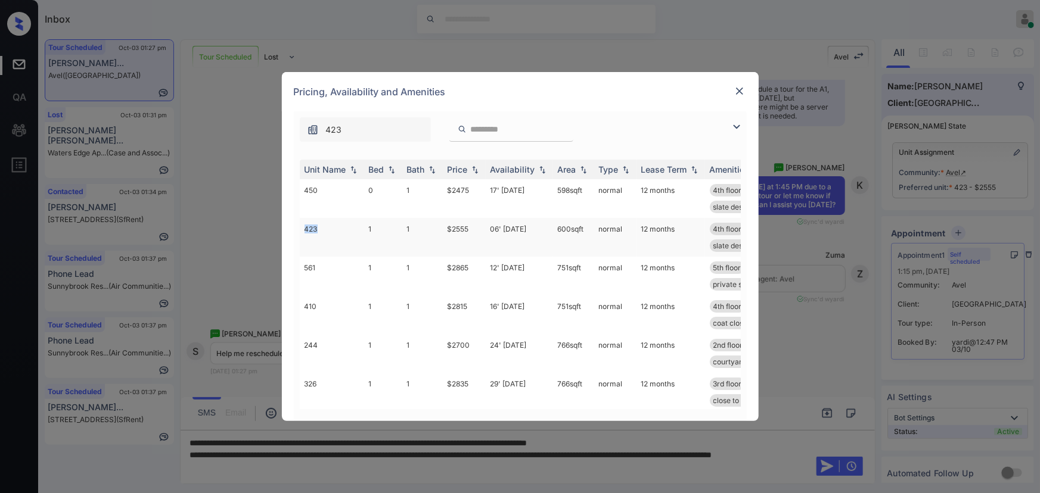
copy td "423"
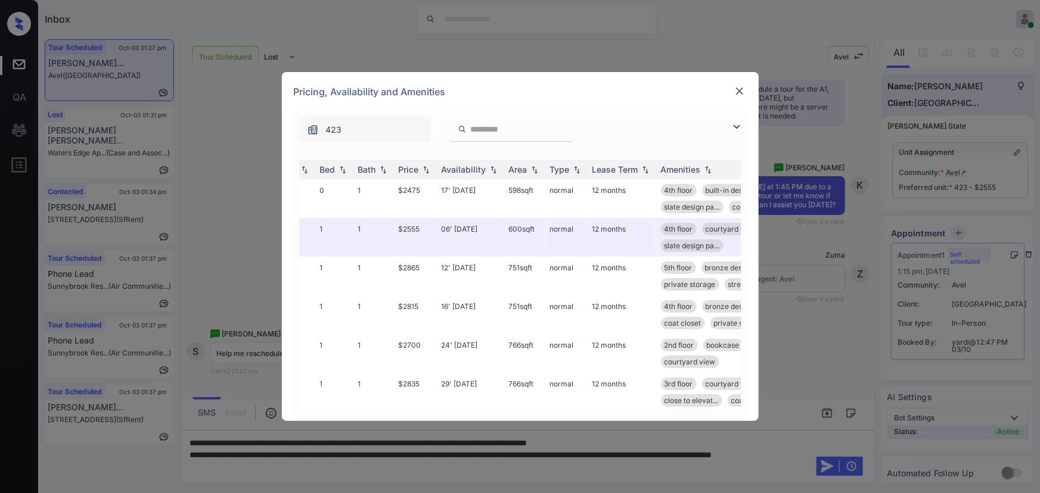
scroll to position [0, 54]
click at [741, 91] on img at bounding box center [739, 91] width 12 height 12
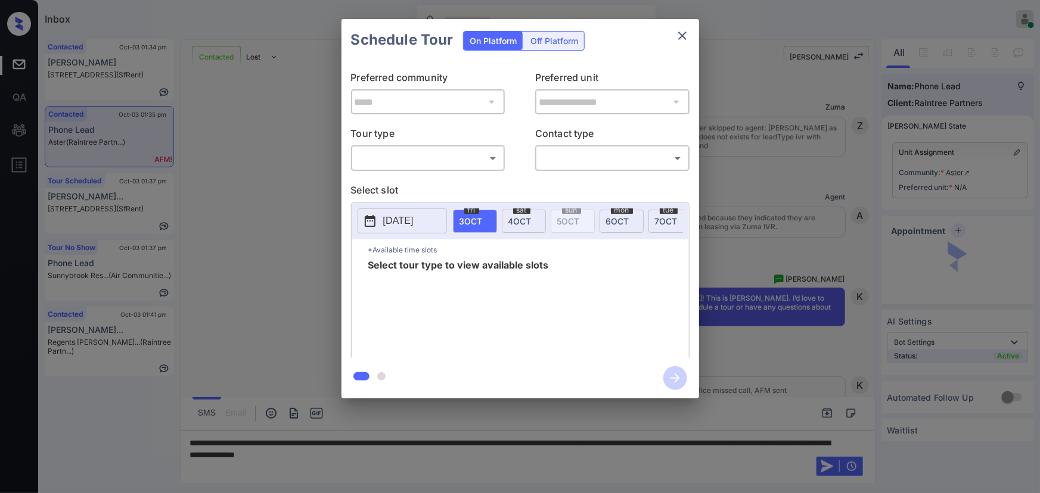
scroll to position [279, 0]
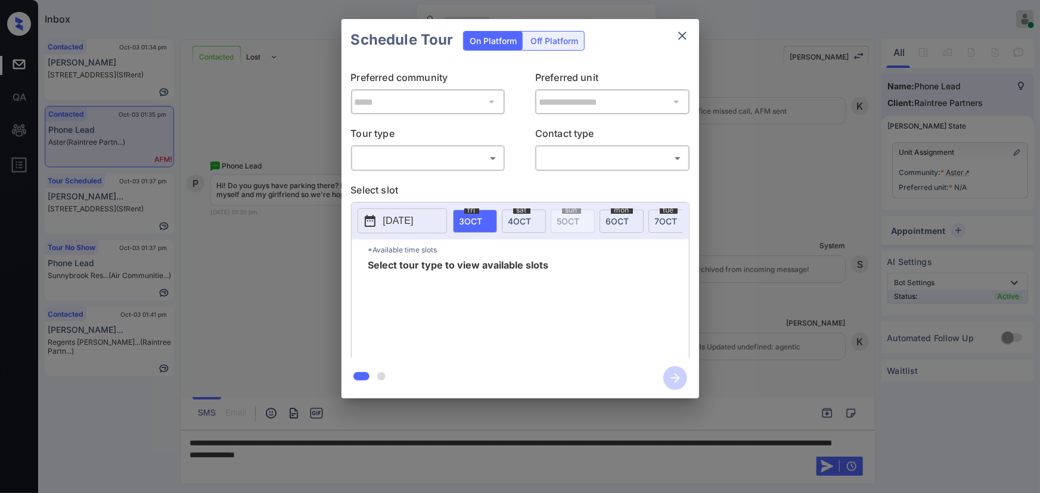
click at [1003, 223] on div "**********" at bounding box center [520, 209] width 1040 height 418
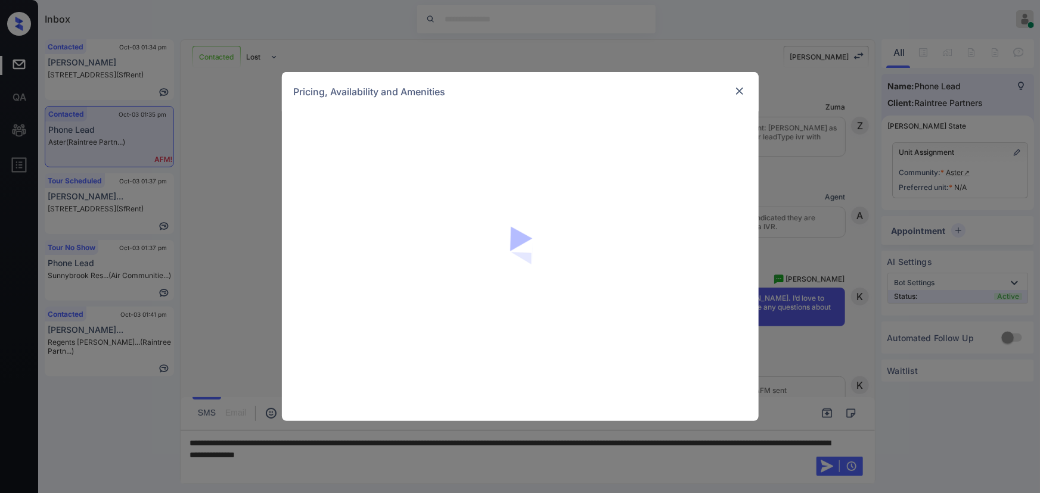
scroll to position [279, 0]
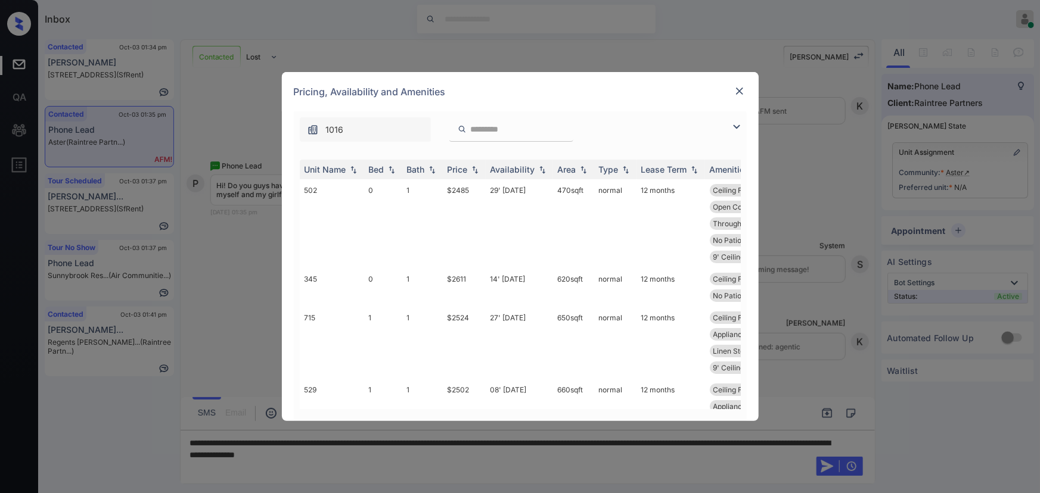
drag, startPoint x: 730, startPoint y: 125, endPoint x: 709, endPoint y: 132, distance: 22.0
click at [731, 125] on img at bounding box center [736, 127] width 14 height 14
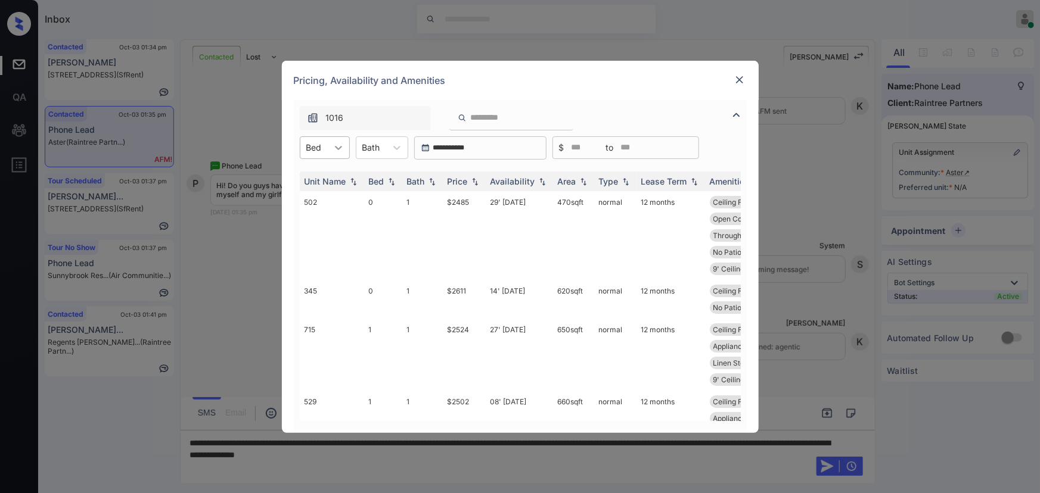
click at [329, 140] on div at bounding box center [338, 147] width 21 height 21
drag, startPoint x: 309, startPoint y: 196, endPoint x: 334, endPoint y: 190, distance: 25.1
click at [310, 196] on div "1" at bounding box center [325, 198] width 50 height 21
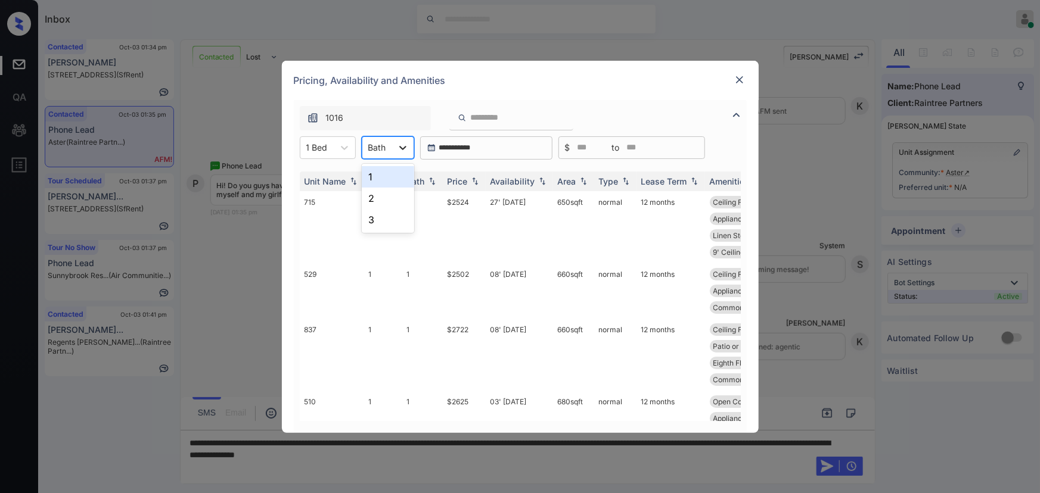
click at [396, 154] on div at bounding box center [402, 147] width 21 height 21
click at [381, 173] on div "1" at bounding box center [388, 176] width 52 height 21
click at [468, 182] on div "Price" at bounding box center [463, 181] width 33 height 10
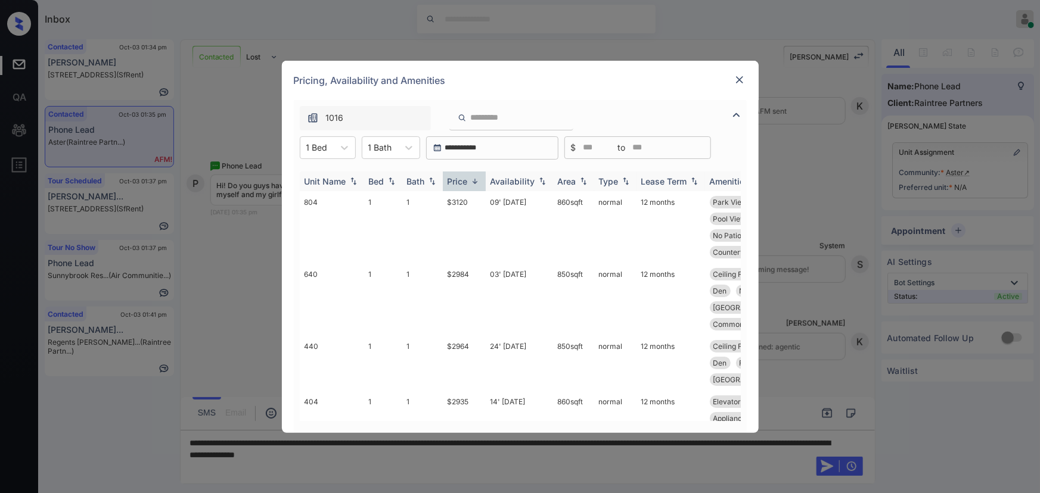
click at [469, 185] on img at bounding box center [475, 181] width 12 height 9
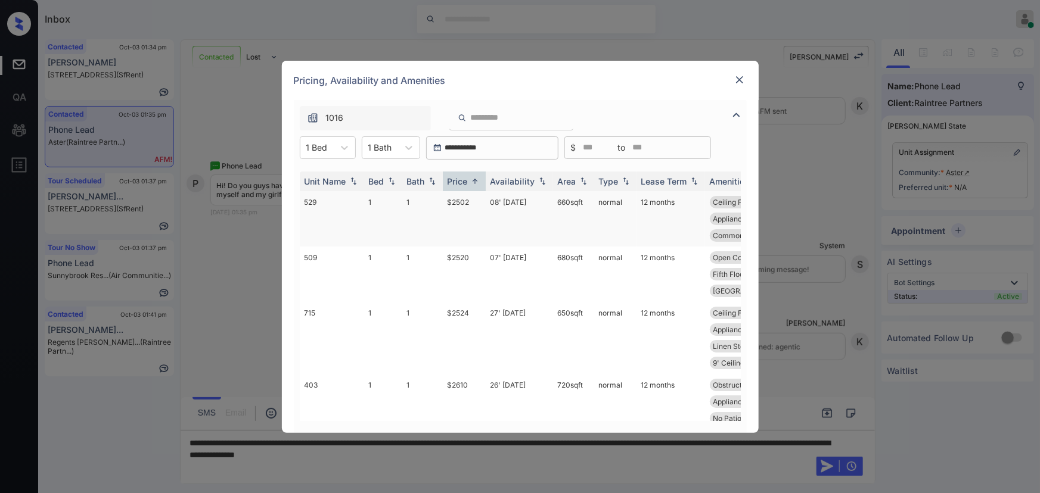
click at [461, 203] on td "$2502" at bounding box center [464, 218] width 43 height 55
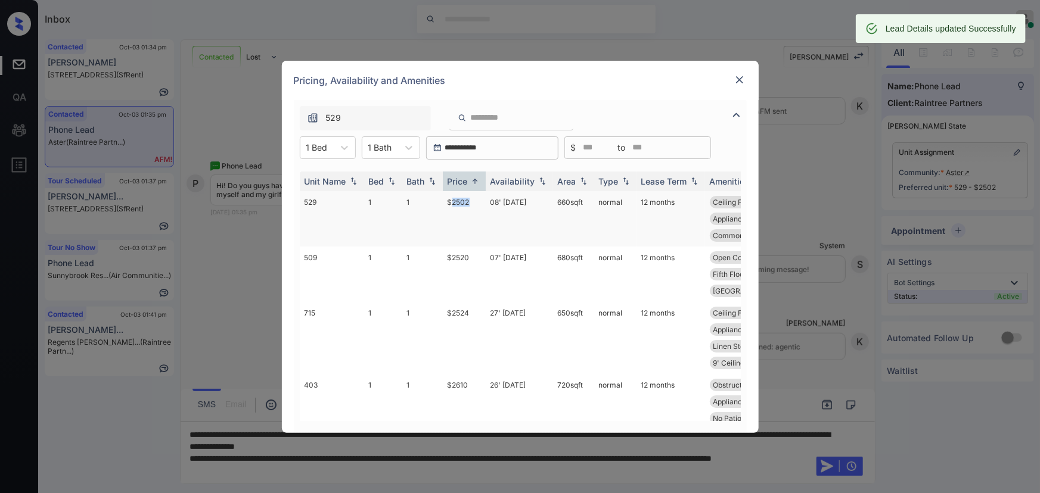
copy td "660 sqft"
drag, startPoint x: 585, startPoint y: 202, endPoint x: 558, endPoint y: 199, distance: 27.6
click at [558, 199] on td "660 sqft" at bounding box center [573, 218] width 41 height 55
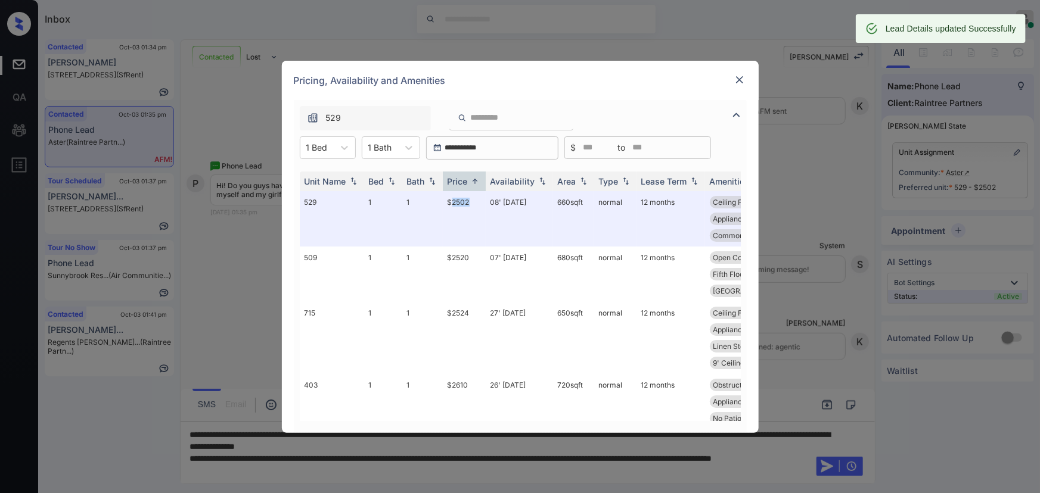
click at [740, 77] on img at bounding box center [739, 80] width 12 height 12
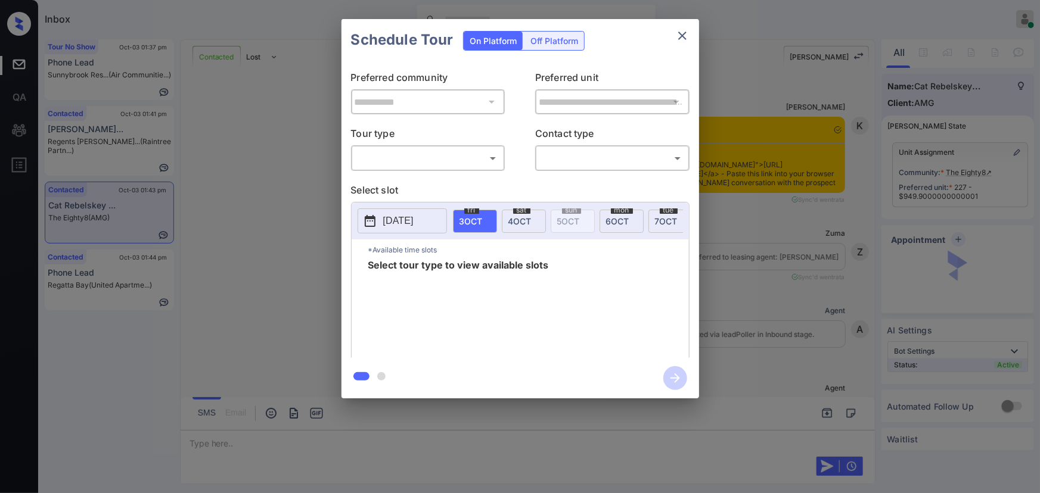
scroll to position [3104, 0]
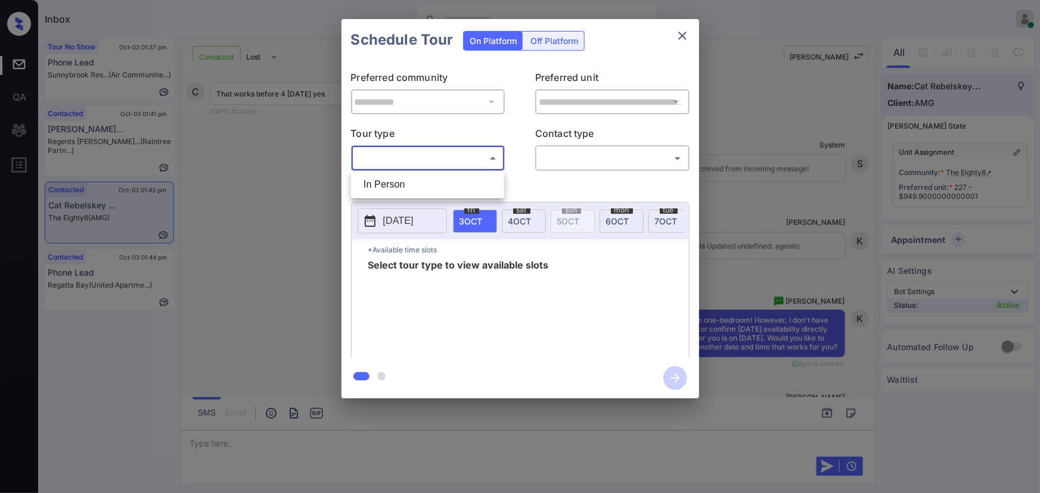
click at [434, 157] on body "Inbox Kenneth Umali Online Set yourself offline Set yourself on break Profile S…" at bounding box center [520, 246] width 1040 height 493
drag, startPoint x: 416, startPoint y: 193, endPoint x: 485, endPoint y: 189, distance: 69.2
click at [416, 193] on li "In Person" at bounding box center [427, 184] width 147 height 21
type input "********"
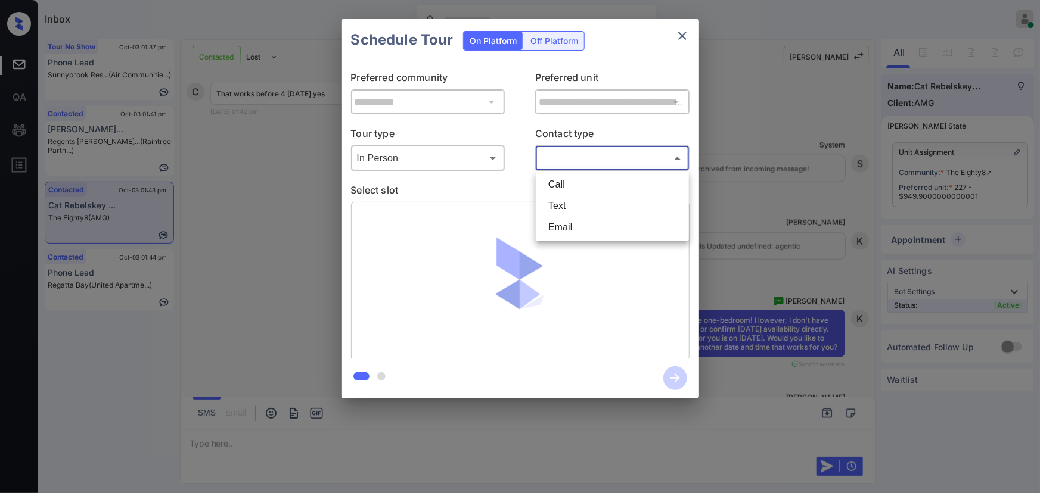
click at [592, 162] on body "Inbox Kenneth Umali Online Set yourself offline Set yourself on break Profile S…" at bounding box center [520, 246] width 1040 height 493
click at [572, 209] on li "Text" at bounding box center [612, 205] width 147 height 21
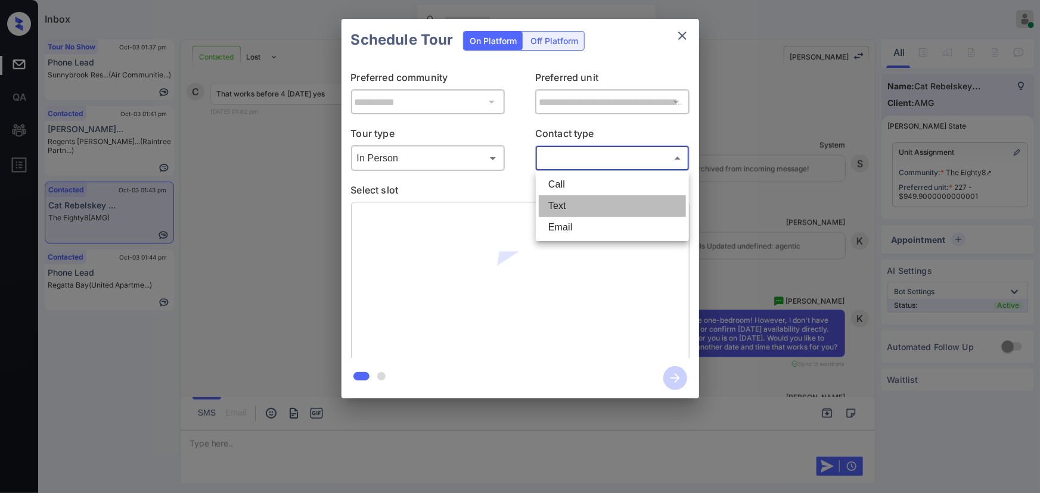
type input "****"
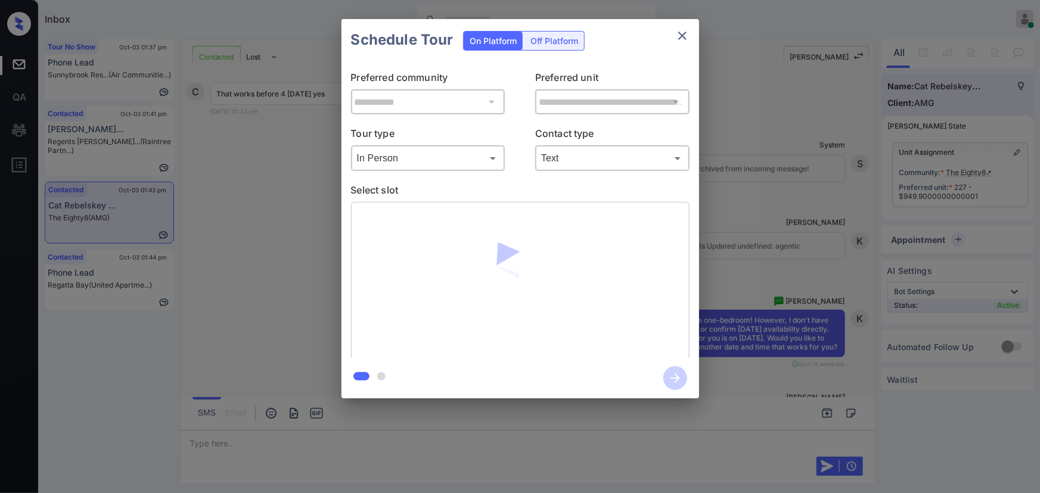
drag, startPoint x: 431, startPoint y: 250, endPoint x: 503, endPoint y: 266, distance: 73.9
click at [503, 266] on div at bounding box center [520, 281] width 338 height 159
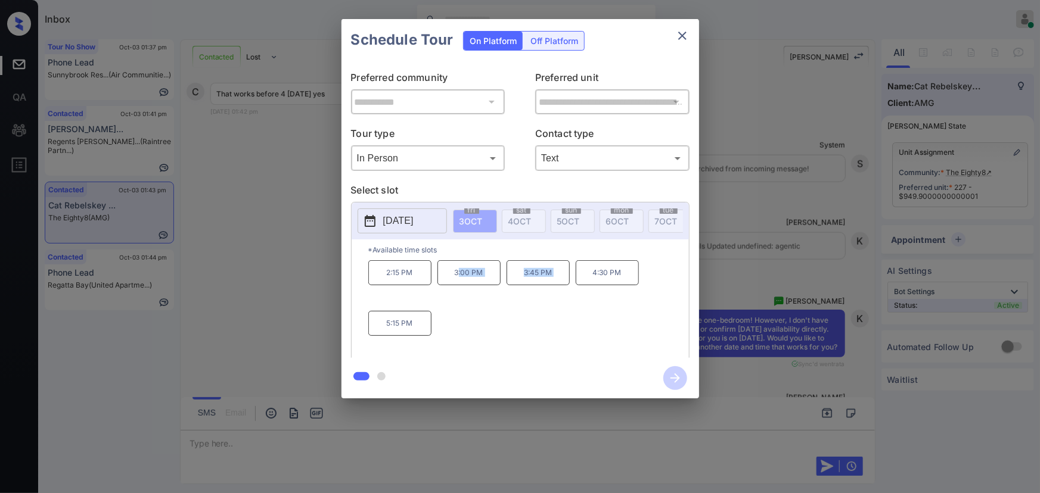
drag, startPoint x: 469, startPoint y: 270, endPoint x: 560, endPoint y: 349, distance: 120.4
click at [565, 349] on div "2:15 PM 3:00 PM 3:45 PM 4:30 PM 5:15 PM" at bounding box center [528, 307] width 321 height 95
click at [406, 211] on button "[DATE]" at bounding box center [401, 221] width 89 height 25
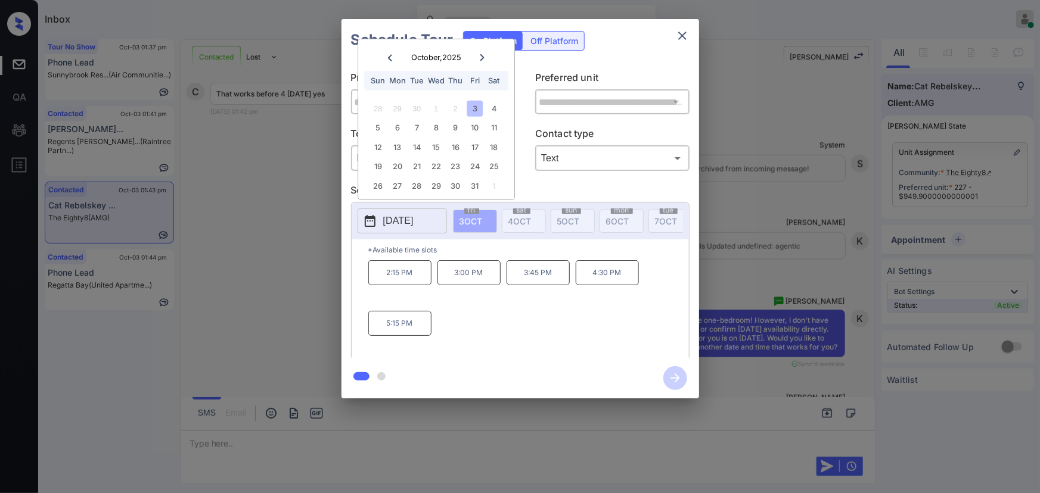
click at [473, 107] on div "3" at bounding box center [475, 109] width 16 height 16
click at [542, 279] on p "3:45 PM" at bounding box center [537, 272] width 63 height 25
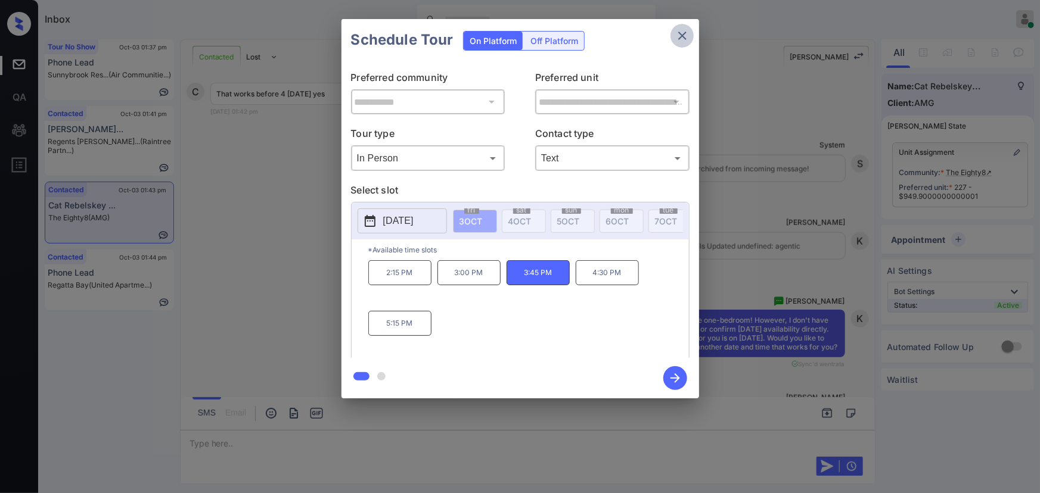
click at [680, 34] on icon "close" at bounding box center [682, 36] width 8 height 8
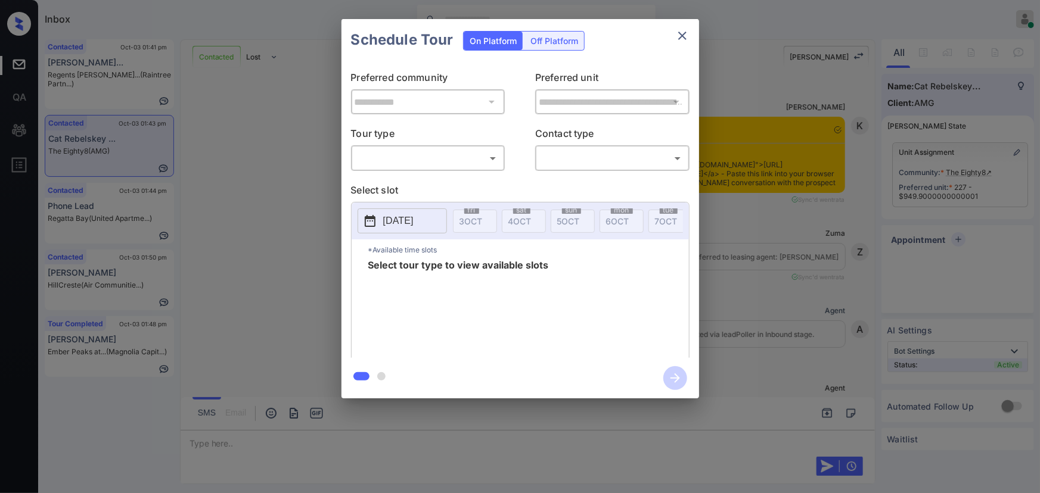
scroll to position [2890, 0]
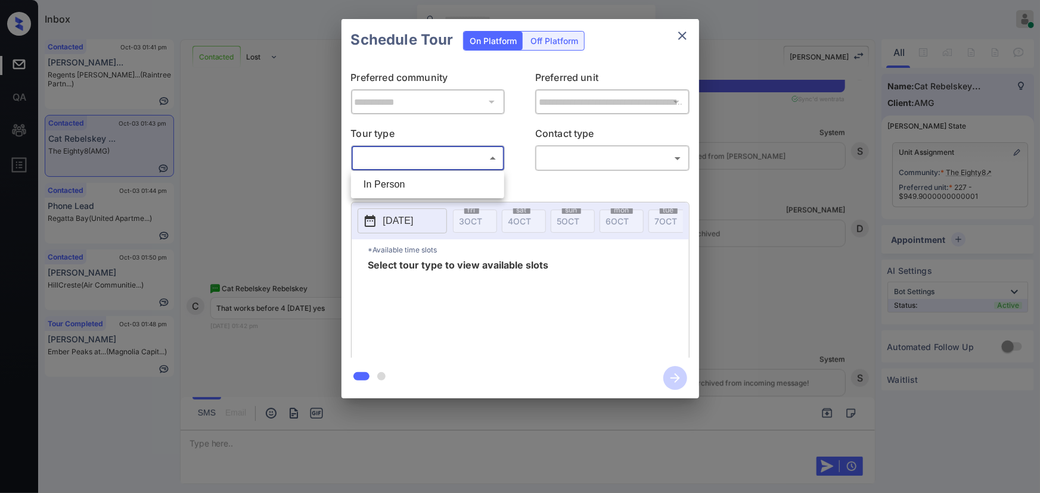
click at [450, 166] on body "Inbox [PERSON_NAME] Online Set yourself offline Set yourself on break Profile S…" at bounding box center [520, 246] width 1040 height 493
click at [421, 184] on li "In Person" at bounding box center [427, 184] width 147 height 21
type input "********"
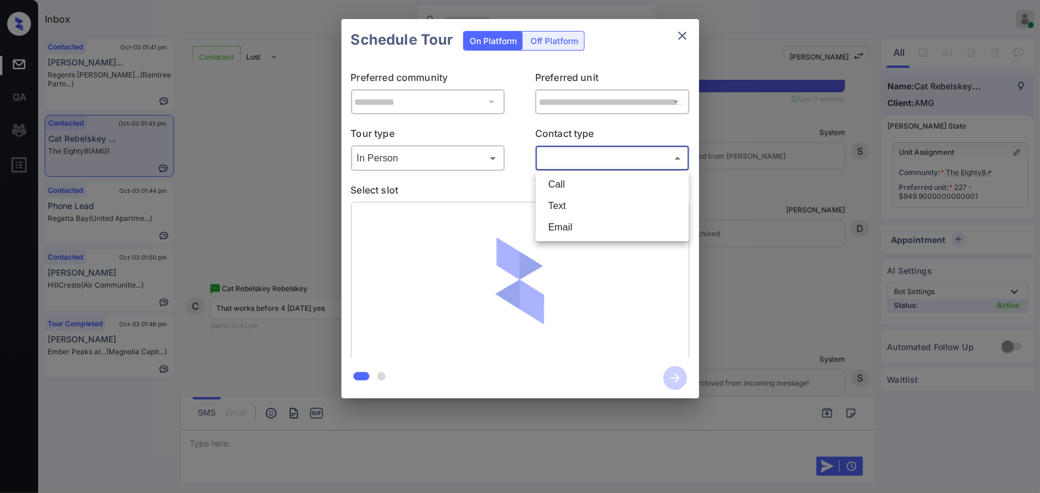
click at [588, 167] on body "Inbox [PERSON_NAME] Online Set yourself offline Set yourself on break Profile S…" at bounding box center [520, 246] width 1040 height 493
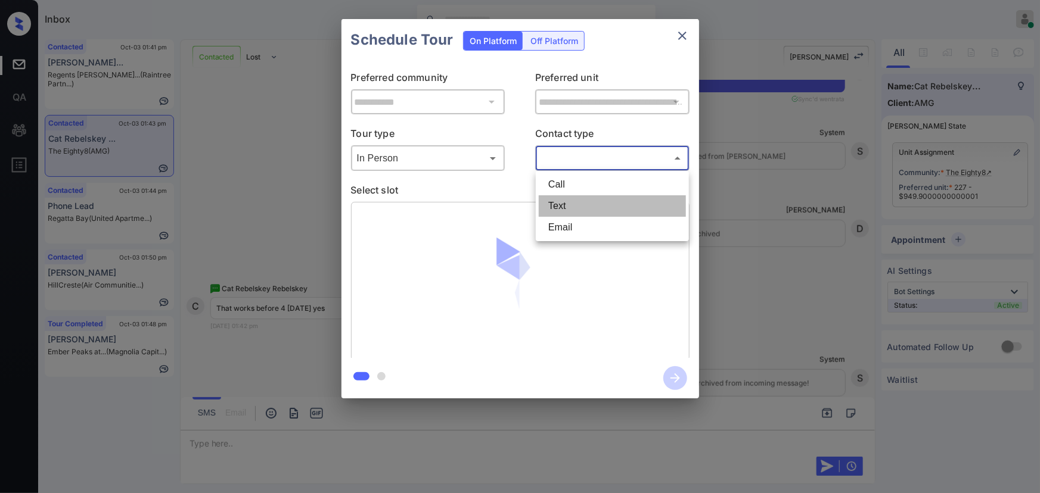
click at [564, 204] on li "Text" at bounding box center [612, 205] width 147 height 21
type input "****"
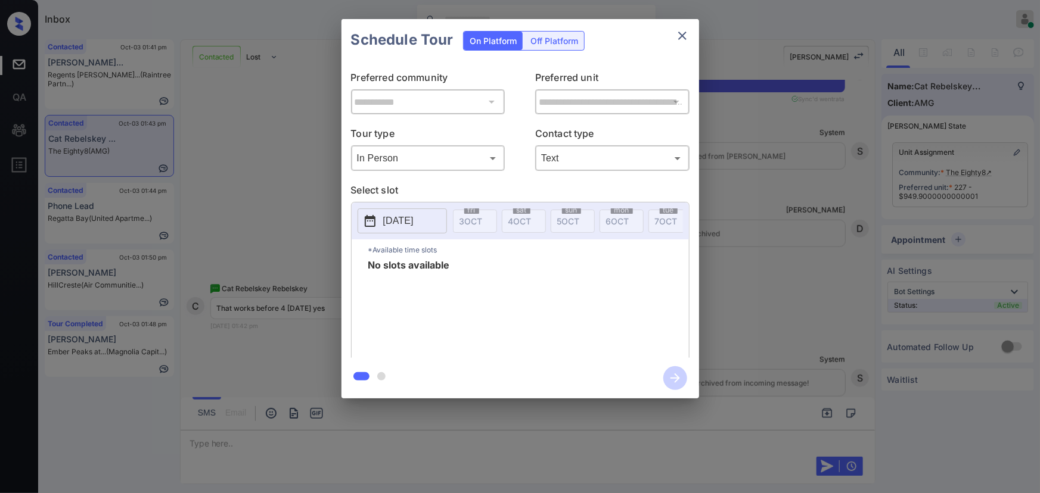
click at [399, 219] on p "[DATE]" at bounding box center [398, 221] width 30 height 14
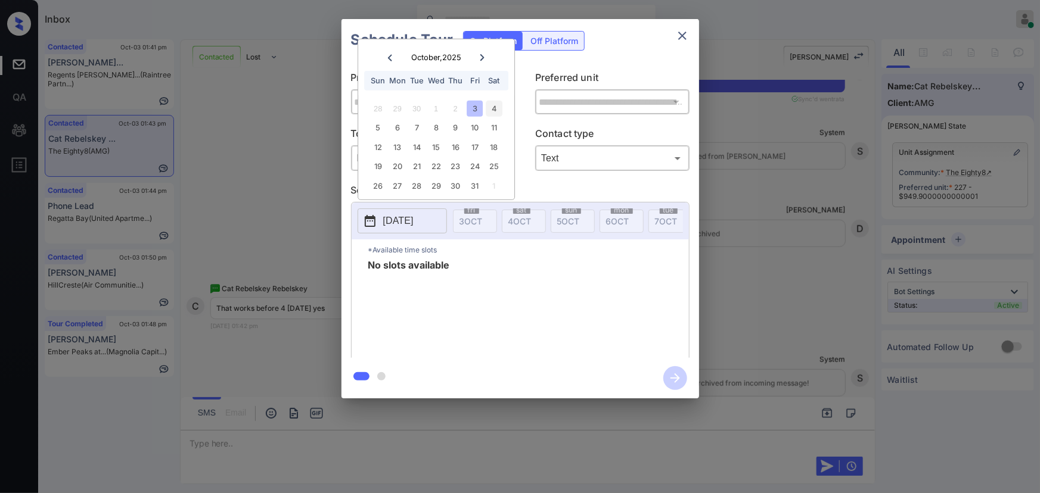
click at [491, 107] on div "4" at bounding box center [494, 109] width 16 height 16
click at [463, 130] on div "9" at bounding box center [455, 128] width 16 height 16
click at [408, 139] on div "12 13 14 15 16 17 18" at bounding box center [436, 147] width 148 height 19
drag, startPoint x: 415, startPoint y: 151, endPoint x: 452, endPoint y: 135, distance: 40.8
click at [419, 149] on div "14" at bounding box center [417, 147] width 16 height 16
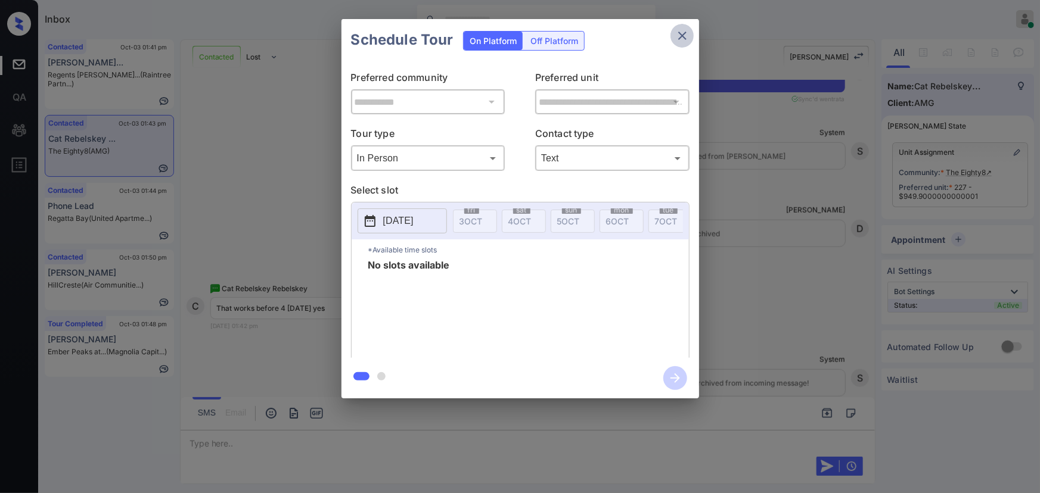
click at [682, 32] on icon "close" at bounding box center [682, 36] width 14 height 14
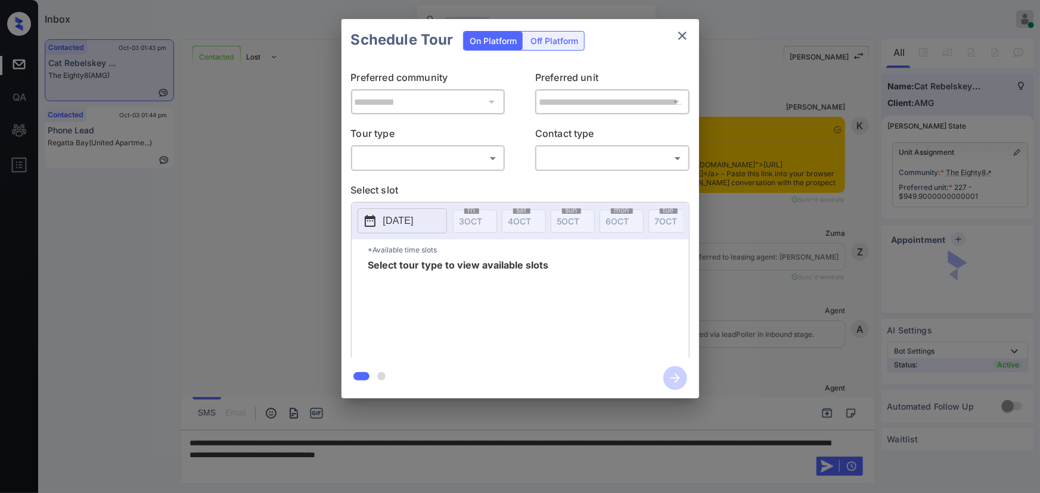
scroll to position [3501, 0]
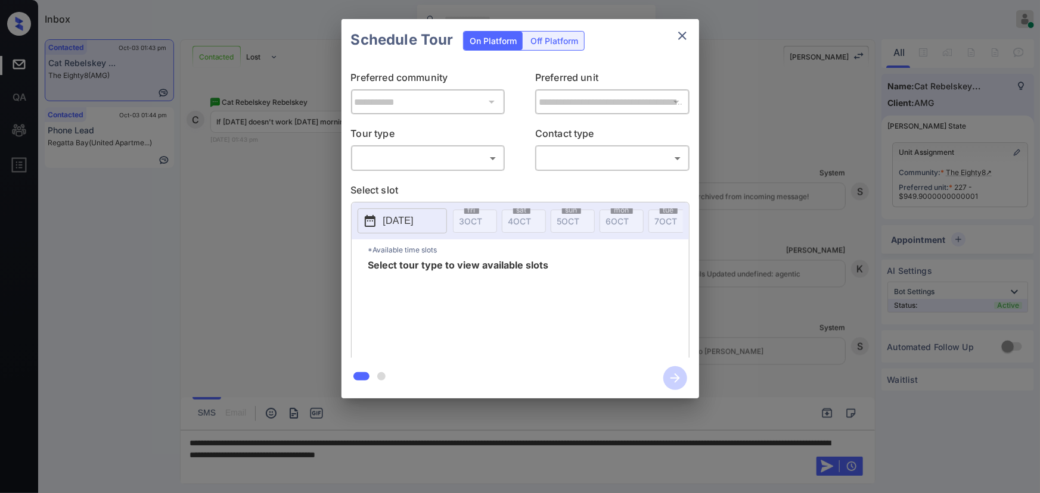
click at [431, 162] on body "Inbox [PERSON_NAME] Online Set yourself offline Set yourself on break Profile S…" at bounding box center [520, 246] width 1040 height 493
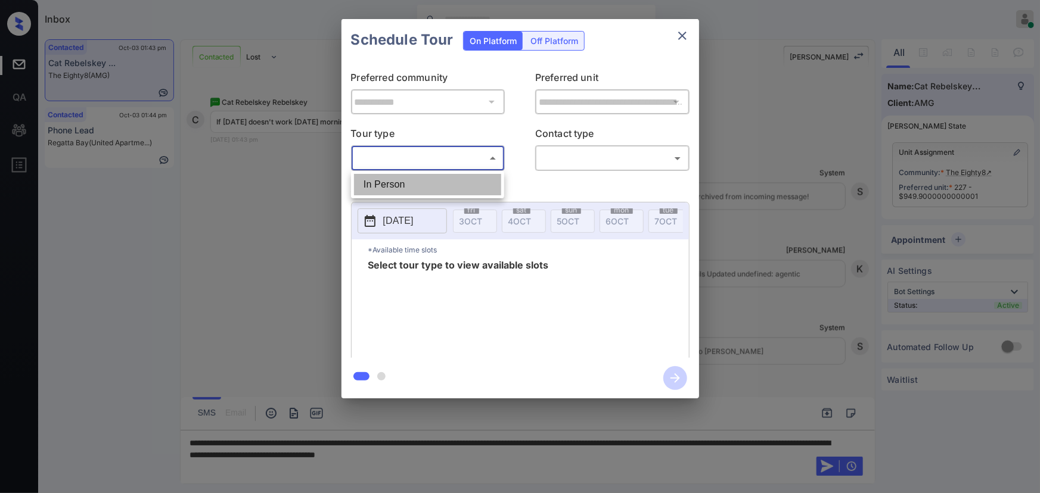
click at [421, 179] on li "In Person" at bounding box center [427, 184] width 147 height 21
type input "********"
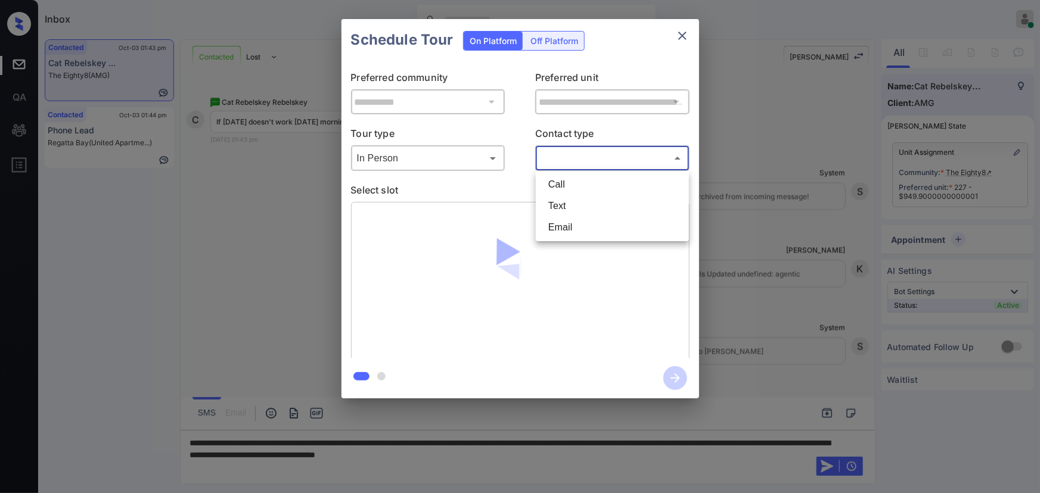
click at [623, 154] on body "Inbox [PERSON_NAME] Online Set yourself offline Set yourself on break Profile S…" at bounding box center [520, 246] width 1040 height 493
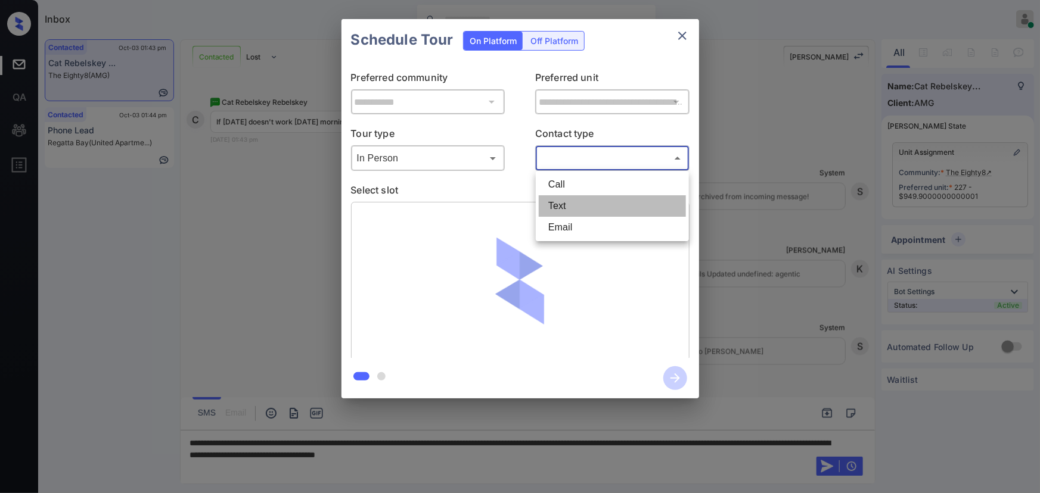
click at [555, 203] on li "Text" at bounding box center [612, 205] width 147 height 21
type input "****"
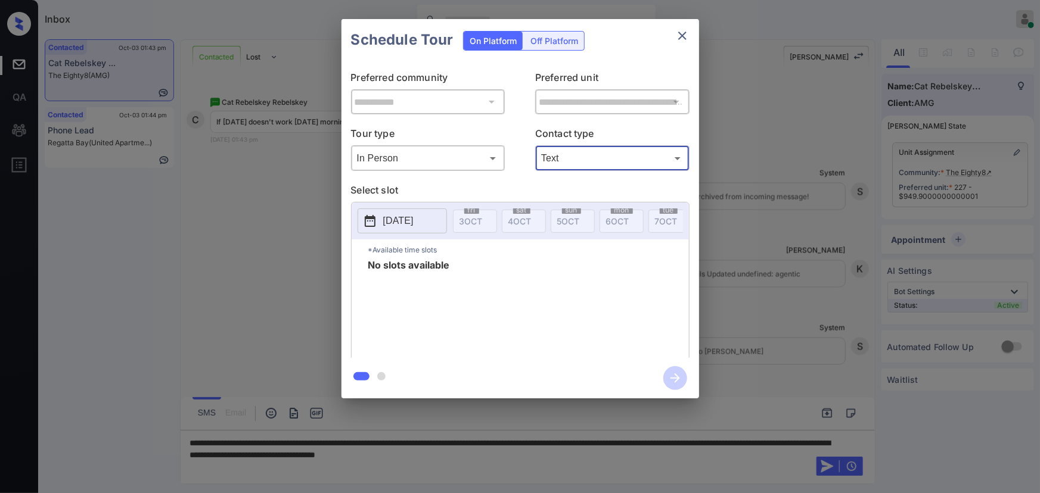
click at [680, 35] on icon "close" at bounding box center [682, 36] width 14 height 14
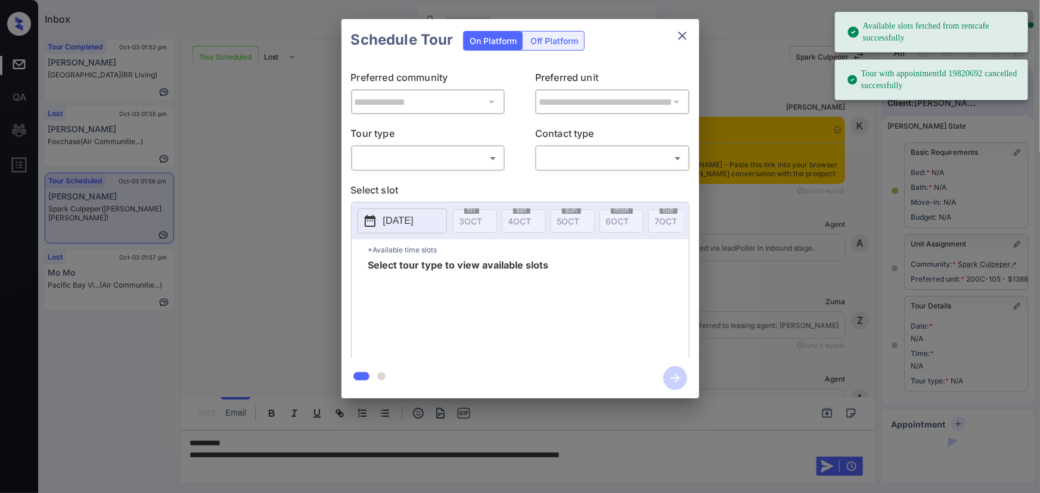
scroll to position [109, 0]
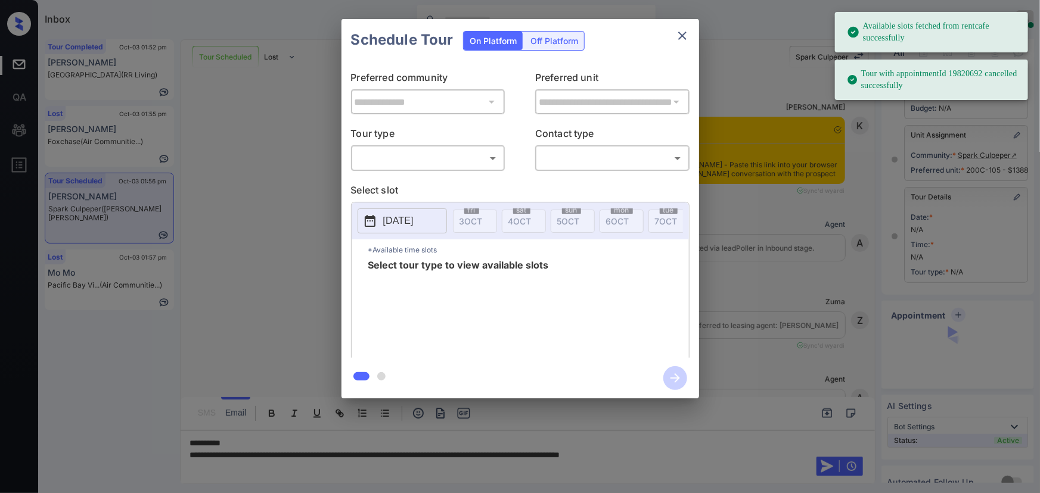
click at [439, 164] on body "Available slots fetched from rentcafe successfully Tour with appointmentId 1982…" at bounding box center [520, 246] width 1040 height 493
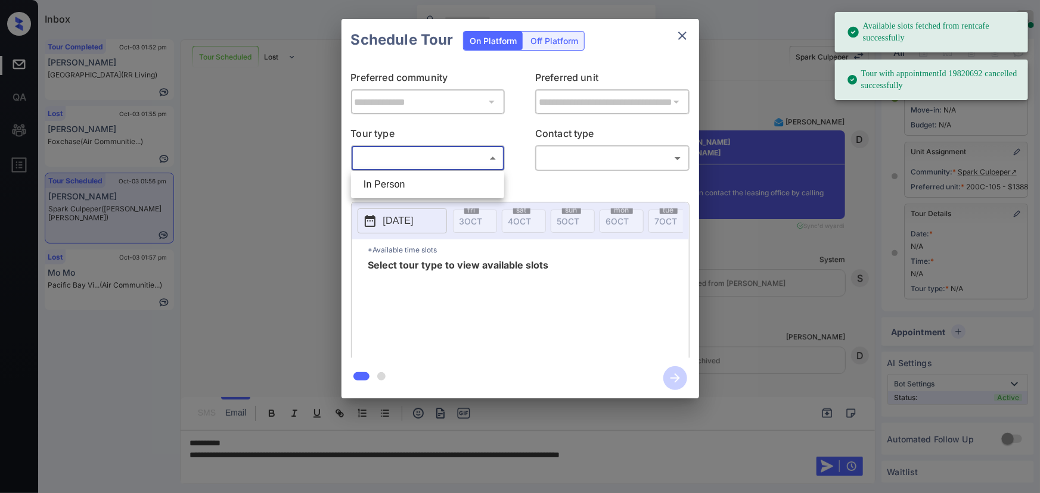
drag, startPoint x: 412, startPoint y: 185, endPoint x: 549, endPoint y: 176, distance: 137.3
click at [413, 185] on li "In Person" at bounding box center [427, 184] width 147 height 21
type input "********"
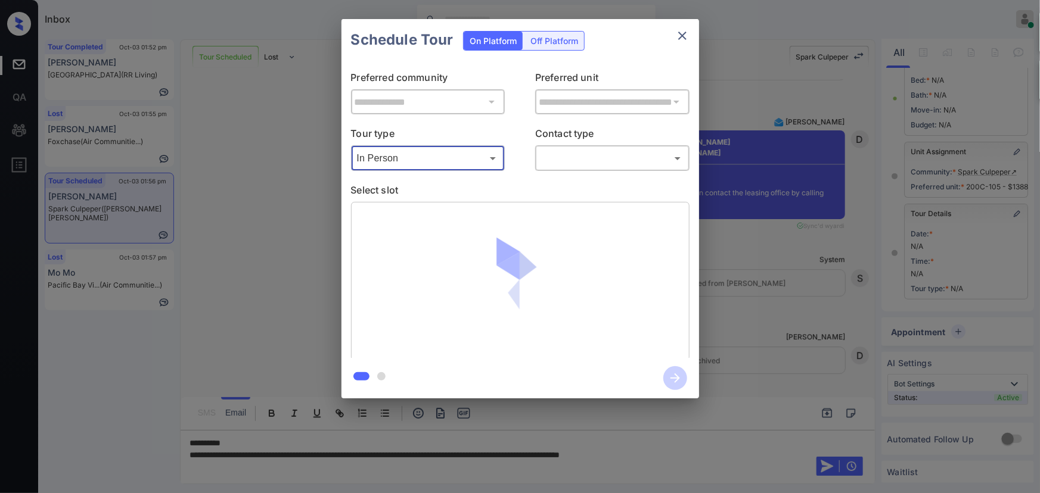
click at [619, 155] on body "Available slots fetched from rentcafe successfully Tour with appointmentId 1982…" at bounding box center [520, 246] width 1040 height 493
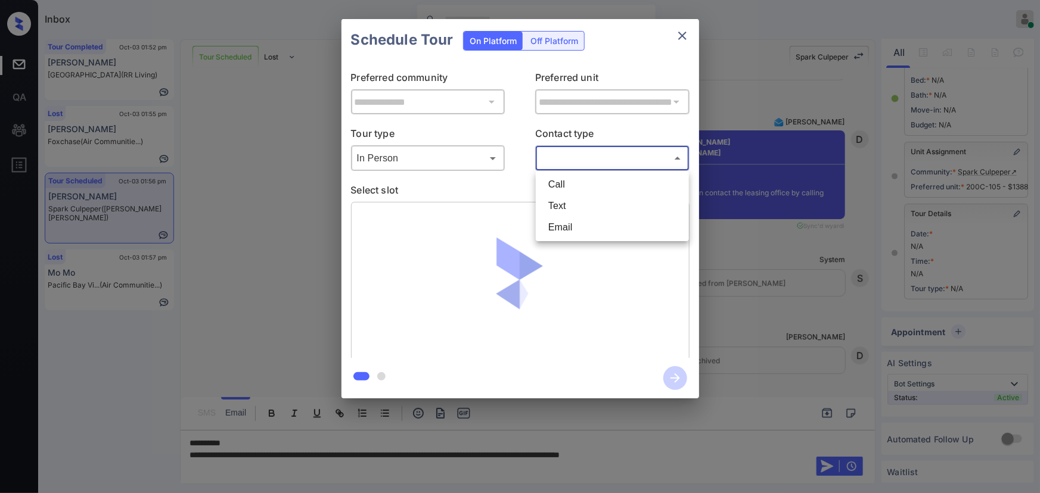
click at [576, 201] on li "Text" at bounding box center [612, 205] width 147 height 21
type input "****"
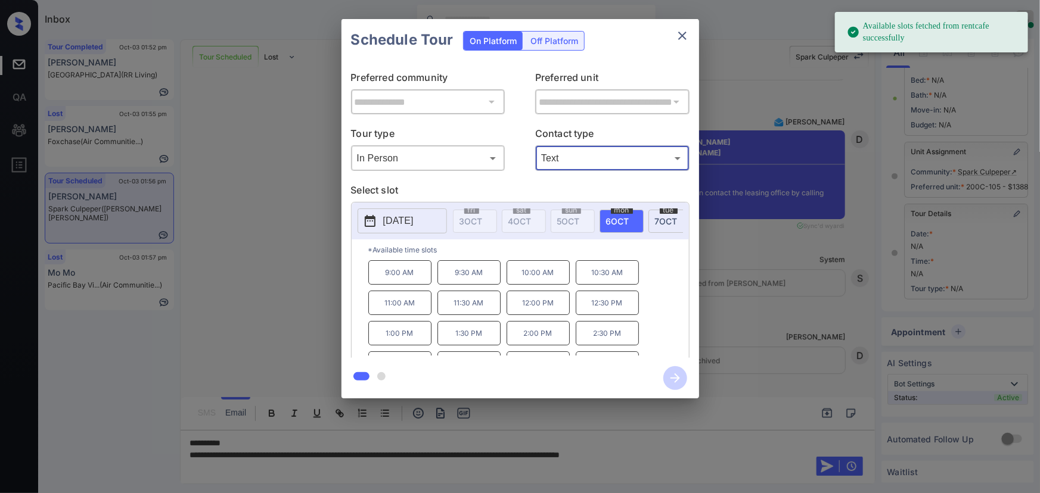
click at [618, 211] on span "mon" at bounding box center [622, 210] width 22 height 7
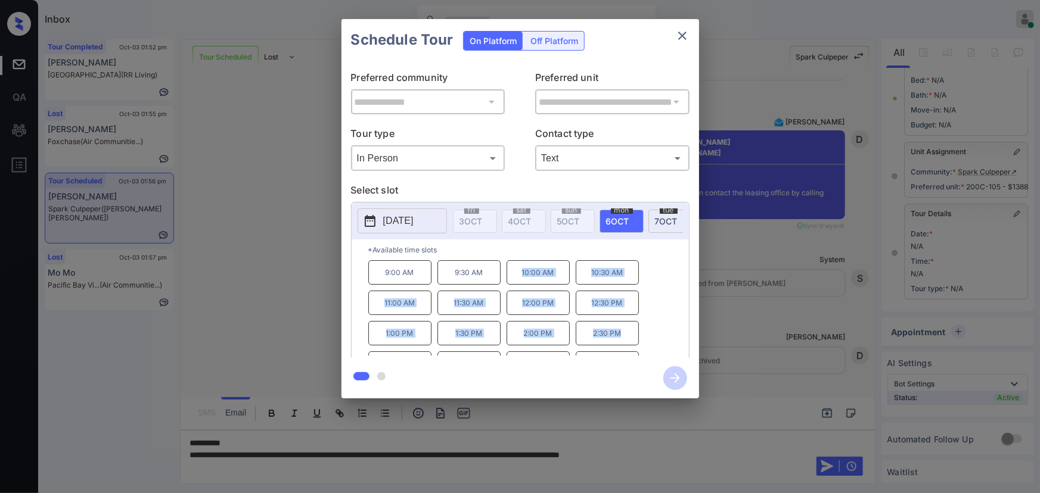
copy div "10:00 AM 10:30 AM 11:00 AM 11:30 AM 12:00 PM 12:30 PM 1:00 PM 1:30 PM 2:00 PM 2…"
drag, startPoint x: 562, startPoint y: 333, endPoint x: 515, endPoint y: 282, distance: 69.1
click at [515, 282] on div "9:00 AM 9:30 AM 10:00 AM 10:30 AM 11:00 AM 11:30 AM 12:00 PM 12:30 PM 1:00 PM 1…" at bounding box center [528, 307] width 321 height 95
click at [700, 452] on div at bounding box center [520, 246] width 1040 height 493
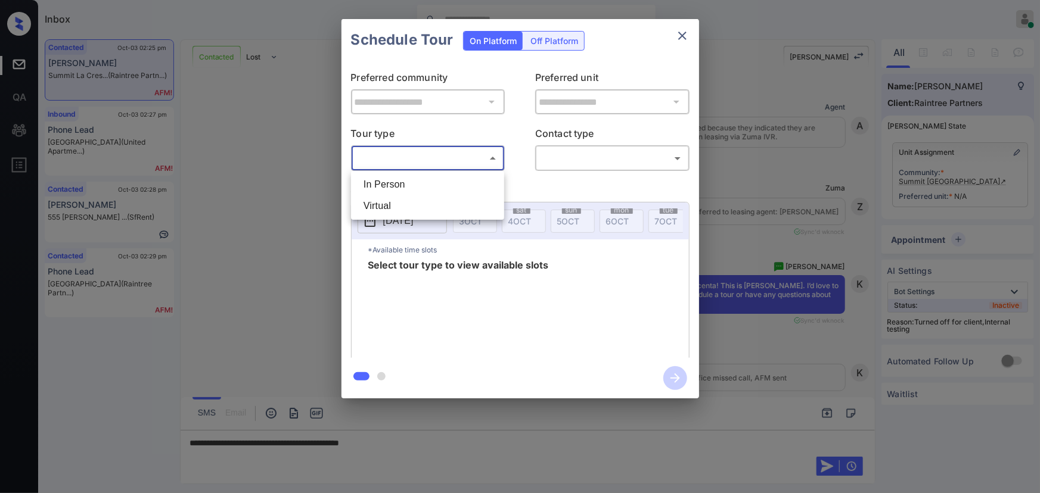
scroll to position [10115, 0]
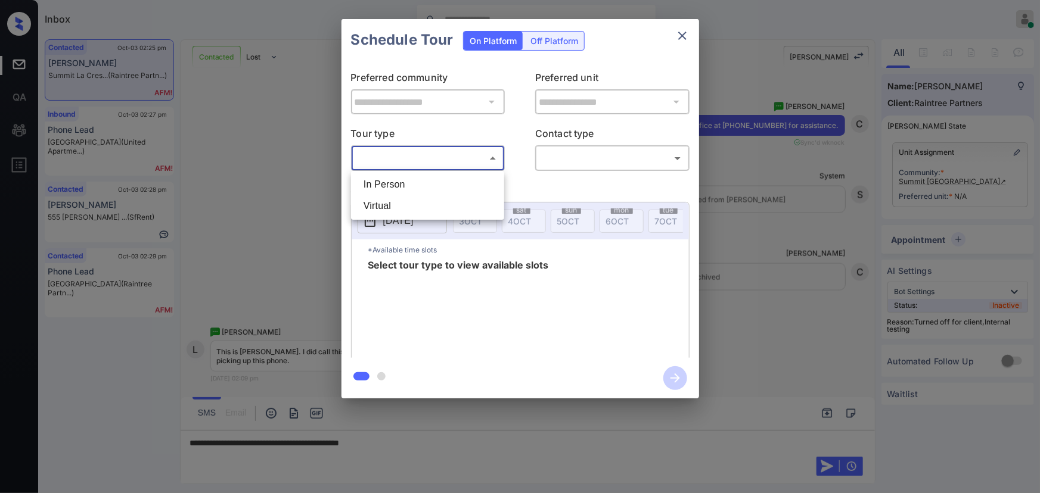
drag, startPoint x: 416, startPoint y: 181, endPoint x: 548, endPoint y: 156, distance: 134.0
click at [416, 181] on li "In Person" at bounding box center [427, 184] width 147 height 21
type input "********"
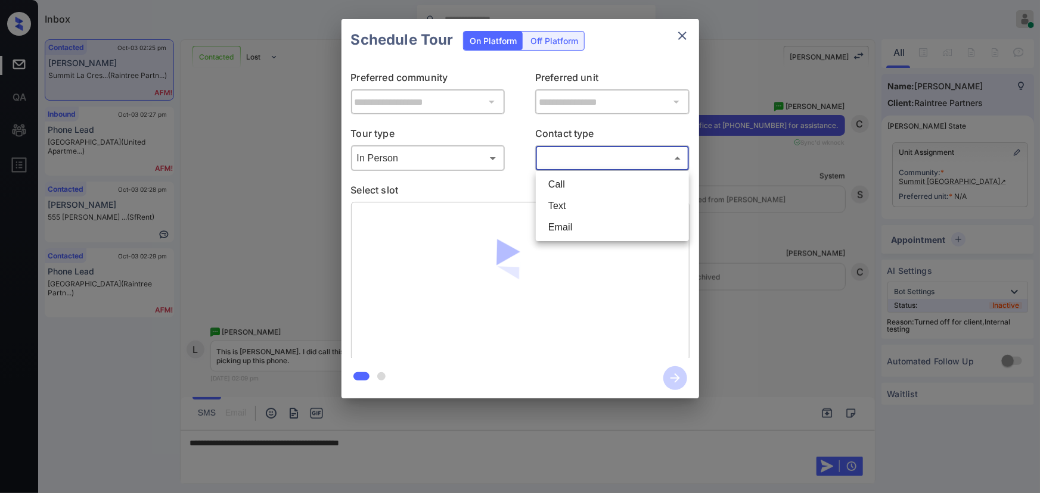
click at [571, 151] on body "Inbox Kenneth Umali Online Set yourself offline Set yourself on break Profile S…" at bounding box center [520, 246] width 1040 height 493
click at [561, 204] on li "Text" at bounding box center [612, 205] width 147 height 21
type input "****"
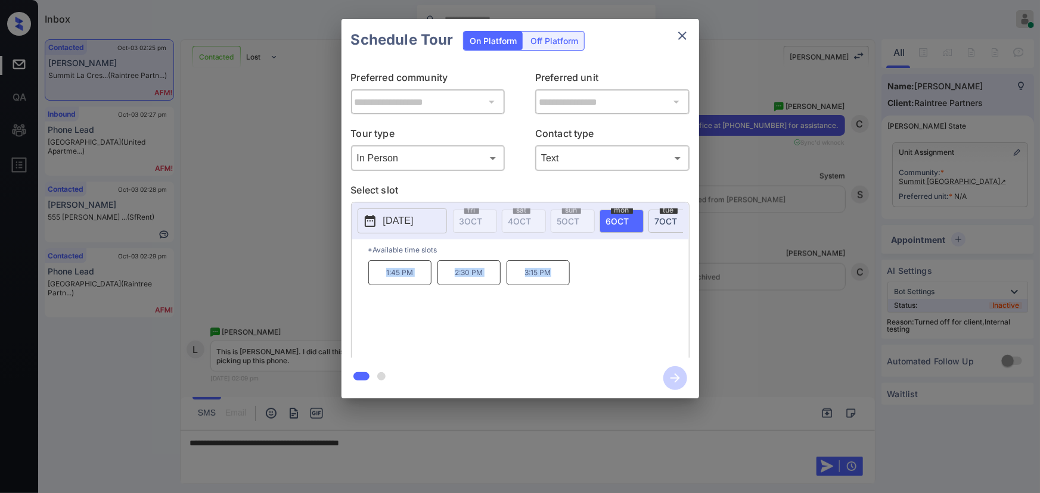
drag, startPoint x: 553, startPoint y: 279, endPoint x: 372, endPoint y: 275, distance: 181.2
click at [375, 275] on div "1:45 PM 2:30 PM 3:15 PM" at bounding box center [528, 307] width 321 height 95
copy div "1:45 PM 2:30 PM 3:15 PM"
click at [477, 437] on div at bounding box center [520, 246] width 1040 height 493
